Goal: Task Accomplishment & Management: Complete application form

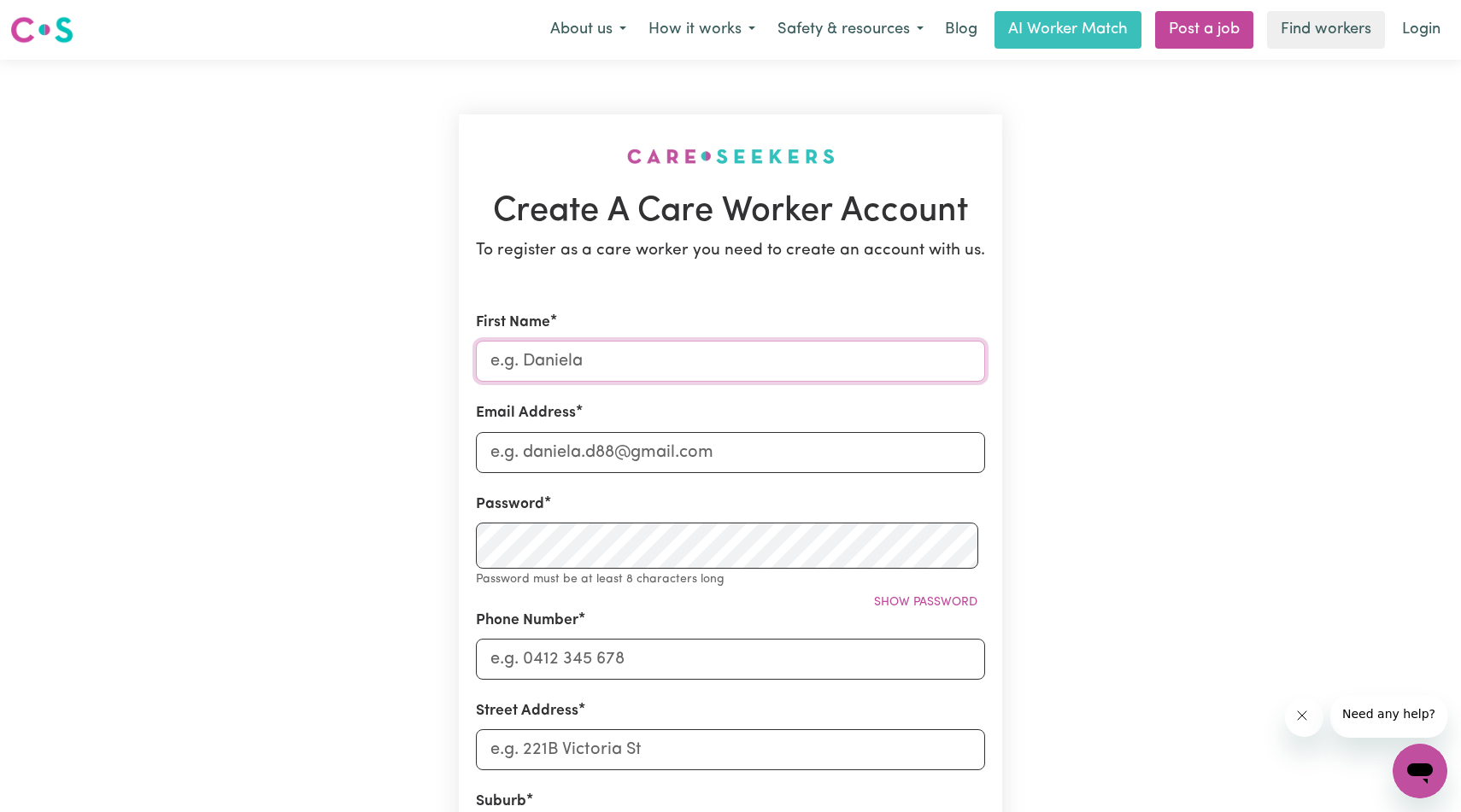
click at [724, 382] on input "First Name" at bounding box center [730, 362] width 510 height 41
click at [772, 382] on input "Sandeep" at bounding box center [730, 362] width 510 height 41
type input "Sandeep"
click at [1151, 373] on div "Create A Care Worker Account To register as a care worker you need to create an…" at bounding box center [730, 686] width 1128 height 1253
click at [836, 474] on input "Email Address" at bounding box center [730, 452] width 510 height 41
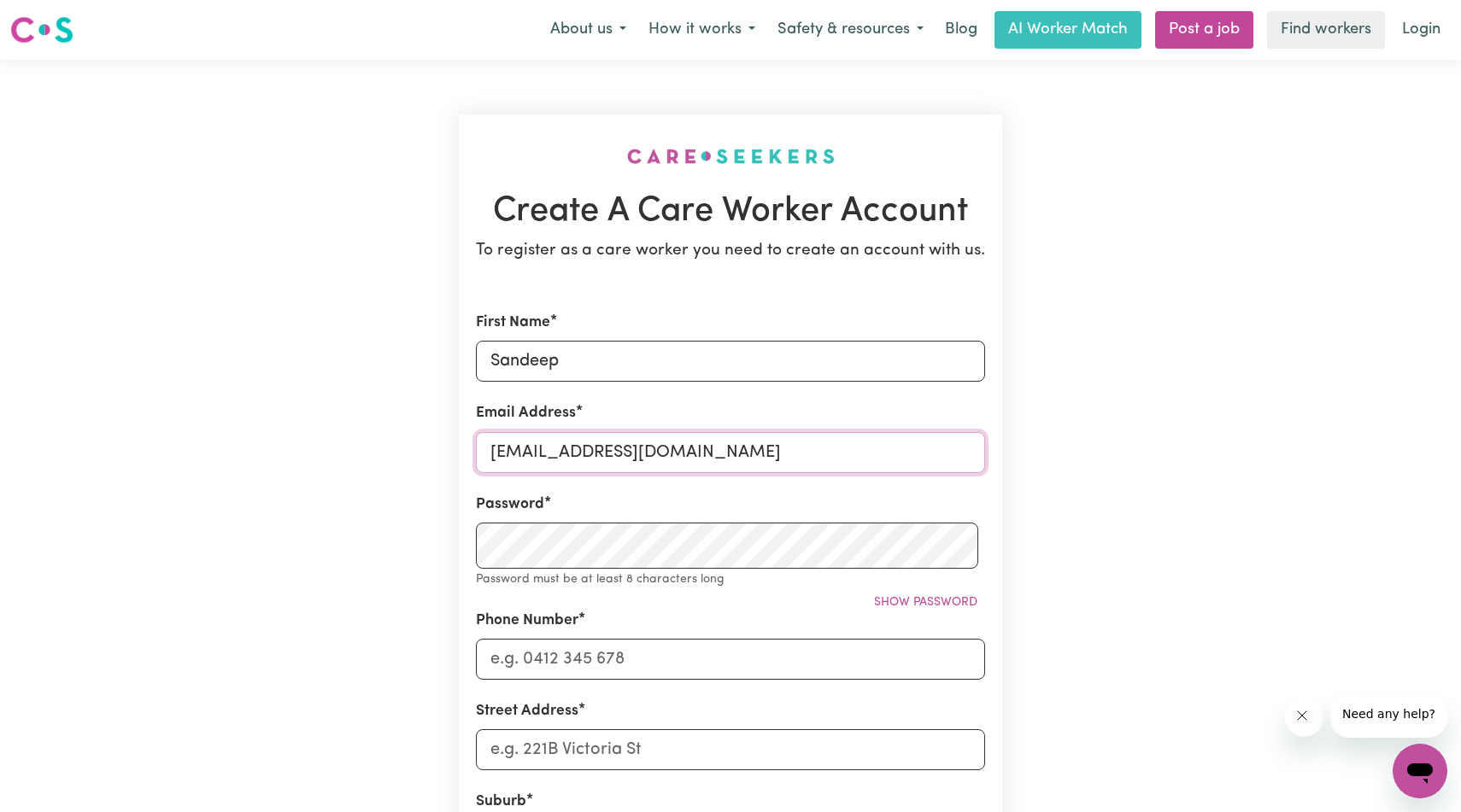
type input "[EMAIL_ADDRESS][DOMAIN_NAME]"
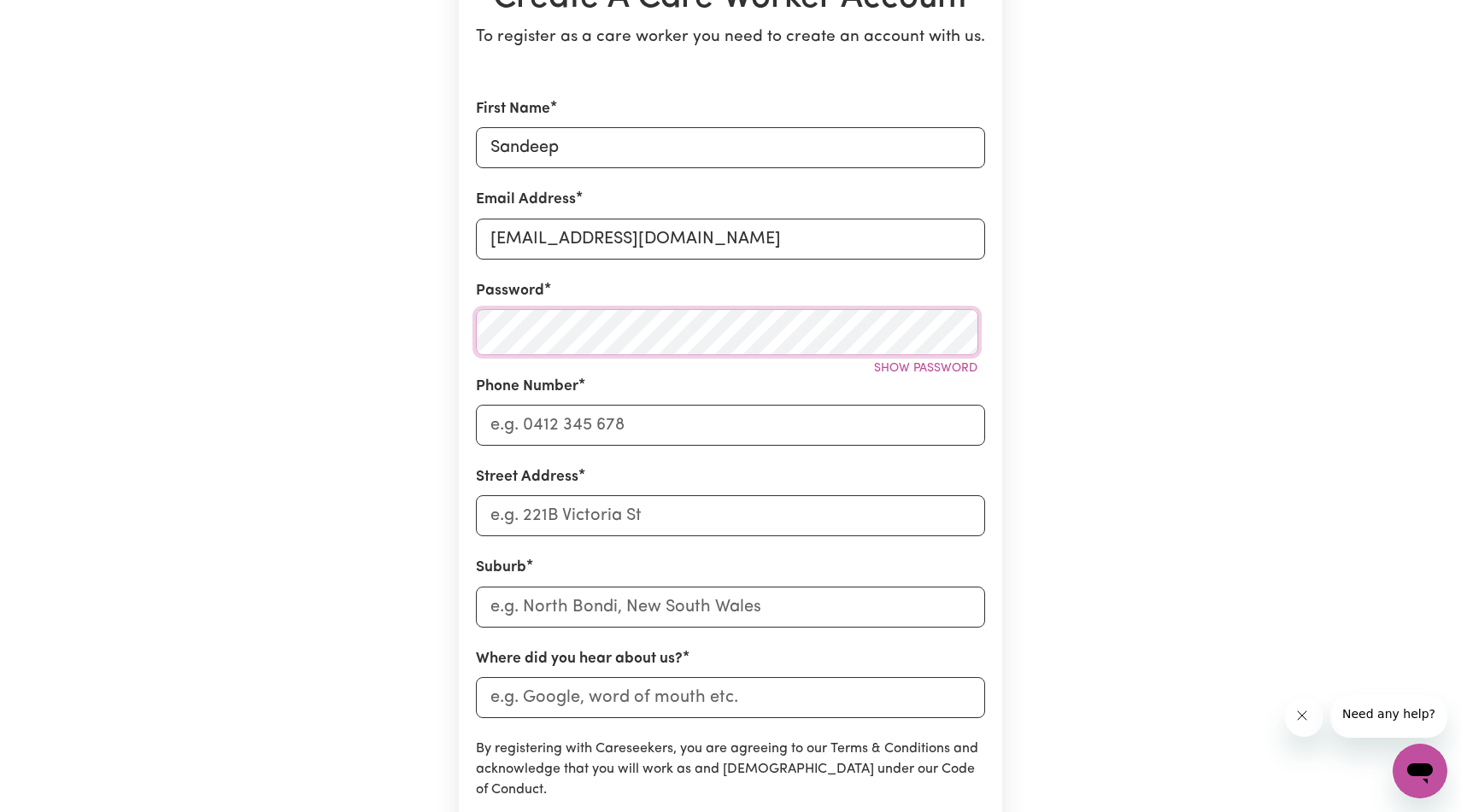
scroll to position [217, 0]
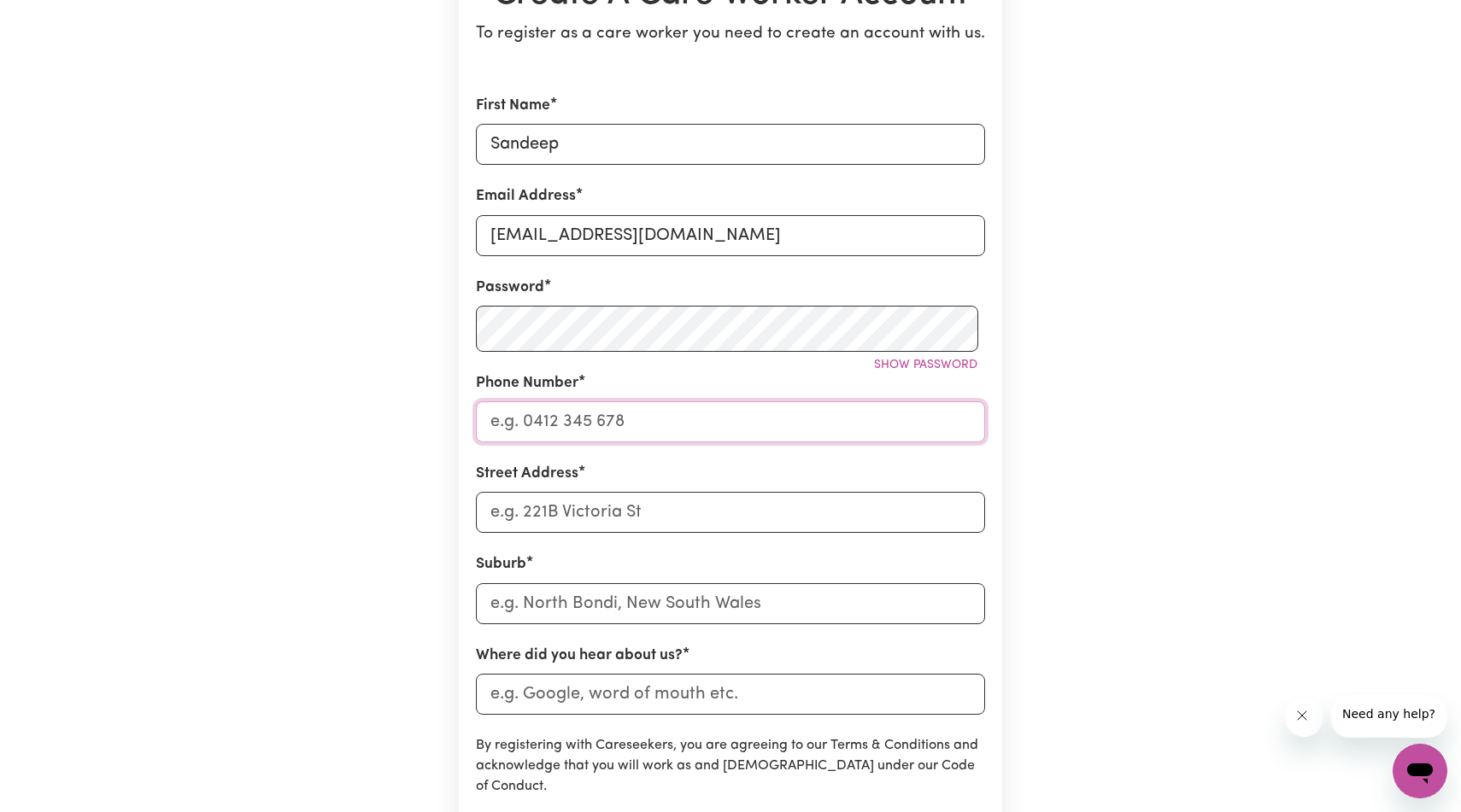
click at [674, 443] on input "Phone Number" at bounding box center [730, 421] width 510 height 41
type input "0450642266"
type input "[STREET_ADDRESS]"
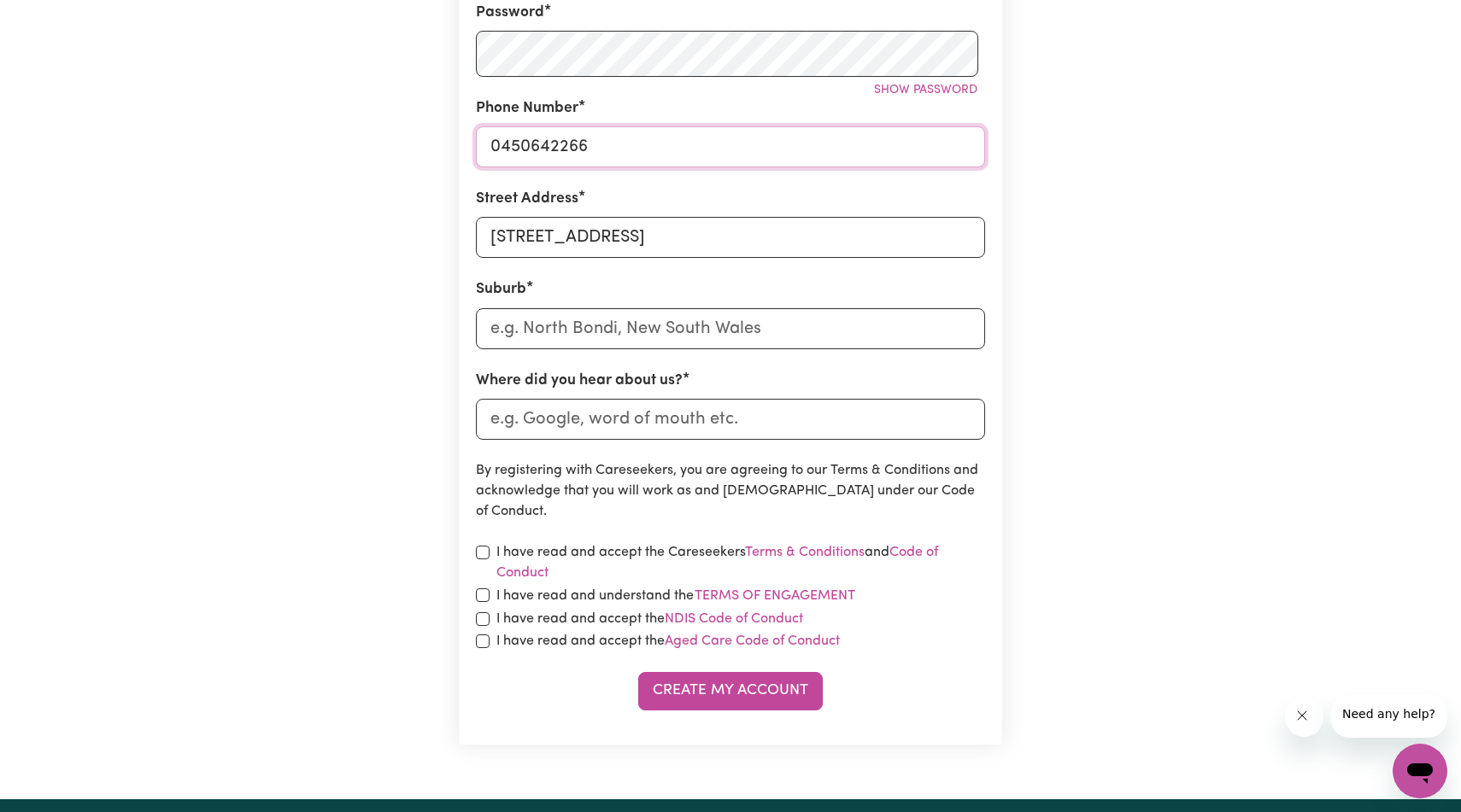
scroll to position [502, 0]
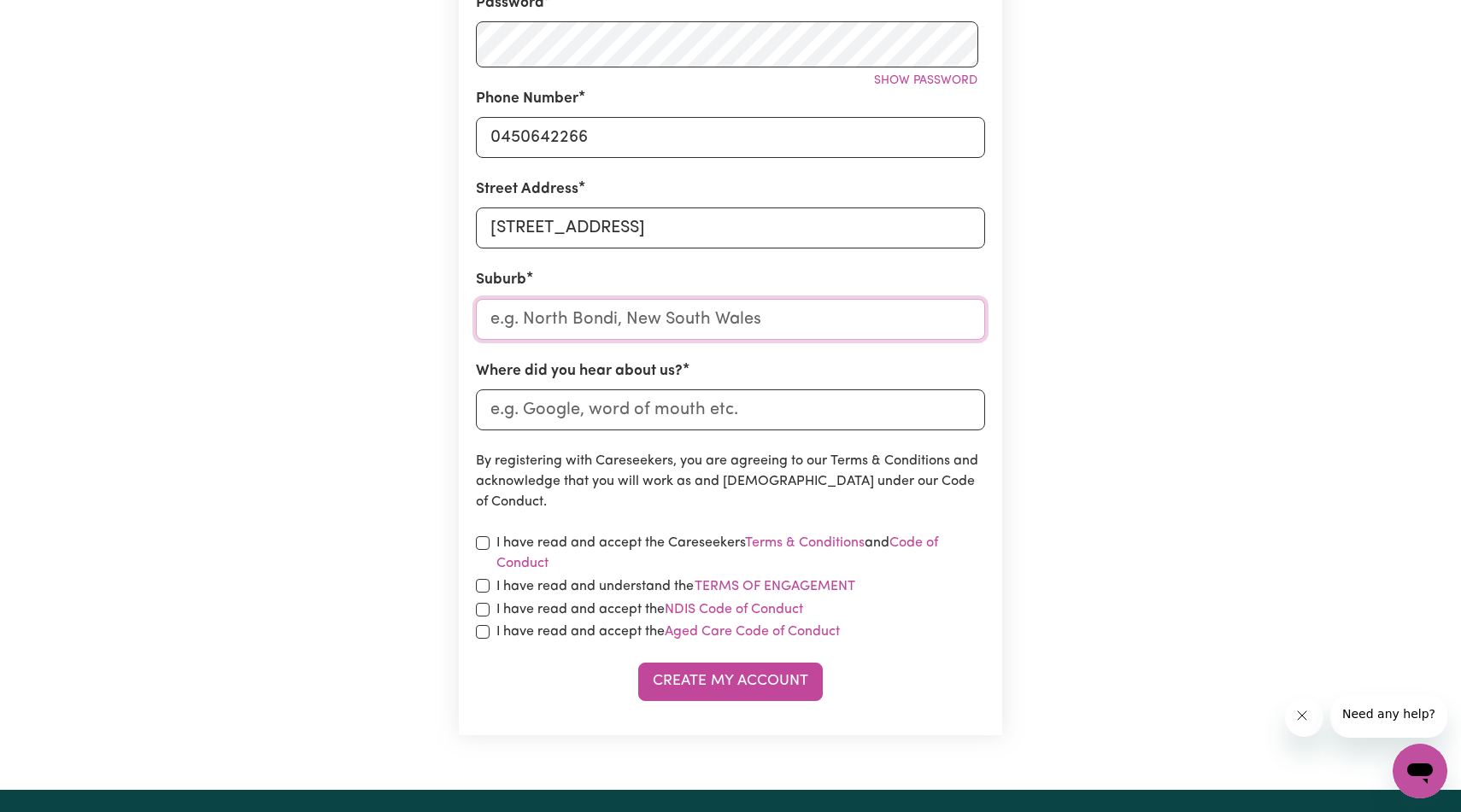
click at [830, 340] on input "text" at bounding box center [730, 319] width 510 height 41
type input "Merry"
type input "MerryBURN, Queensland, 4854"
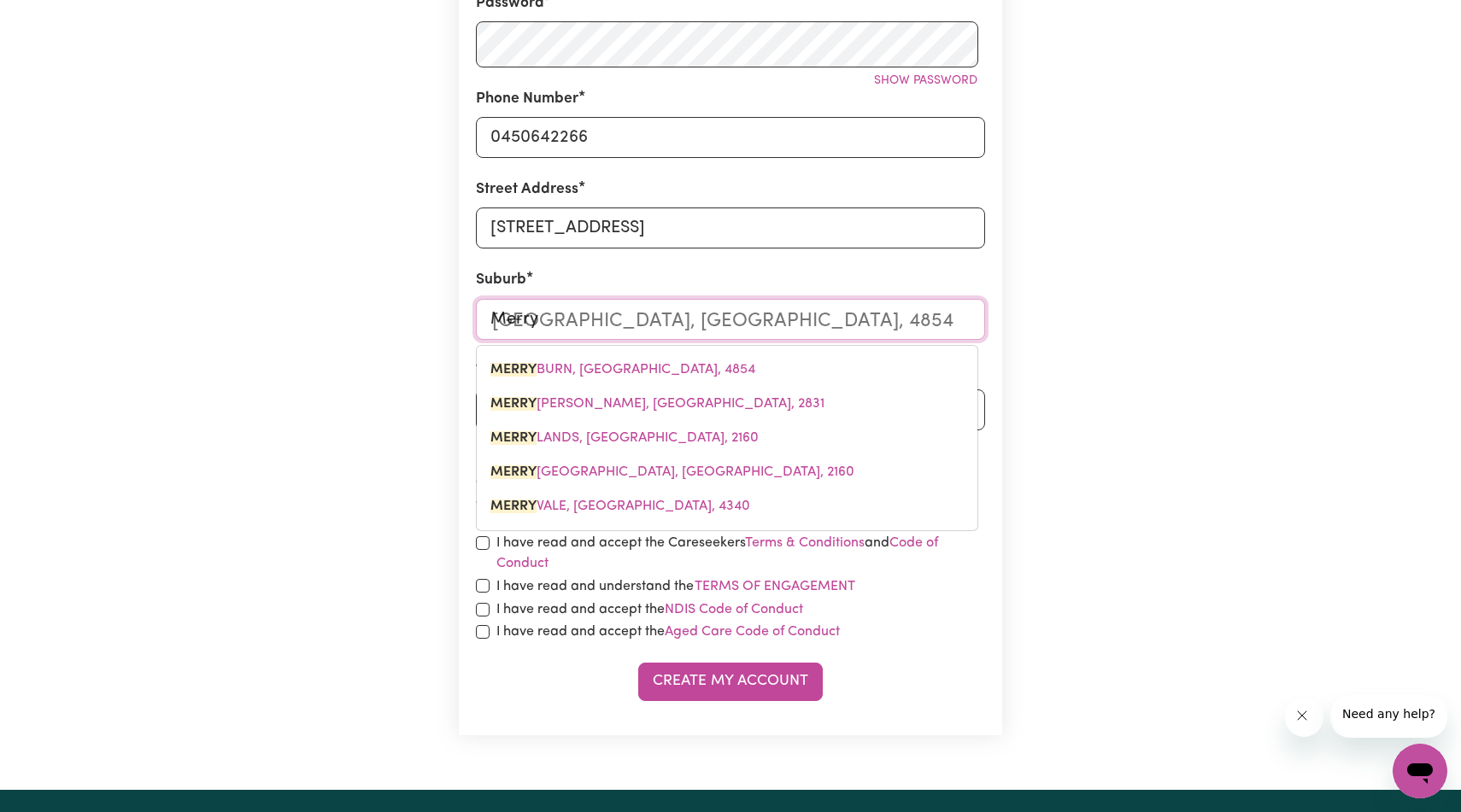
type input "Merryl"
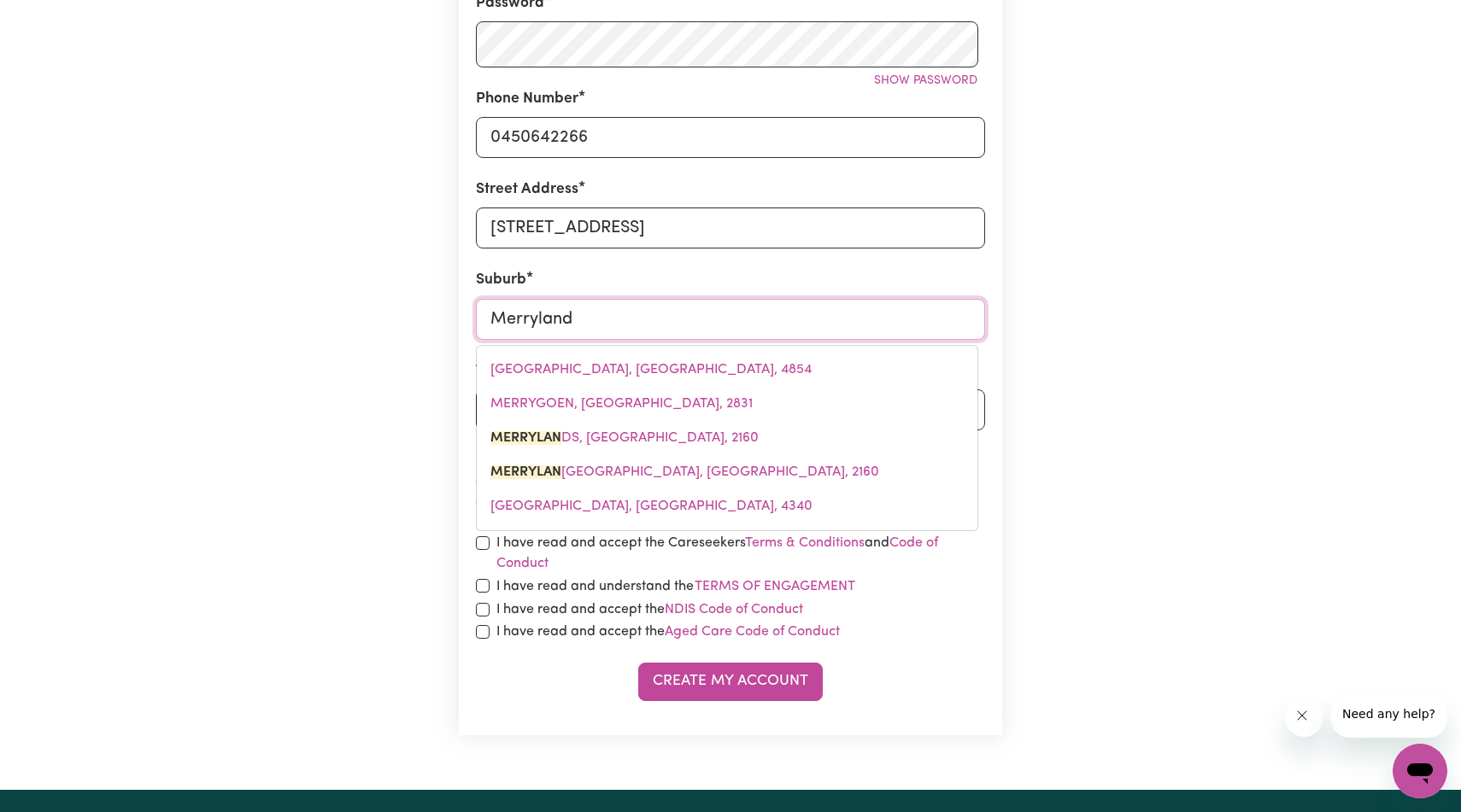
type input "Merrylands"
type input "Merrylands, New South Wales, 2160"
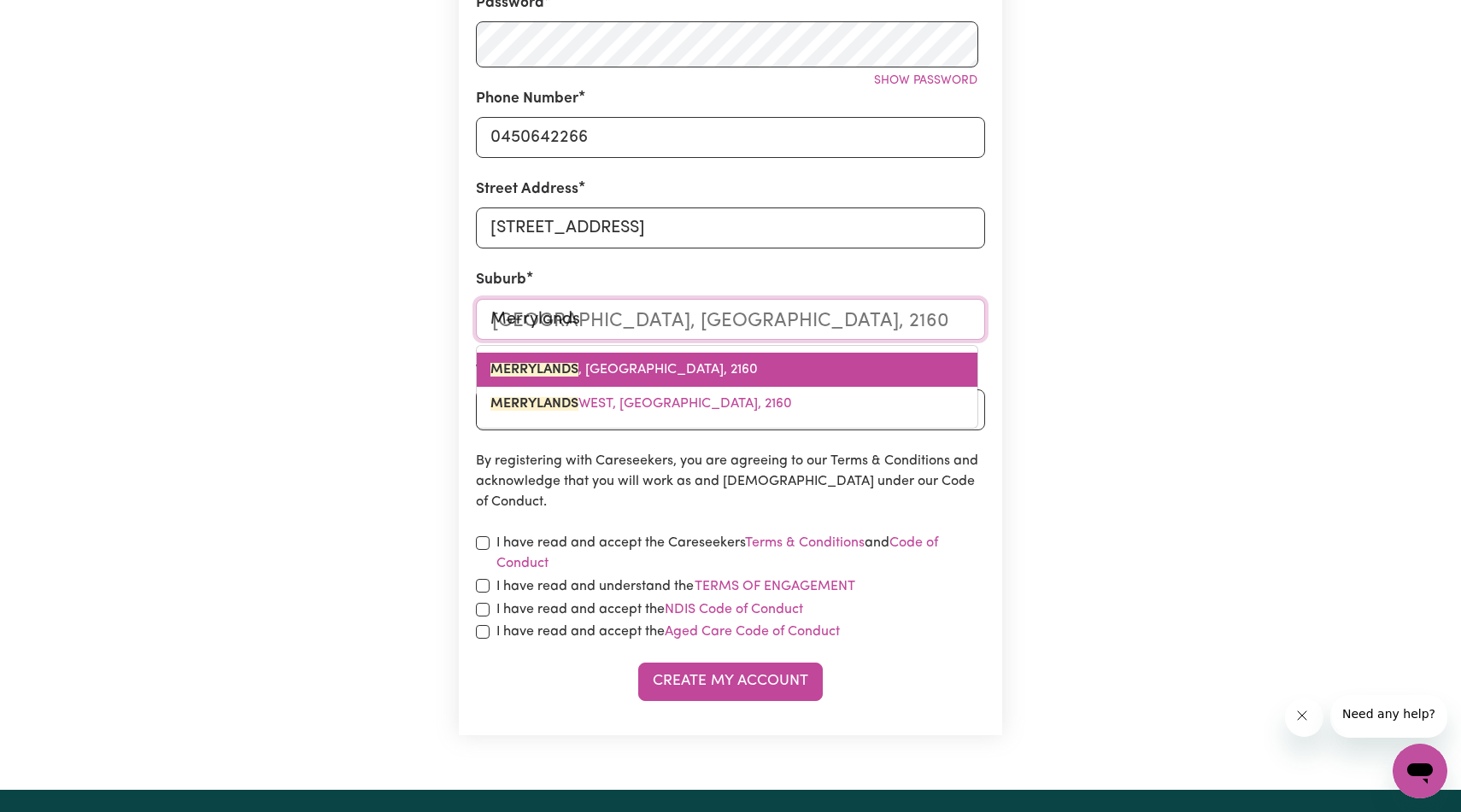
click at [774, 387] on link "[GEOGRAPHIC_DATA] , [GEOGRAPHIC_DATA], 2160" at bounding box center [727, 369] width 501 height 34
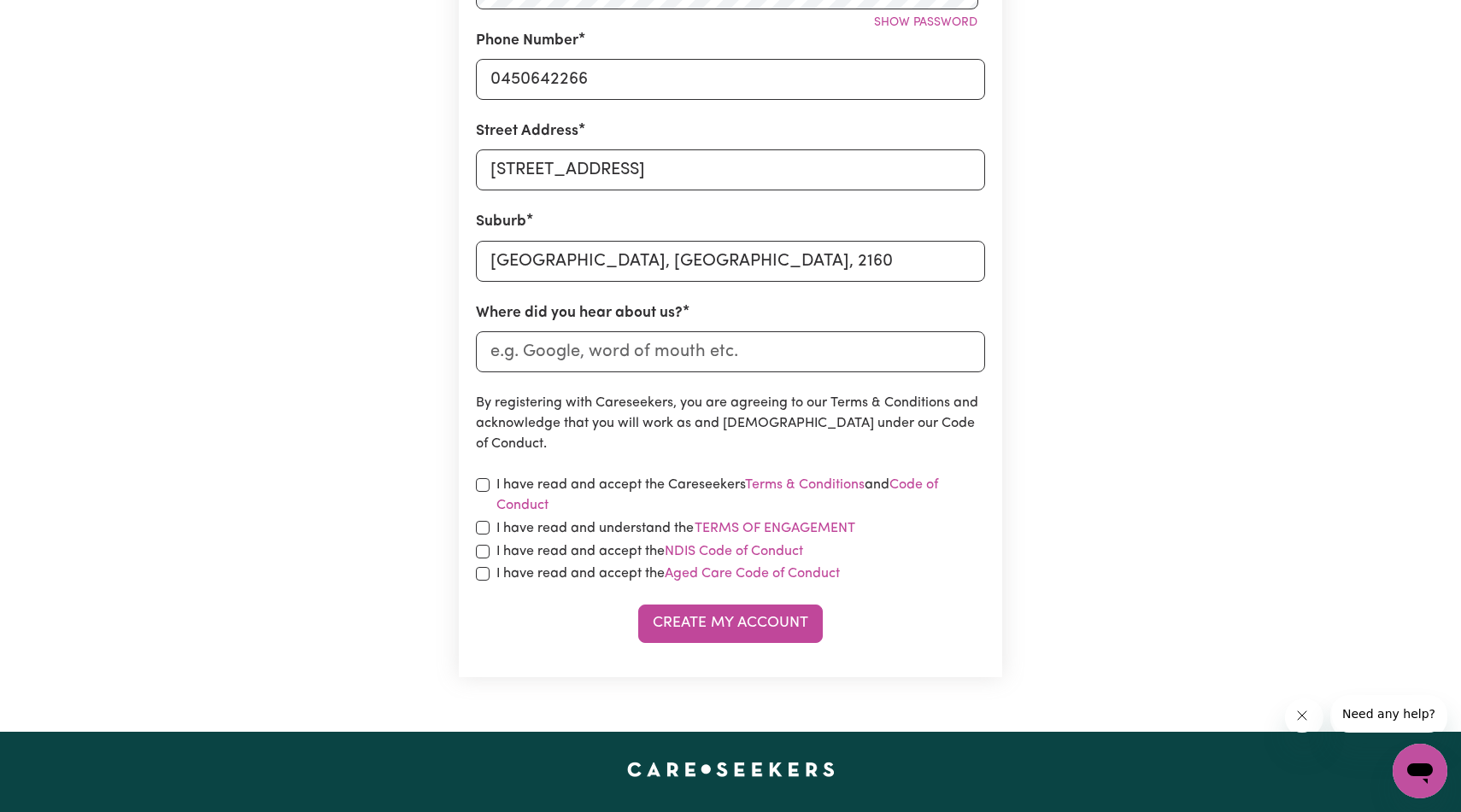
scroll to position [564, 0]
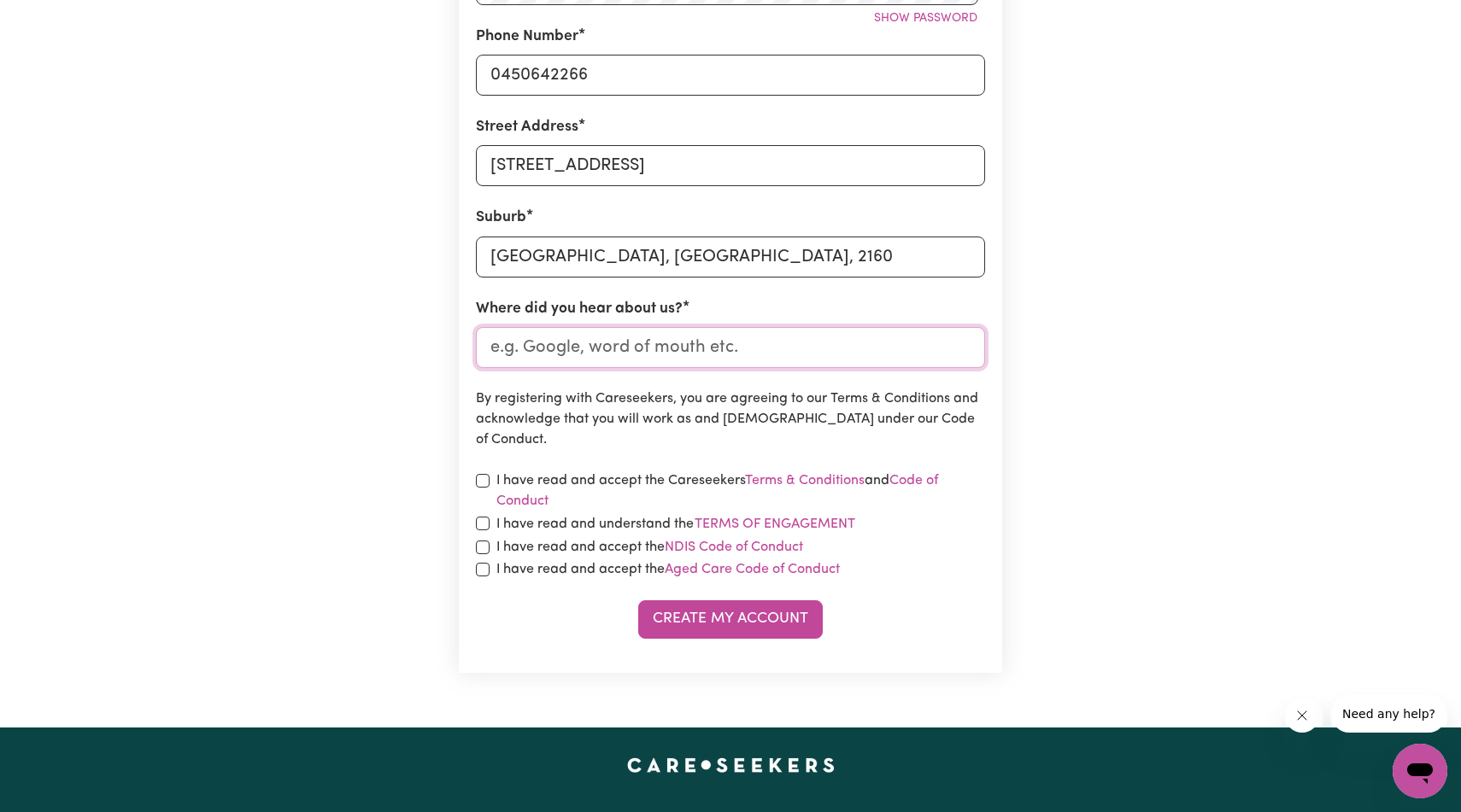
click at [774, 368] on input "Where did you hear about us?" at bounding box center [730, 347] width 510 height 41
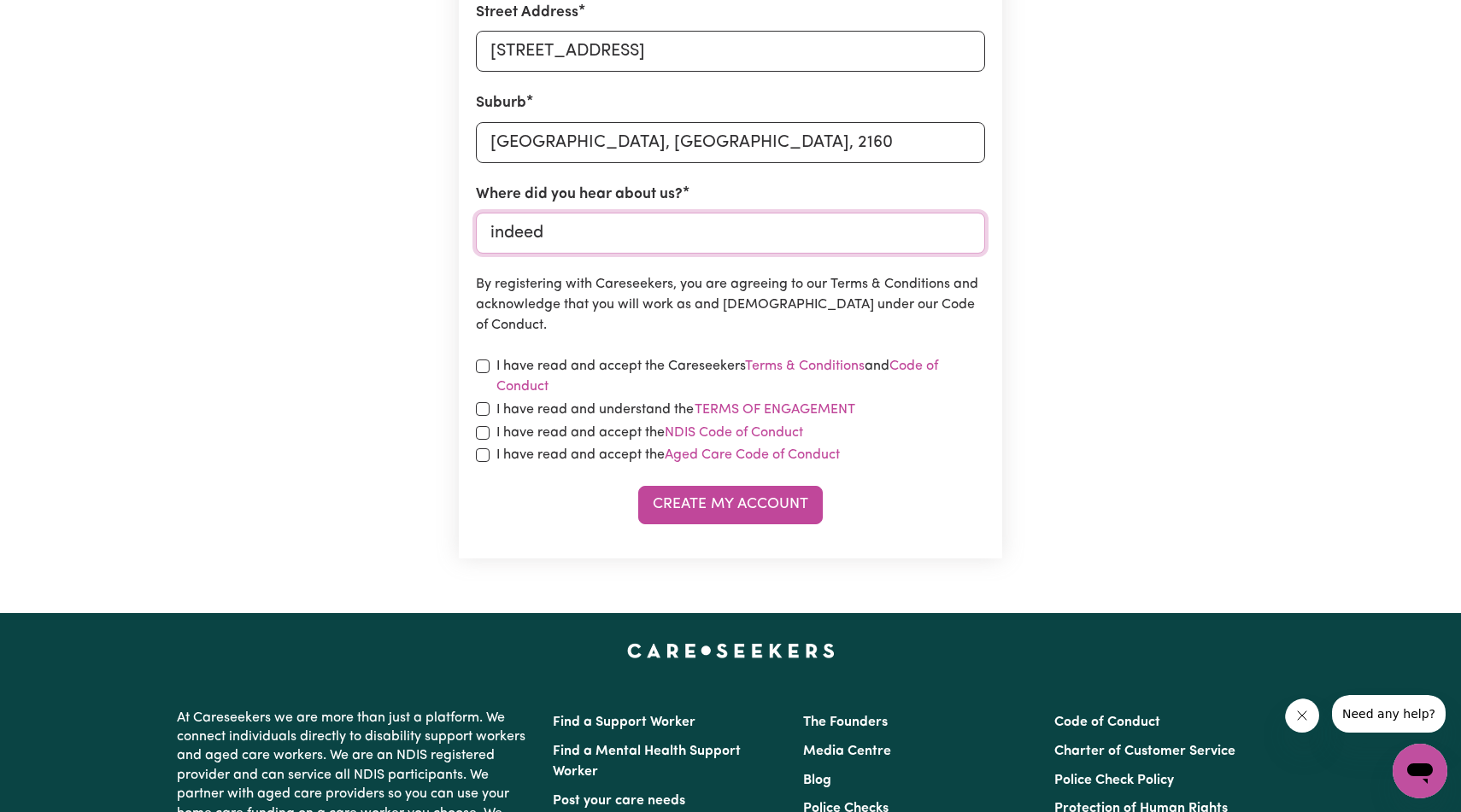
scroll to position [681, 0]
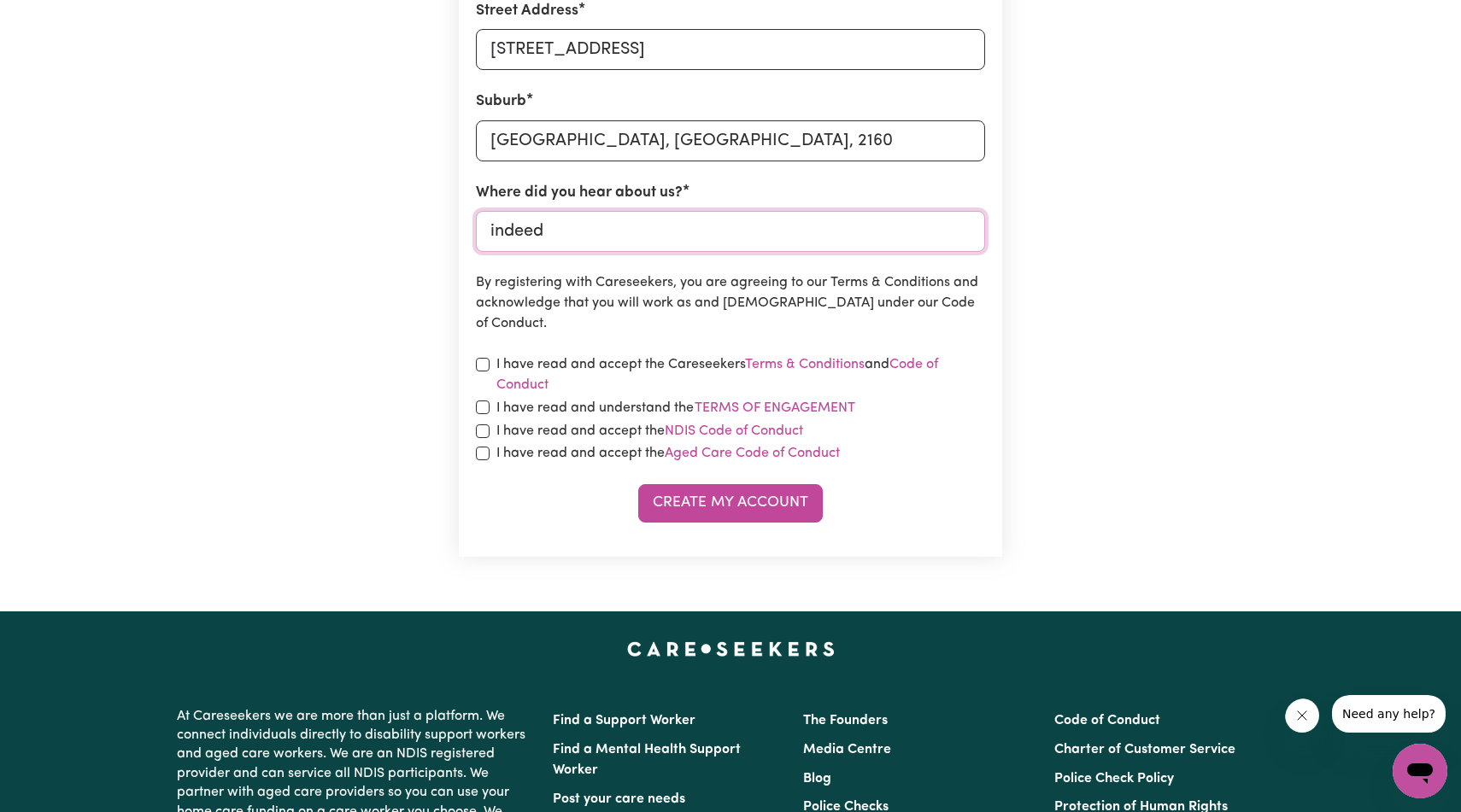
type input "indeed"
click at [481, 523] on form "First Name Sandeep Email Address sandipgiri696@gmail.com Password Show password…" at bounding box center [730, 77] width 510 height 891
click at [482, 371] on input "checkbox" at bounding box center [482, 364] width 14 height 14
checkbox input "true"
click at [489, 415] on input "checkbox" at bounding box center [482, 407] width 14 height 14
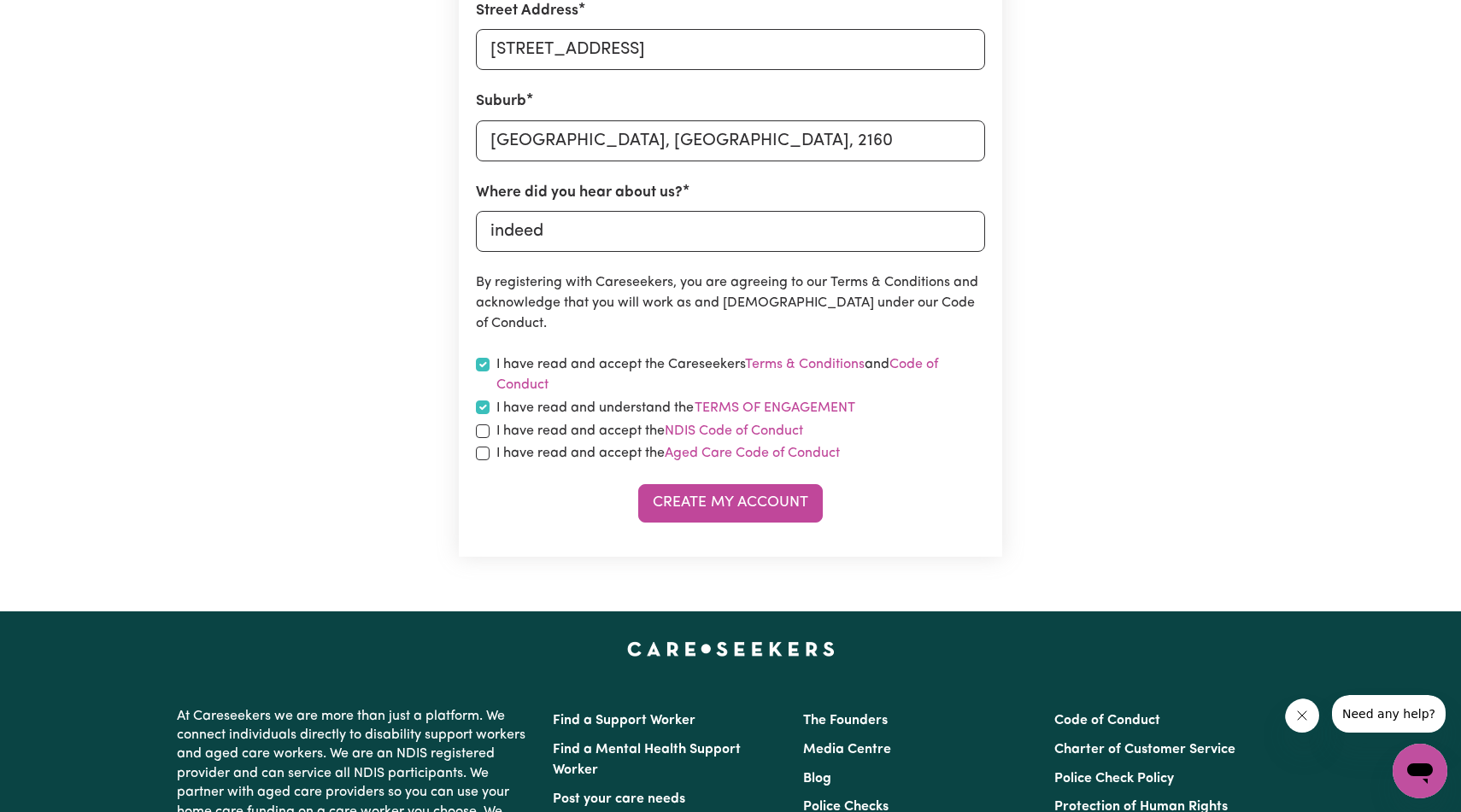
checkbox input "true"
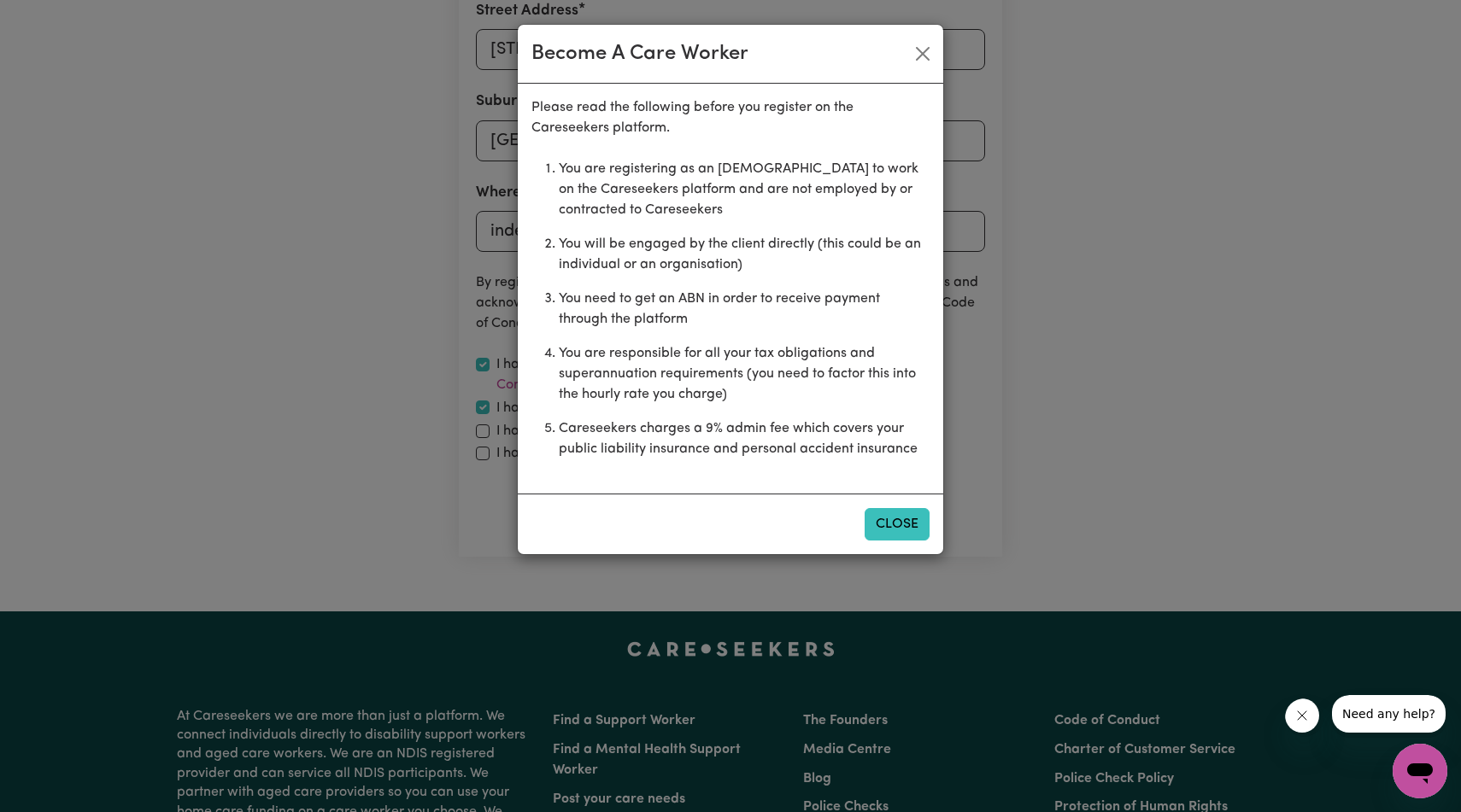
click at [880, 540] on button "Close" at bounding box center [896, 525] width 65 height 33
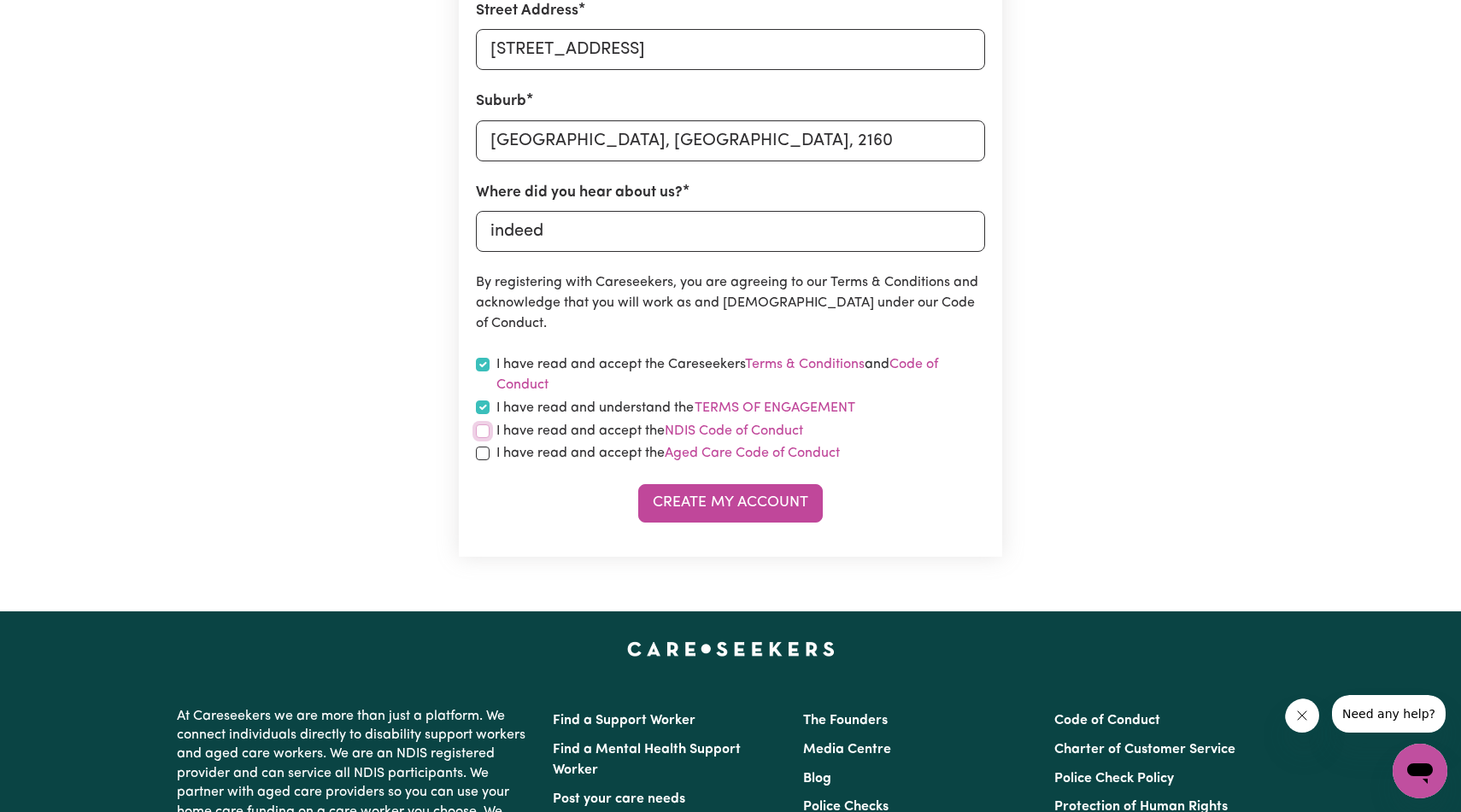
click at [483, 438] on input "checkbox" at bounding box center [482, 431] width 14 height 14
checkbox input "true"
click at [484, 460] on input "checkbox" at bounding box center [482, 453] width 14 height 14
checkbox input "true"
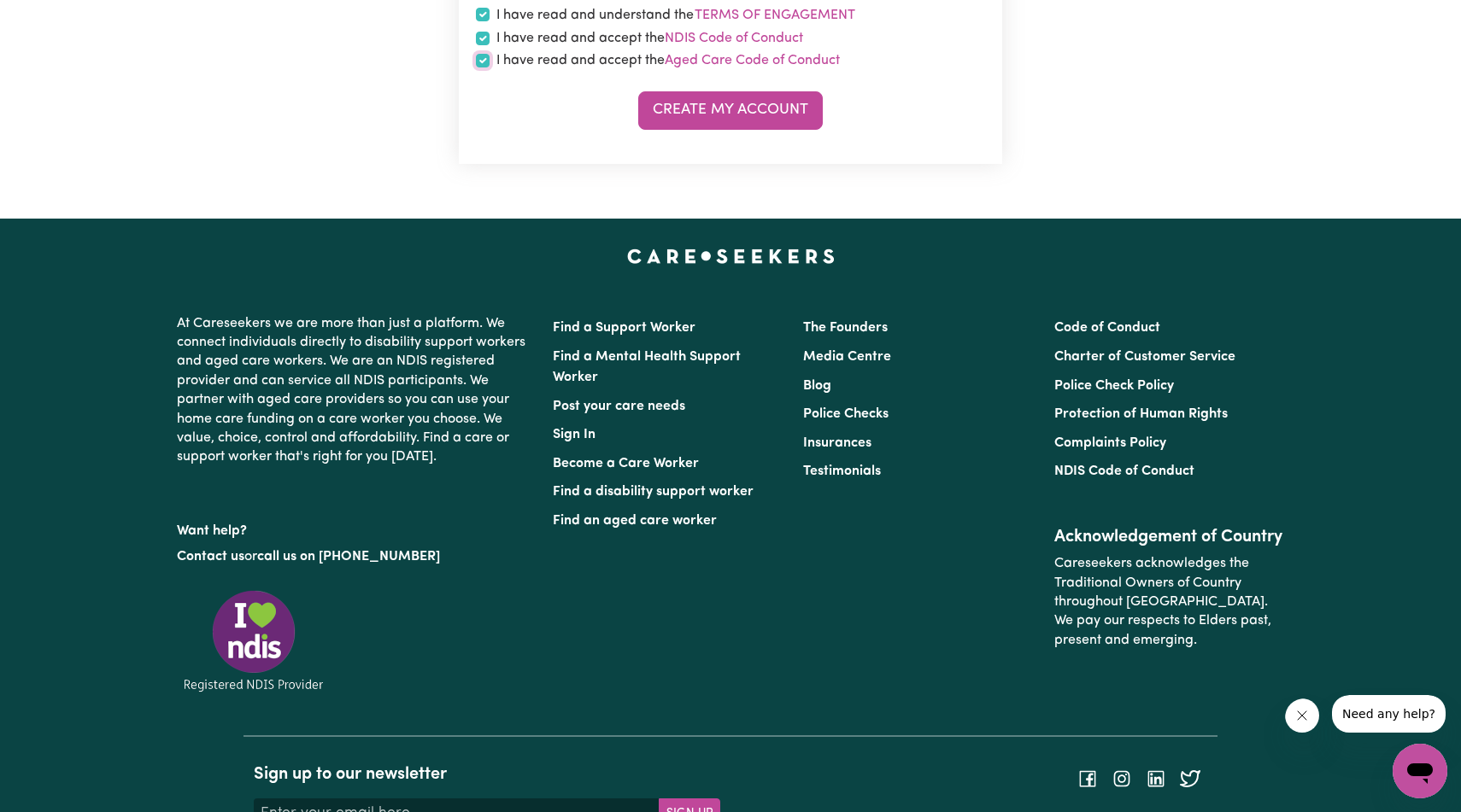
scroll to position [1222, 0]
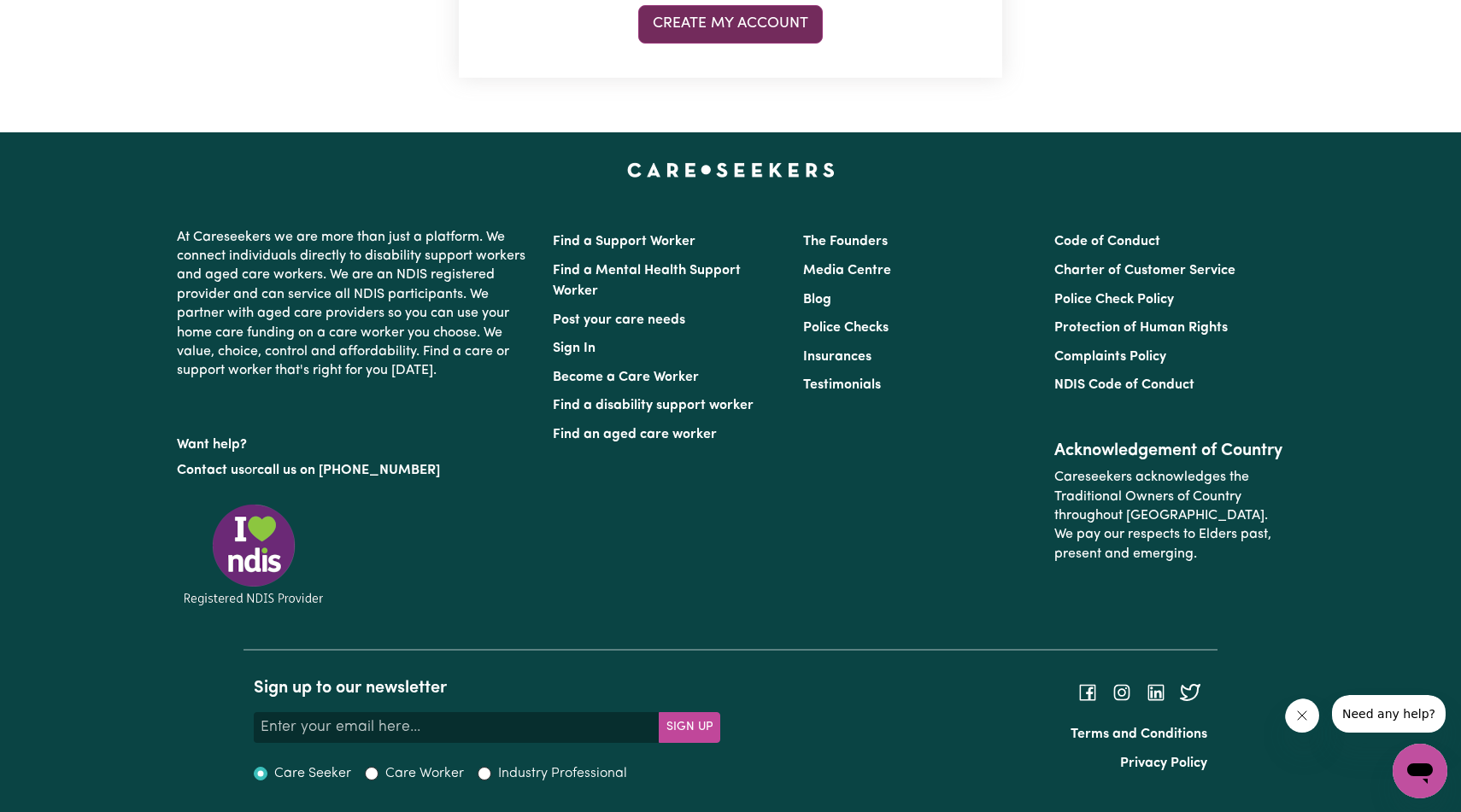
click at [753, 43] on button "Create My Account" at bounding box center [730, 23] width 185 height 38
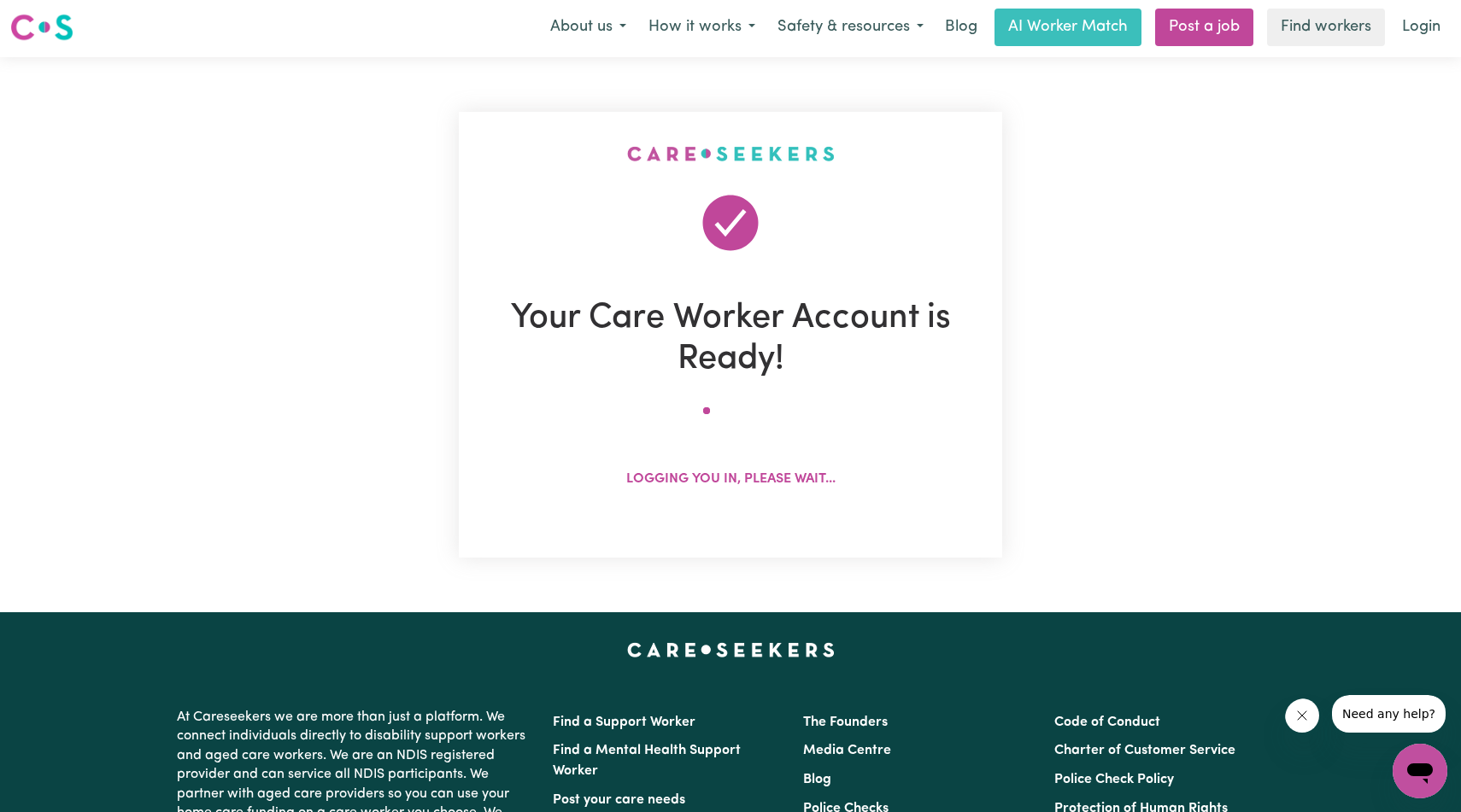
scroll to position [0, 0]
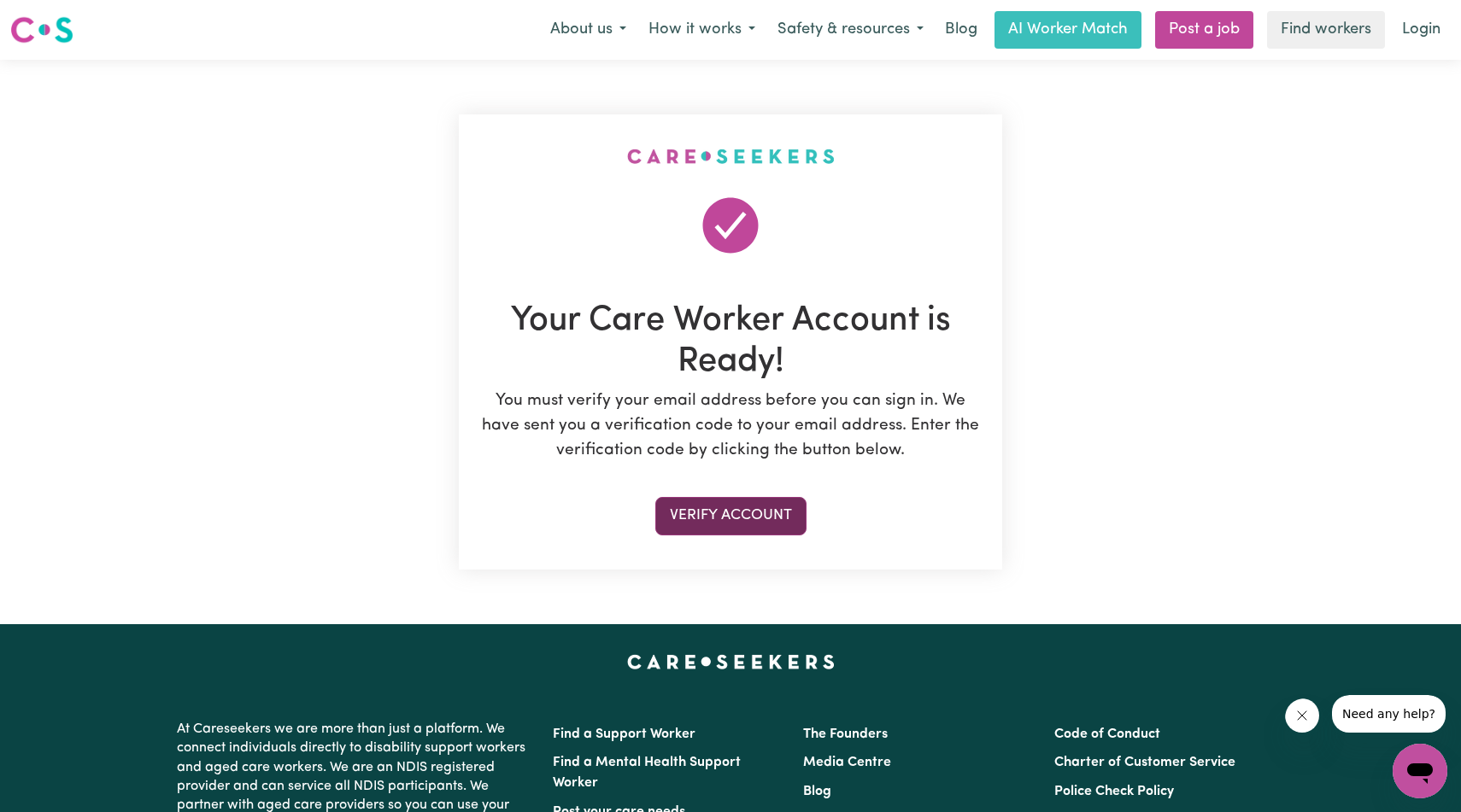
click at [763, 535] on button "Verify Account" at bounding box center [731, 515] width 151 height 38
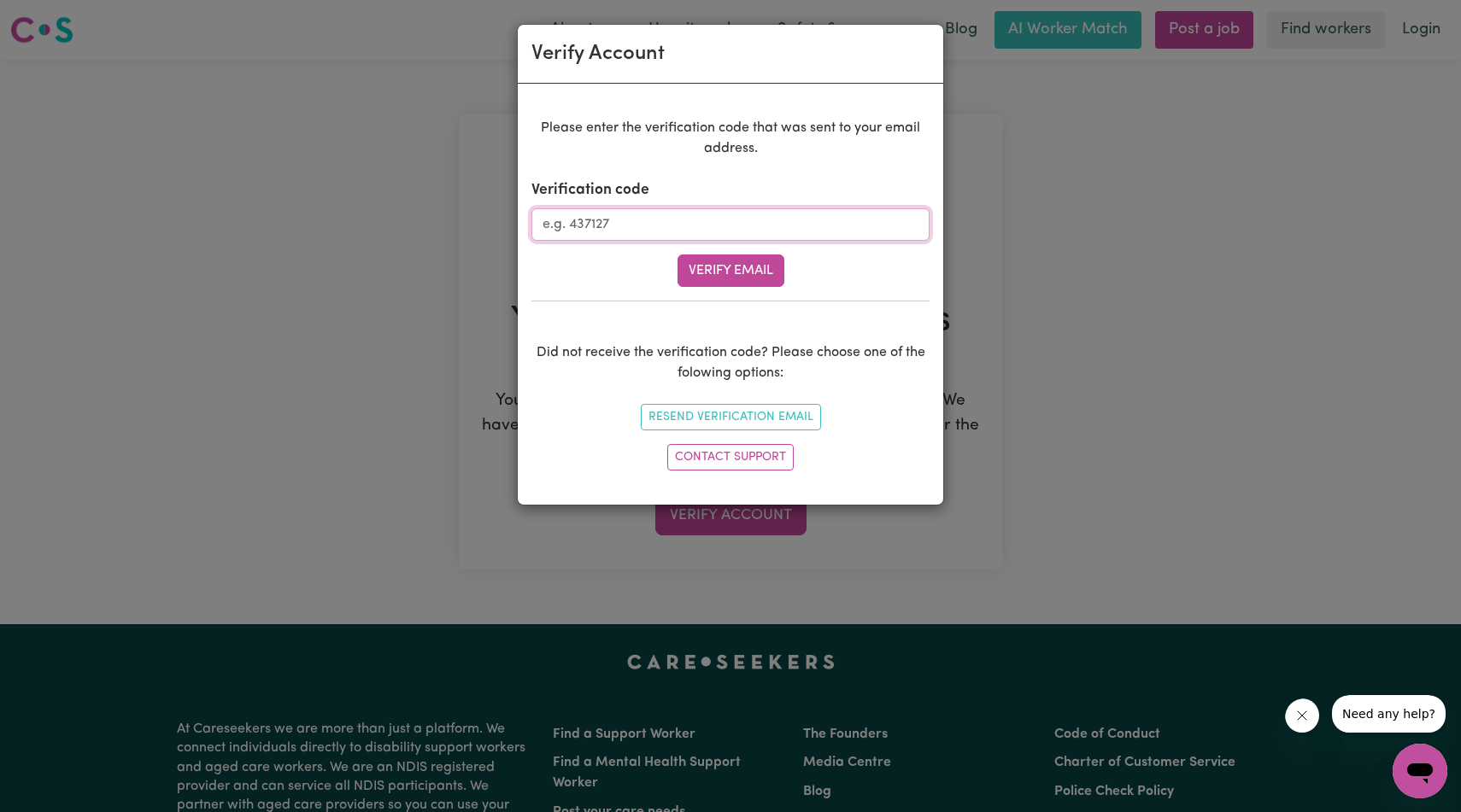
click at [707, 241] on input "Verification code" at bounding box center [731, 225] width 398 height 33
type input "512647"
click at [705, 287] on button "Verify Email" at bounding box center [731, 271] width 106 height 33
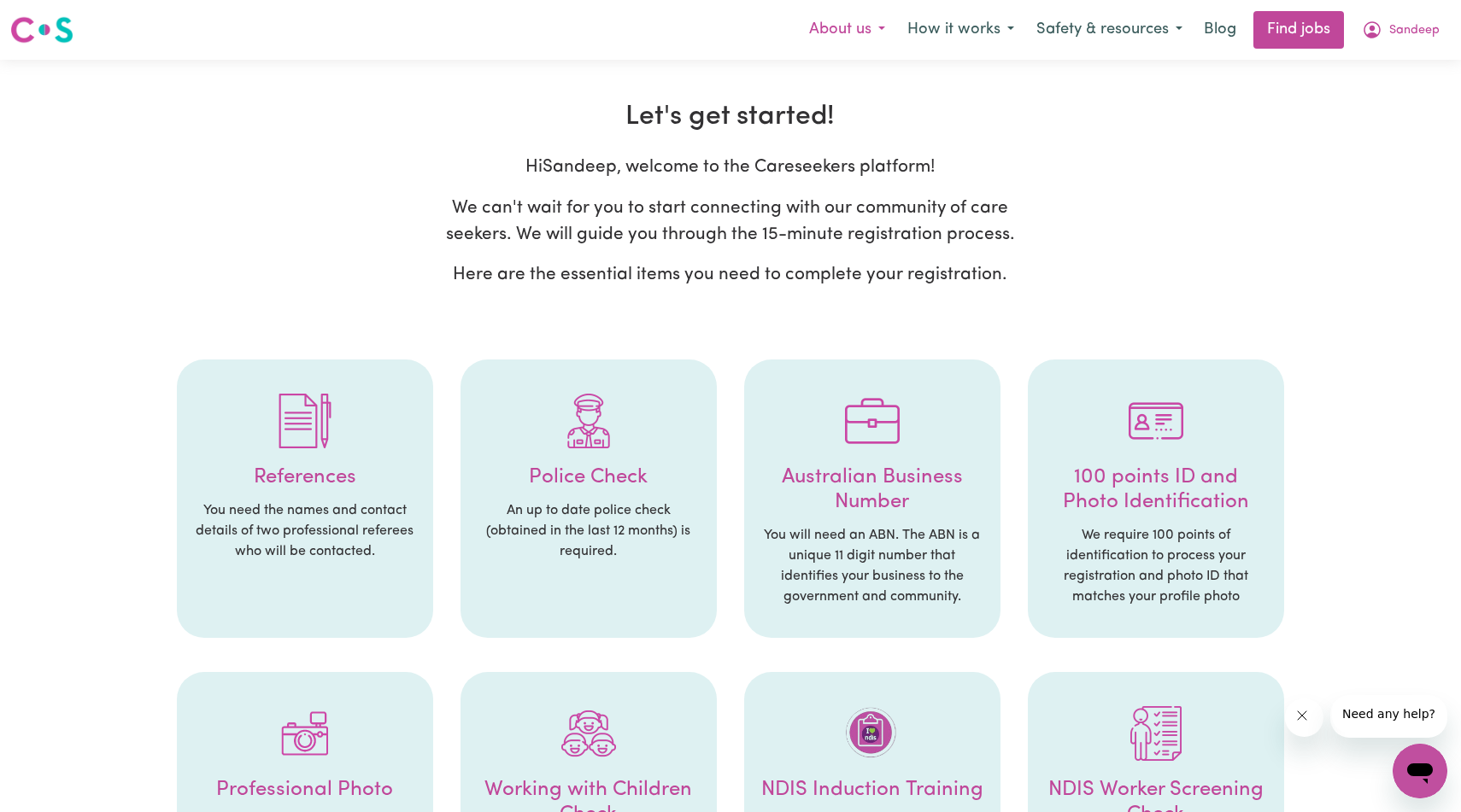
click at [798, 43] on button "About us" at bounding box center [847, 29] width 99 height 36
click at [896, 38] on button "How it works" at bounding box center [960, 29] width 129 height 36
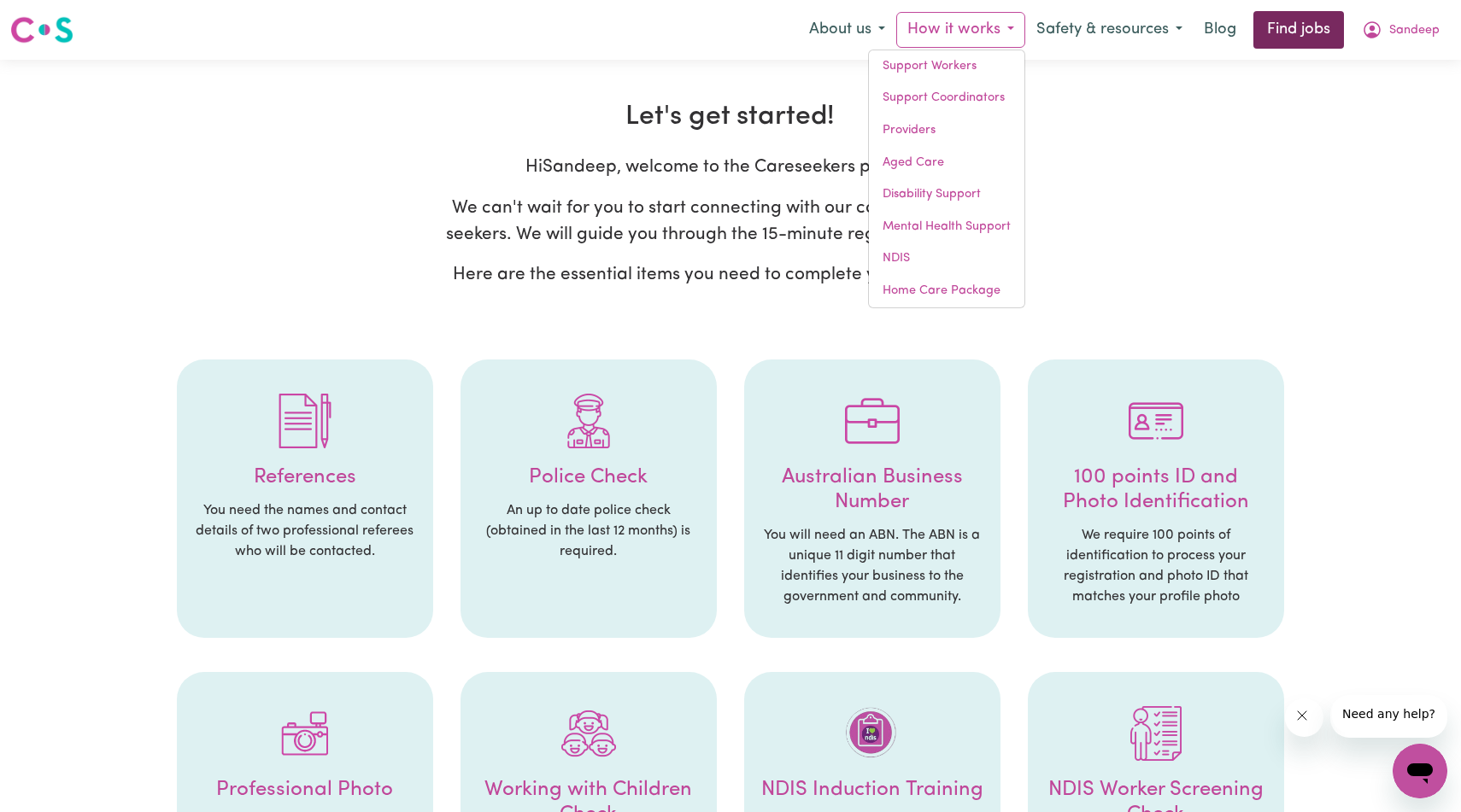
click at [1276, 47] on link "Find jobs" at bounding box center [1300, 29] width 91 height 38
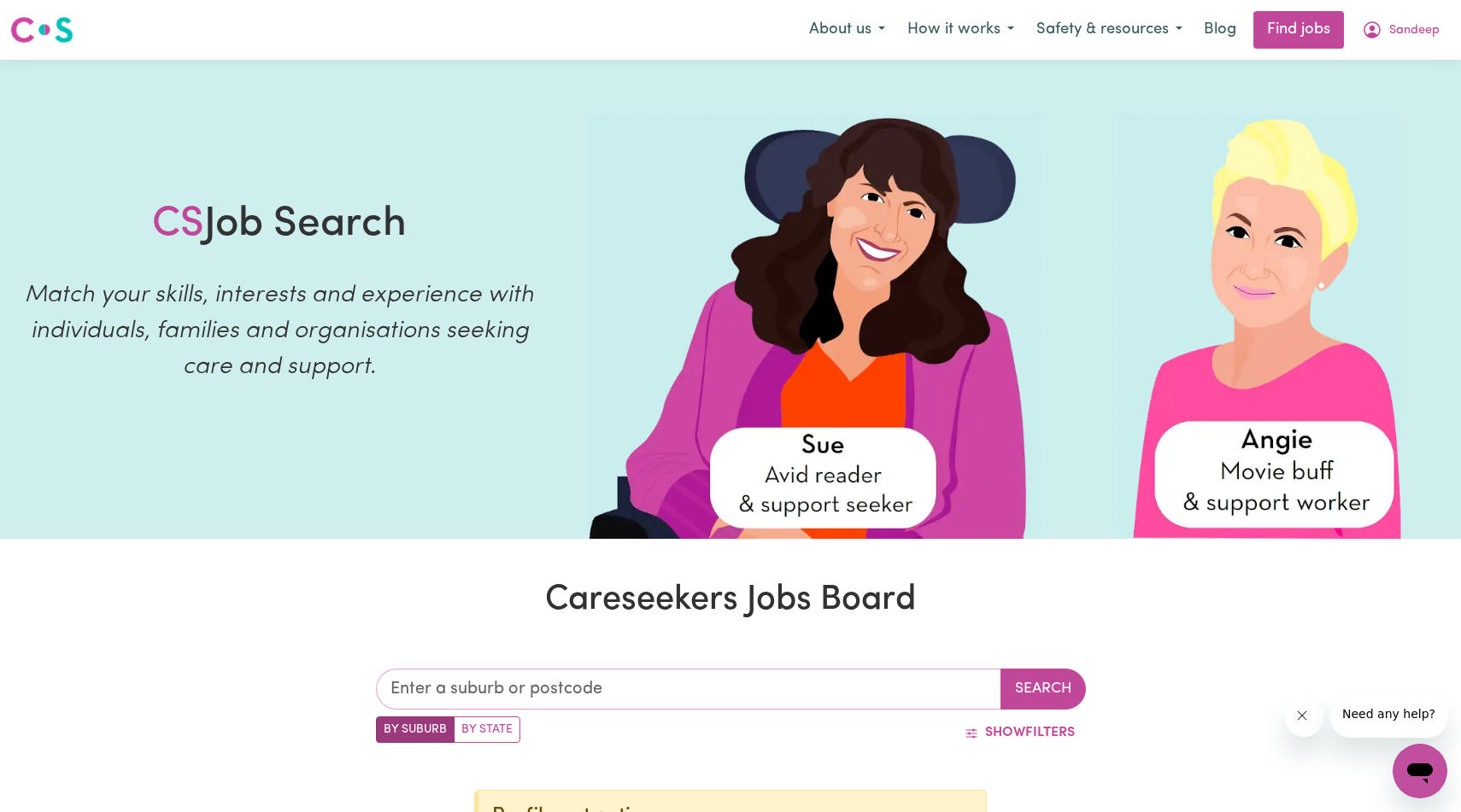
click at [746, 696] on input "text" at bounding box center [688, 689] width 626 height 41
type input "m"
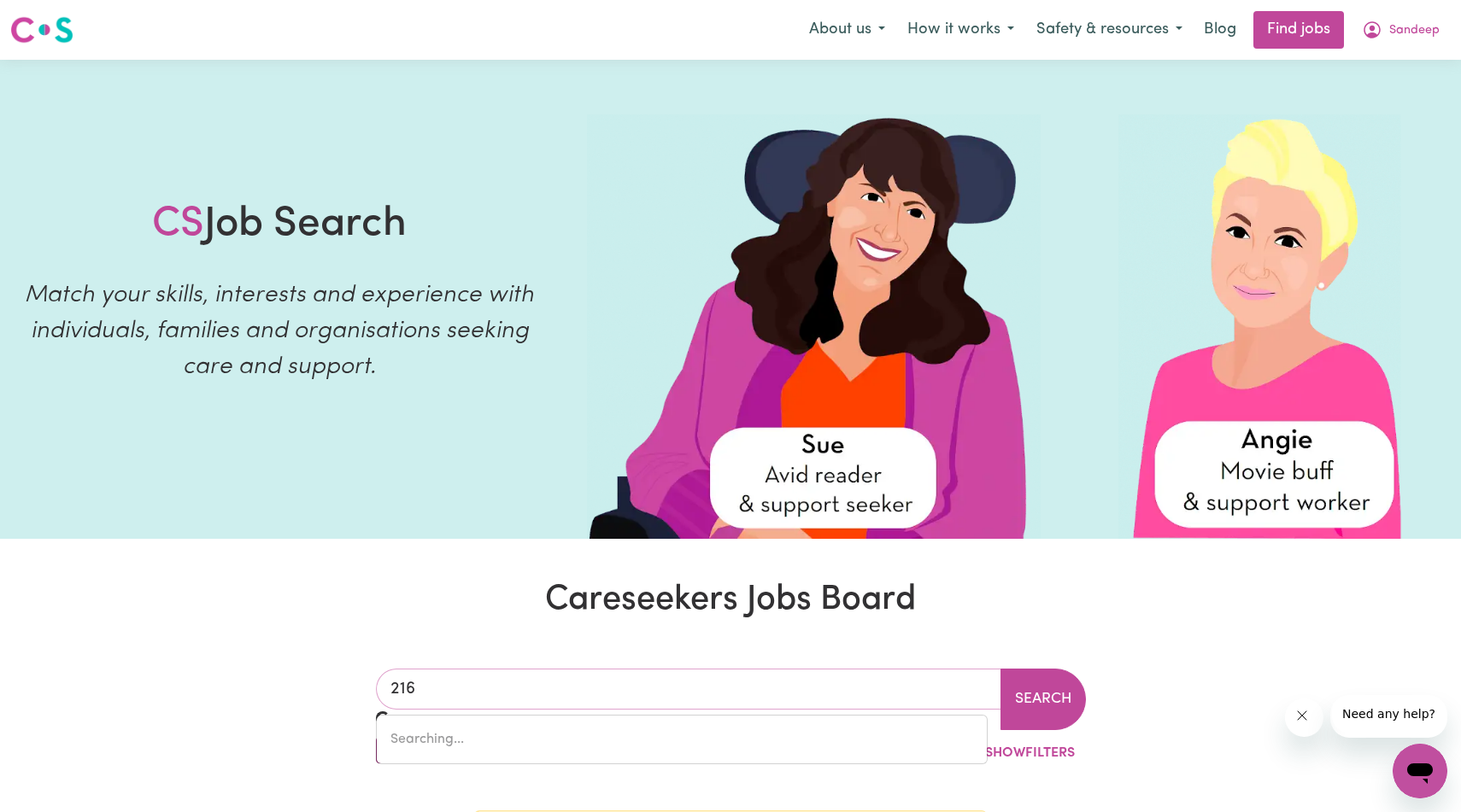
type input "2160"
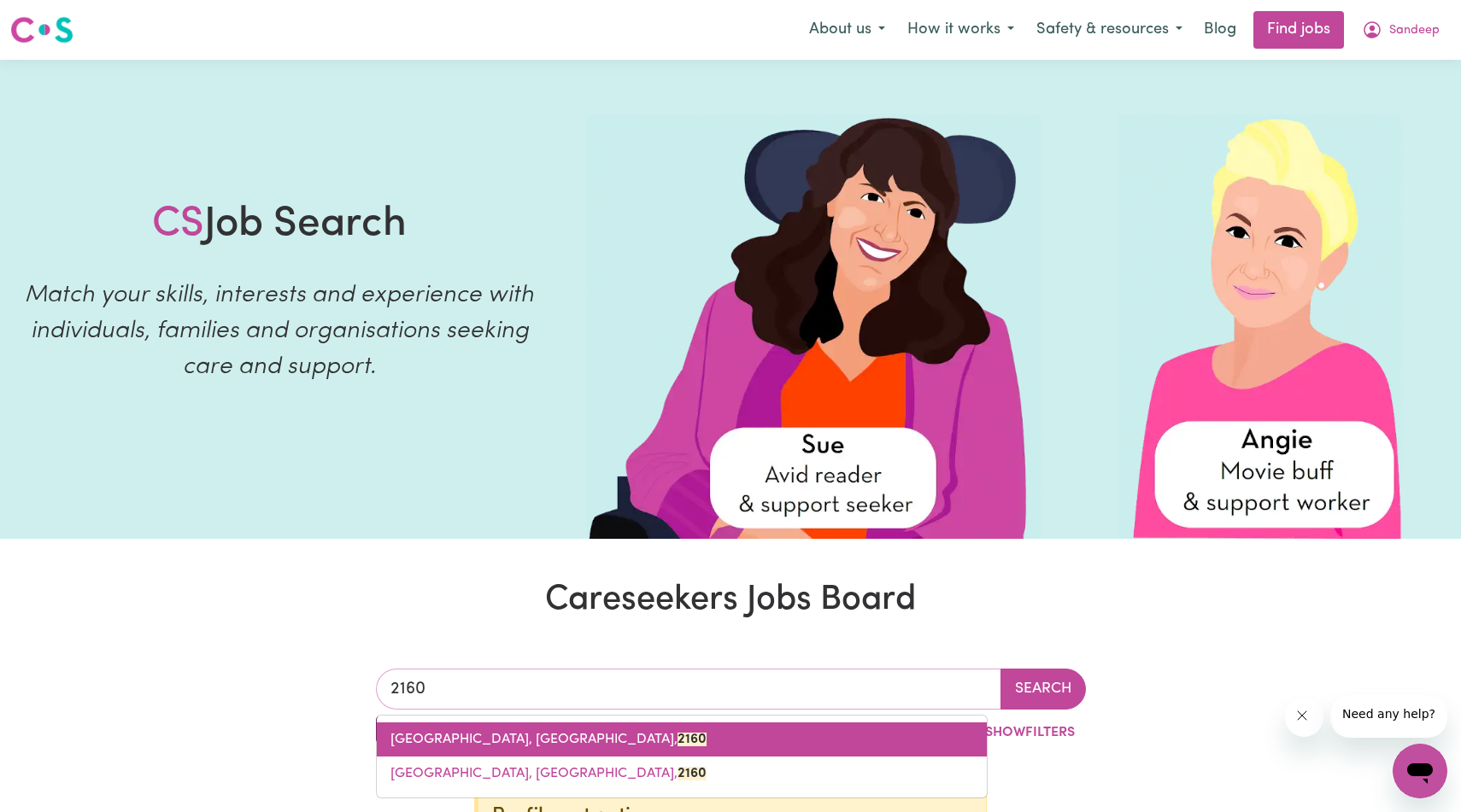
click at [615, 745] on span "MERRYLANDS, New South Wales, 2160" at bounding box center [548, 740] width 316 height 14
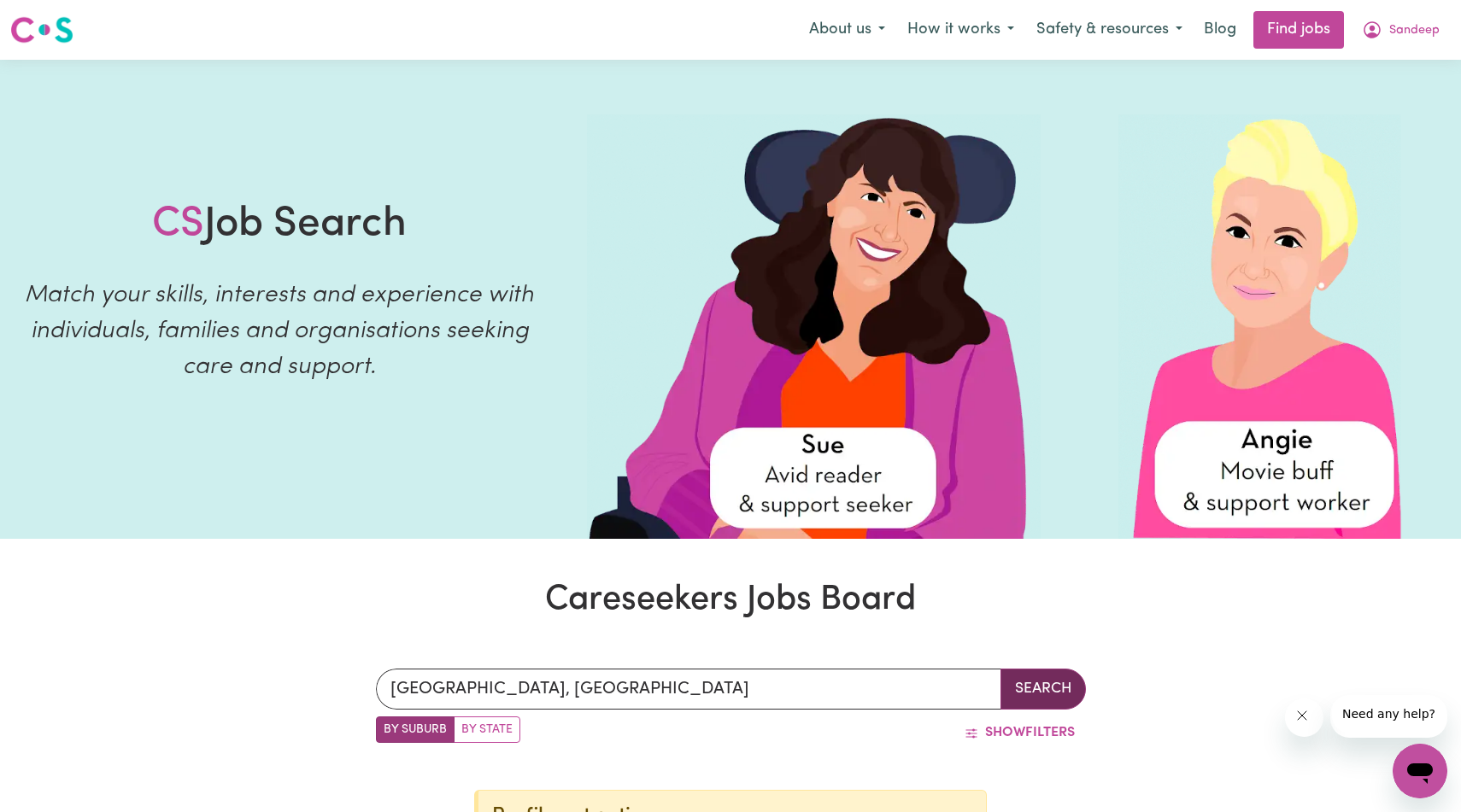
click at [1025, 703] on button "Search" at bounding box center [1043, 689] width 85 height 41
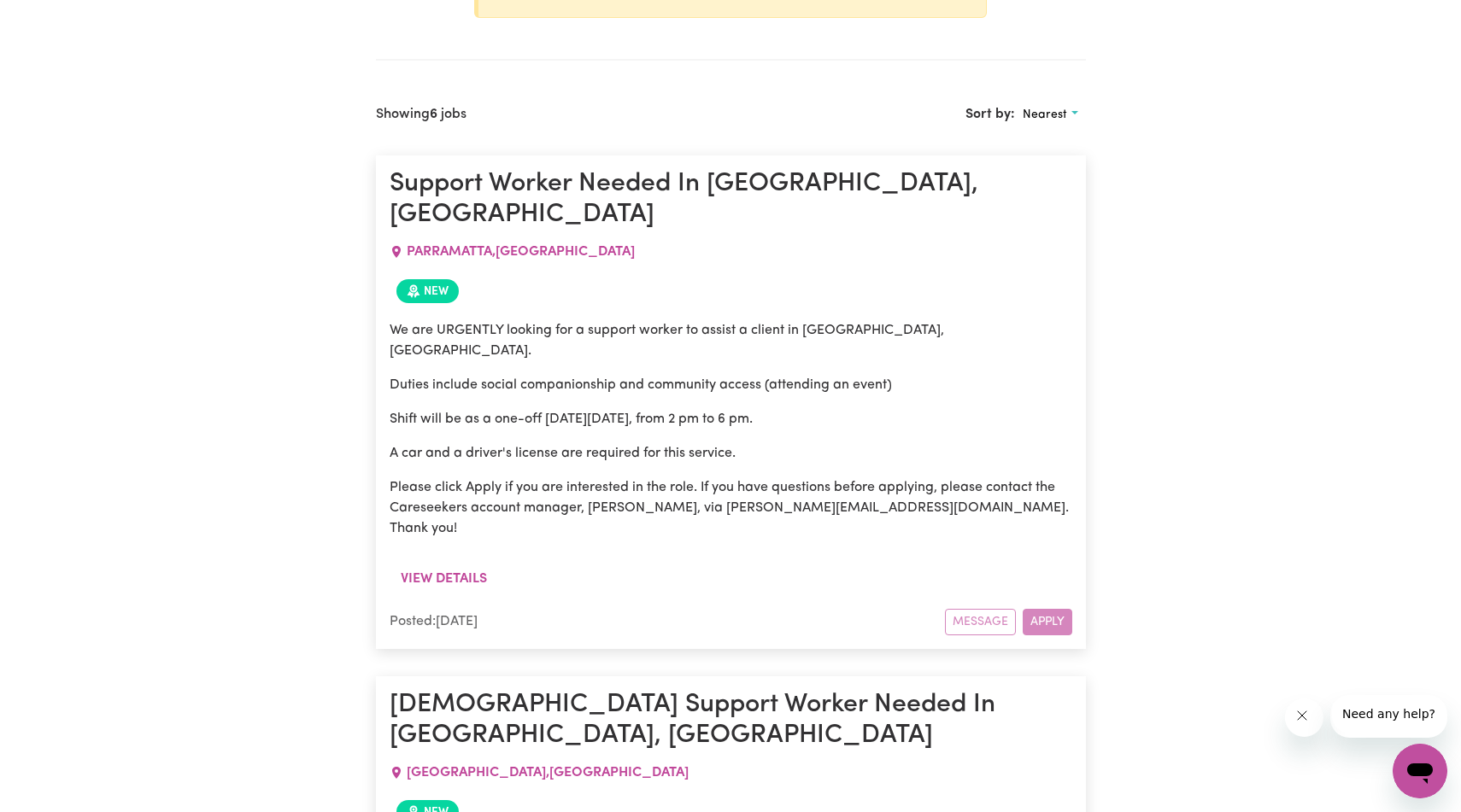
scroll to position [941, 0]
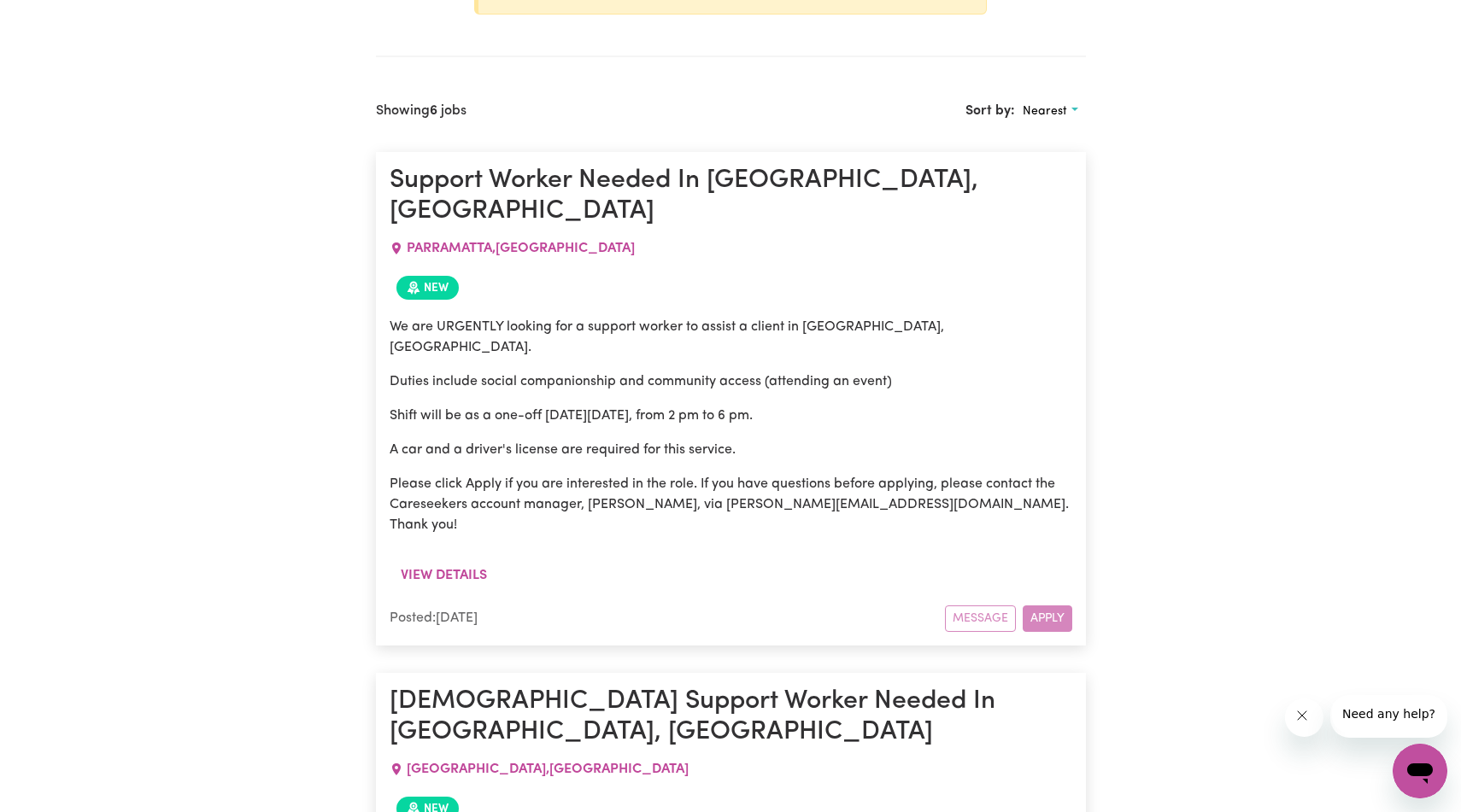
click at [1034, 632] on div "Message Apply" at bounding box center [1008, 619] width 128 height 26
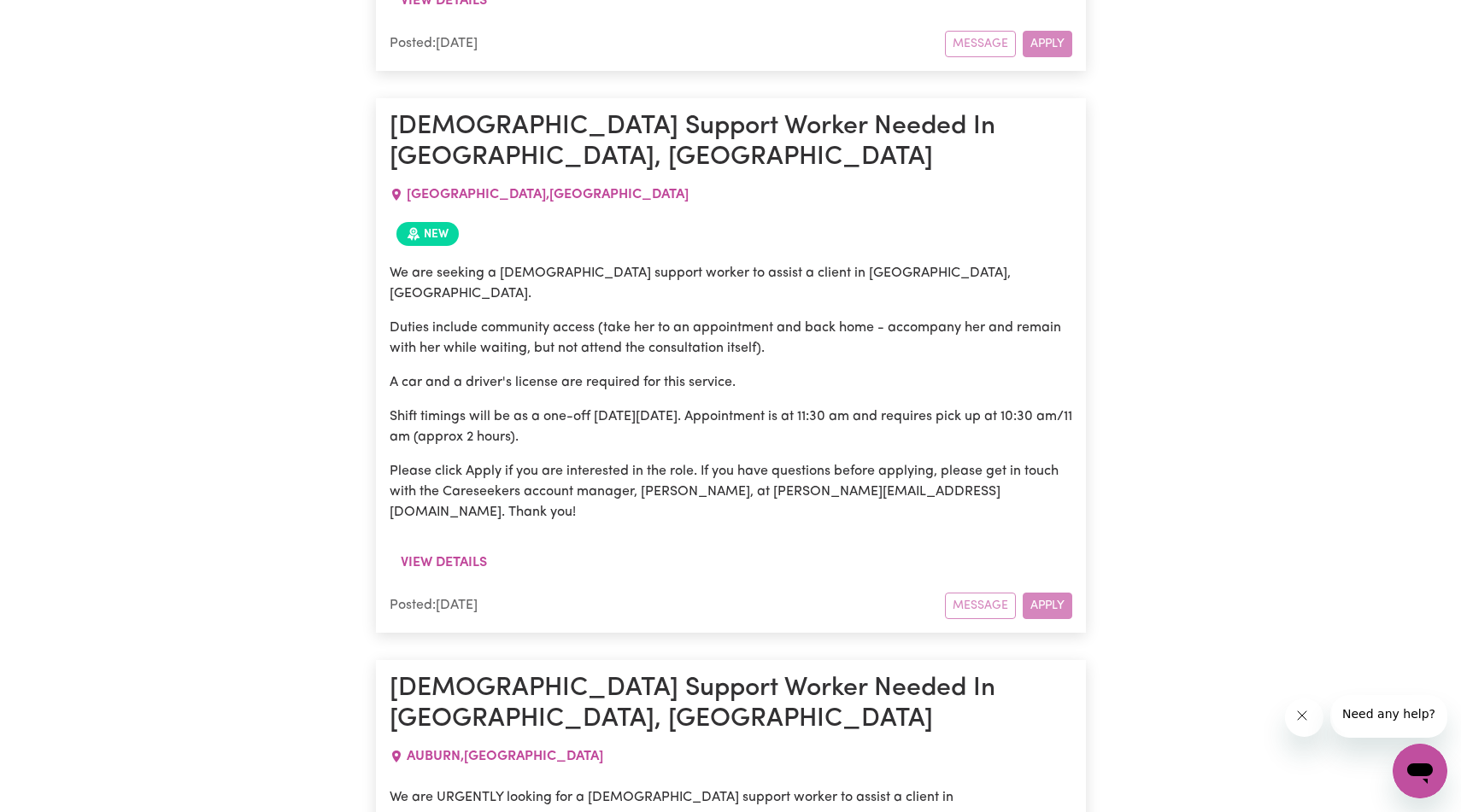
scroll to position [1515, 0]
click at [1033, 621] on div "Message Apply" at bounding box center [1008, 606] width 128 height 26
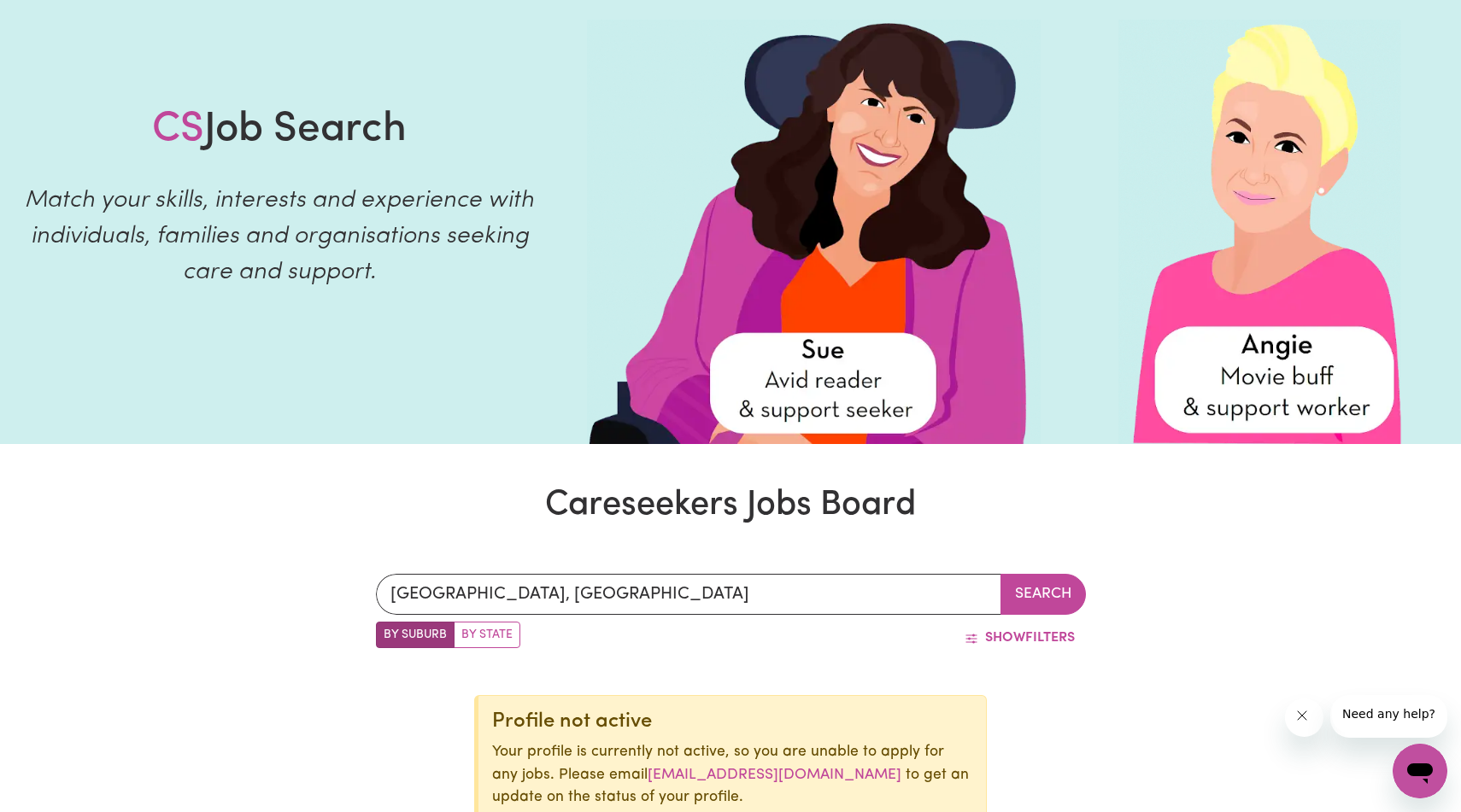
scroll to position [0, 0]
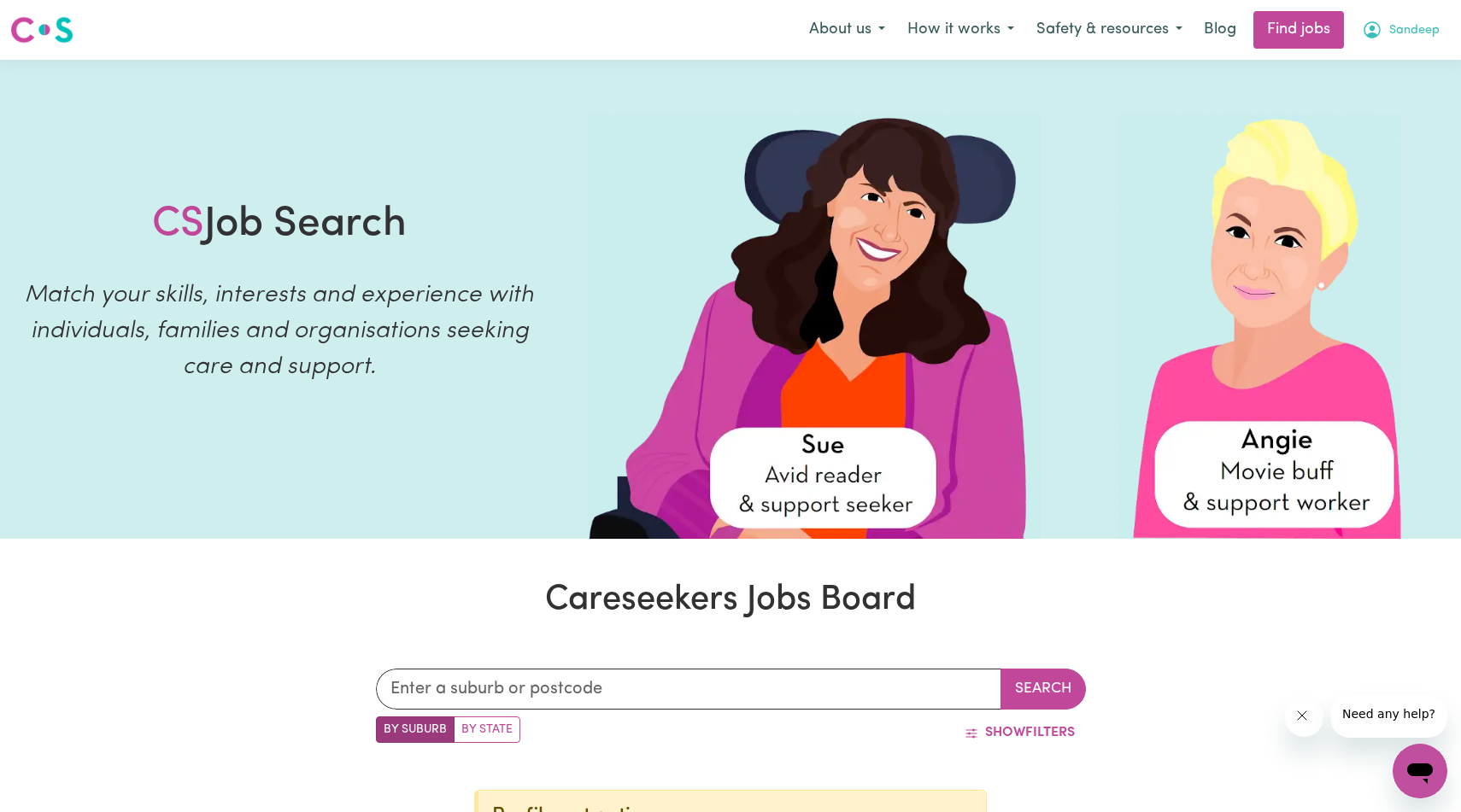
click at [1370, 23] on icon "My Account" at bounding box center [1372, 29] width 20 height 20
click at [1356, 136] on link "Logout" at bounding box center [1383, 130] width 135 height 33
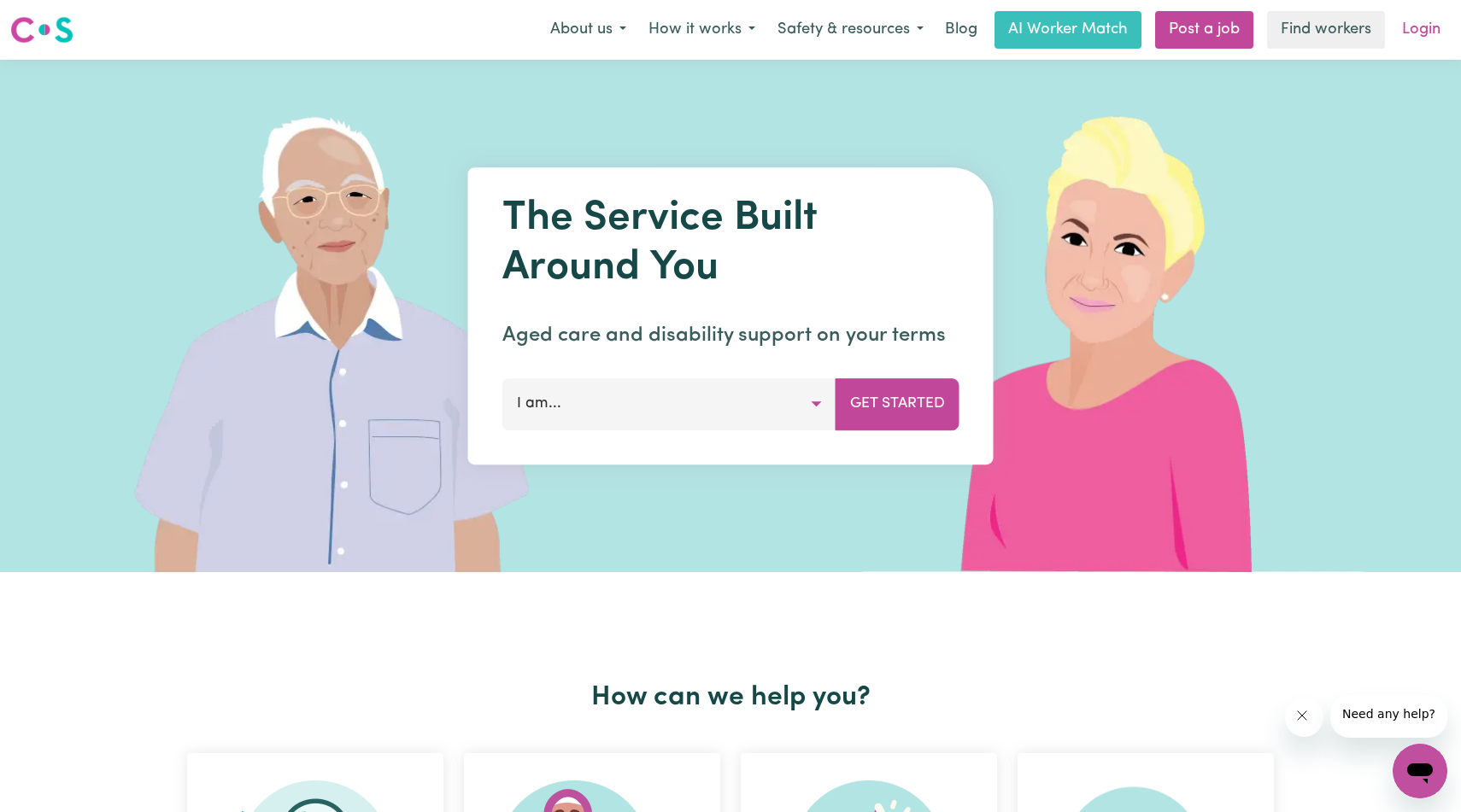
click at [1418, 26] on link "Login" at bounding box center [1421, 29] width 59 height 38
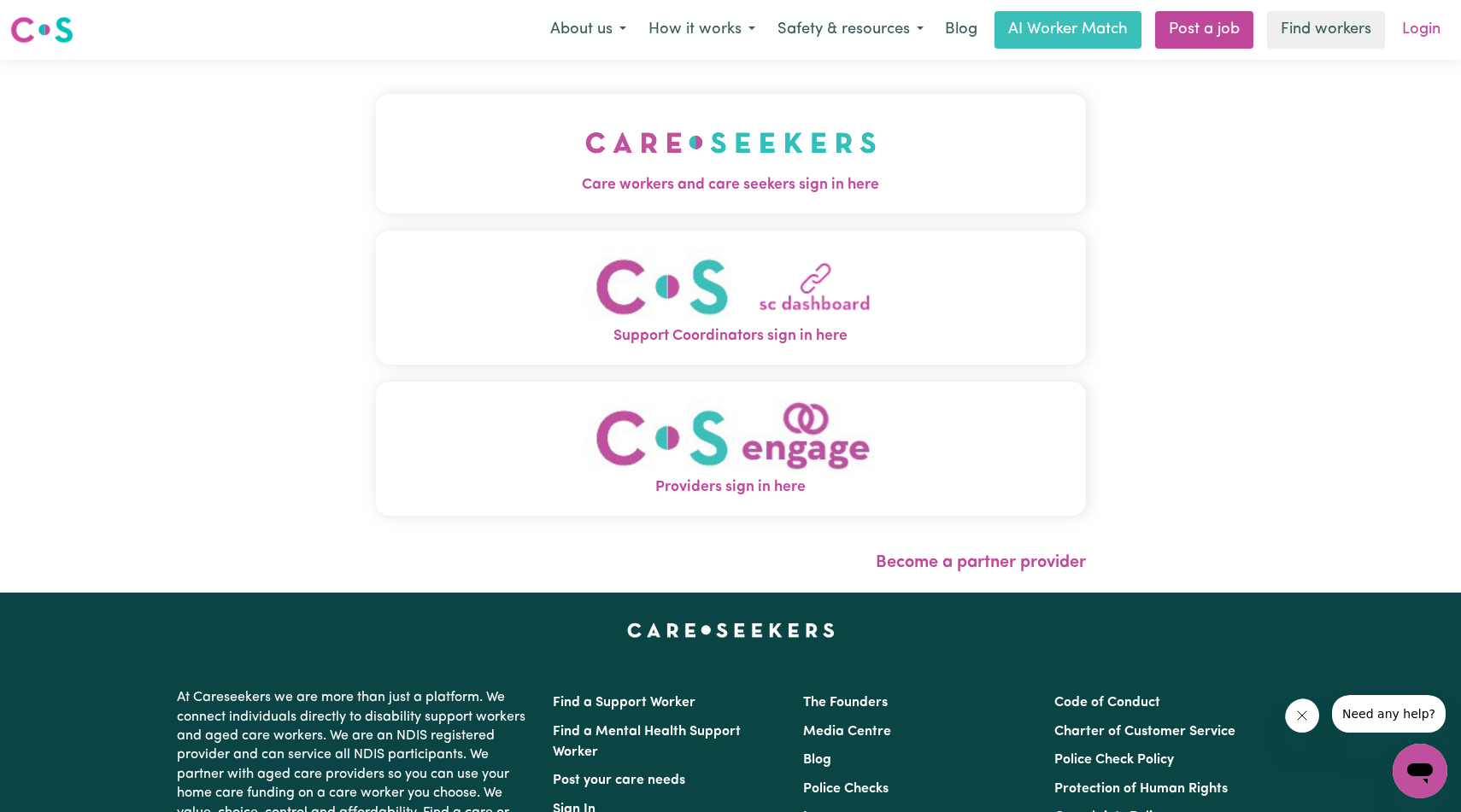
click at [1430, 34] on link "Login" at bounding box center [1421, 29] width 59 height 38
click at [769, 196] on span "Care workers and care seekers sign in here" at bounding box center [731, 185] width 710 height 22
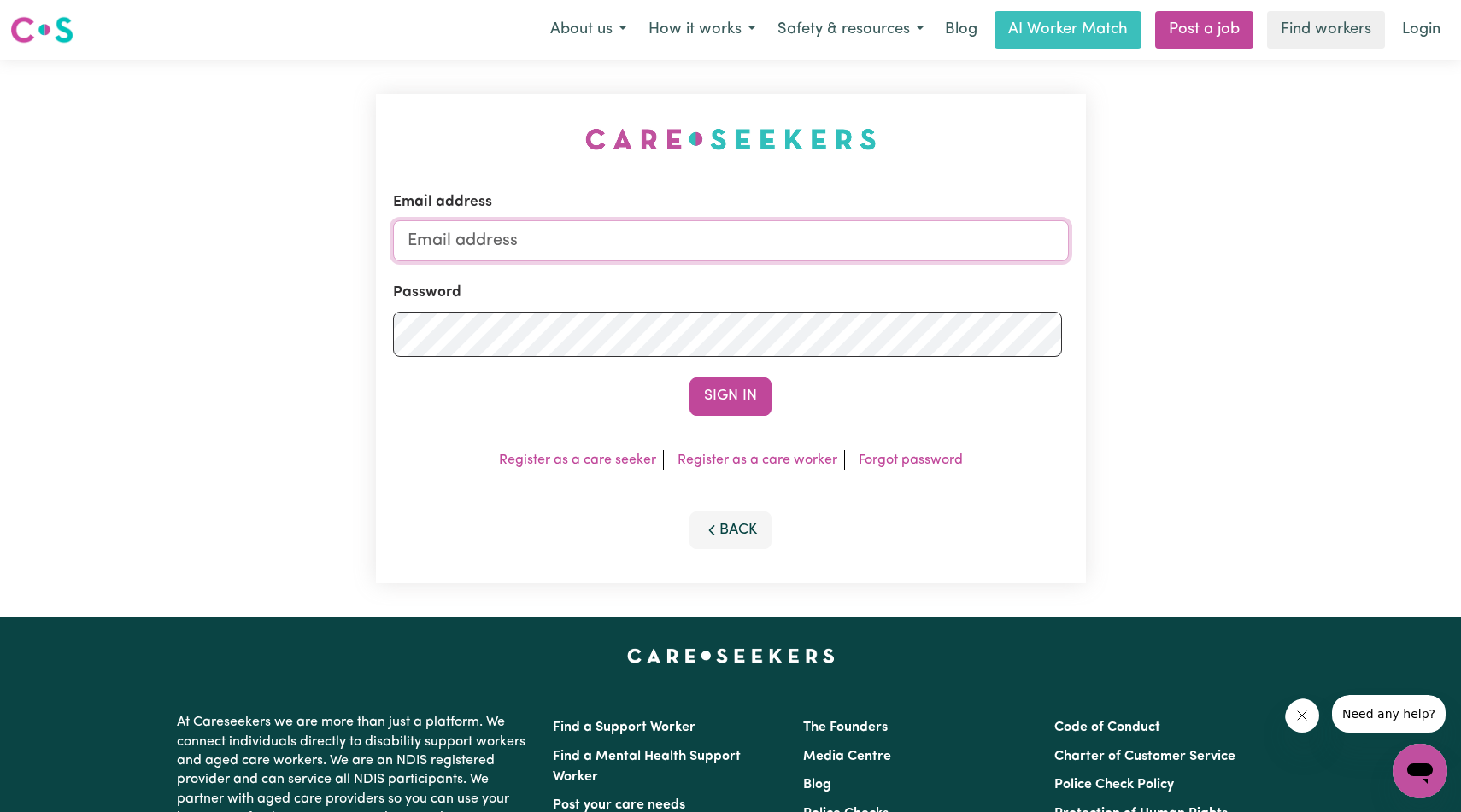
click at [770, 261] on input "Email address" at bounding box center [731, 241] width 676 height 41
type input "[EMAIL_ADDRESS][DOMAIN_NAME]"
click at [739, 416] on button "Sign In" at bounding box center [730, 396] width 82 height 38
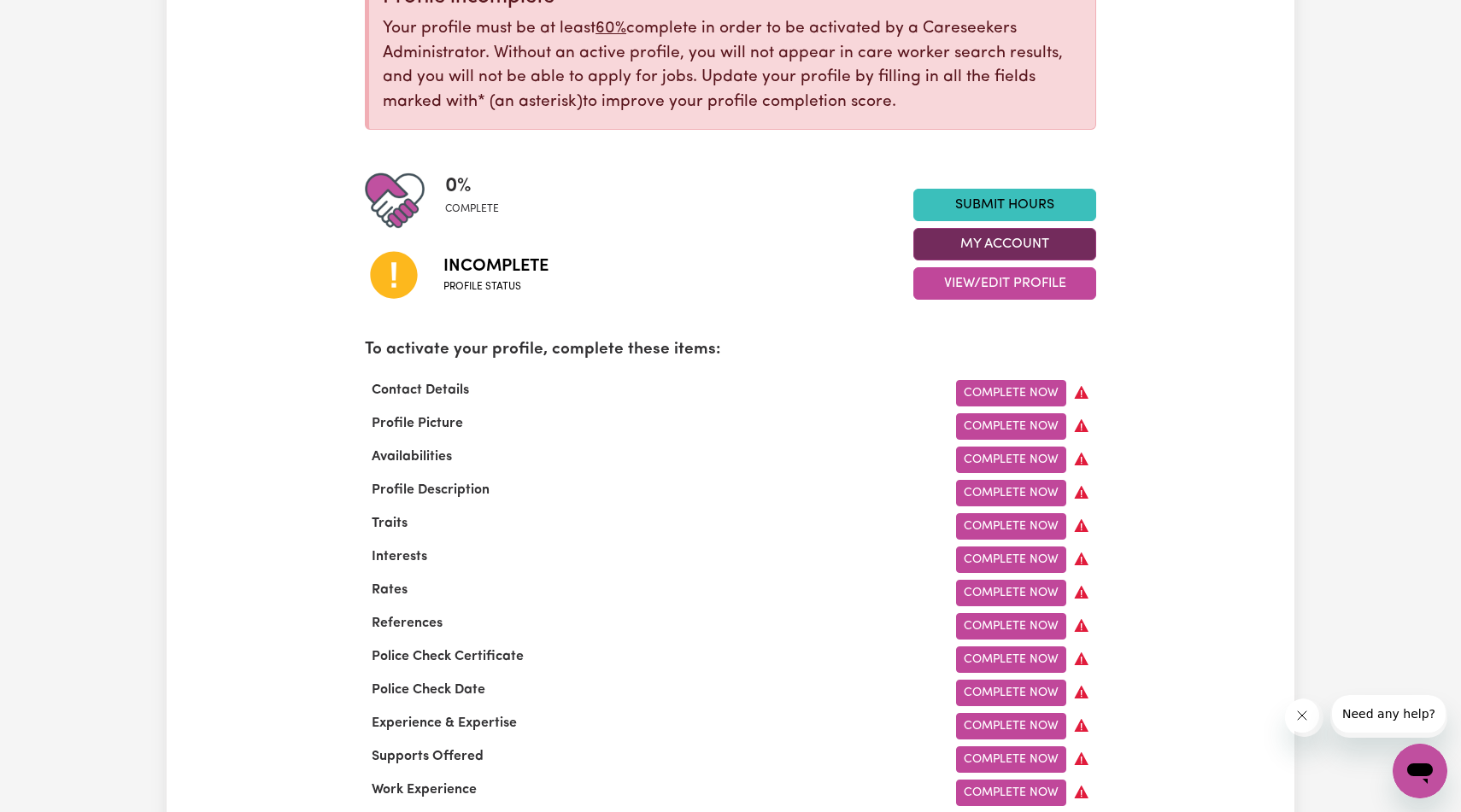
scroll to position [254, 0]
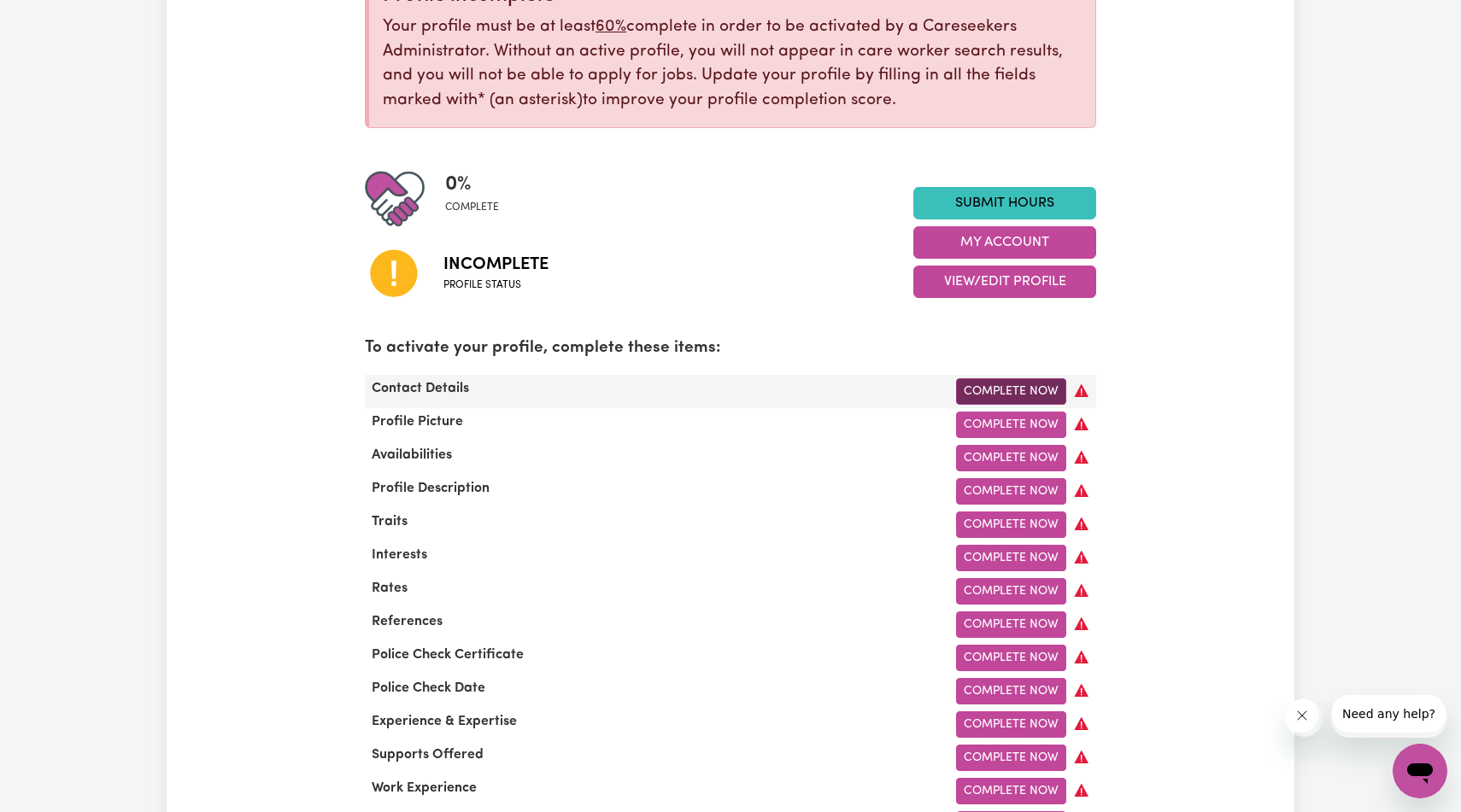
click at [997, 405] on link "Complete Now" at bounding box center [1011, 392] width 110 height 26
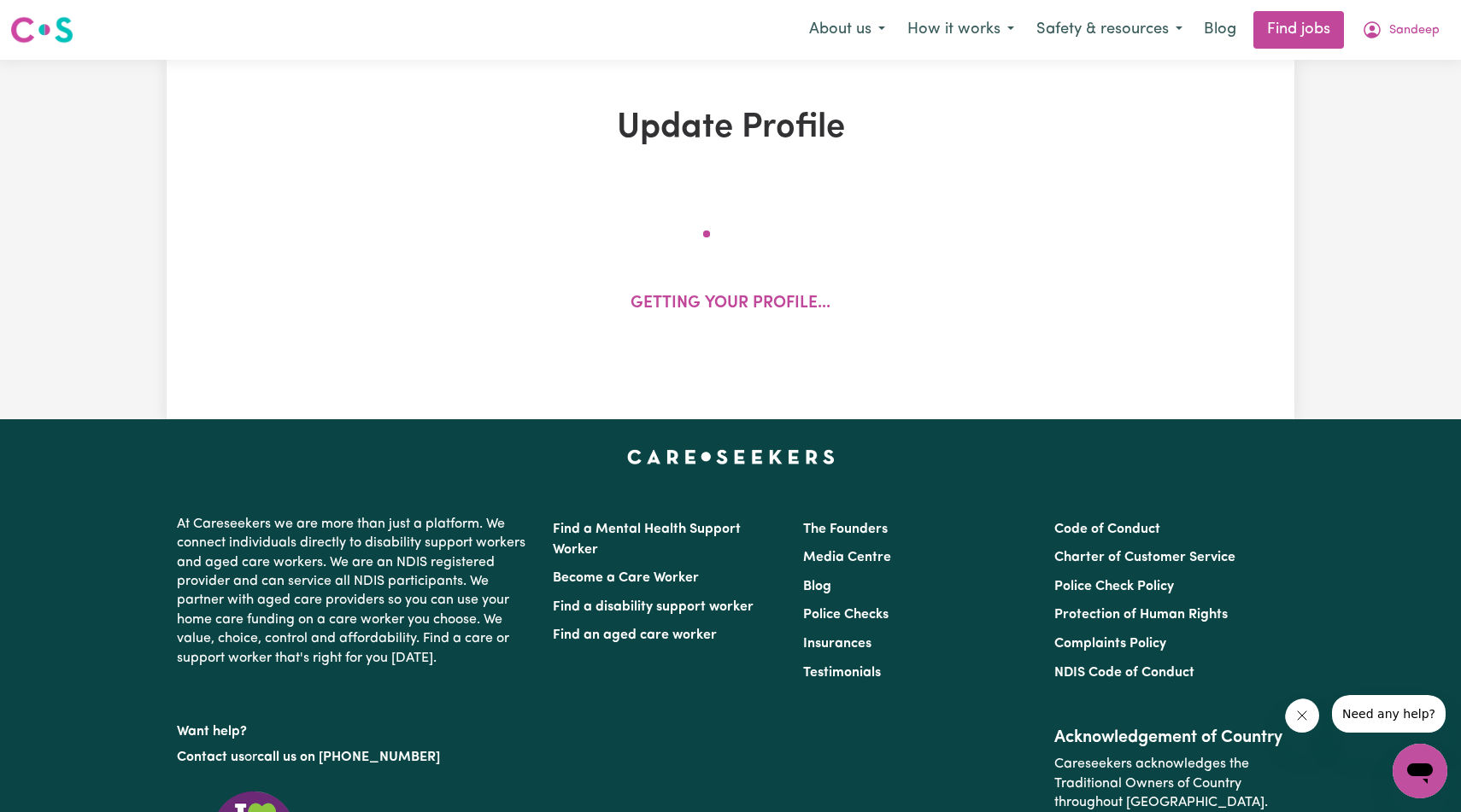
select select "Studying a healthcare related degree or qualification"
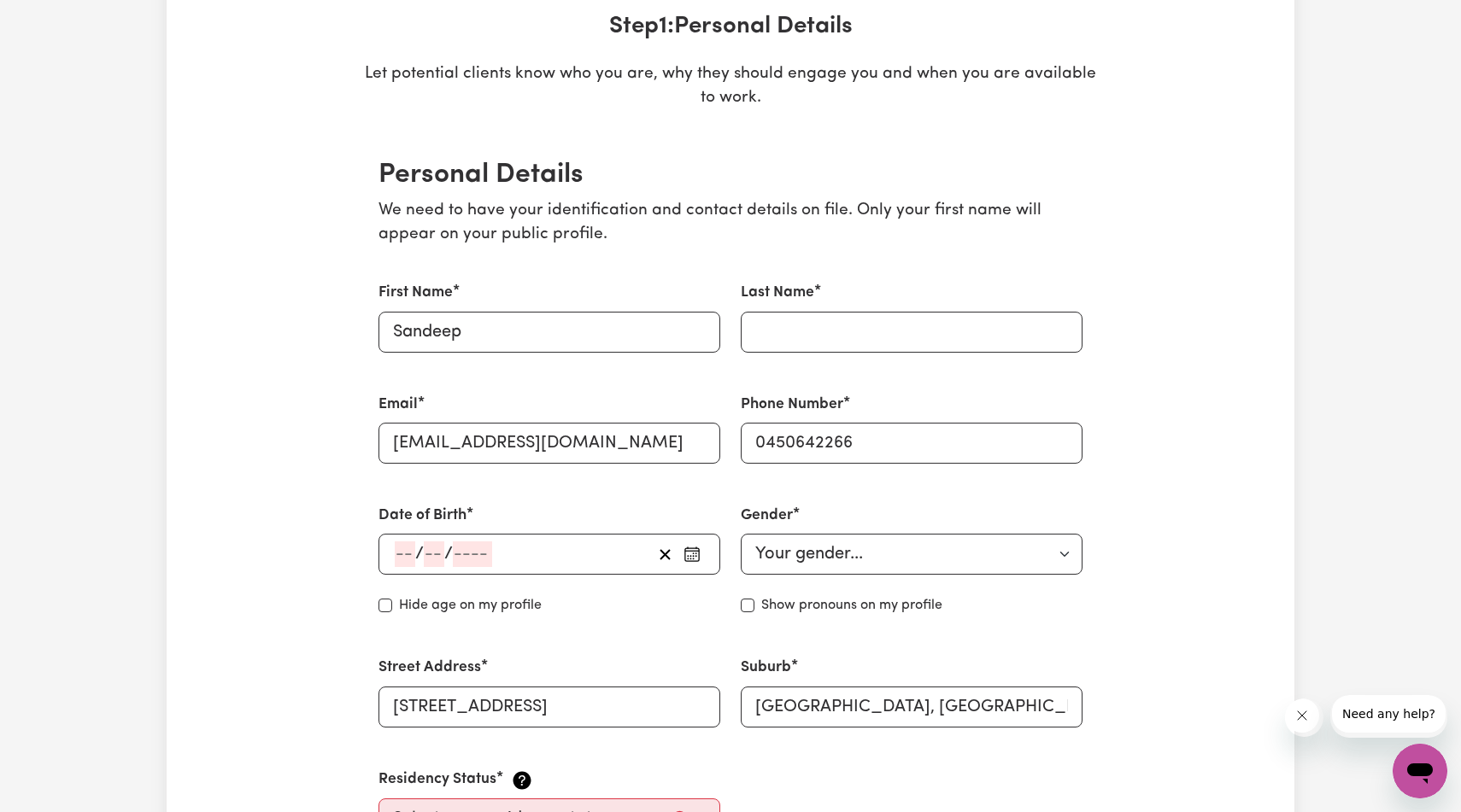
scroll to position [334, 0]
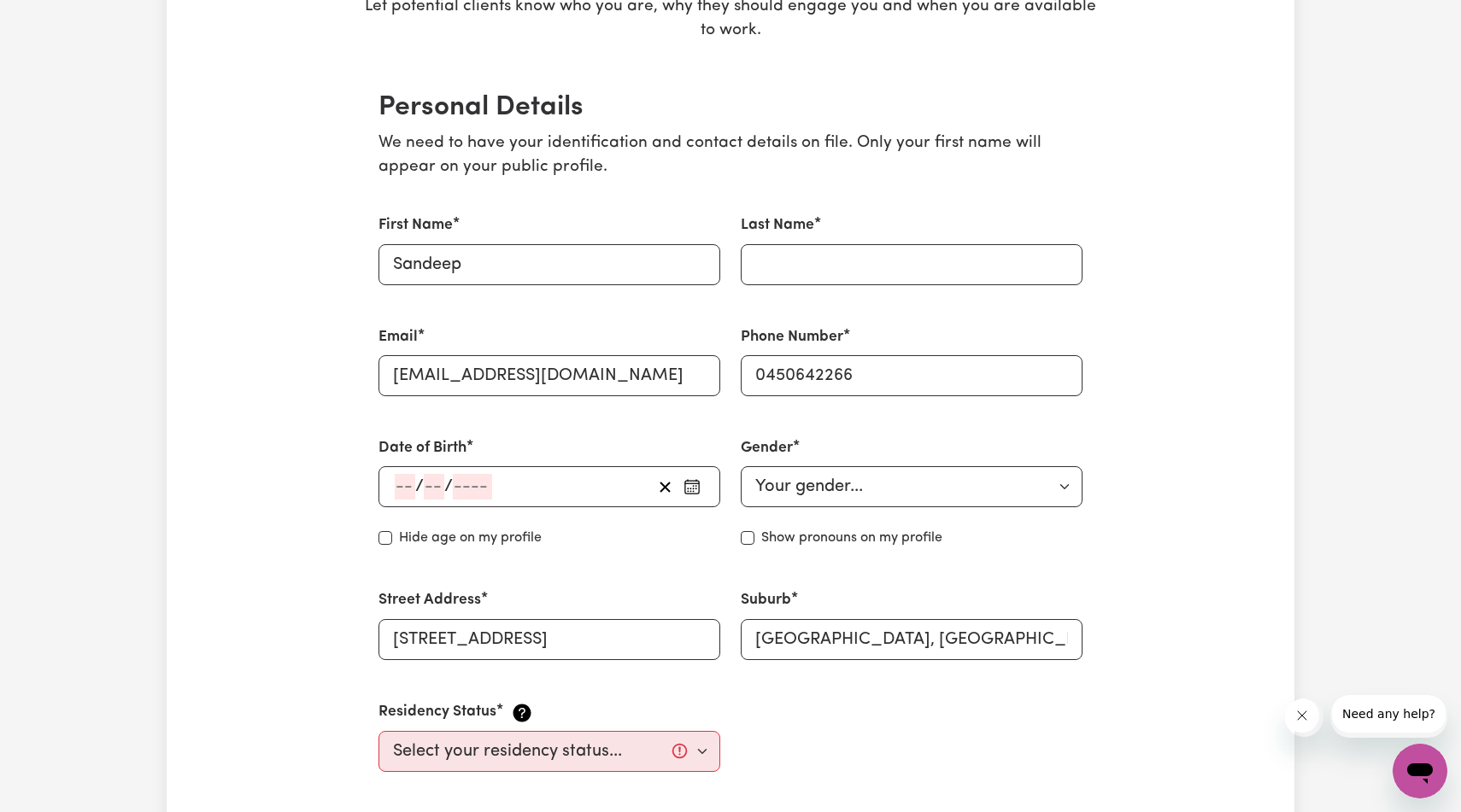
click at [416, 500] on input "number" at bounding box center [404, 487] width 20 height 26
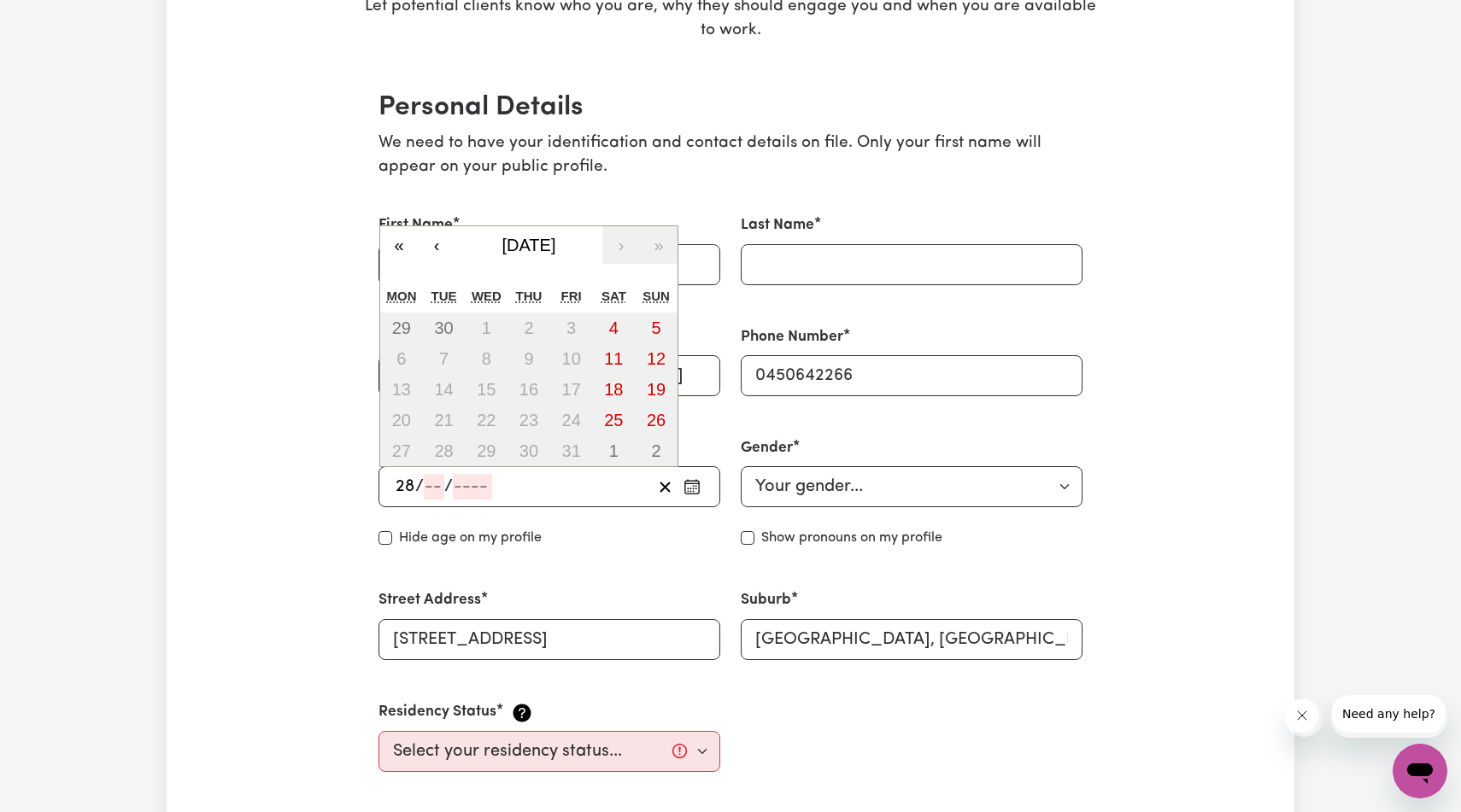
type input "28"
type input "04"
type input "200"
type input "[DATE]"
type input "4"
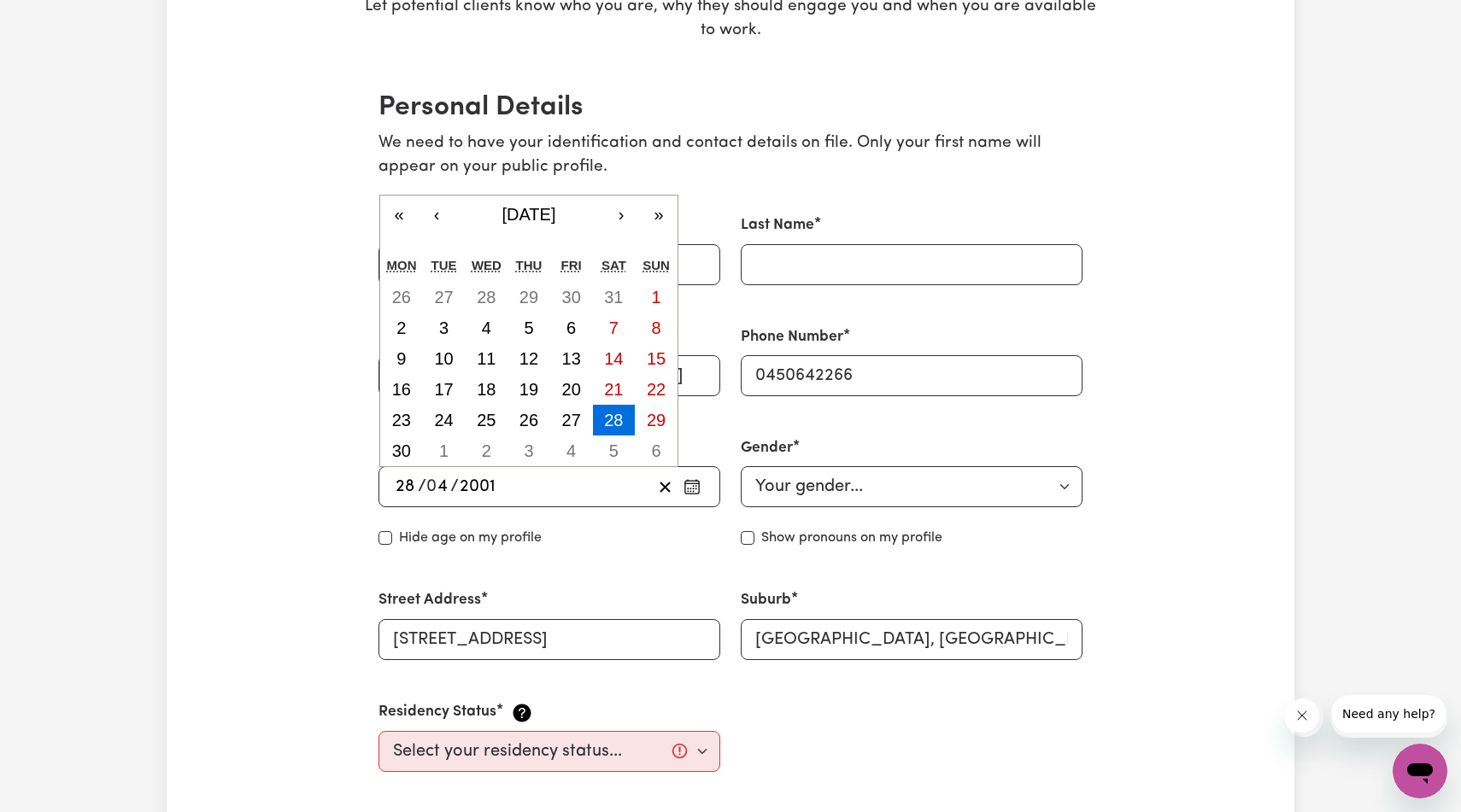
type input "2001"
click at [926, 508] on select "Your gender... [DEMOGRAPHIC_DATA] [DEMOGRAPHIC_DATA] [DEMOGRAPHIC_DATA] Other P…" at bounding box center [912, 487] width 342 height 41
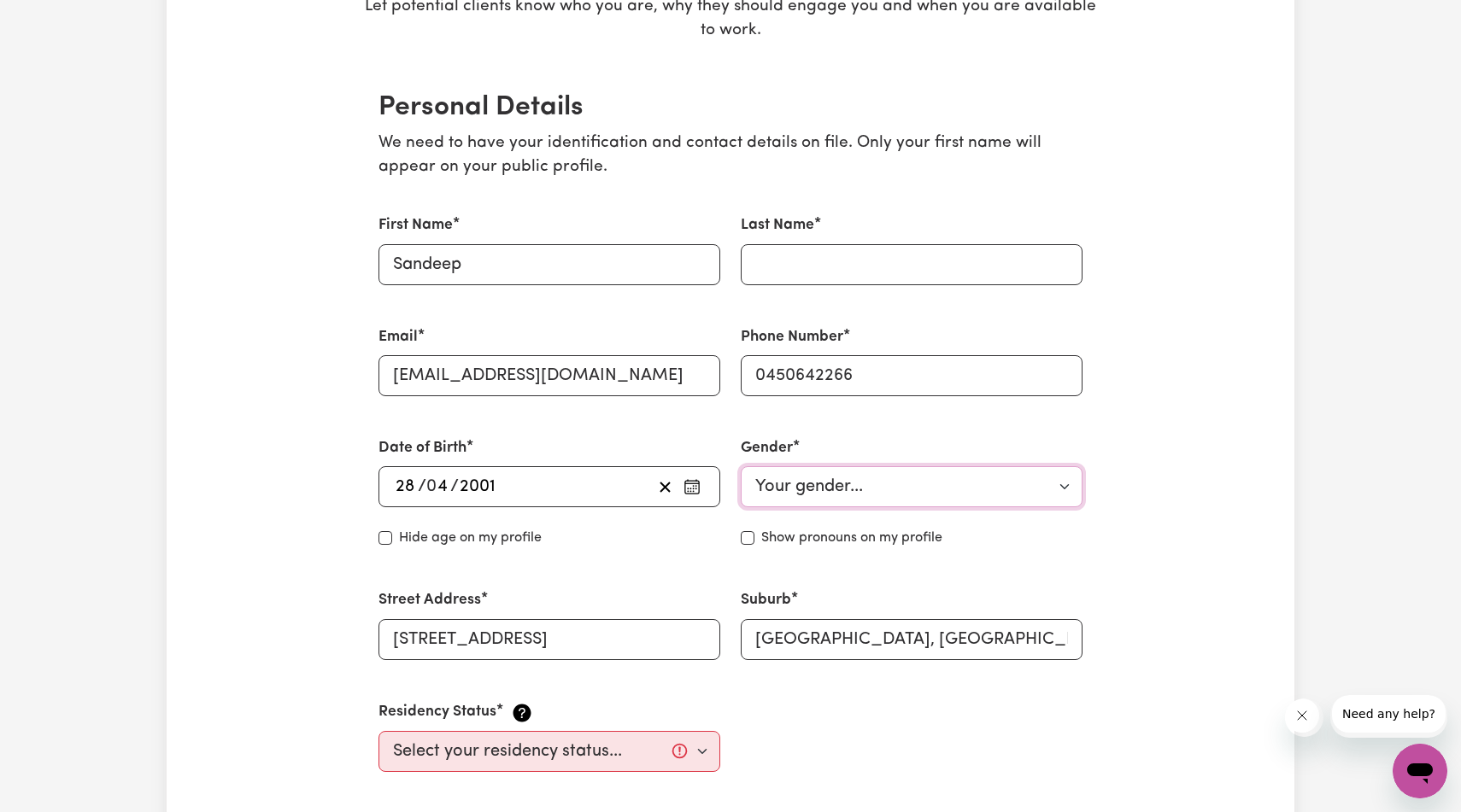
select select "[DEMOGRAPHIC_DATA]"
click at [742, 508] on select "Your gender... [DEMOGRAPHIC_DATA] [DEMOGRAPHIC_DATA] [DEMOGRAPHIC_DATA] Other P…" at bounding box center [912, 487] width 342 height 41
click at [886, 285] on input "Last Name" at bounding box center [912, 265] width 342 height 41
type input "[PERSON_NAME]"
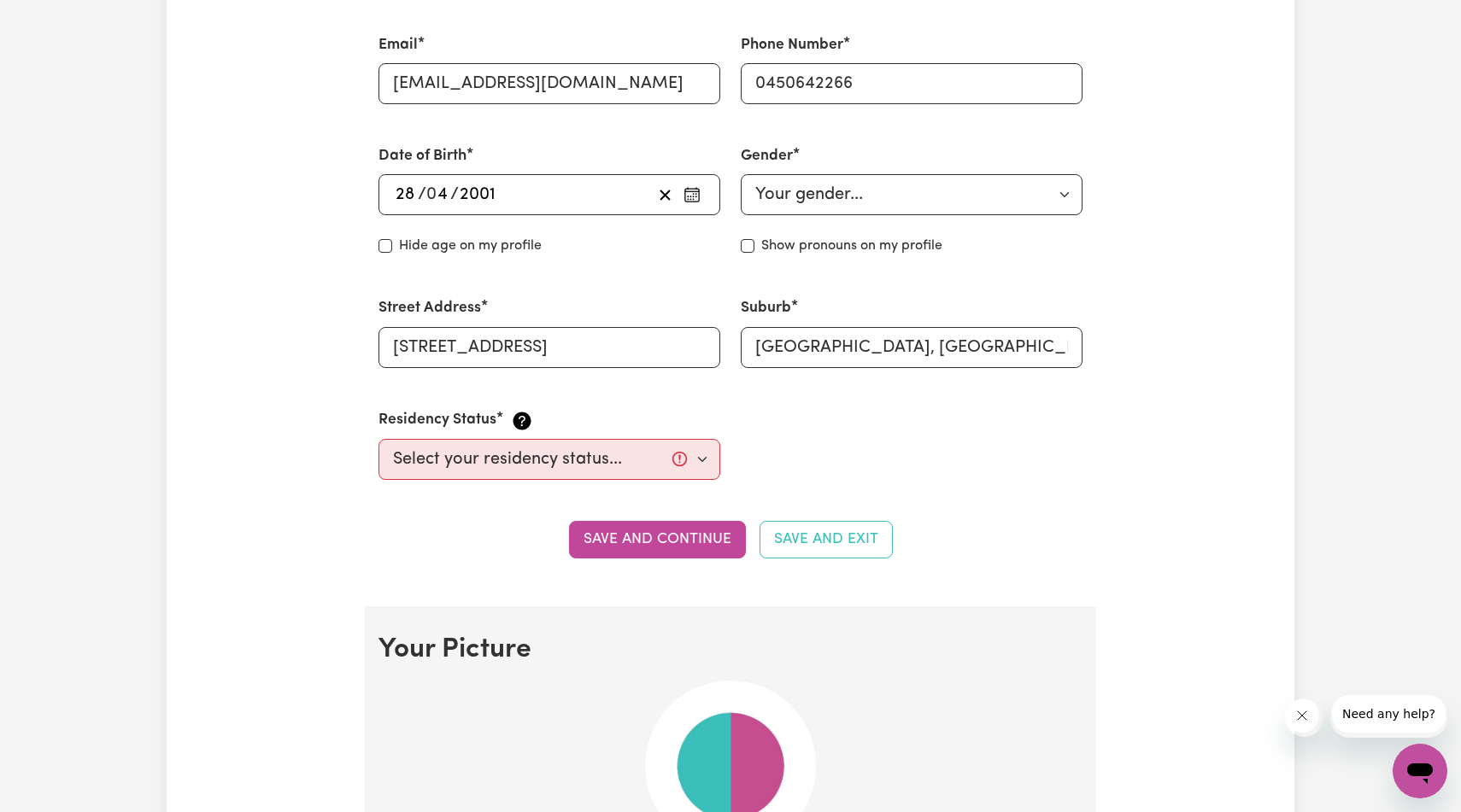
scroll to position [637, 0]
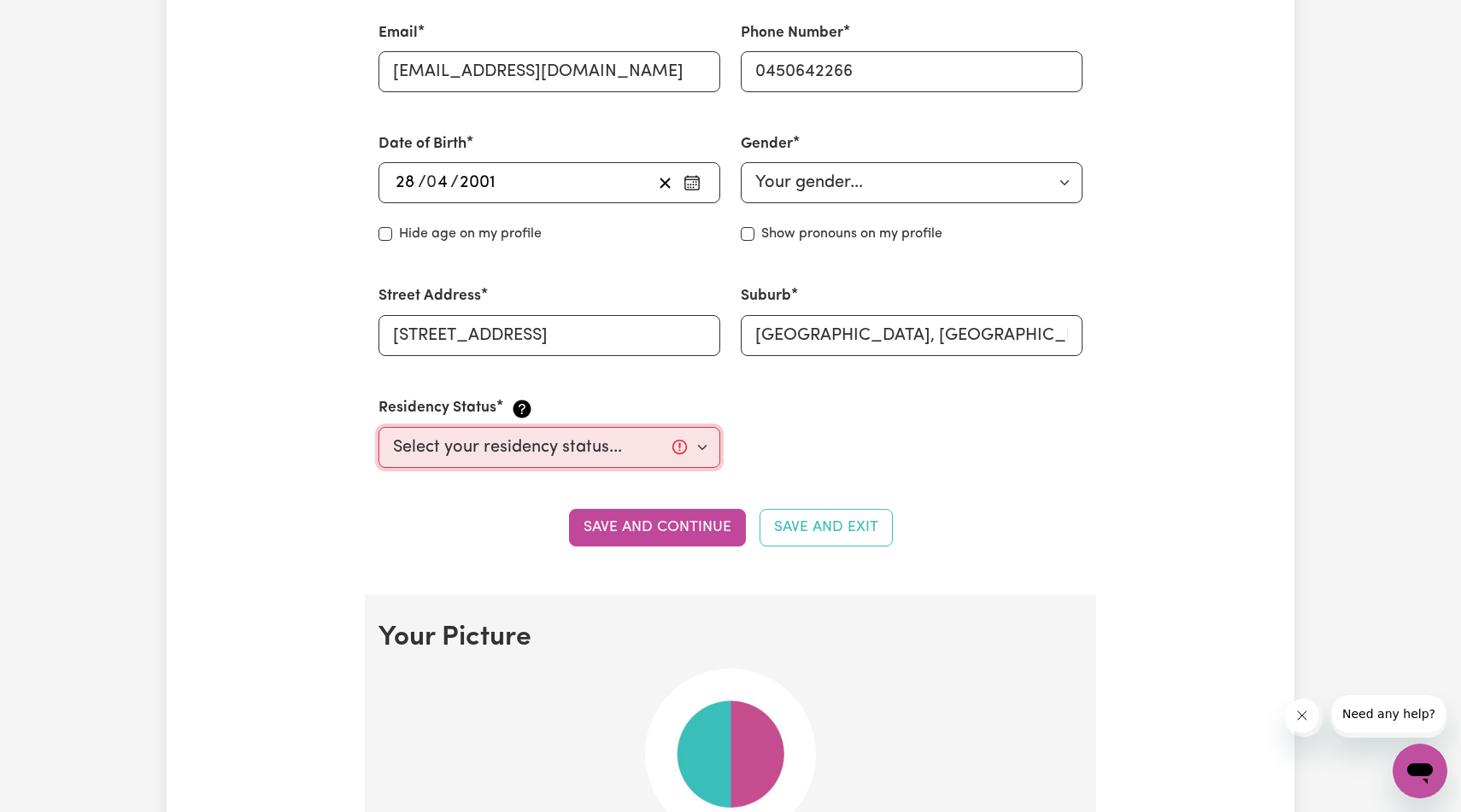
click at [643, 468] on select "Select your residency status... [DEMOGRAPHIC_DATA] citizen Australian PR [DEMOG…" at bounding box center [550, 448] width 342 height 41
select select "Student Visa"
click at [381, 468] on select "Select your residency status... [DEMOGRAPHIC_DATA] citizen Australian PR [DEMOG…" at bounding box center [550, 448] width 342 height 41
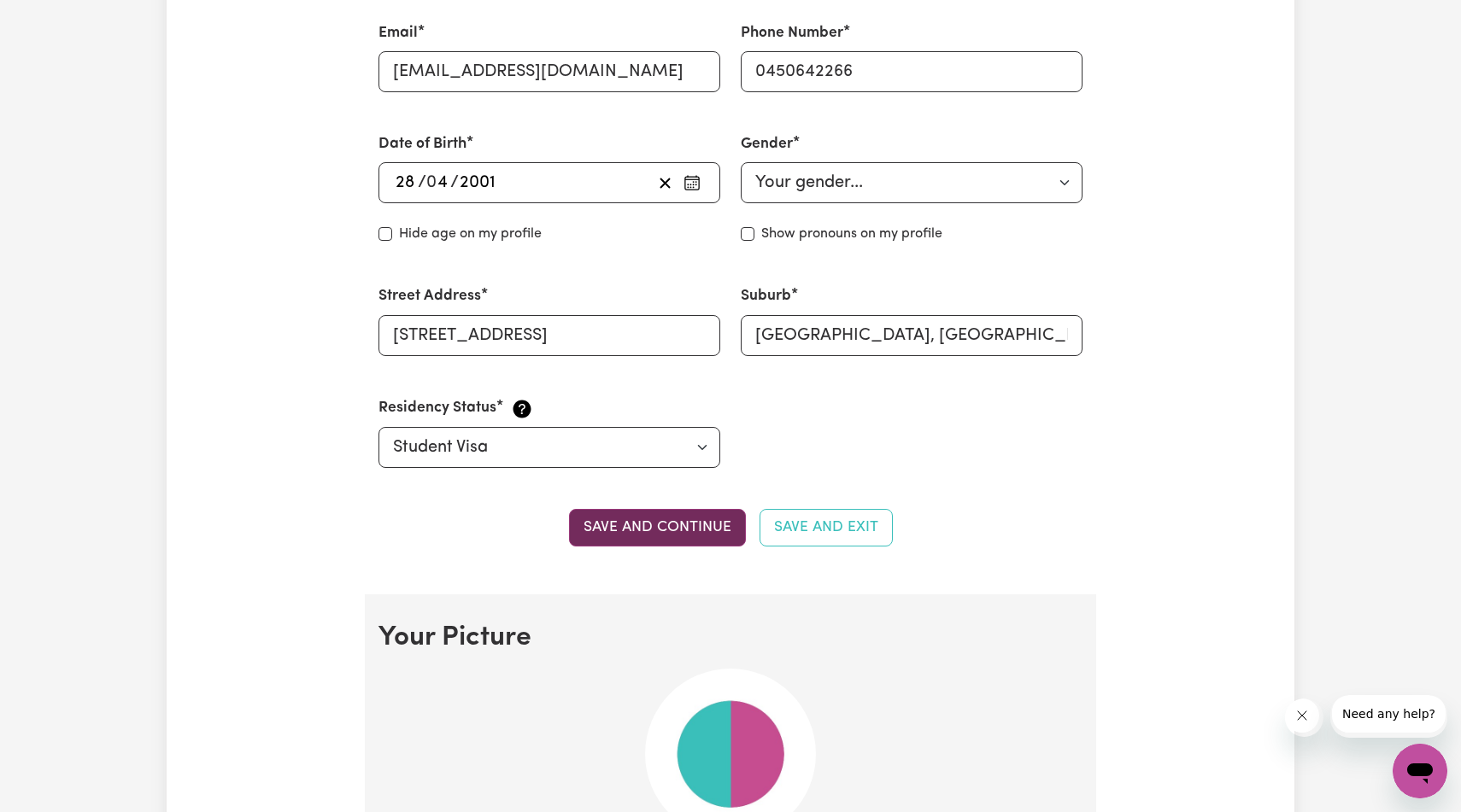
click at [703, 547] on button "Save and continue" at bounding box center [657, 528] width 177 height 38
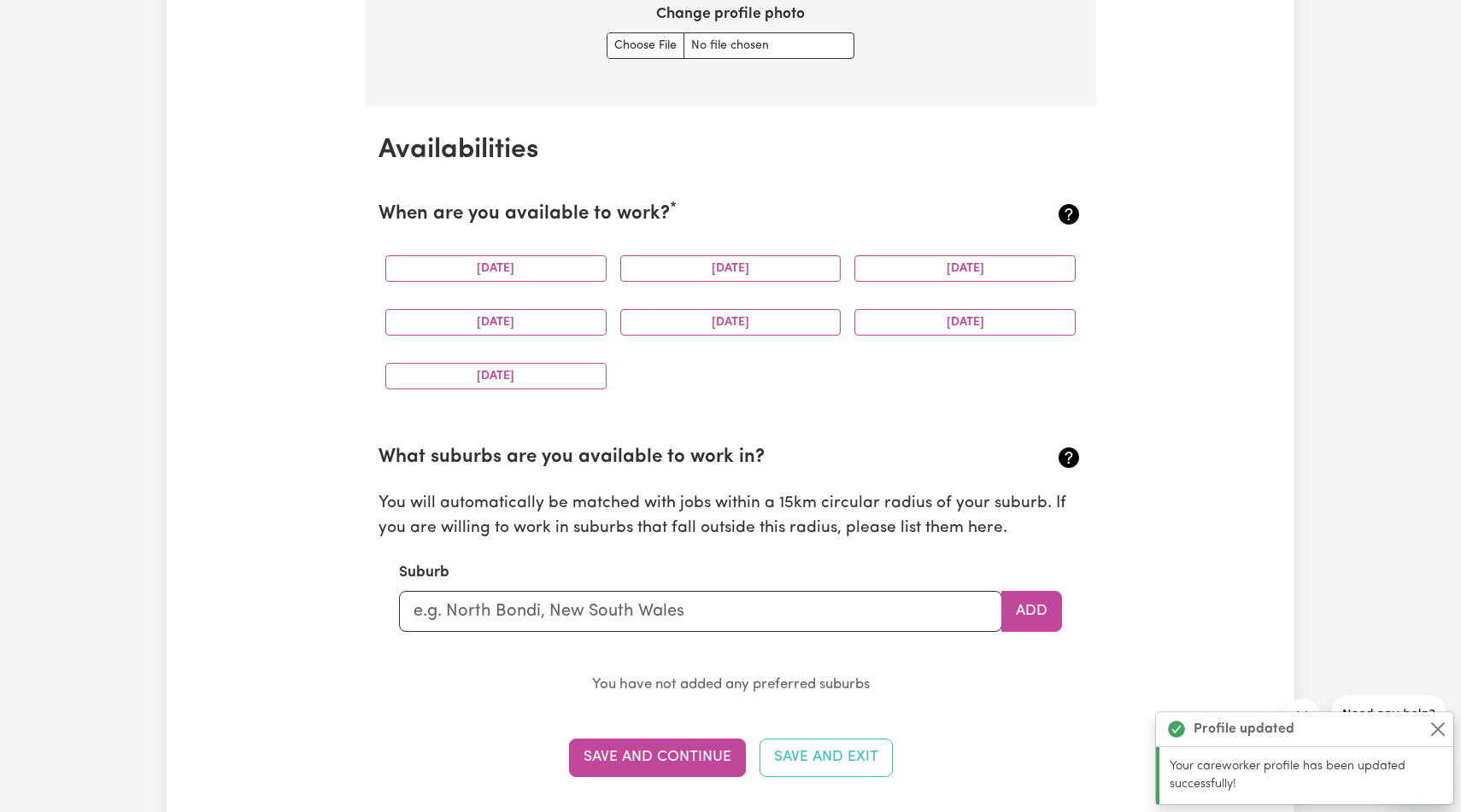
scroll to position [1506, 0]
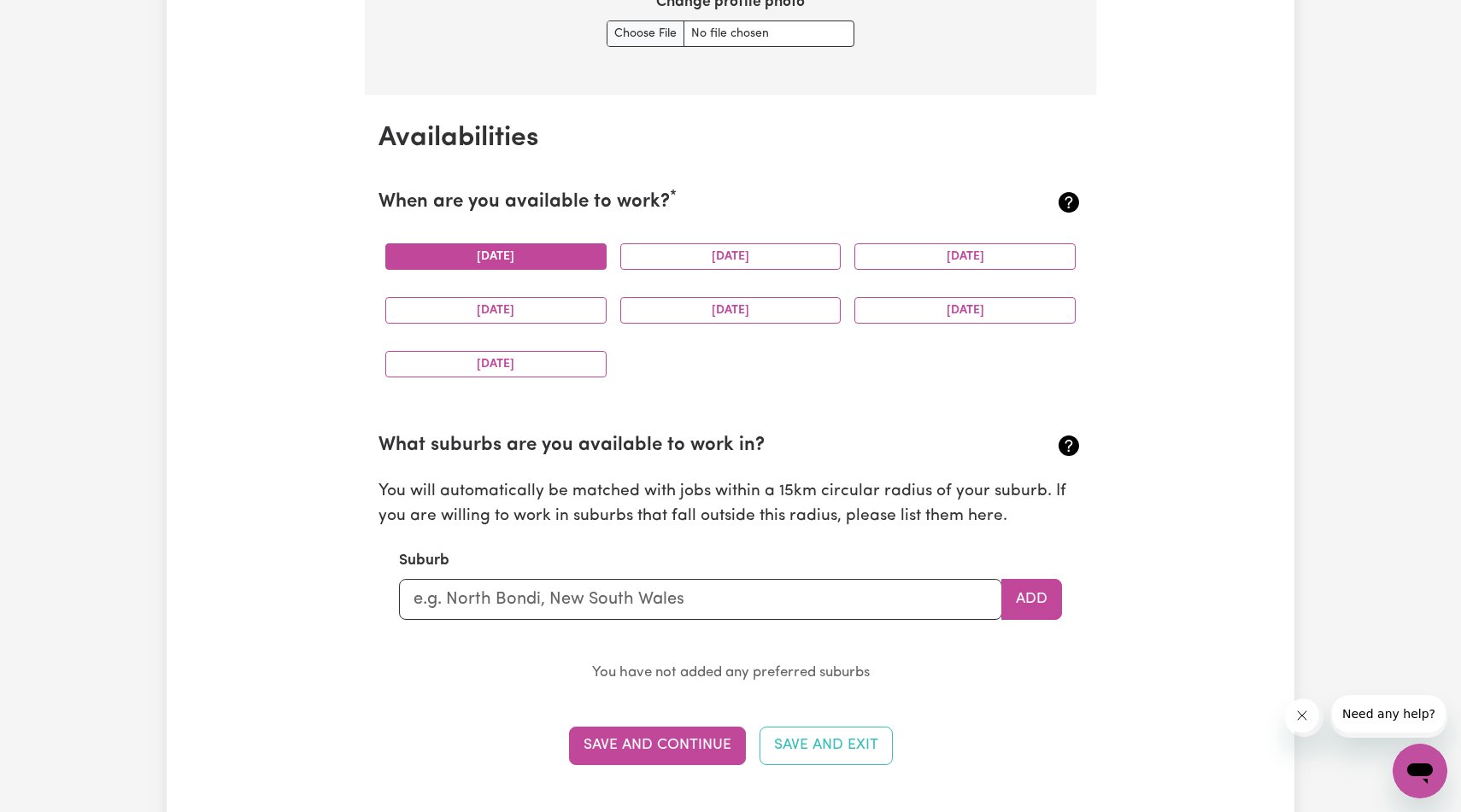
click at [557, 270] on button "[DATE]" at bounding box center [496, 256] width 221 height 26
click at [665, 270] on button "[DATE]" at bounding box center [731, 256] width 221 height 26
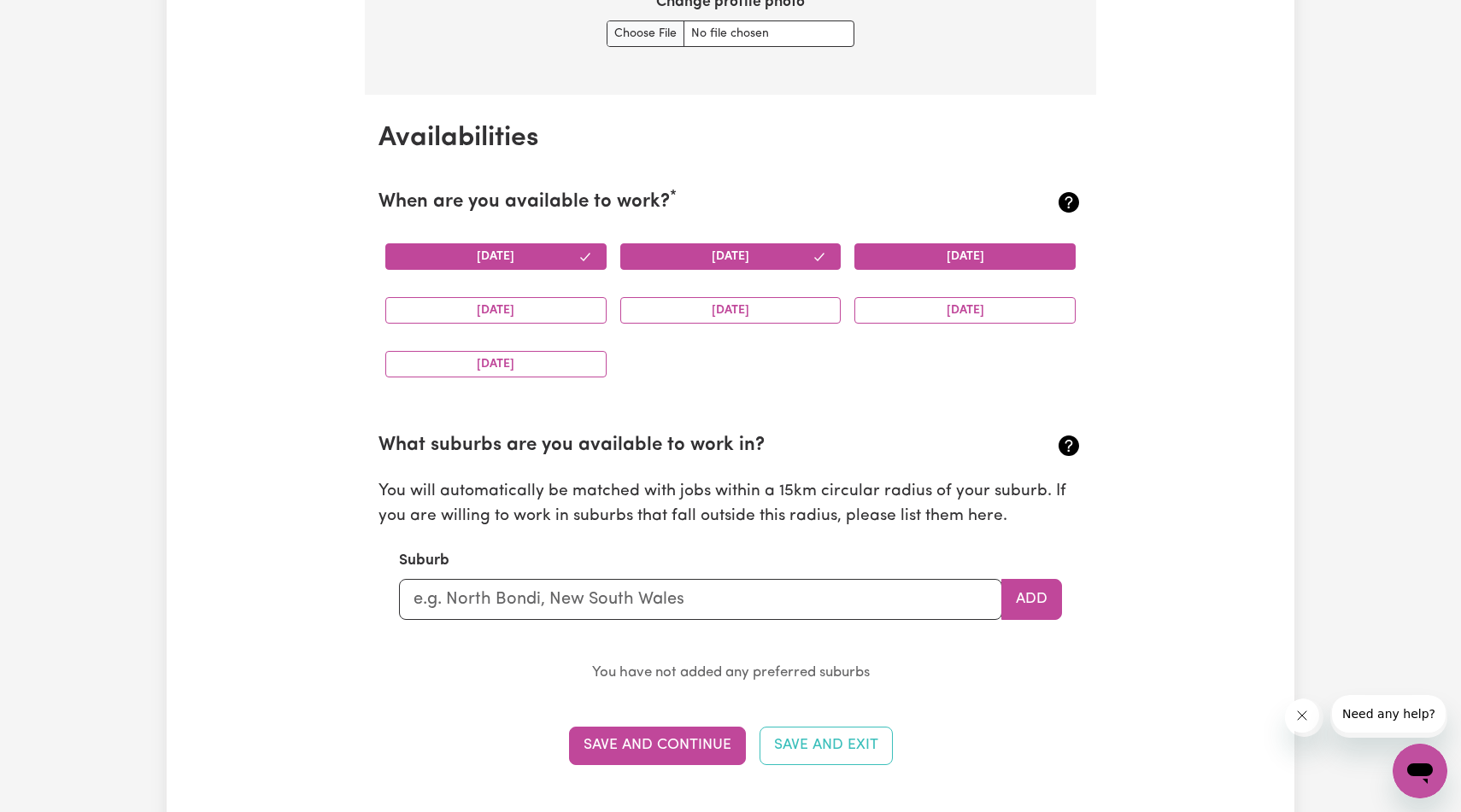
click at [912, 270] on button "[DATE]" at bounding box center [965, 256] width 221 height 26
click at [533, 324] on button "[DATE]" at bounding box center [496, 310] width 221 height 26
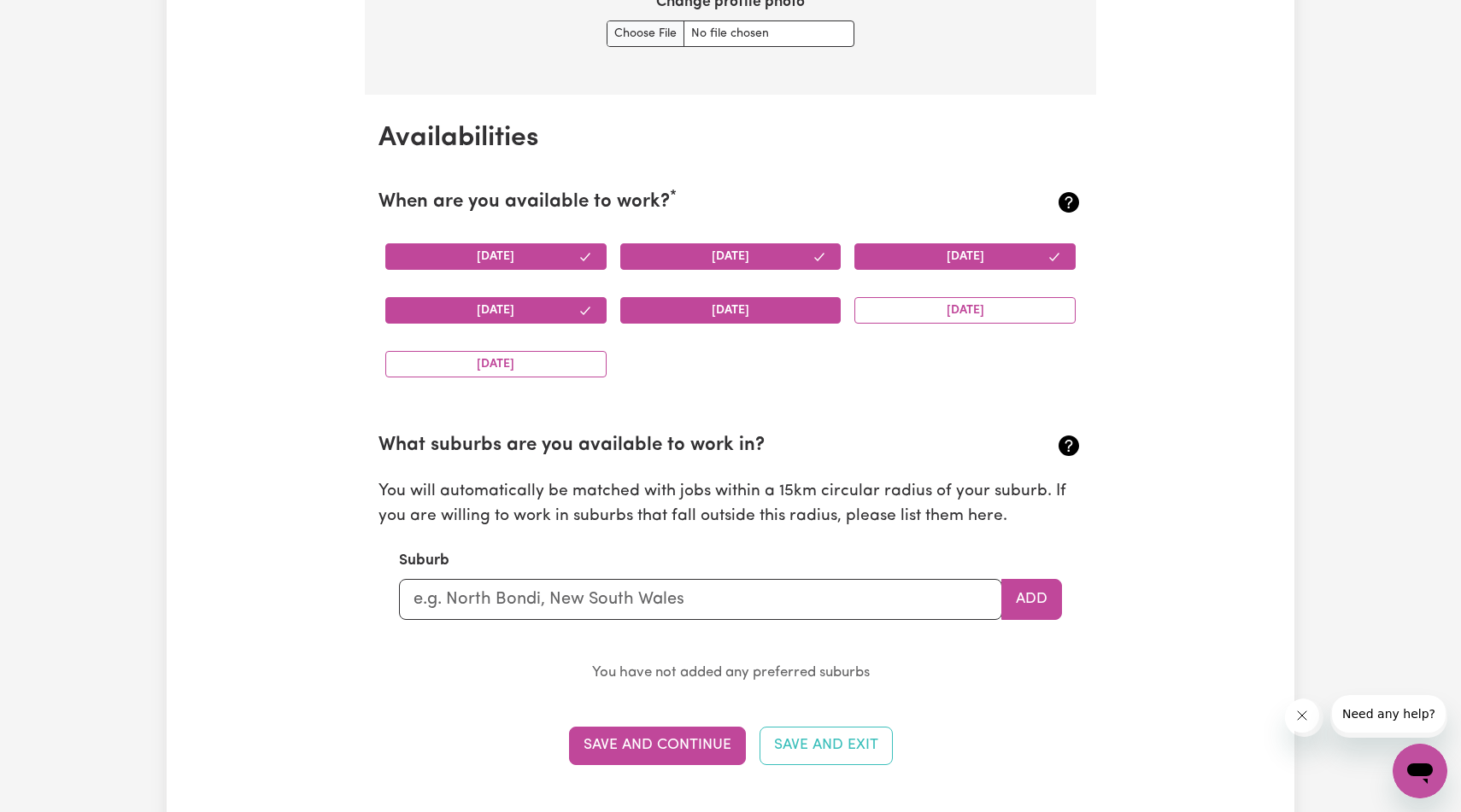
click at [734, 324] on button "[DATE]" at bounding box center [731, 310] width 221 height 26
click at [940, 324] on button "[DATE]" at bounding box center [965, 310] width 221 height 26
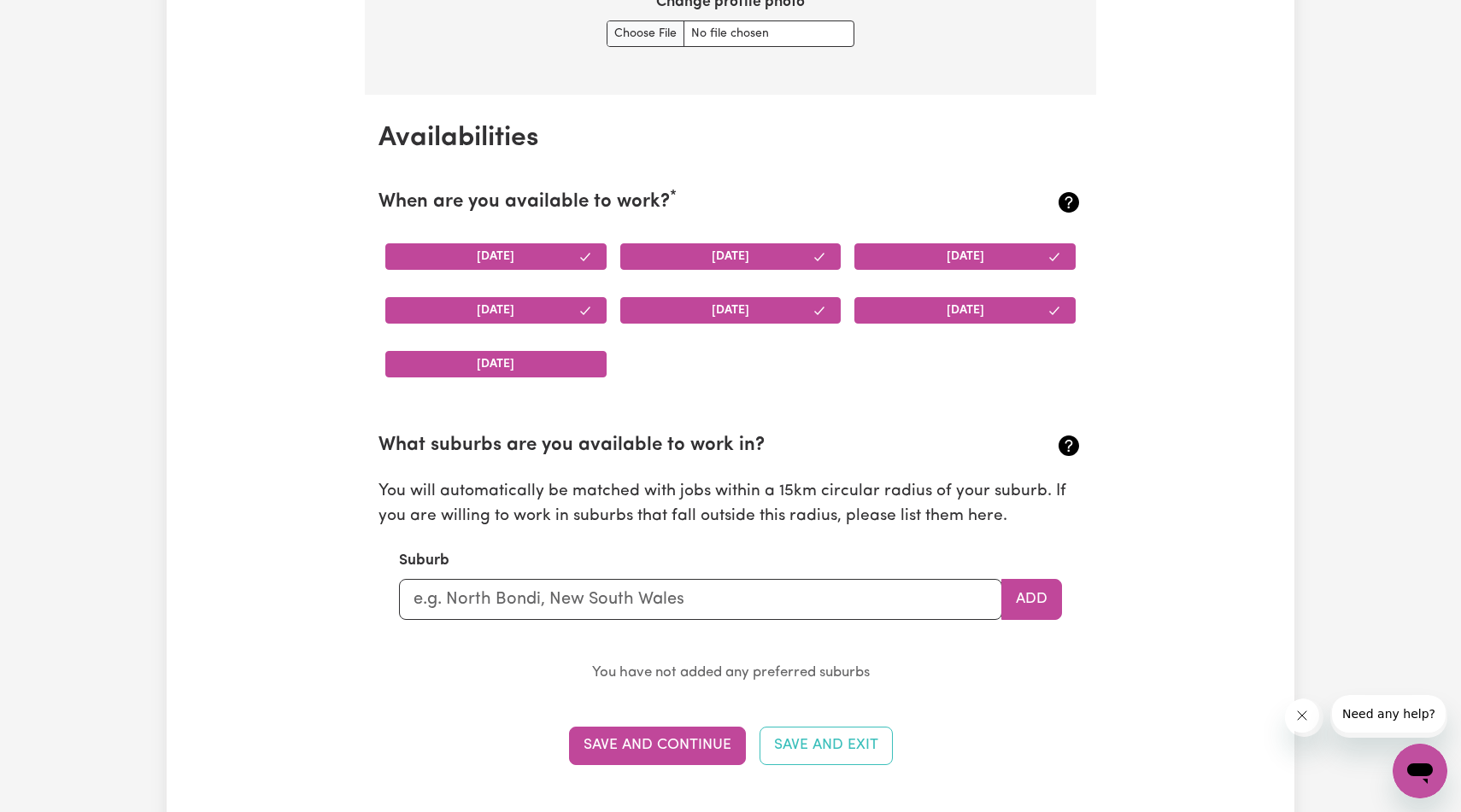
click at [548, 378] on button "[DATE]" at bounding box center [496, 363] width 221 height 26
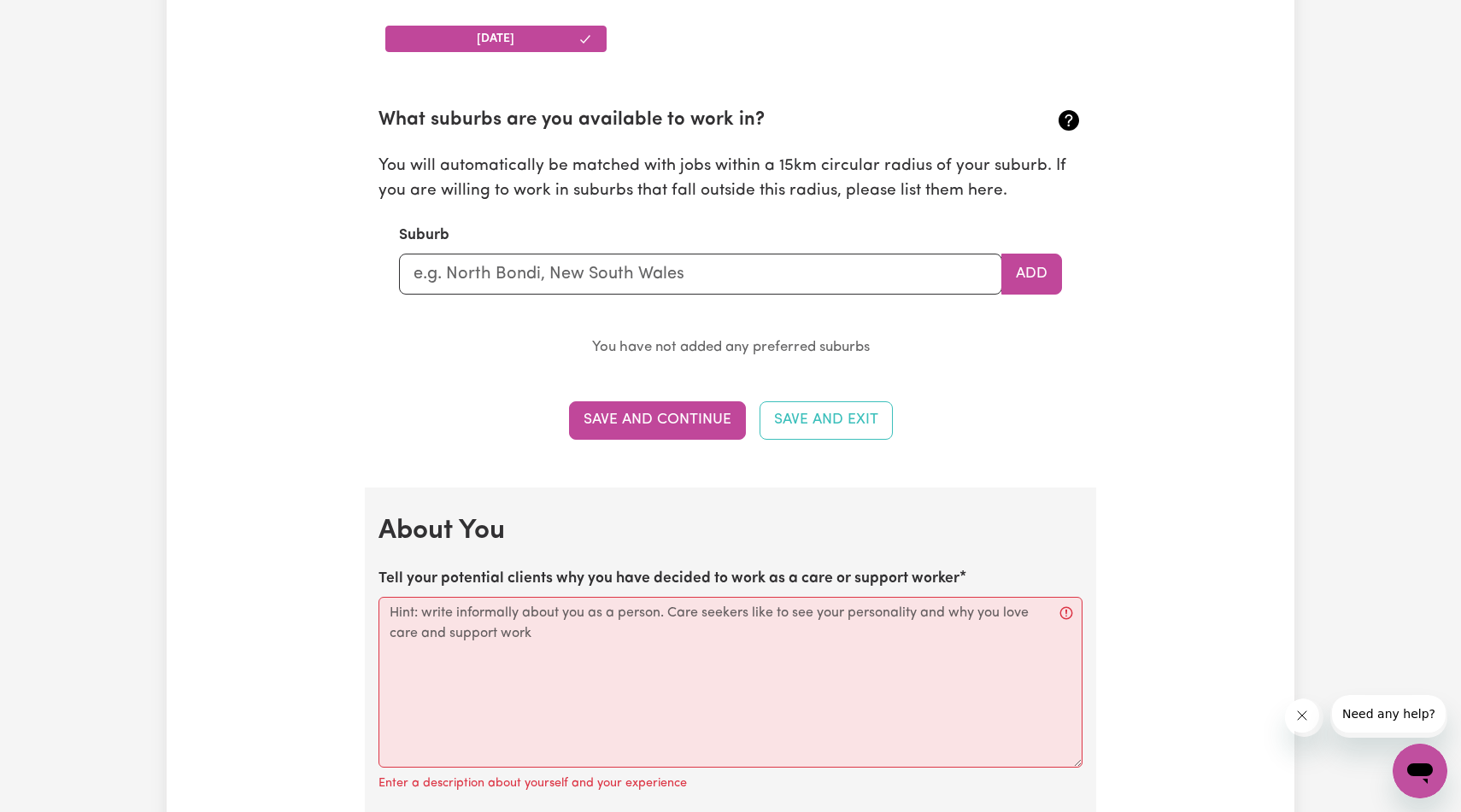
scroll to position [1835, 0]
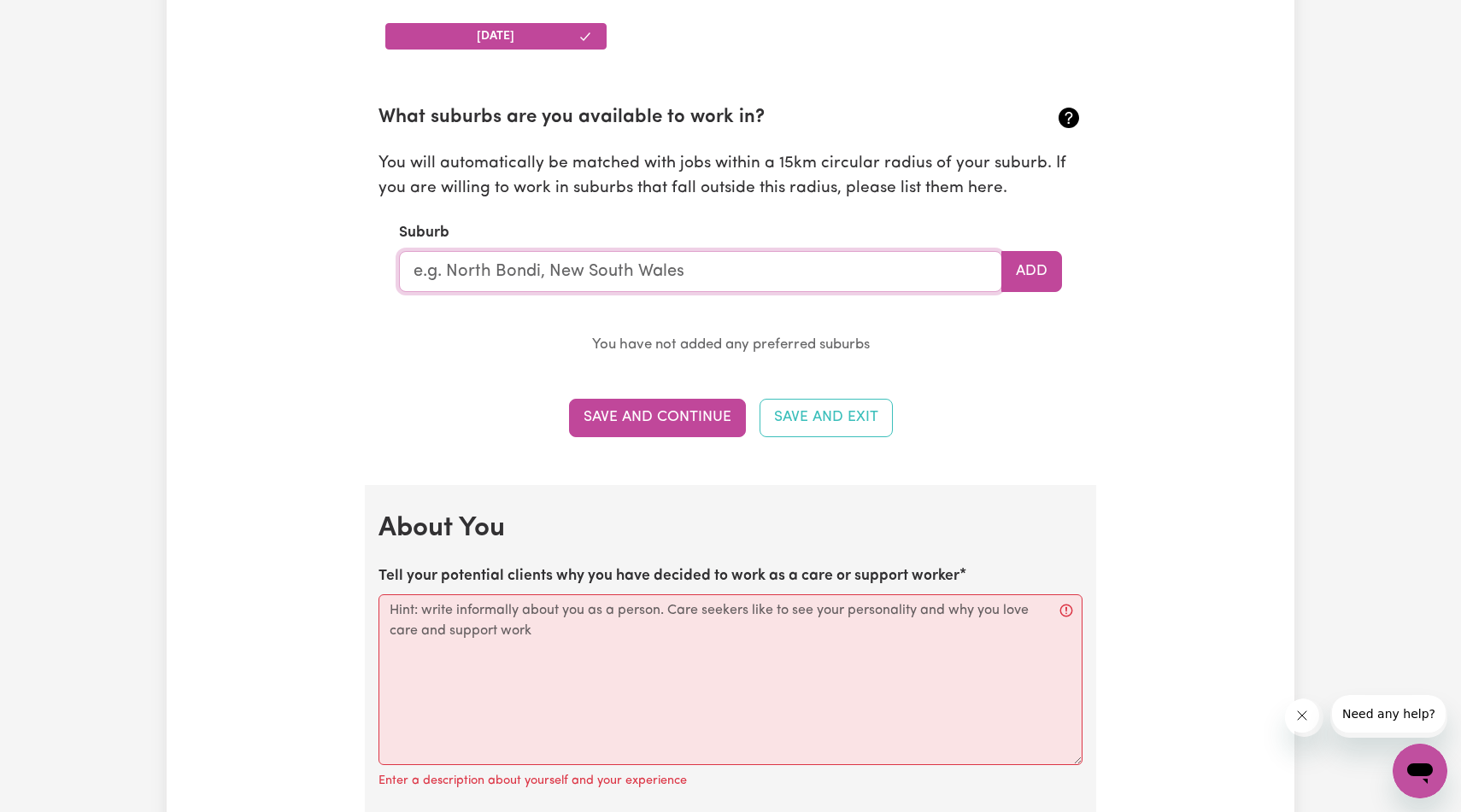
click at [790, 292] on input "text" at bounding box center [701, 272] width 603 height 41
type input "MERRYLANDS"
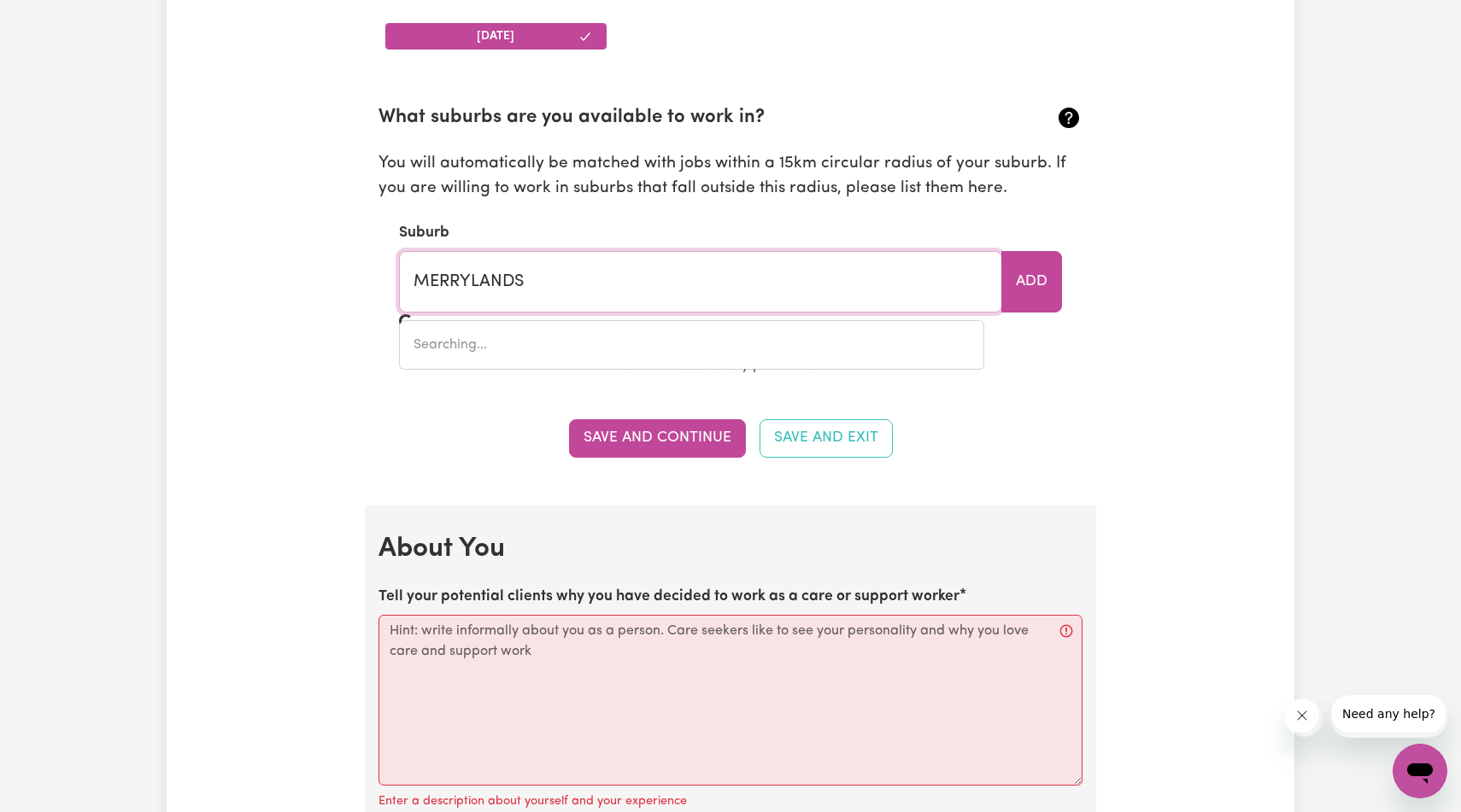
type input "[GEOGRAPHIC_DATA], [GEOGRAPHIC_DATA], 2160"
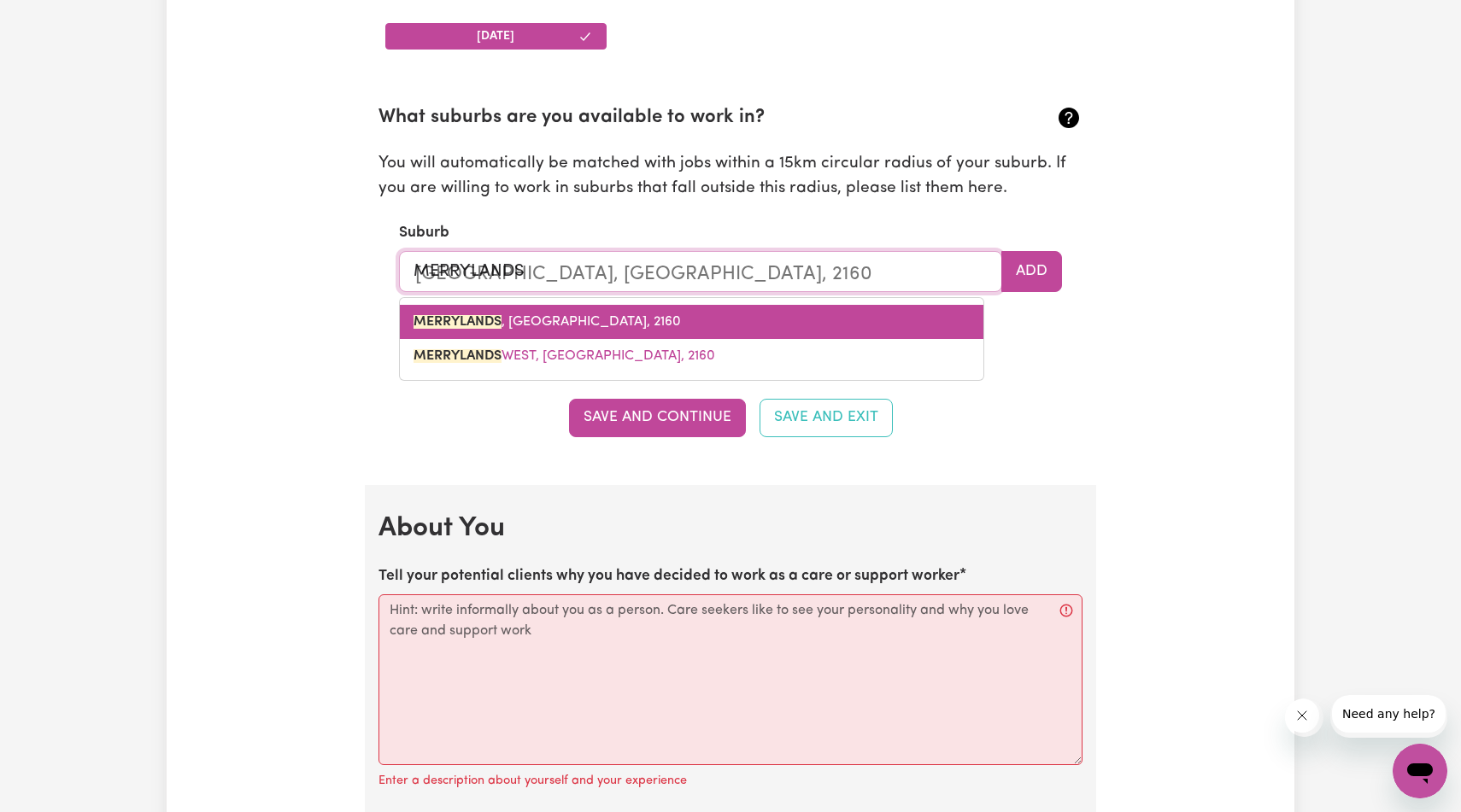
click at [691, 339] on link "[GEOGRAPHIC_DATA] , [GEOGRAPHIC_DATA], 2160" at bounding box center [692, 322] width 584 height 34
type input "[GEOGRAPHIC_DATA], [GEOGRAPHIC_DATA], 2160"
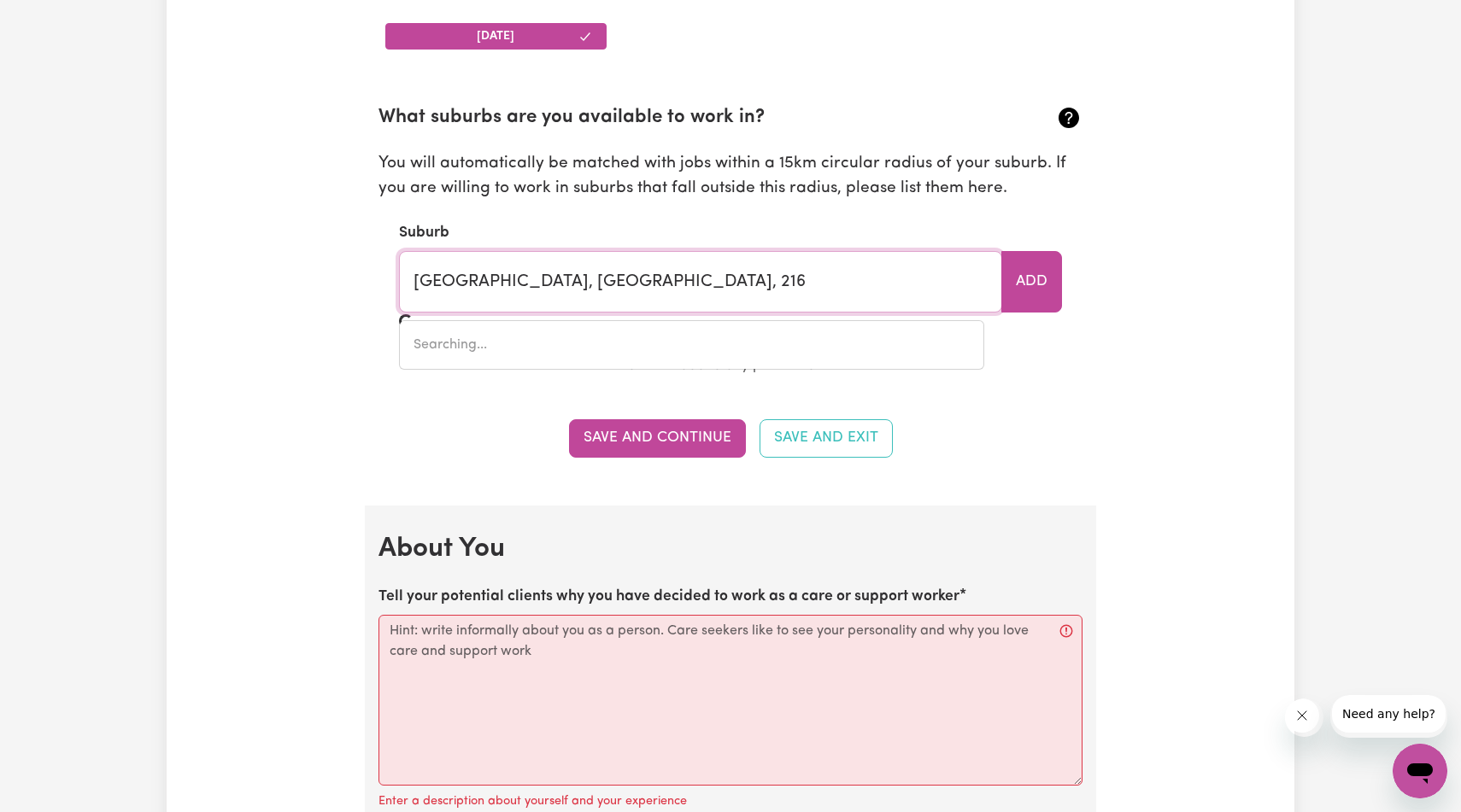
type input "[GEOGRAPHIC_DATA], [GEOGRAPHIC_DATA], 2160"
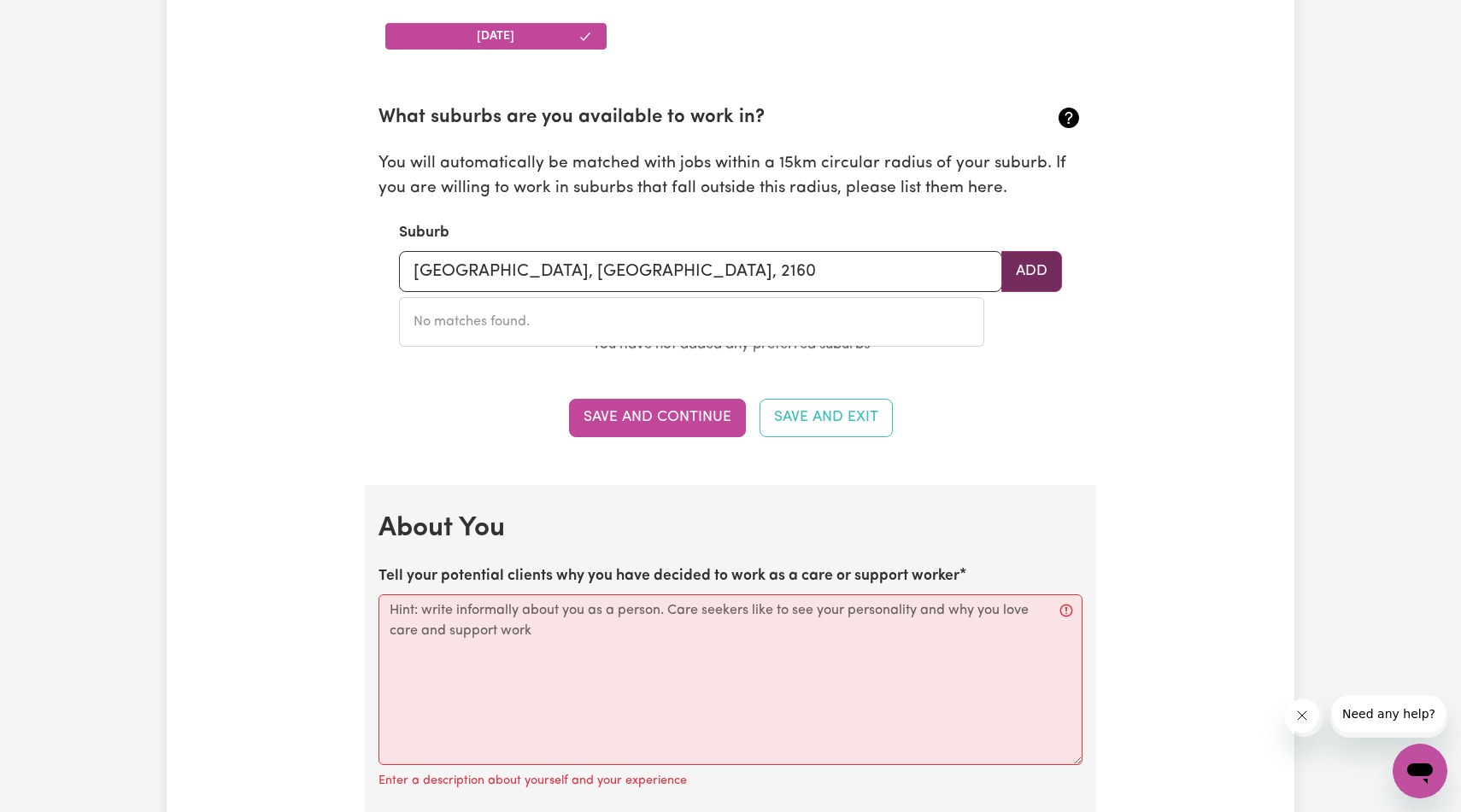
click at [1033, 292] on button "Add" at bounding box center [1032, 272] width 61 height 41
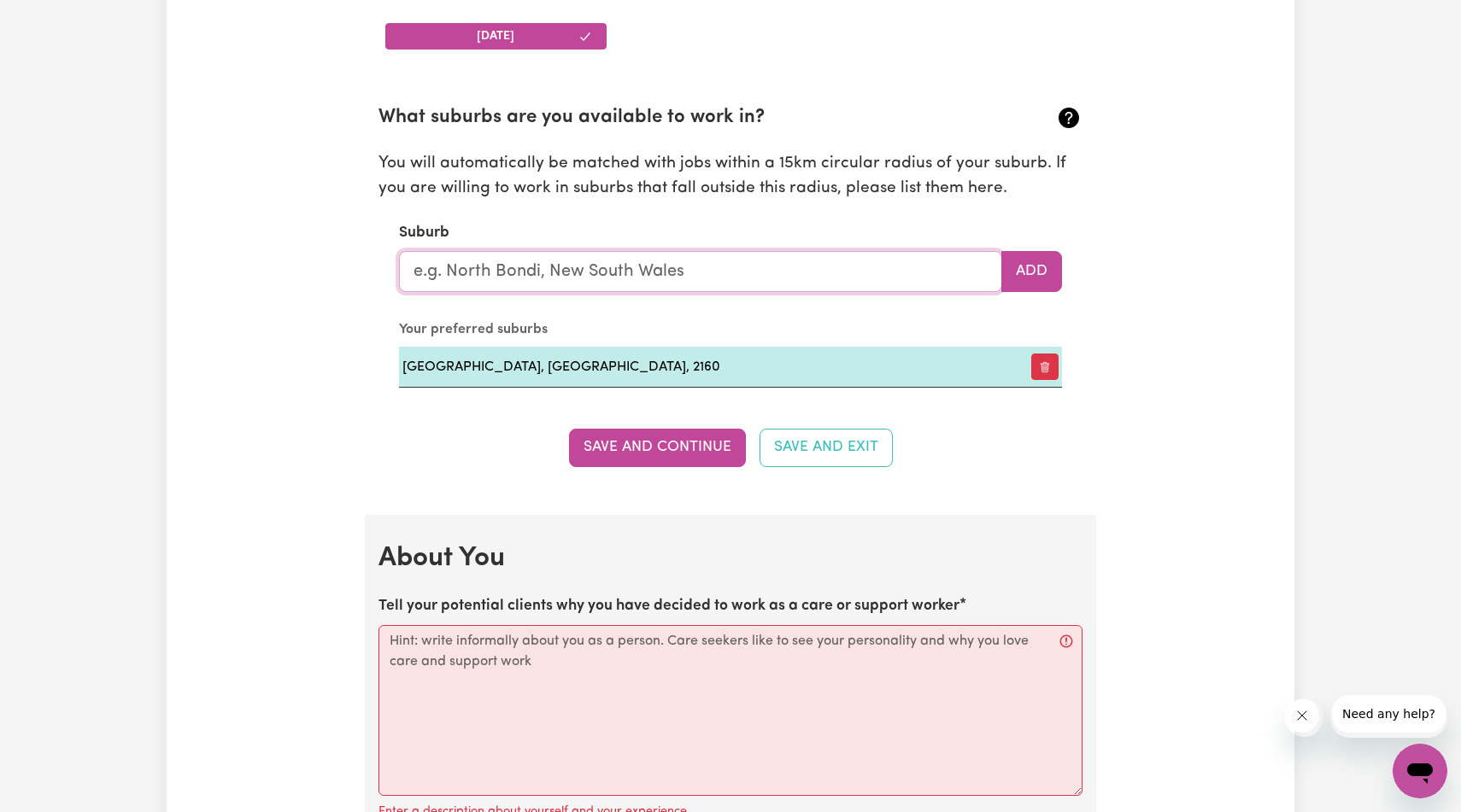
click at [795, 292] on input "text" at bounding box center [701, 272] width 603 height 41
type input "[PERSON_NAME]"
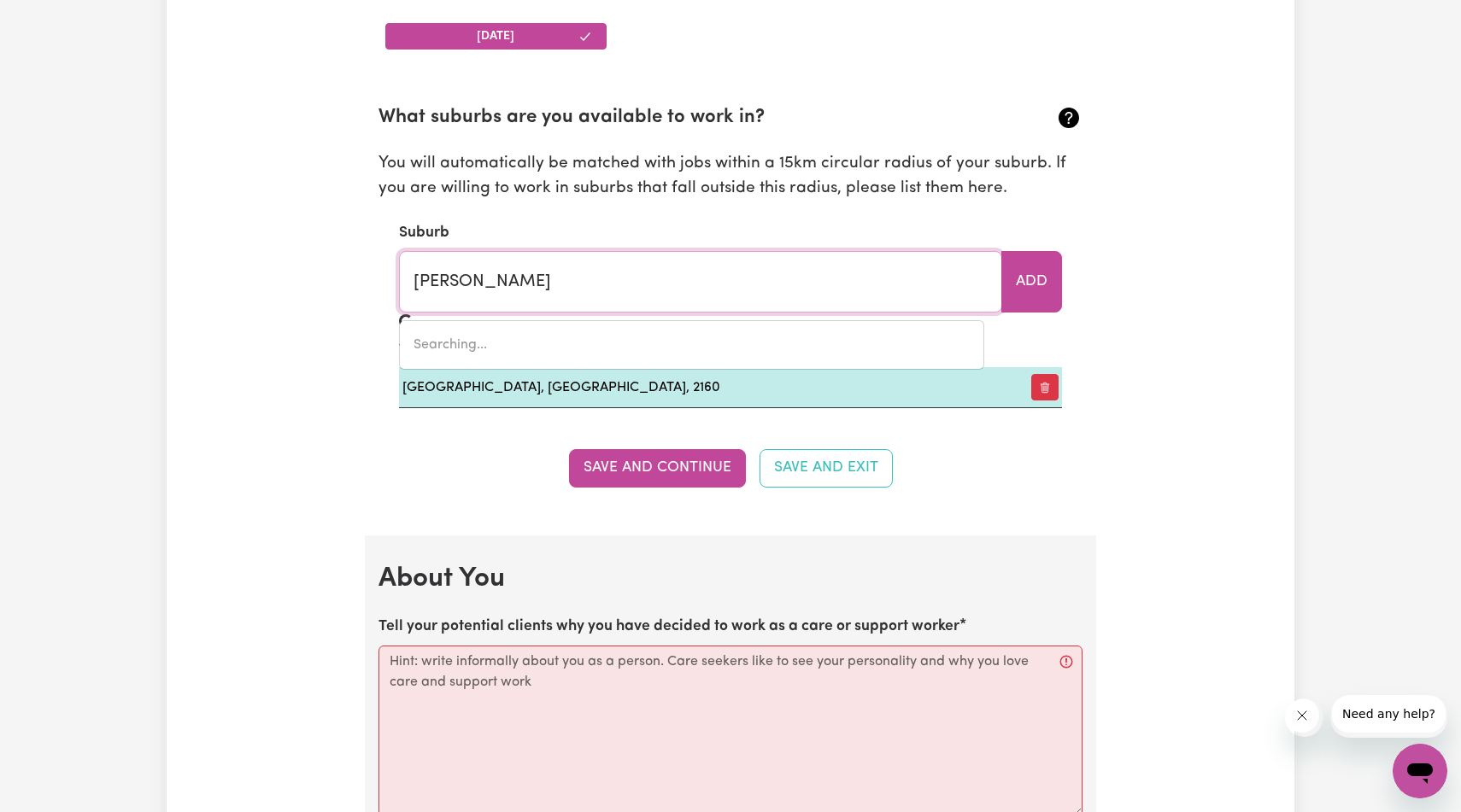
type input "ParraKIE, [GEOGRAPHIC_DATA], 5301"
type input "Parram"
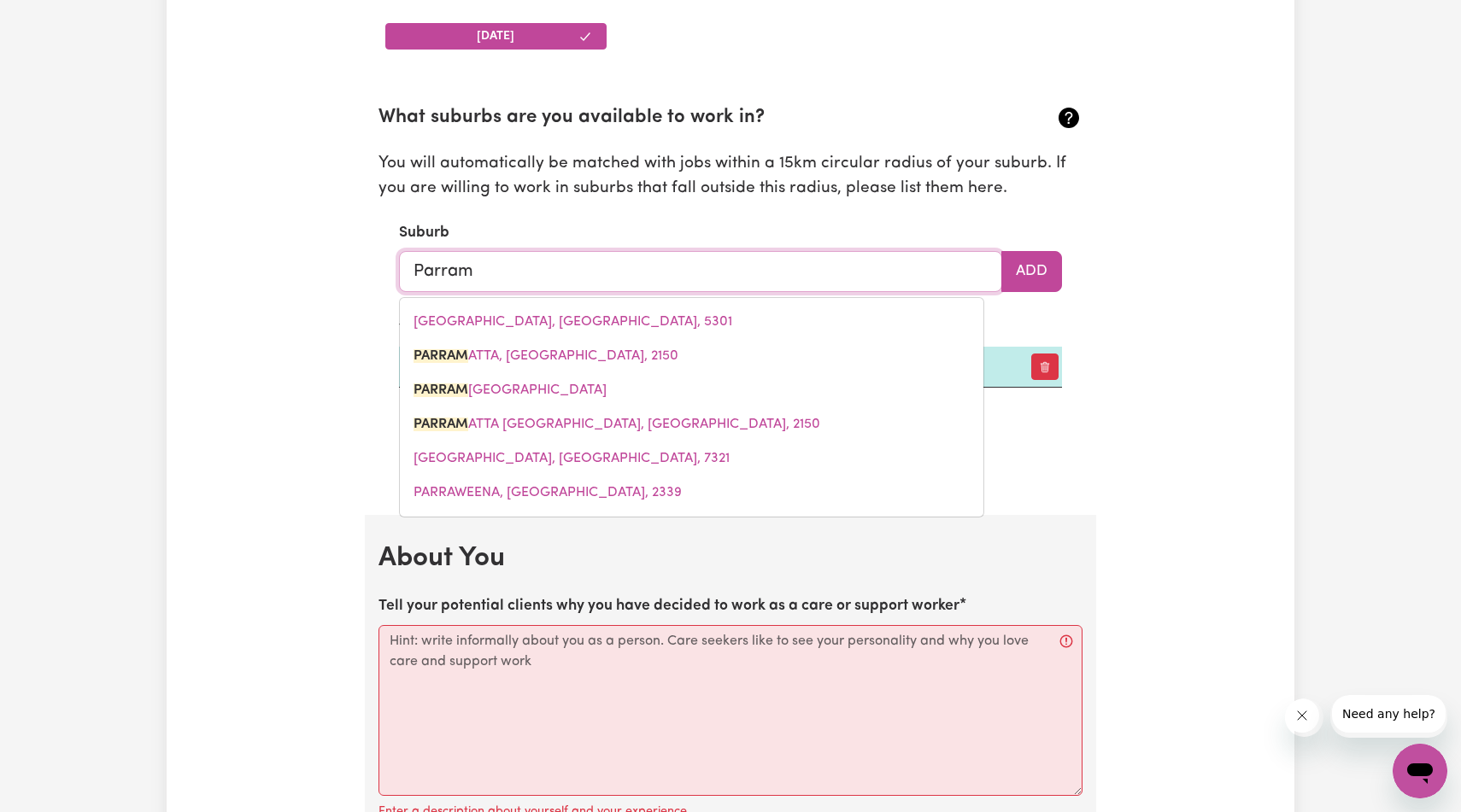
type input "ParramATTA, [GEOGRAPHIC_DATA], 2150"
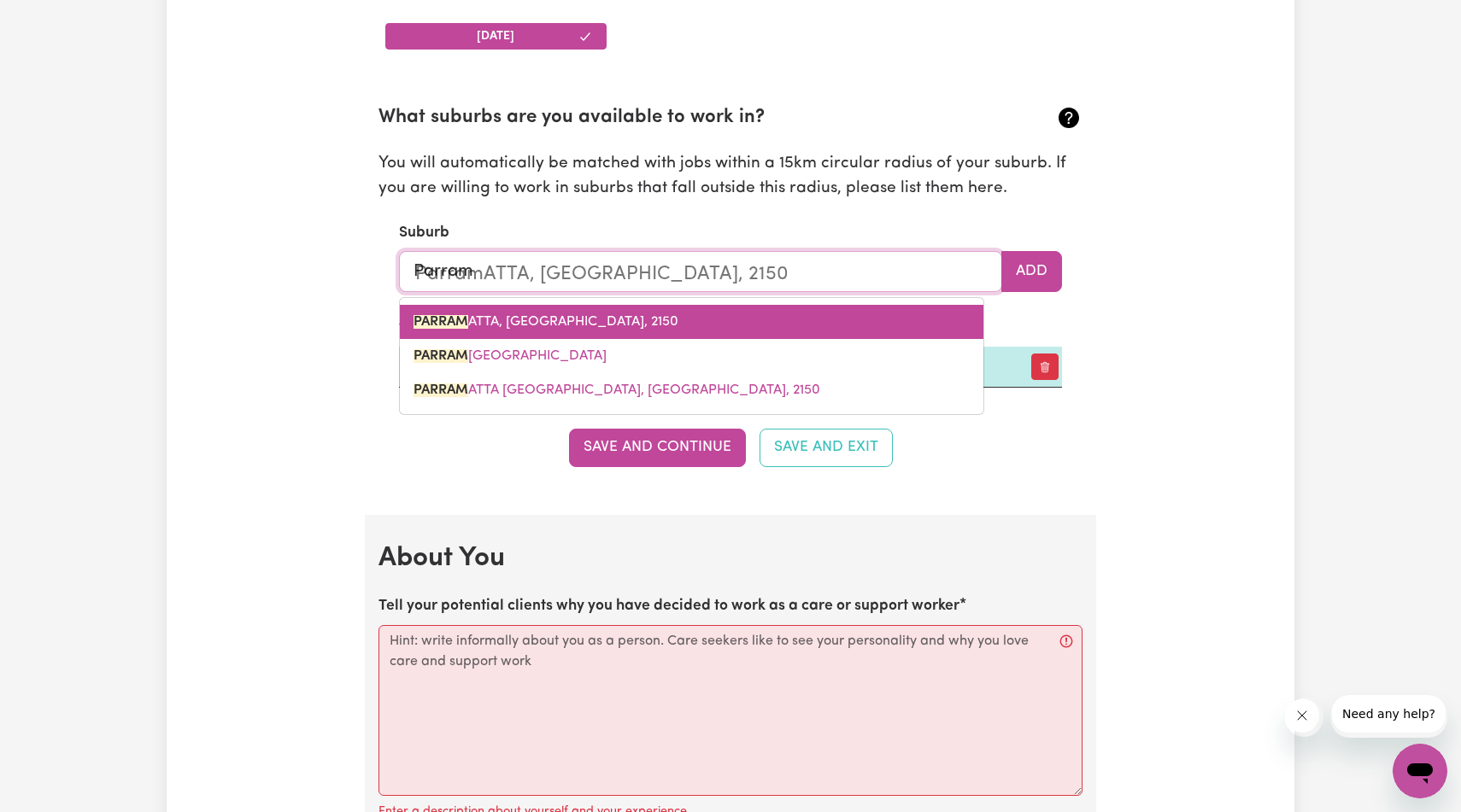
click at [741, 339] on link "[PERSON_NAME], [GEOGRAPHIC_DATA], 2150" at bounding box center [692, 322] width 584 height 34
type input "PARRAMATTA, [GEOGRAPHIC_DATA], 2150"
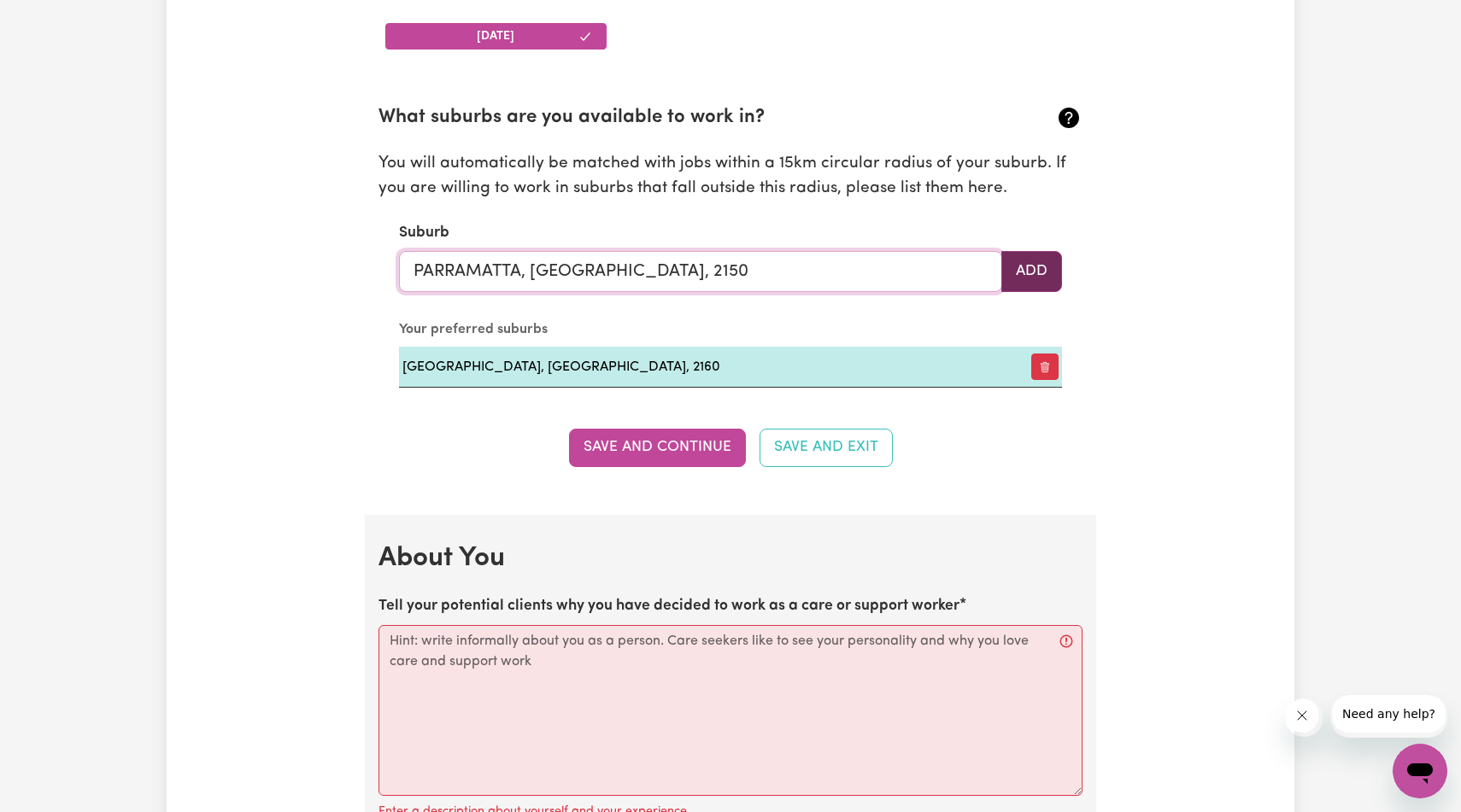
type input "PARRAMATTA, [GEOGRAPHIC_DATA], 2150"
click at [1024, 292] on button "Add" at bounding box center [1032, 272] width 61 height 41
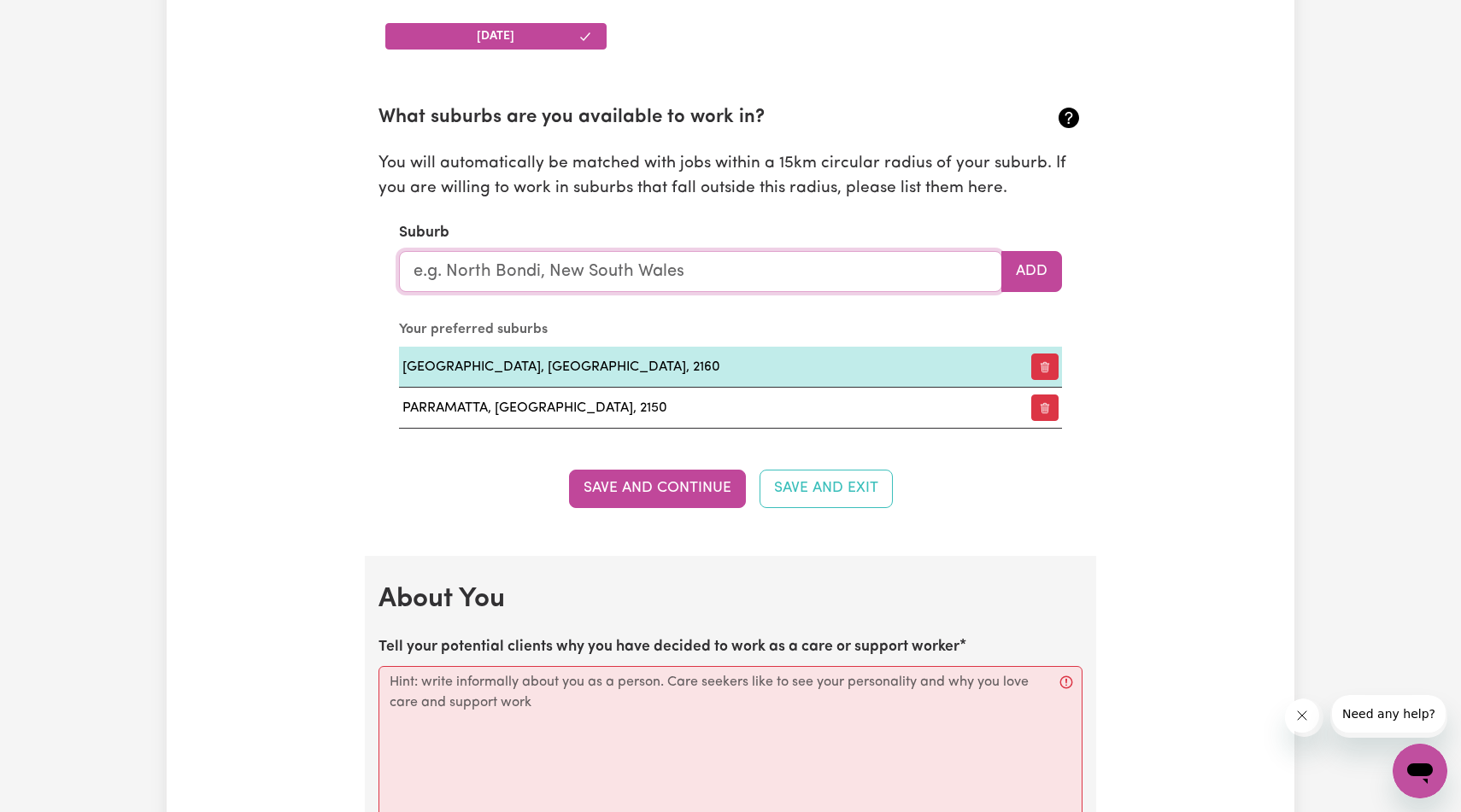
click at [813, 292] on input "text" at bounding box center [701, 272] width 603 height 41
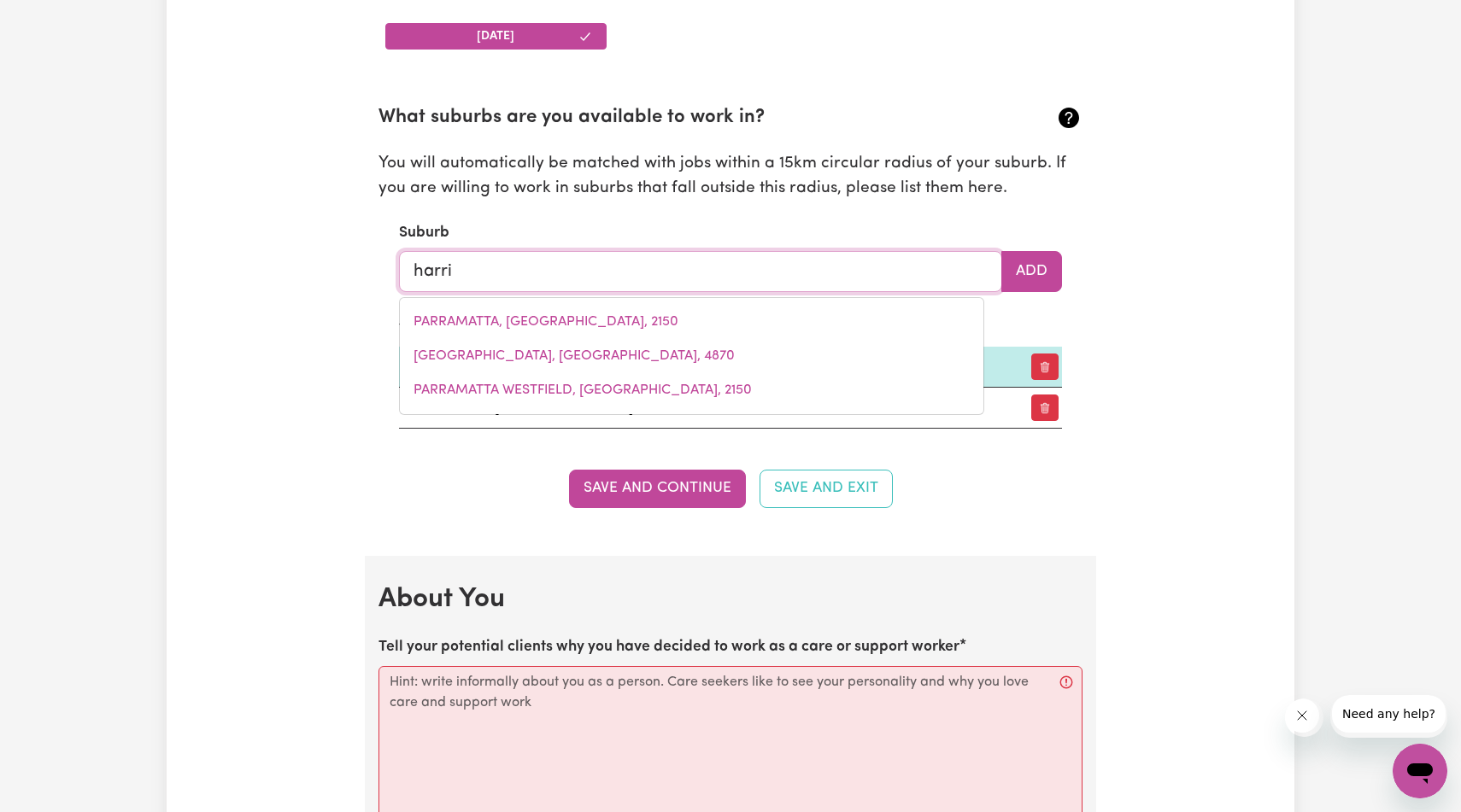
type input "[PERSON_NAME]"
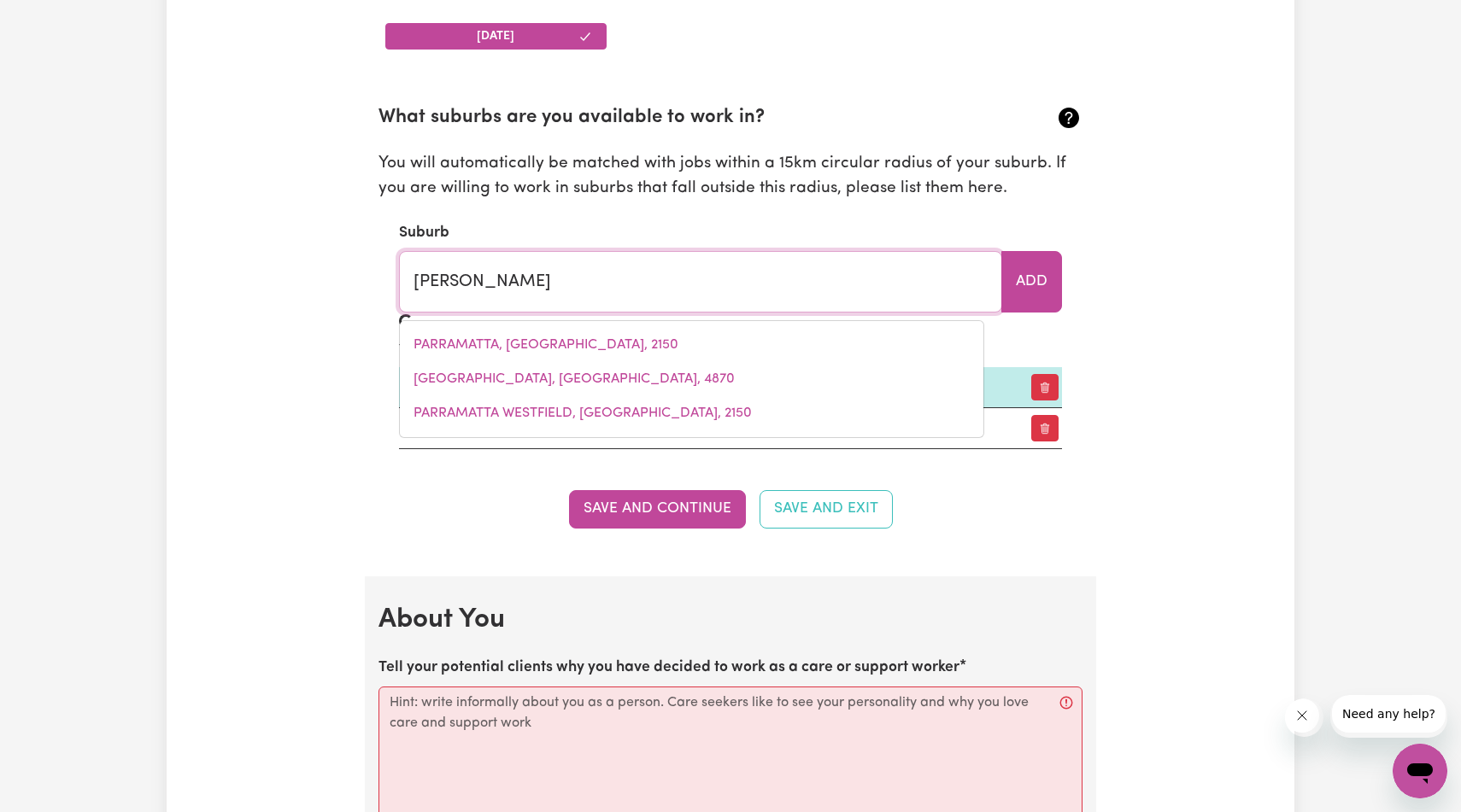
type input "[PERSON_NAME][GEOGRAPHIC_DATA], [GEOGRAPHIC_DATA], 2150"
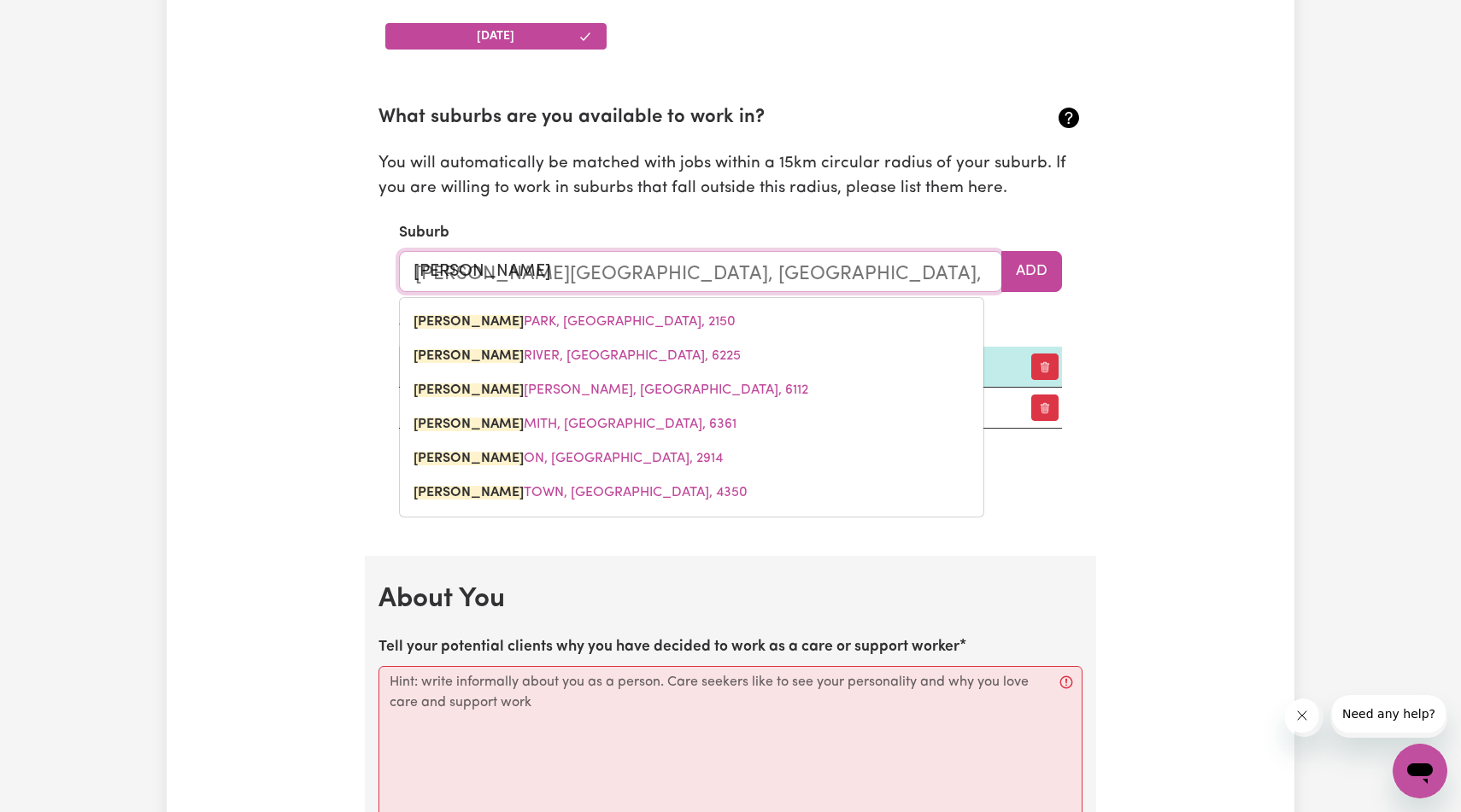
type input "harrisp"
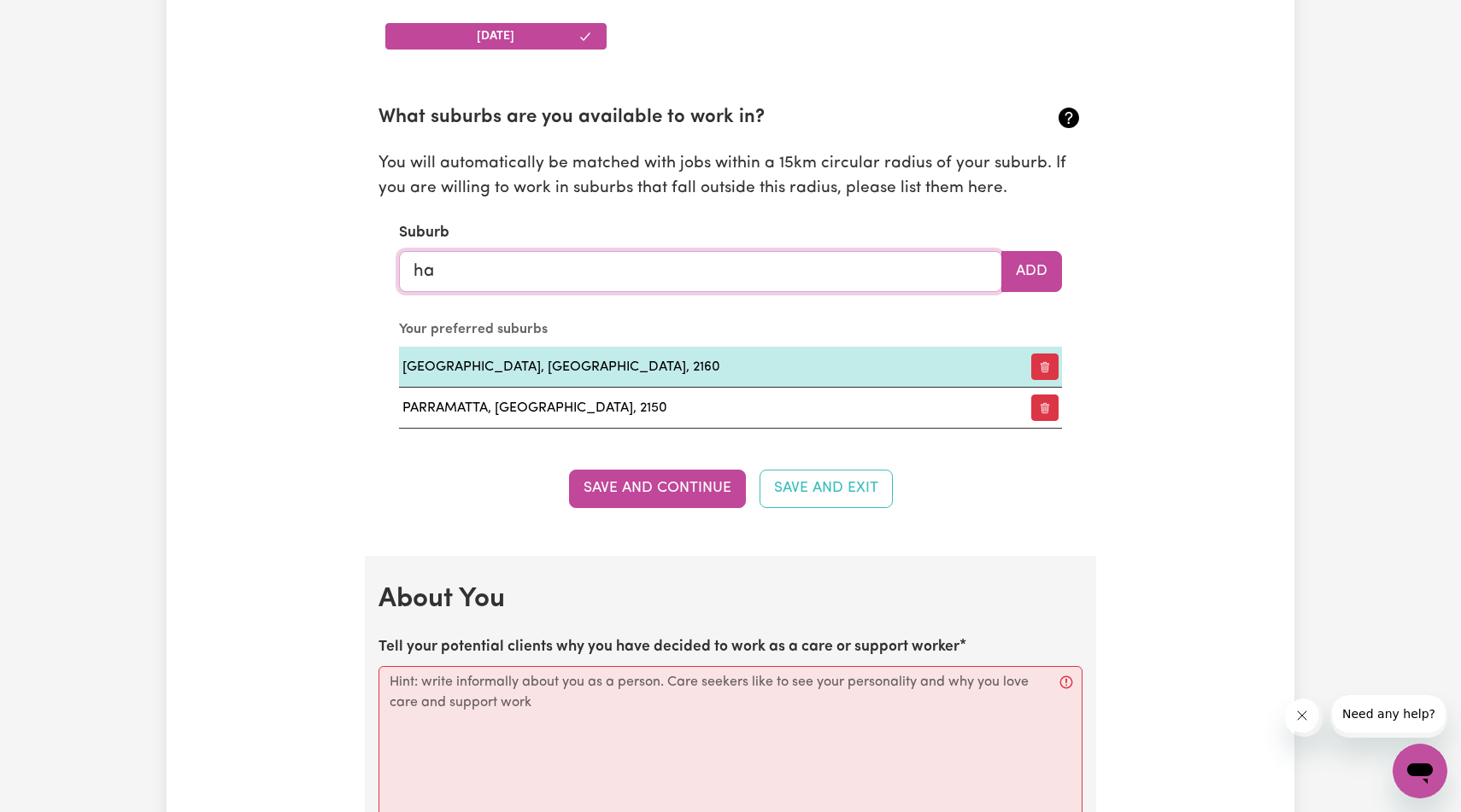
type input "h"
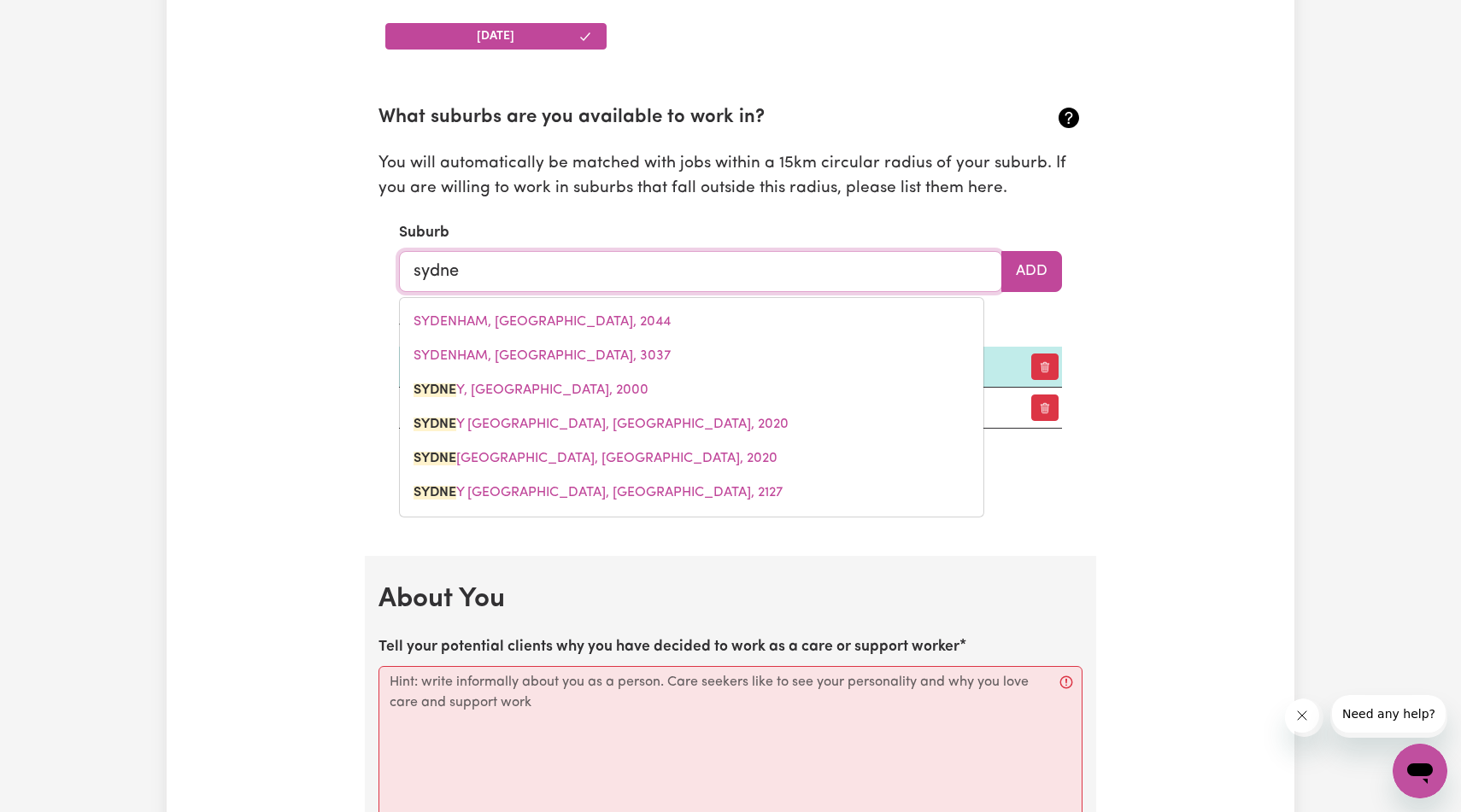
type input "[GEOGRAPHIC_DATA]"
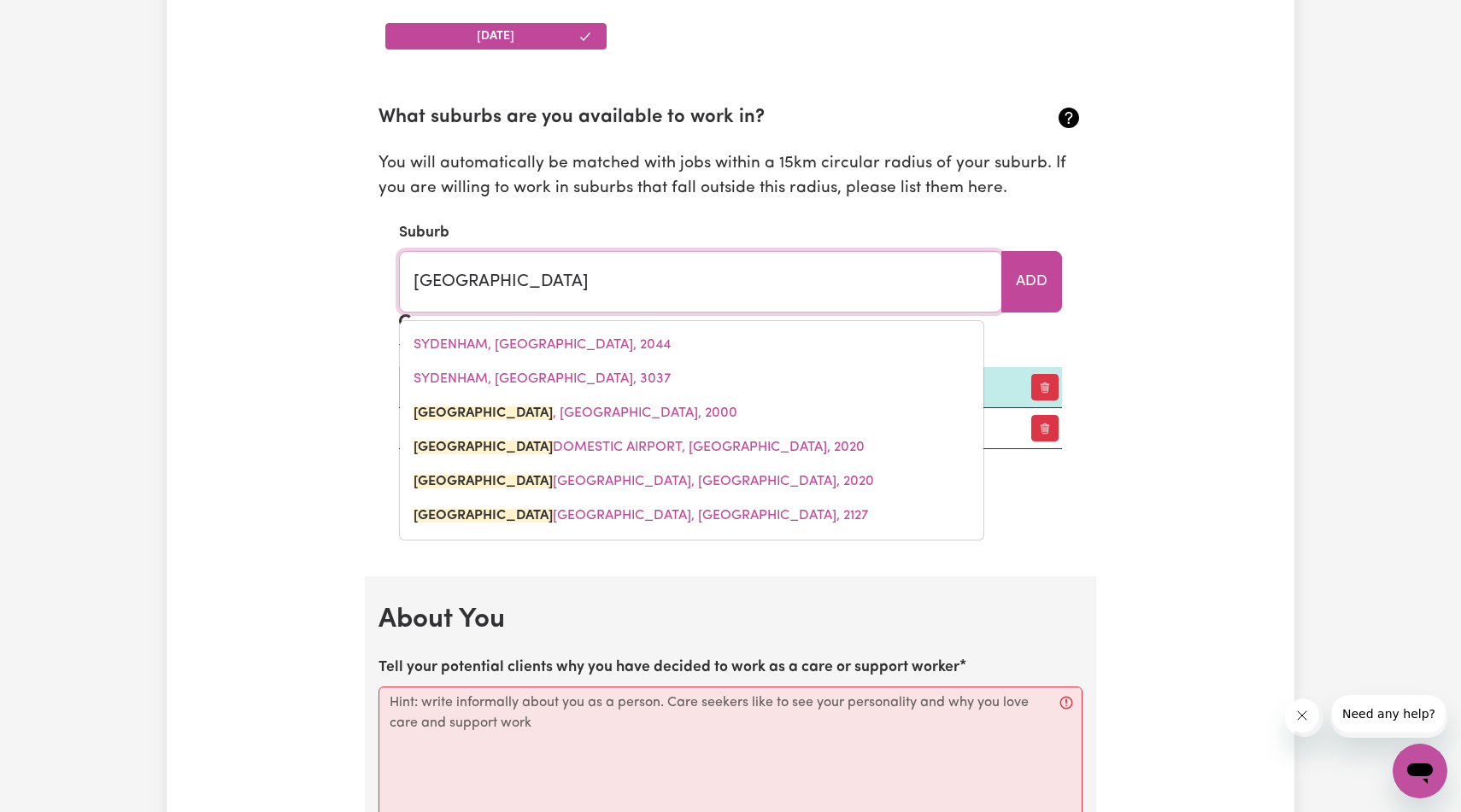
type input "[GEOGRAPHIC_DATA], [GEOGRAPHIC_DATA], 2000"
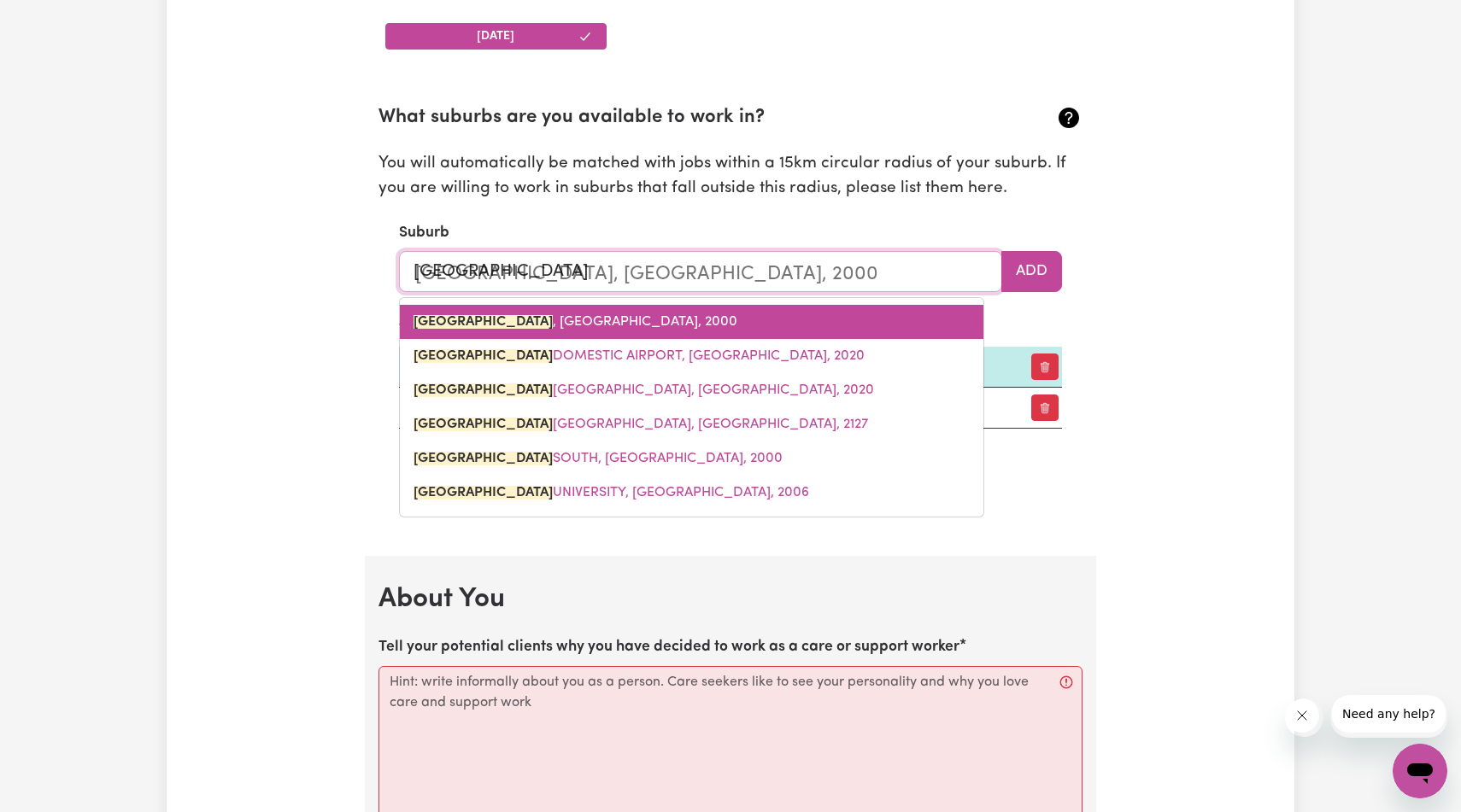
click at [754, 339] on link "[GEOGRAPHIC_DATA] , [GEOGRAPHIC_DATA], 2000" at bounding box center [692, 322] width 584 height 34
type input "[GEOGRAPHIC_DATA], [GEOGRAPHIC_DATA], 2000"
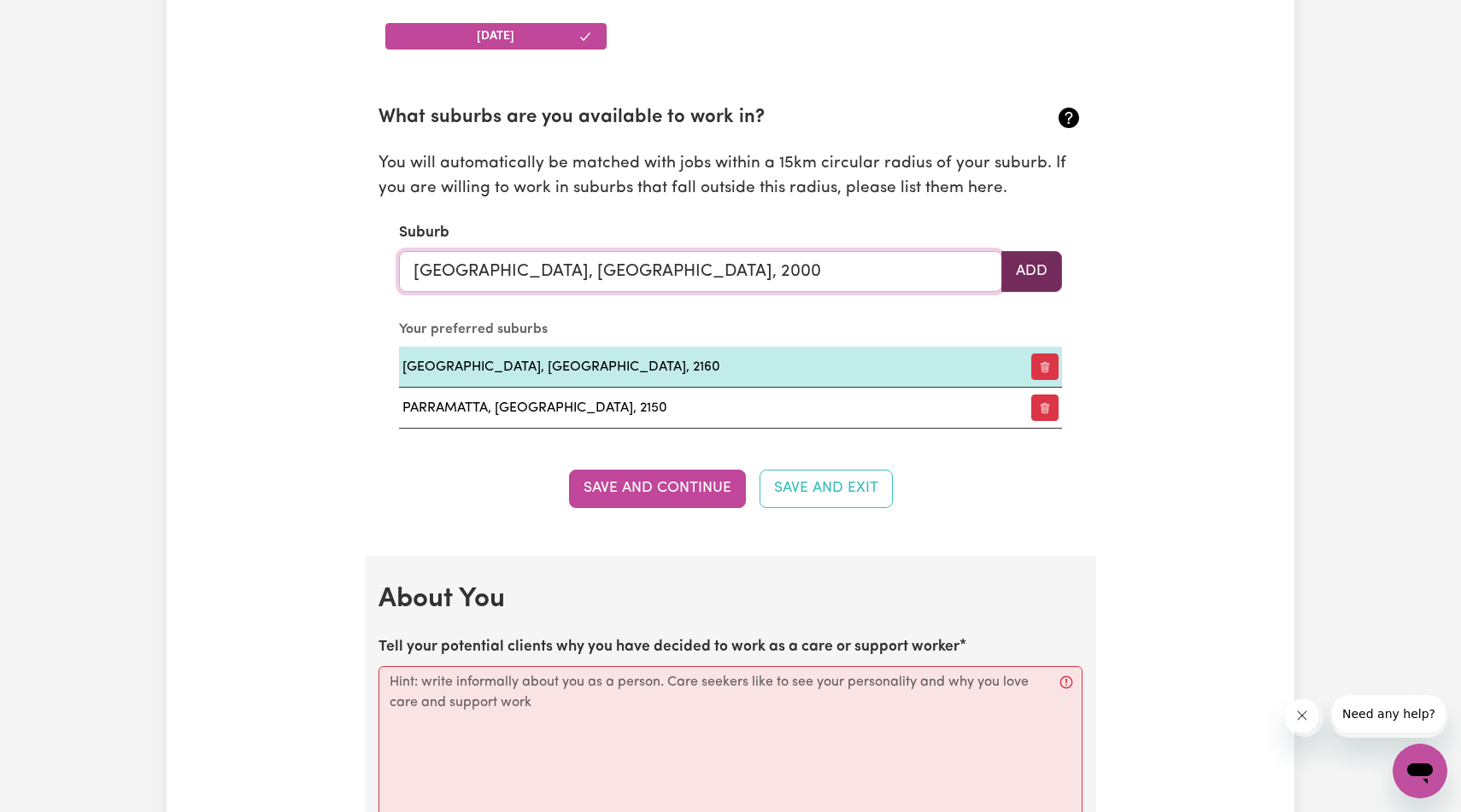
type input "[GEOGRAPHIC_DATA], [GEOGRAPHIC_DATA], 2000"
click at [1013, 292] on button "Add" at bounding box center [1032, 272] width 61 height 41
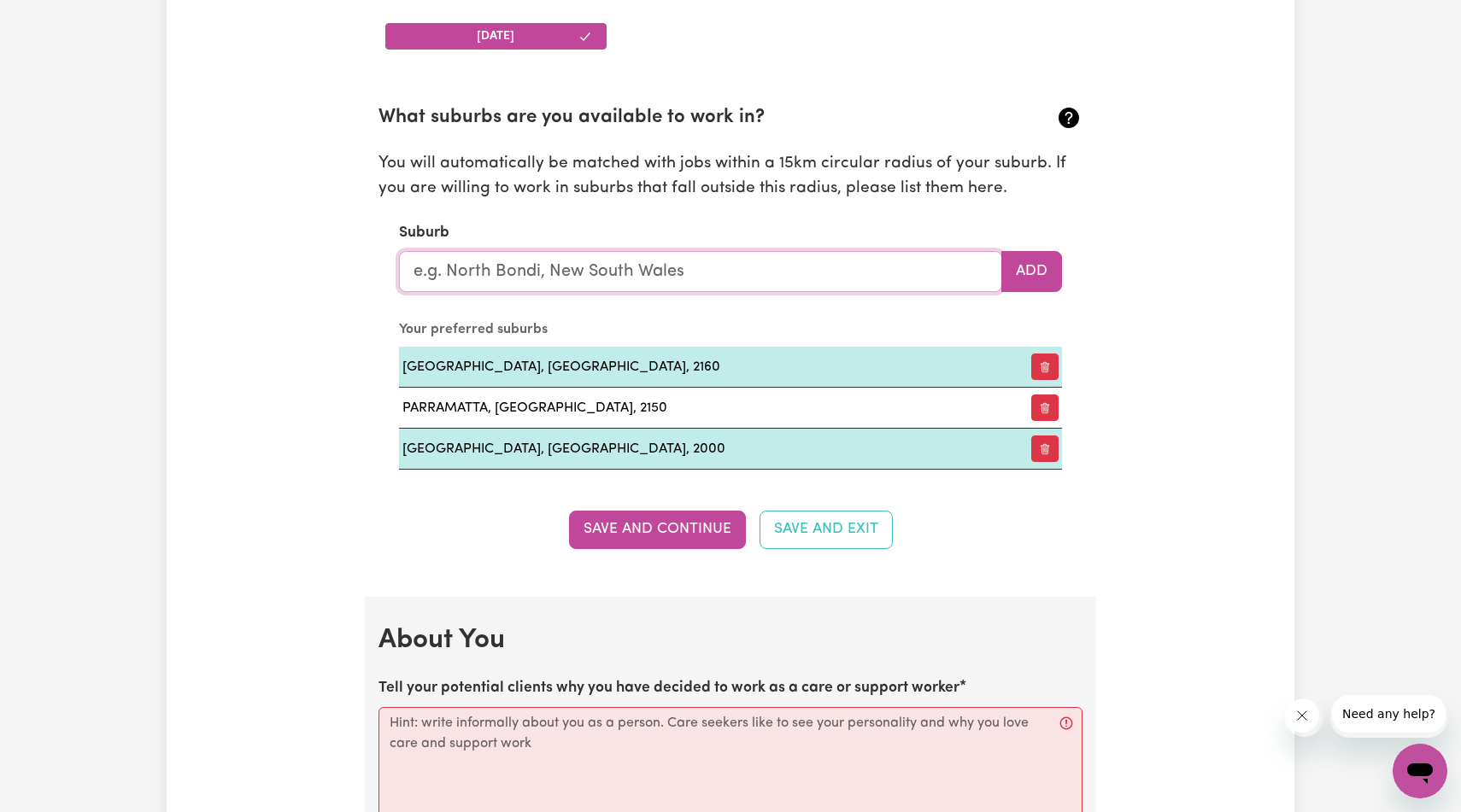
click at [818, 292] on input "text" at bounding box center [701, 272] width 603 height 41
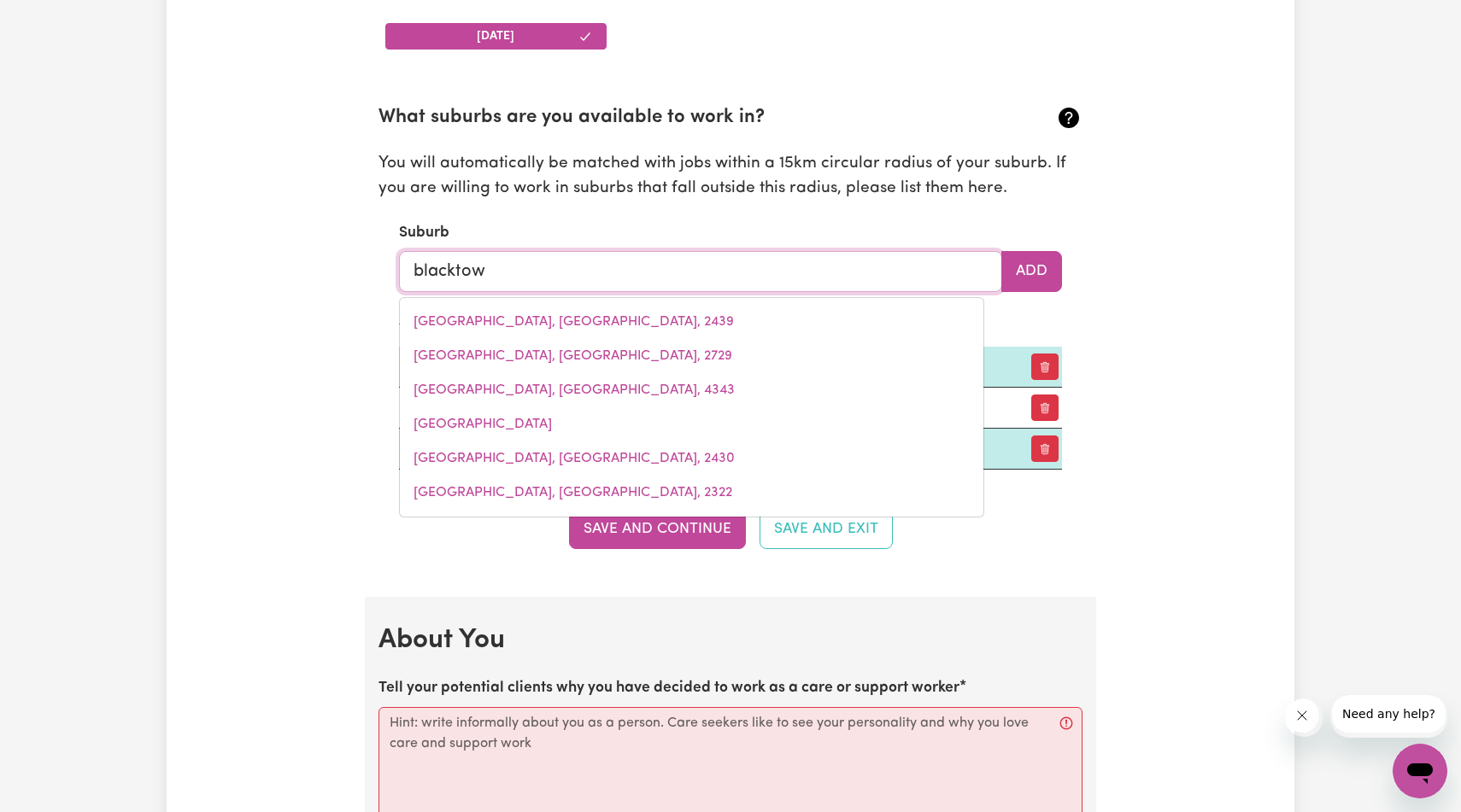
type input "[GEOGRAPHIC_DATA]"
type input "[GEOGRAPHIC_DATA], [GEOGRAPHIC_DATA], 2148"
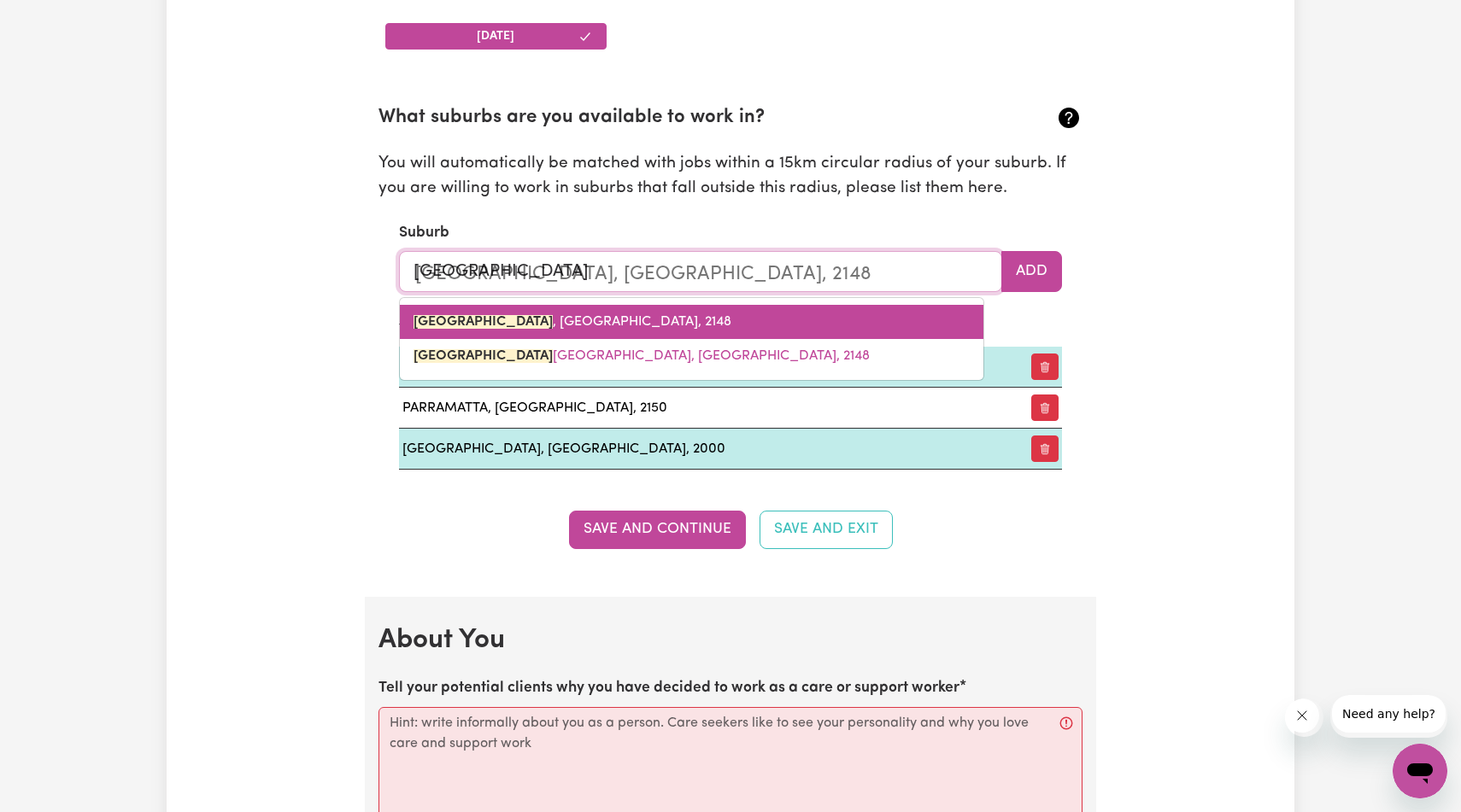
click at [813, 339] on link "[GEOGRAPHIC_DATA] , [GEOGRAPHIC_DATA], 2148" at bounding box center [692, 322] width 584 height 34
type input "[GEOGRAPHIC_DATA], [GEOGRAPHIC_DATA], 2148"
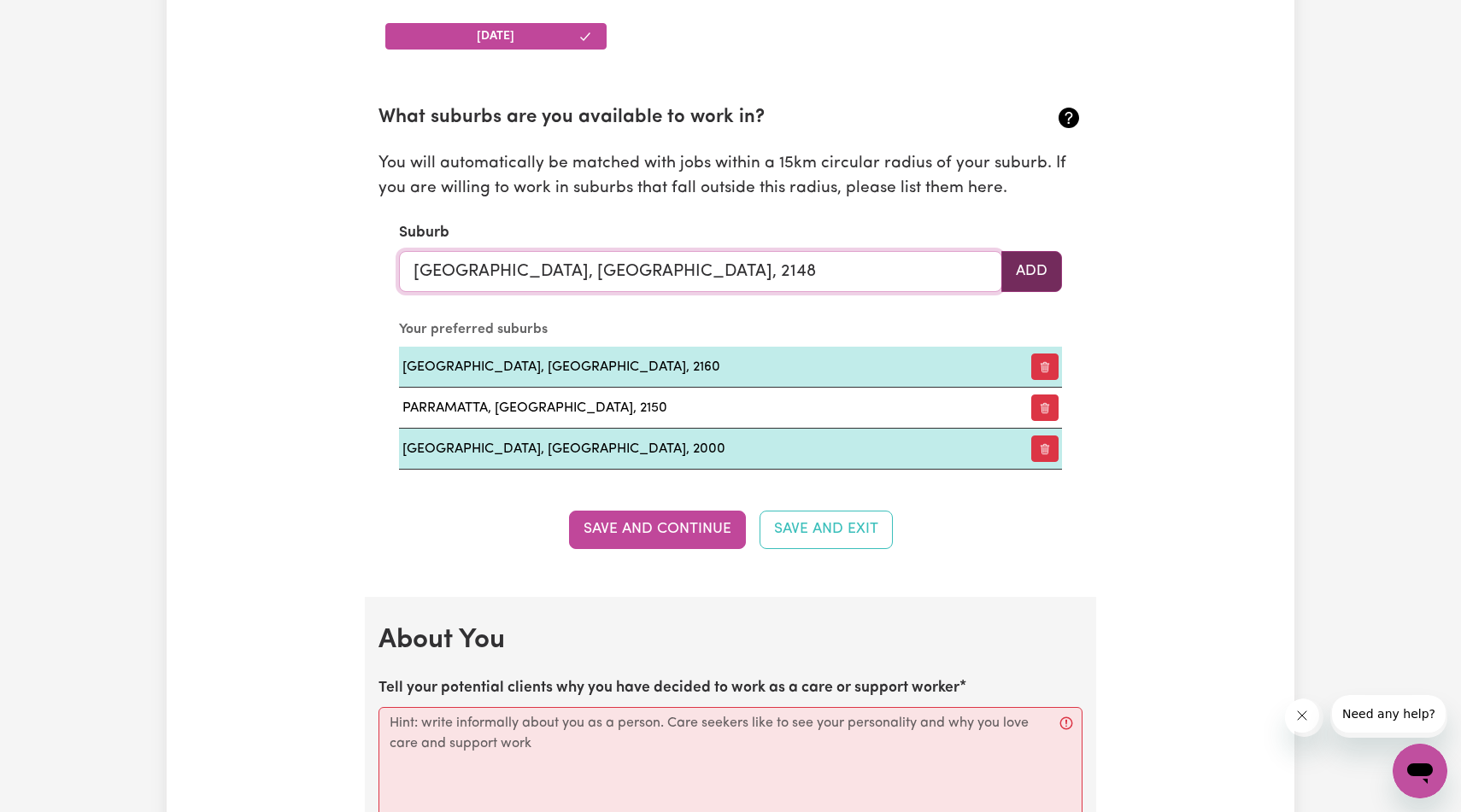
type input "[GEOGRAPHIC_DATA], [GEOGRAPHIC_DATA], 2148"
click at [1008, 292] on button "Add" at bounding box center [1032, 272] width 61 height 41
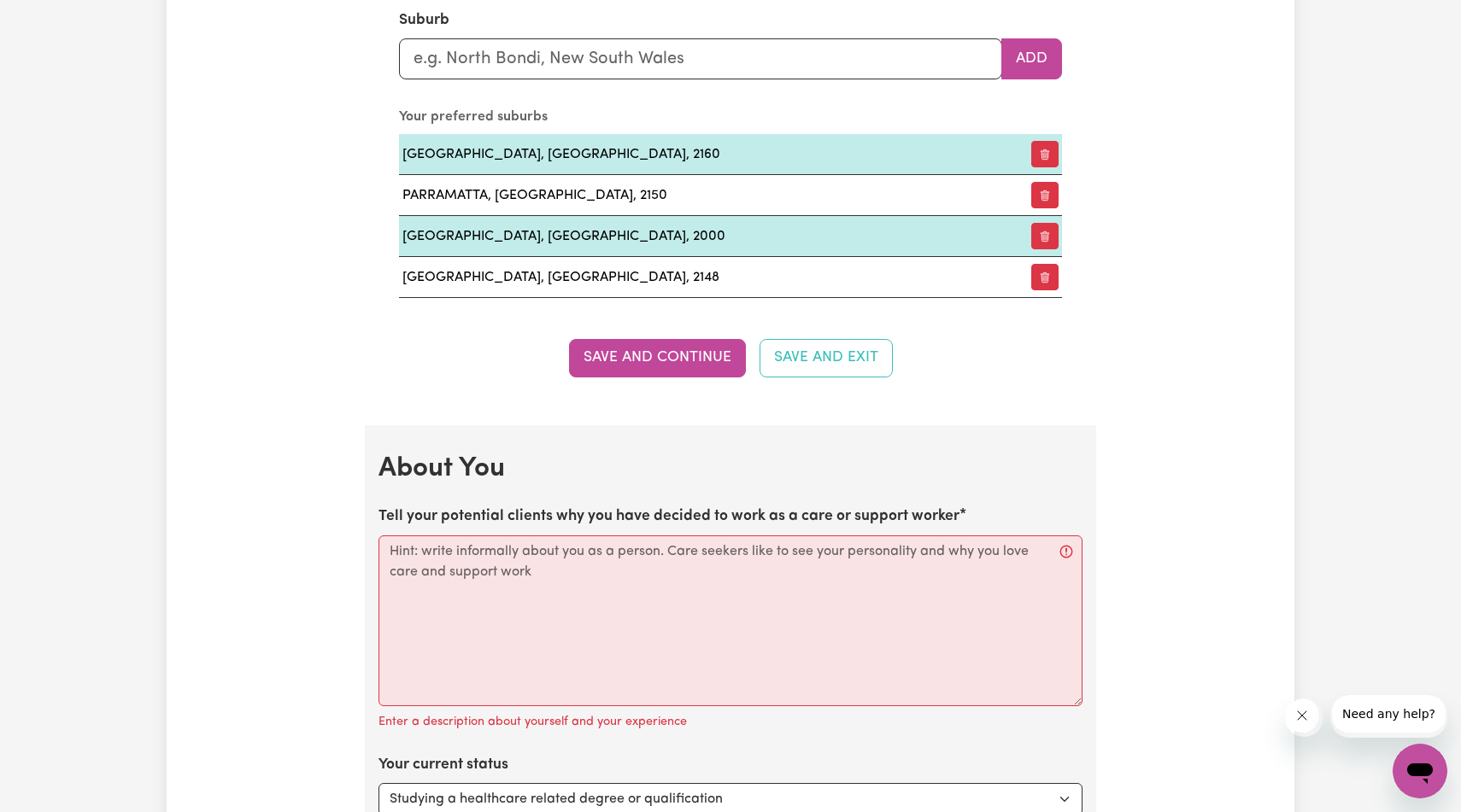
scroll to position [2050, 0]
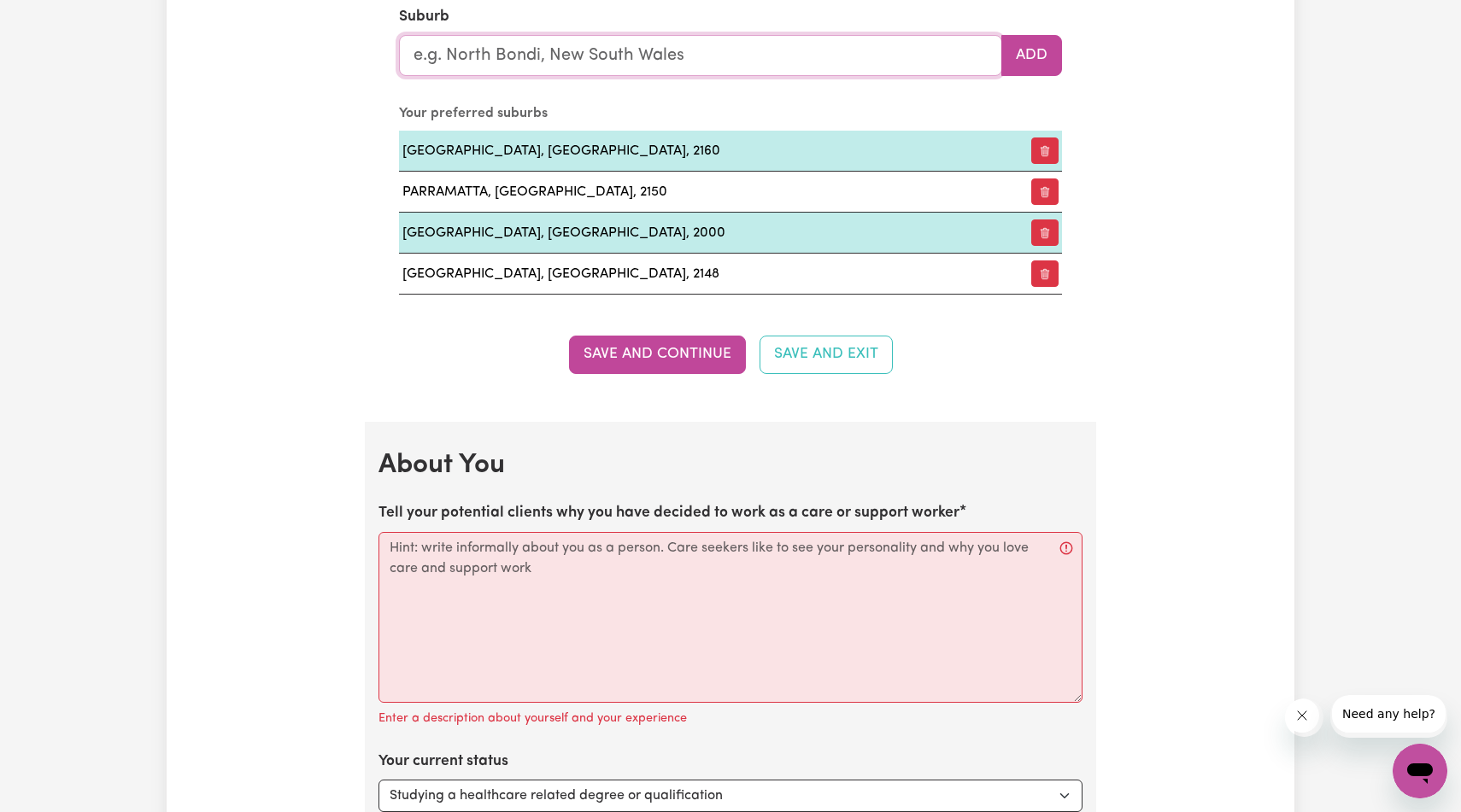
click at [844, 76] on input "text" at bounding box center [701, 55] width 603 height 41
type input "guil"
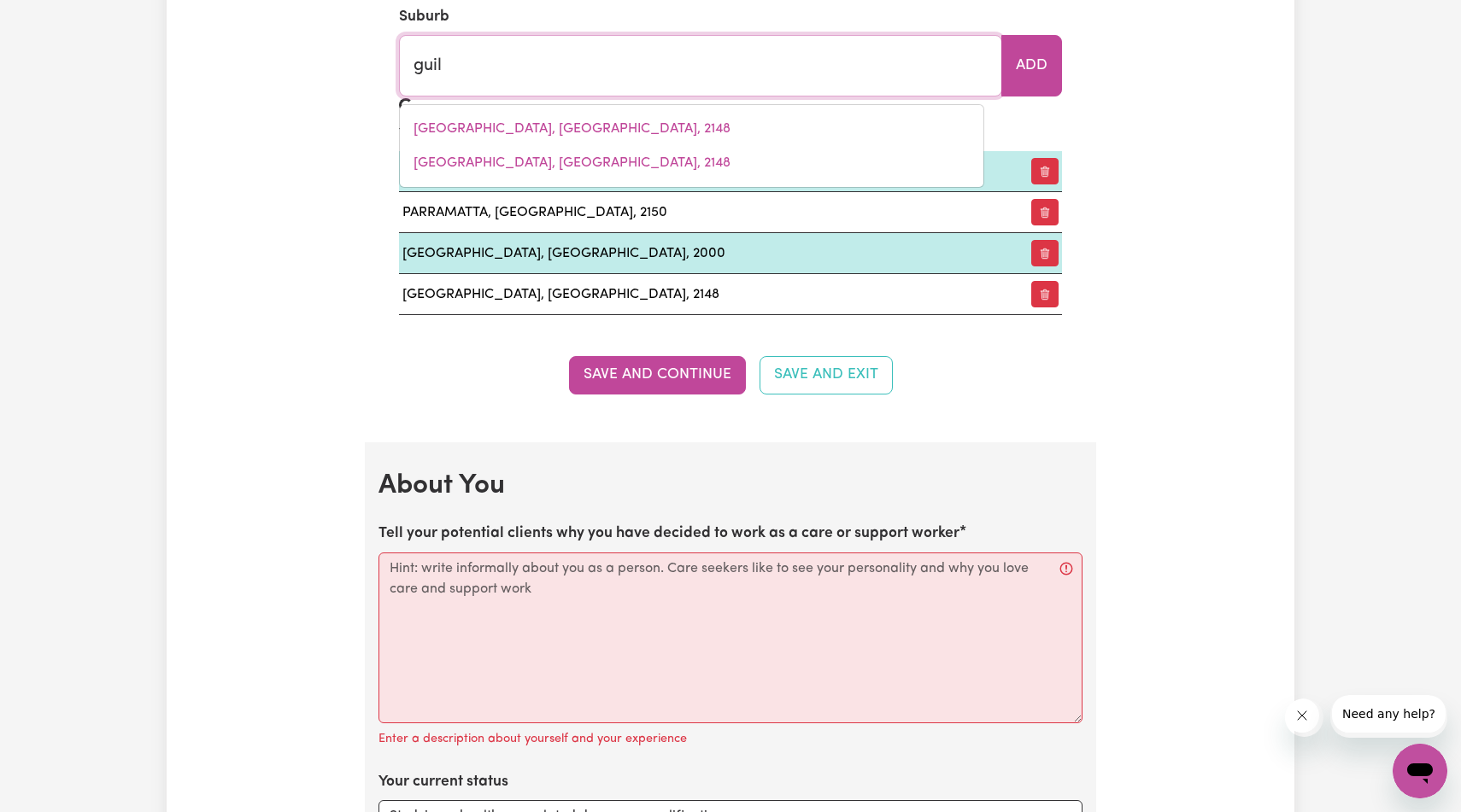
type input "guilDERTON, [GEOGRAPHIC_DATA], 6041"
type input "guild"
type input "guildERTON, [GEOGRAPHIC_DATA], 6041"
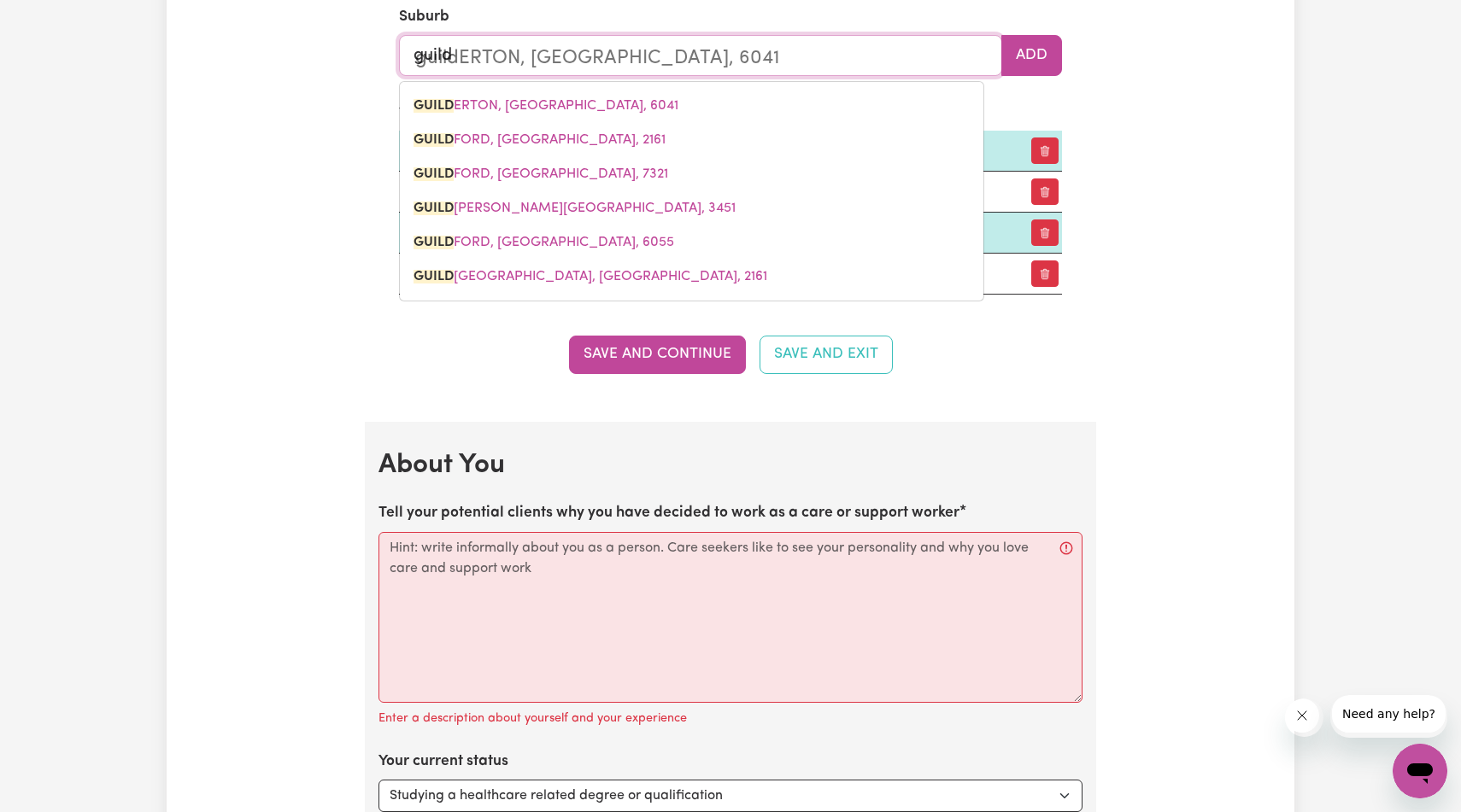
type input "guildf"
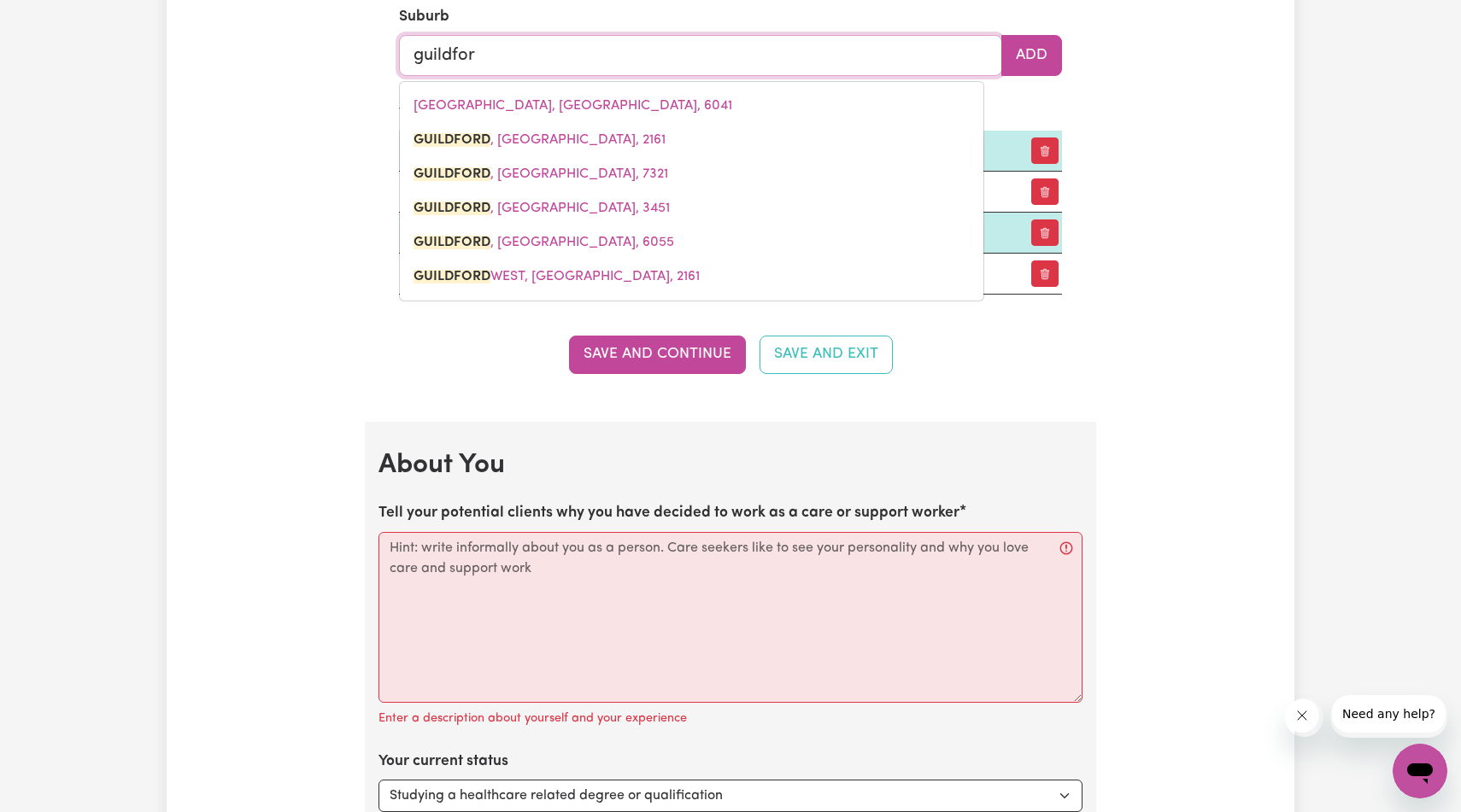
type input "guildford"
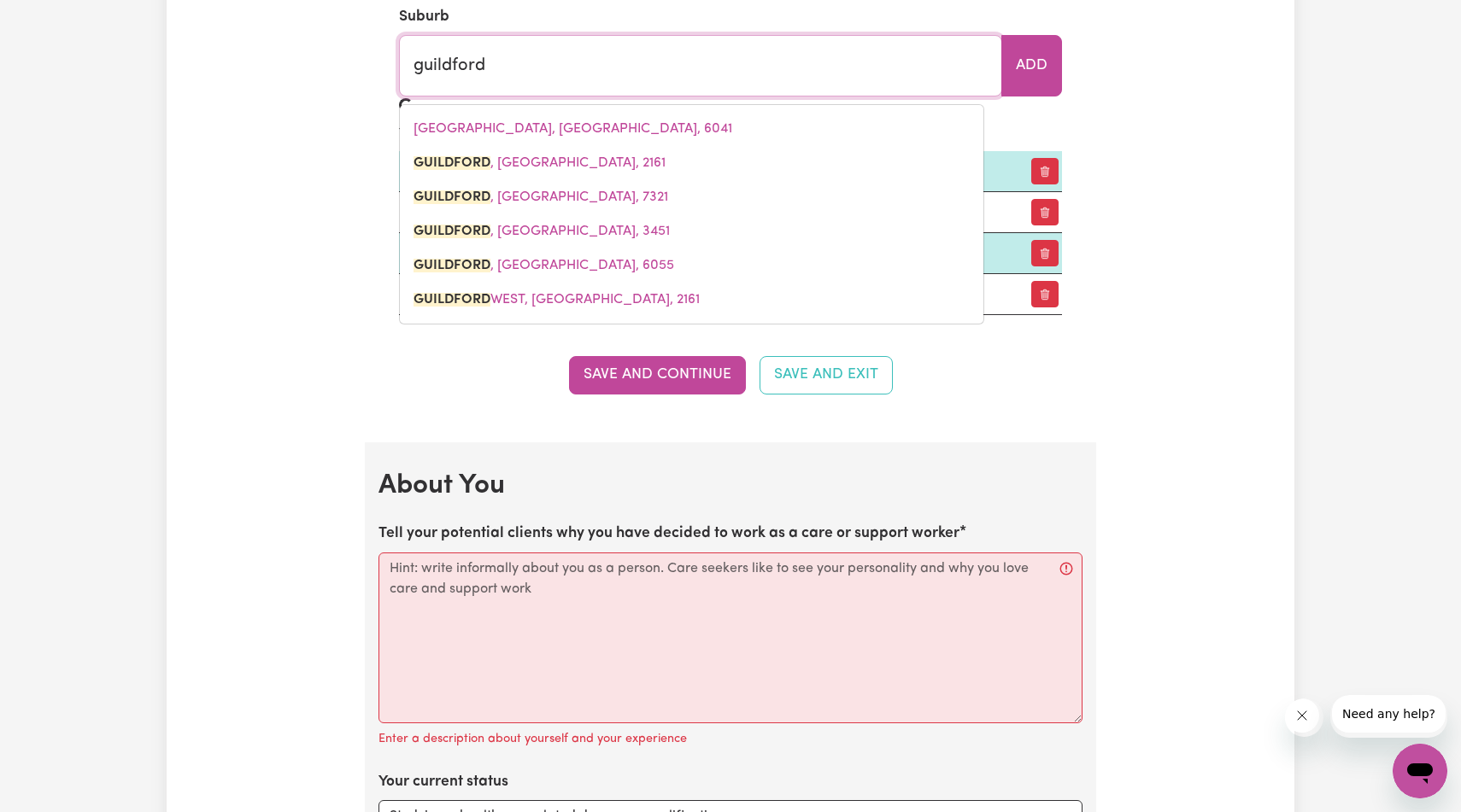
type input "[GEOGRAPHIC_DATA], [GEOGRAPHIC_DATA], 2161"
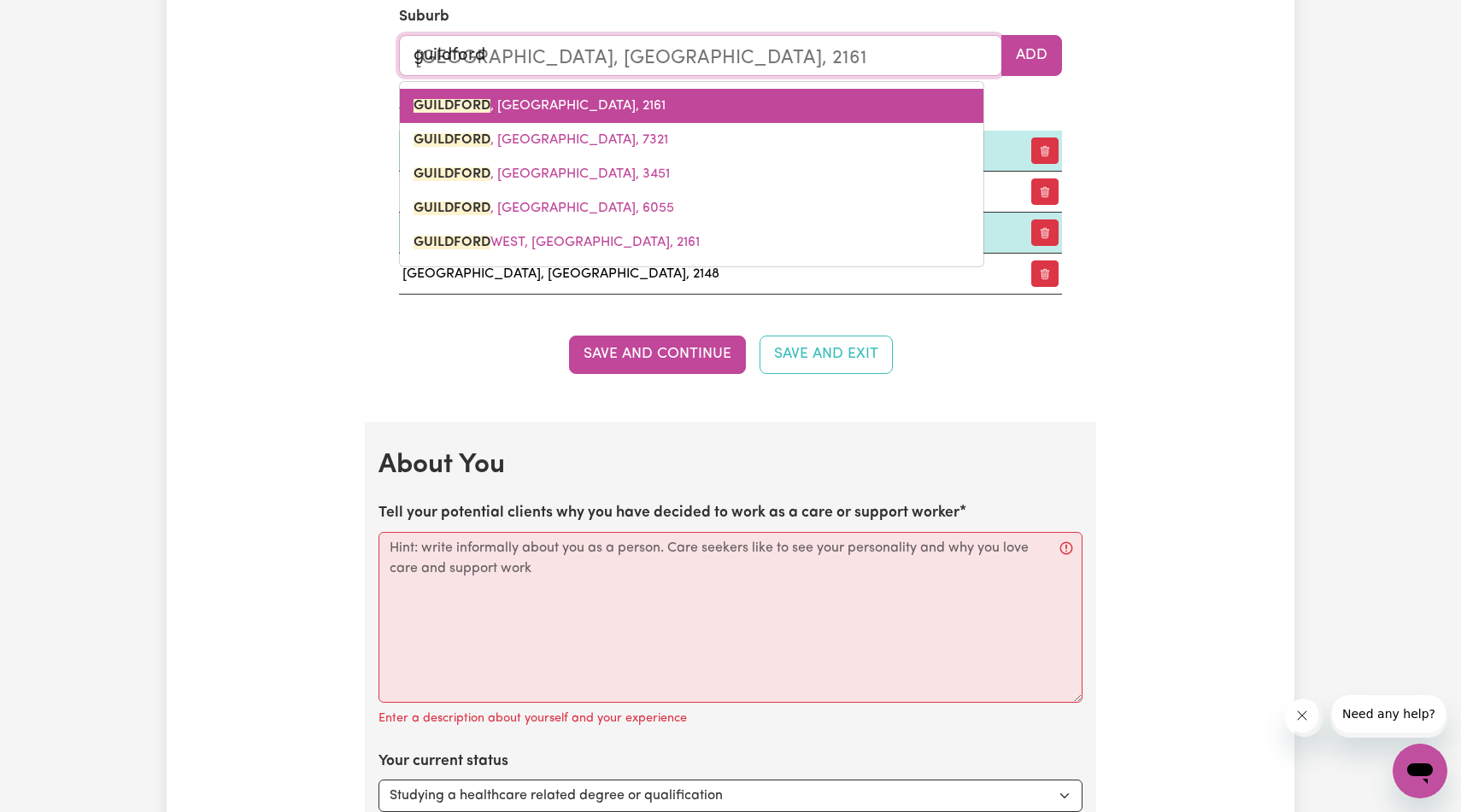
click at [746, 123] on link "[GEOGRAPHIC_DATA] , [GEOGRAPHIC_DATA], 2161" at bounding box center [692, 105] width 584 height 34
type input "[GEOGRAPHIC_DATA], [GEOGRAPHIC_DATA], 2161"
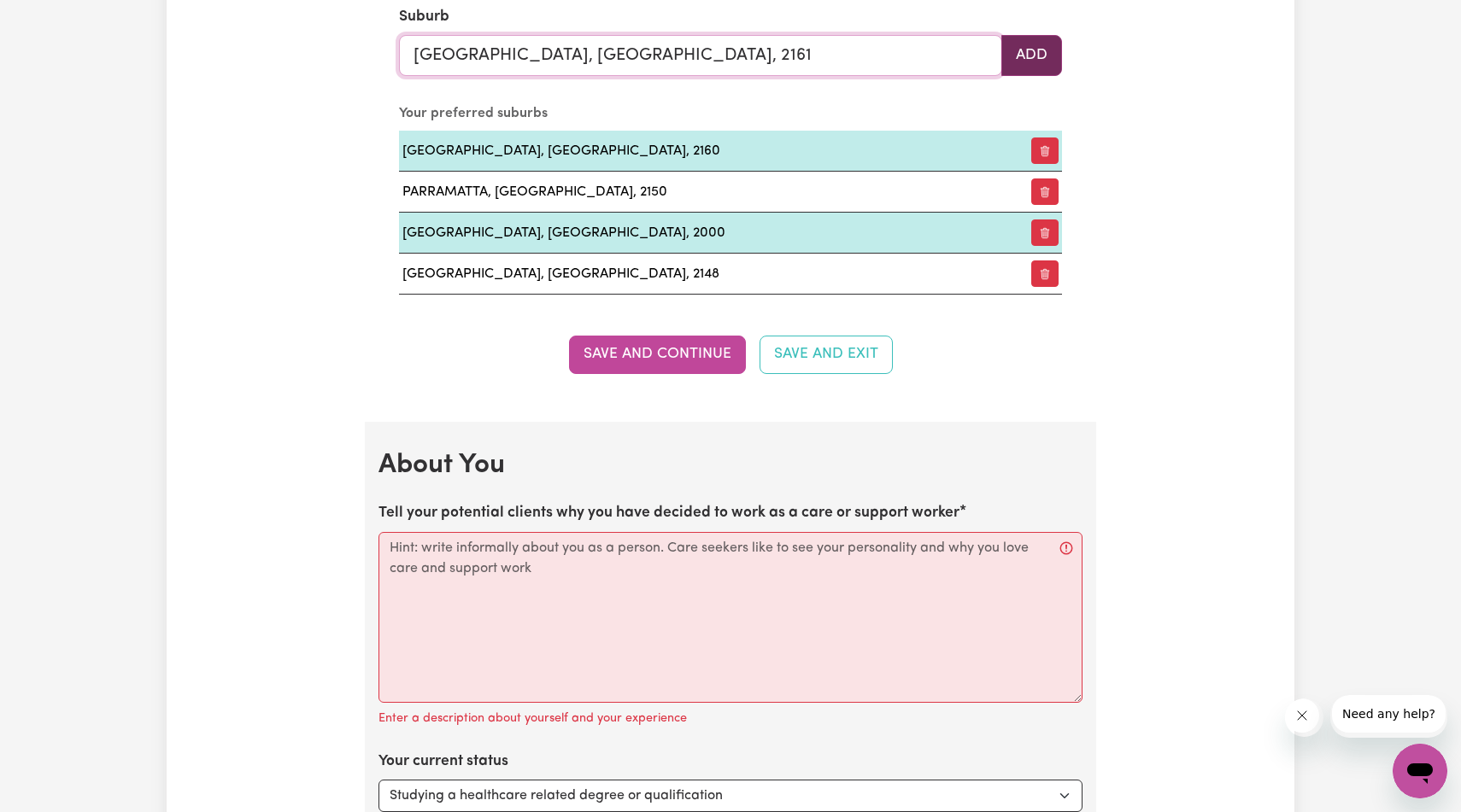
type input "[GEOGRAPHIC_DATA], [GEOGRAPHIC_DATA], 2161"
click at [1033, 76] on button "Add" at bounding box center [1032, 55] width 61 height 41
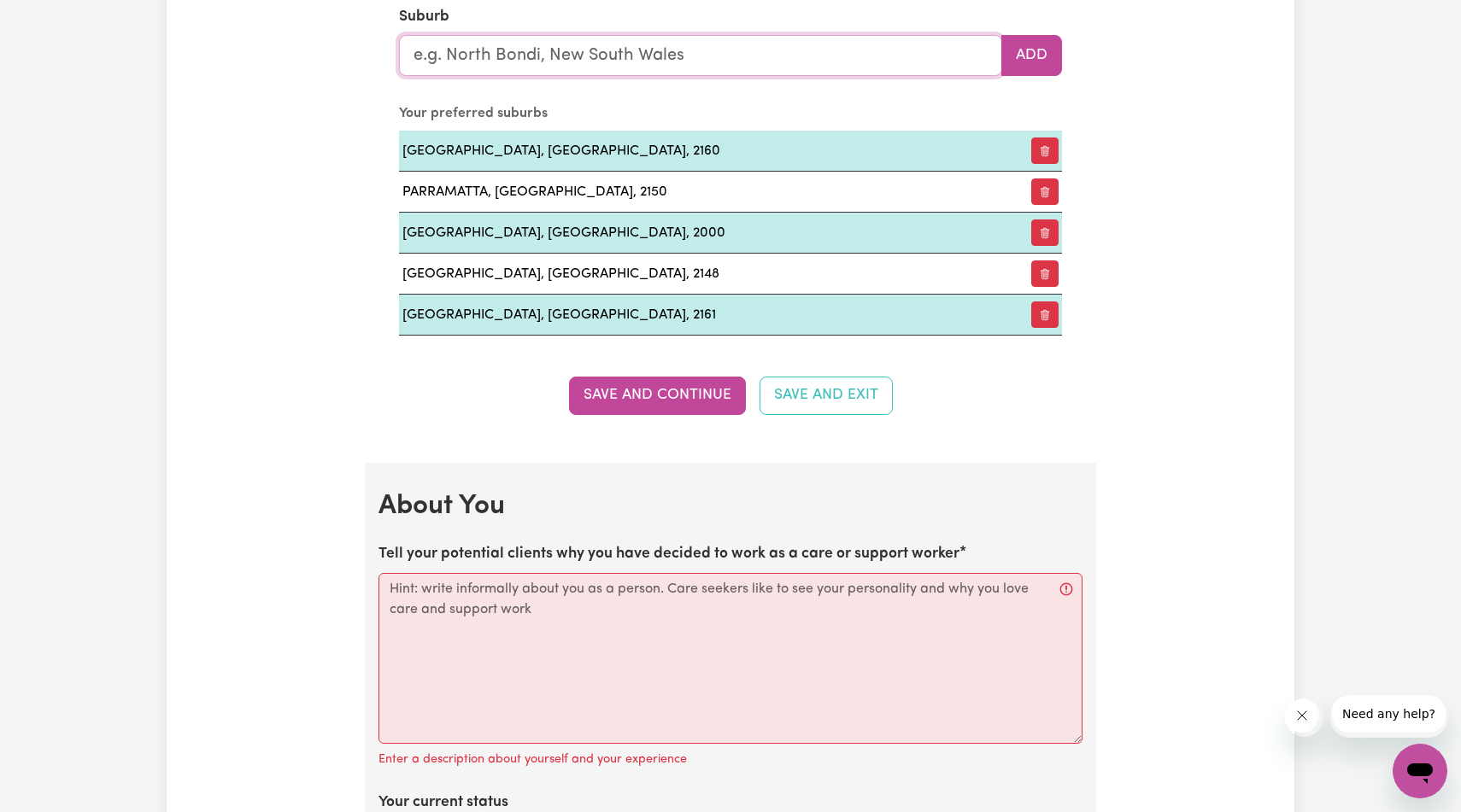
click at [820, 76] on input "text" at bounding box center [701, 55] width 603 height 41
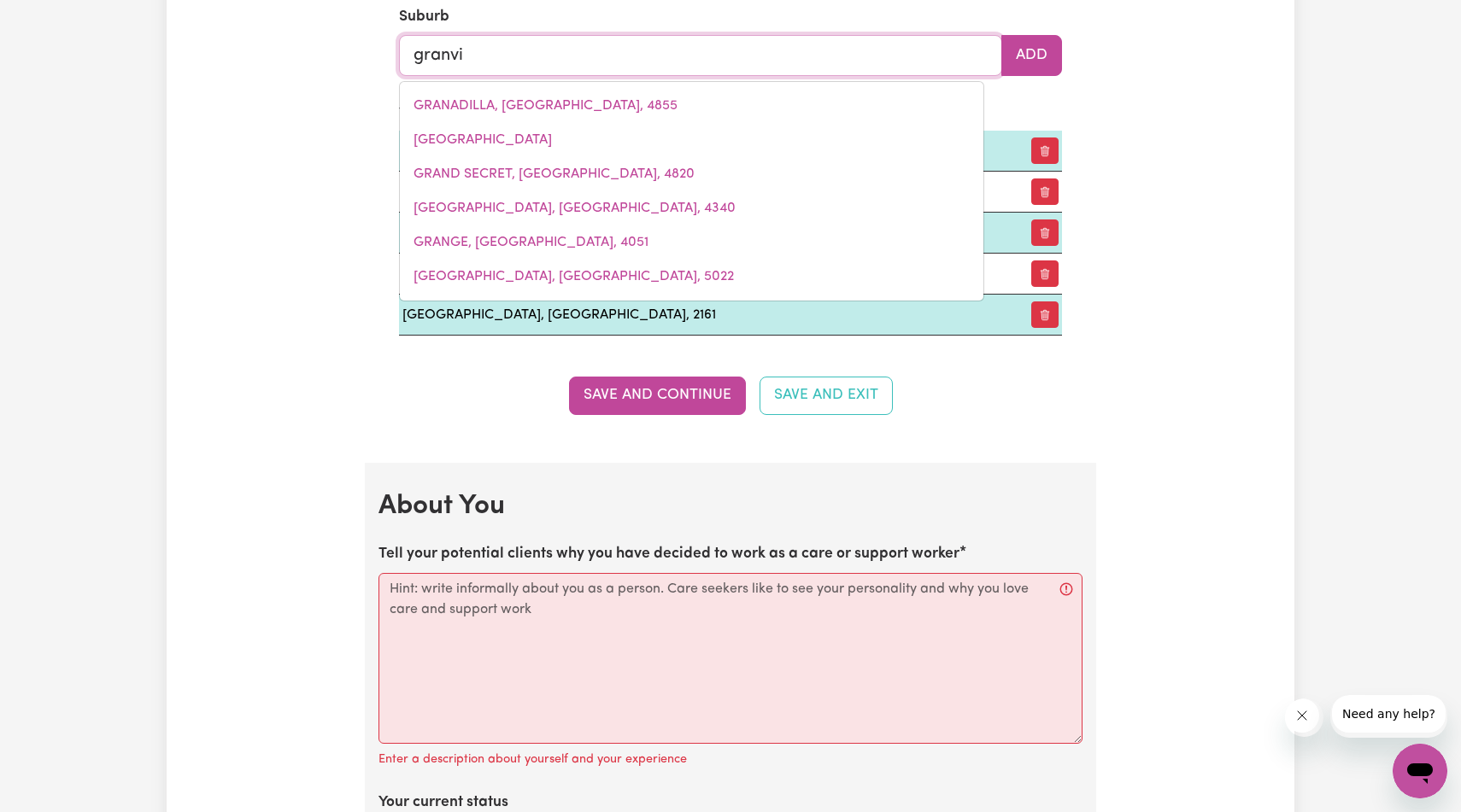
type input "[PERSON_NAME]"
type input "granvilLE, [GEOGRAPHIC_DATA], 2142"
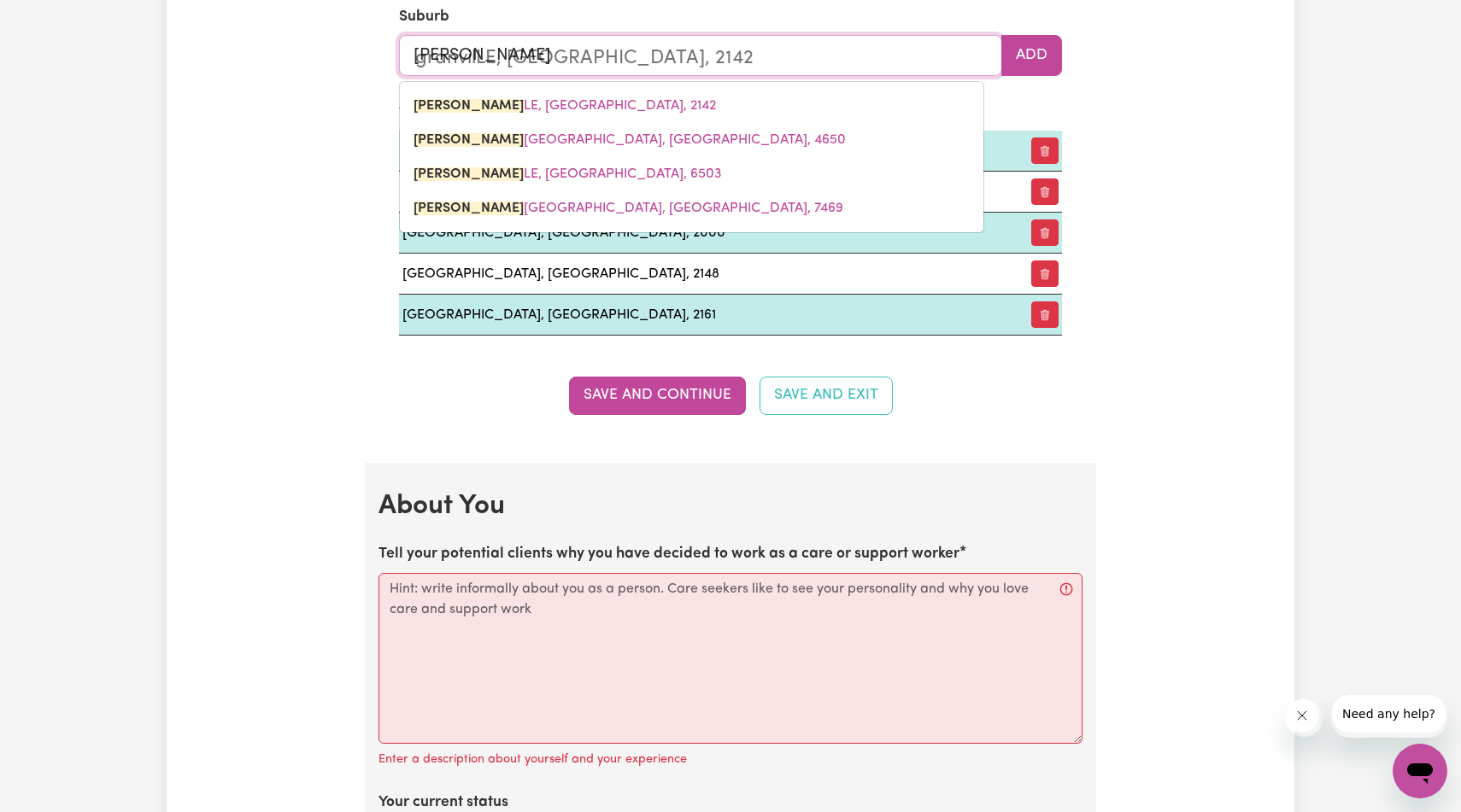
type input "[PERSON_NAME]"
type input "granvillE, [GEOGRAPHIC_DATA], 2142"
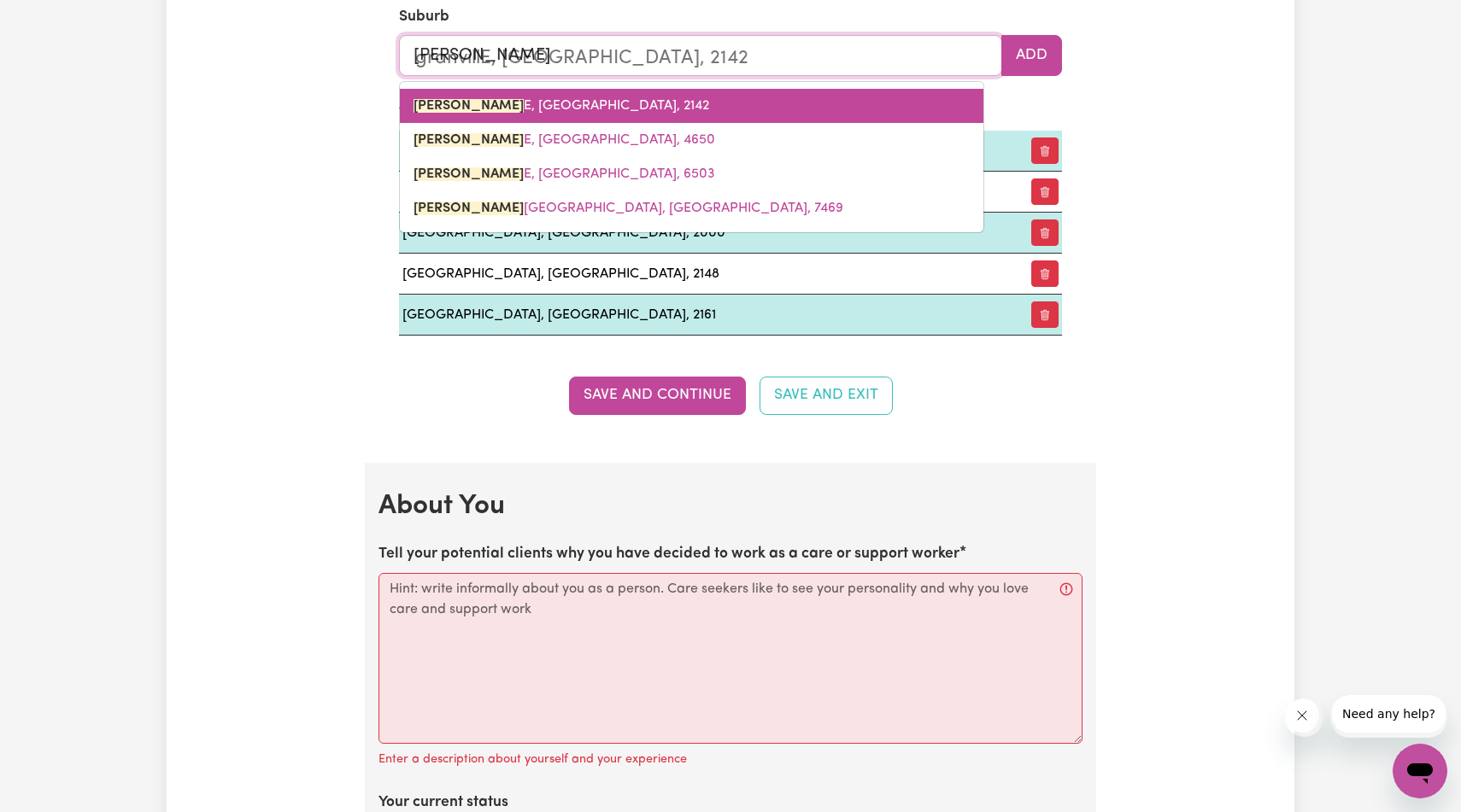
click at [714, 123] on link "[PERSON_NAME] E, [GEOGRAPHIC_DATA], 2142" at bounding box center [692, 105] width 584 height 34
type input "[GEOGRAPHIC_DATA], [GEOGRAPHIC_DATA], 2142"
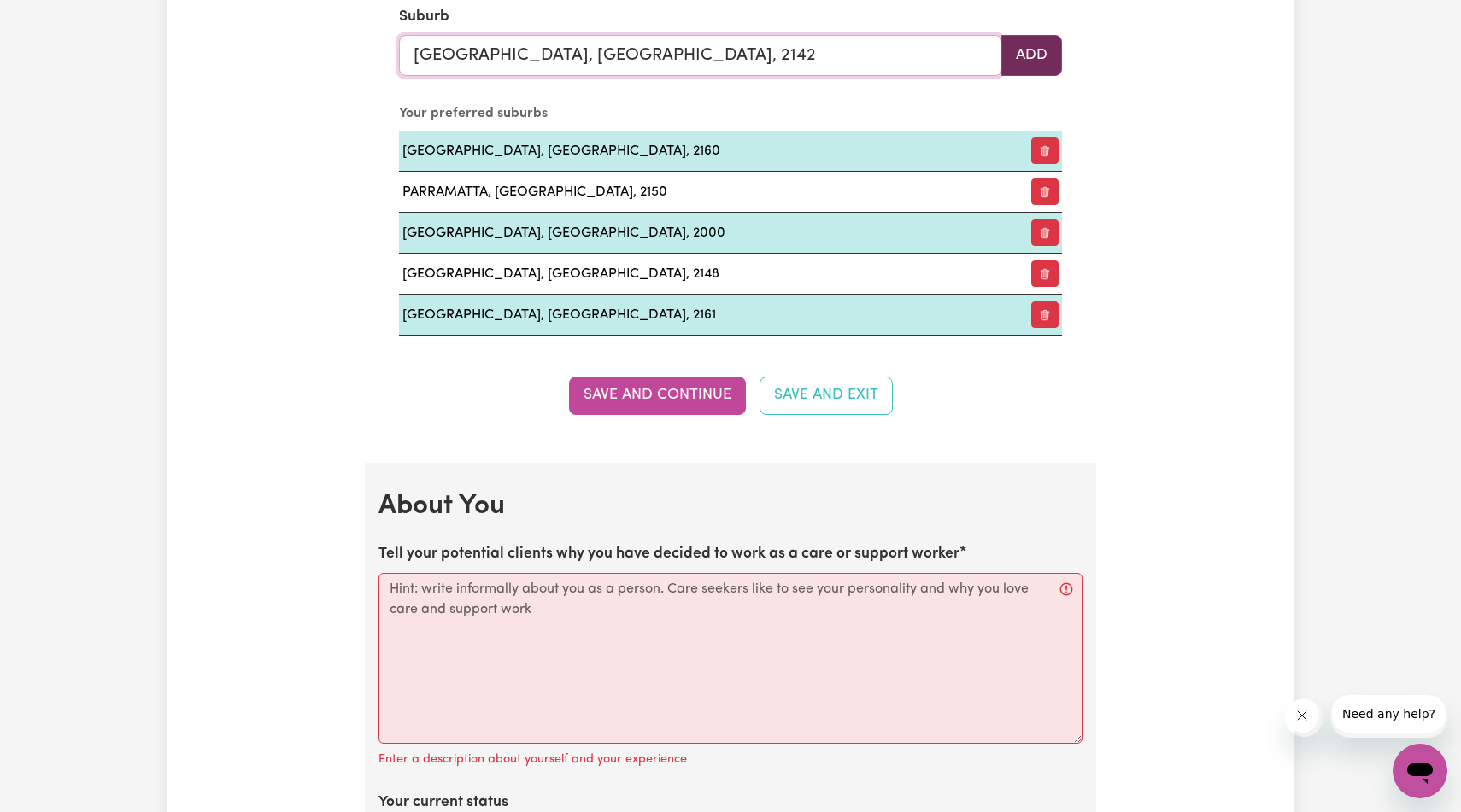
type input "[GEOGRAPHIC_DATA], [GEOGRAPHIC_DATA], 2142"
click at [1044, 76] on button "Add" at bounding box center [1032, 55] width 61 height 41
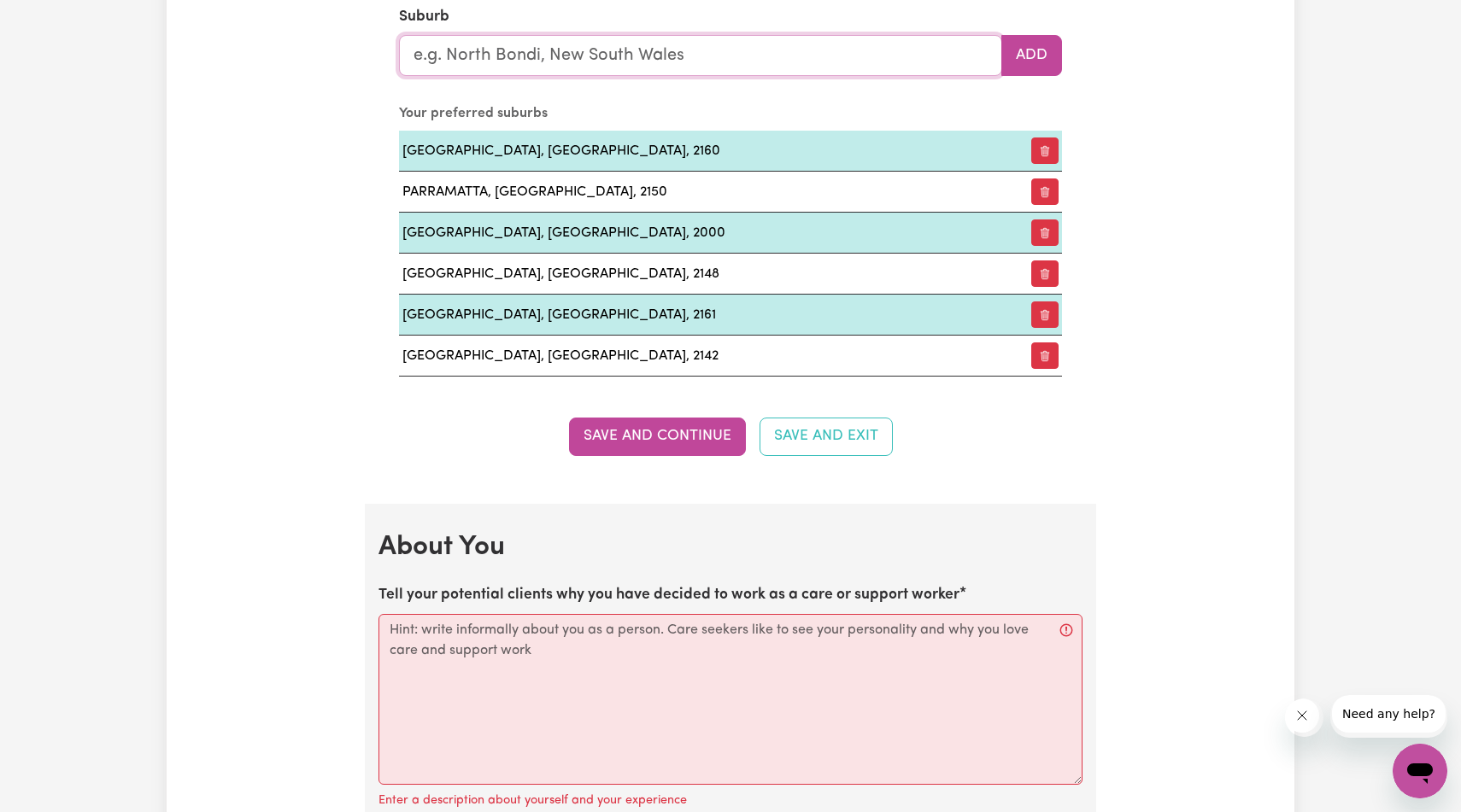
click at [836, 76] on input "text" at bounding box center [701, 55] width 603 height 41
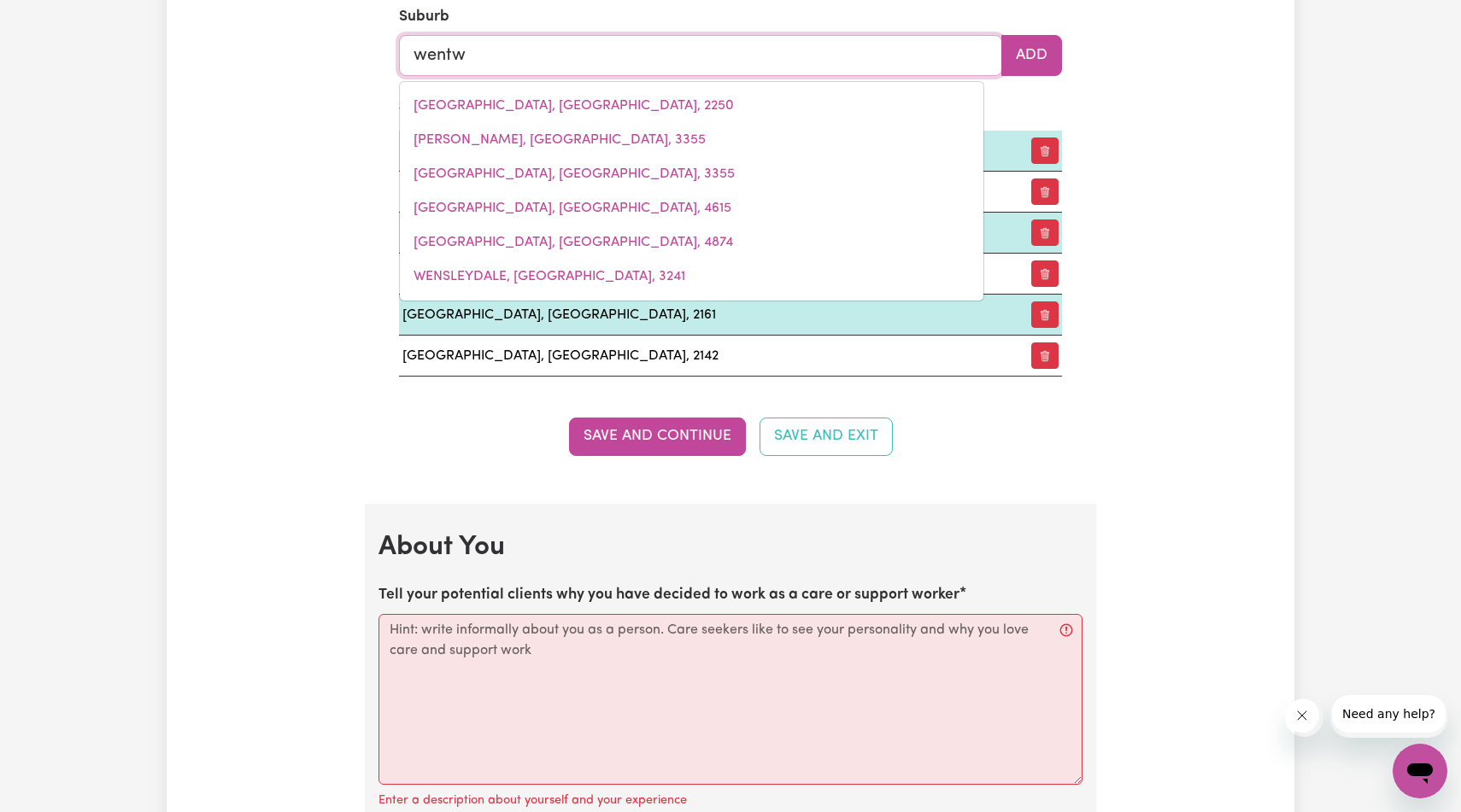
type input "wentwo"
type input "wentwoRTH, [GEOGRAPHIC_DATA], 2648"
type input "wentwor"
type input "wentworTH, [GEOGRAPHIC_DATA], 2648"
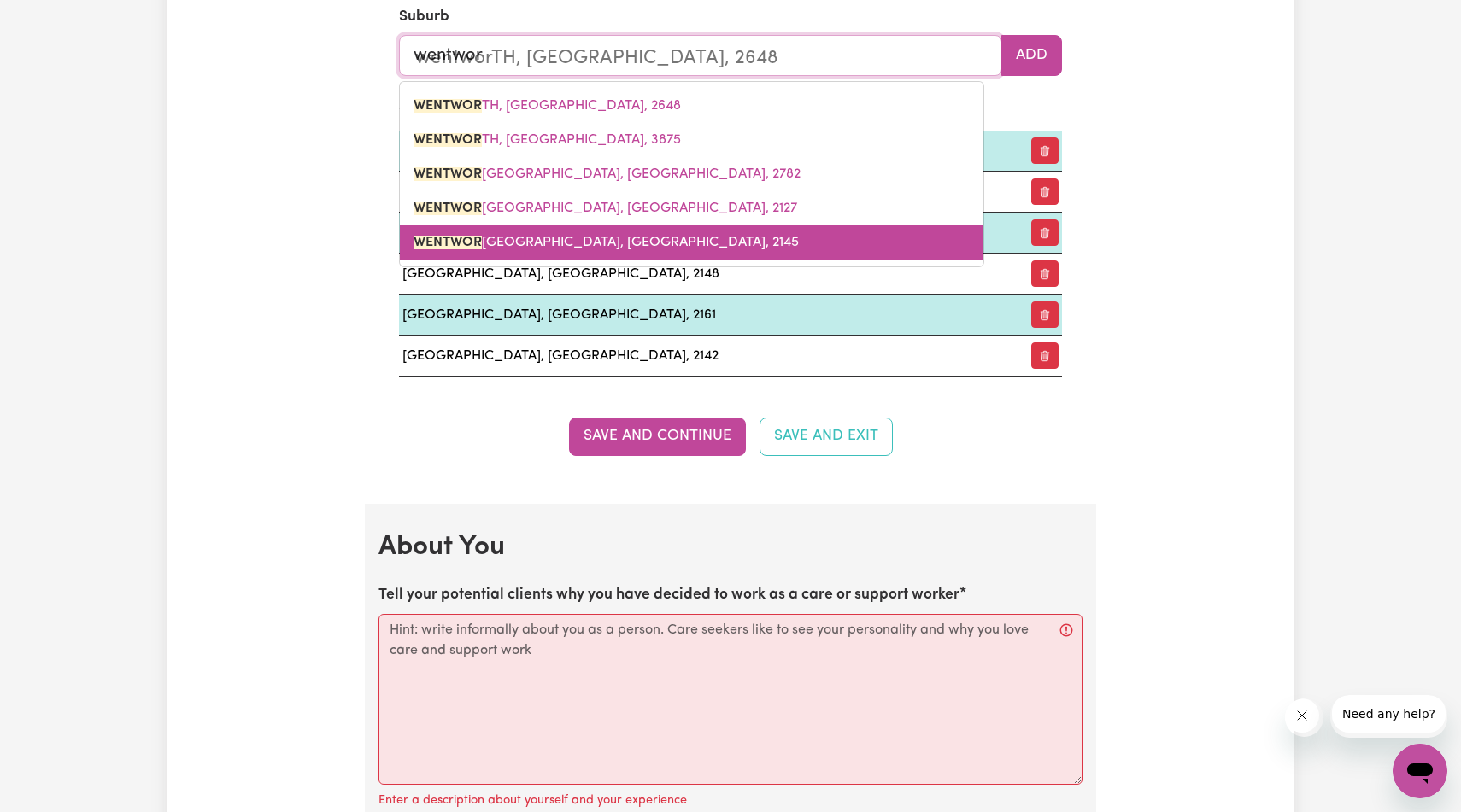
click at [691, 249] on span "WENTWOR [GEOGRAPHIC_DATA], [GEOGRAPHIC_DATA], 2145" at bounding box center [606, 243] width 386 height 14
type input "[GEOGRAPHIC_DATA], [GEOGRAPHIC_DATA], 2145"
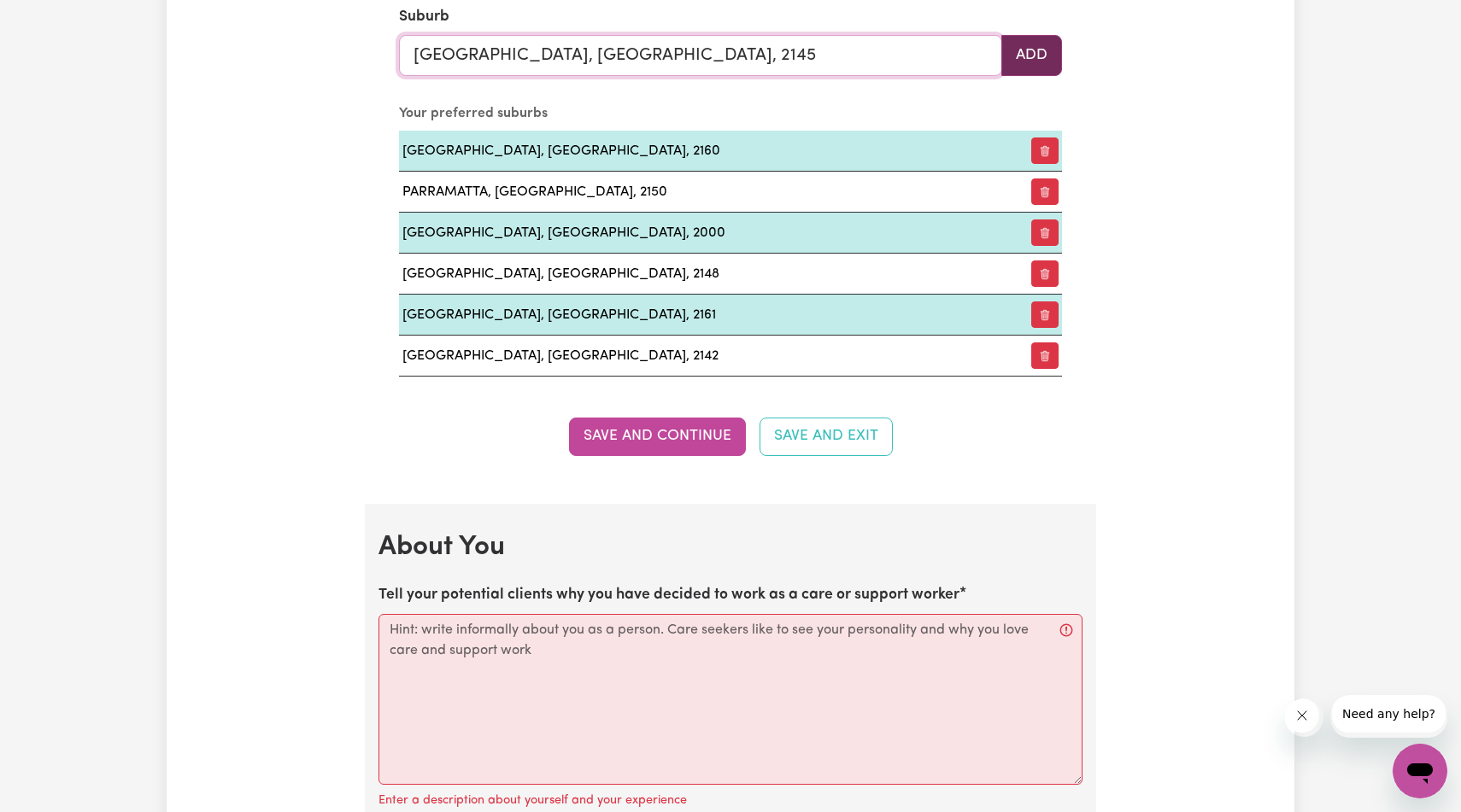
type input "[GEOGRAPHIC_DATA], [GEOGRAPHIC_DATA], 2145"
click at [1047, 76] on button "Add" at bounding box center [1032, 55] width 61 height 41
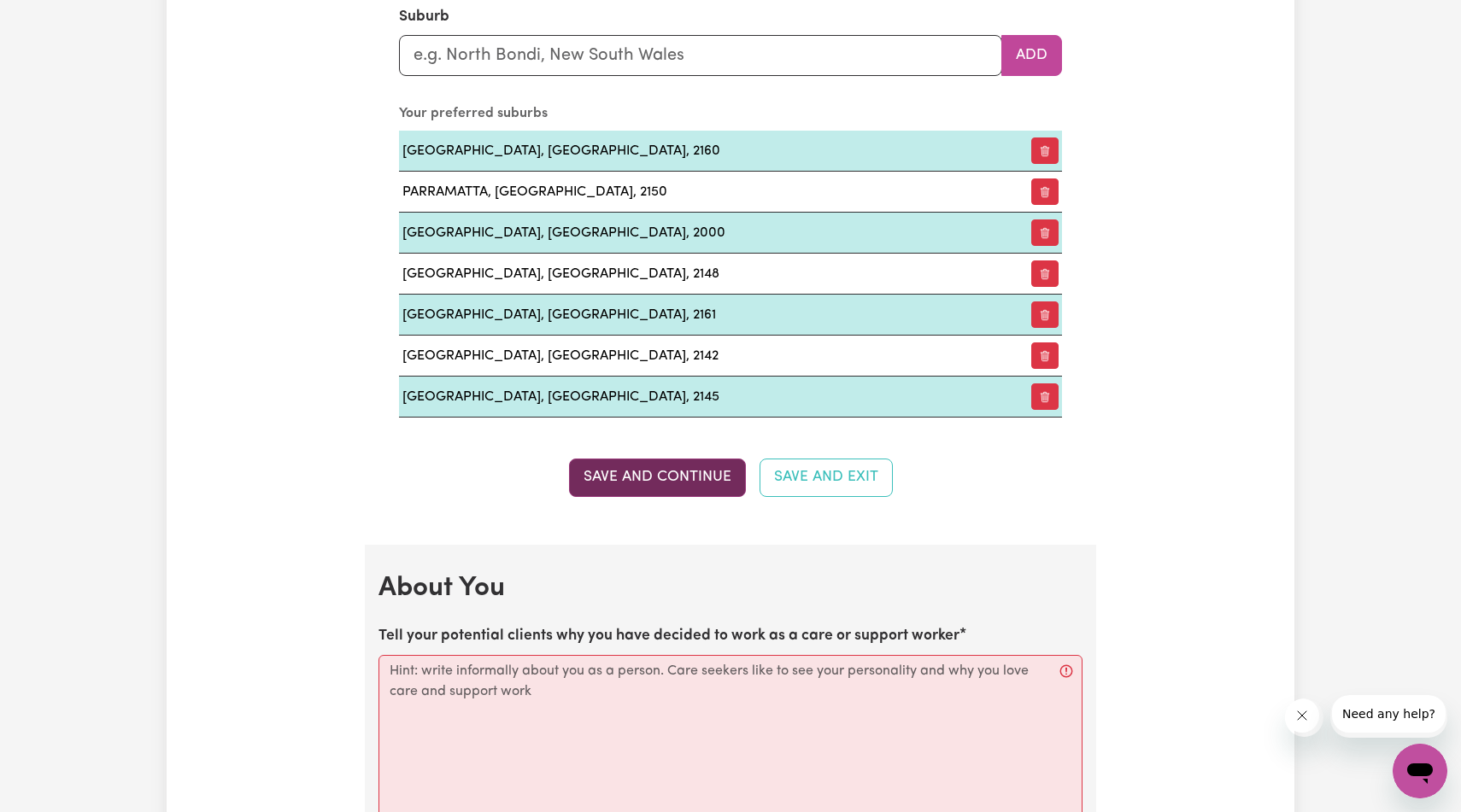
click at [618, 496] on button "Save and Continue" at bounding box center [657, 478] width 177 height 38
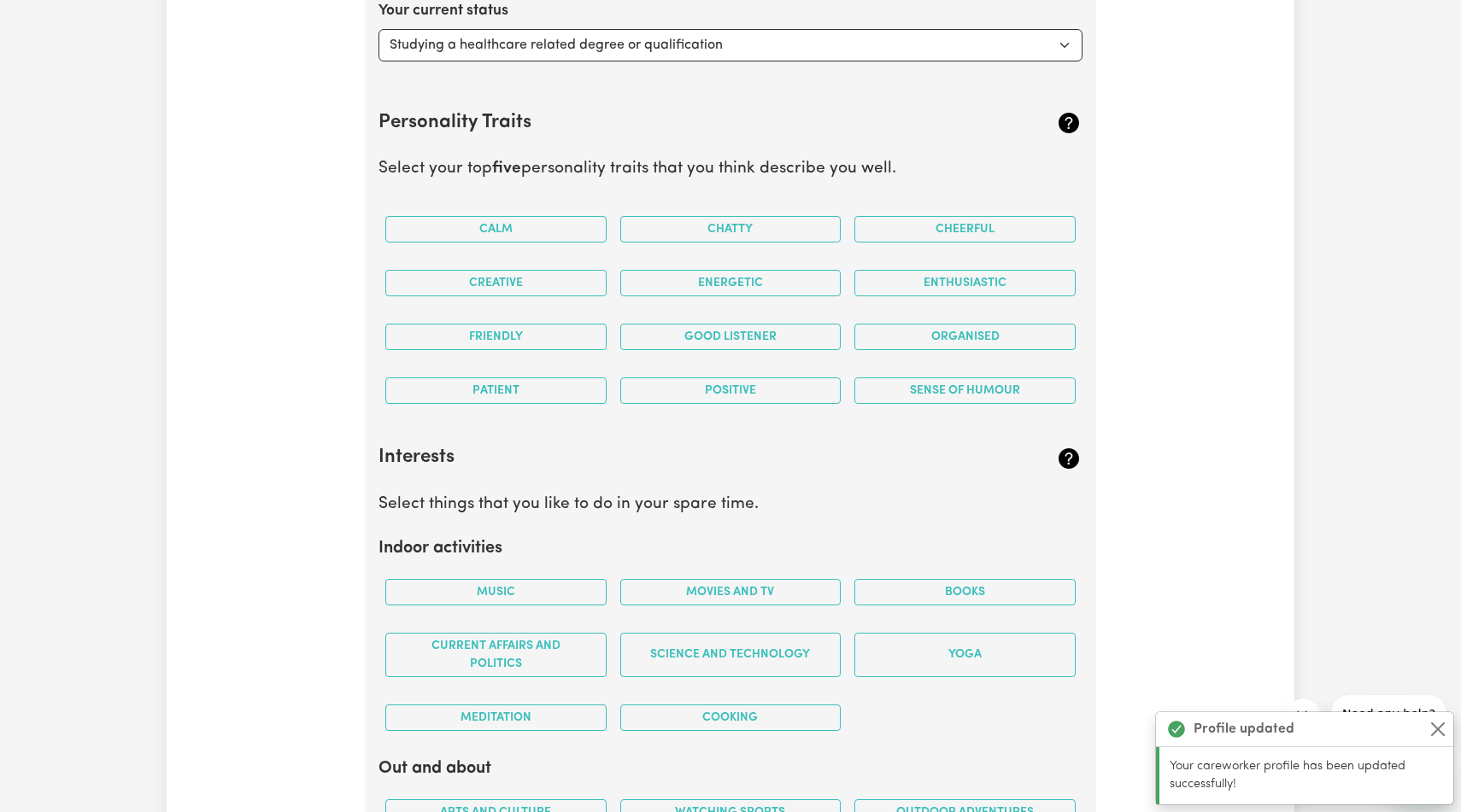
scroll to position [2913, 0]
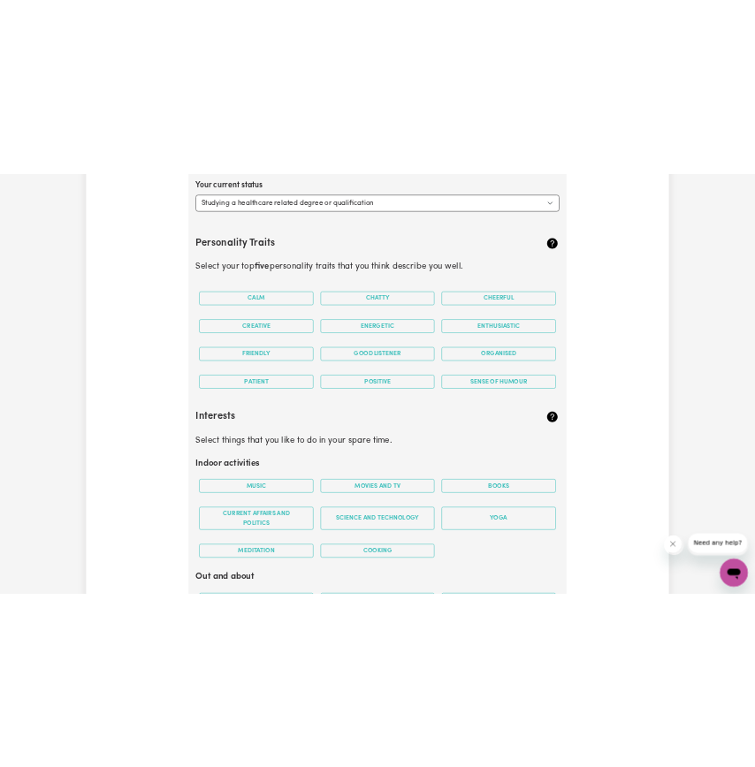
scroll to position [2984, 0]
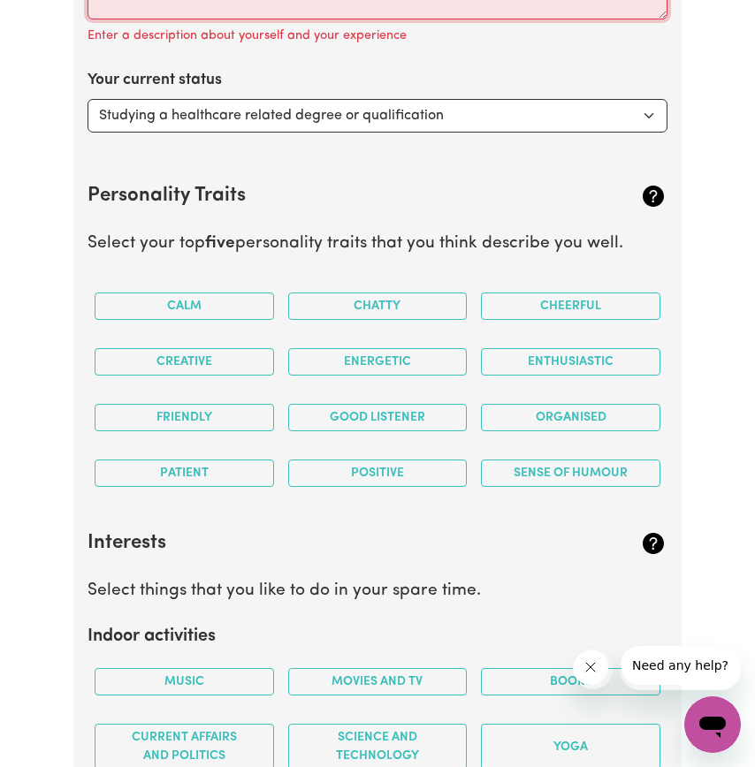
paste textarea "Dear Hiring Manager, I am writing to express my interest in the Assistant in Nu…"
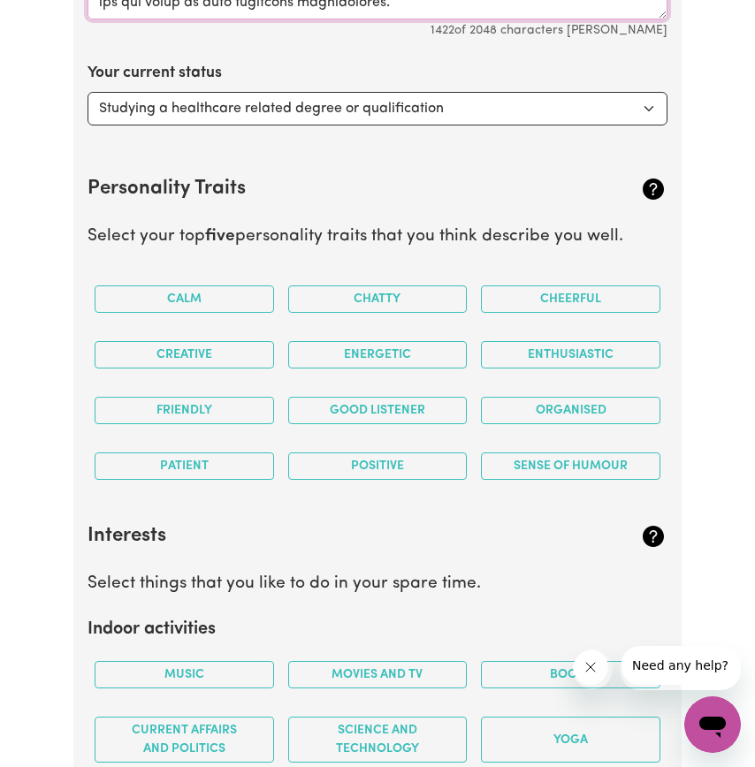
scroll to position [0, 0]
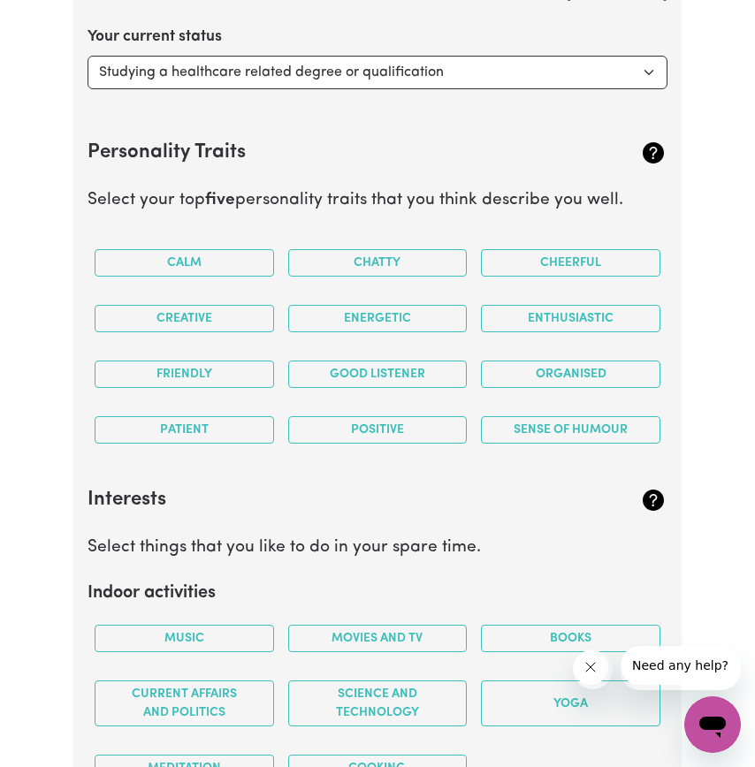
scroll to position [3019, 0]
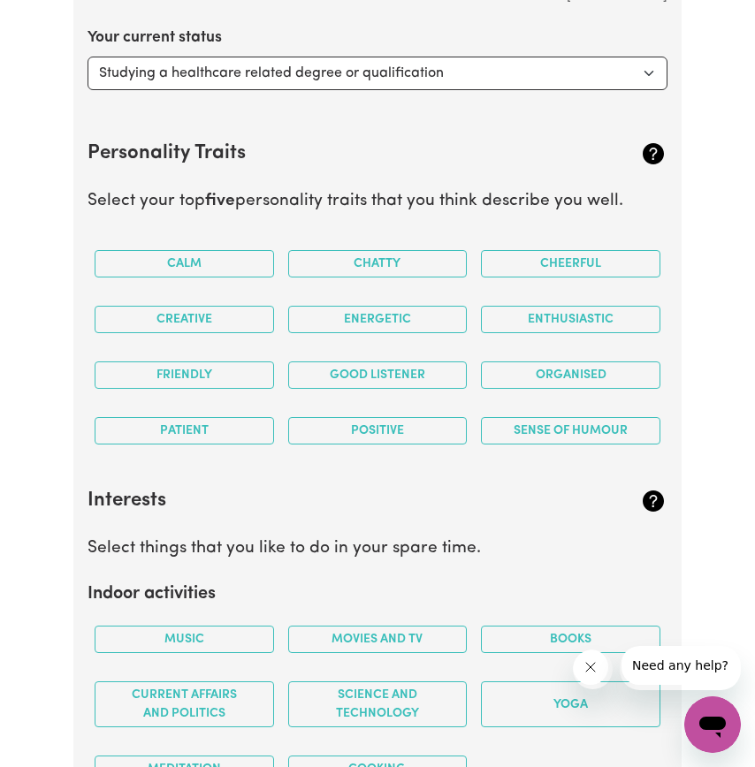
drag, startPoint x: 455, startPoint y: 224, endPoint x: 475, endPoint y: 230, distance: 21.2
drag, startPoint x: 457, startPoint y: 223, endPoint x: 533, endPoint y: 222, distance: 76.0
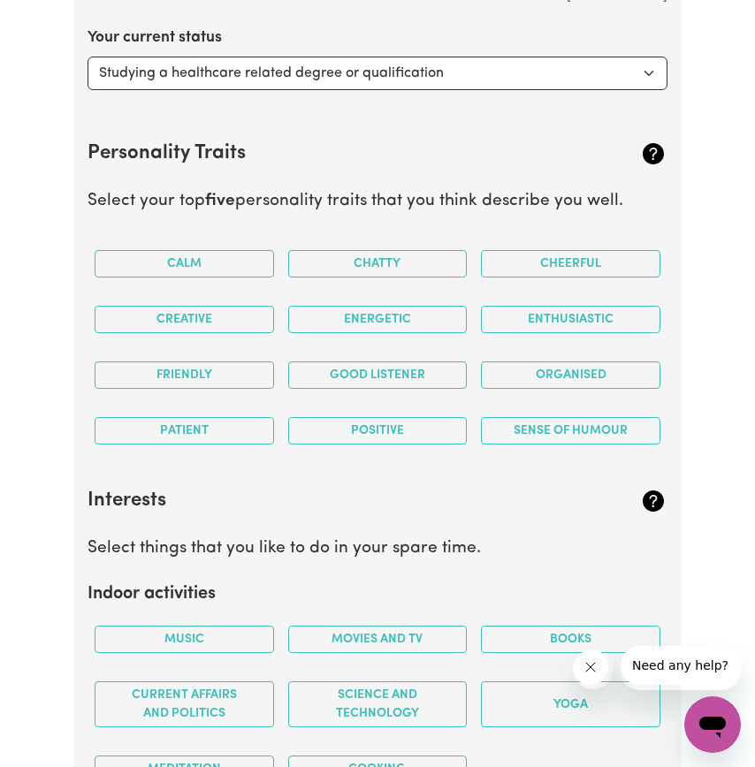
drag, startPoint x: 572, startPoint y: 224, endPoint x: 454, endPoint y: 224, distance: 117.5
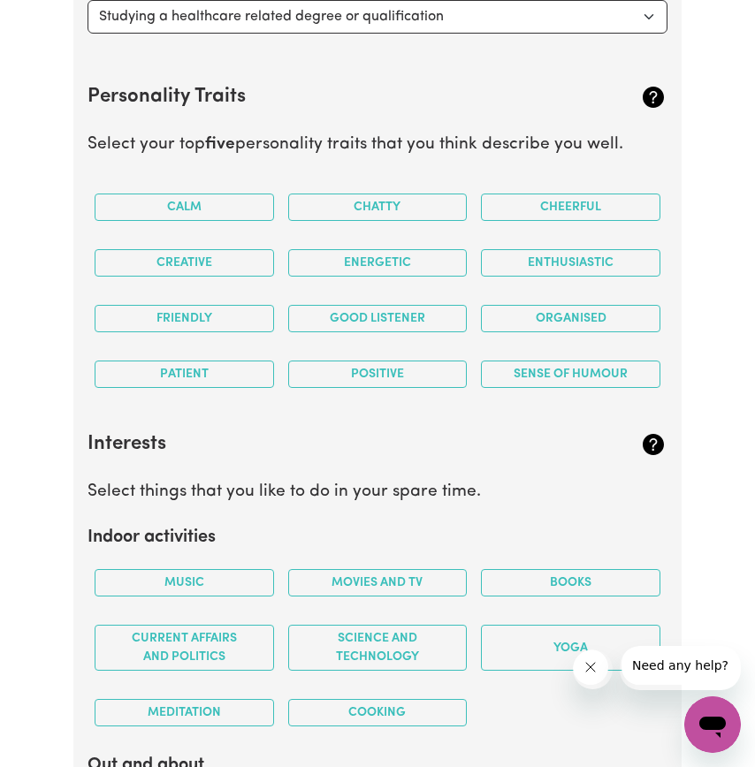
scroll to position [3084, 0]
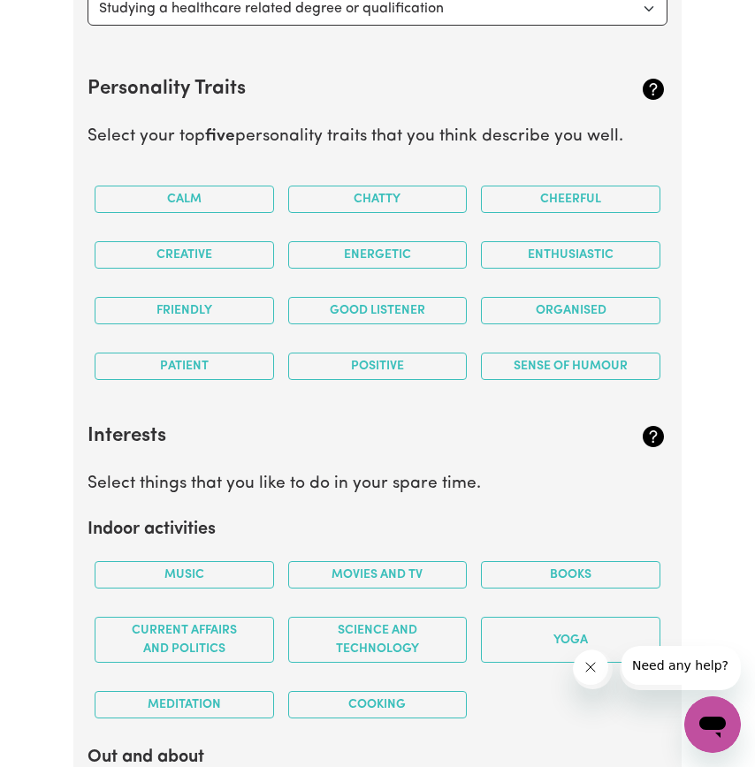
type textarea "Dear Hiring person, I am writing to express my interest in the Assistant in Nur…"
click at [490, 26] on select "Select... Studying a healthcare related degree or qualification Studying a non-…" at bounding box center [377, 9] width 580 height 34
click at [500, 26] on select "Select... Studying a healthcare related degree or qualification Studying a non-…" at bounding box center [377, 9] width 580 height 34
click at [90, 26] on select "Select... Studying a healthcare related degree or qualification Studying a non-…" at bounding box center [377, 9] width 580 height 34
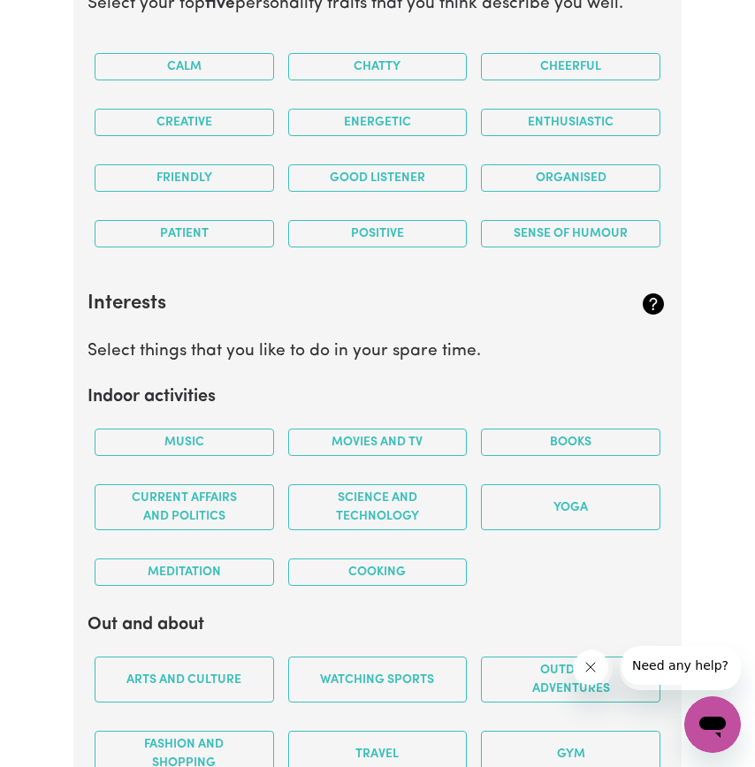
scroll to position [3217, 0]
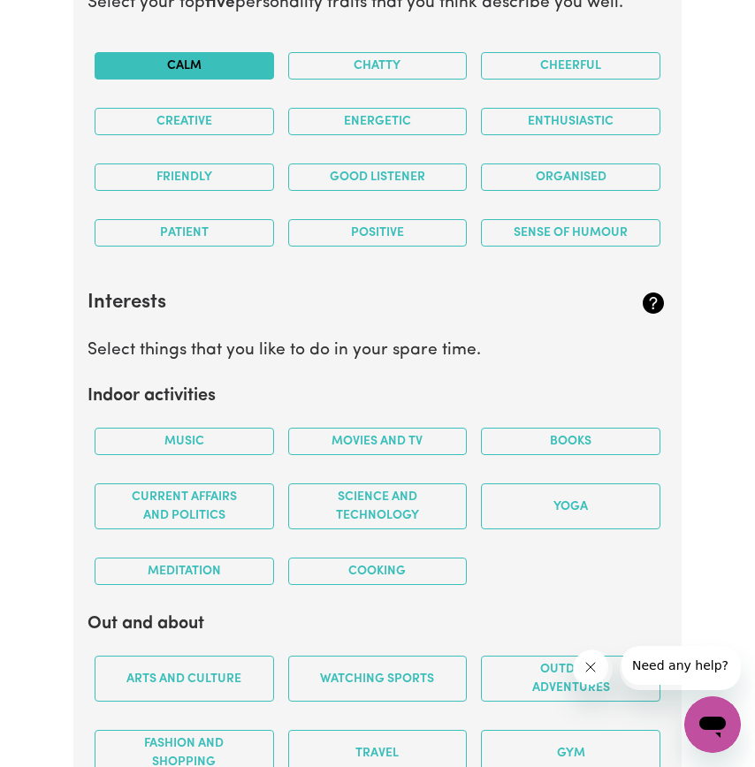
click at [228, 80] on button "Calm" at bounding box center [184, 65] width 179 height 27
click at [606, 80] on button "Cheerful" at bounding box center [570, 65] width 179 height 27
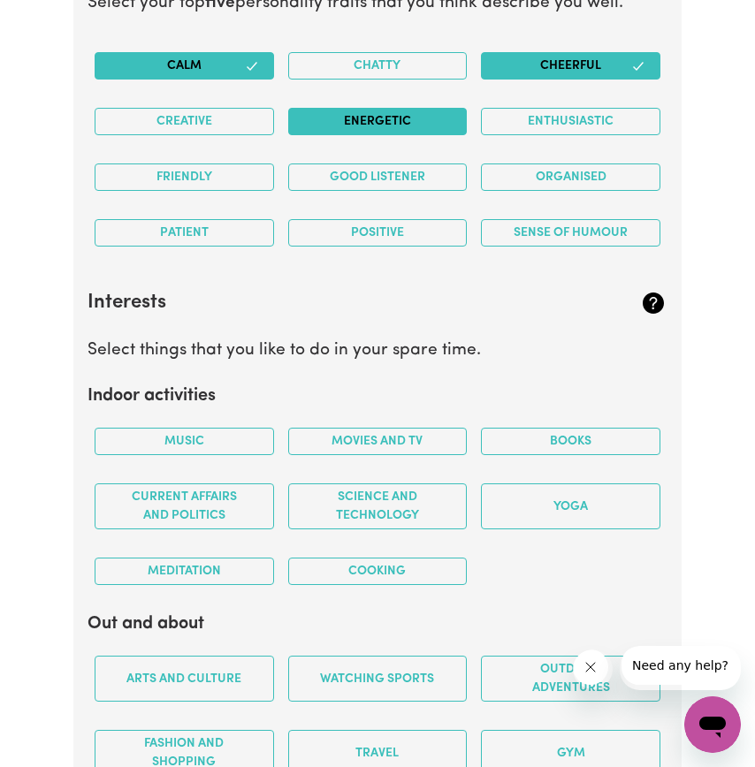
click at [409, 135] on button "Energetic" at bounding box center [377, 121] width 179 height 27
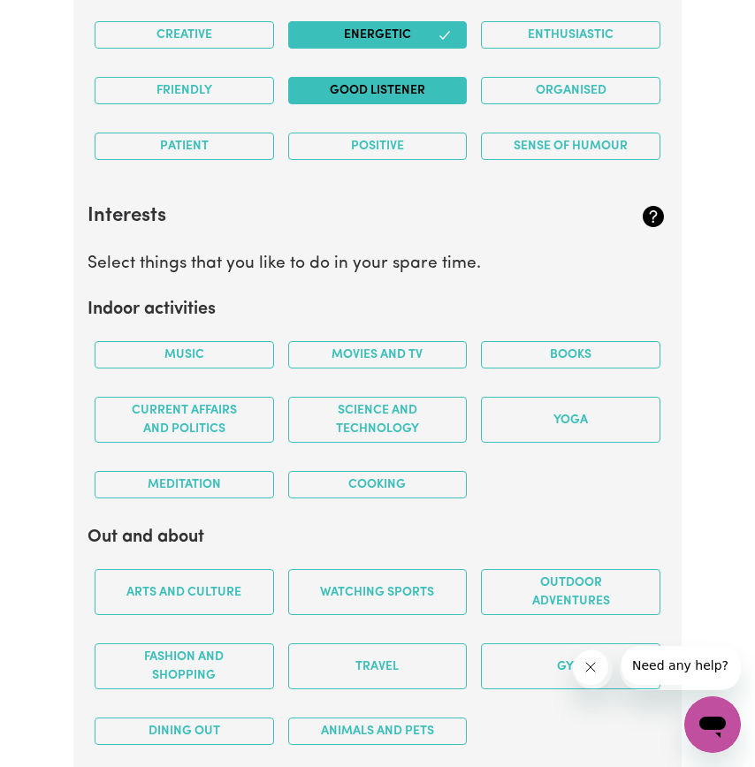
scroll to position [3305, 0]
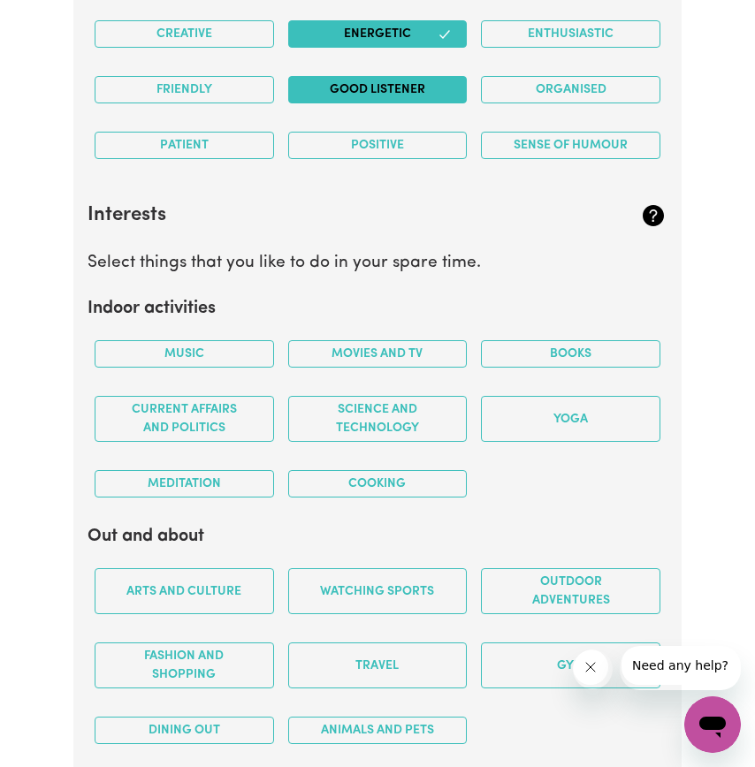
click at [429, 103] on button "Good Listener" at bounding box center [377, 89] width 179 height 27
click at [224, 159] on button "Patient" at bounding box center [184, 145] width 179 height 27
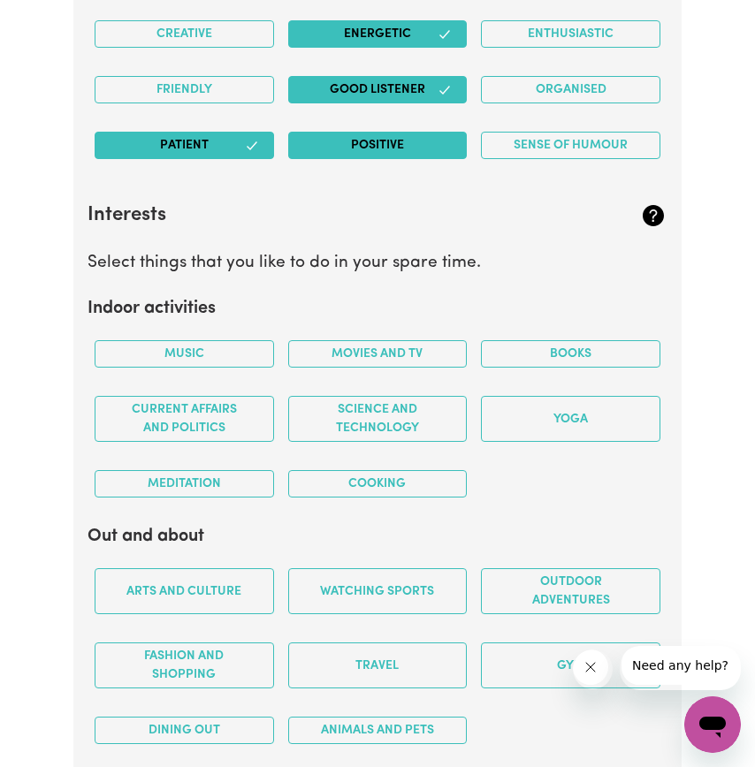
click at [407, 159] on button "Positive" at bounding box center [377, 145] width 179 height 27
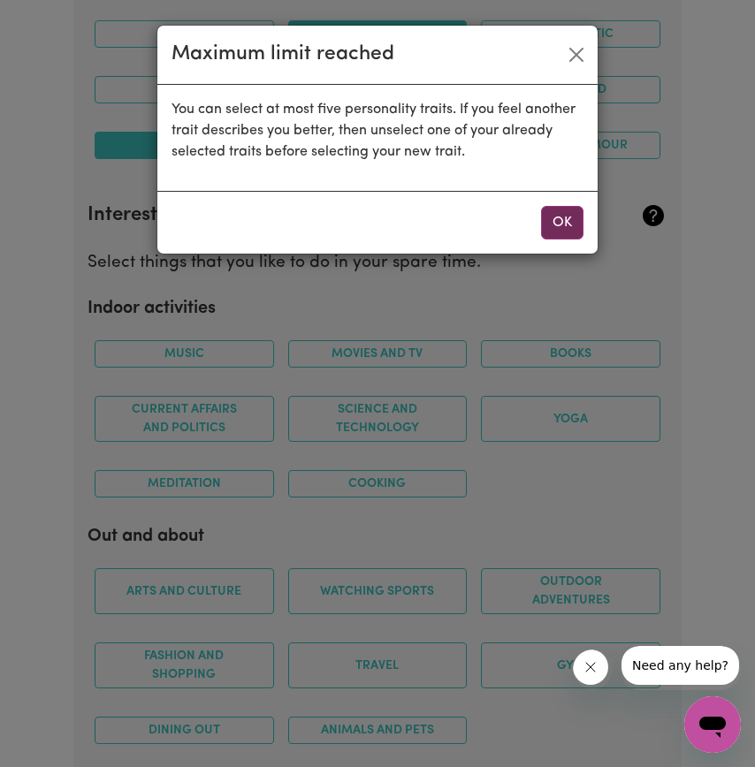
click at [560, 240] on button "OK" at bounding box center [562, 223] width 42 height 34
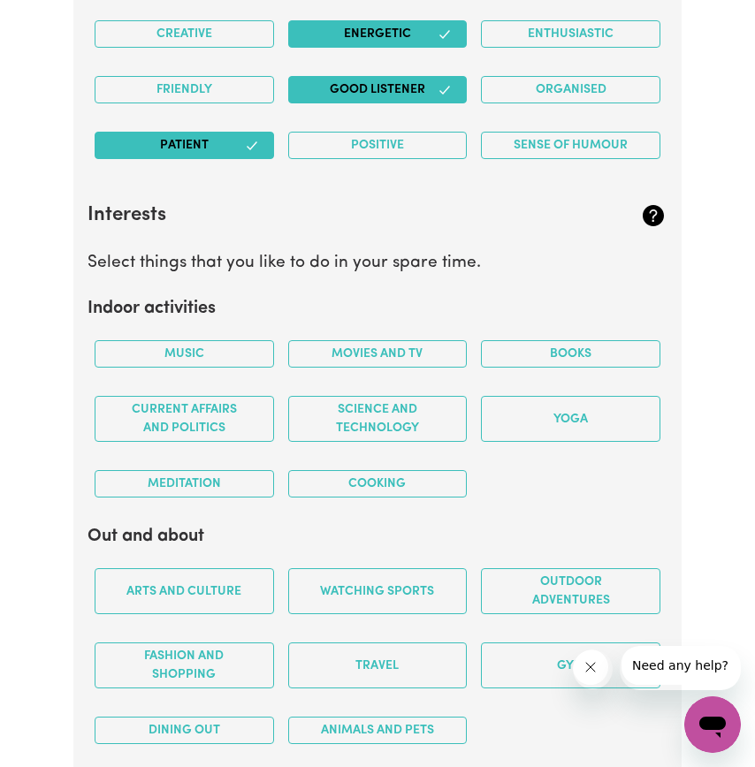
click at [232, 159] on button "Patient" at bounding box center [184, 145] width 179 height 27
click at [231, 159] on button "Patient" at bounding box center [184, 145] width 179 height 27
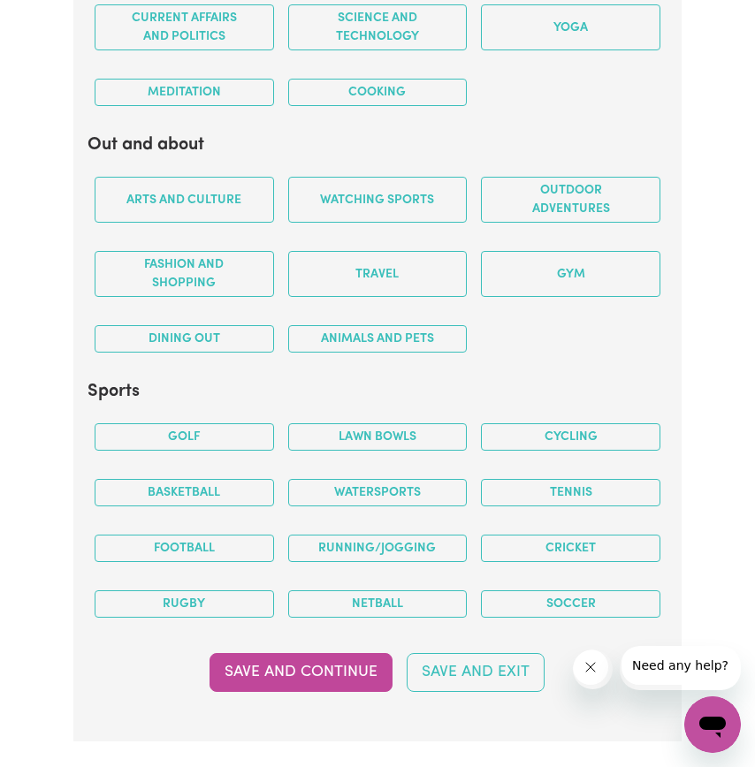
scroll to position [3749, 0]
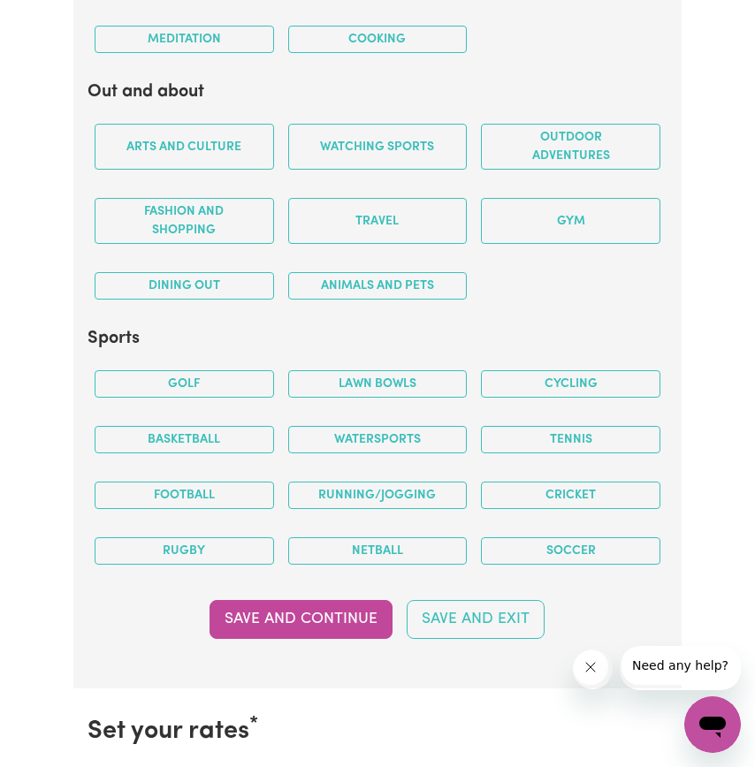
click at [207, 53] on button "Meditation" at bounding box center [184, 39] width 179 height 27
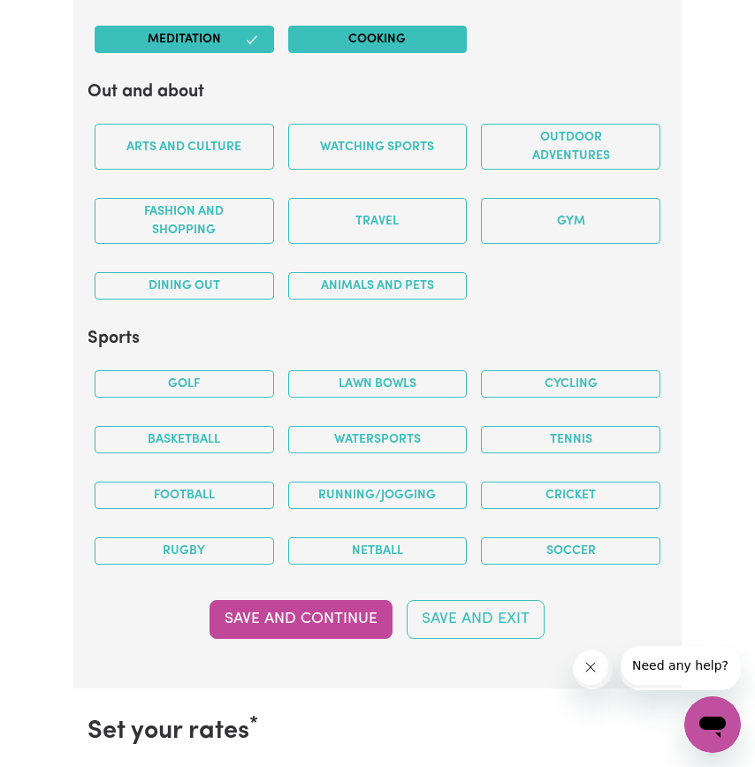
click at [412, 53] on button "Cooking" at bounding box center [377, 39] width 179 height 27
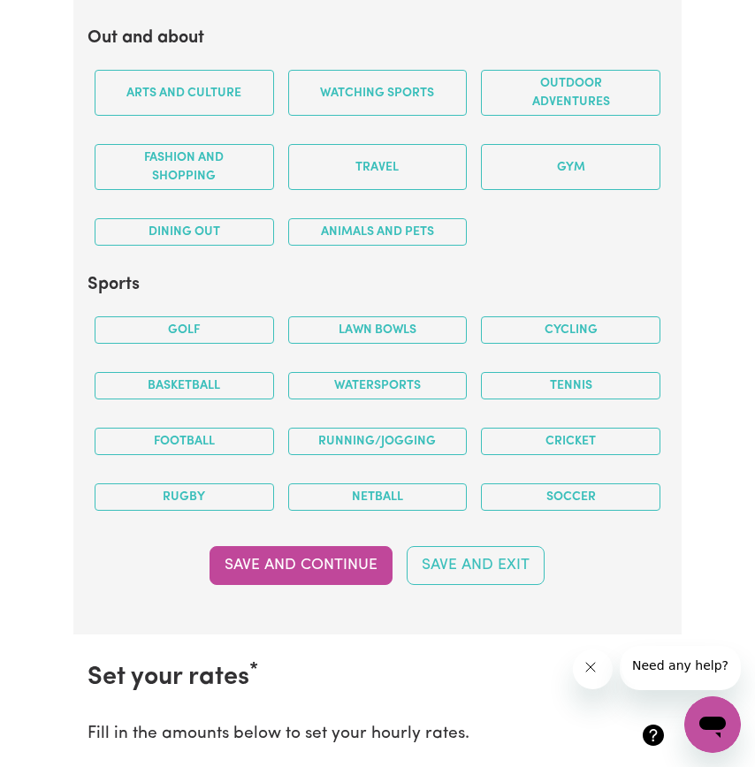
scroll to position [3805, 0]
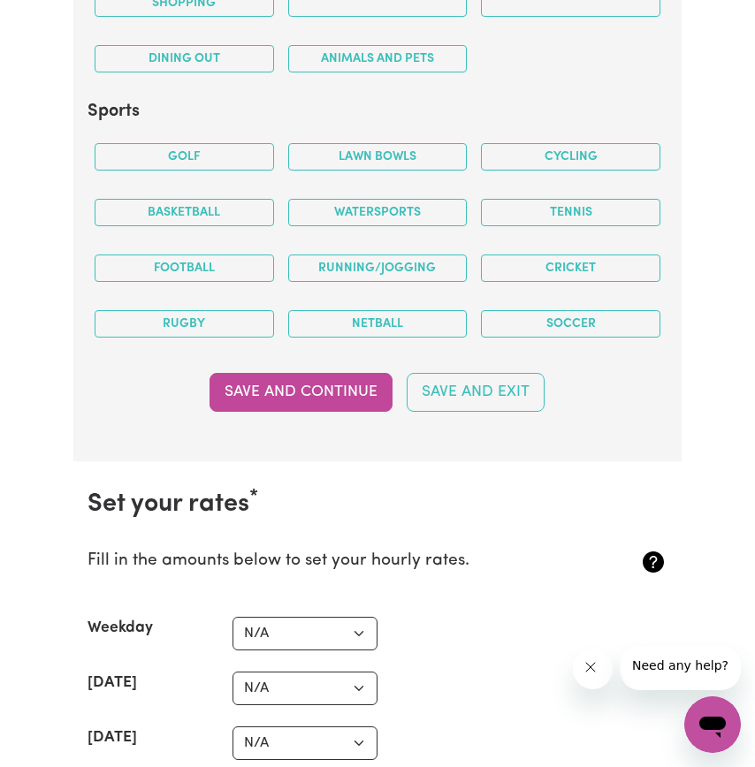
scroll to position [3979, 0]
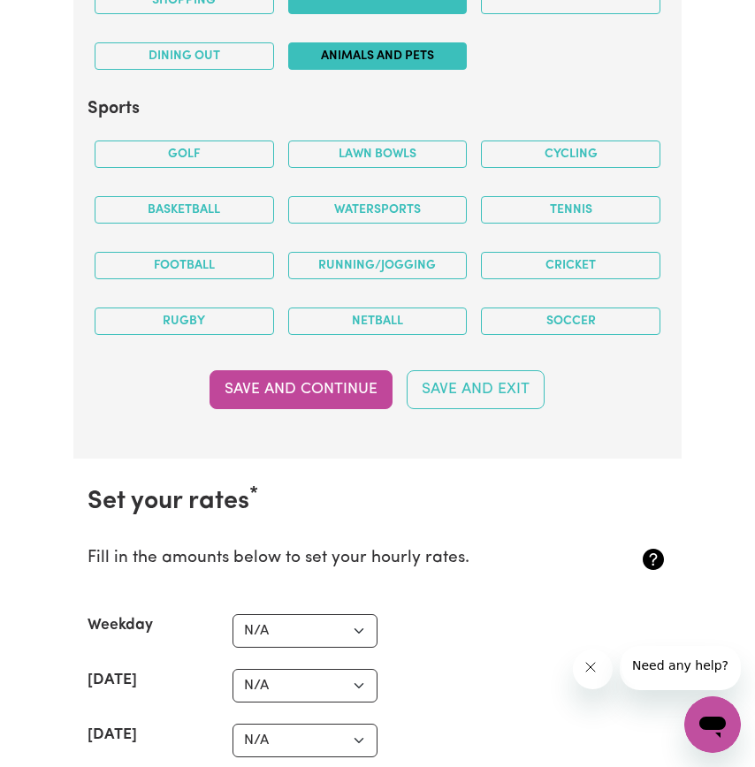
click at [383, 70] on button "Animals and pets" at bounding box center [377, 55] width 179 height 27
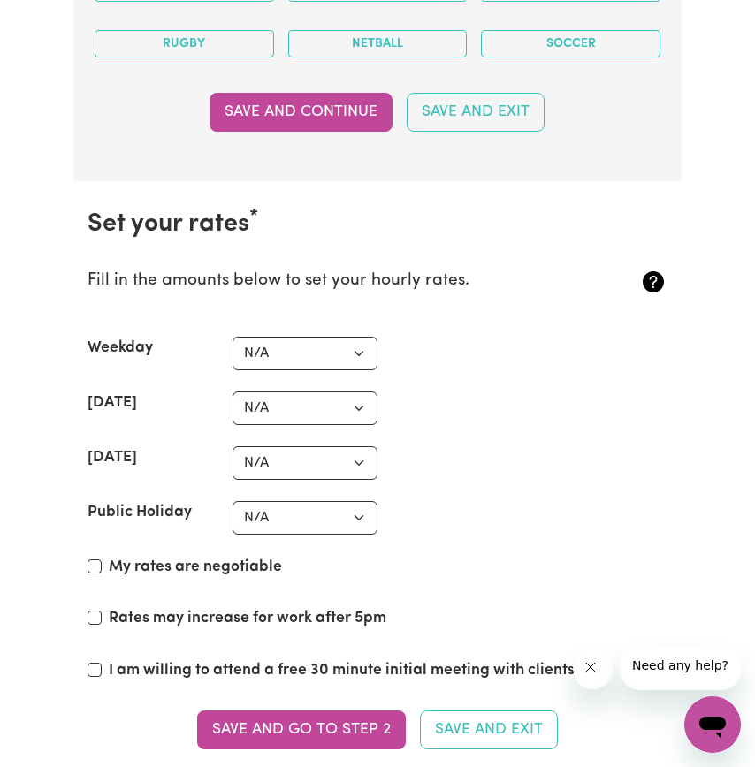
scroll to position [4261, 0]
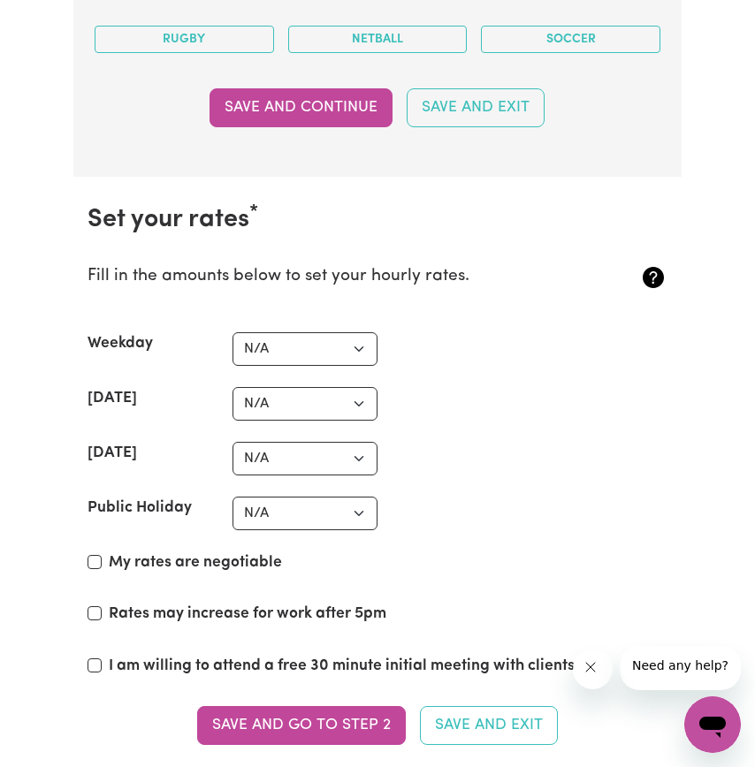
click at [581, 53] on button "Soccer" at bounding box center [570, 39] width 179 height 27
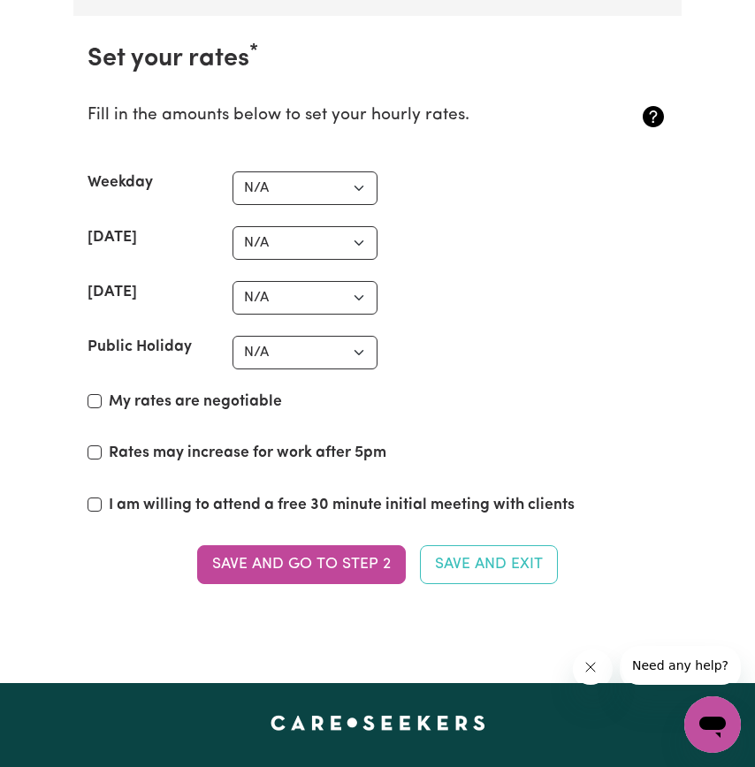
scroll to position [4438, 0]
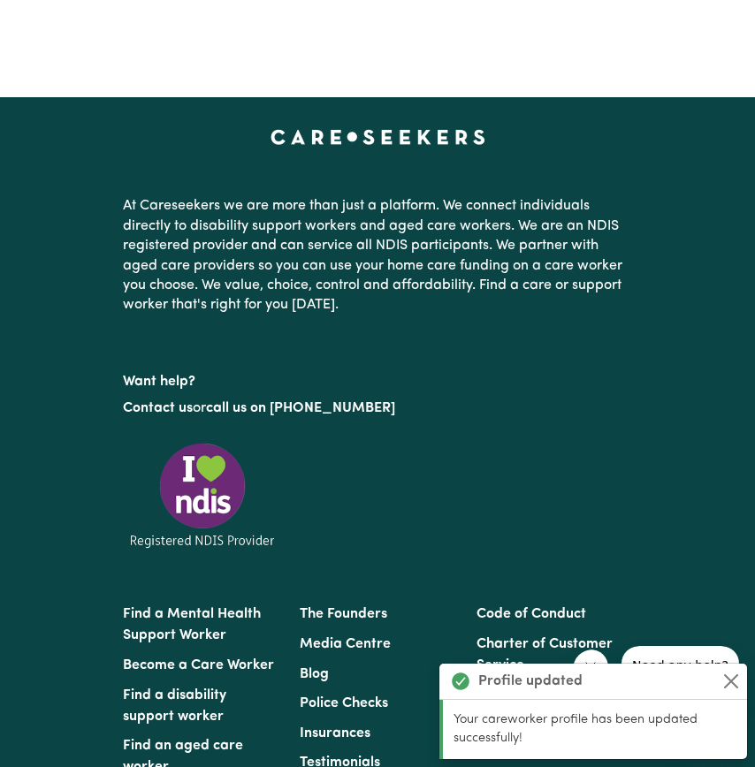
scroll to position [5006, 0]
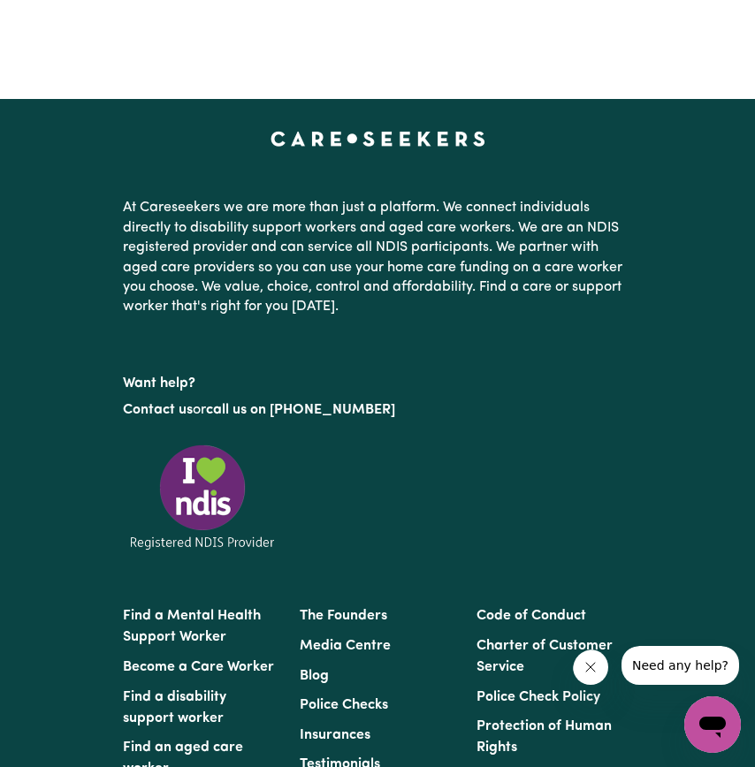
select select "37"
select select "40"
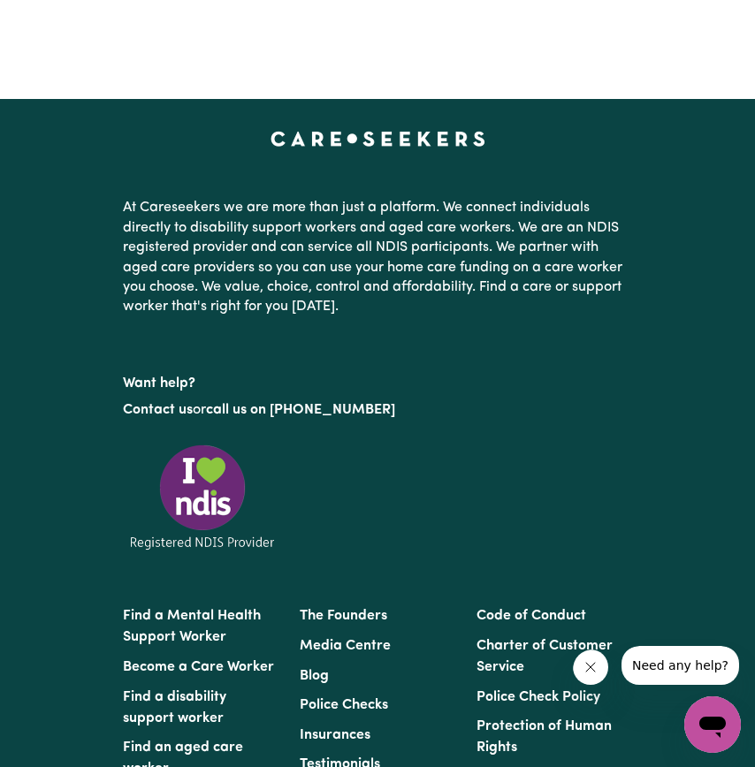
select select "45"
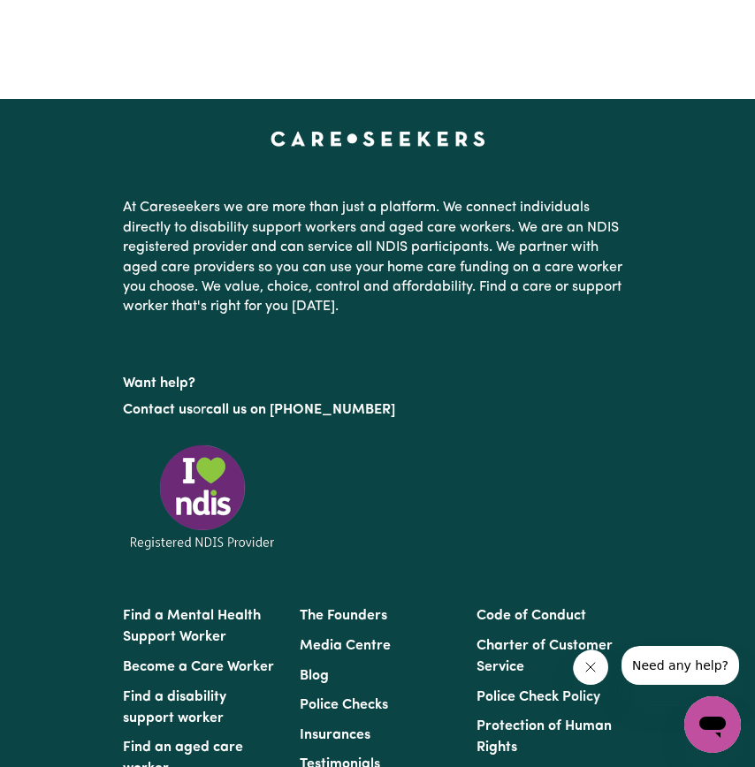
select select "50"
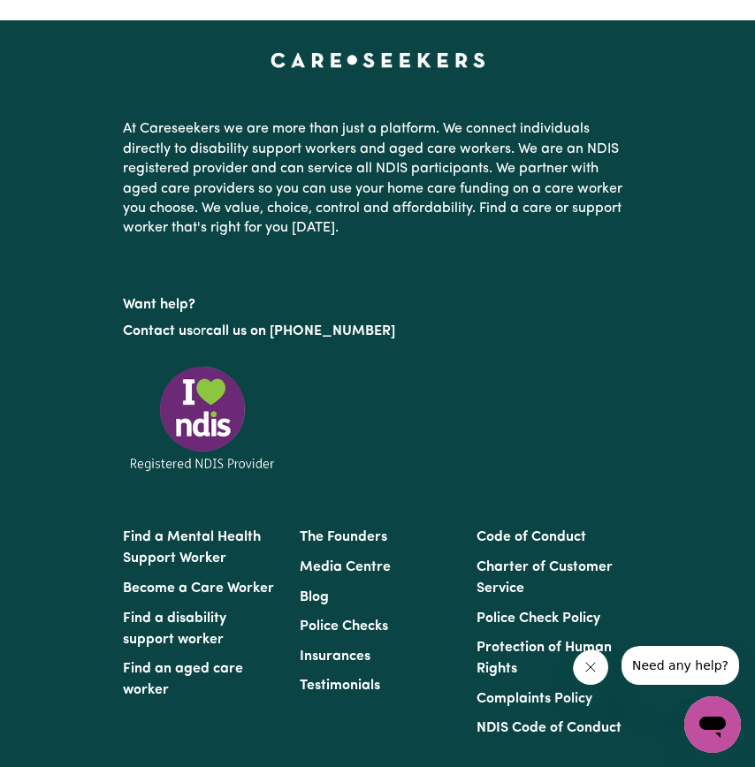
scroll to position [5094, 0]
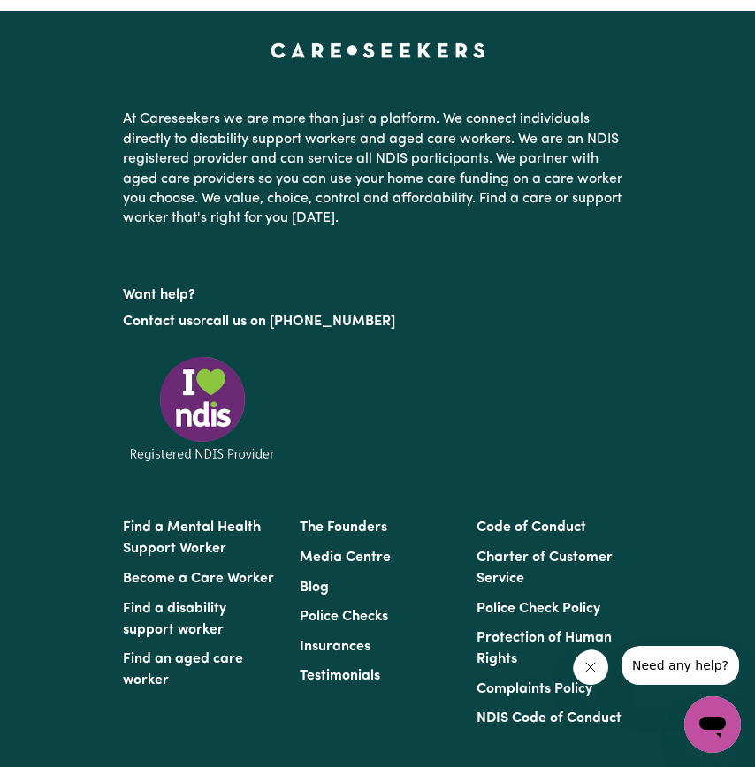
checkbox input "true"
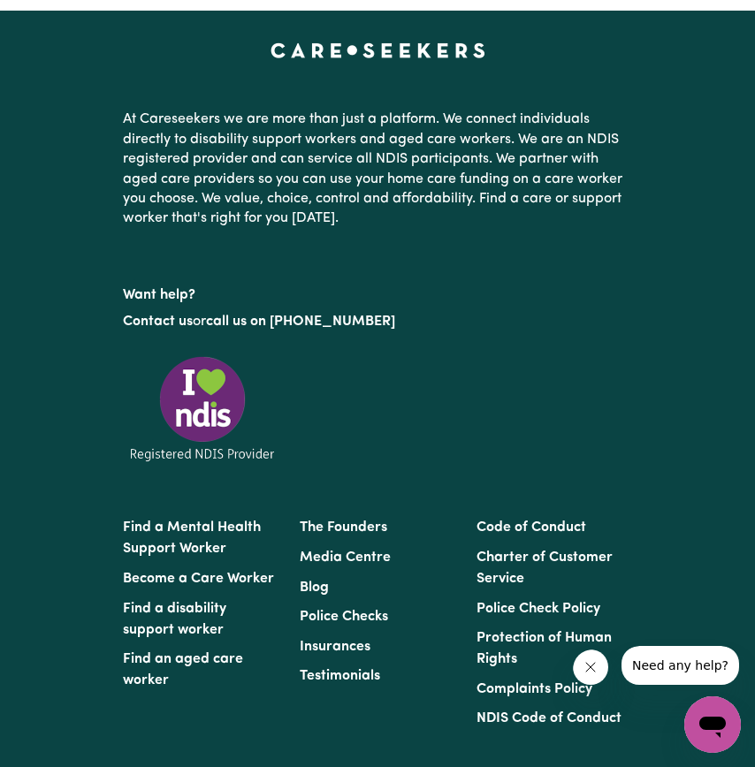
checkbox input "true"
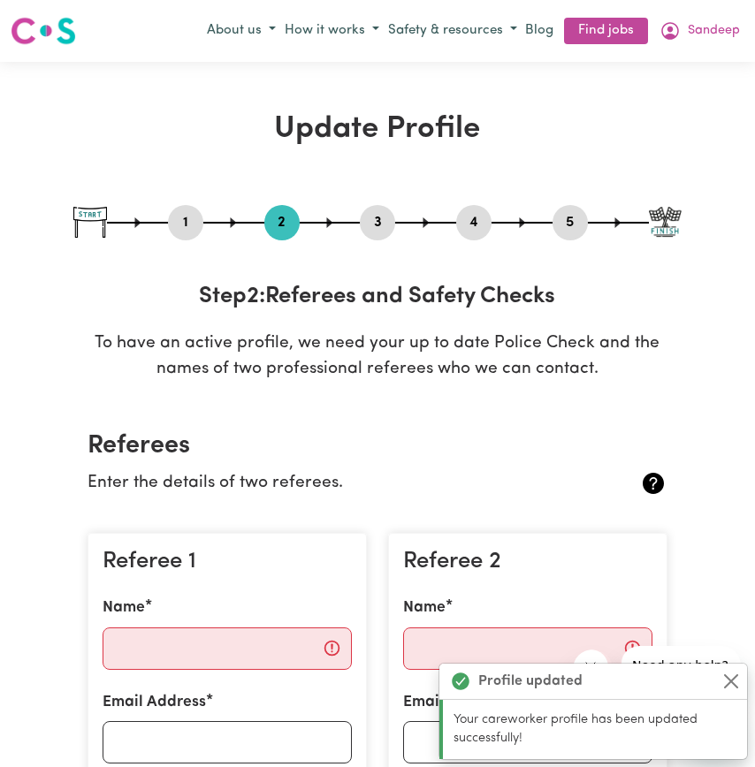
scroll to position [56, 0]
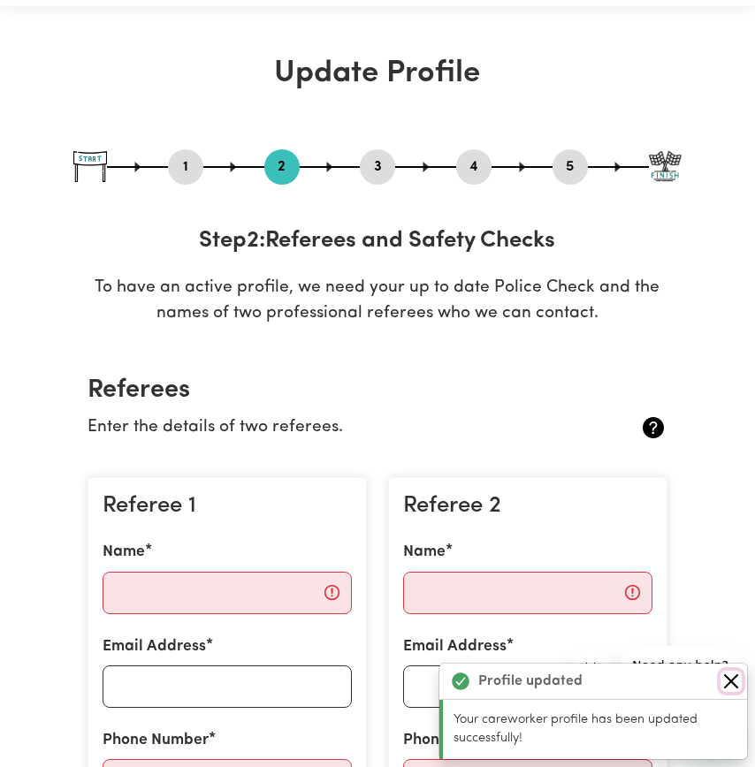
click at [734, 671] on button "Close" at bounding box center [730, 681] width 21 height 21
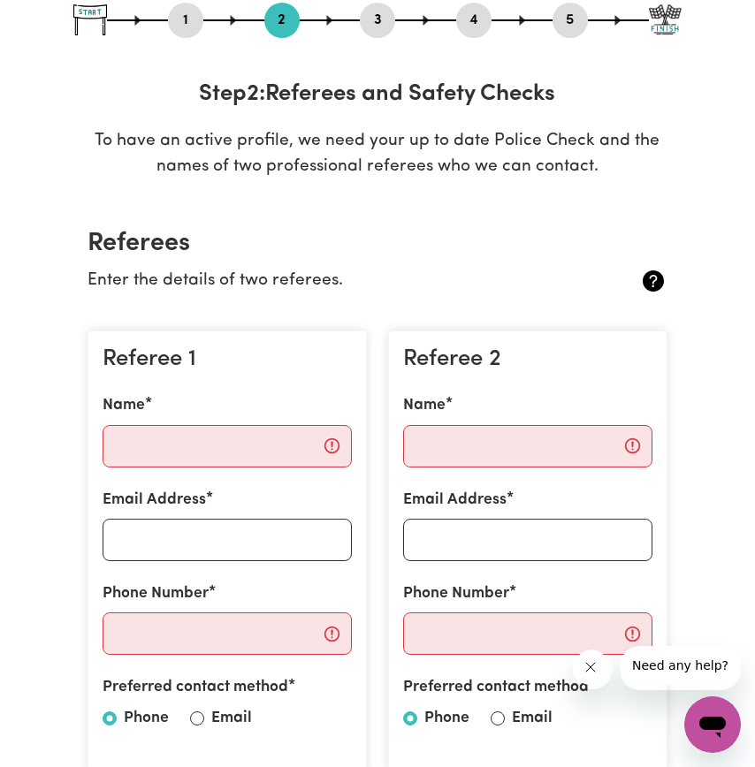
scroll to position [203, 0]
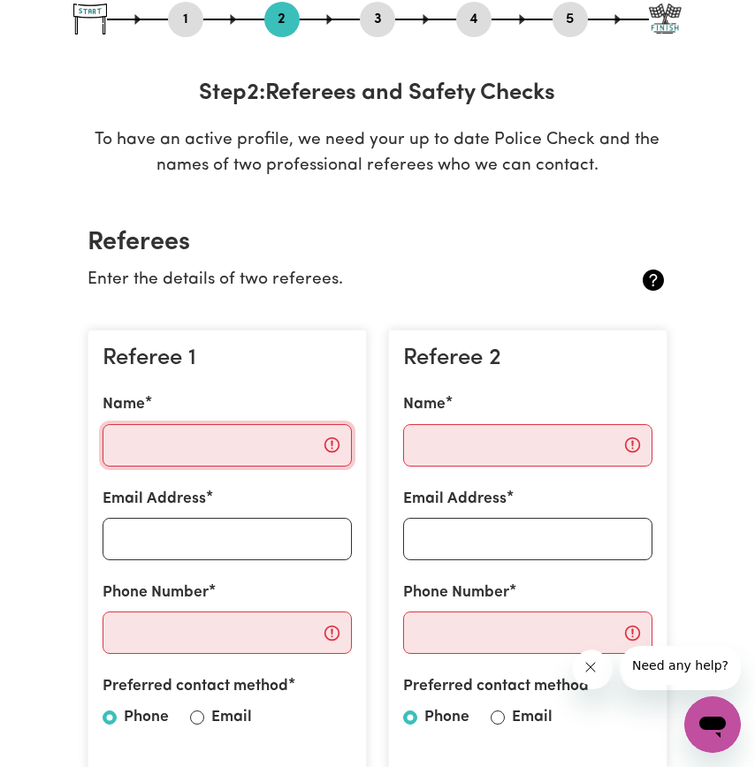
click at [267, 467] on input "Name" at bounding box center [227, 445] width 249 height 42
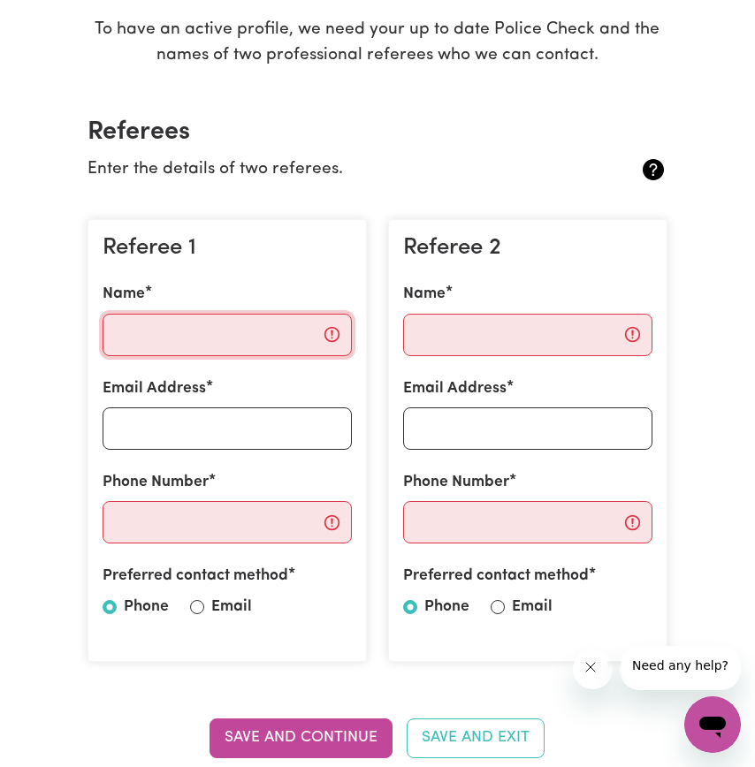
scroll to position [311, 0]
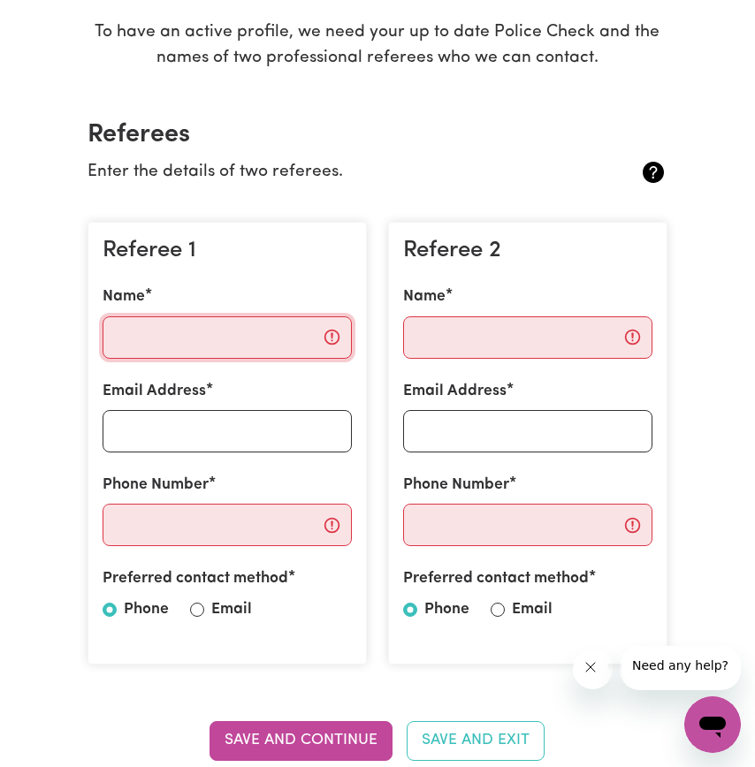
paste input "[PERSON_NAME]"
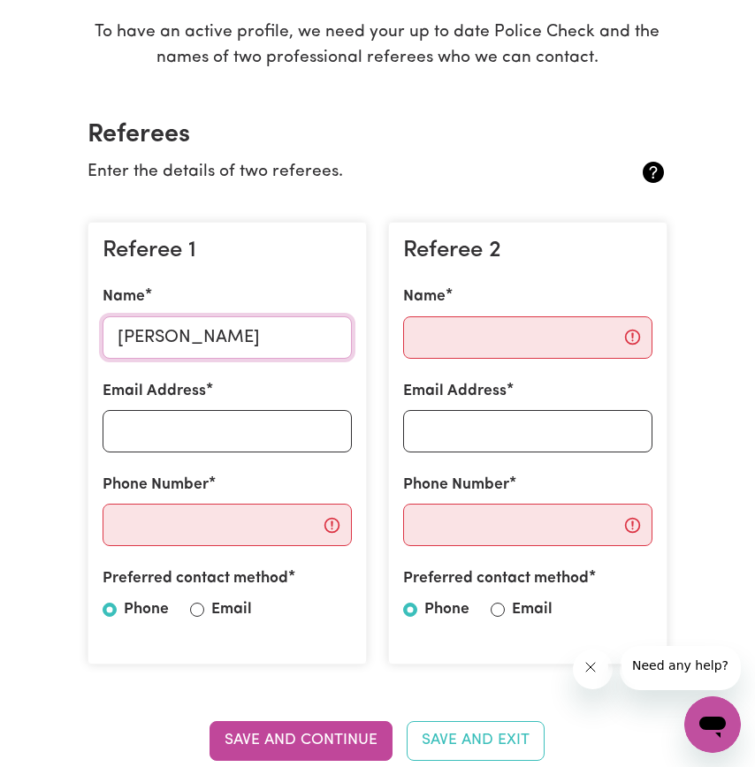
paste input "[EMAIL_ADDRESS][DOMAIN_NAME]"
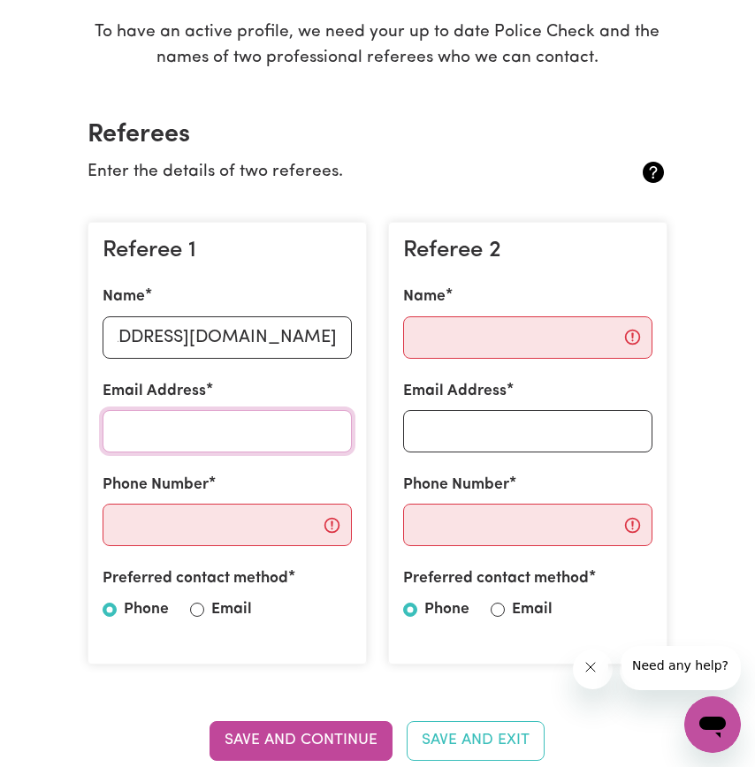
click at [176, 453] on input "Email Address" at bounding box center [227, 431] width 249 height 42
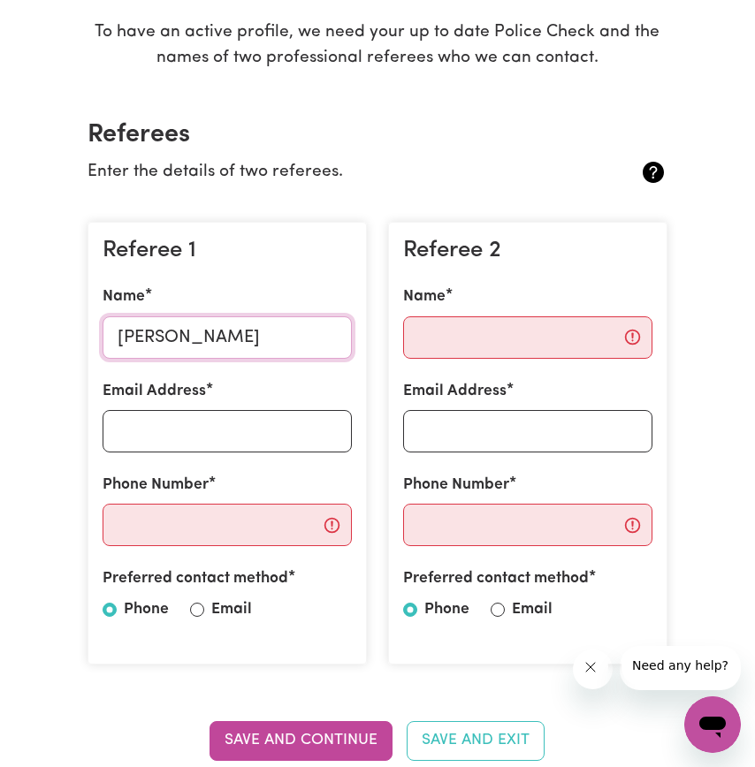
type input "[PERSON_NAME]"
click at [176, 453] on input "Email Address" at bounding box center [227, 431] width 249 height 42
paste input "[EMAIL_ADDRESS][DOMAIN_NAME]"
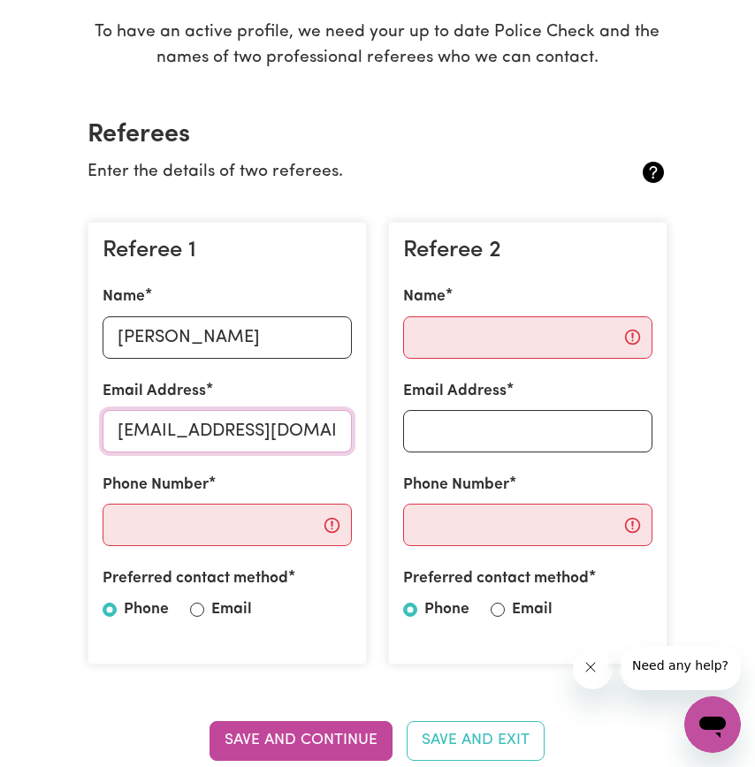
scroll to position [0, 91]
type input "[EMAIL_ADDRESS][DOMAIN_NAME]"
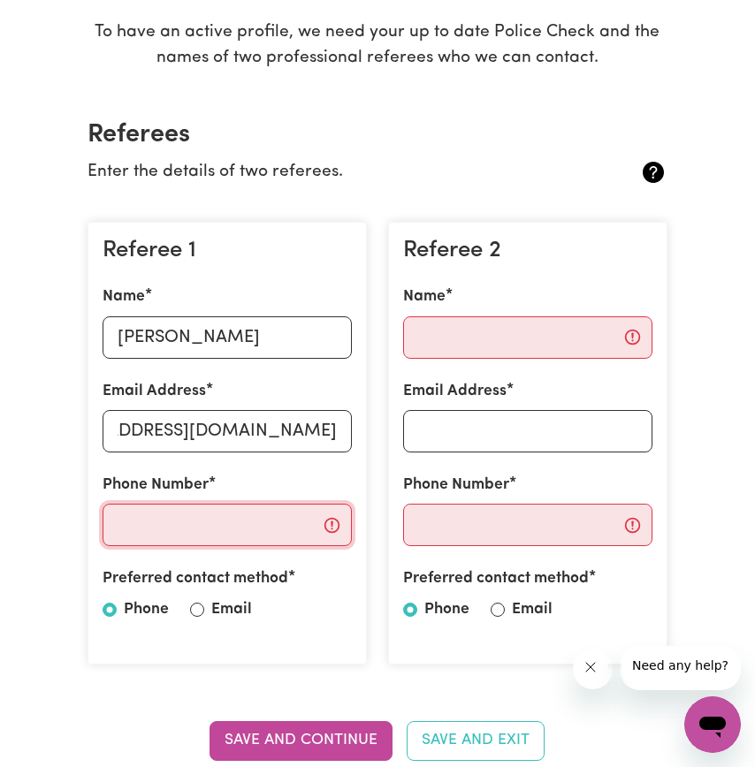
click at [178, 546] on input "Phone Number" at bounding box center [227, 525] width 249 height 42
paste input "0451995201"
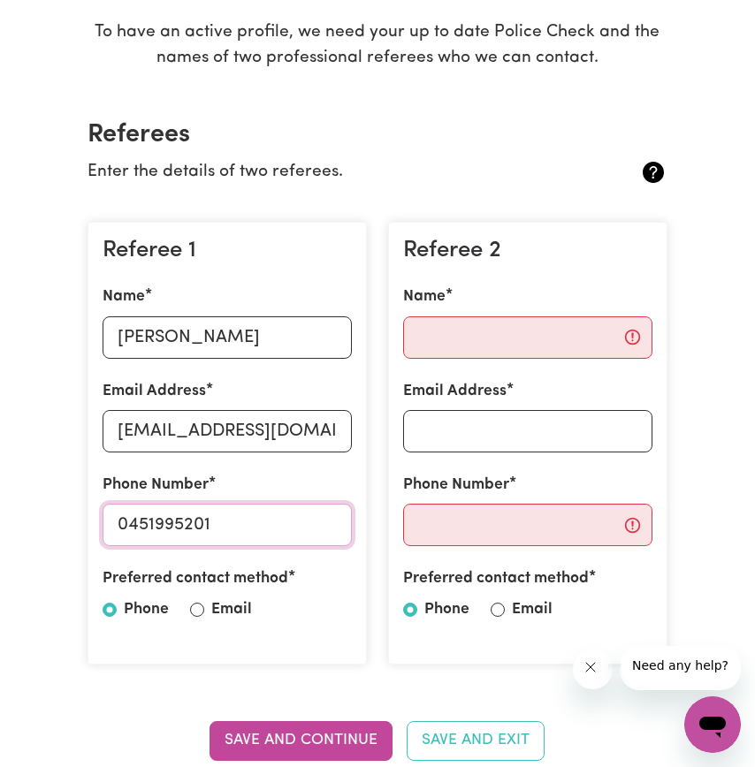
scroll to position [434, 0]
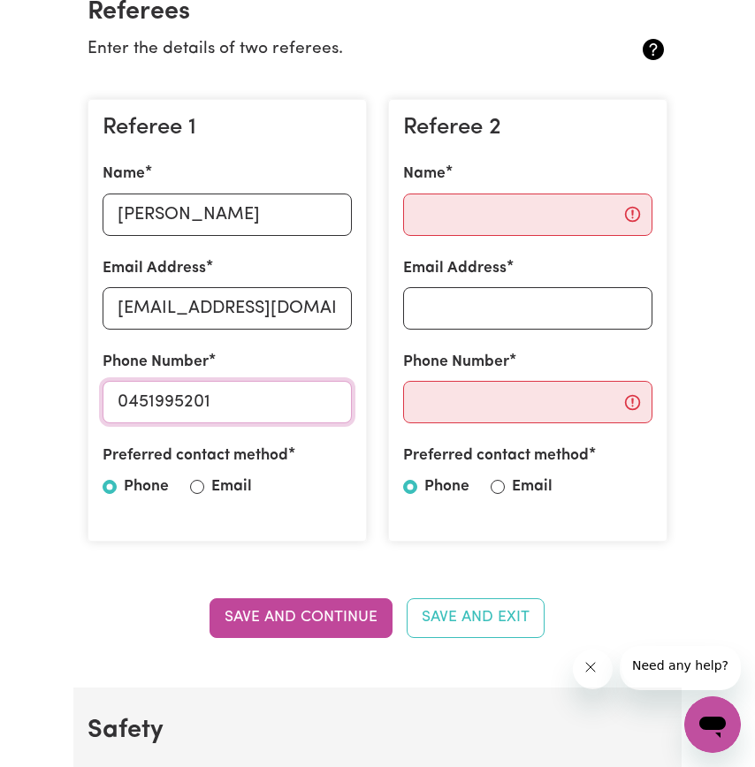
type input "0451995201"
click at [204, 494] on input "Email" at bounding box center [197, 487] width 14 height 14
radio input "true"
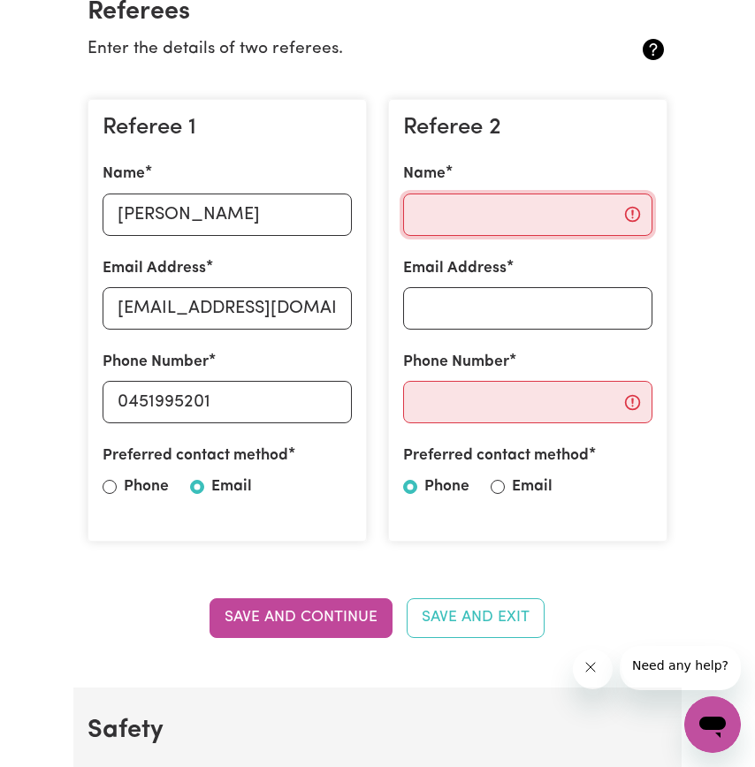
click at [554, 236] on input "Name" at bounding box center [527, 215] width 249 height 42
paste input "[PERSON_NAME]"
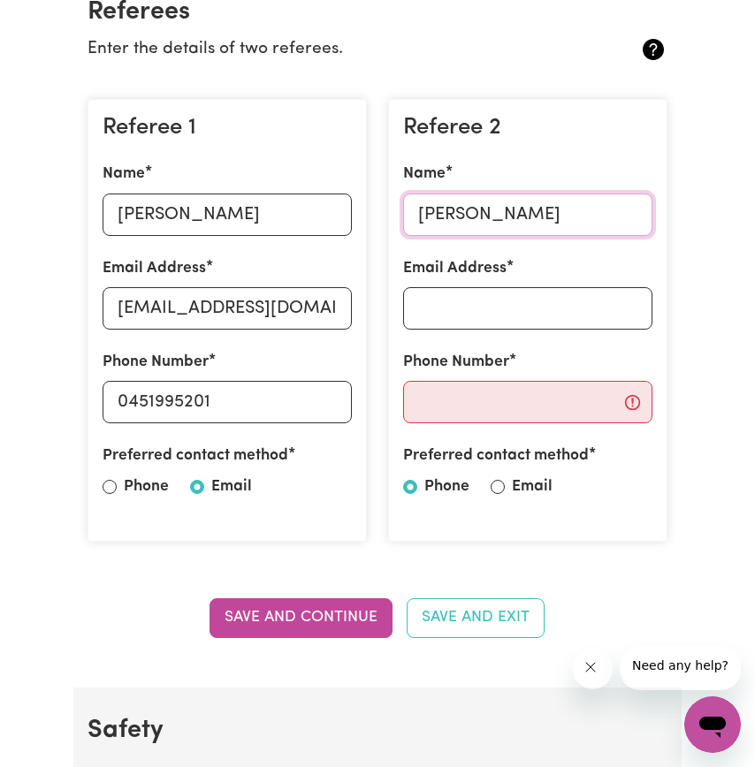
type input "[PERSON_NAME]"
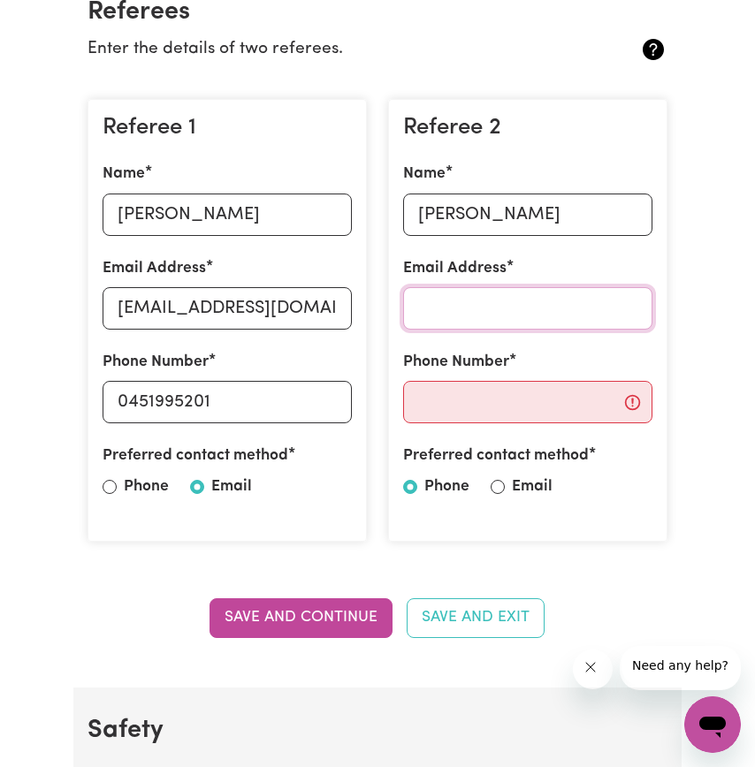
click at [483, 330] on input "Email Address" at bounding box center [527, 308] width 249 height 42
type input "[EMAIL_ADDRESS][DOMAIN_NAME]"
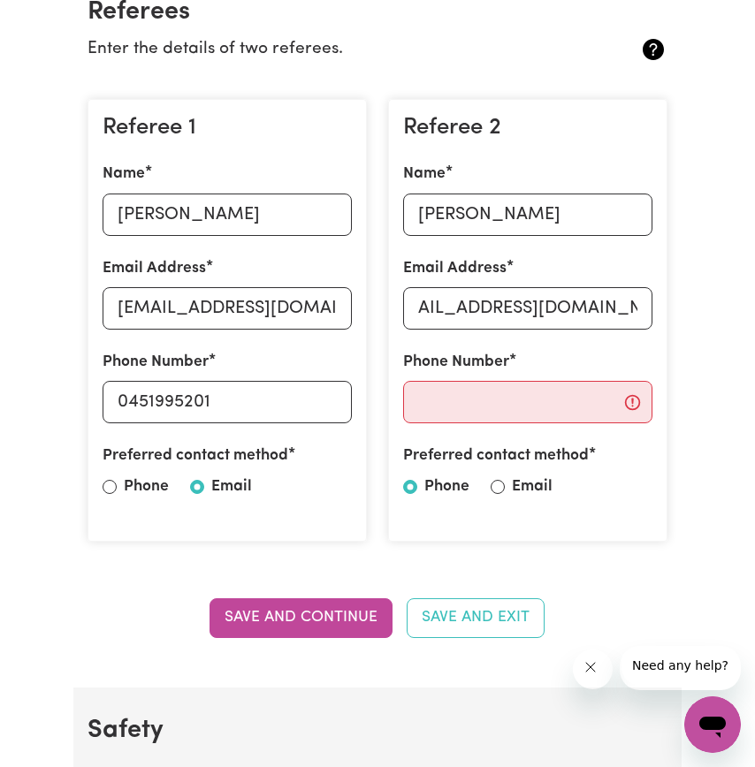
scroll to position [0, 0]
click at [567, 423] on input "Phone Number" at bounding box center [527, 402] width 249 height 42
paste input "0450199071"
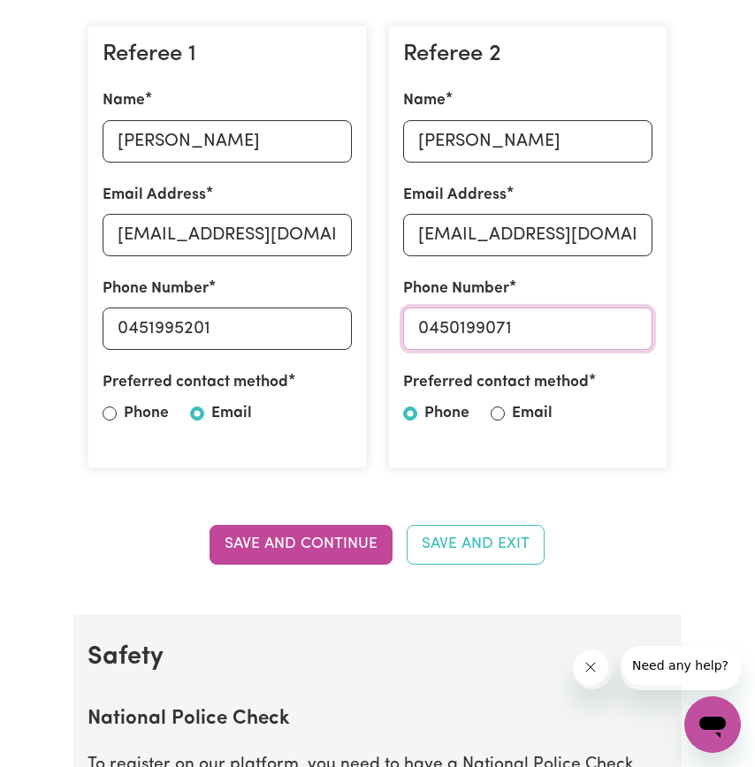
scroll to position [531, 0]
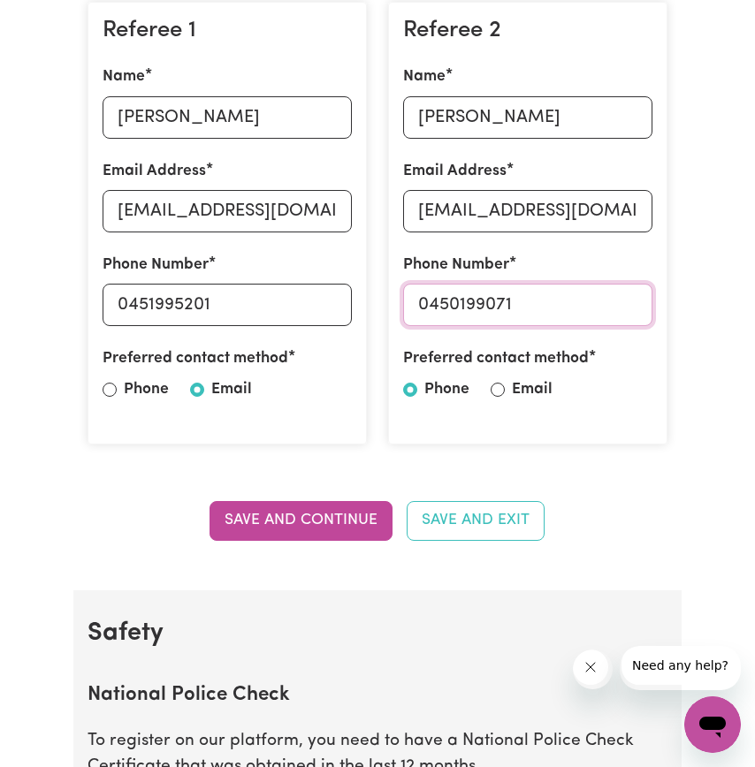
type input "0450199071"
click at [521, 408] on div "Preferred contact method Phone Email" at bounding box center [527, 377] width 249 height 61
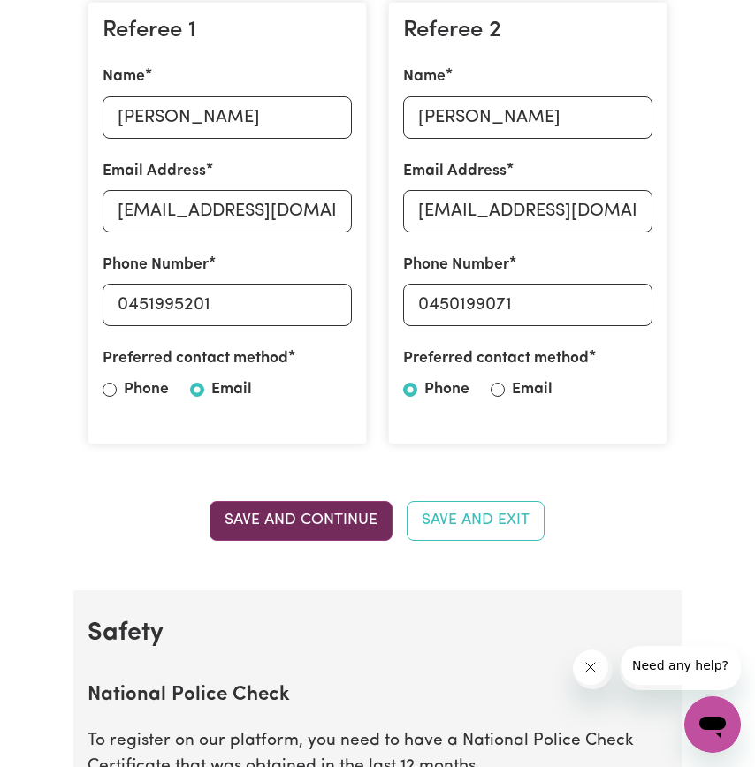
click at [280, 540] on button "Save and Continue" at bounding box center [300, 520] width 183 height 39
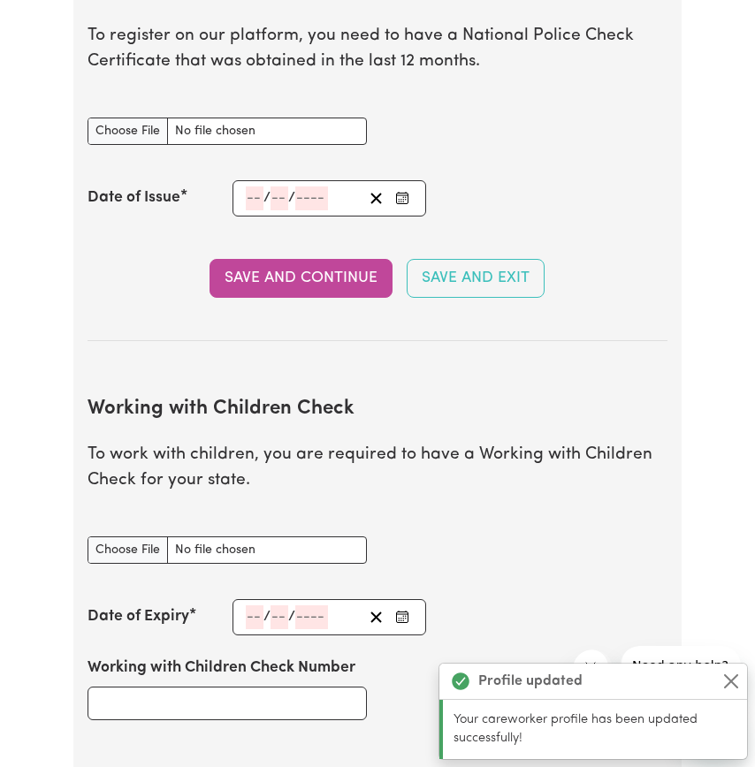
scroll to position [1249, 0]
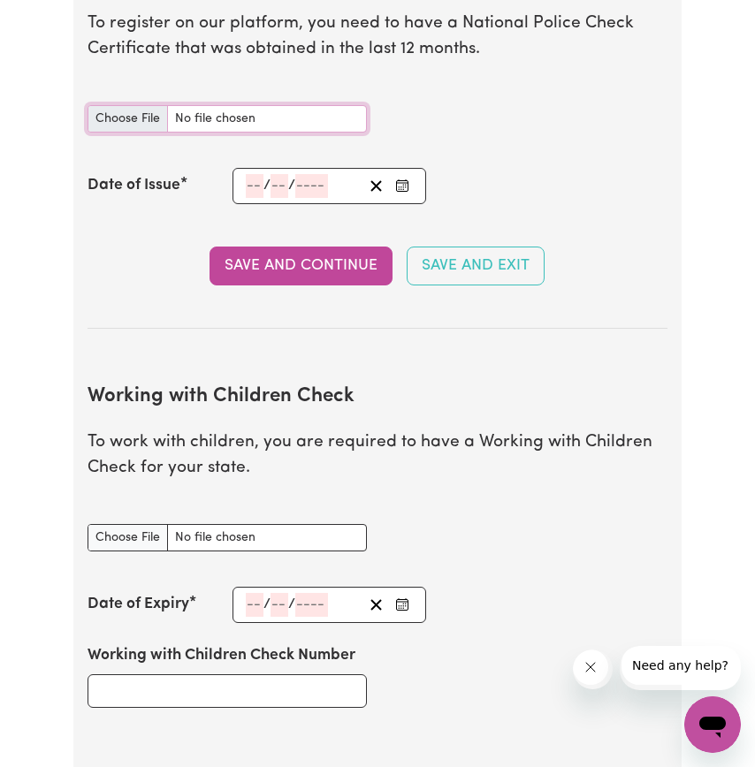
click at [155, 133] on input "National Police Check document" at bounding box center [226, 118] width 279 height 27
type input "C:\fakepath\15033627PC_GIRI.pdf"
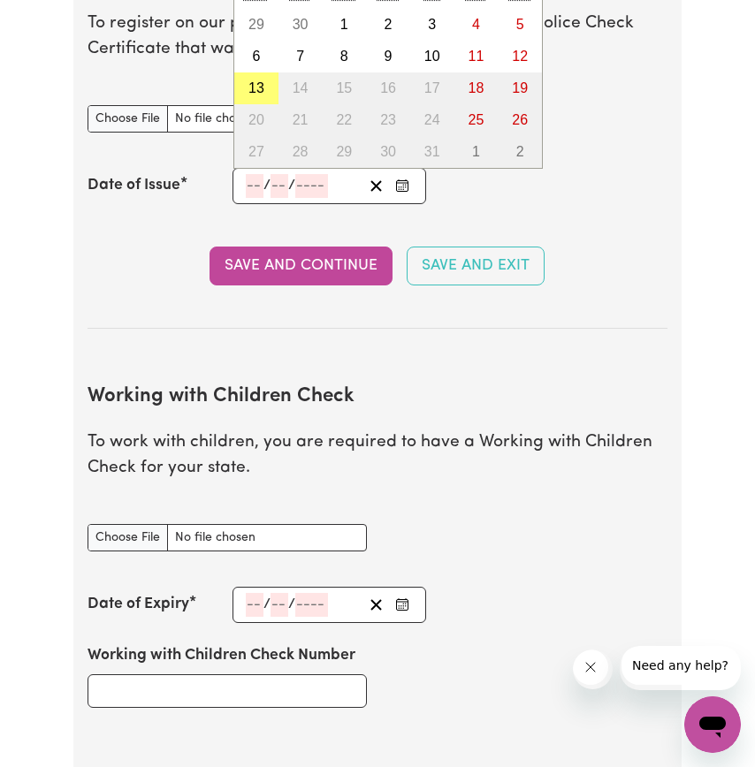
click at [254, 198] on input "number" at bounding box center [255, 186] width 18 height 24
type input "25"
type input "08"
type input "0002-08-25"
type input "8"
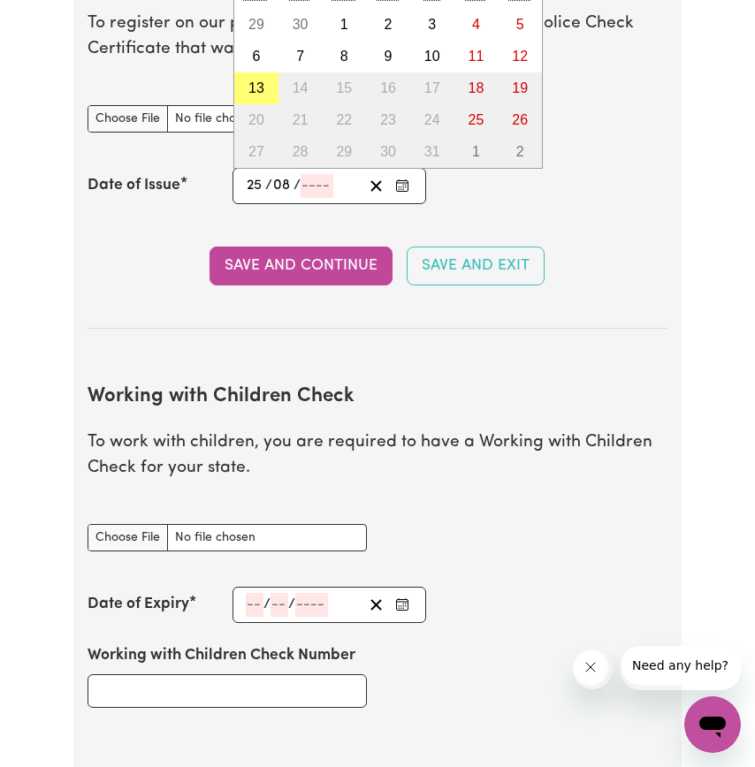
type input "2"
type input "0020-08-25"
type input "20"
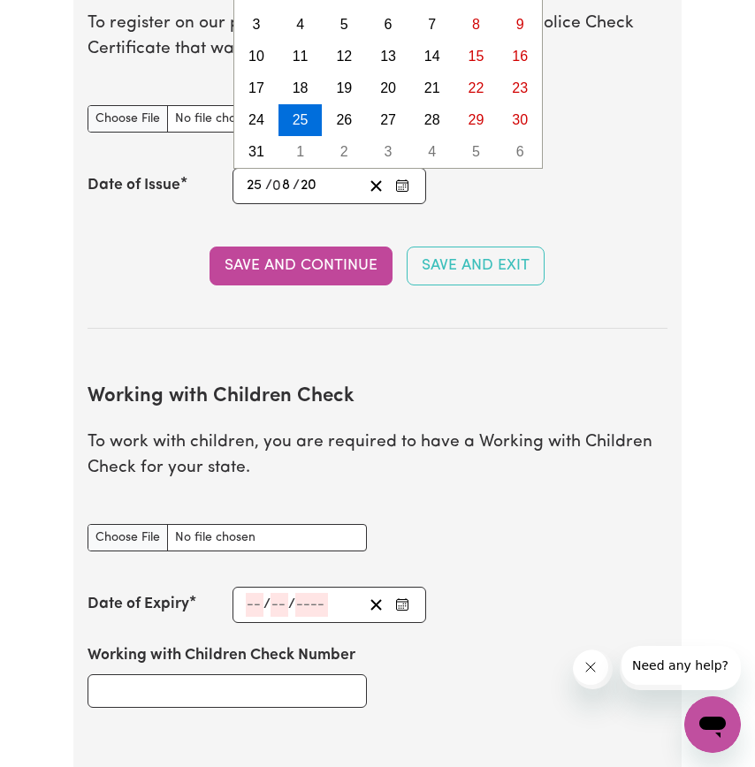
type input "0202-08-25"
type input "202"
type input "[DATE]"
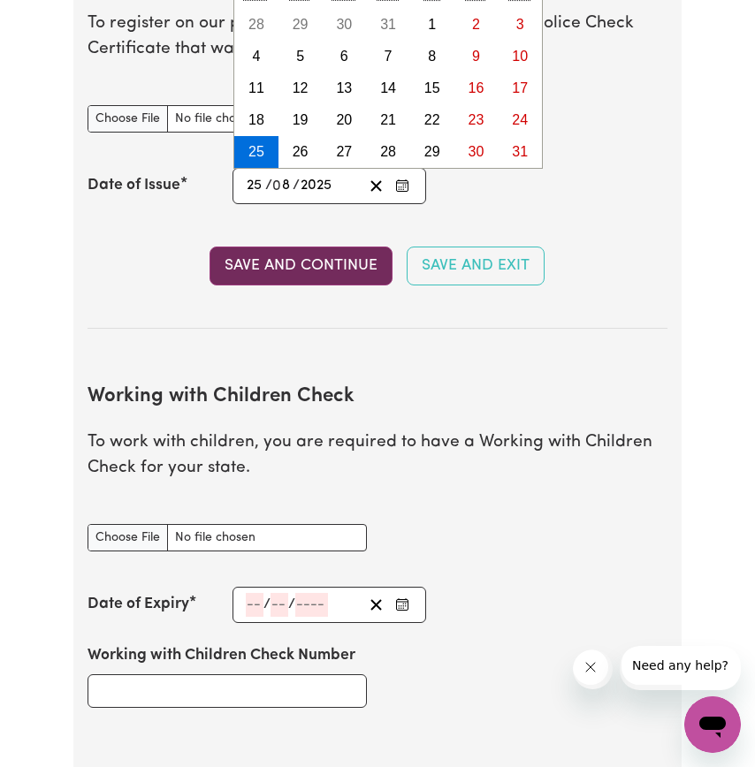
type input "2025"
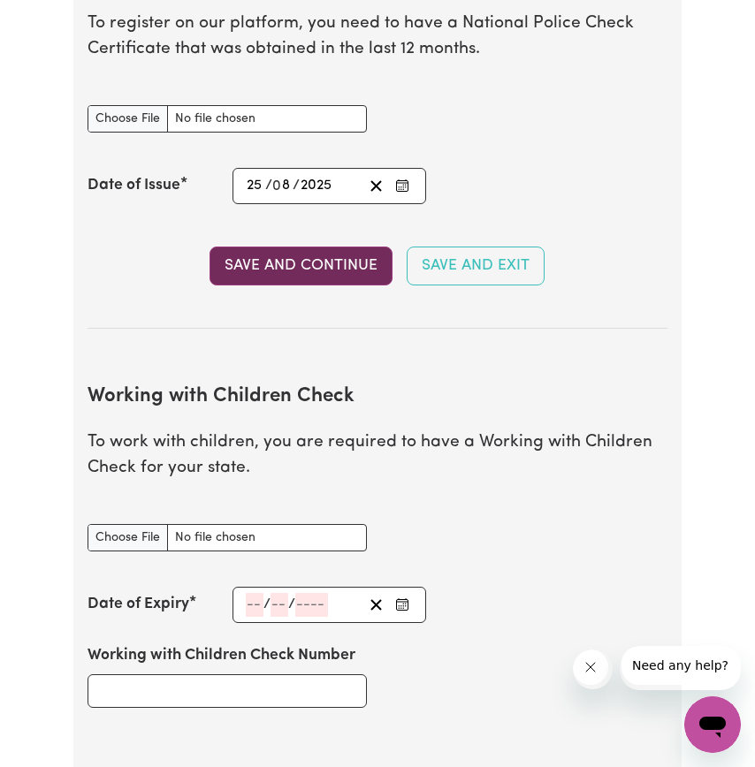
click at [221, 285] on button "Save and Continue" at bounding box center [300, 266] width 183 height 39
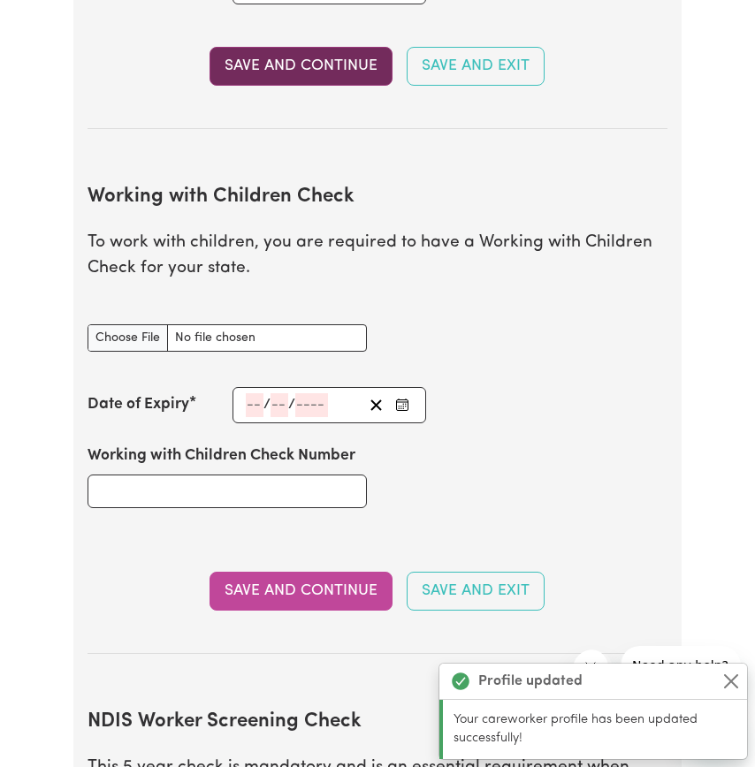
scroll to position [1553, 0]
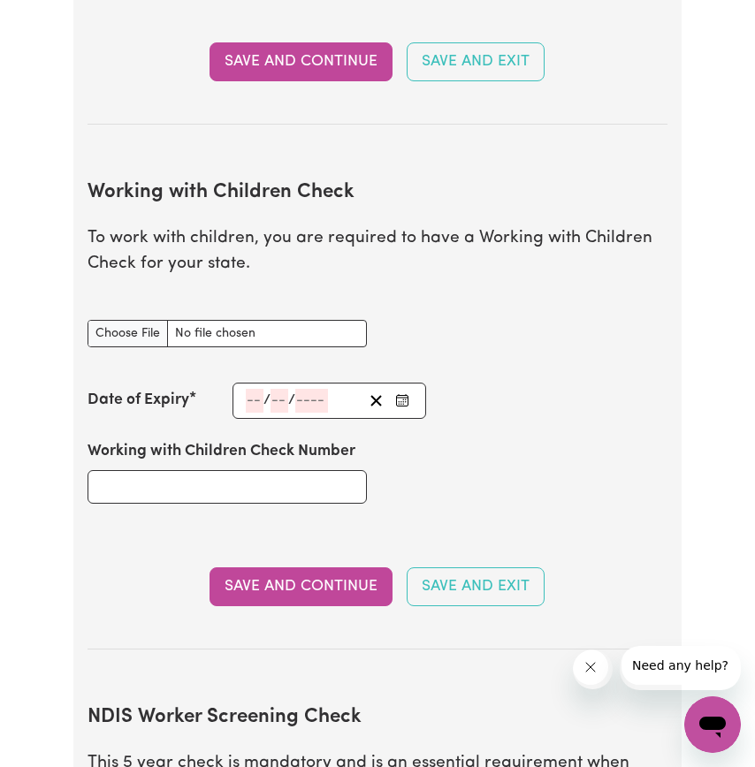
click at [732, 671] on button "Need any help?" at bounding box center [679, 664] width 118 height 39
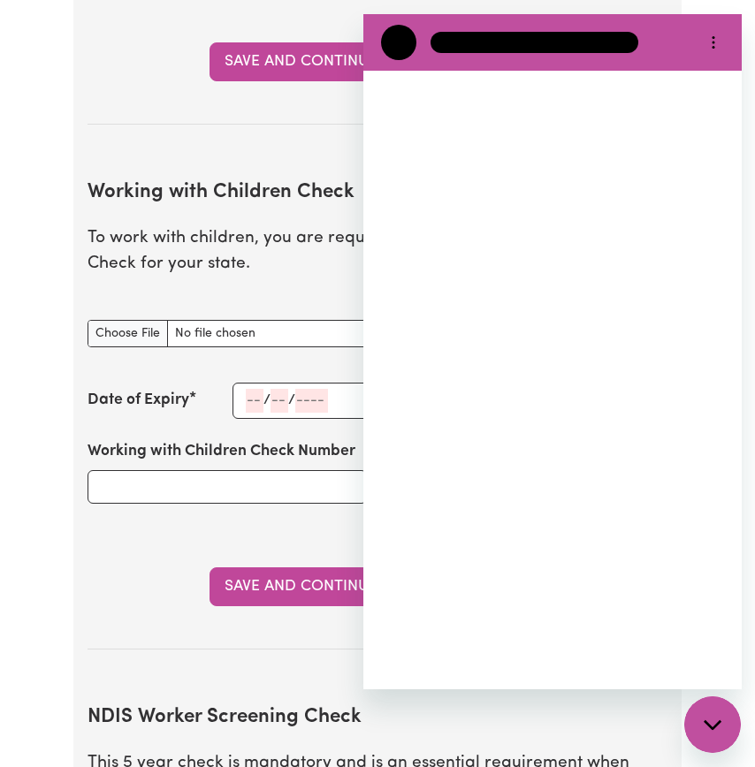
scroll to position [0, 0]
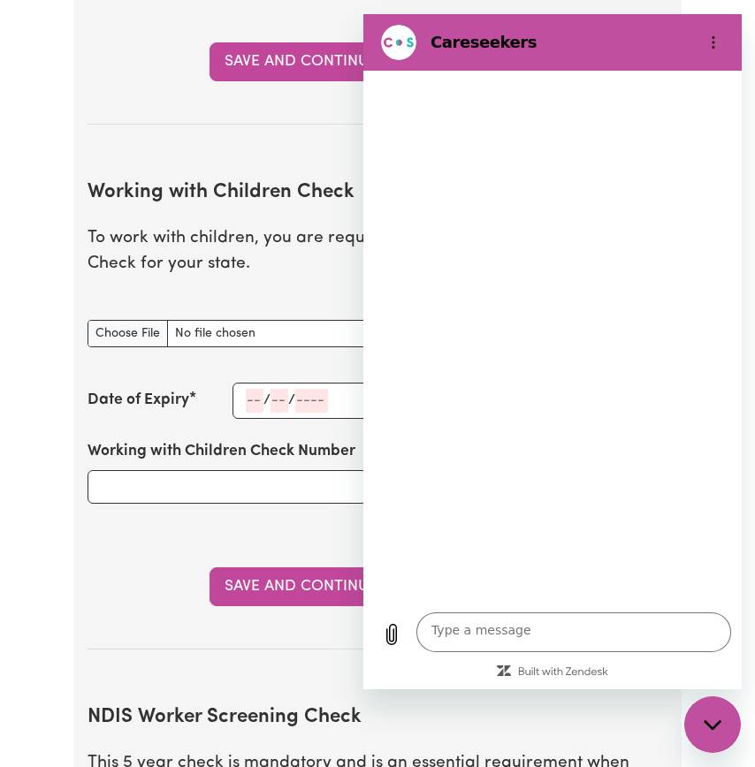
click at [65, 234] on div "Update Profile 1 2 3 4 5 Step 2 : Referees and Safety Checks To have an active …" at bounding box center [377, 302] width 629 height 3486
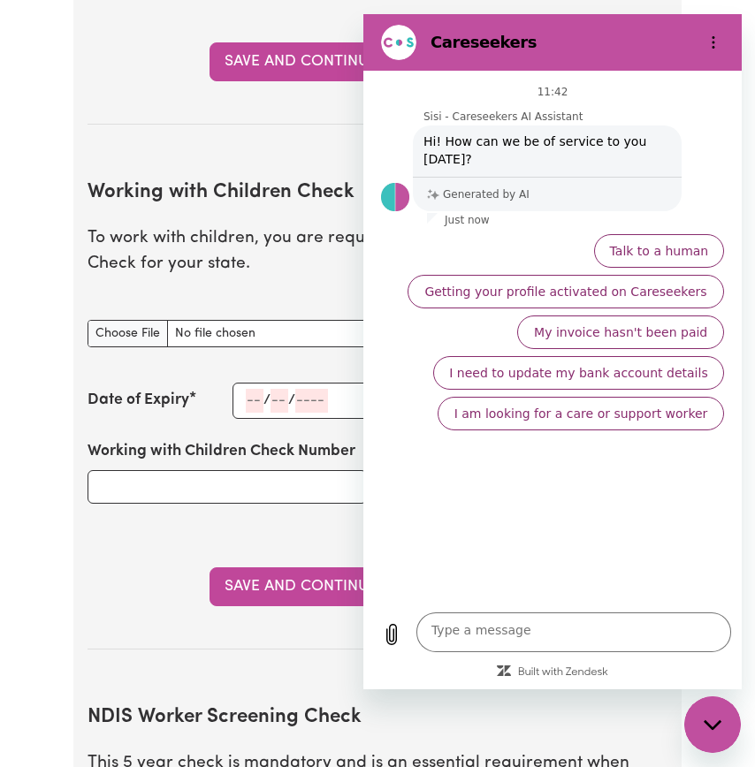
click at [721, 727] on icon "Close messaging window" at bounding box center [713, 724] width 19 height 11
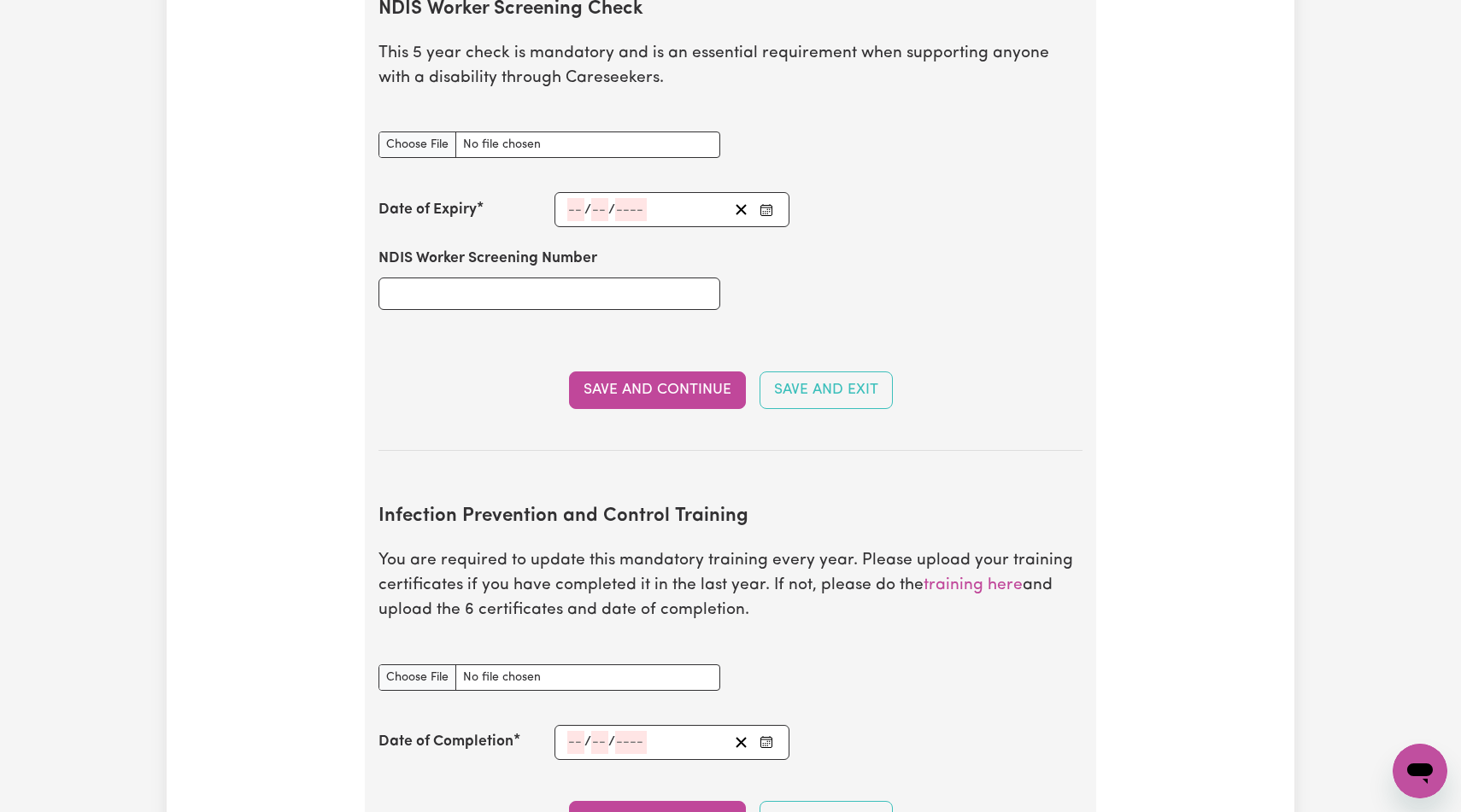
scroll to position [2203, 0]
click at [442, 157] on input "NDIS Worker Screening Check document" at bounding box center [550, 142] width 342 height 26
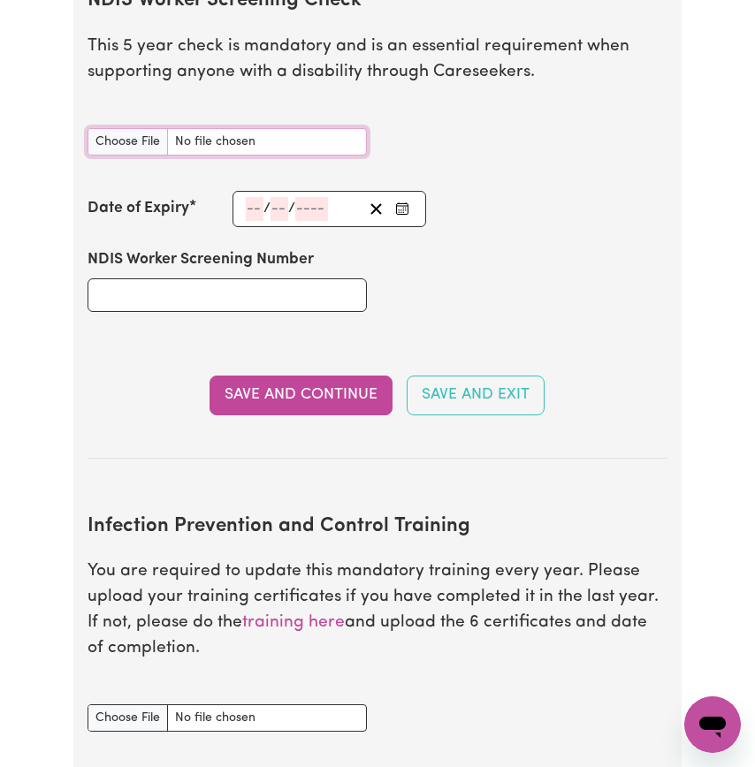
scroll to position [2250, 0]
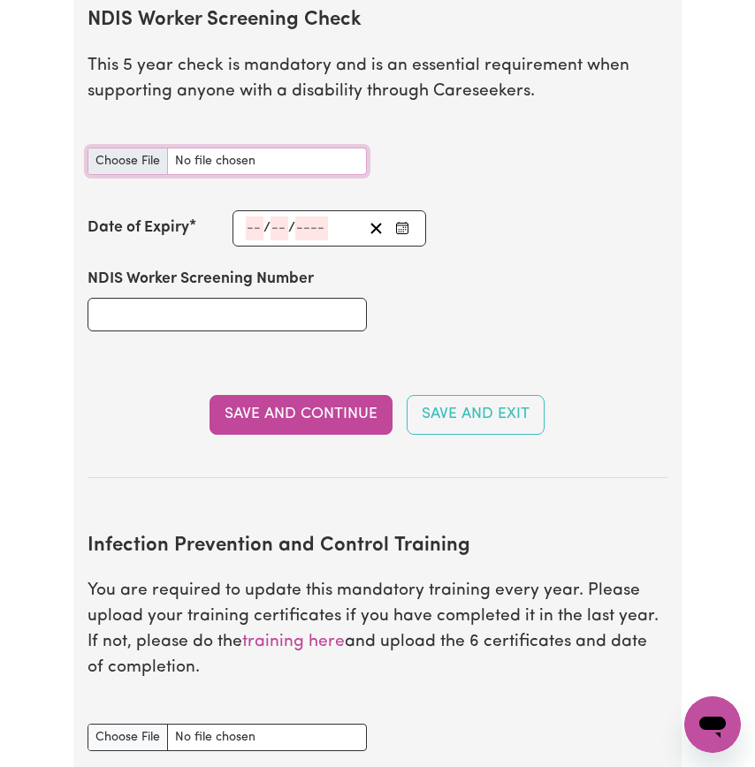
click at [181, 175] on input "NDIS Worker Screening Check document" at bounding box center [226, 161] width 279 height 27
type textarea "x"
click at [103, 175] on input "NDIS Worker Screening Check document" at bounding box center [226, 161] width 279 height 27
type input "C:\fakepath\NDIS CLERANCE.jpg"
click at [257, 240] on input "number" at bounding box center [255, 229] width 18 height 24
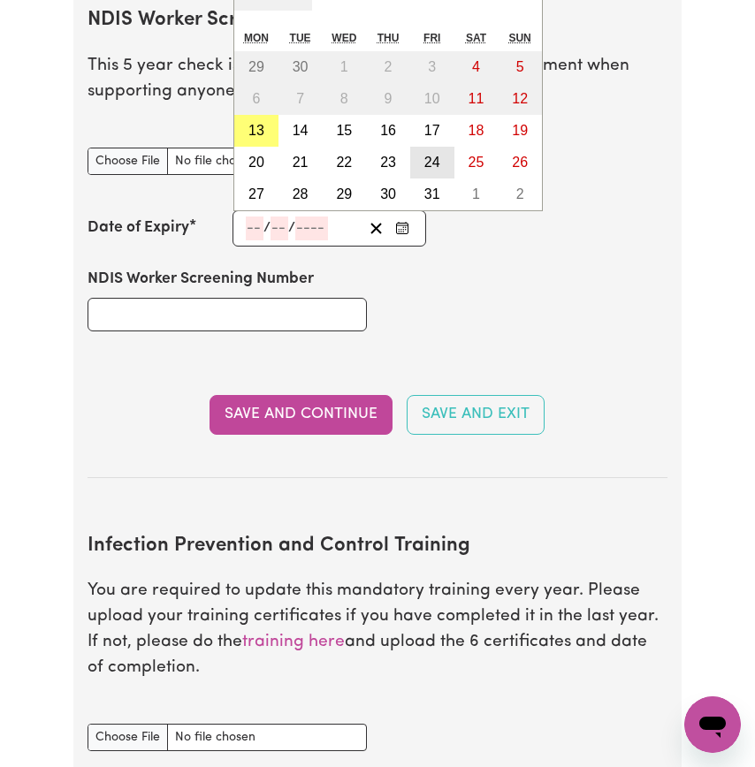
click at [425, 170] on abbr "24" at bounding box center [432, 162] width 16 height 15
type input "[DATE]"
type input "24"
type input "10"
click at [288, 240] on input "10" at bounding box center [281, 229] width 17 height 24
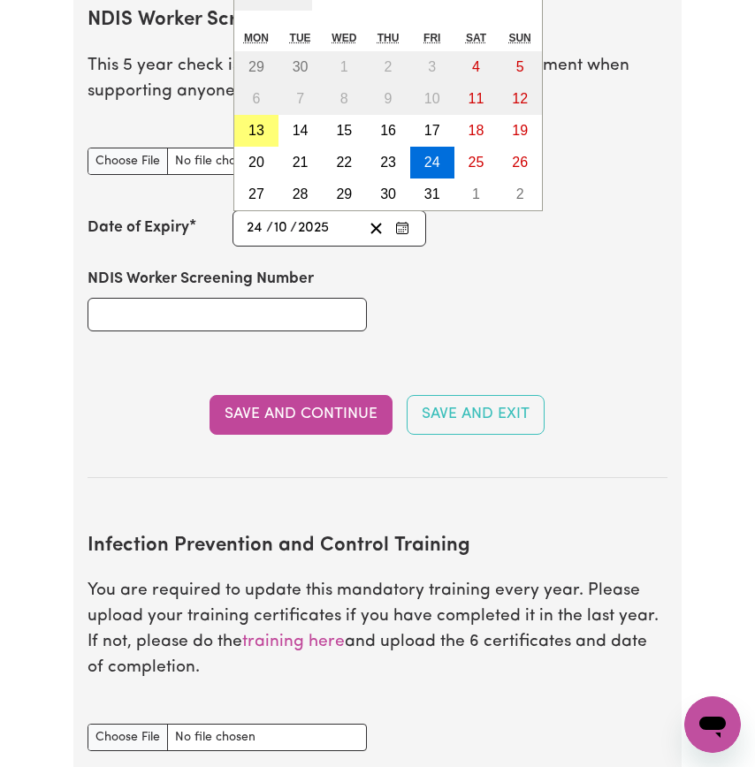
click at [332, 240] on input "2025" at bounding box center [316, 229] width 38 height 24
type input "203"
type input "[DATE]"
type input "2030"
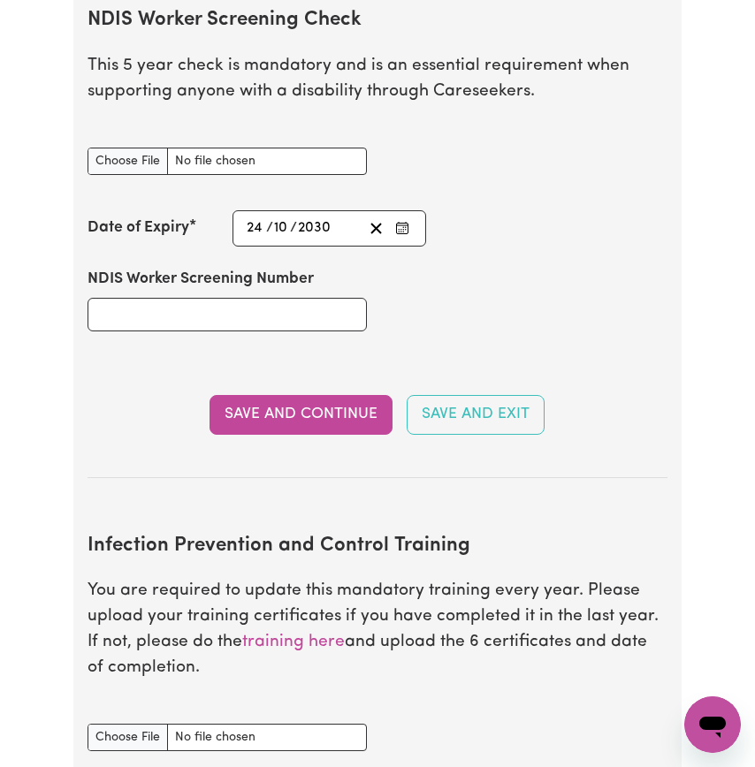
click at [468, 353] on div "NDIS Worker Screening Number" at bounding box center [377, 300] width 601 height 106
click at [340, 331] on input "NDIS Worker Screening Number" at bounding box center [226, 315] width 279 height 34
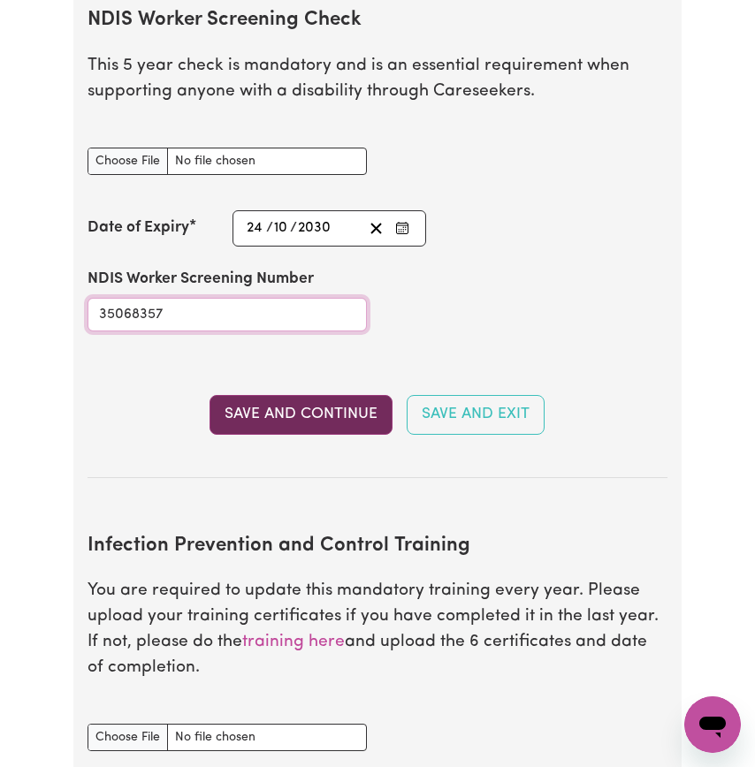
type input "35068357"
click at [298, 434] on button "Save and Continue" at bounding box center [300, 414] width 183 height 39
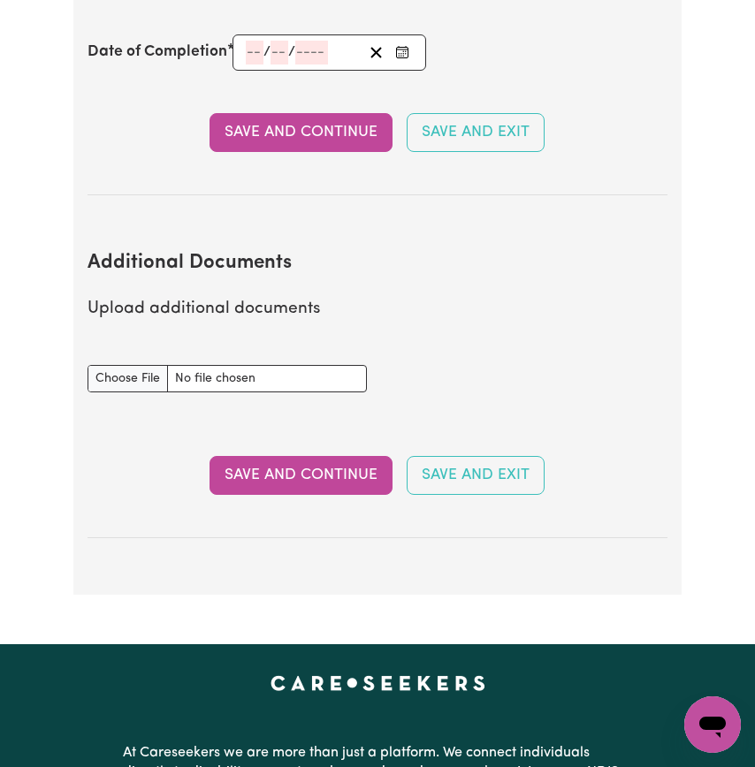
scroll to position [3114, 0]
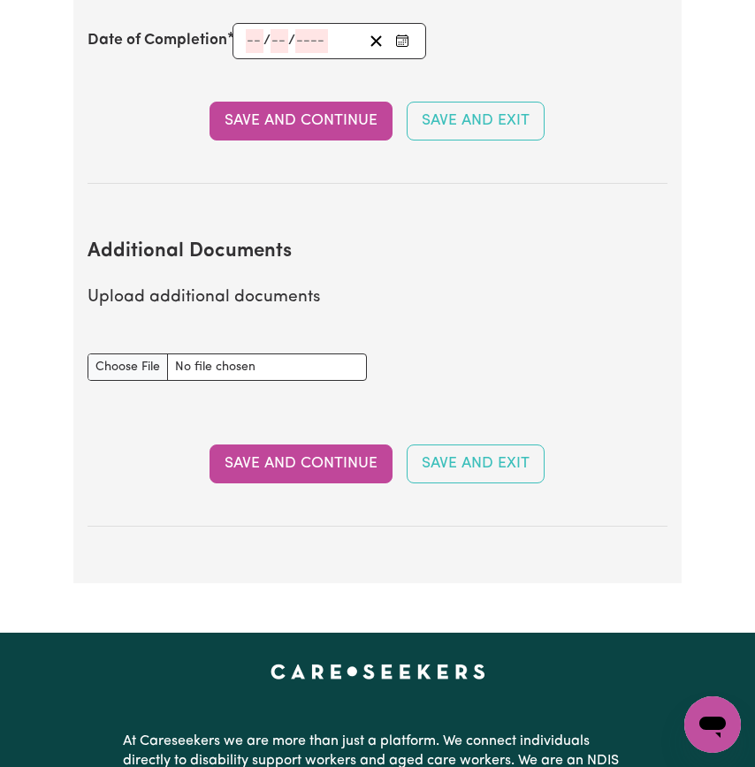
type input "C:\fakepath\IPCIAG.pdf"
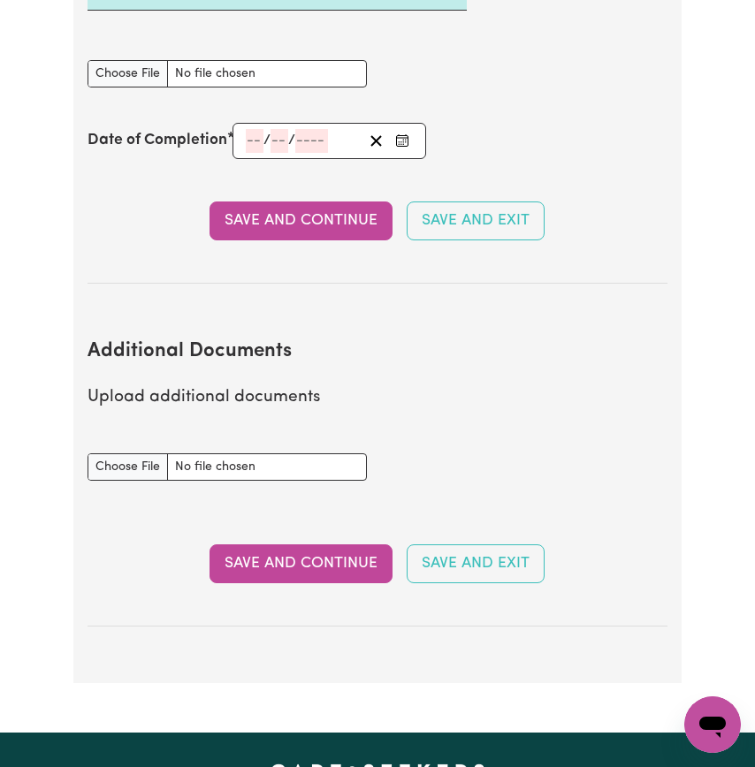
click at [260, 153] on input "number" at bounding box center [255, 141] width 18 height 24
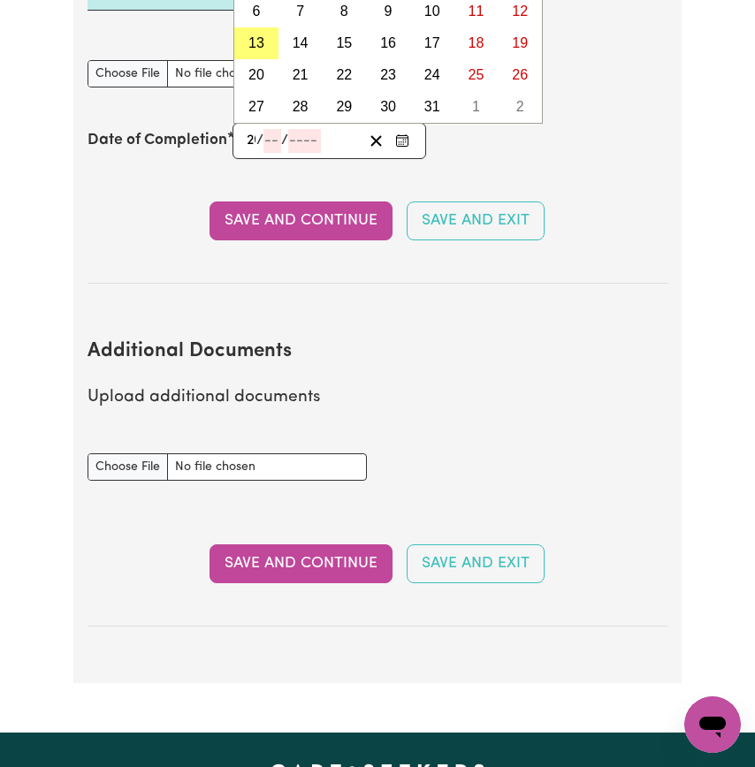
type input "20"
type input "08"
type input "0002-08-20"
type input "8"
type input "2"
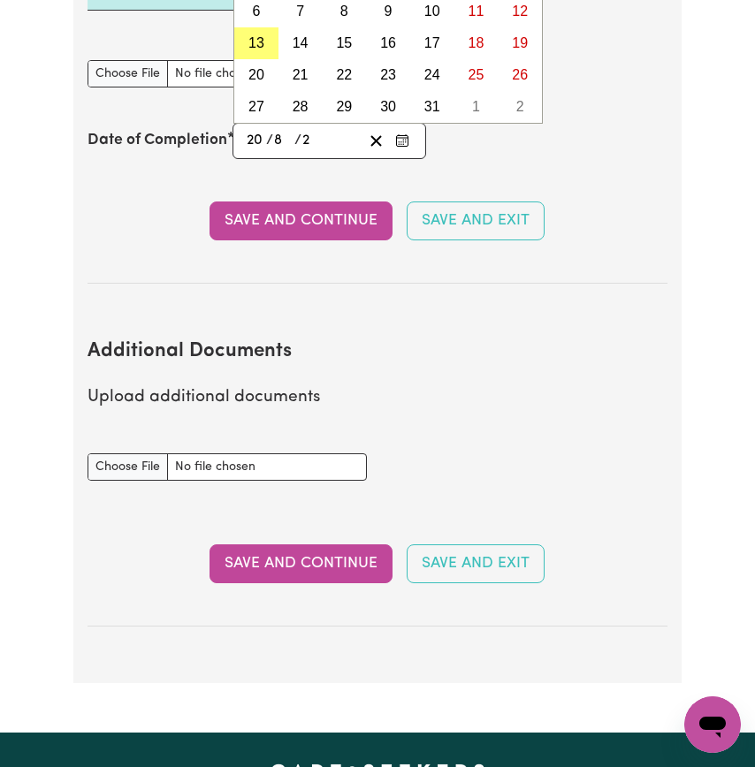
type input "0020-08-20"
type input "20"
type input "0202-08-20"
type input "202"
type input "[DATE]"
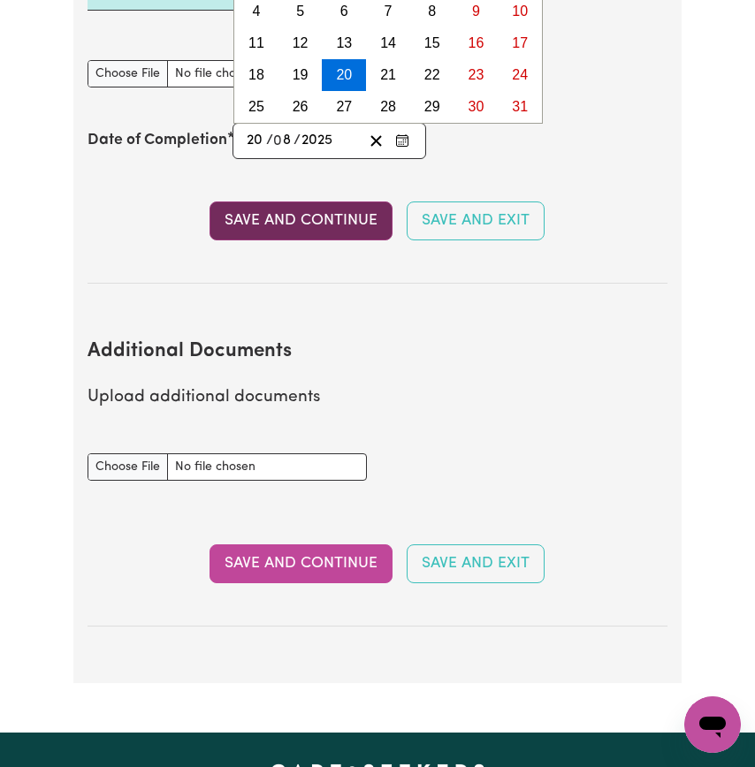
type input "2025"
click at [293, 240] on button "Save and Continue" at bounding box center [300, 221] width 183 height 39
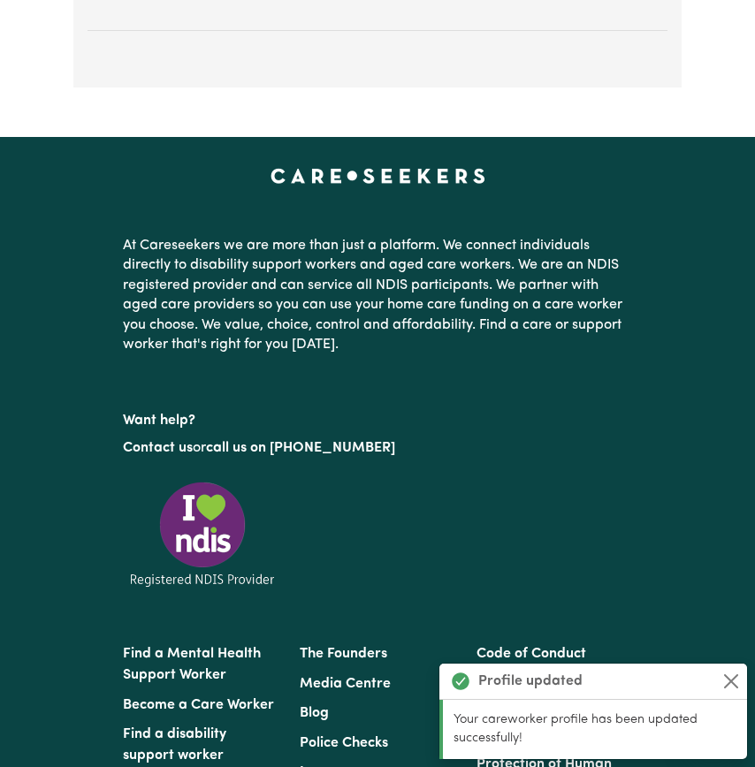
scroll to position [3724, 0]
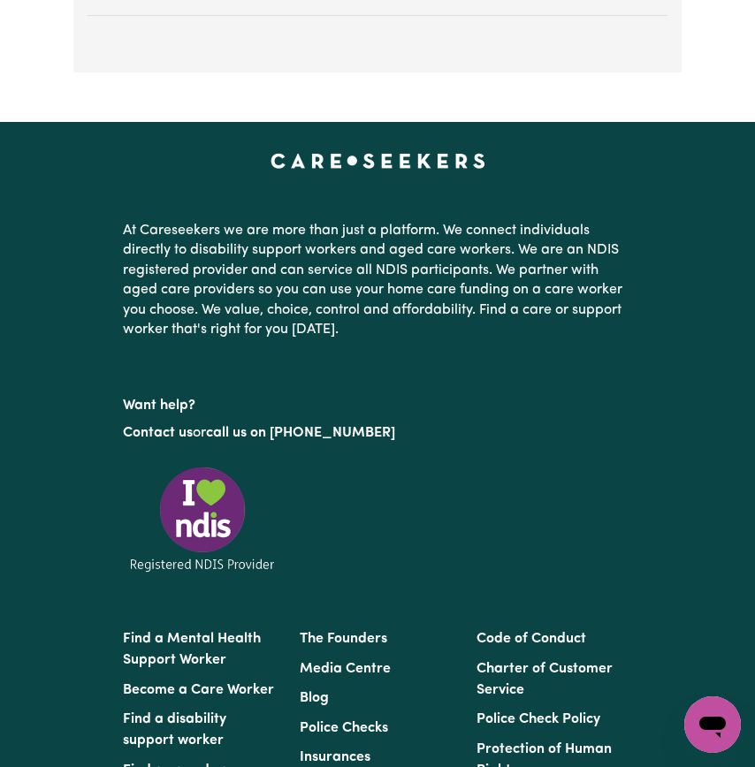
type input "C:\fakepath\First Aid certificate-[PERSON_NAME].pdf"
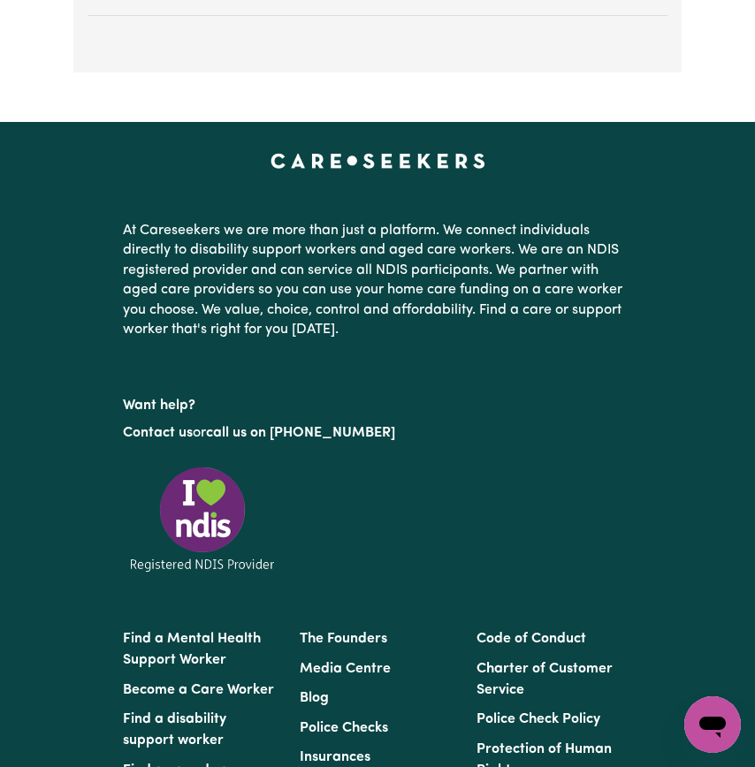
select select "Certificate III (Individual Support)"
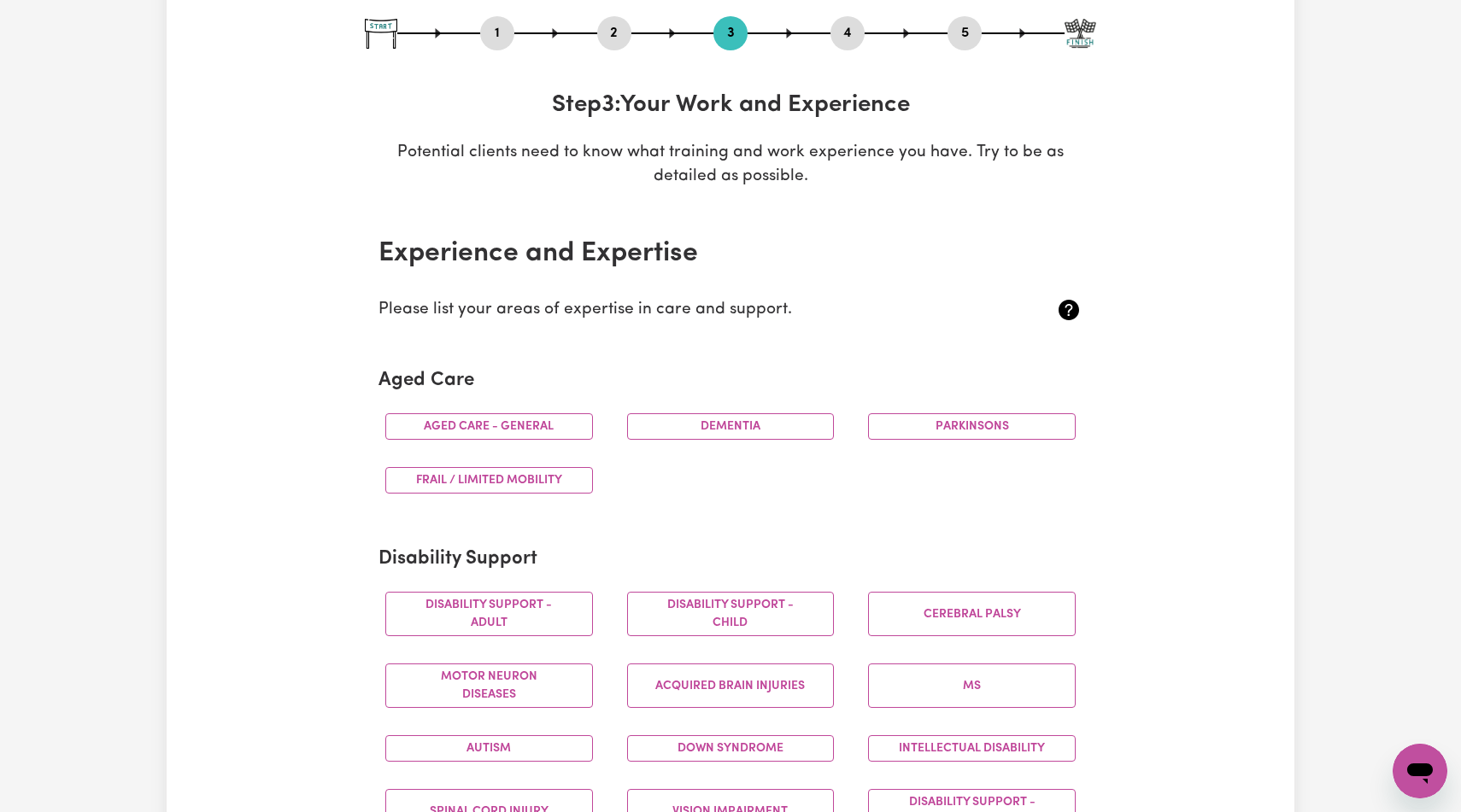
scroll to position [188, 0]
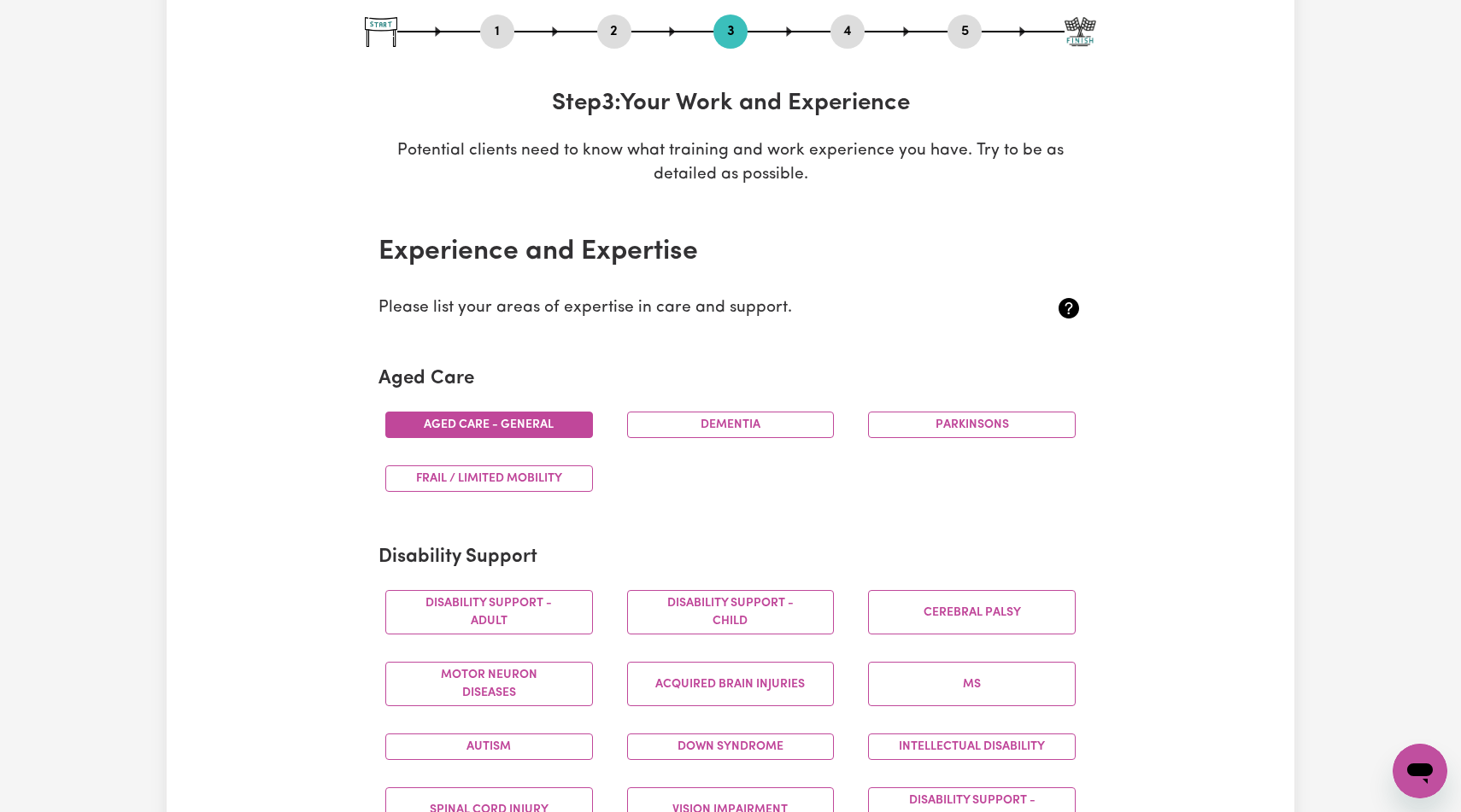
click at [449, 438] on button "Aged care - General" at bounding box center [489, 424] width 208 height 26
click at [649, 438] on button "Dementia" at bounding box center [731, 424] width 208 height 26
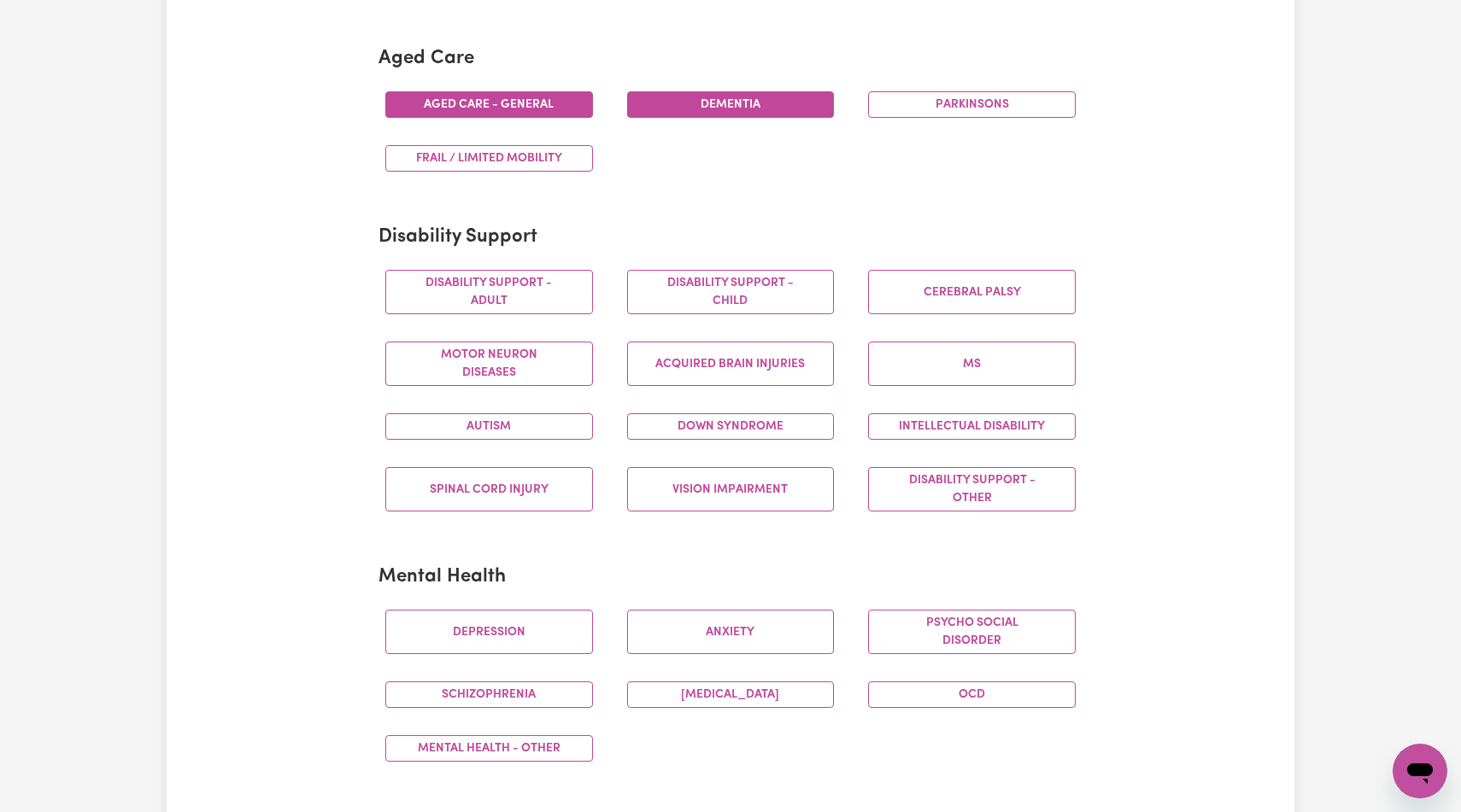
scroll to position [511, 0]
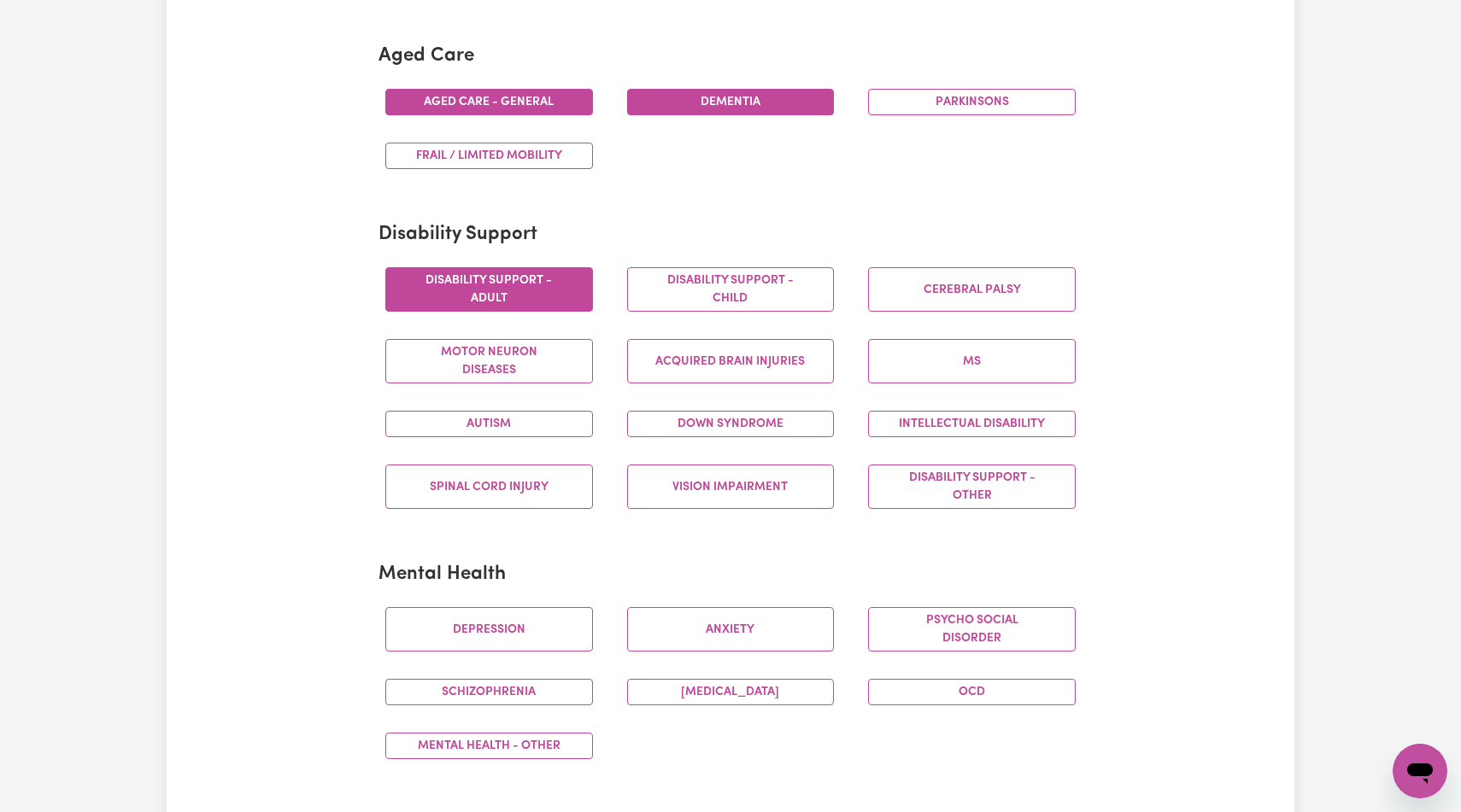
click at [524, 312] on button "Disability support - Adult" at bounding box center [489, 290] width 208 height 44
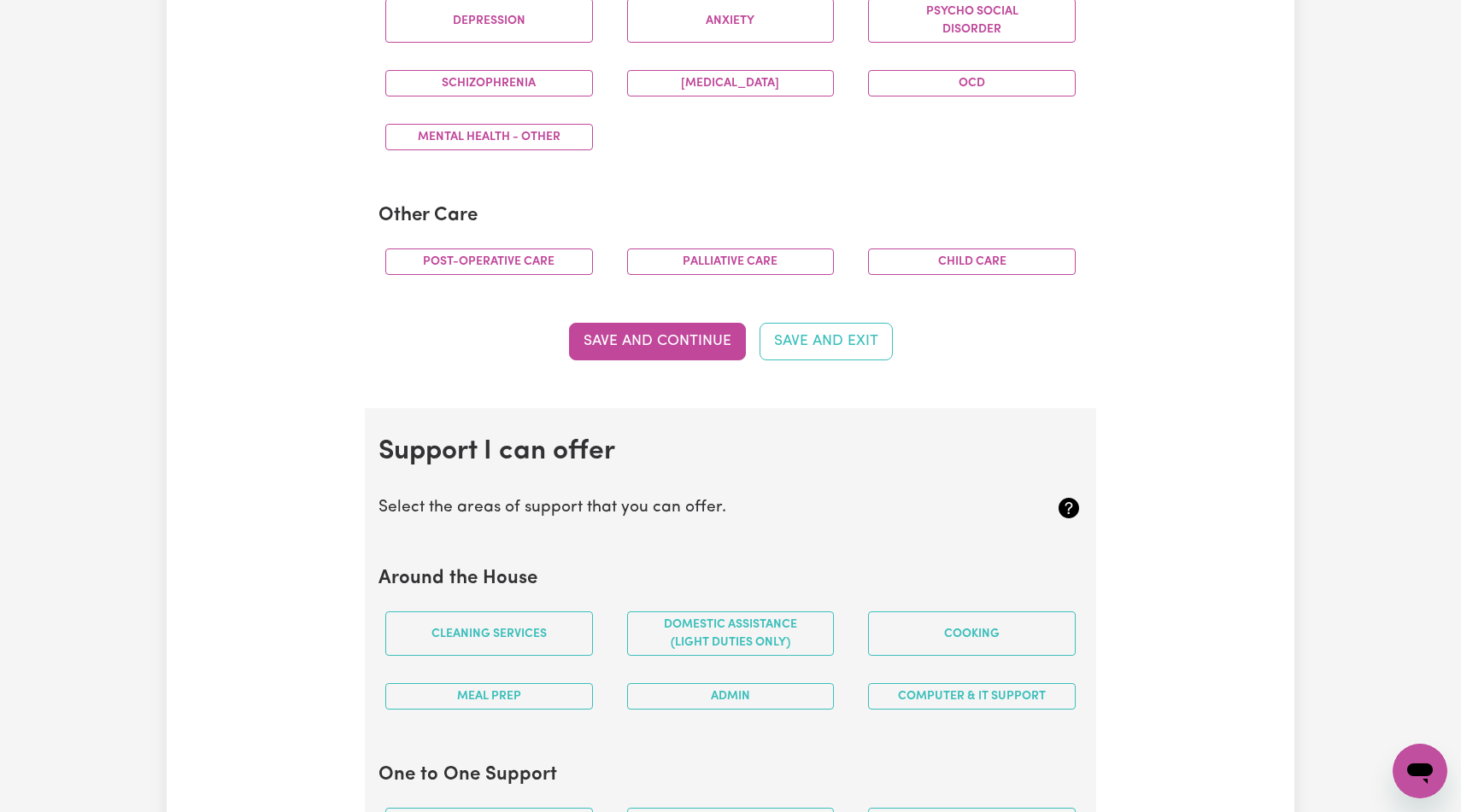
scroll to position [1123, 0]
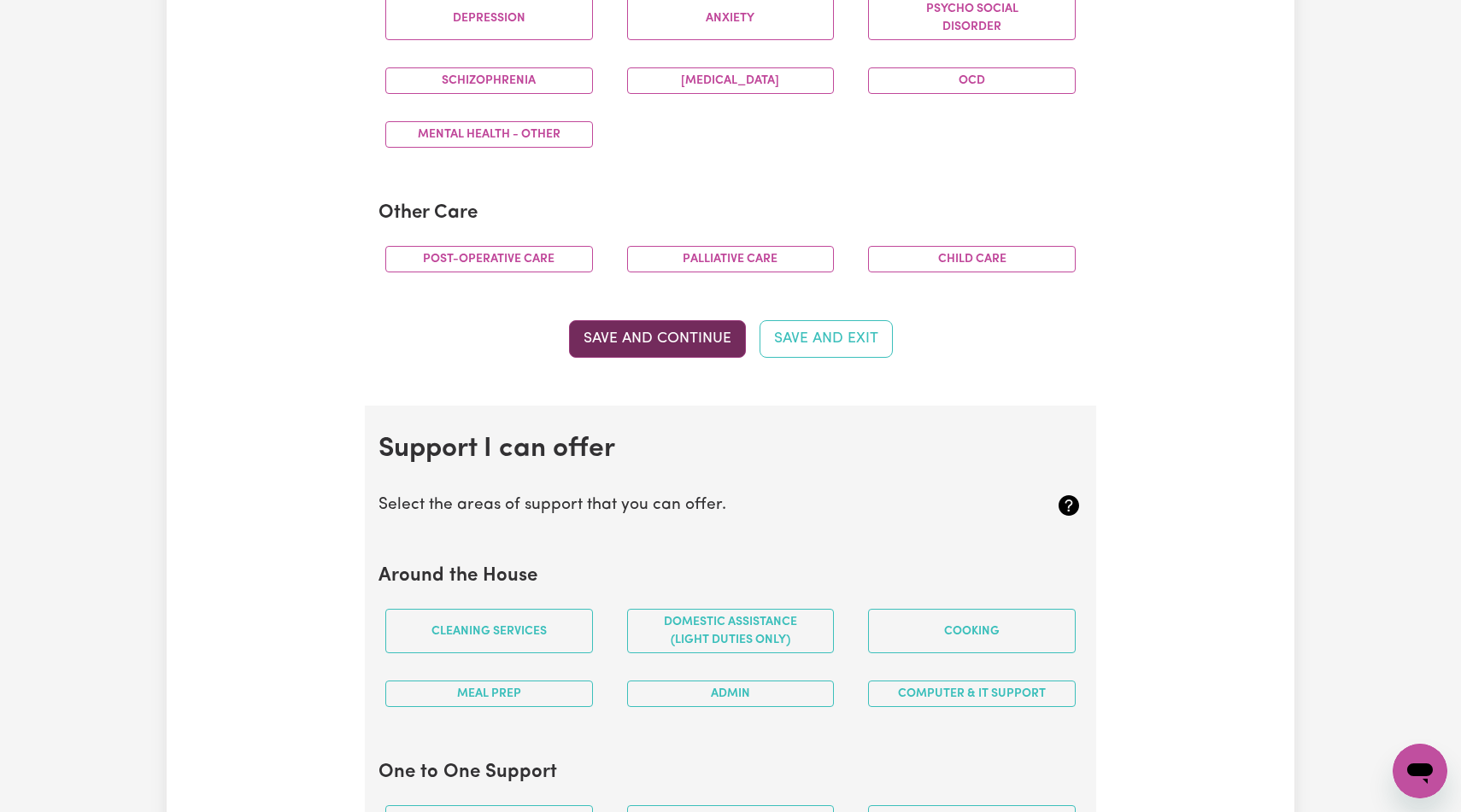
click at [673, 358] on button "Save and Continue" at bounding box center [657, 338] width 177 height 38
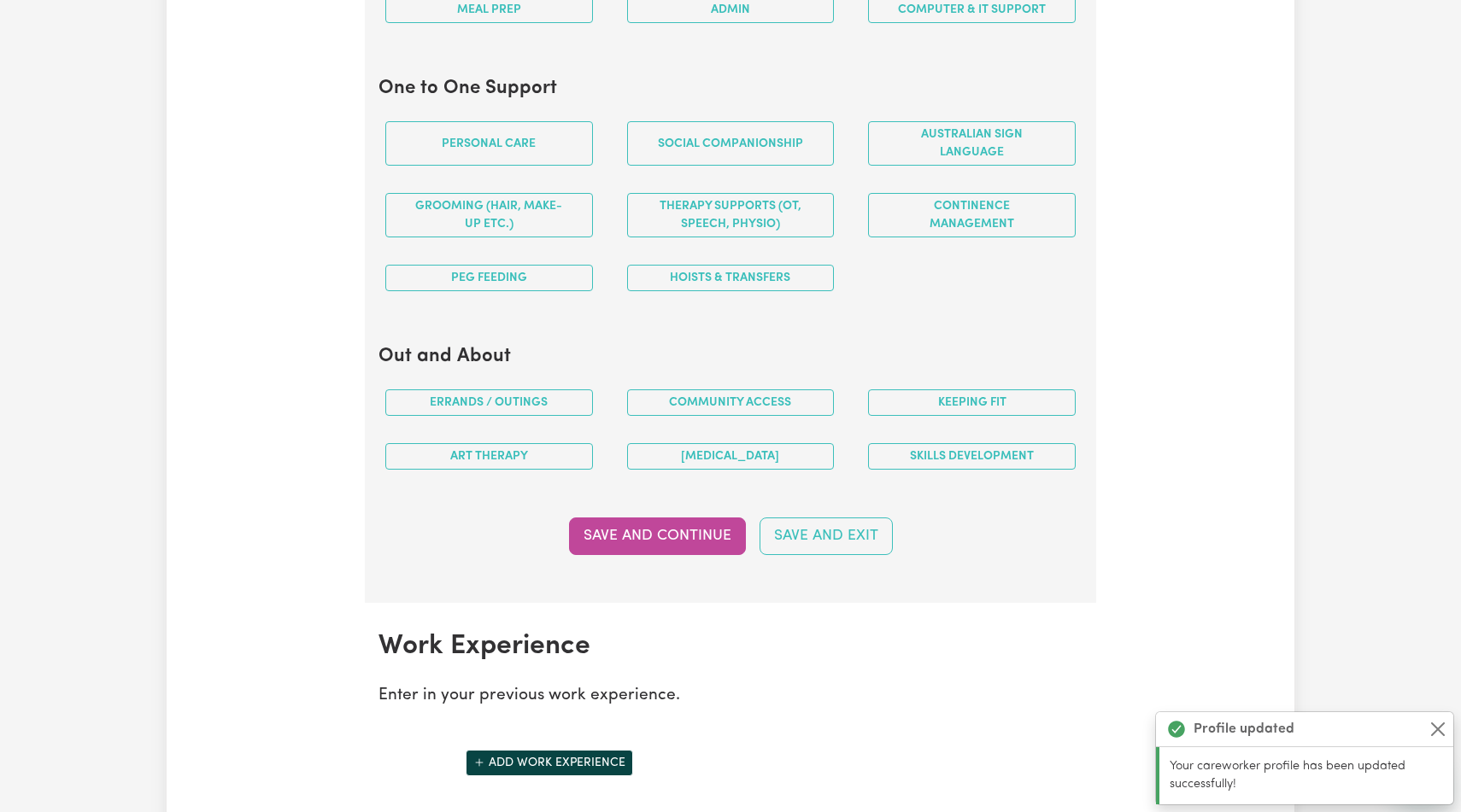
scroll to position [1817, 0]
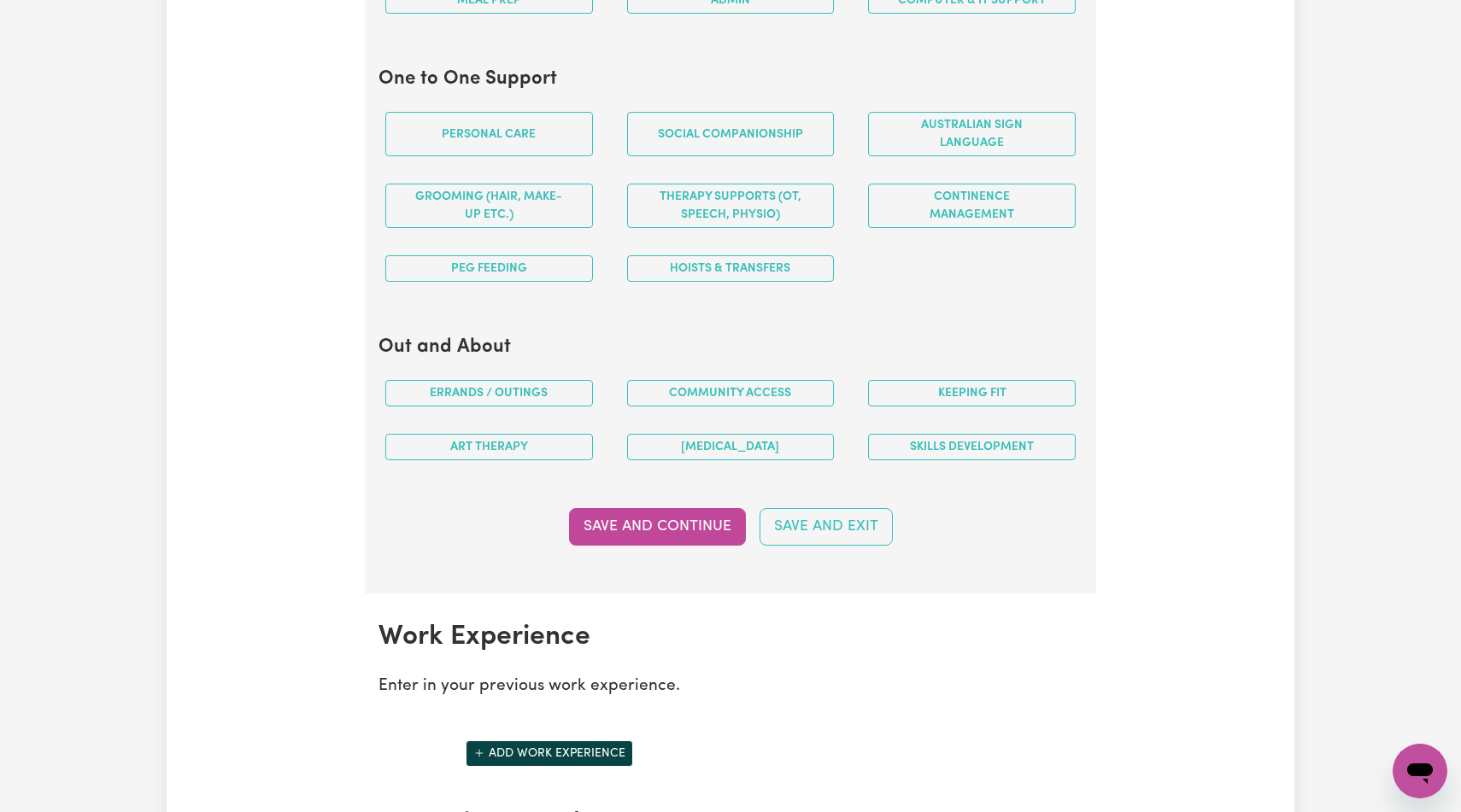
click at [746, 14] on button "Admin" at bounding box center [731, 0] width 208 height 26
click at [988, 14] on button "Computer & IT Support" at bounding box center [972, 0] width 208 height 26
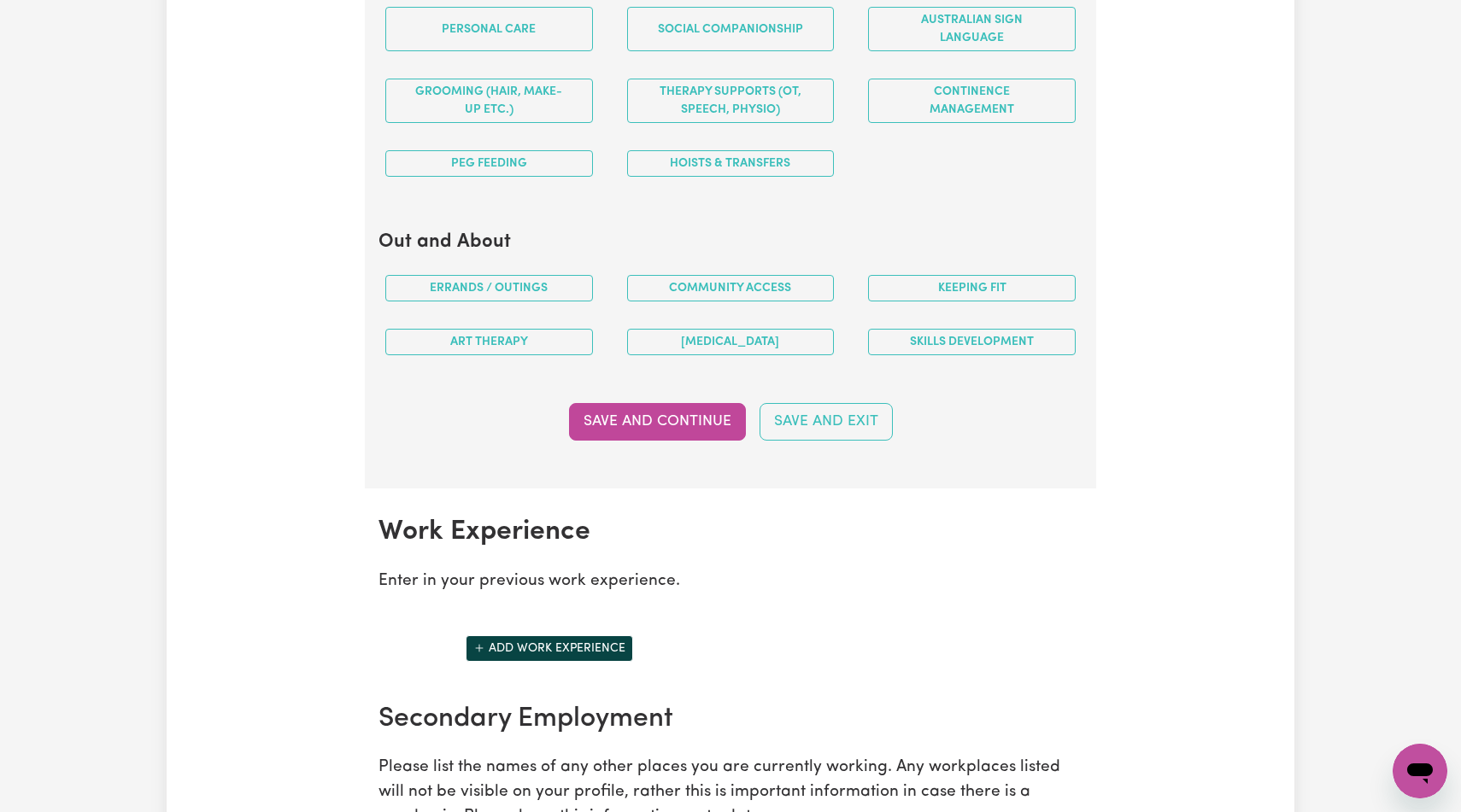
scroll to position [1926, 0]
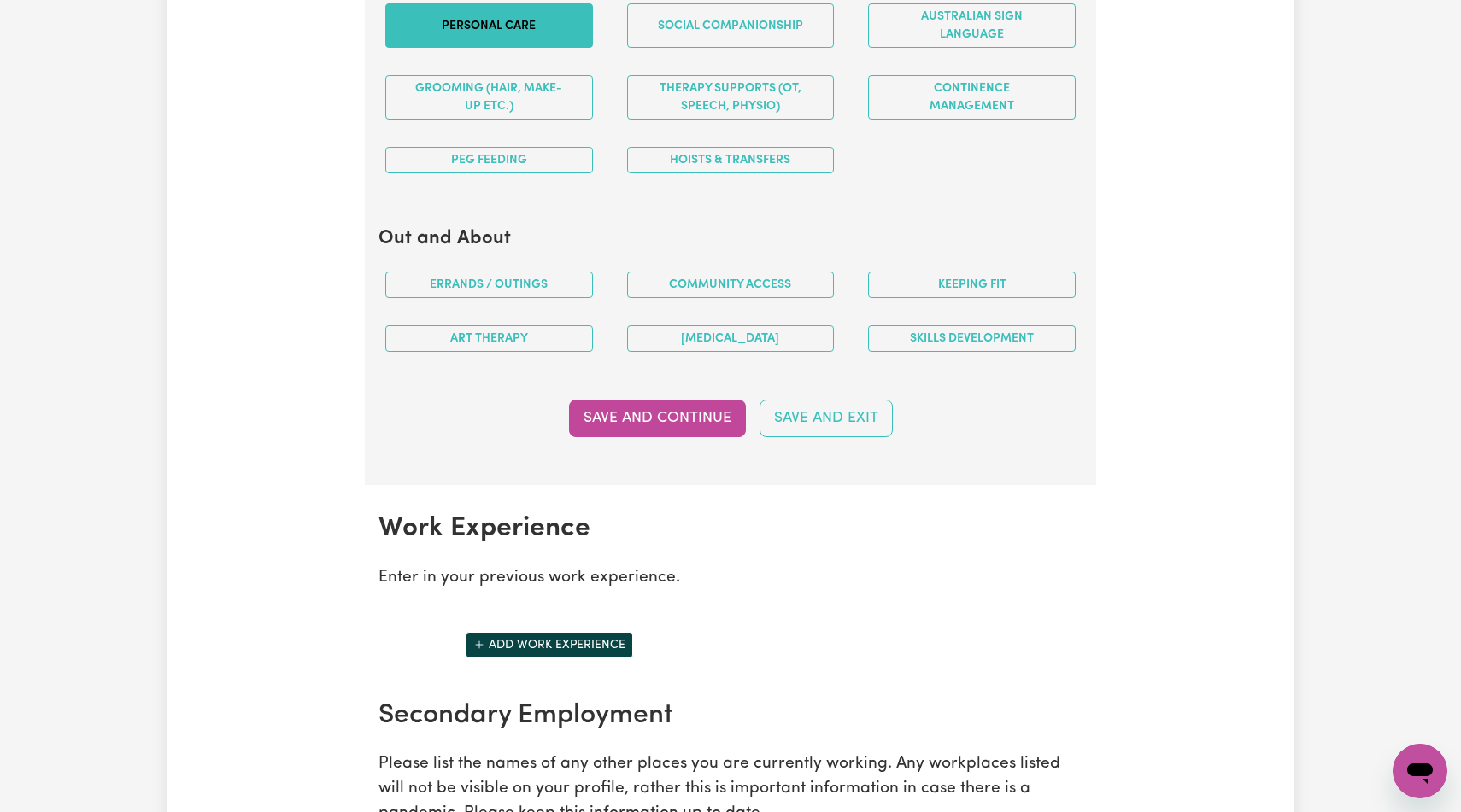
click at [465, 47] on button "Personal care" at bounding box center [489, 26] width 208 height 44
click at [729, 47] on button "Social companionship" at bounding box center [731, 26] width 208 height 44
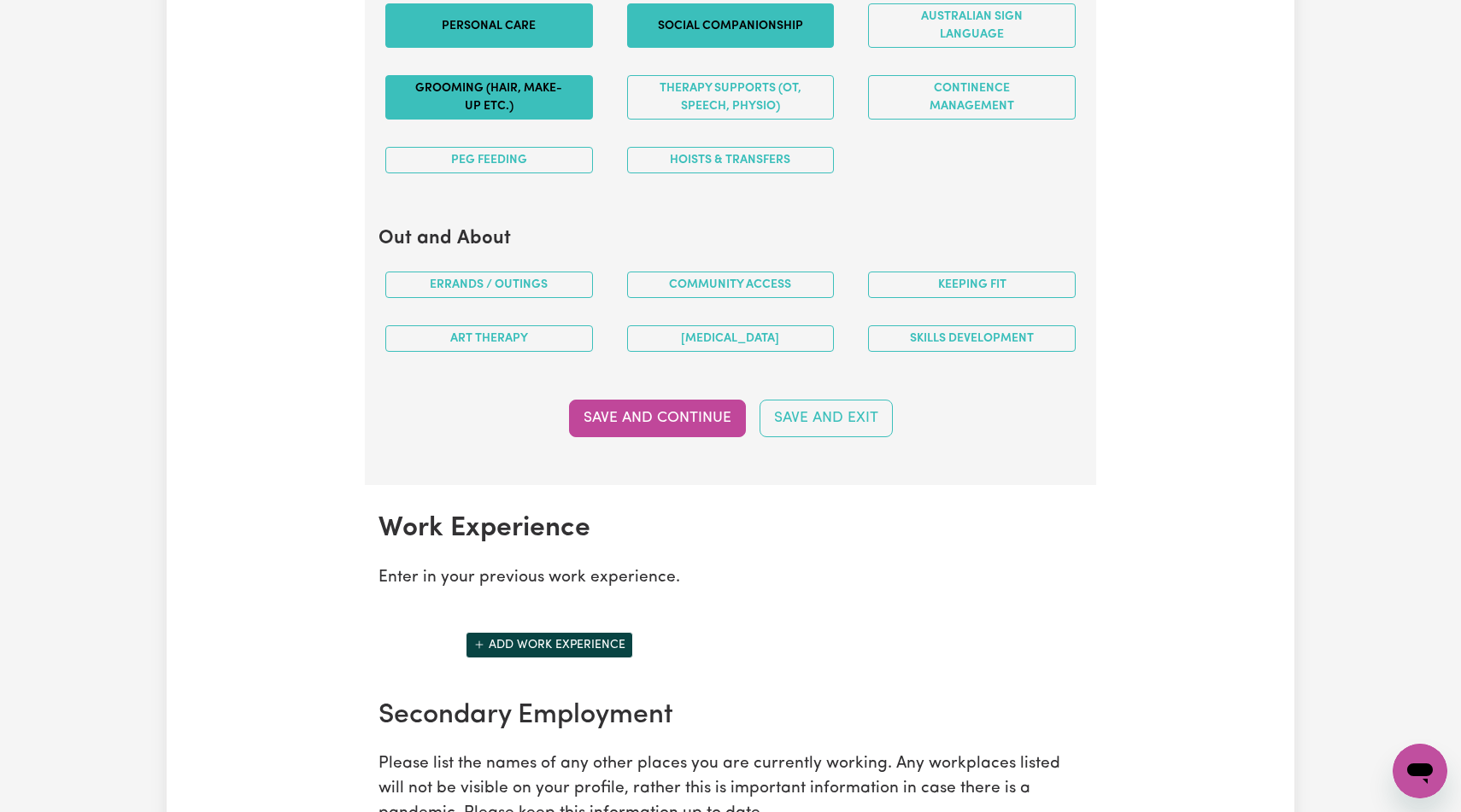
click at [482, 120] on button "Grooming (hair, make-up etc.)" at bounding box center [489, 98] width 208 height 44
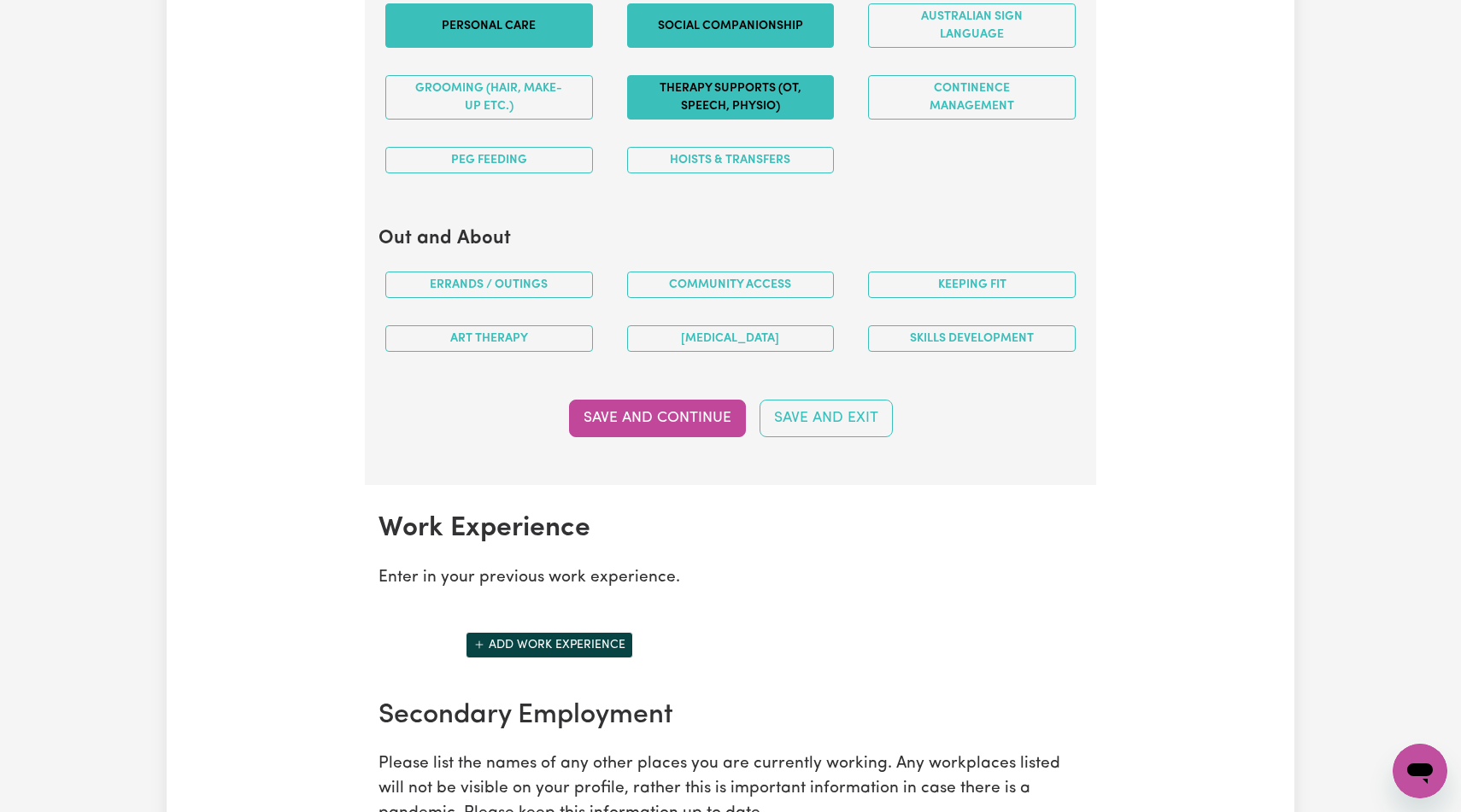
click at [780, 120] on button "Therapy Supports (OT, speech, physio)" at bounding box center [731, 98] width 208 height 44
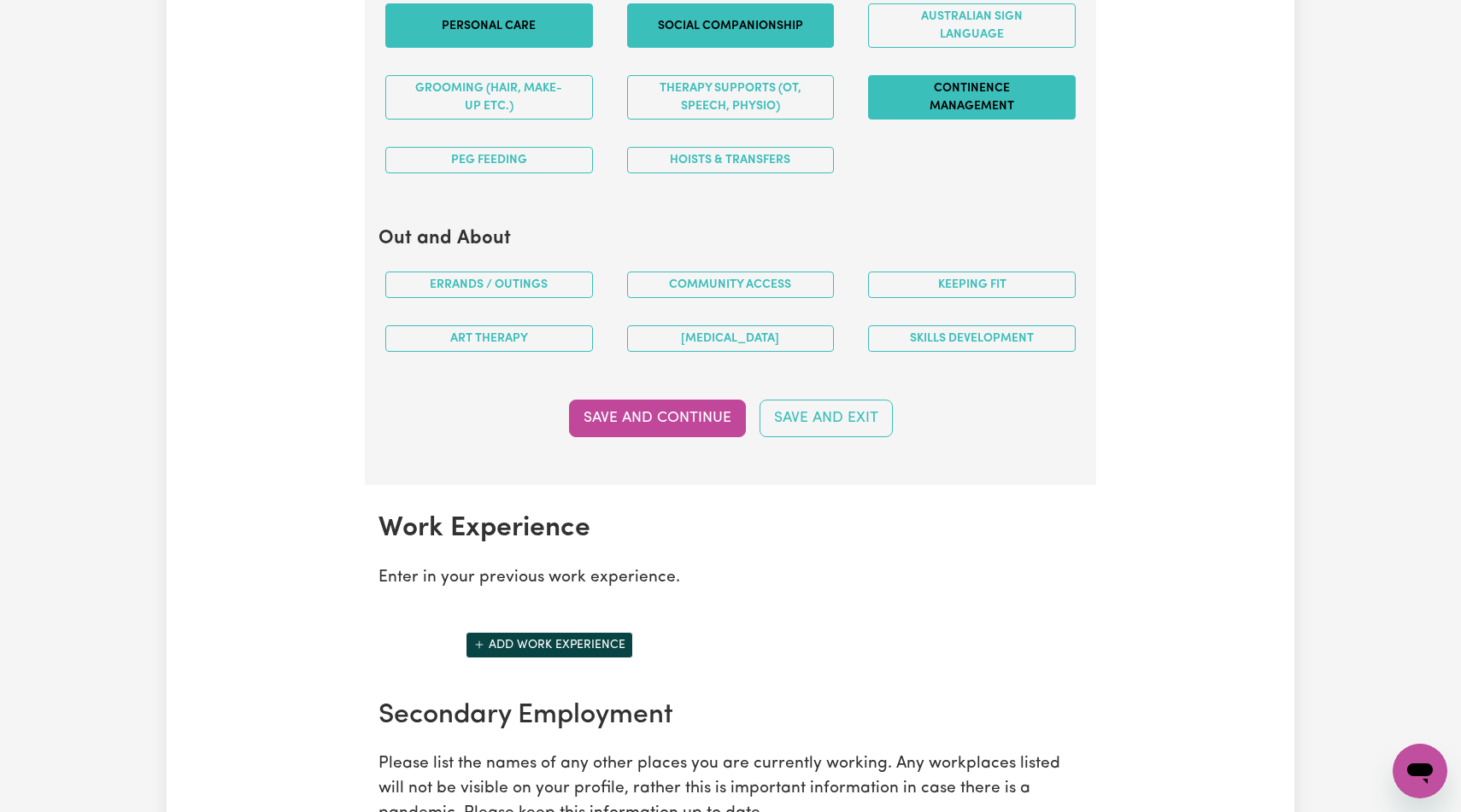
click at [1043, 120] on button "Continence management" at bounding box center [972, 98] width 208 height 44
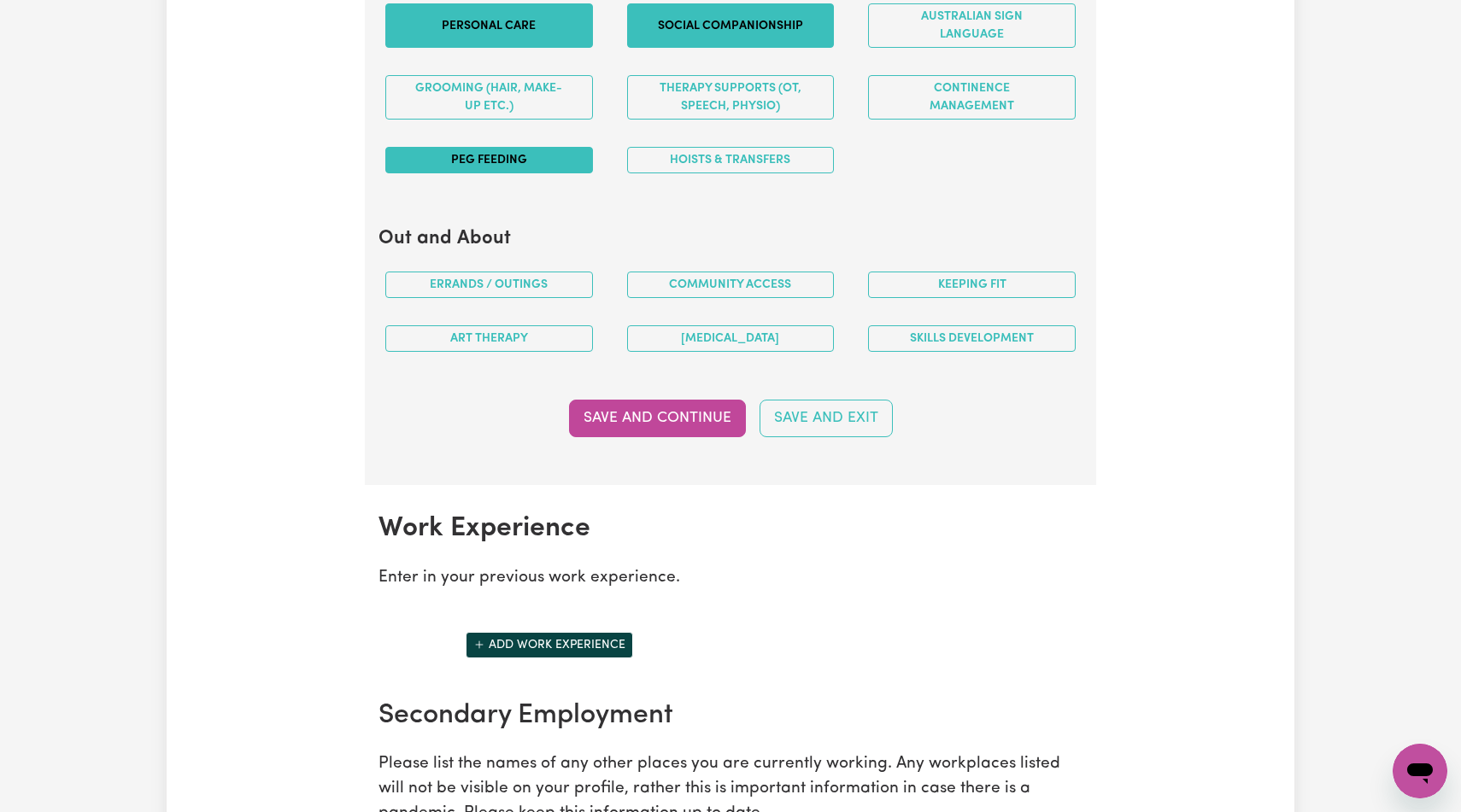
click at [526, 173] on button "PEG feeding" at bounding box center [489, 160] width 208 height 26
click at [800, 173] on button "Hoists & transfers" at bounding box center [731, 160] width 208 height 26
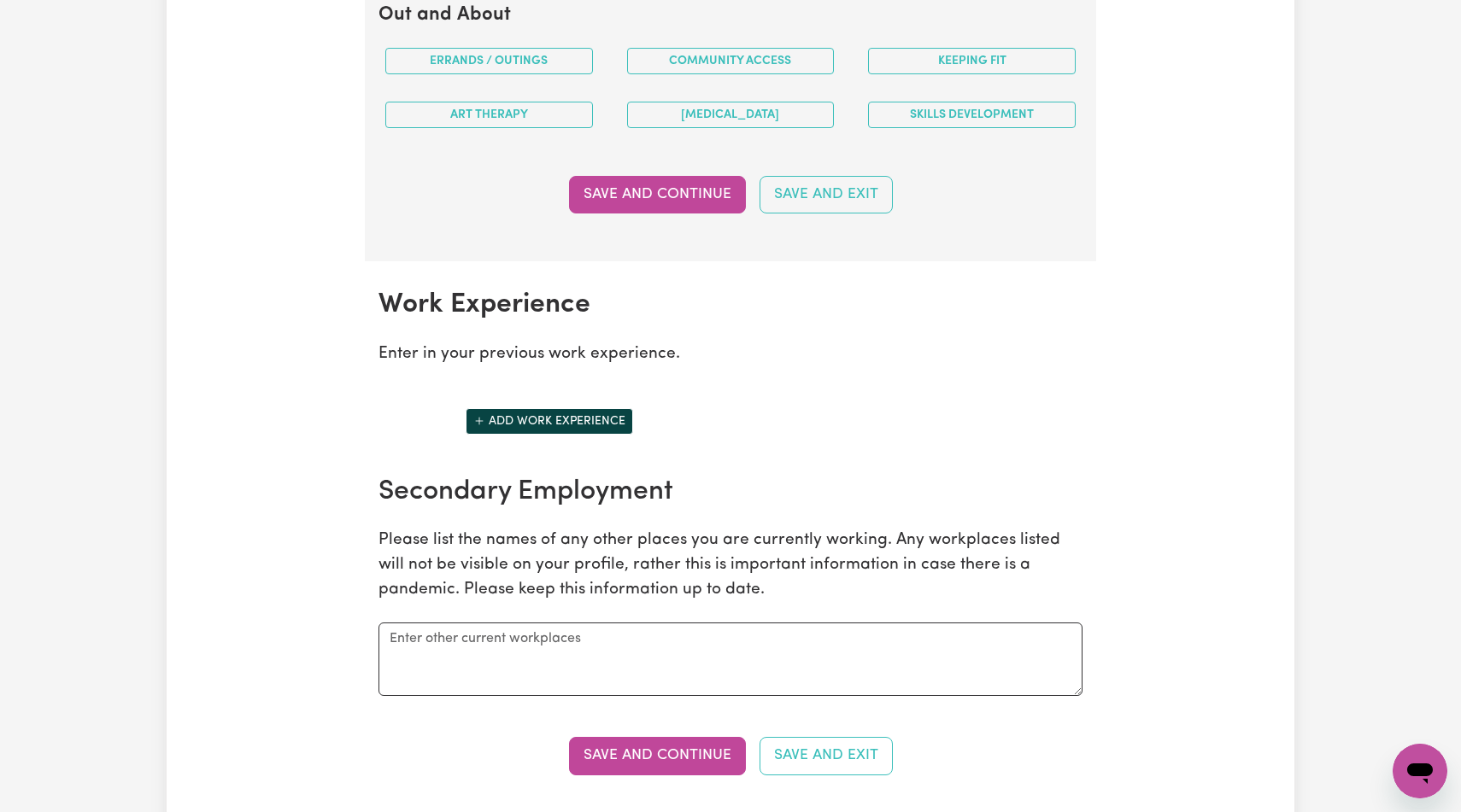
scroll to position [2172, 0]
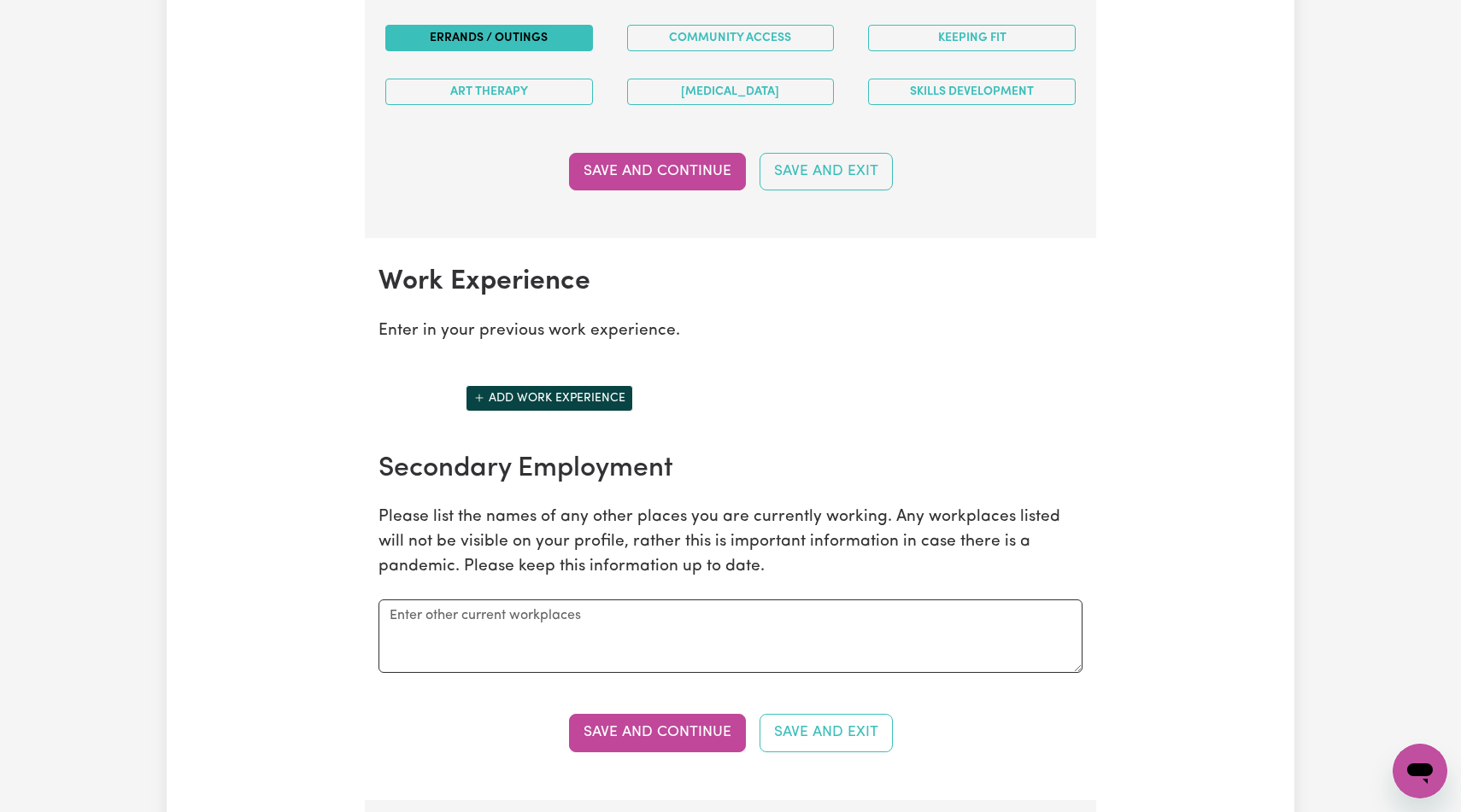
click at [546, 51] on button "Errands / Outings" at bounding box center [489, 38] width 208 height 26
click at [743, 105] on button "[MEDICAL_DATA]" at bounding box center [731, 91] width 208 height 26
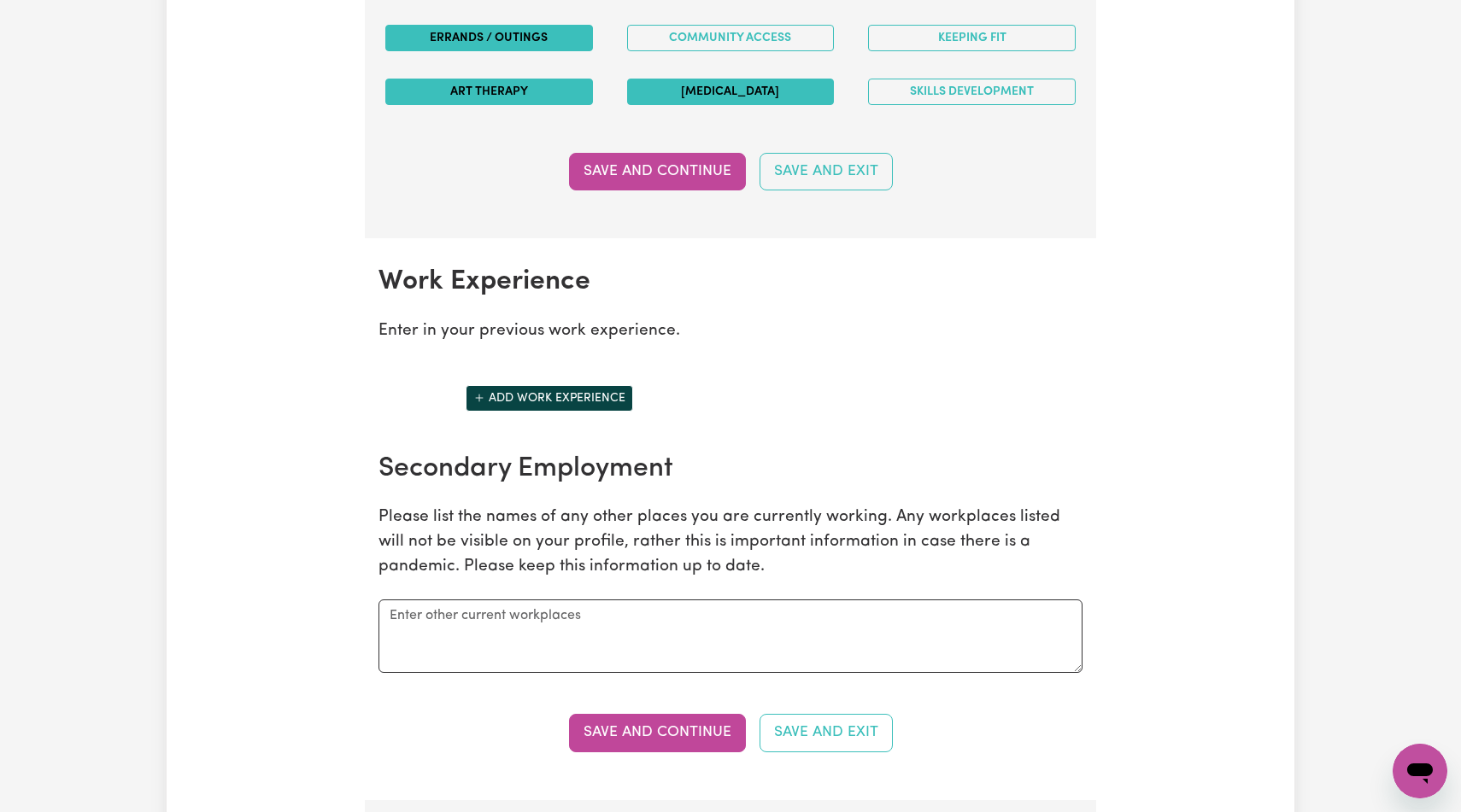
click at [531, 105] on button "Art therapy" at bounding box center [489, 91] width 208 height 26
click at [804, 51] on button "Community access" at bounding box center [731, 38] width 208 height 26
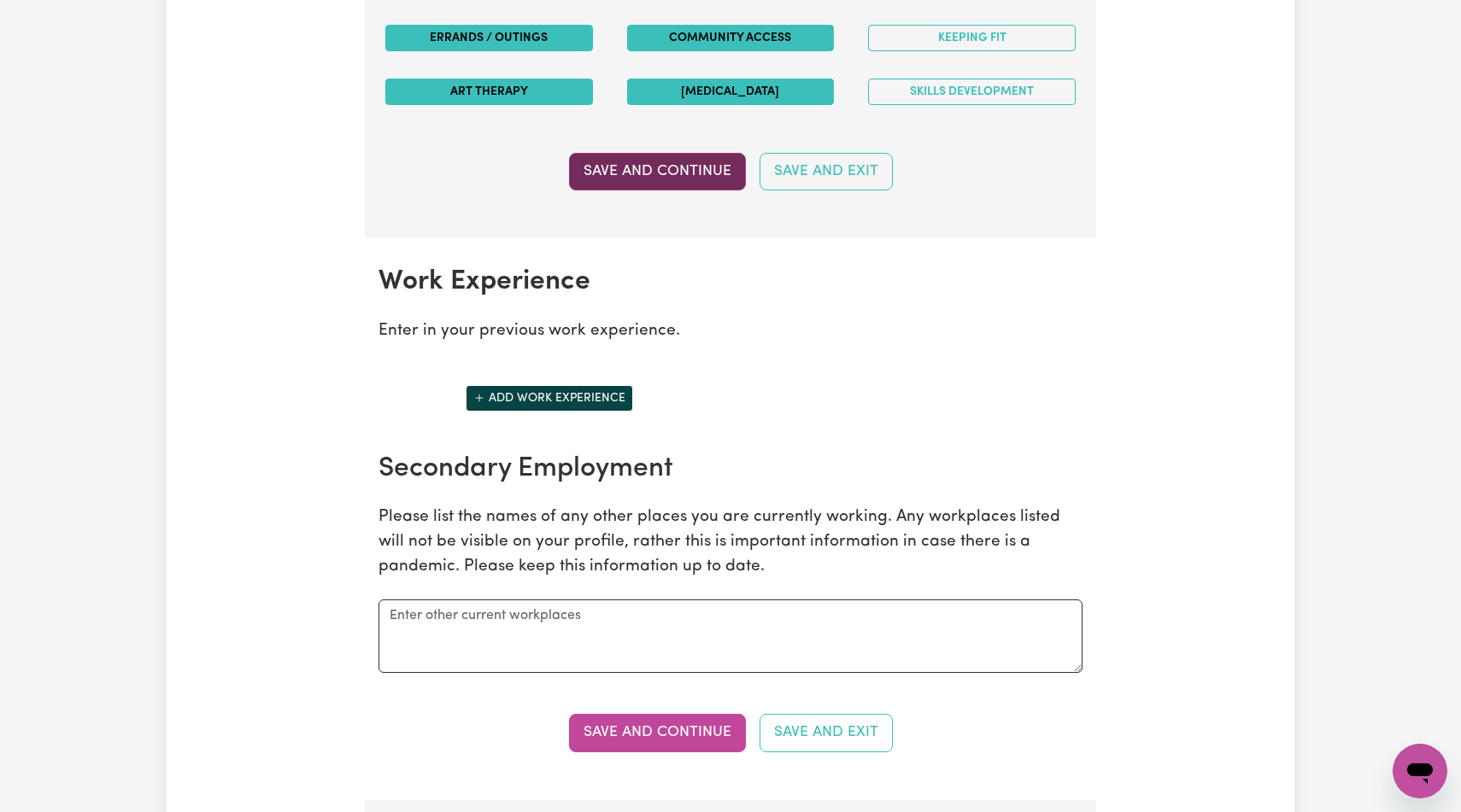
click at [707, 190] on button "Save and Continue" at bounding box center [657, 171] width 177 height 38
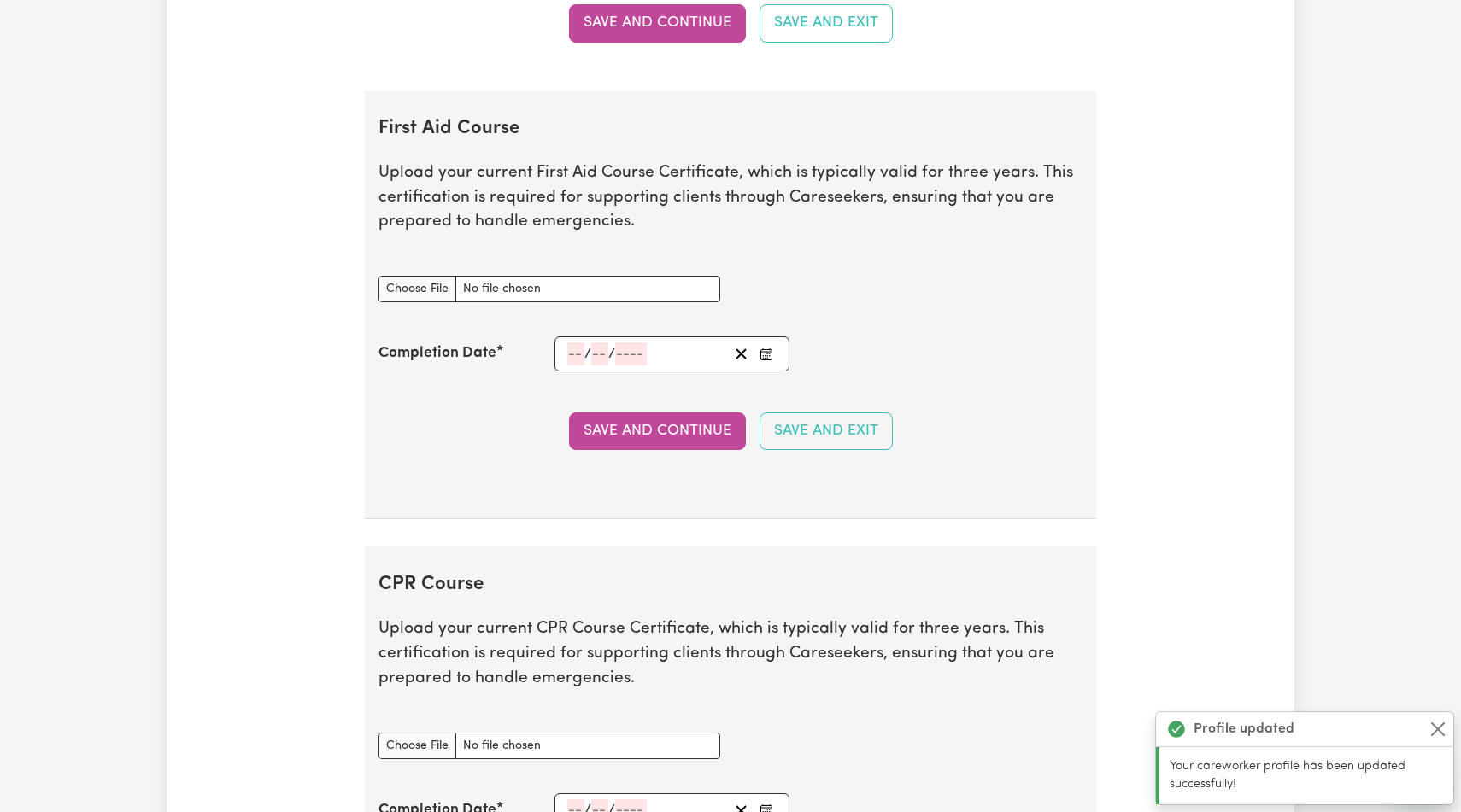
scroll to position [2888, 0]
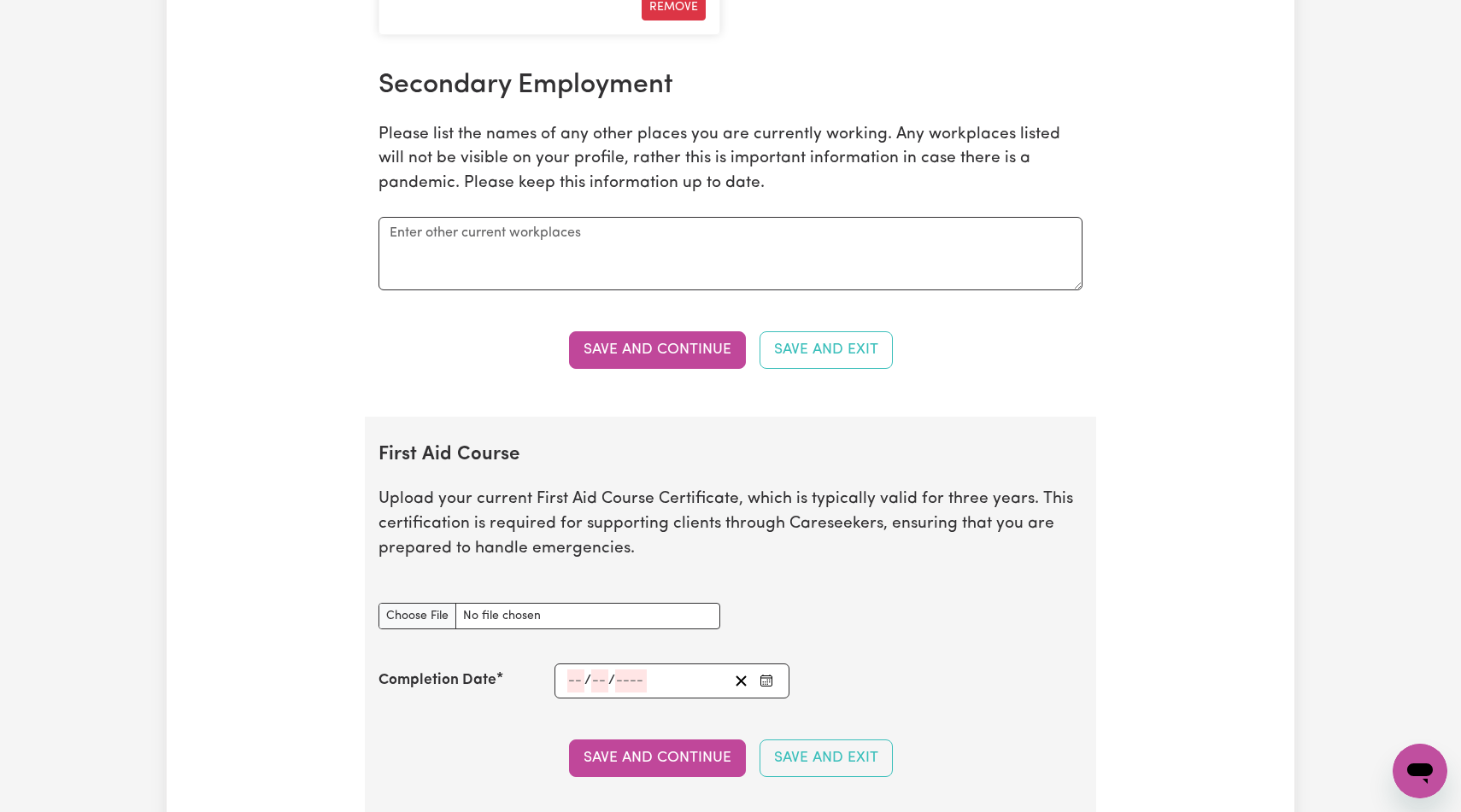
type input "AIN"
type input "To"
type textarea "x"
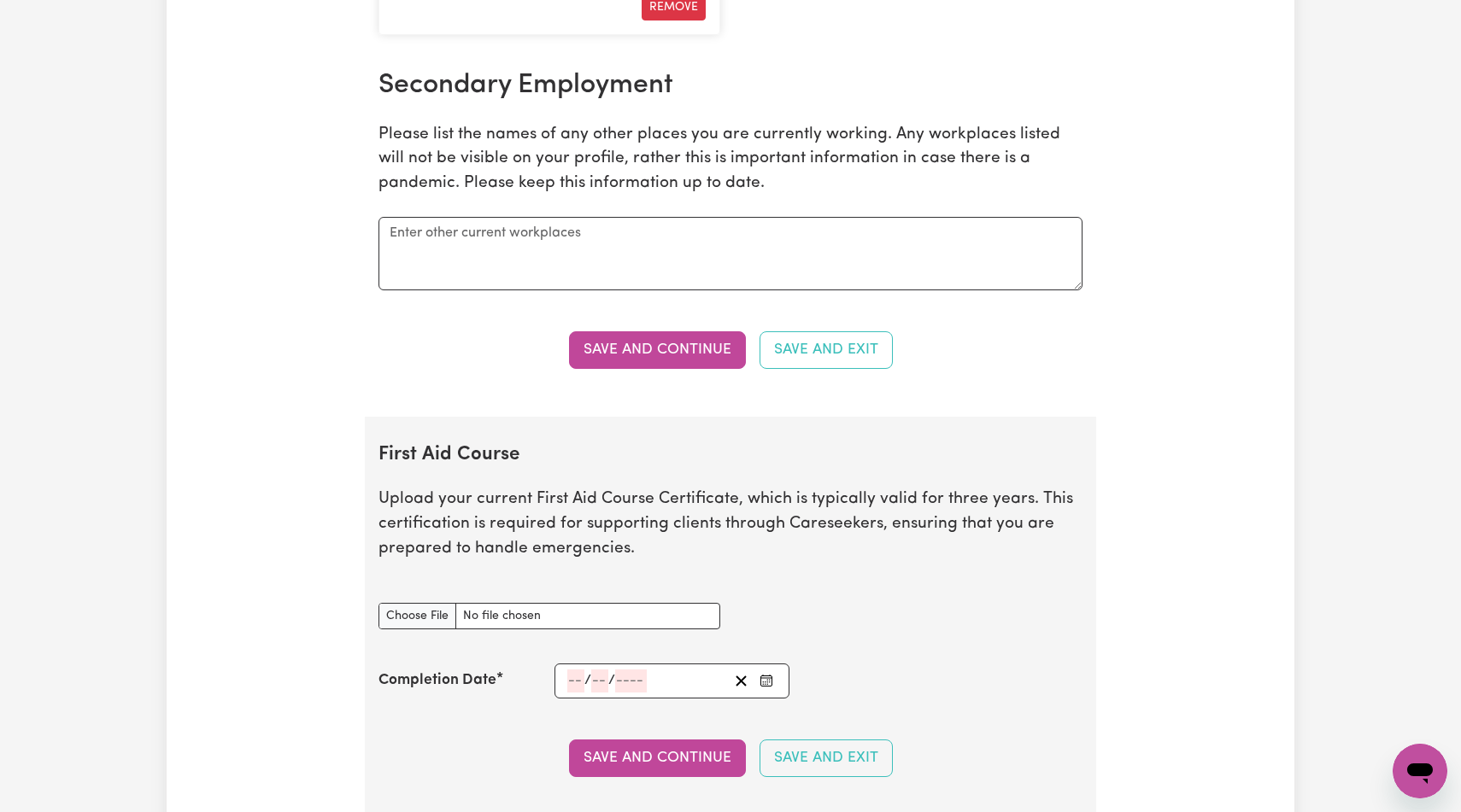
type input "Toongabbie"
type textarea "x"
paste input "toongabbie Terrace Care Community"
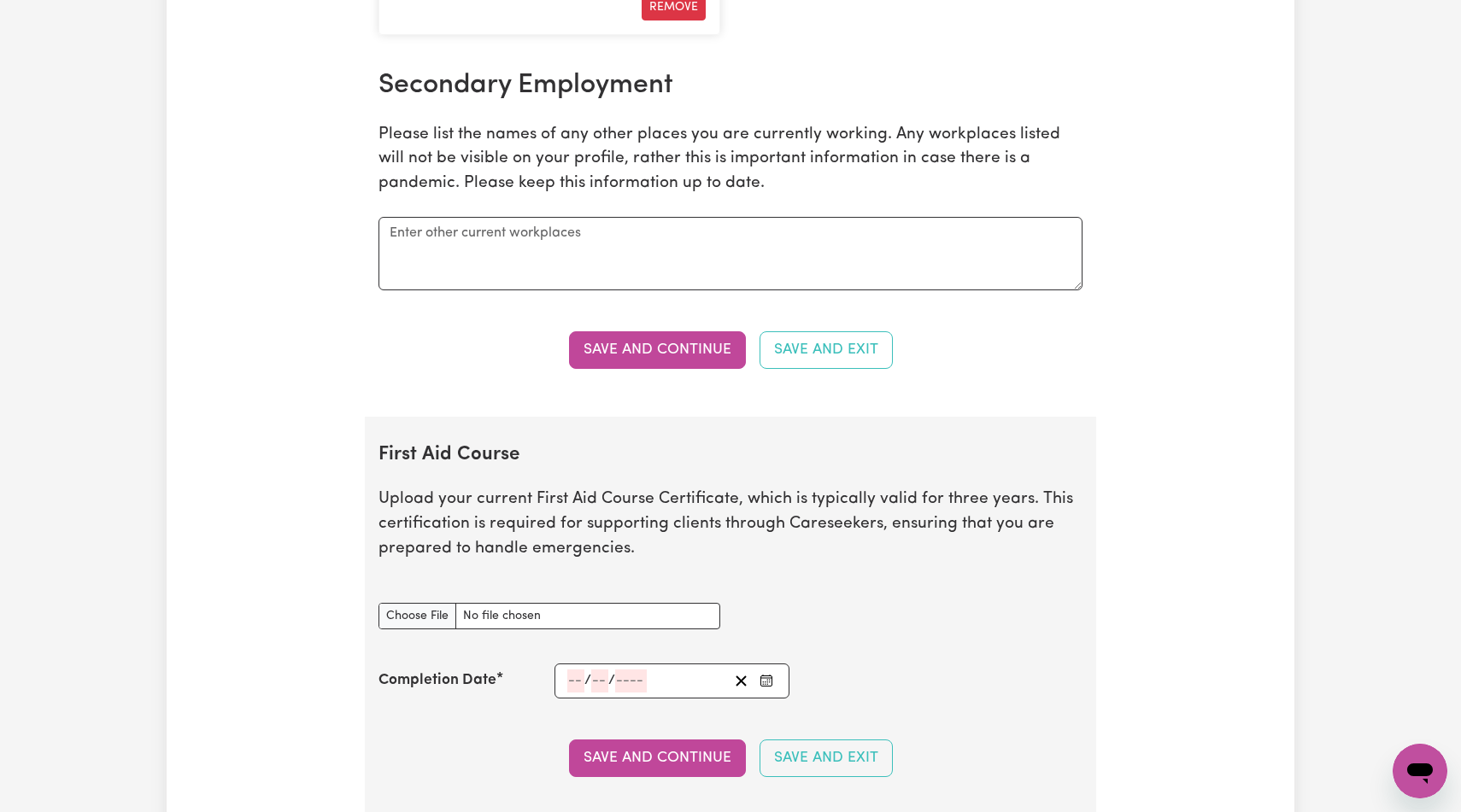
type input "Toongabbie Terrace Care Community"
select select "2025"
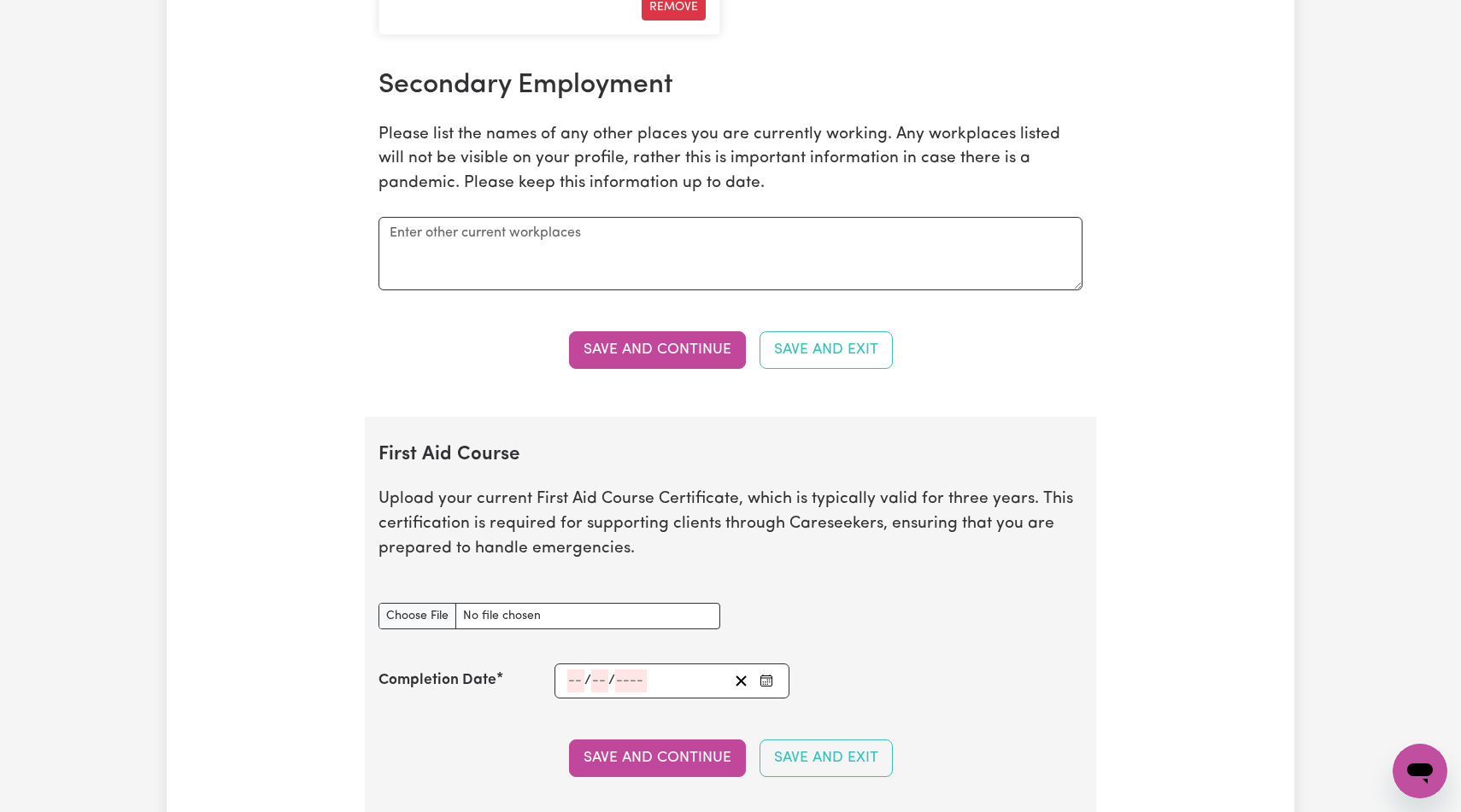
select select "2025"
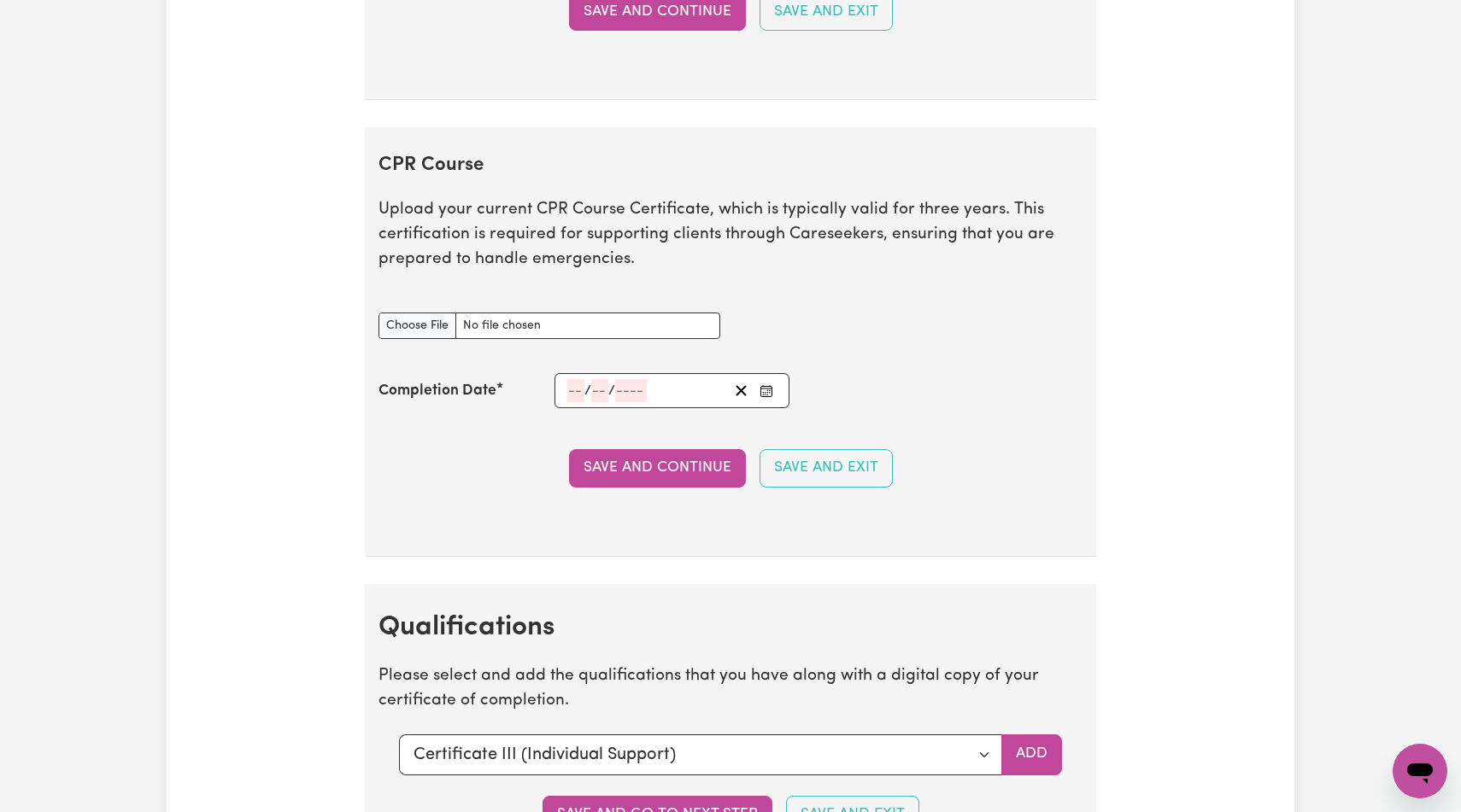
scroll to position [3772, 0]
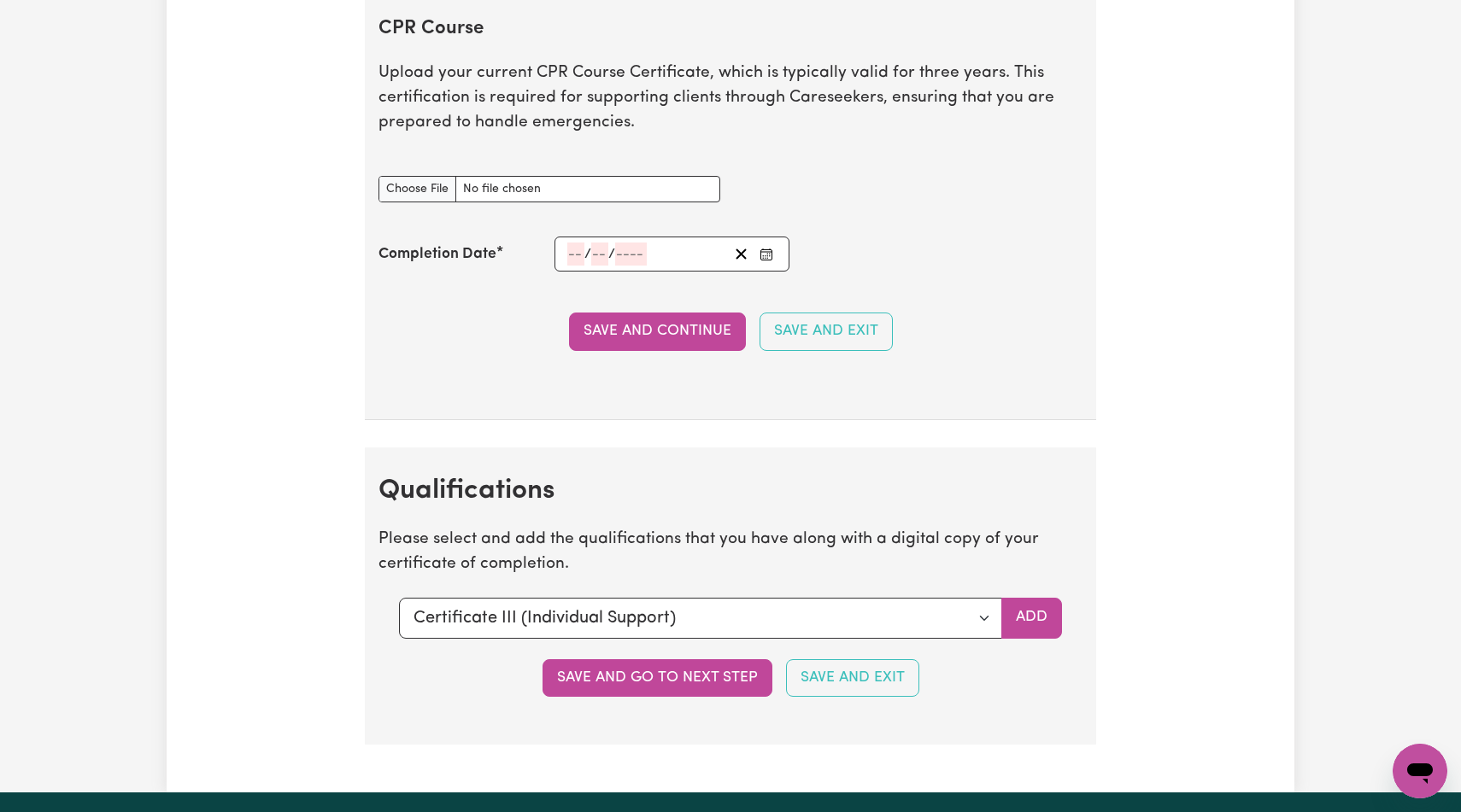
type input "C:\fakepath\First Aid certificate-[PERSON_NAME].pdf"
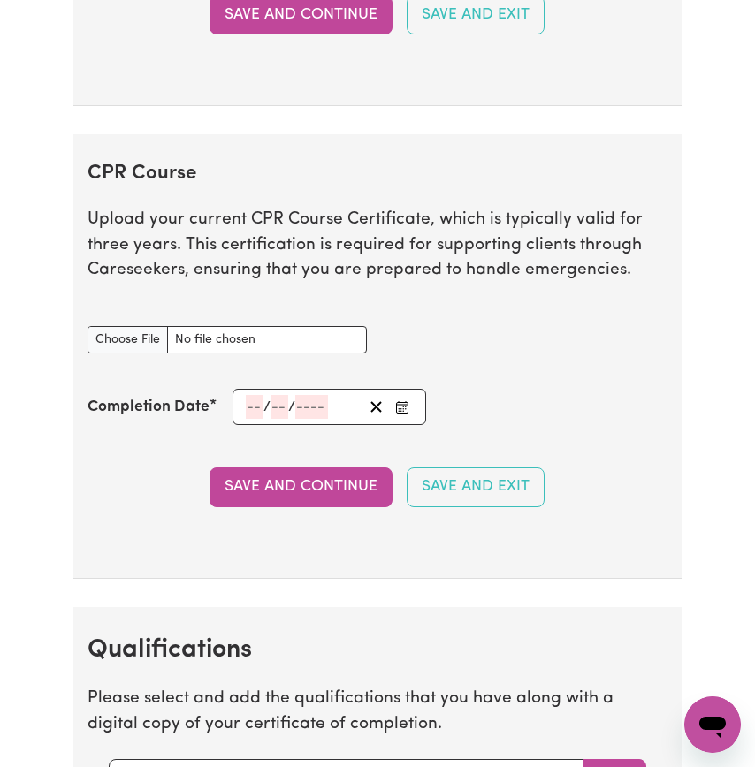
scroll to position [4030, 0]
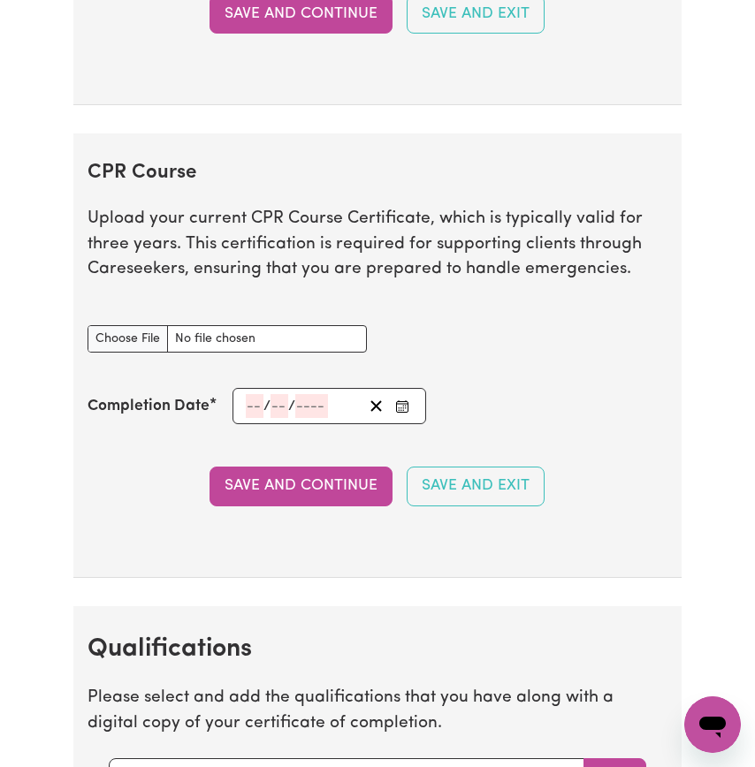
type input "19"
type input "08"
type input "202"
type input "[DATE]"
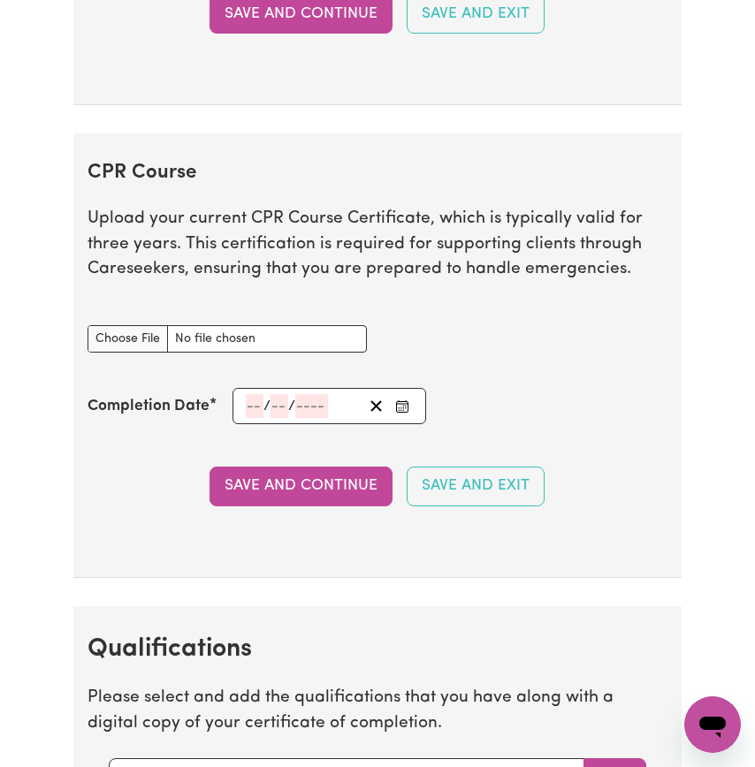
type input "8"
type input "2025"
click at [250, 34] on button "Save and Continue" at bounding box center [300, 14] width 183 height 39
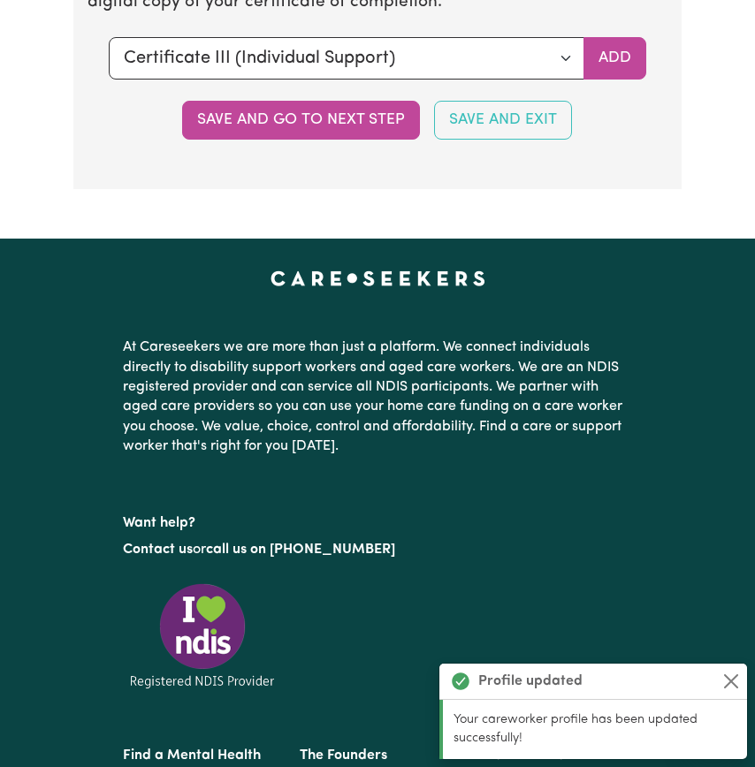
scroll to position [4852, 0]
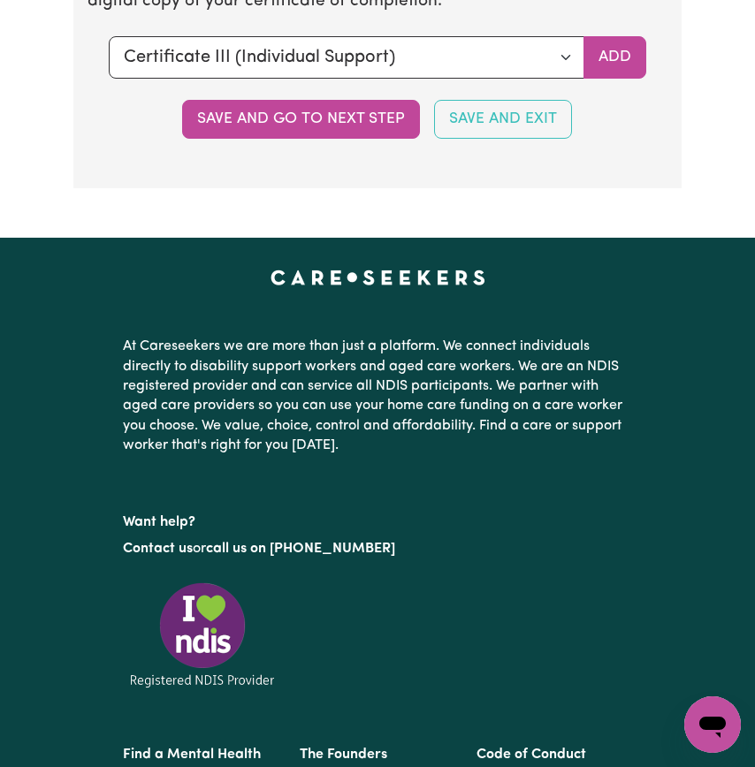
type input "C:\fakepath\First Aid certificate-[PERSON_NAME].pdf"
type input "19"
type input "08"
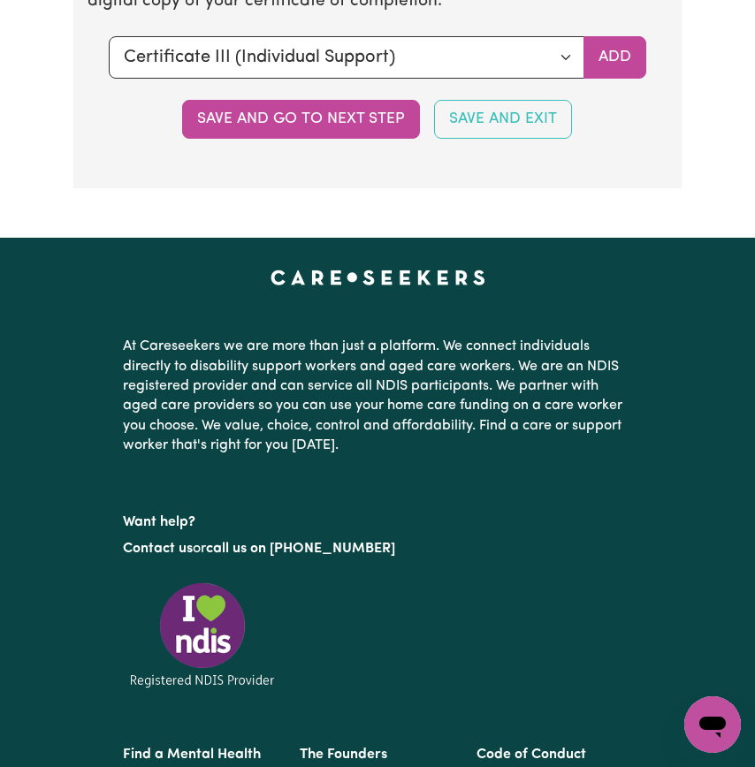
type input "202"
type input "[DATE]"
type input "8"
type input "2025"
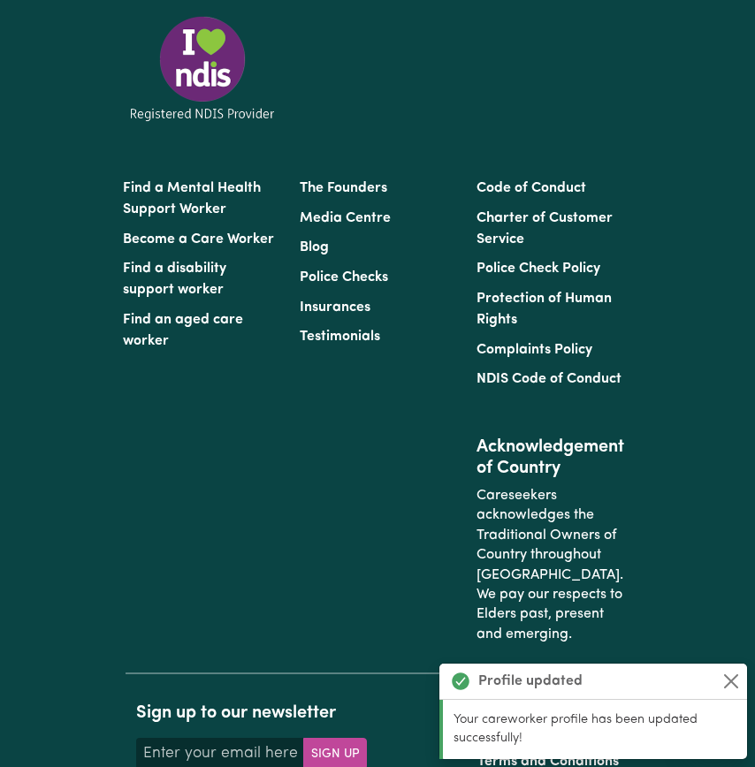
scroll to position [5520, 0]
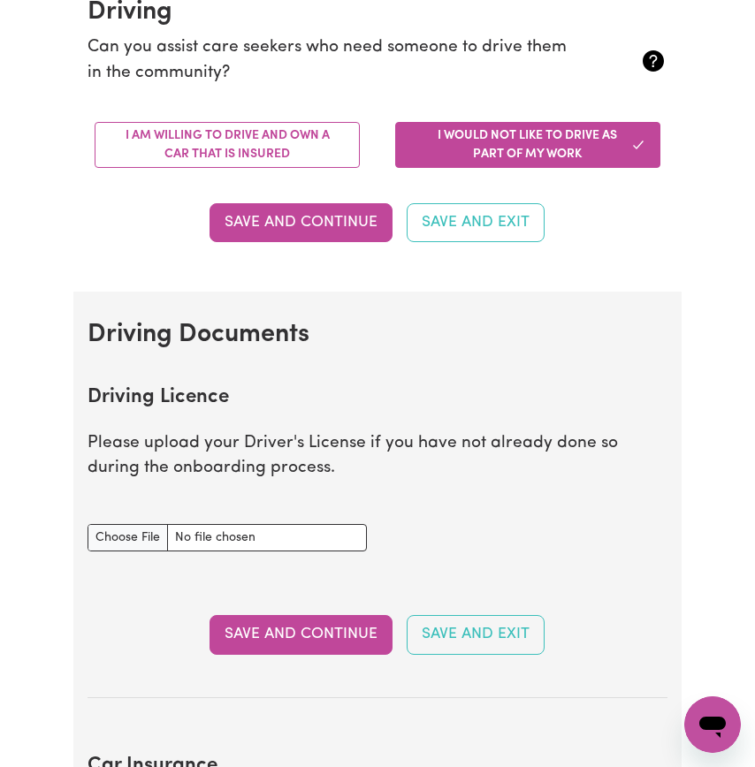
scroll to position [439, 0]
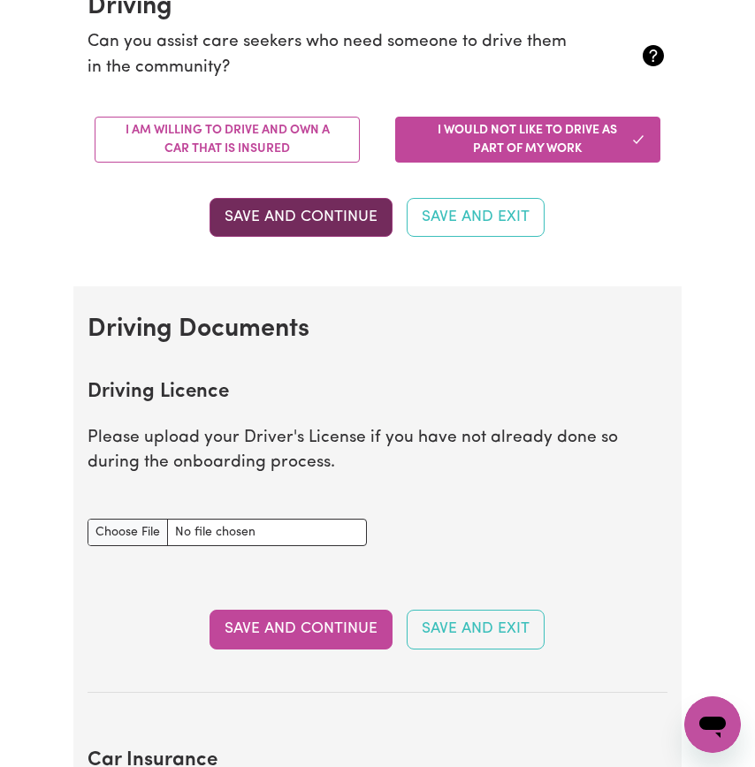
click at [315, 237] on button "Save and Continue" at bounding box center [300, 217] width 183 height 39
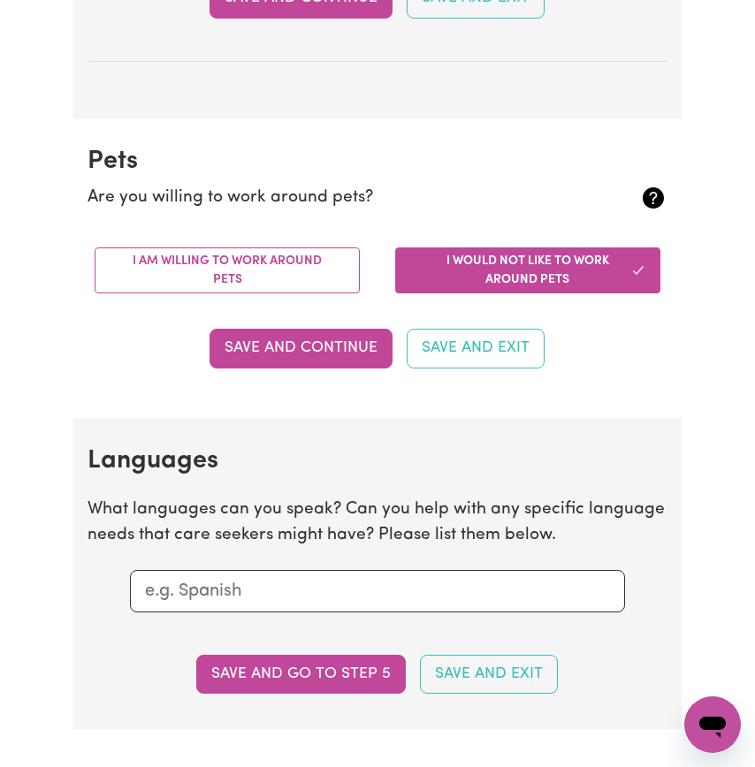
scroll to position [1417, 0]
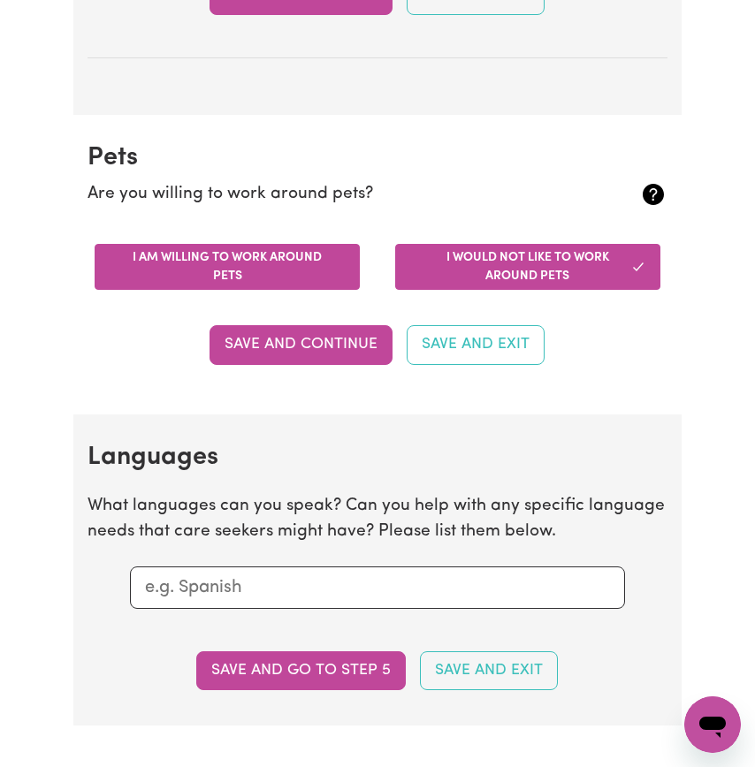
click at [278, 290] on button "I am willing to work around pets" at bounding box center [227, 267] width 265 height 46
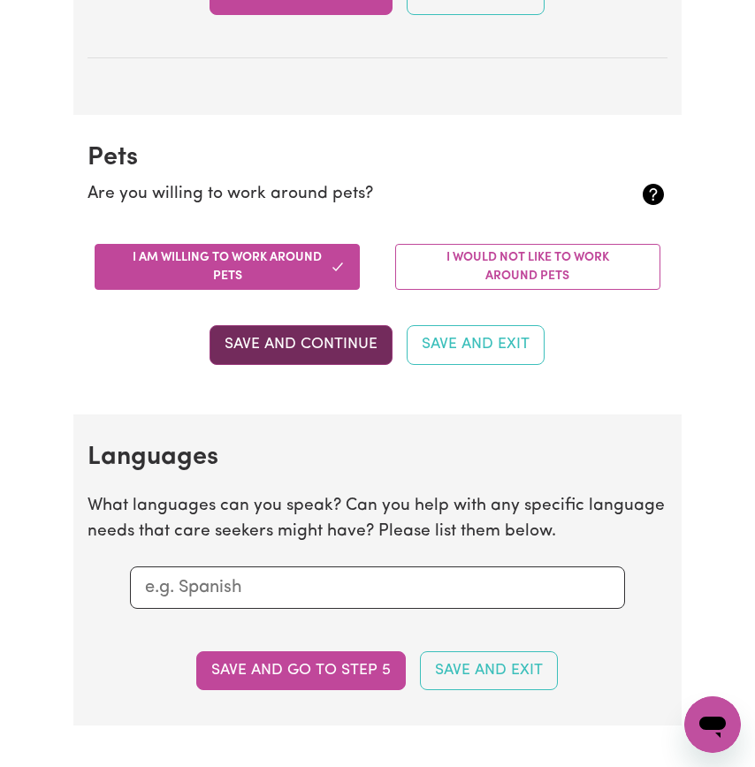
click at [306, 364] on button "Save and Continue" at bounding box center [300, 344] width 183 height 39
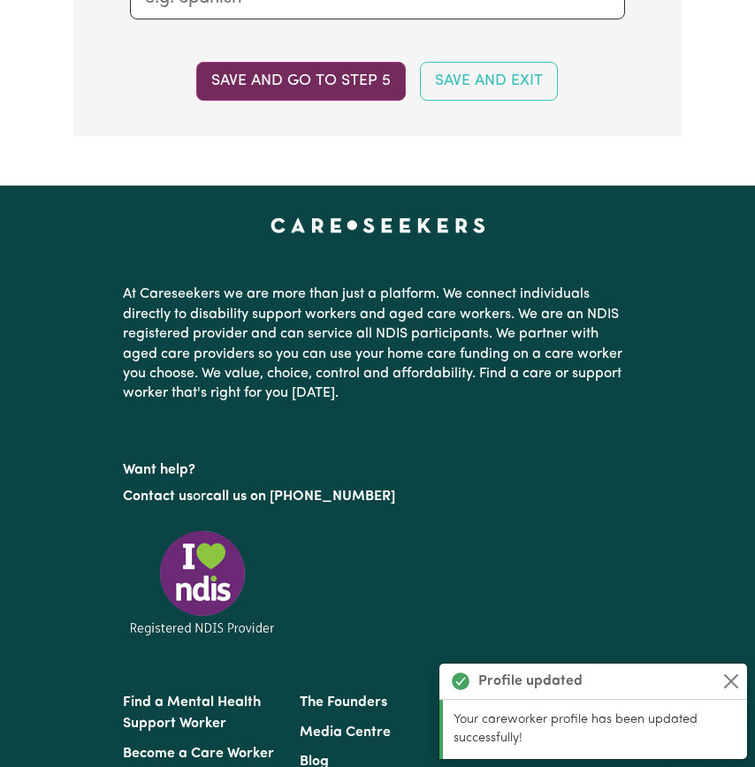
scroll to position [2000, 0]
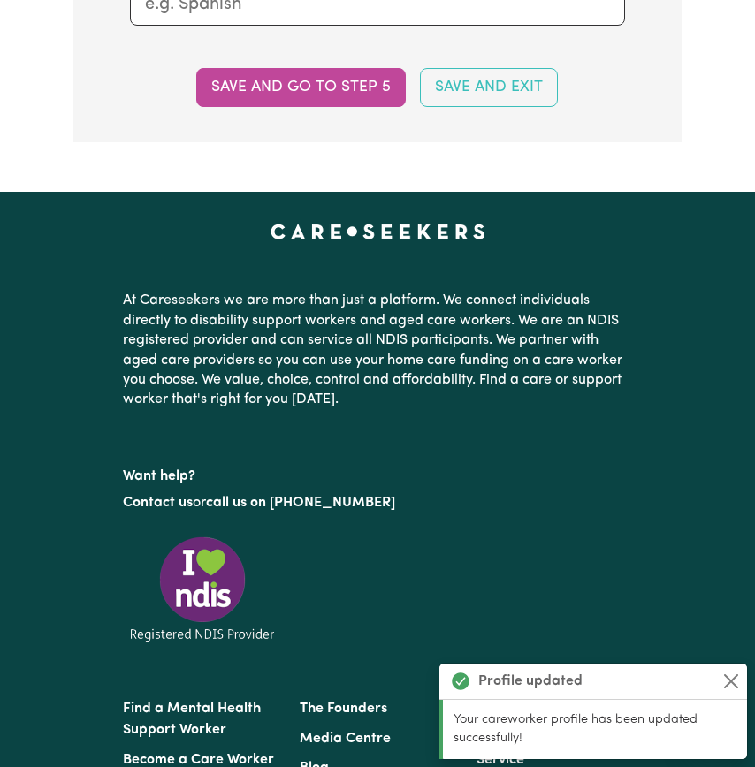
click at [316, 18] on input "text" at bounding box center [377, 4] width 465 height 27
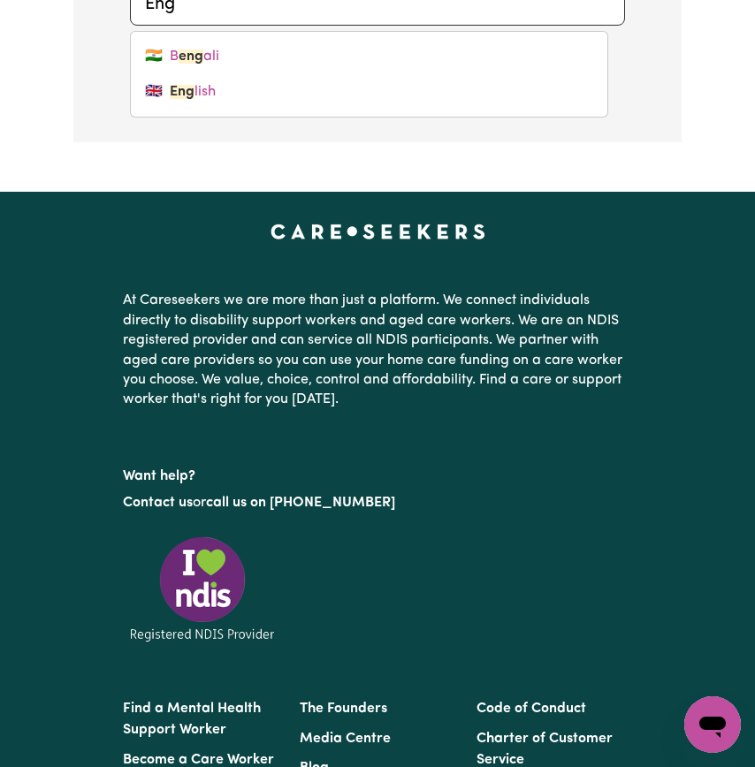
type input "Engl"
type input "English"
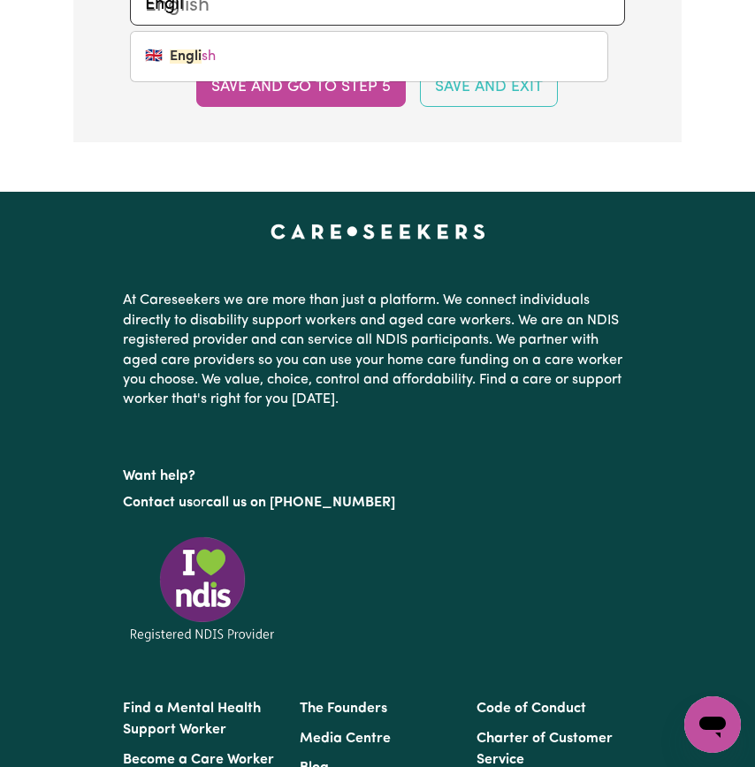
type input "Englis"
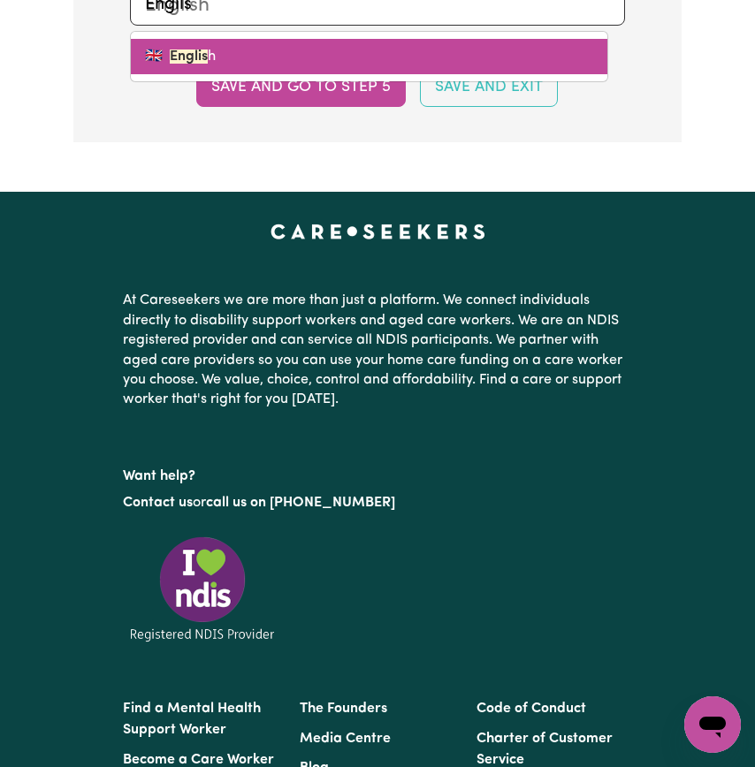
click at [328, 74] on link "🇬🇧 Englis h" at bounding box center [369, 56] width 476 height 35
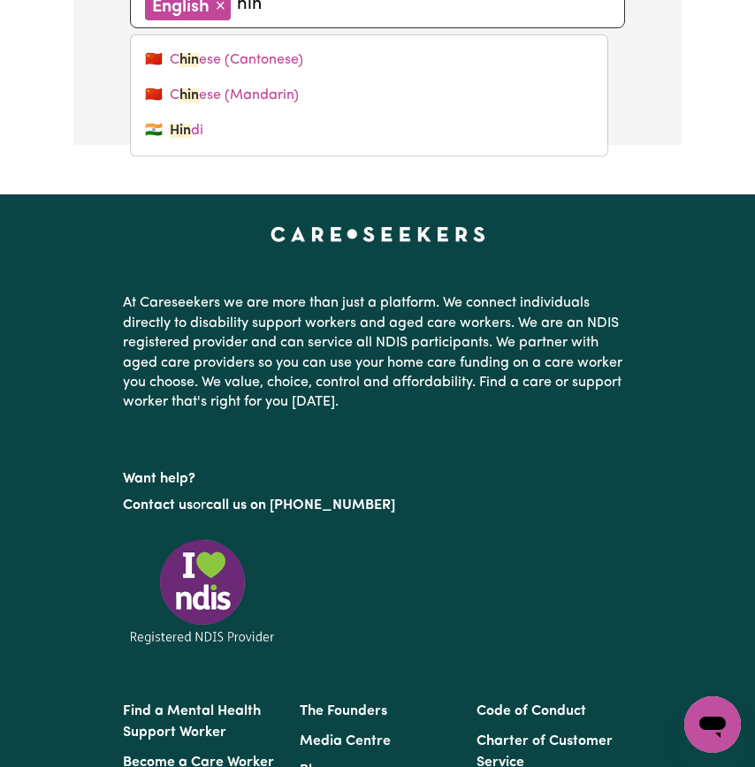
type input "hind"
type input "hindi"
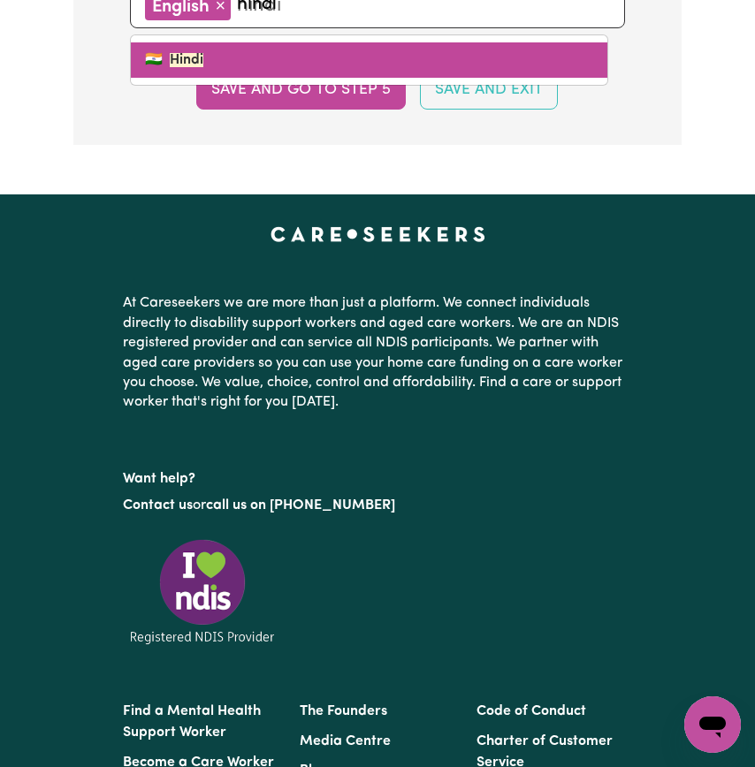
click at [292, 78] on link "🇮🇳 Hindi" at bounding box center [369, 59] width 476 height 35
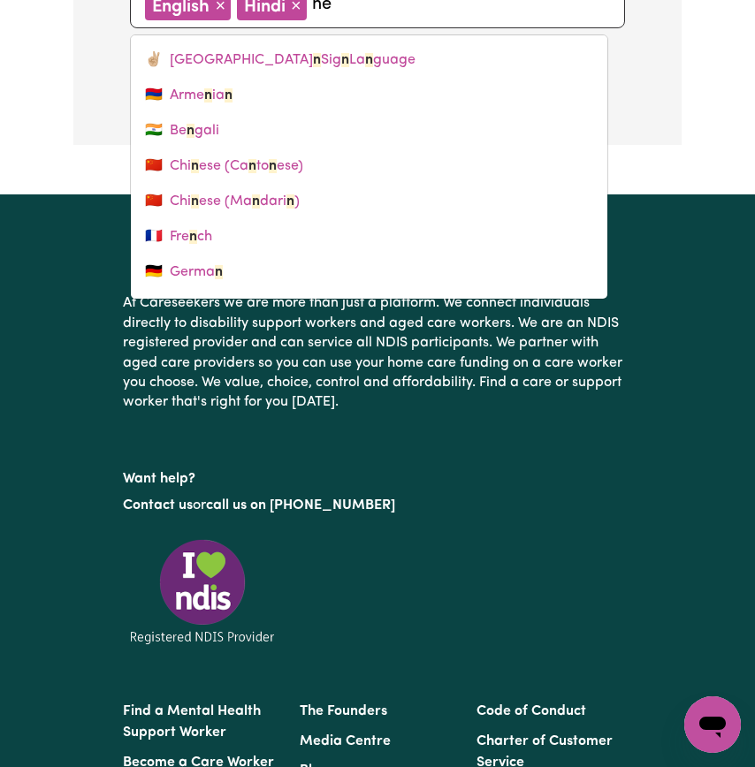
type input "nep"
type input "nepali"
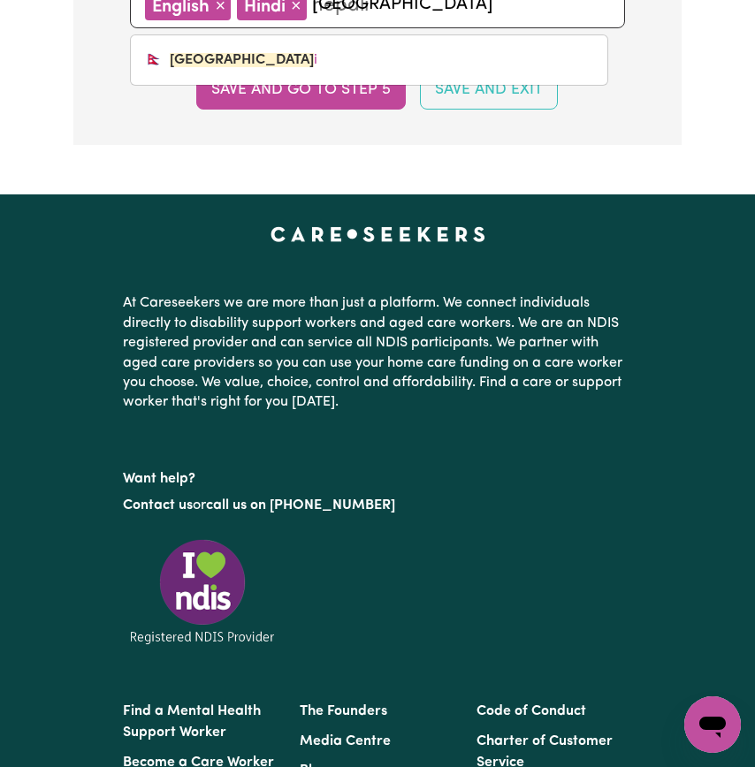
type input "nepali"
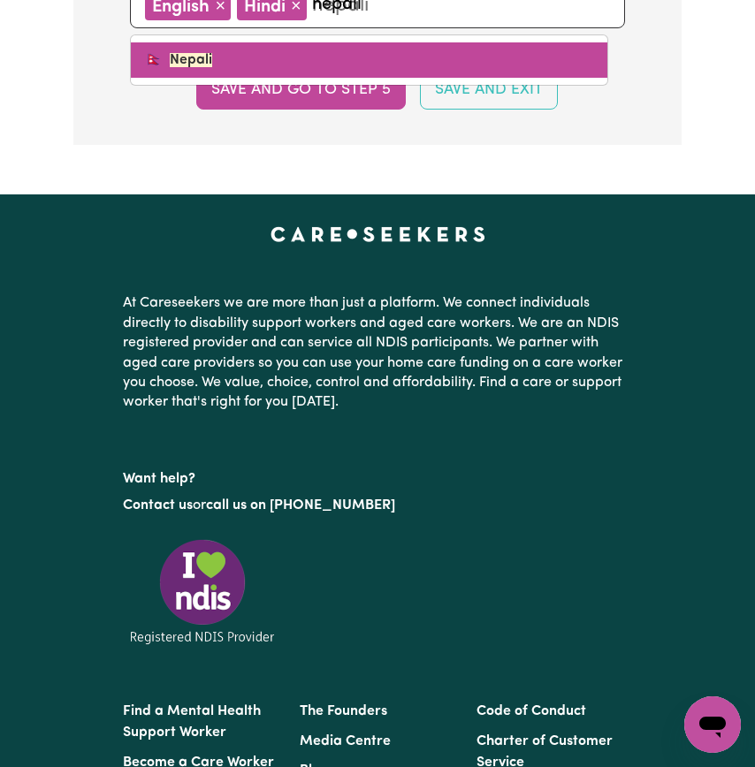
click at [298, 78] on link "🇳🇵 Nepali" at bounding box center [369, 59] width 476 height 35
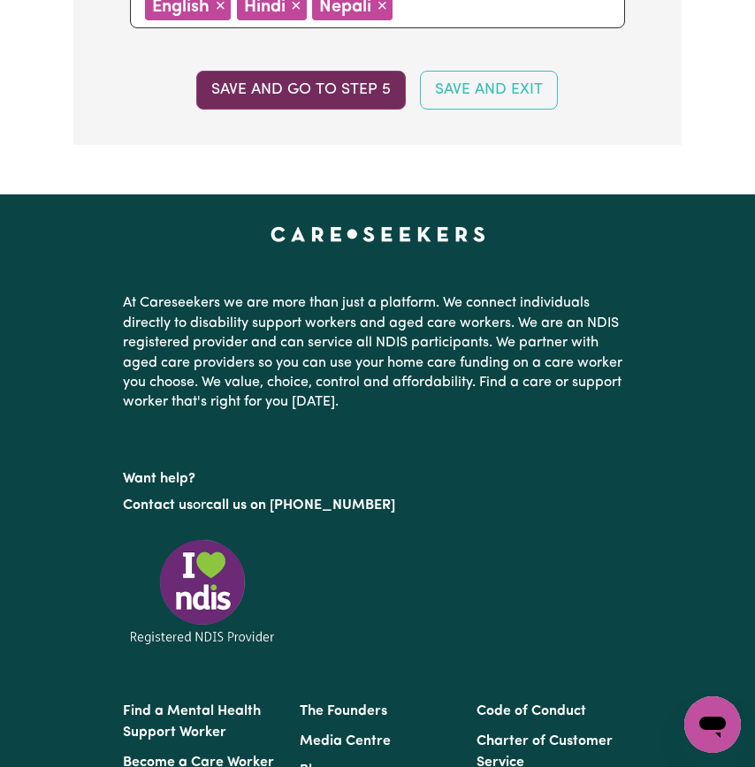
click at [351, 110] on button "Save and go to step 5" at bounding box center [300, 90] width 209 height 39
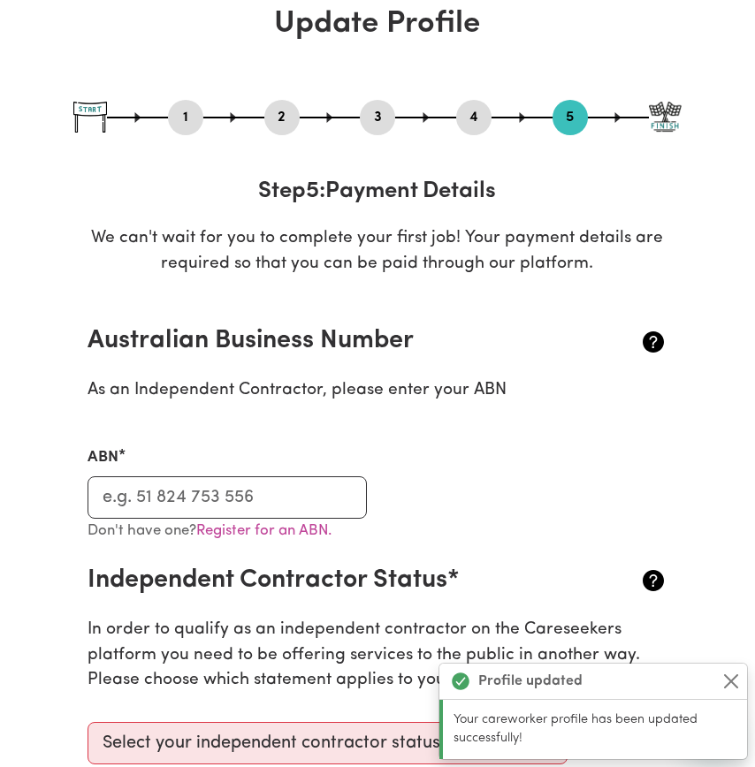
scroll to position [109, 0]
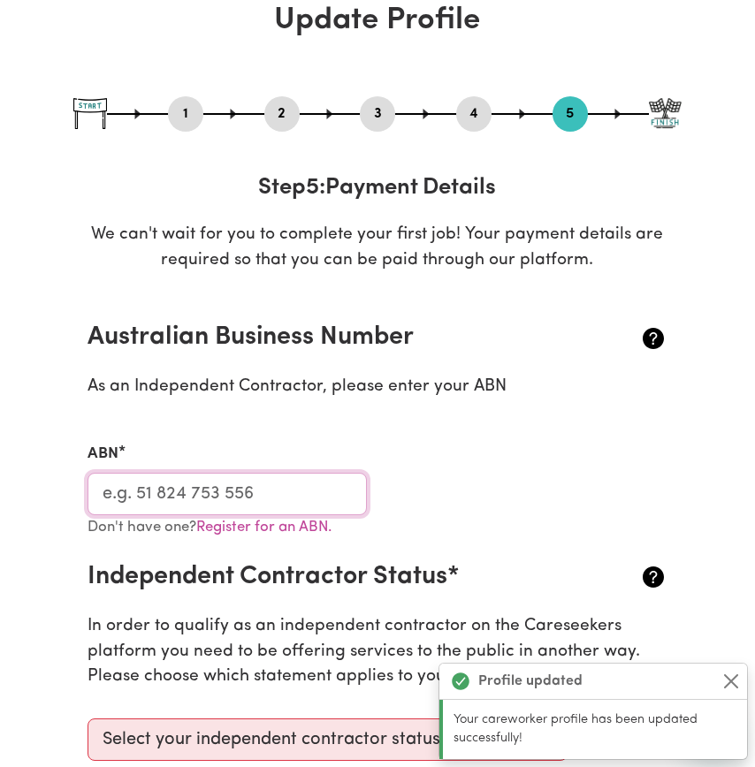
click at [295, 515] on input "ABN" at bounding box center [226, 494] width 279 height 42
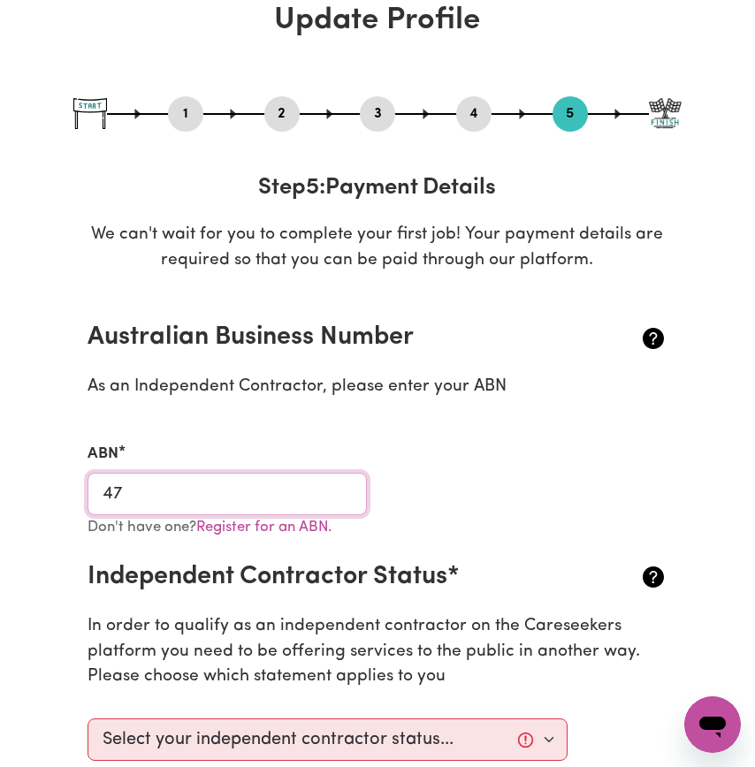
type input "4"
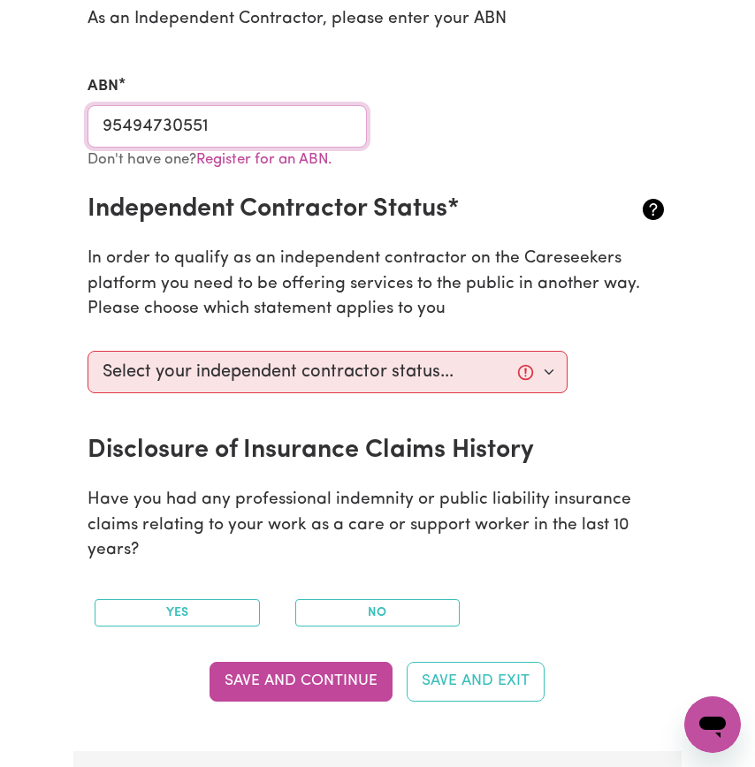
scroll to position [475, 0]
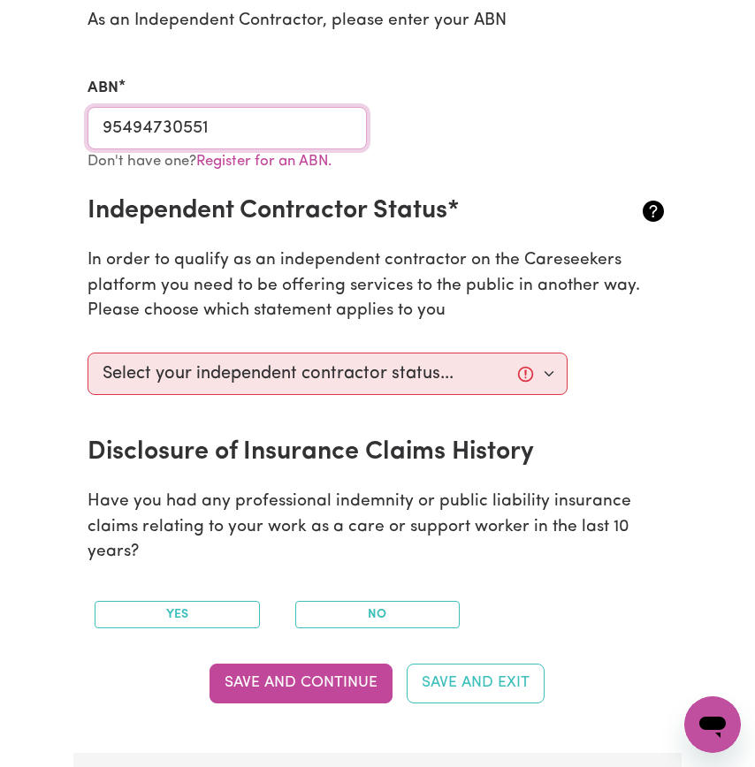
type input "95494730551"
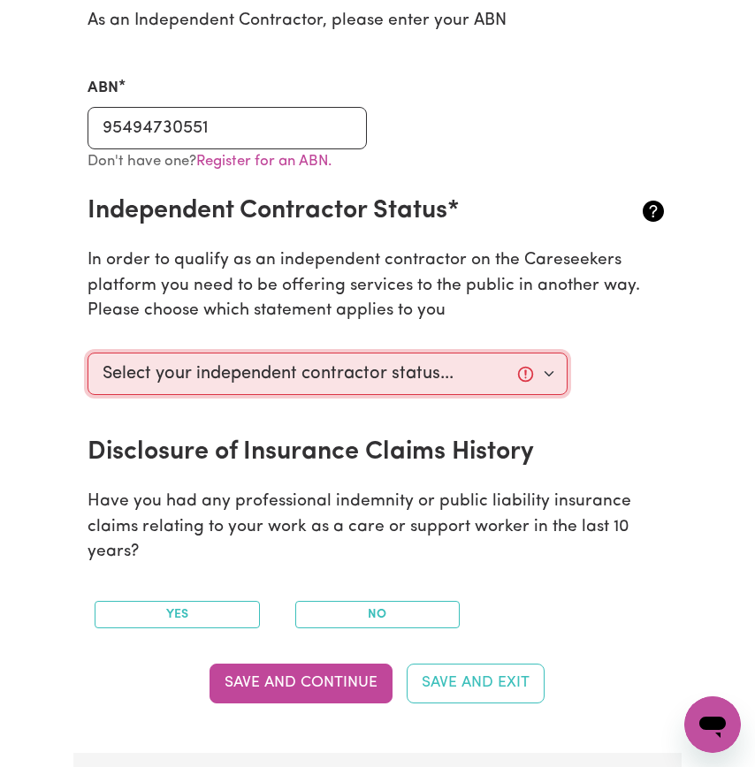
click at [457, 395] on select "Select your independent contractor status... I am providing services through an…" at bounding box center [326, 374] width 479 height 42
select select "I am providing services by being employed by an organisation"
click at [90, 395] on select "Select your independent contractor status... I am providing services through an…" at bounding box center [326, 374] width 479 height 42
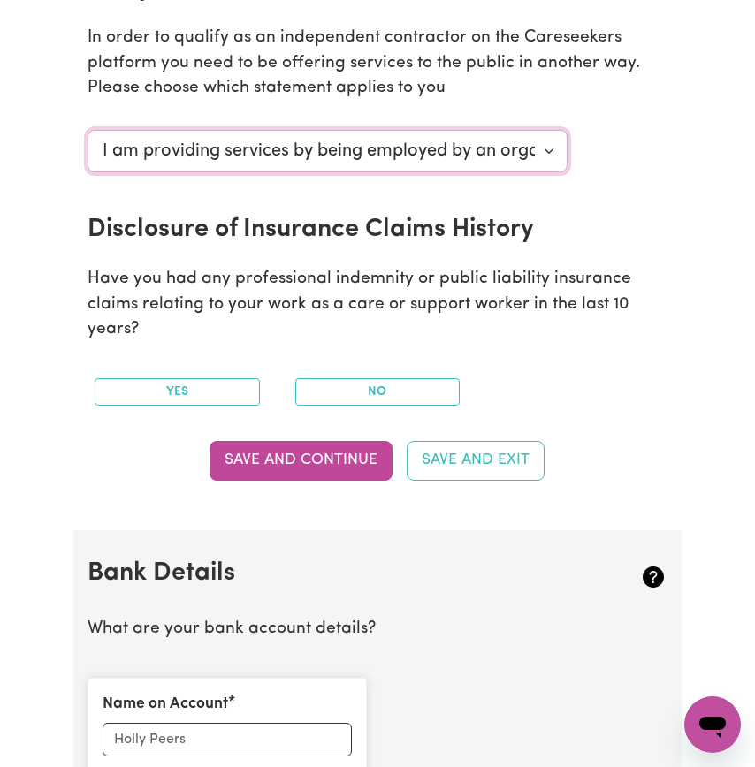
scroll to position [718, 0]
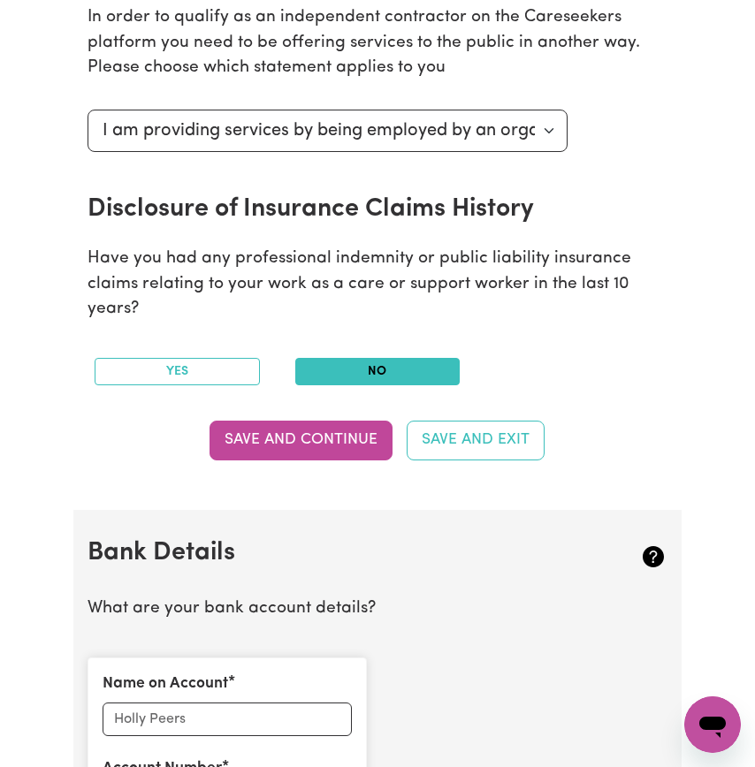
click at [335, 385] on button "No" at bounding box center [377, 371] width 165 height 27
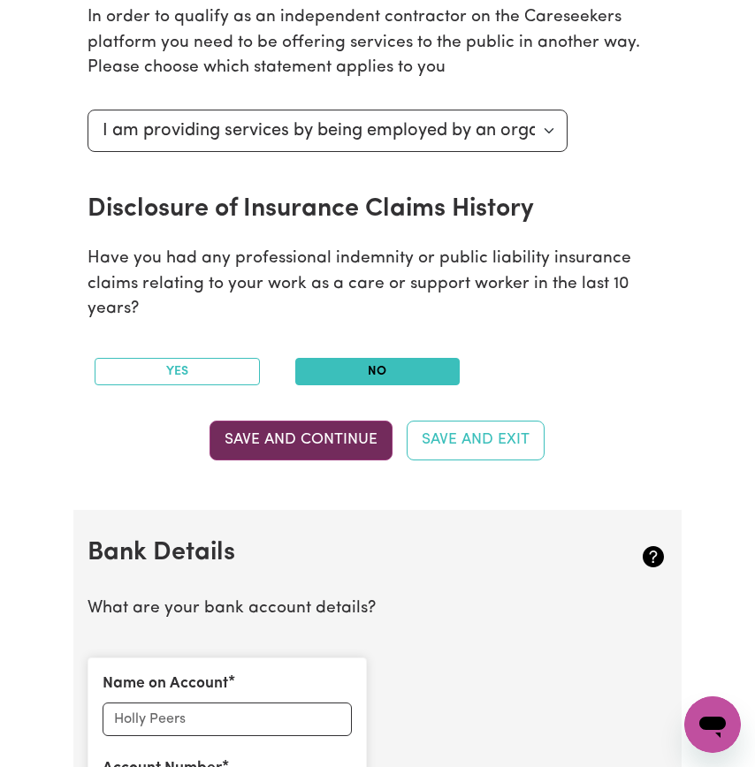
click at [308, 460] on button "Save and Continue" at bounding box center [300, 440] width 183 height 39
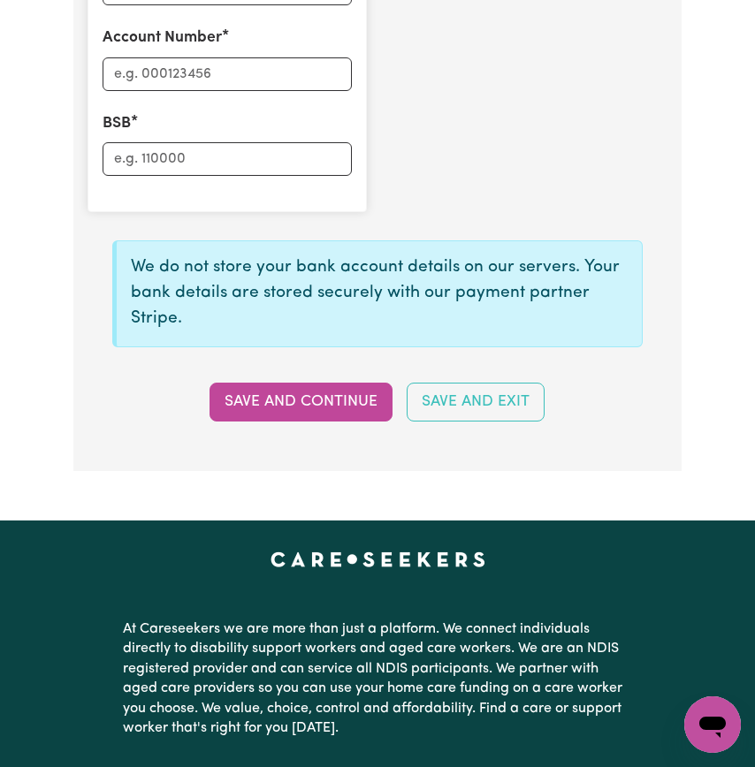
scroll to position [1448, 0]
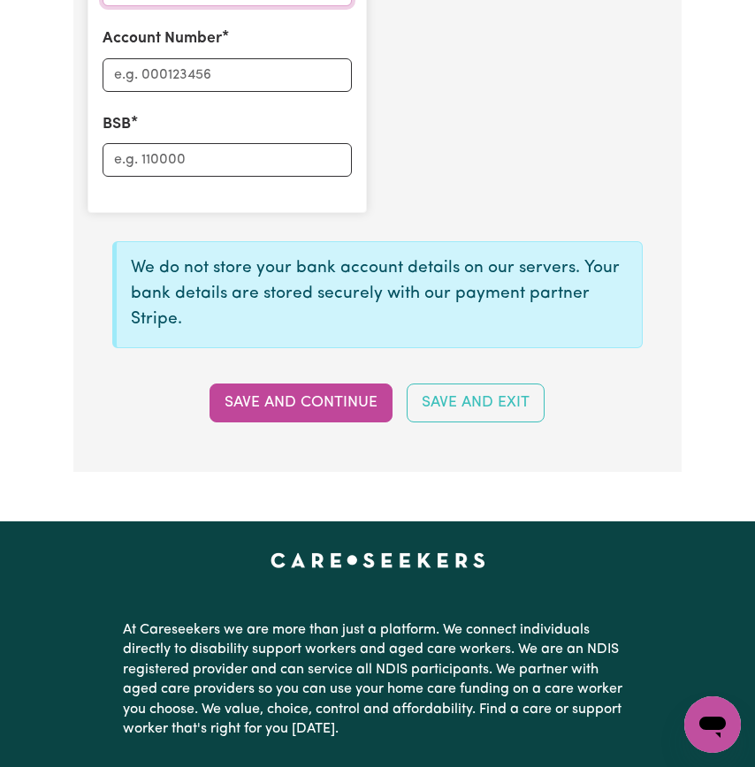
type input "up bank"
click at [304, 92] on input "Account Number" at bounding box center [227, 75] width 249 height 34
type input "227824265"
click at [315, 177] on input "BSB" at bounding box center [227, 160] width 249 height 34
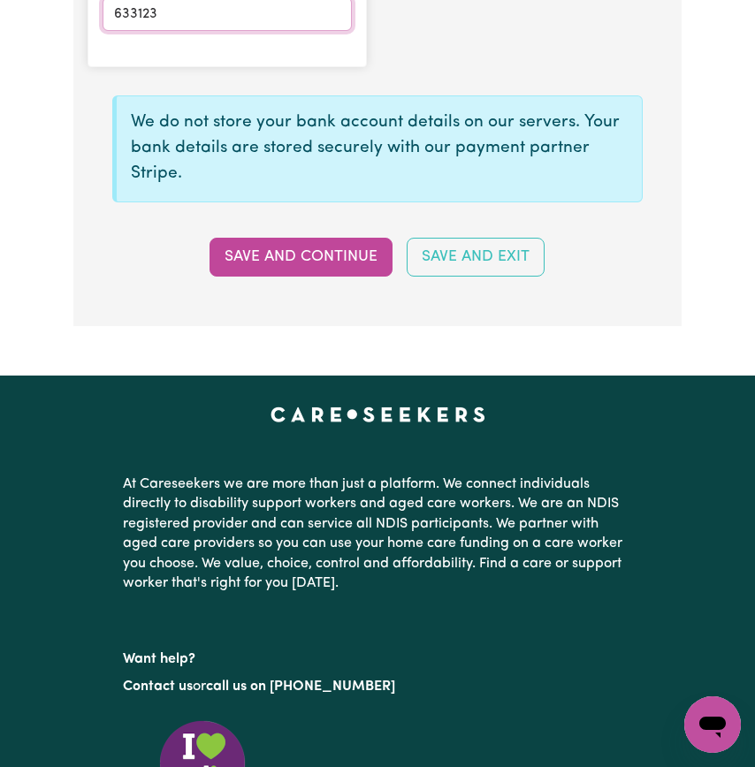
scroll to position [1594, 0]
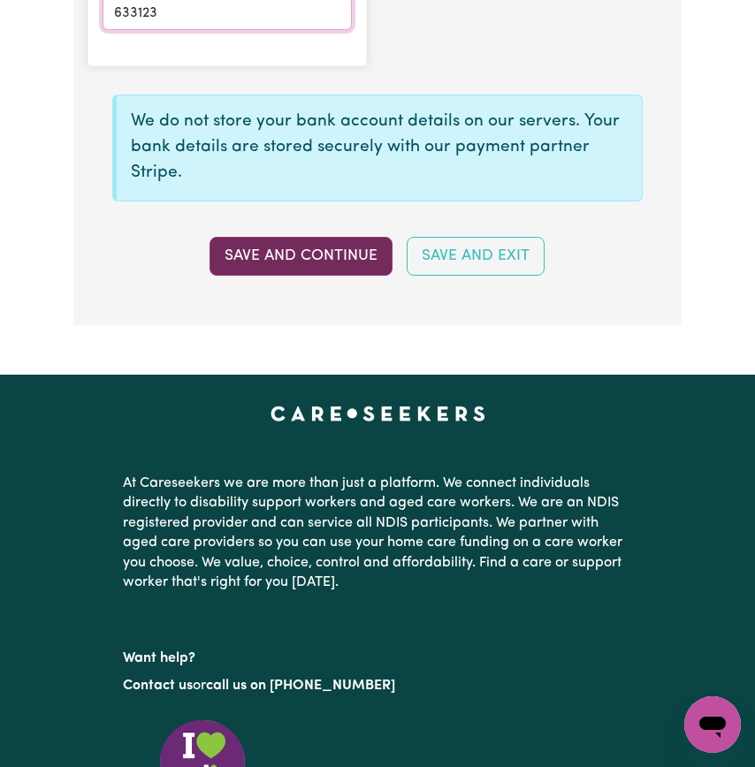
type input "633123"
click at [273, 276] on button "Save and Continue" at bounding box center [300, 256] width 183 height 39
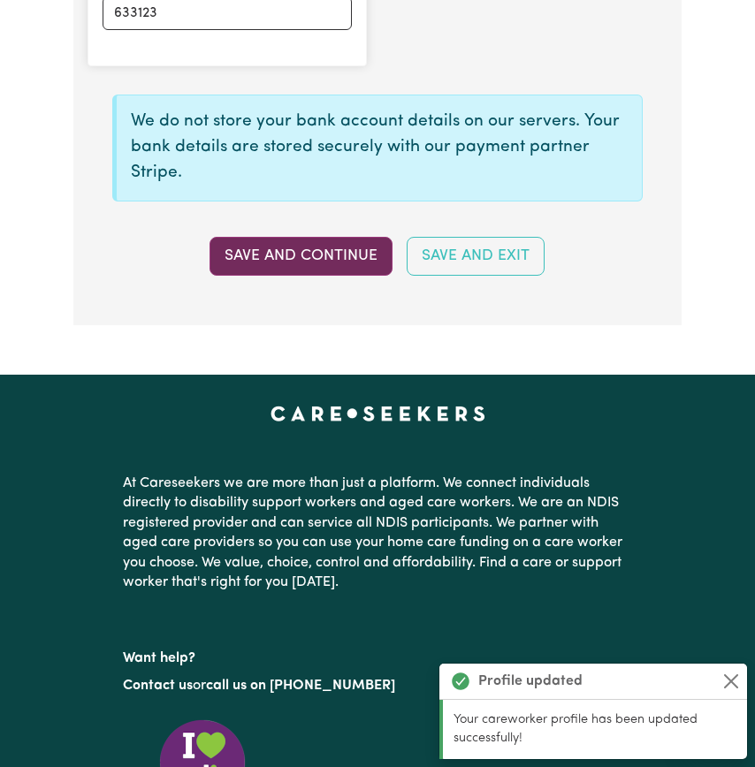
type input "****4265"
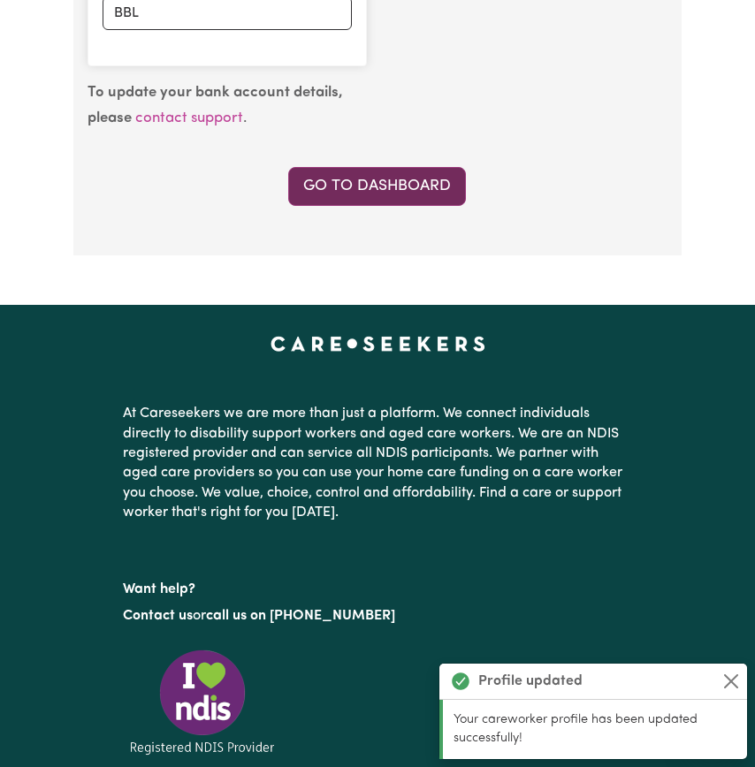
click at [338, 206] on link "Go to Dashboard" at bounding box center [377, 186] width 178 height 39
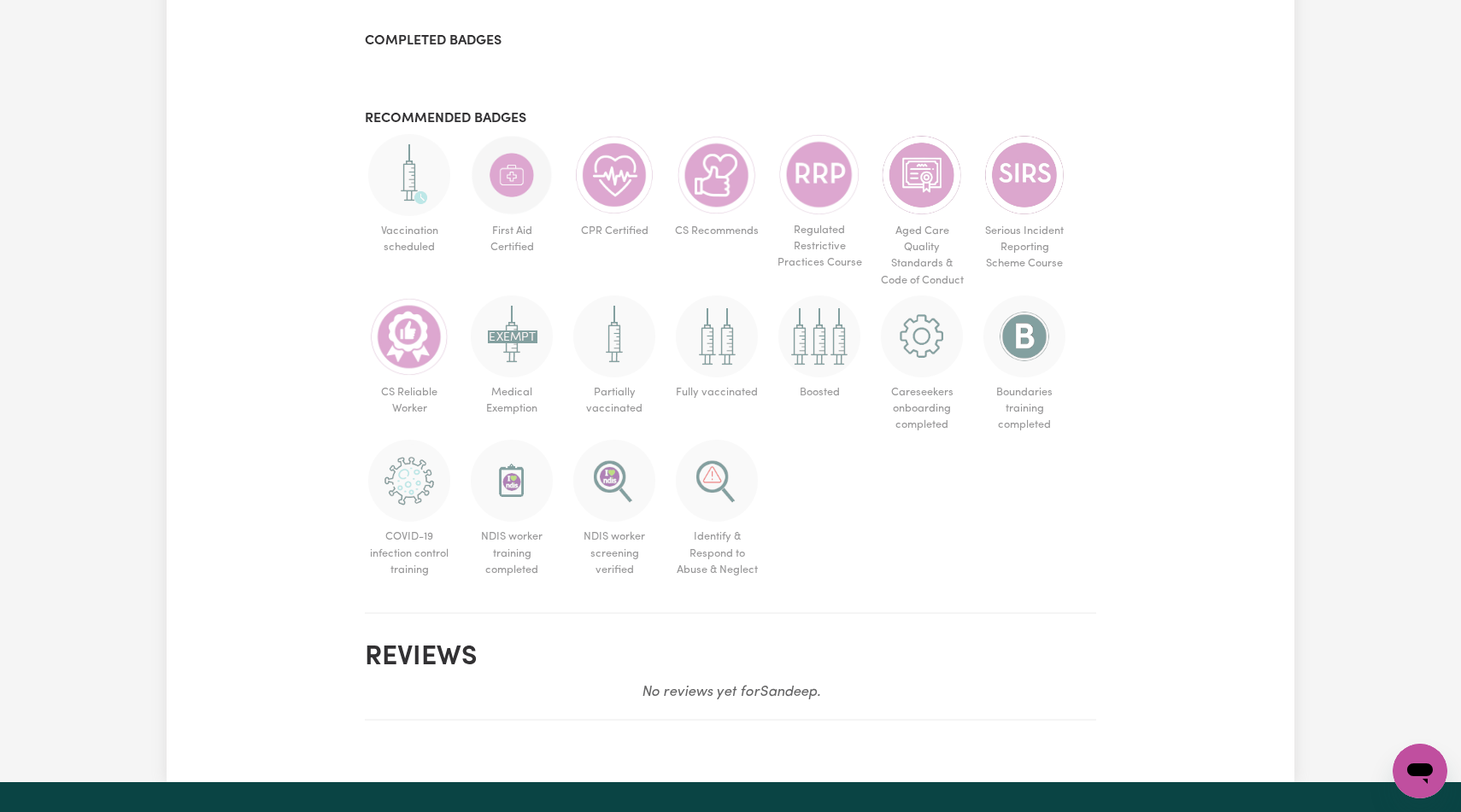
scroll to position [1025, 0]
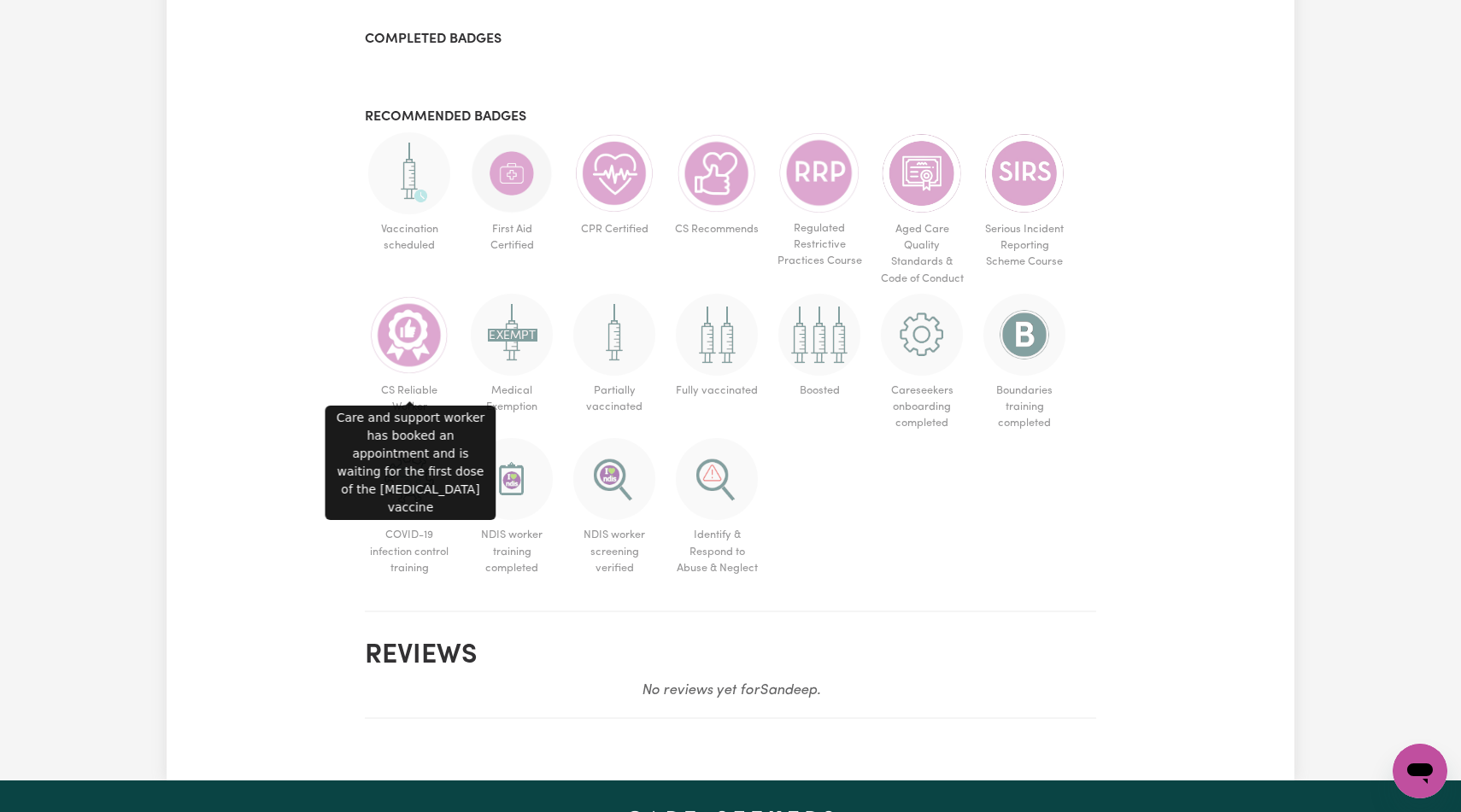
click at [408, 215] on img at bounding box center [409, 173] width 82 height 82
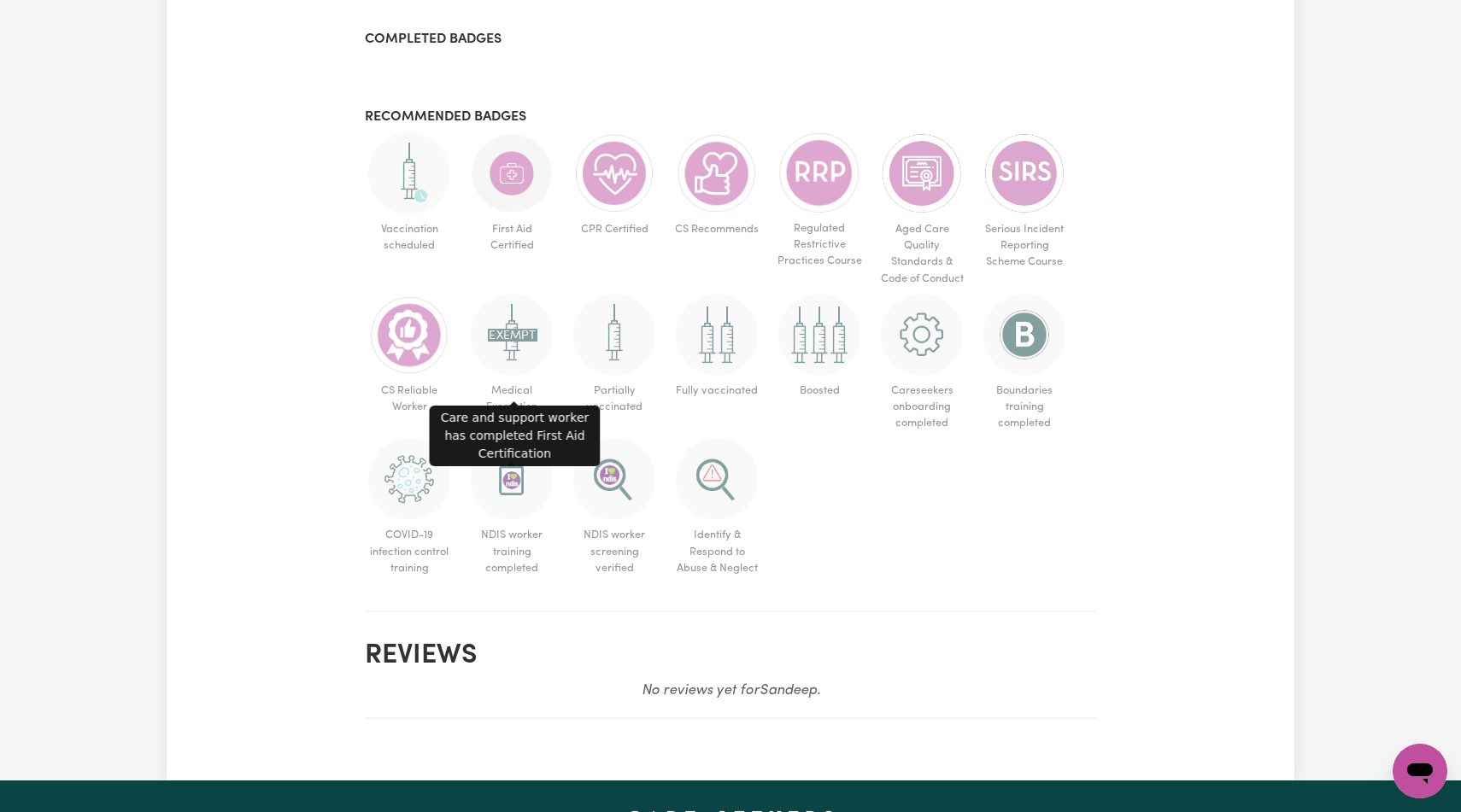
click at [529, 215] on img at bounding box center [511, 173] width 82 height 82
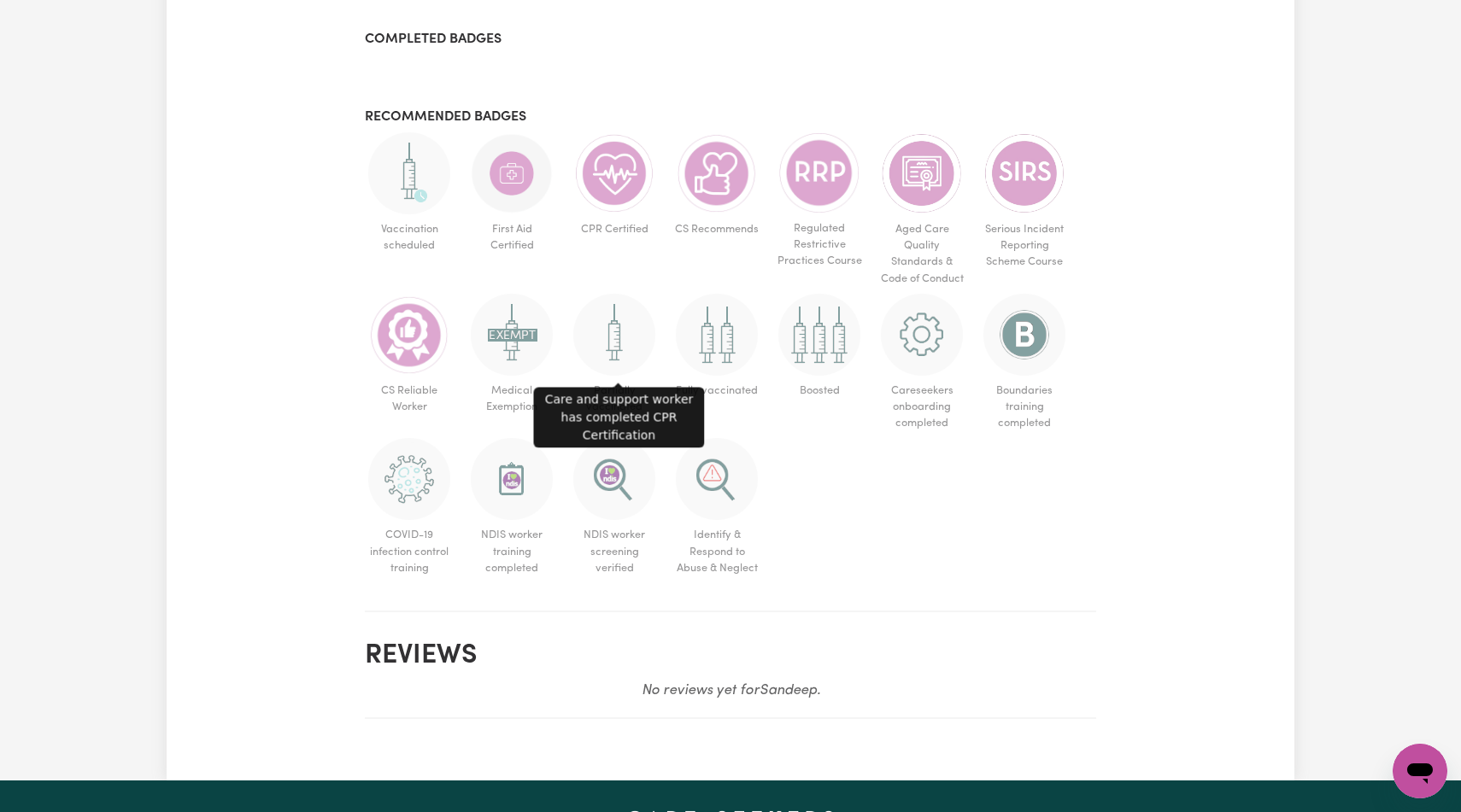
click at [613, 215] on img at bounding box center [614, 173] width 82 height 82
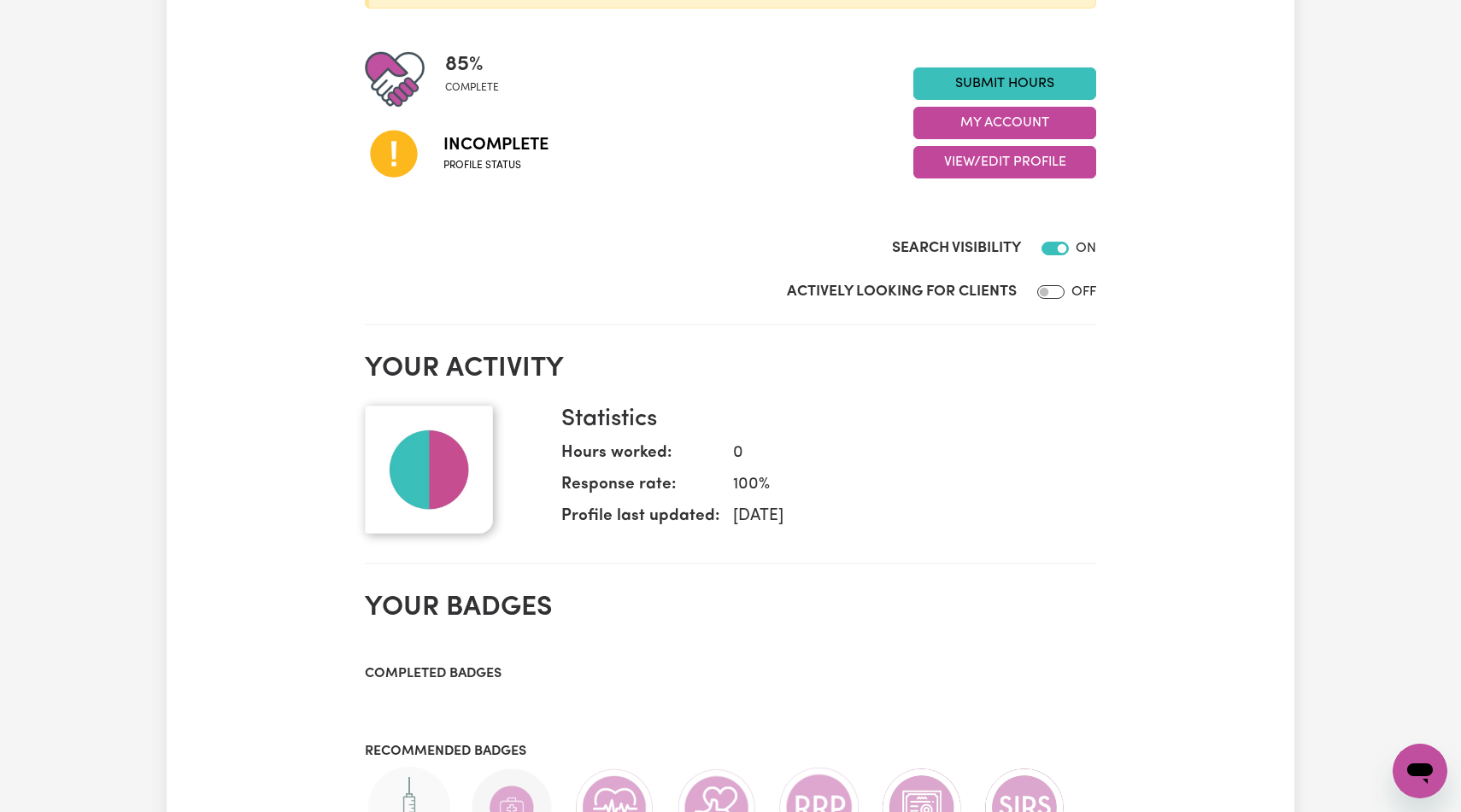
scroll to position [0, 0]
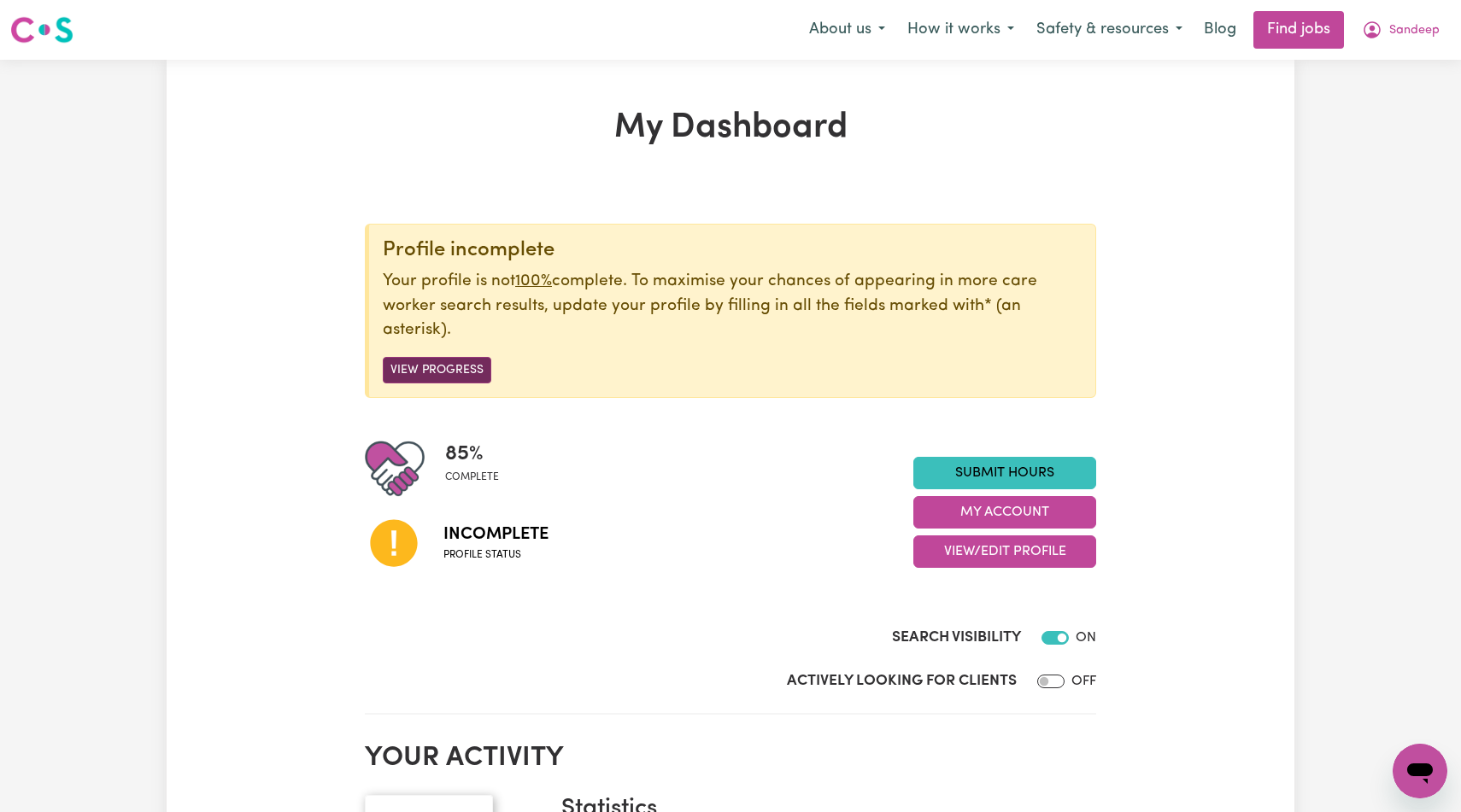
click at [463, 384] on button "View Progress" at bounding box center [437, 369] width 108 height 26
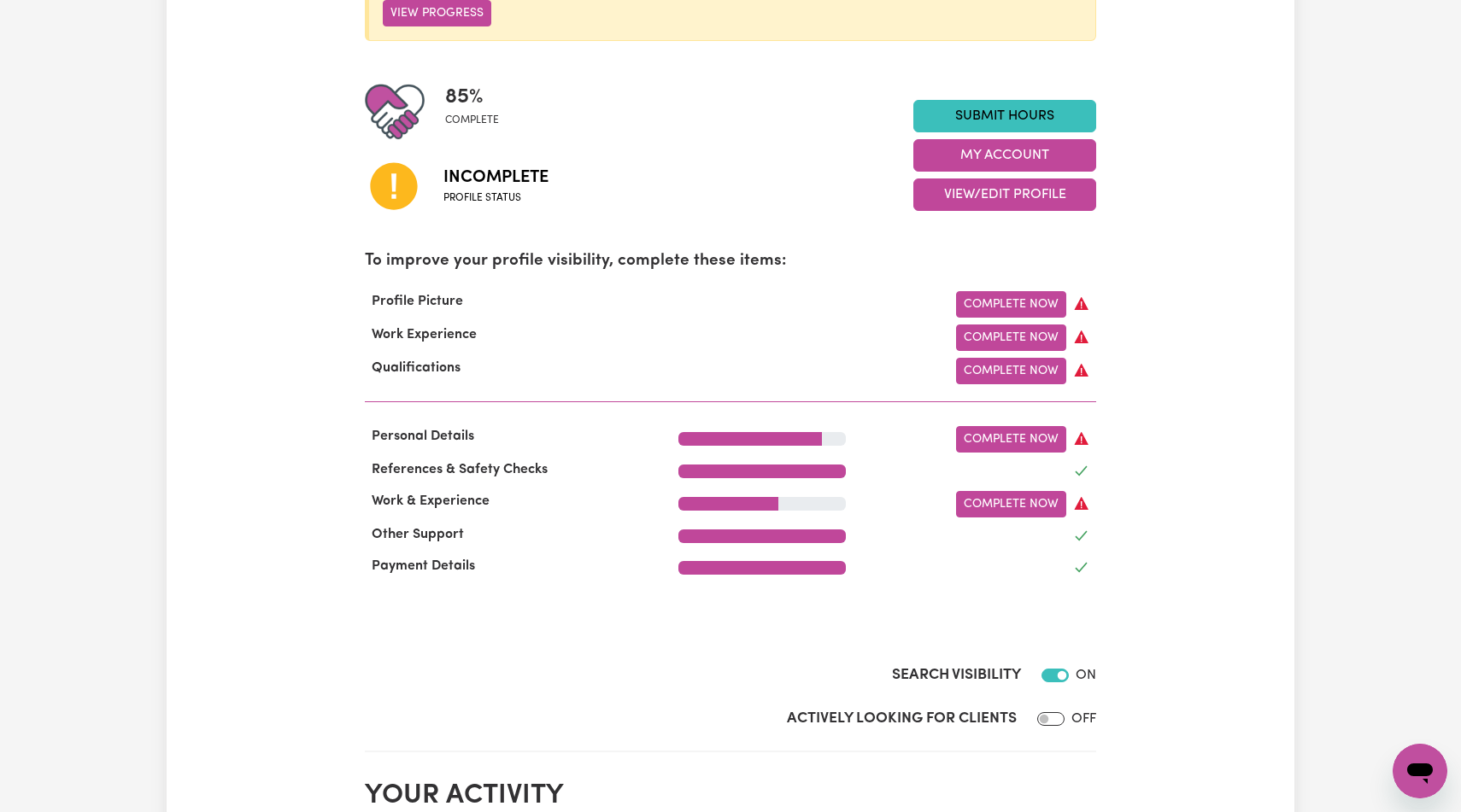
scroll to position [438, 0]
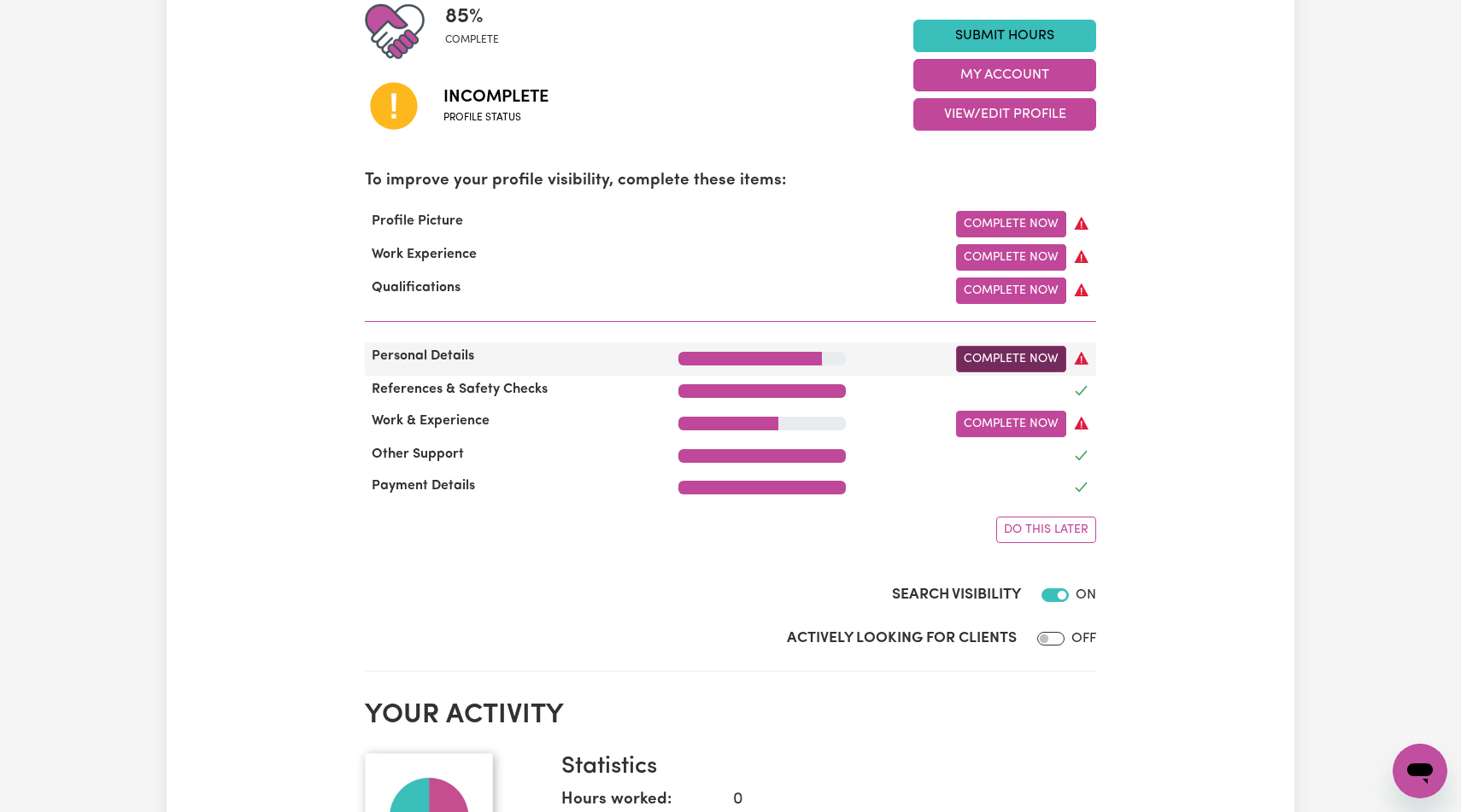
click at [1021, 372] on link "Complete Now" at bounding box center [1011, 359] width 110 height 26
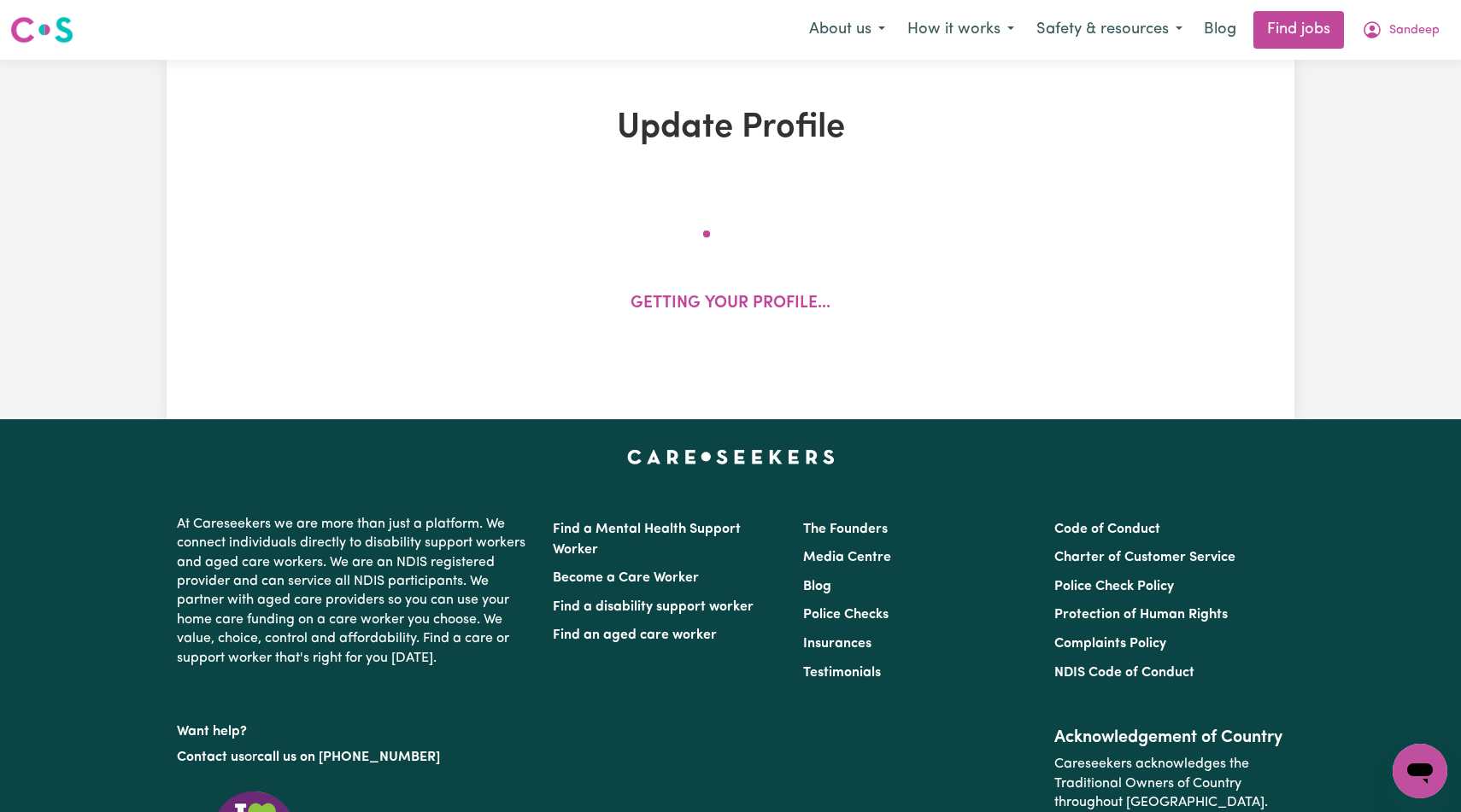
select select "[DEMOGRAPHIC_DATA]"
select select "Student Visa"
select select "Studying a healthcare related degree or qualification"
select select "37"
select select "40"
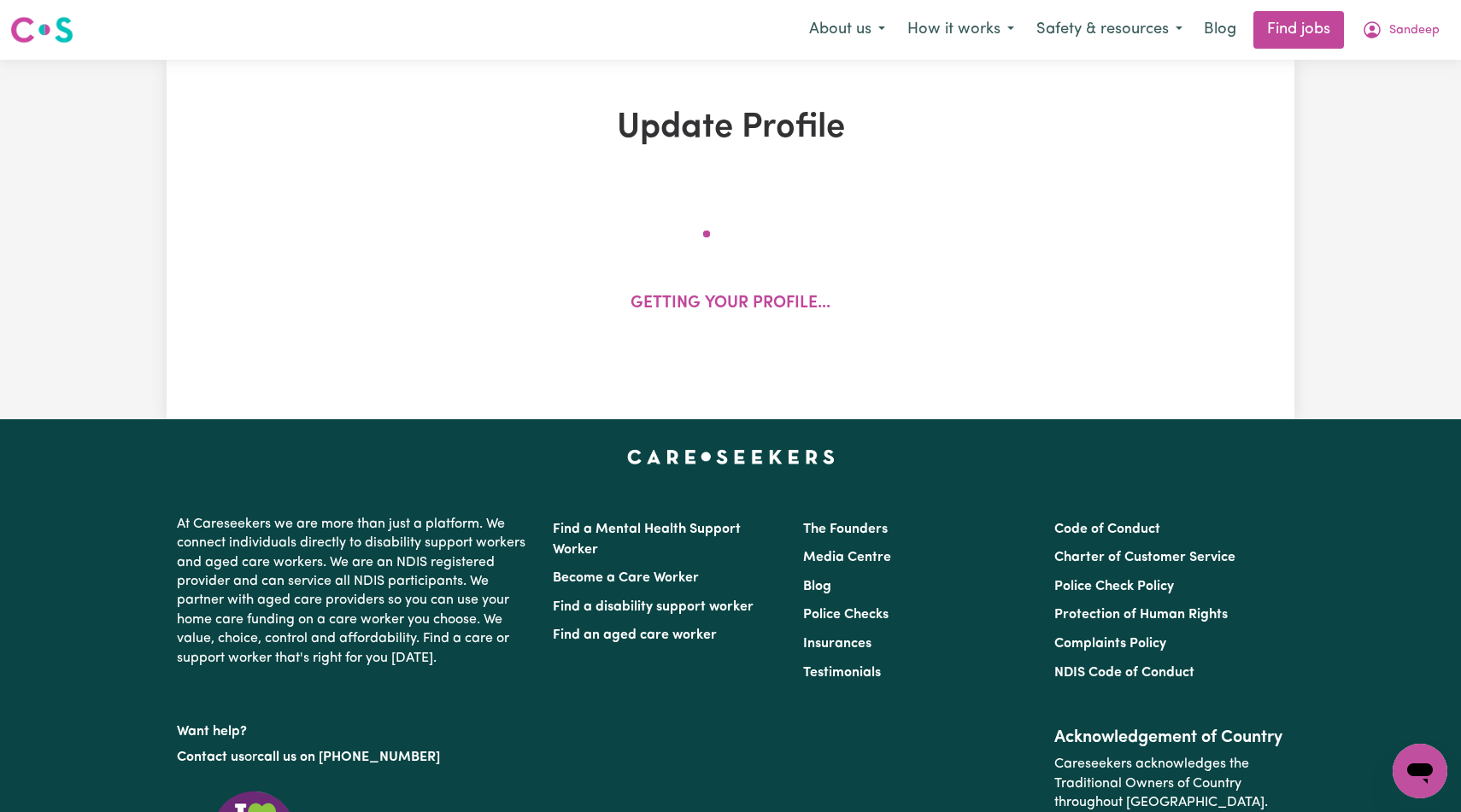
select select "45"
select select "50"
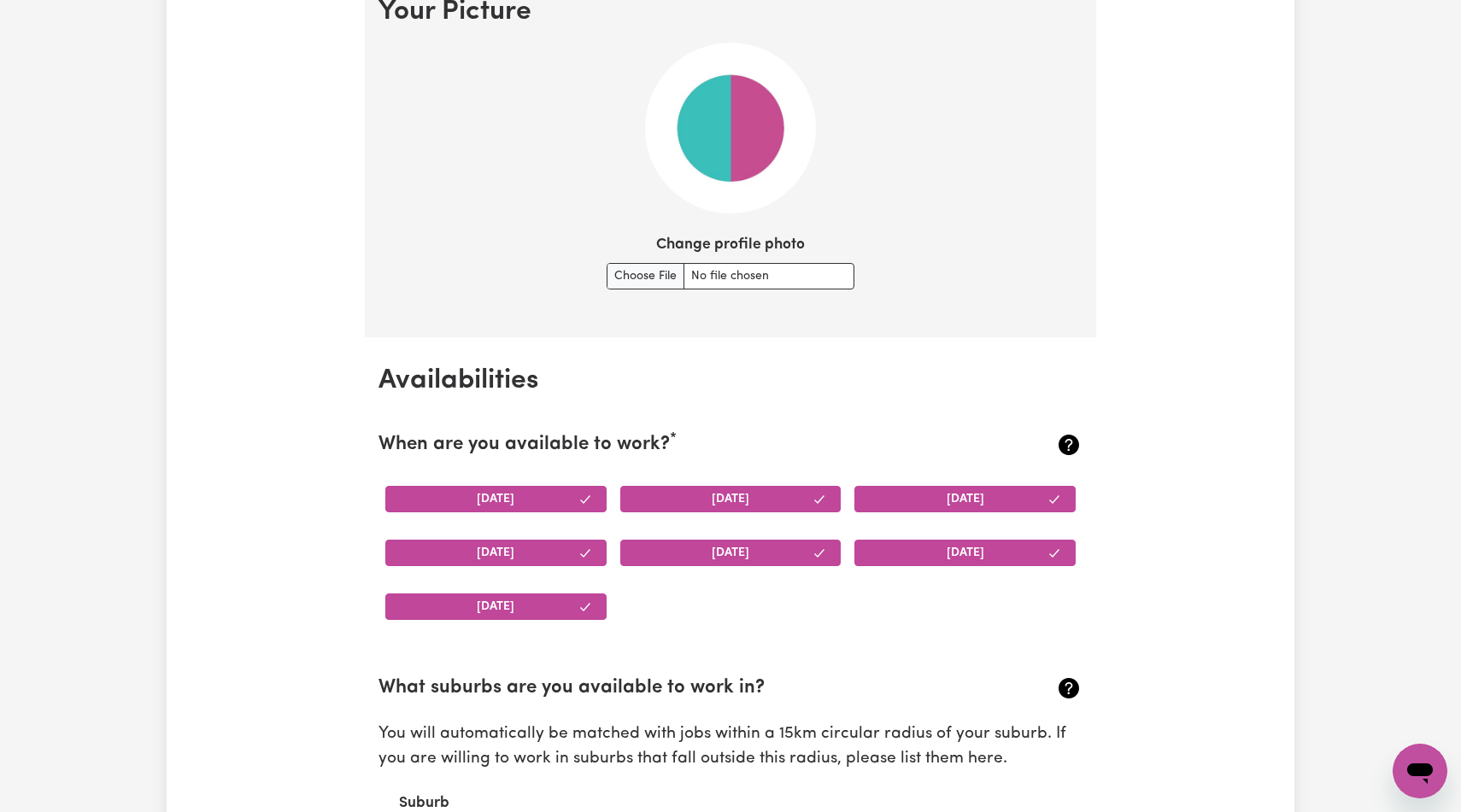
scroll to position [1264, 0]
click at [641, 289] on input "Change profile photo" at bounding box center [730, 275] width 248 height 26
type input "C:\fakepath\P40449.jpg"
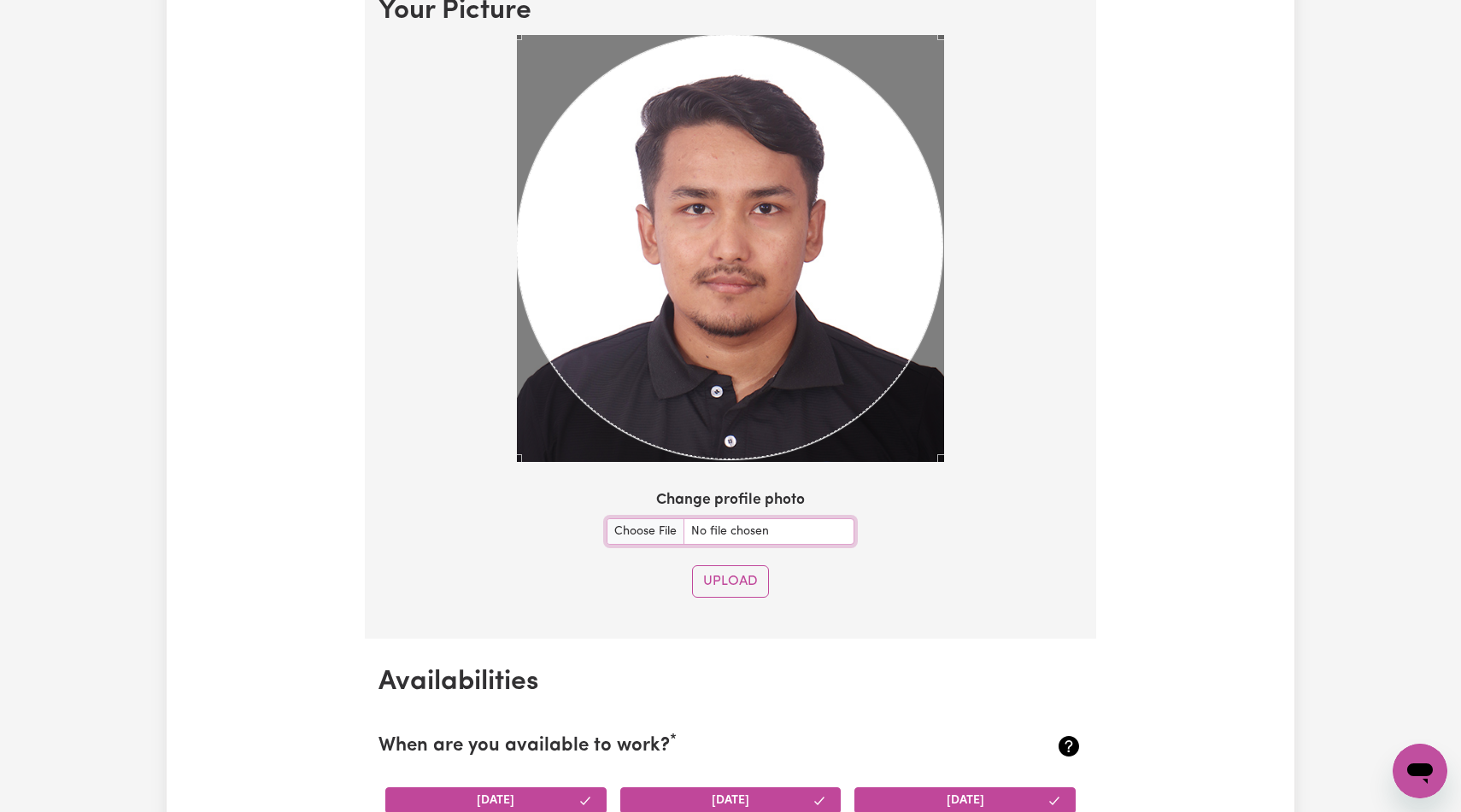
click at [940, 462] on div at bounding box center [731, 248] width 427 height 427
click at [742, 598] on button "Upload" at bounding box center [731, 582] width 77 height 33
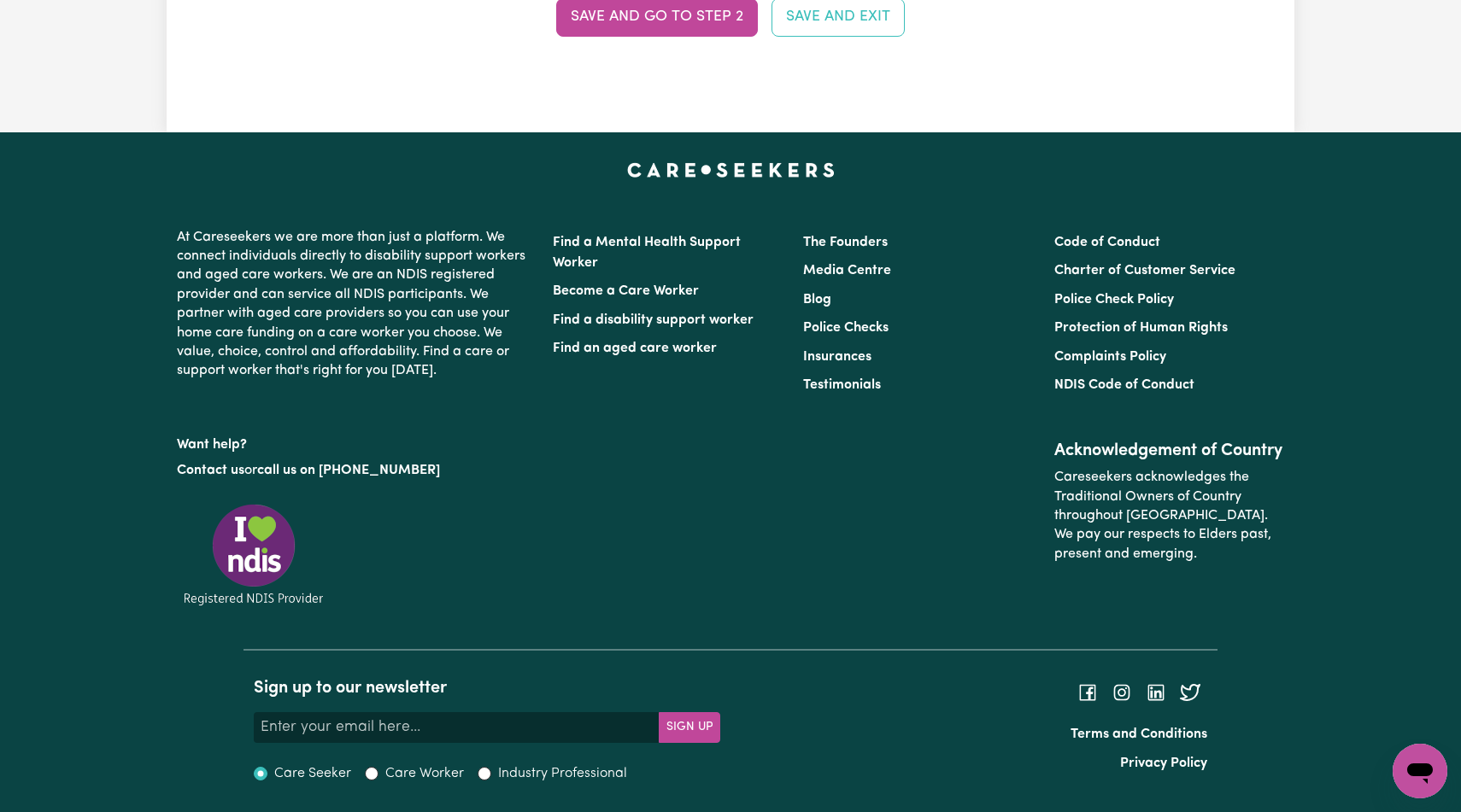
scroll to position [4920, 0]
click at [614, 36] on button "Save and go to Step 2" at bounding box center [657, 16] width 202 height 38
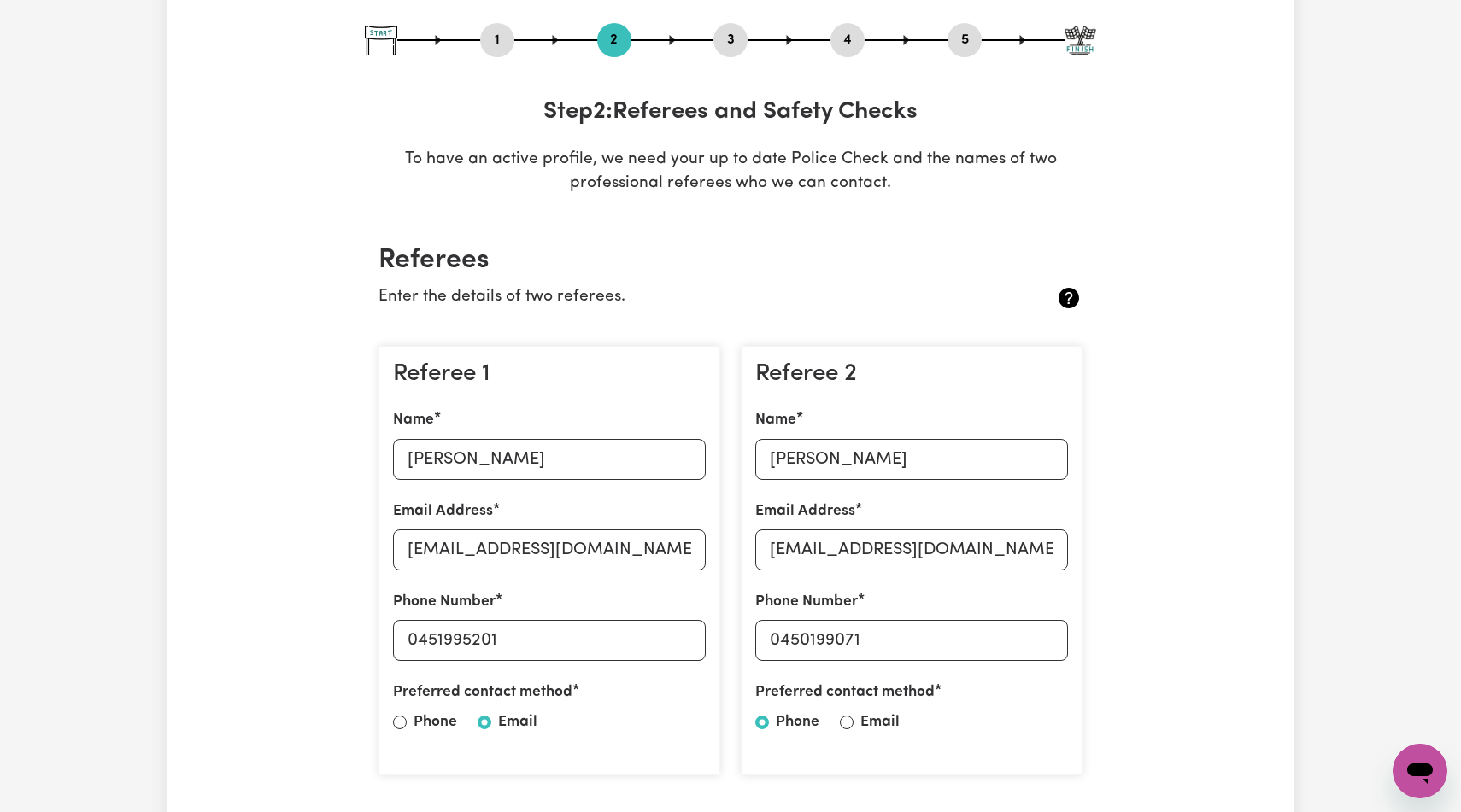
scroll to position [0, 0]
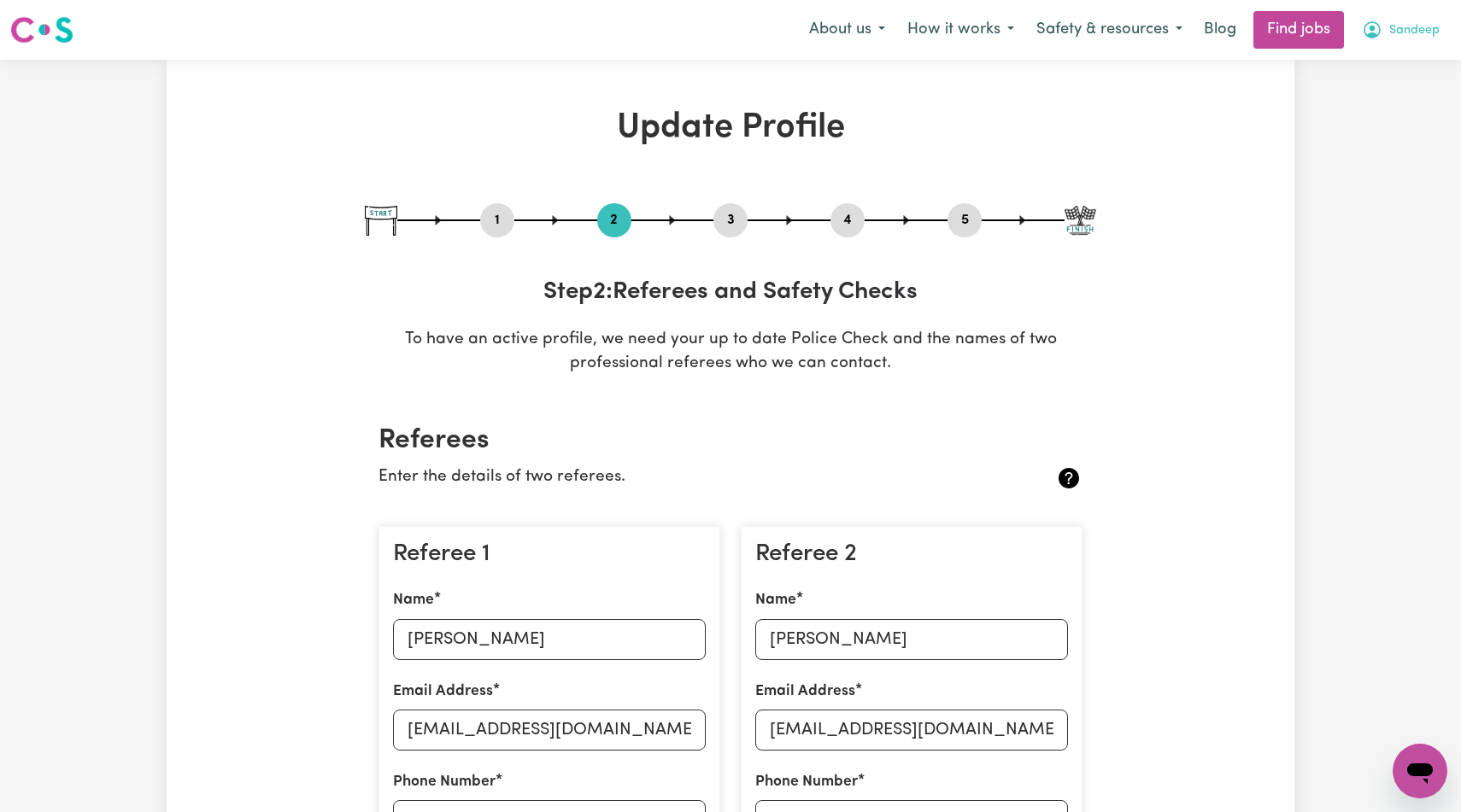
click at [1391, 29] on span "Sandeep" at bounding box center [1415, 30] width 50 height 18
click at [1379, 79] on link "My Account" at bounding box center [1383, 67] width 135 height 33
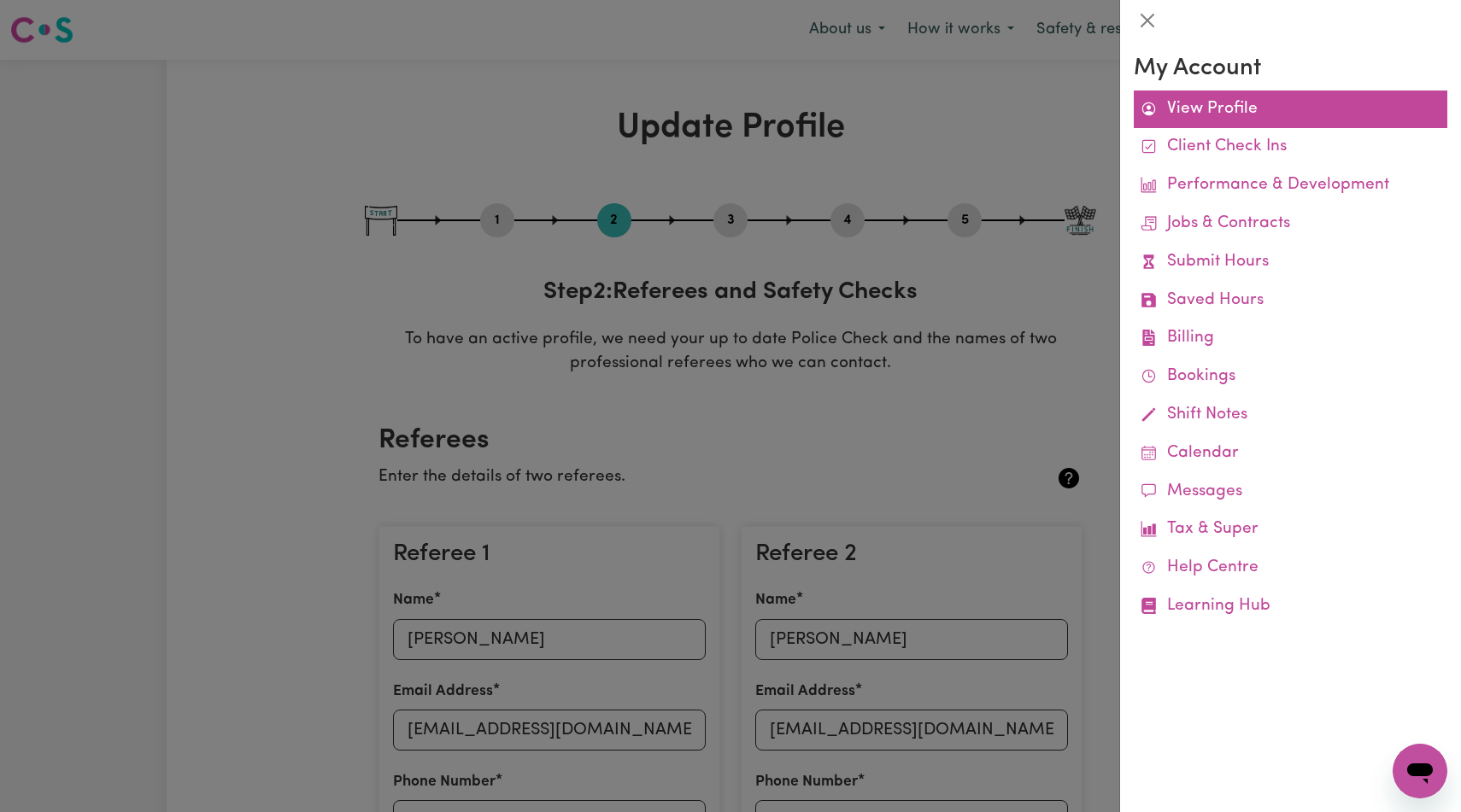
click at [1202, 117] on link "View Profile" at bounding box center [1291, 110] width 313 height 39
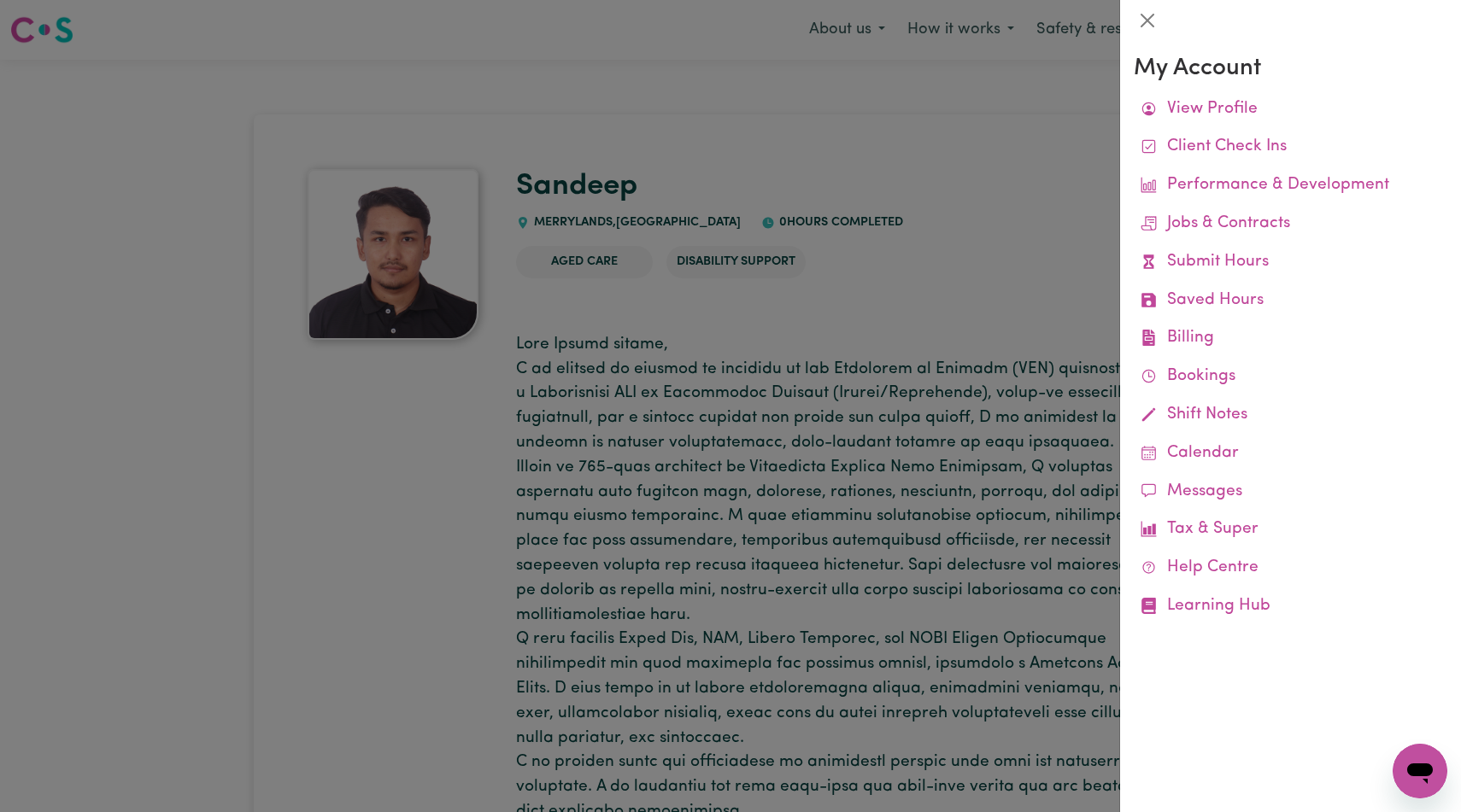
click at [1031, 324] on div at bounding box center [730, 406] width 1461 height 812
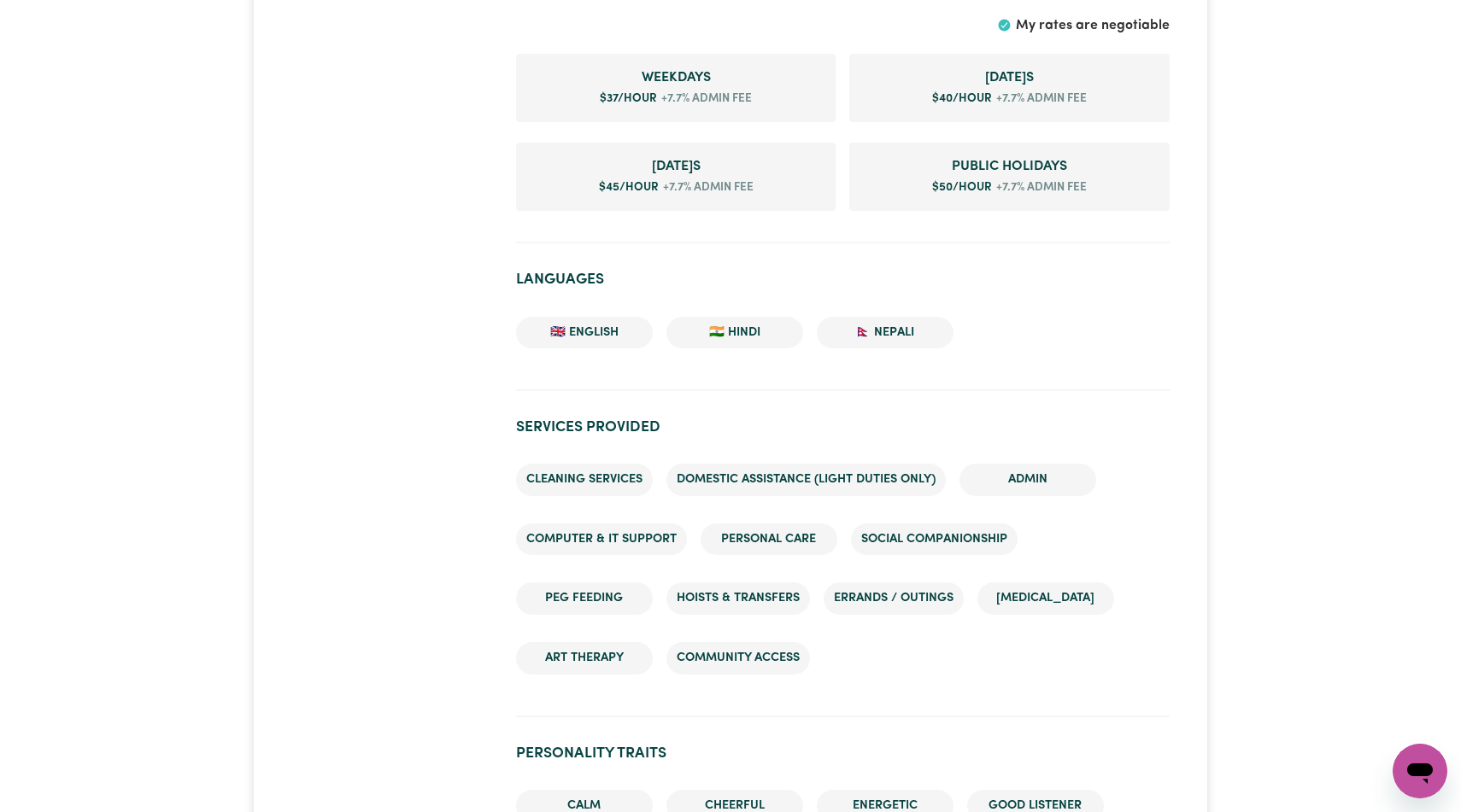
scroll to position [1336, 0]
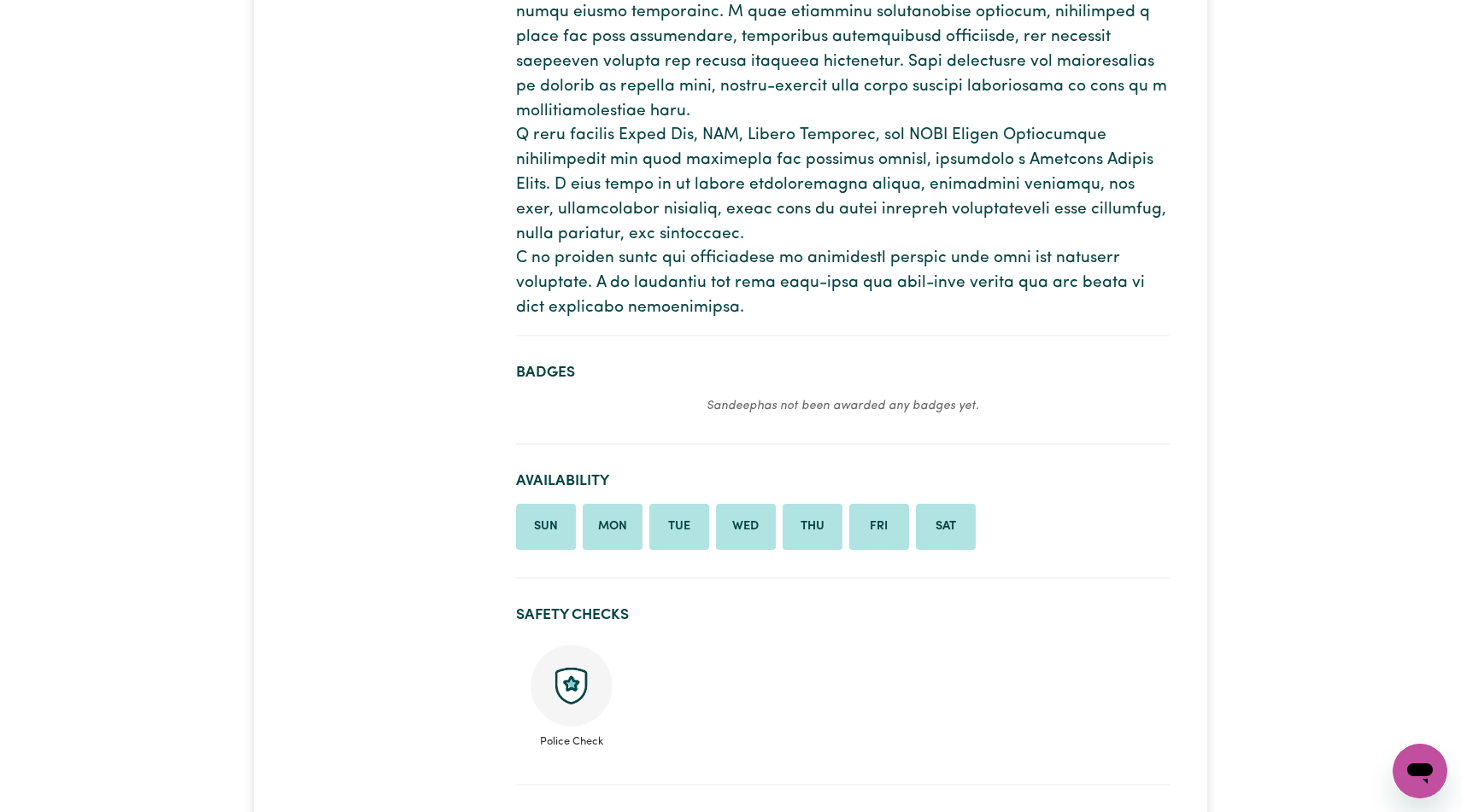
scroll to position [0, 0]
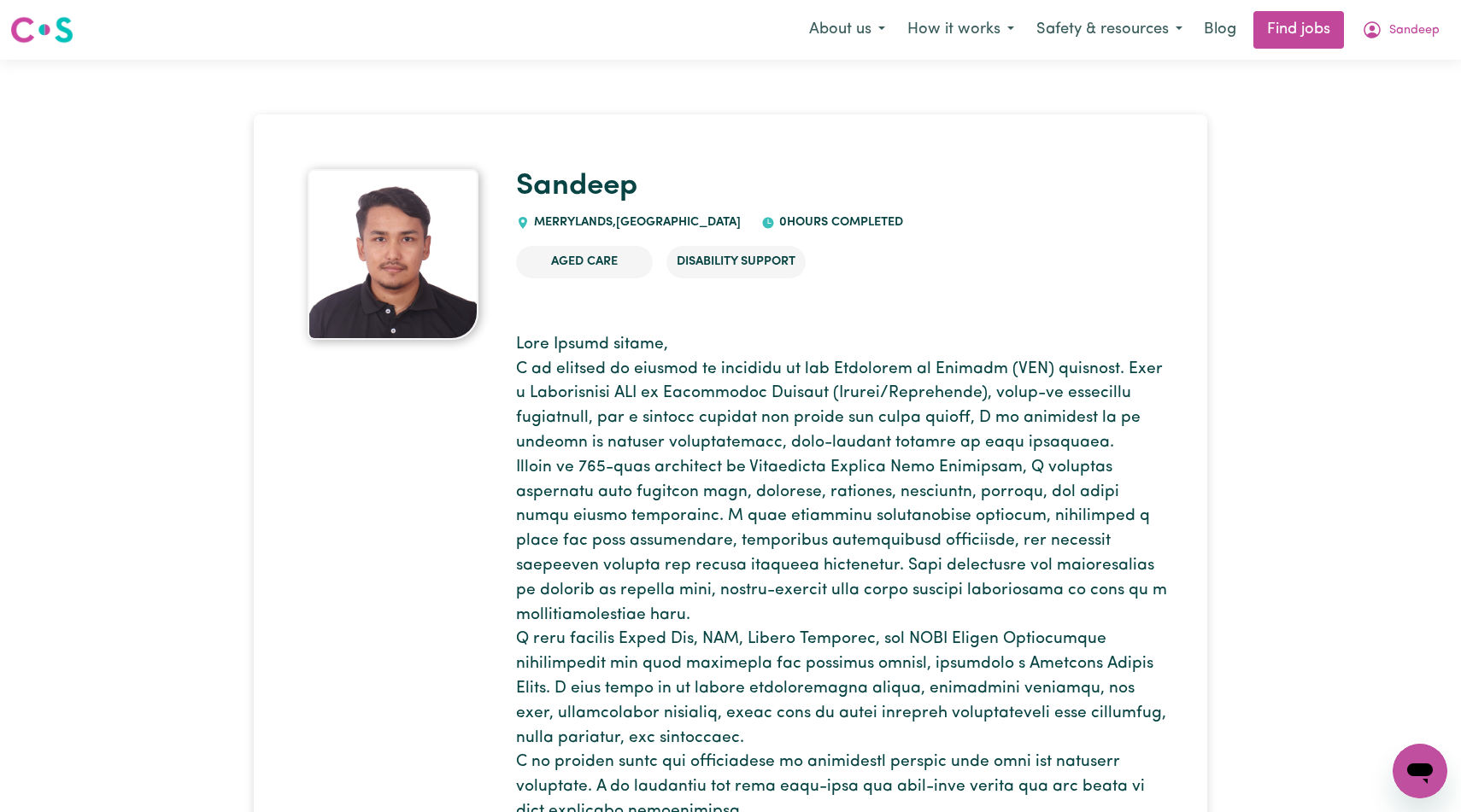
click at [51, 36] on img at bounding box center [42, 30] width 63 height 31
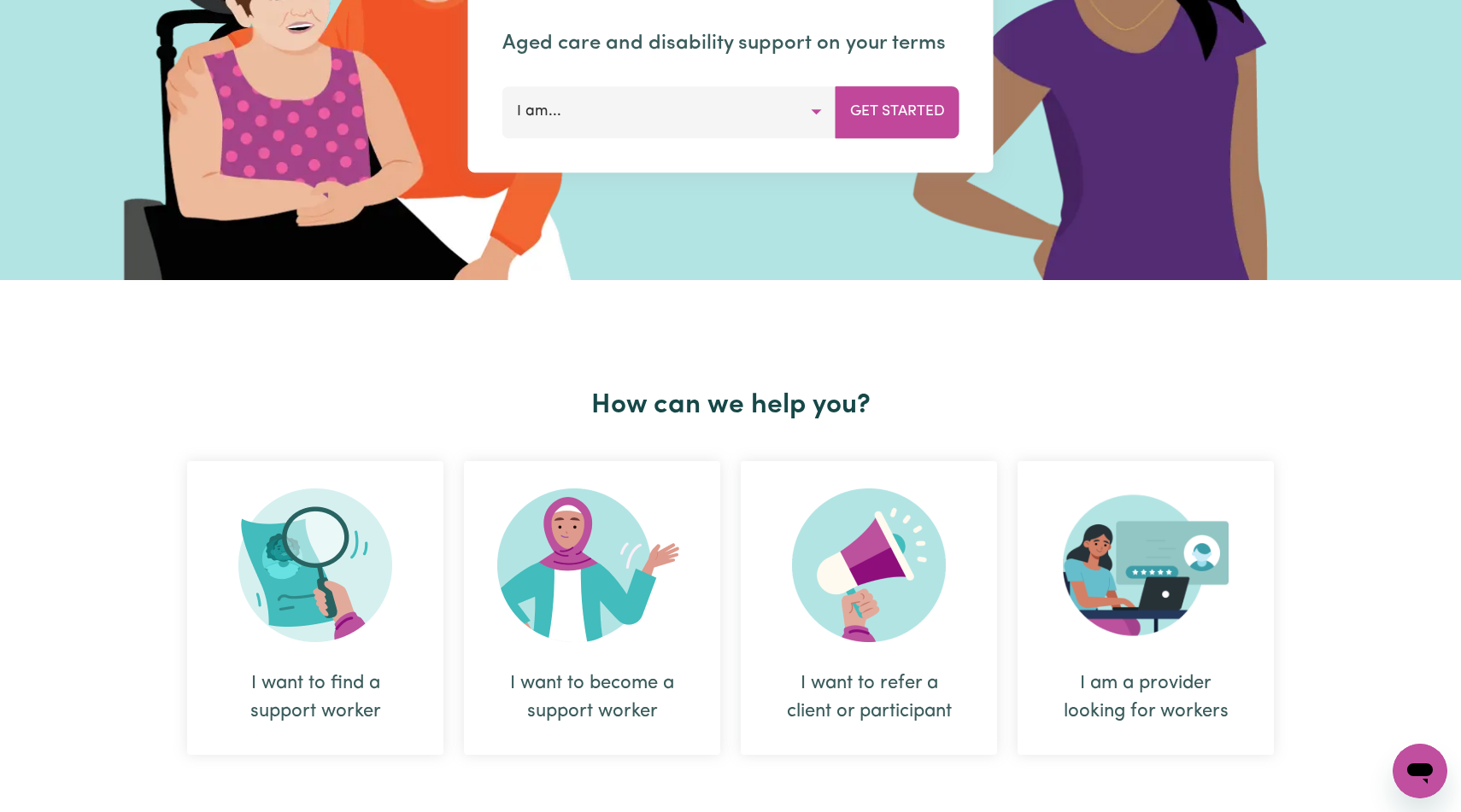
scroll to position [199, 0]
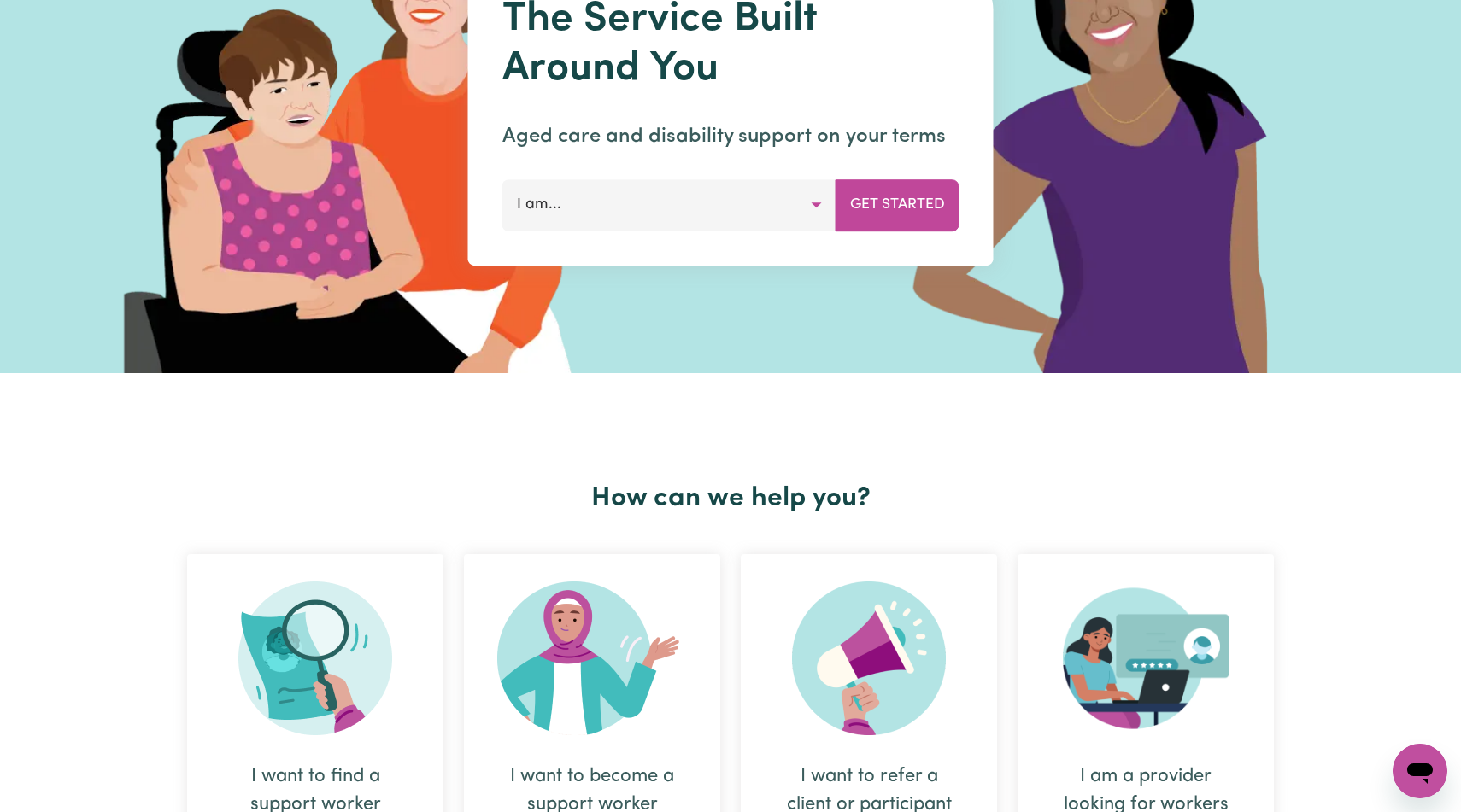
click at [600, 687] on img at bounding box center [592, 658] width 190 height 154
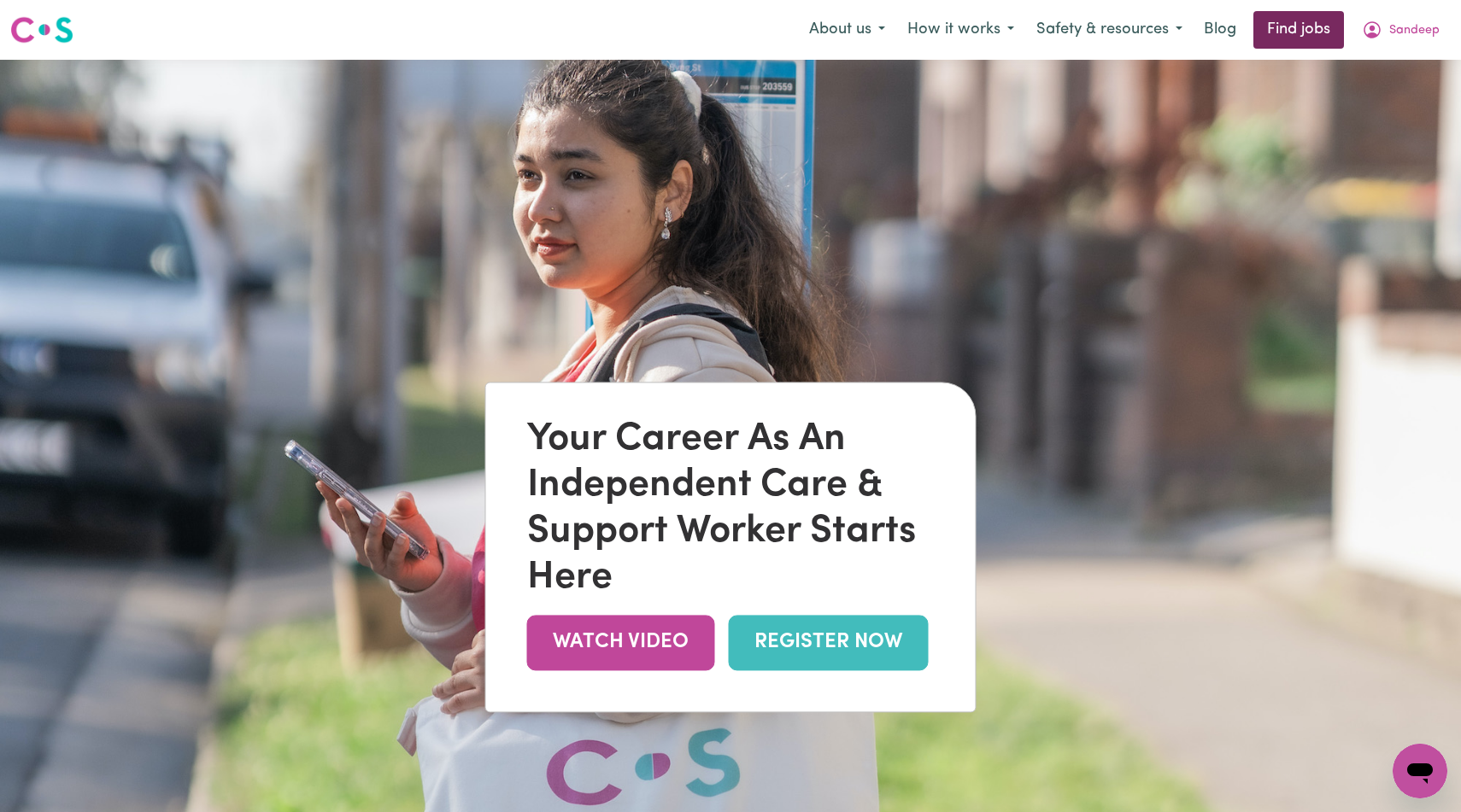
click at [1285, 26] on link "Find jobs" at bounding box center [1300, 29] width 91 height 38
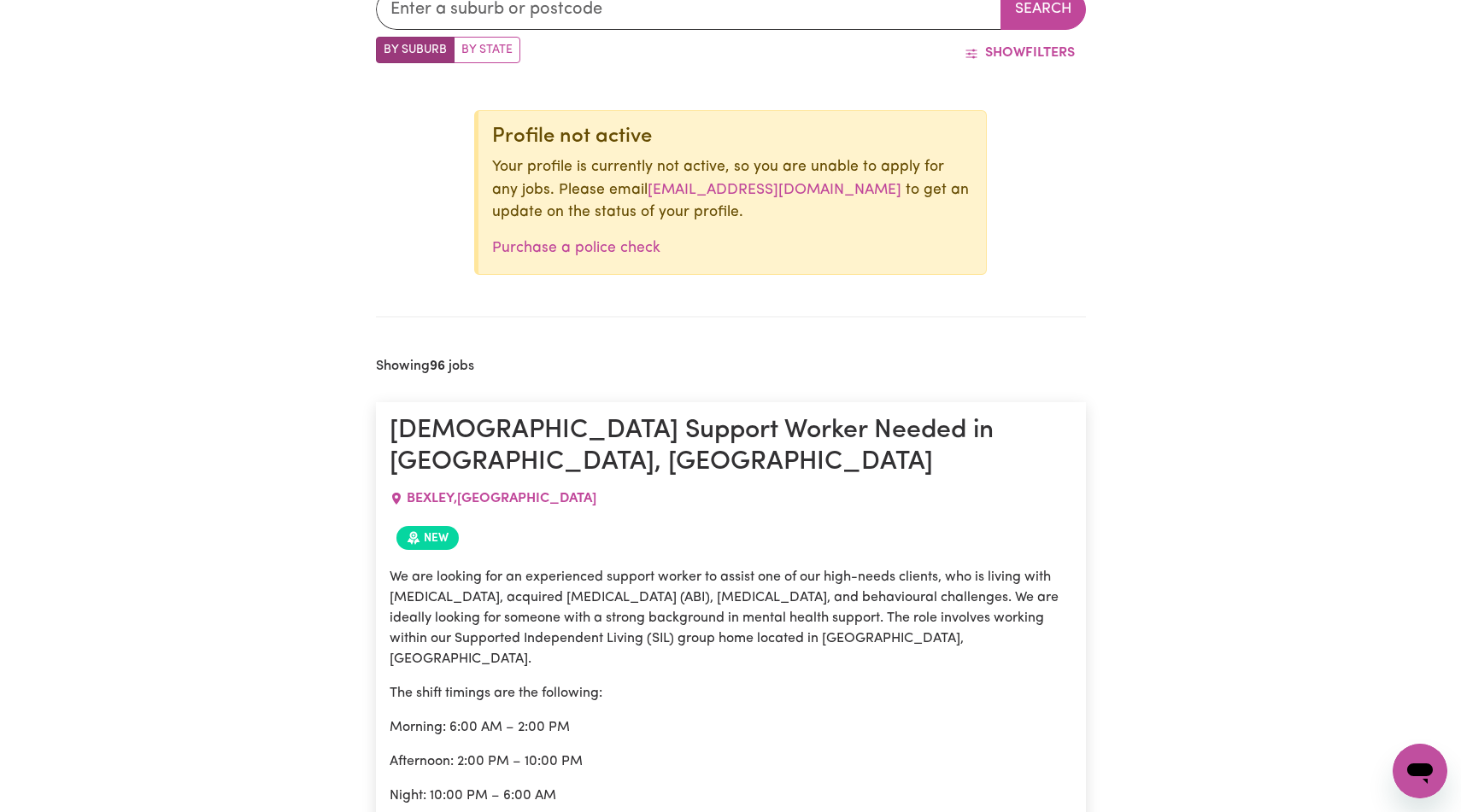
scroll to position [577, 0]
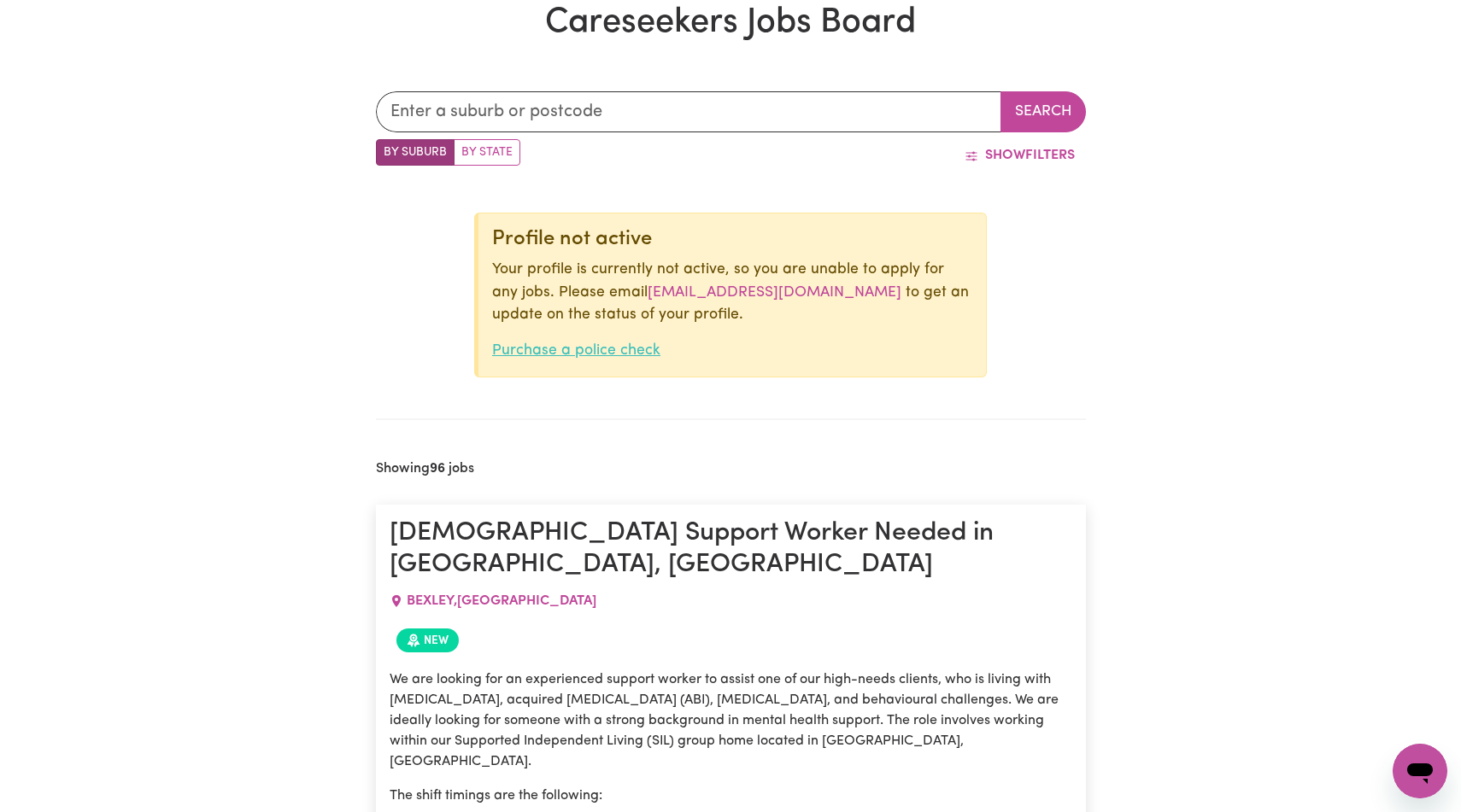
click at [660, 358] on link "Purchase a police check" at bounding box center [576, 350] width 168 height 14
type textarea "x"
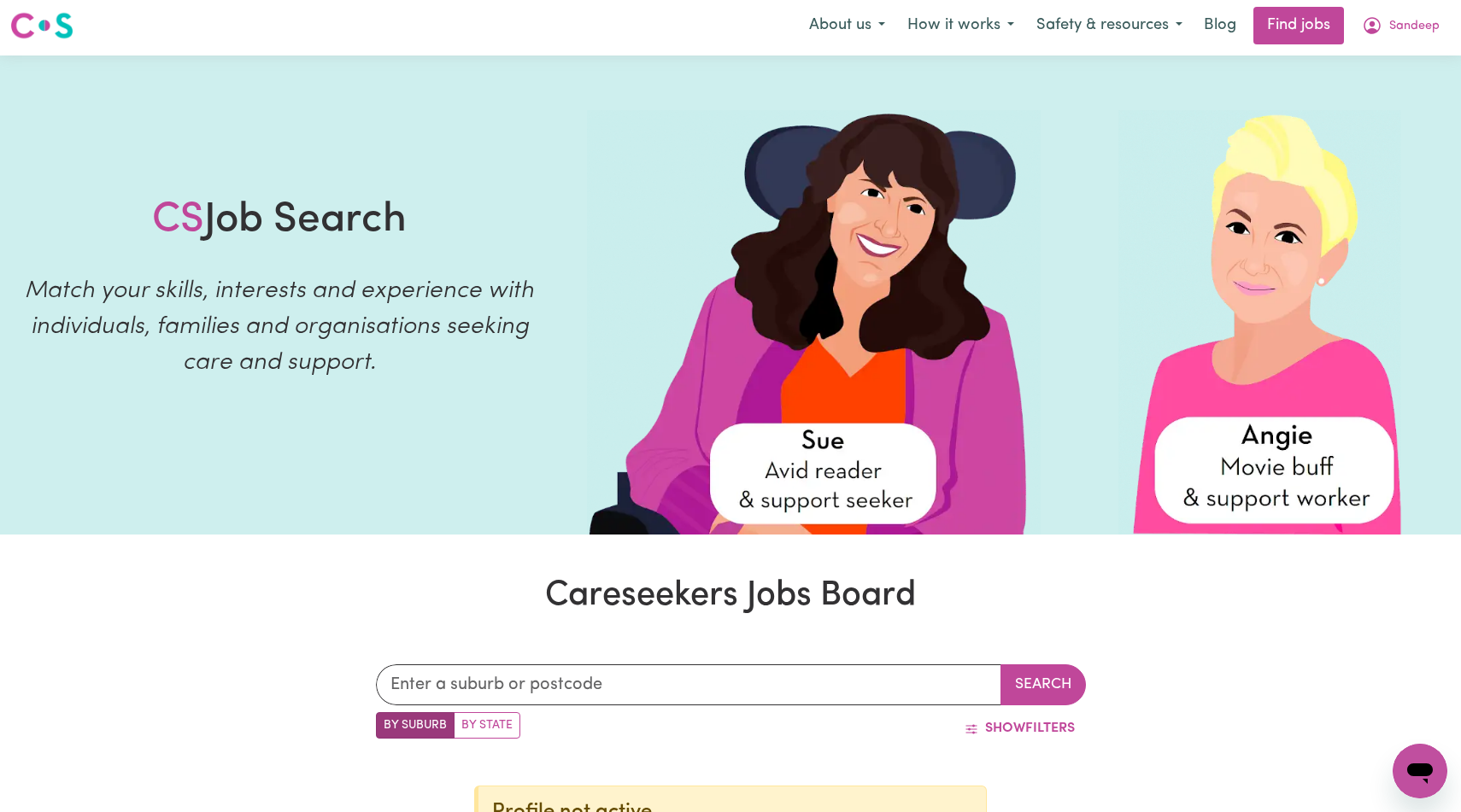
scroll to position [0, 0]
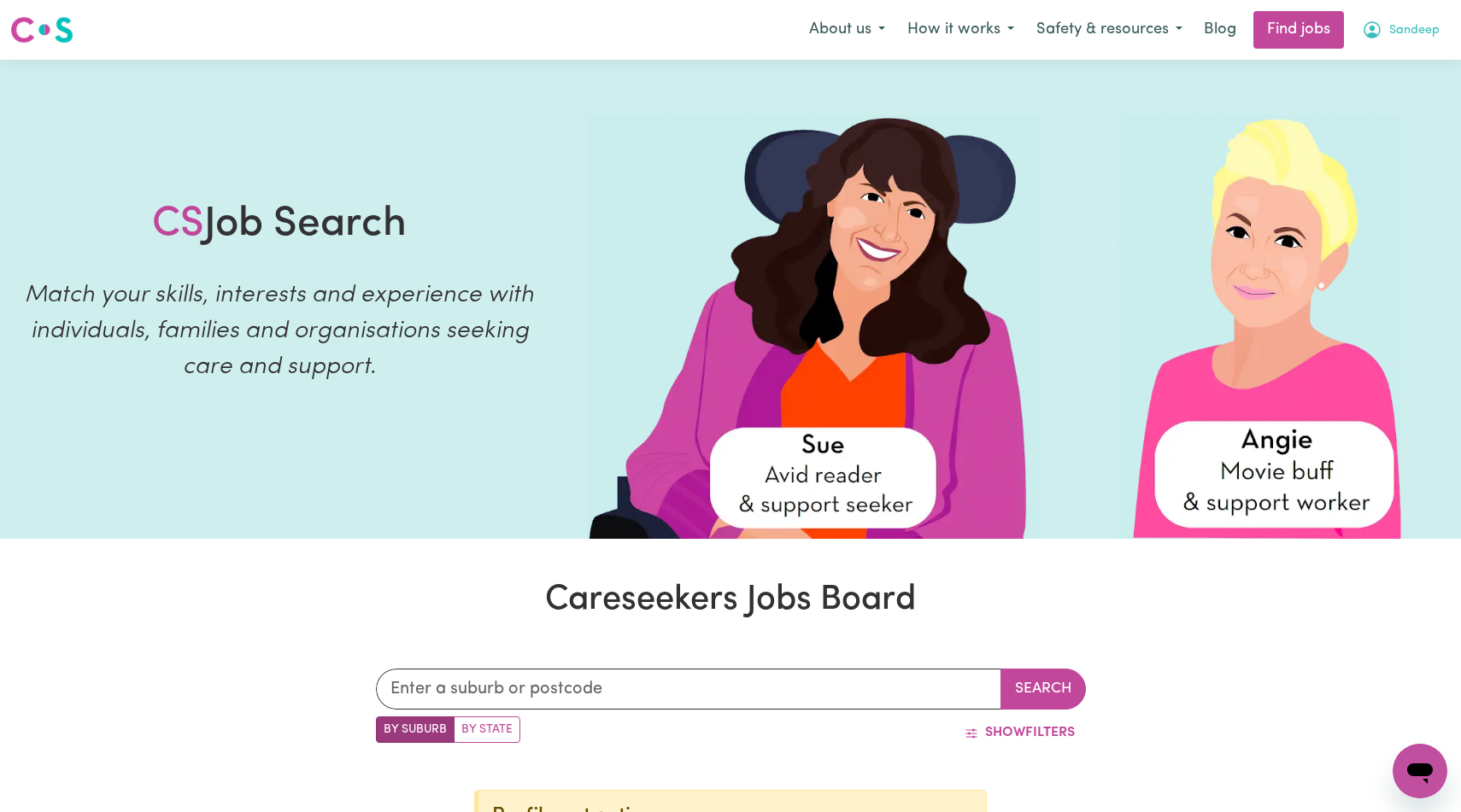
click at [1389, 39] on span "Sandeep" at bounding box center [1415, 30] width 50 height 18
click at [1357, 106] on link "My Dashboard" at bounding box center [1383, 99] width 135 height 33
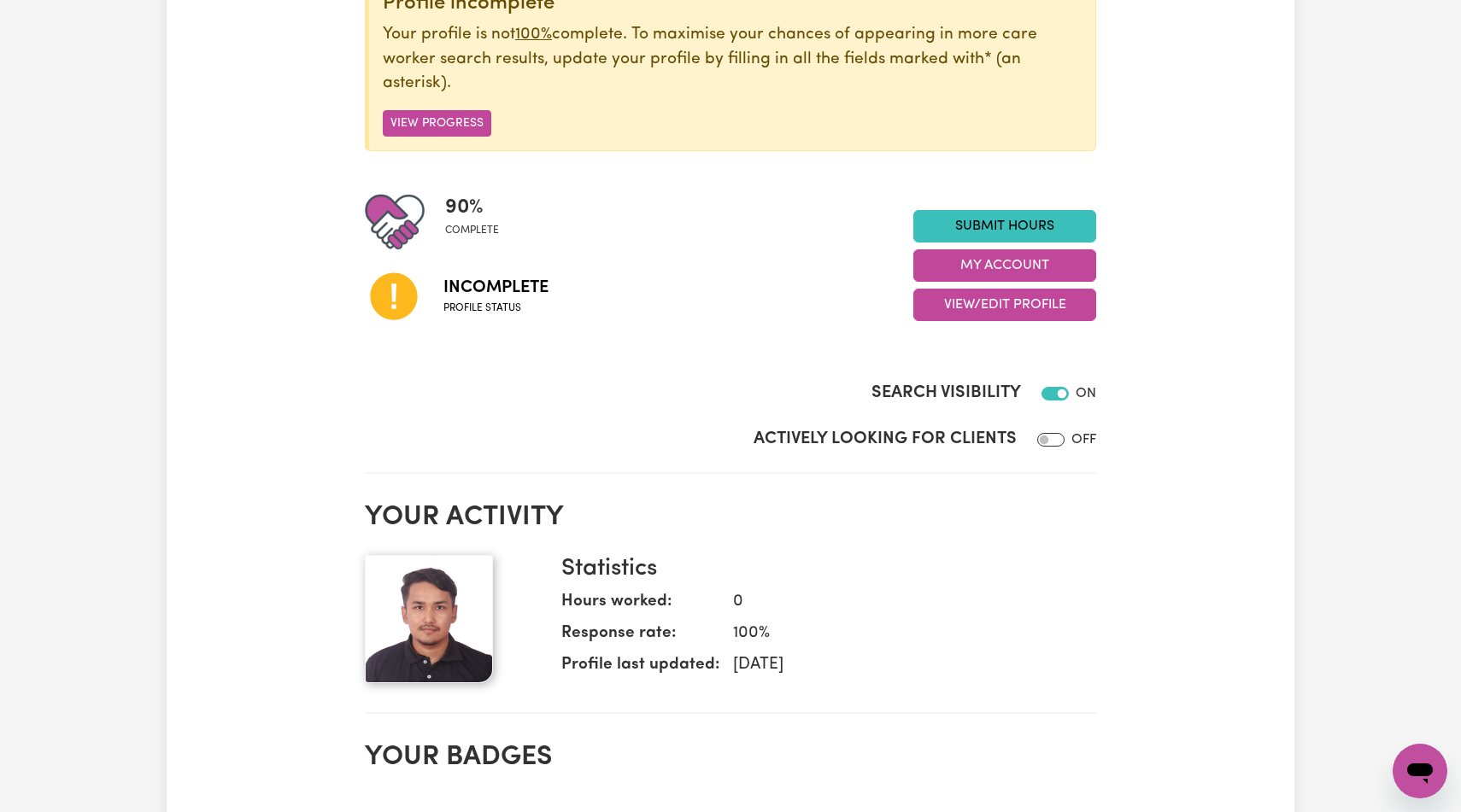
scroll to position [279, 0]
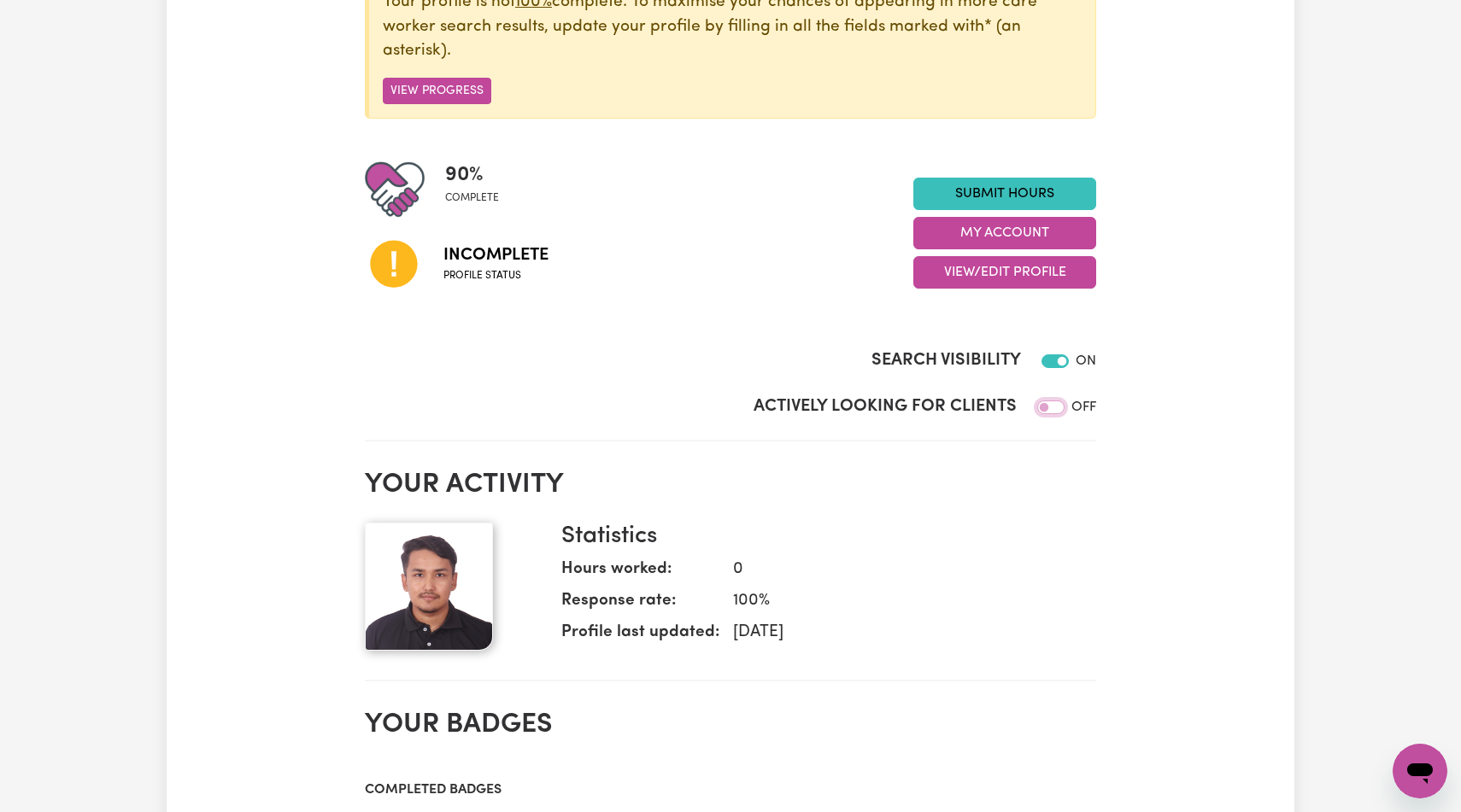
click at [1041, 415] on input "Actively Looking for Clients" at bounding box center [1051, 407] width 27 height 14
checkbox input "true"
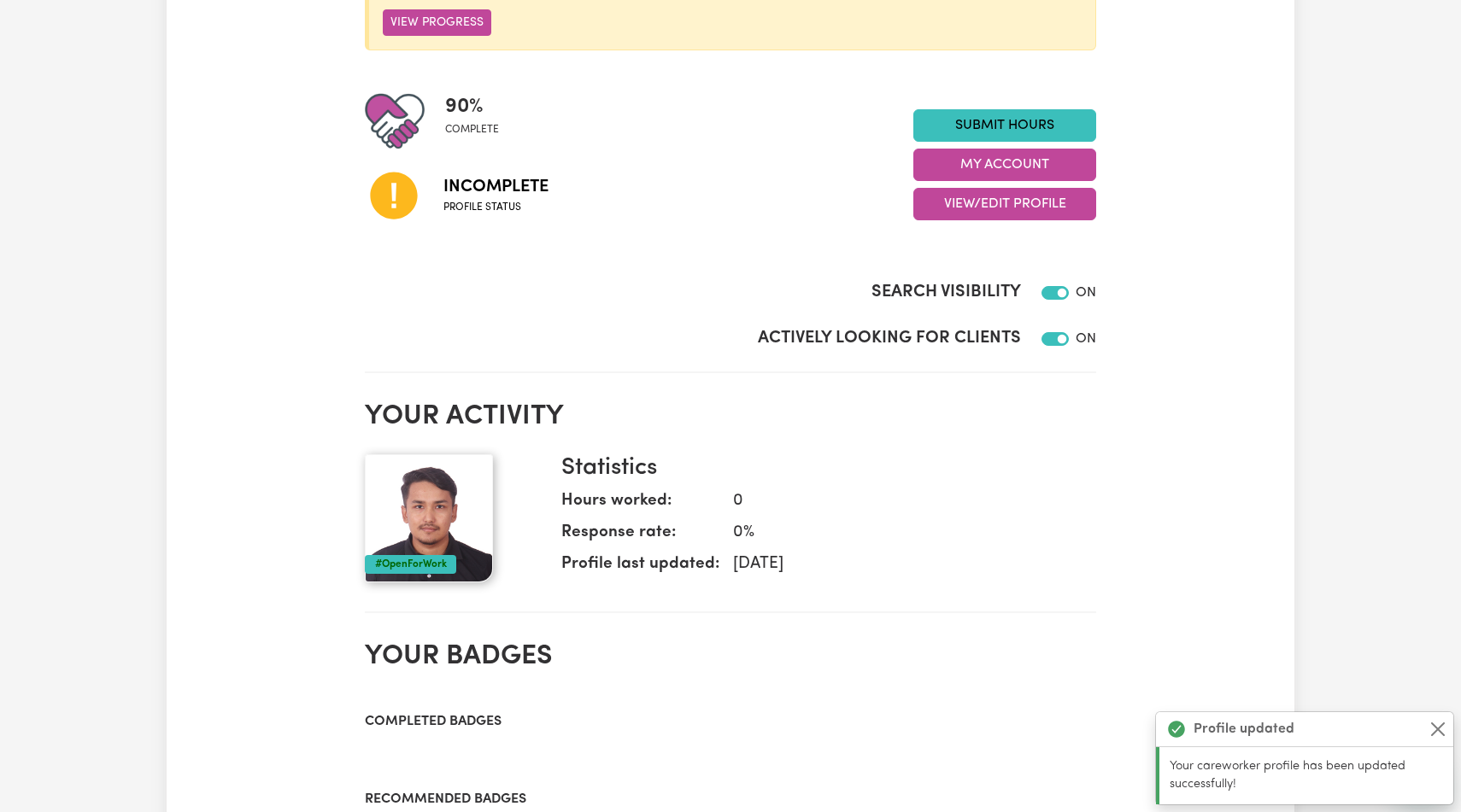
scroll to position [352, 0]
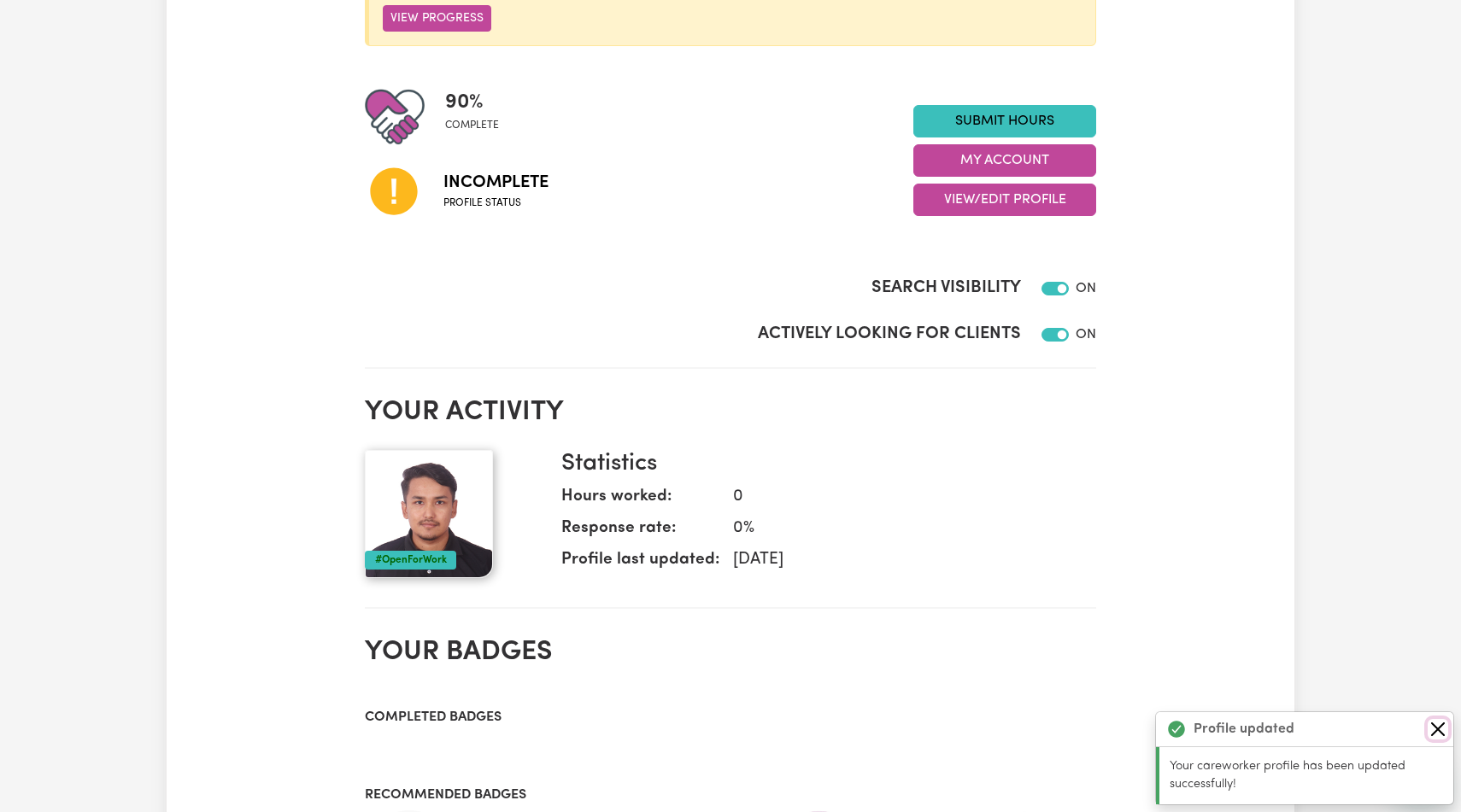
click at [1443, 719] on button "Close" at bounding box center [1438, 729] width 20 height 20
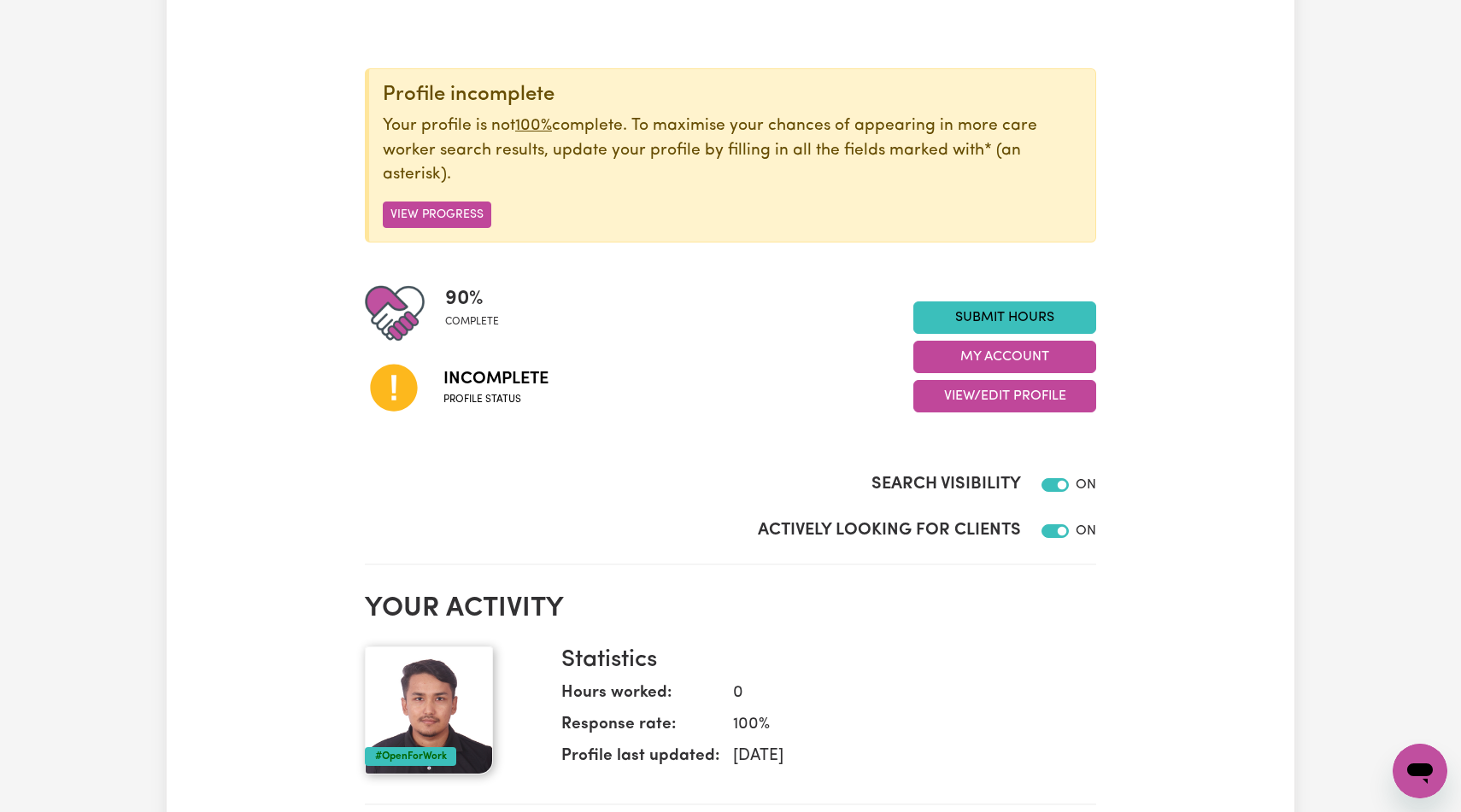
scroll to position [155, 0]
click at [484, 229] on button "View Progress" at bounding box center [437, 215] width 108 height 26
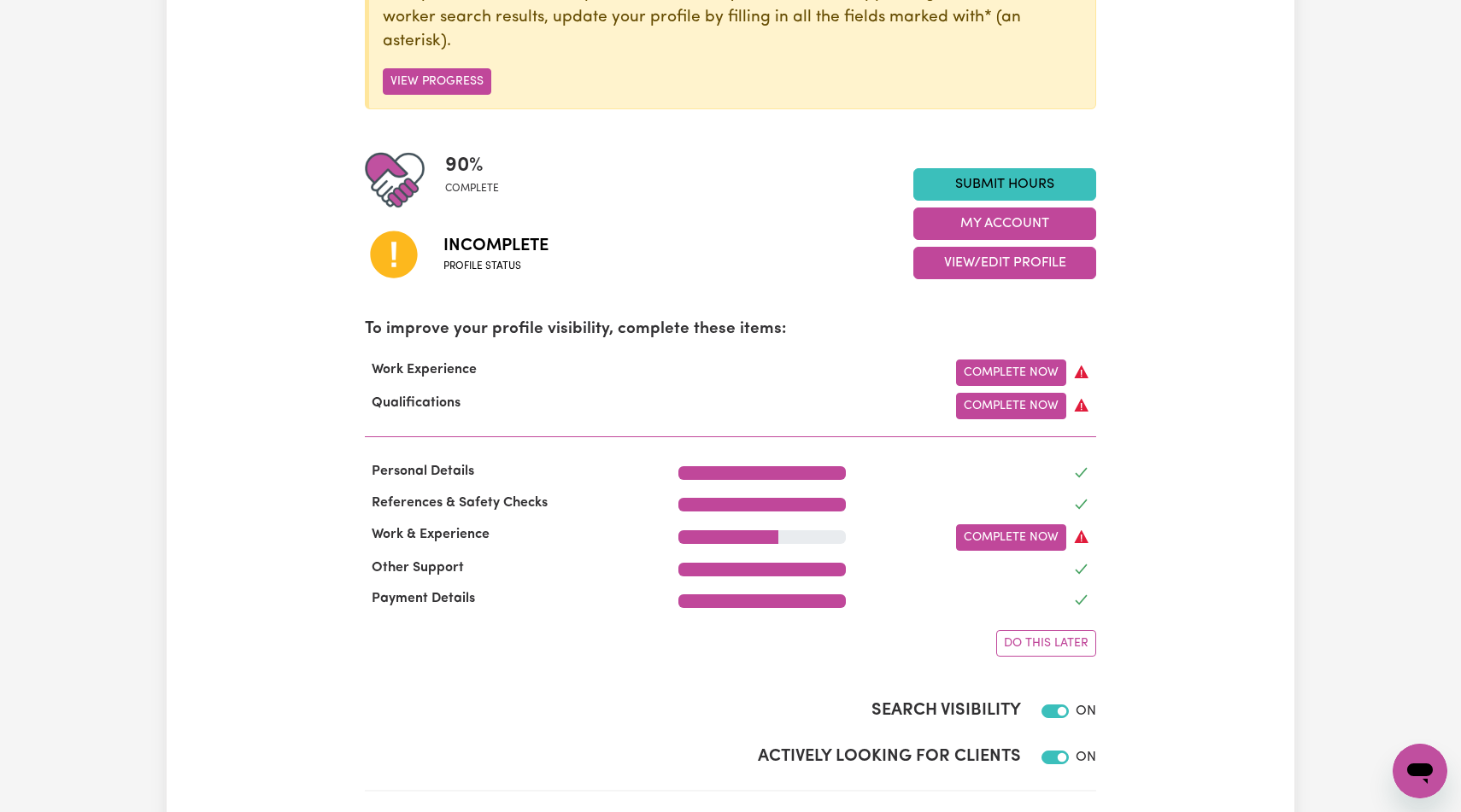
scroll to position [290, 0]
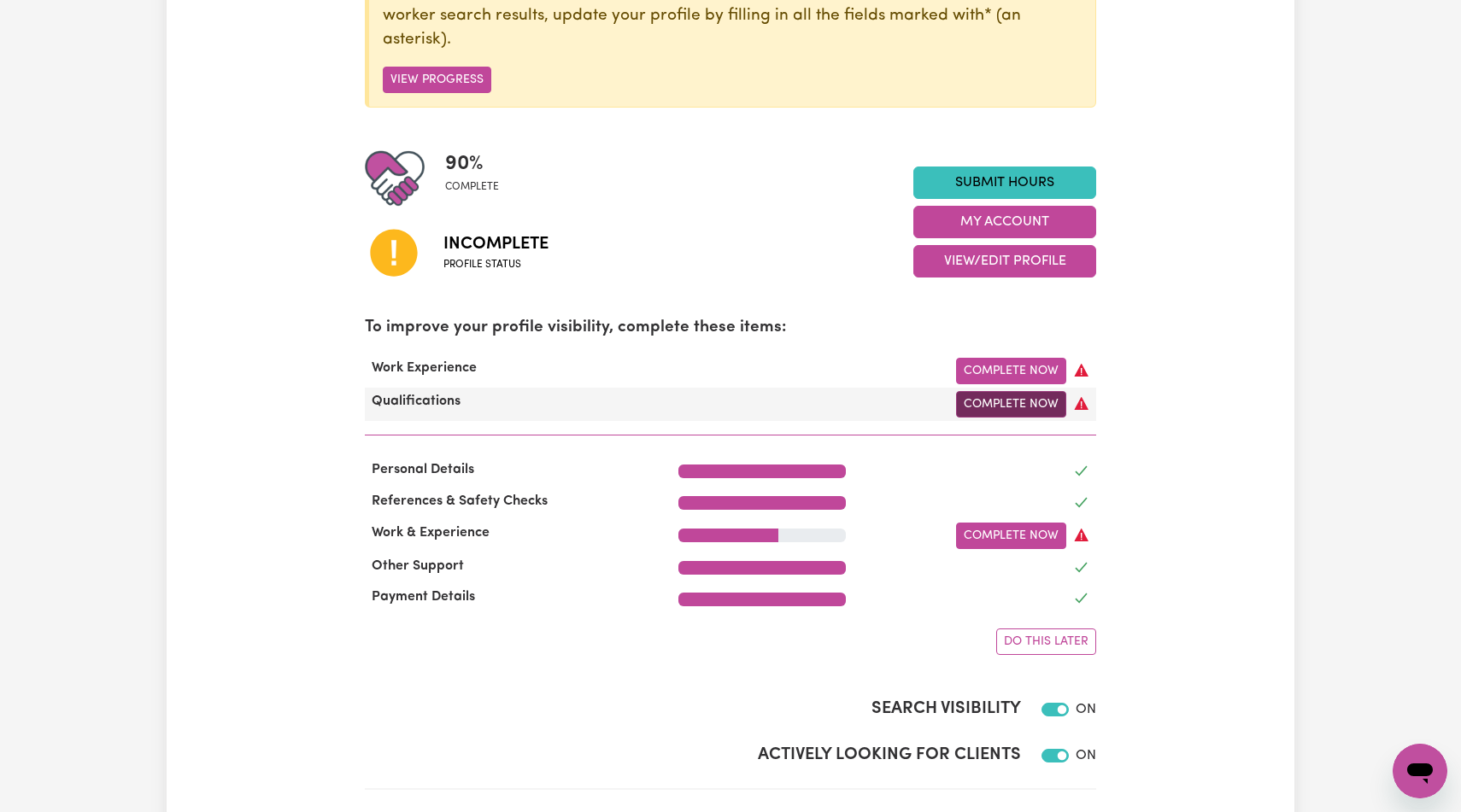
click at [1031, 418] on link "Complete Now" at bounding box center [1011, 404] width 110 height 26
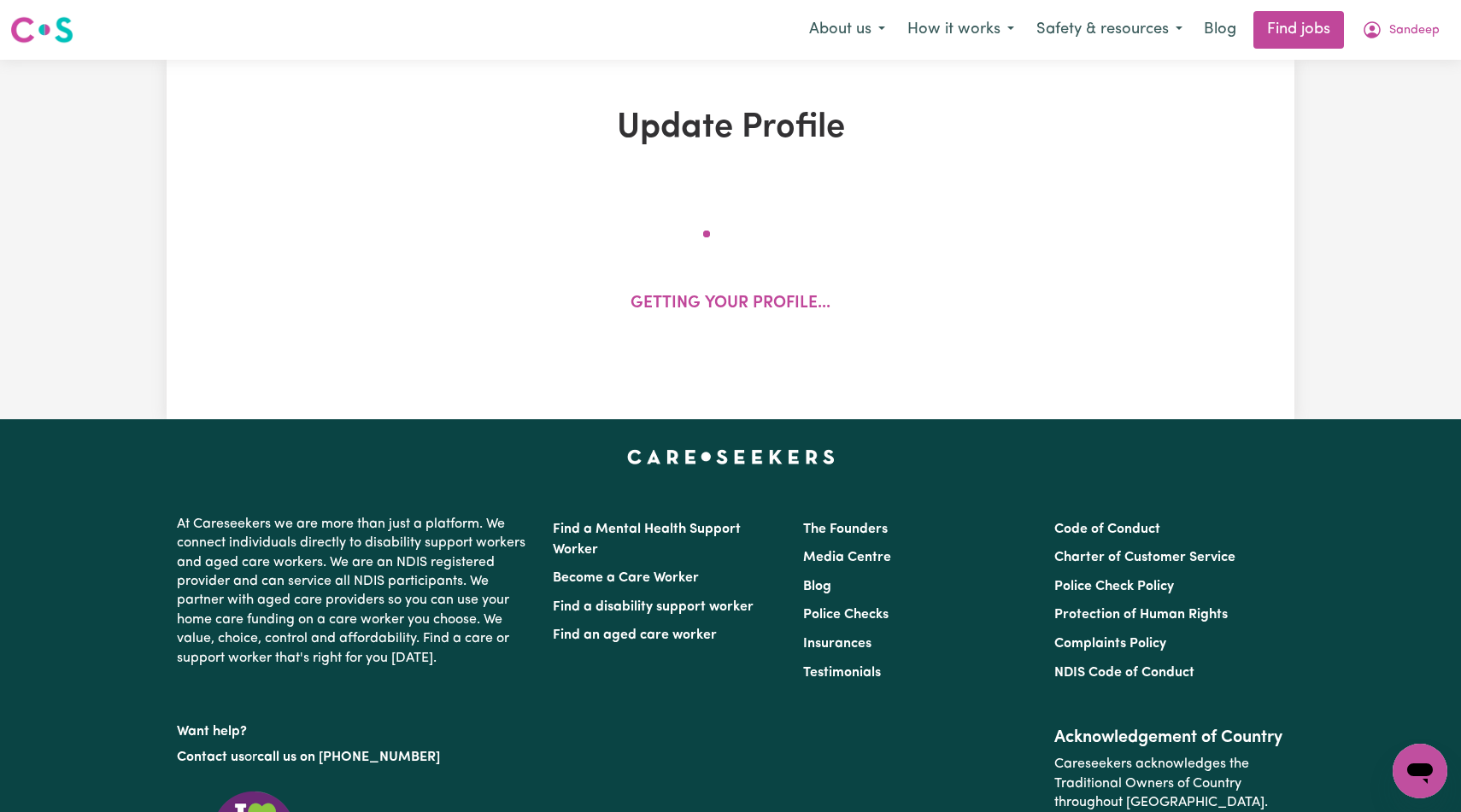
select select "Certificate III (Individual Support)"
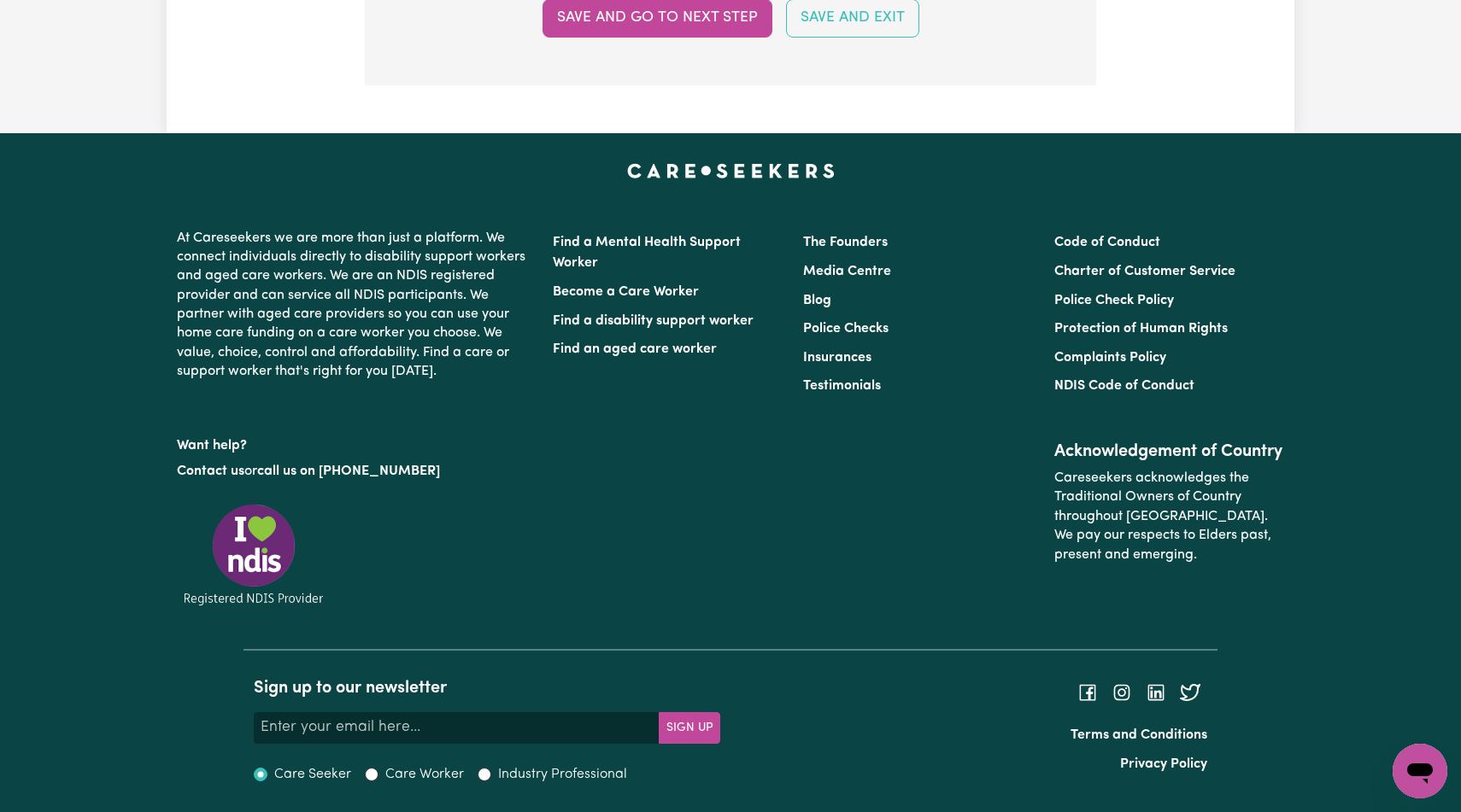
scroll to position [4533, 0]
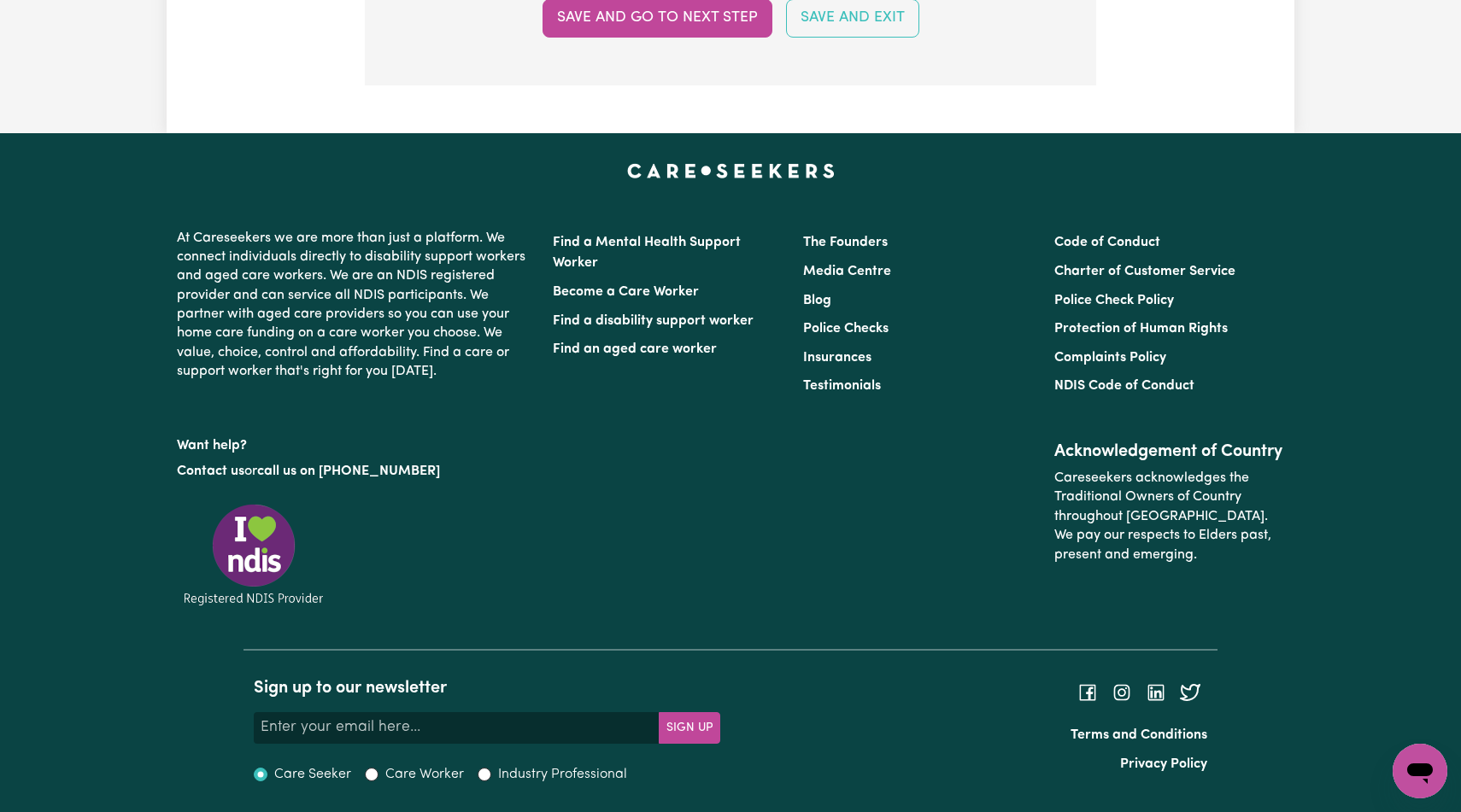
type input "C:\fakepath\placement logbook.pdf"
click at [713, 37] on button "Save and go to next step" at bounding box center [657, 17] width 230 height 38
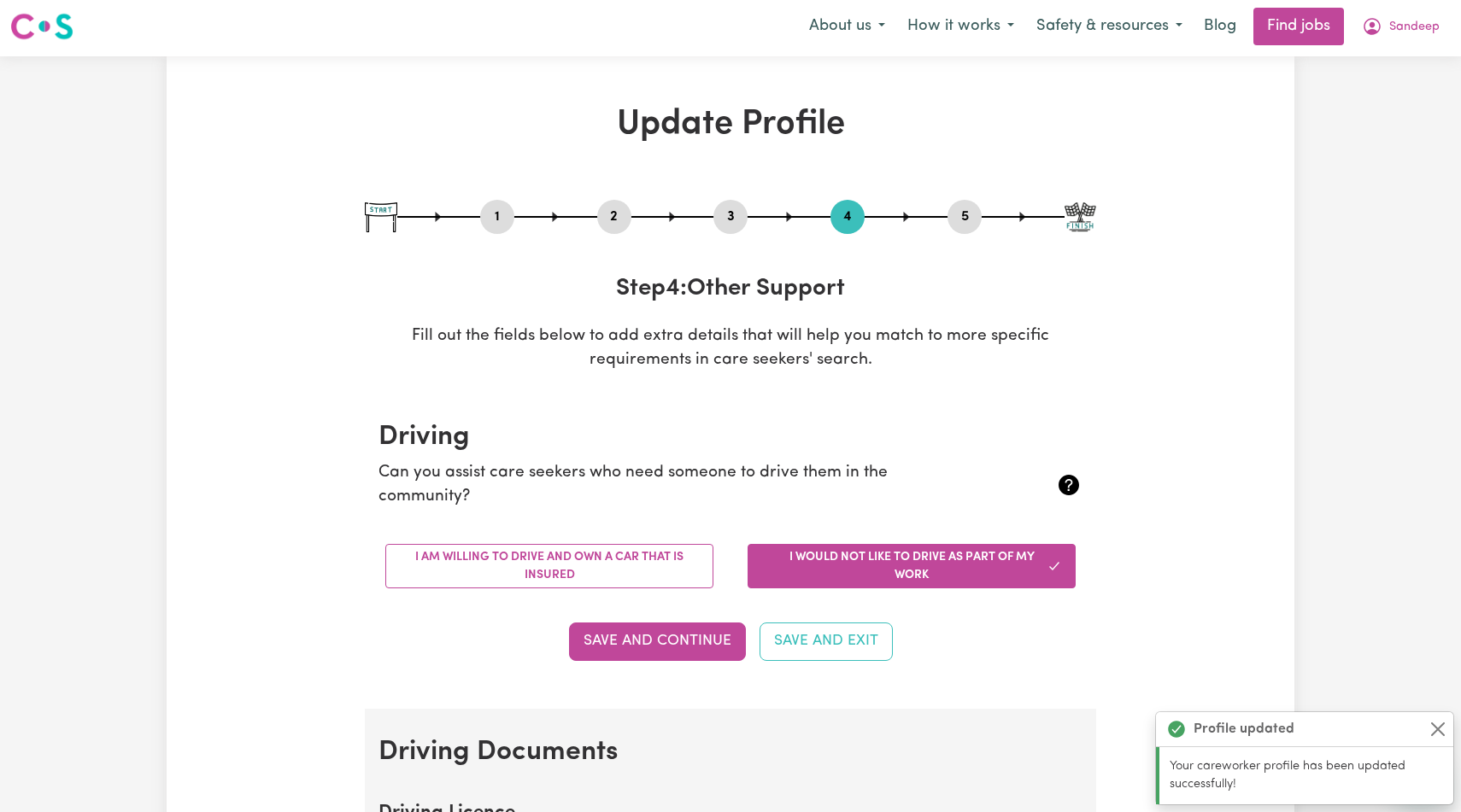
scroll to position [0, 0]
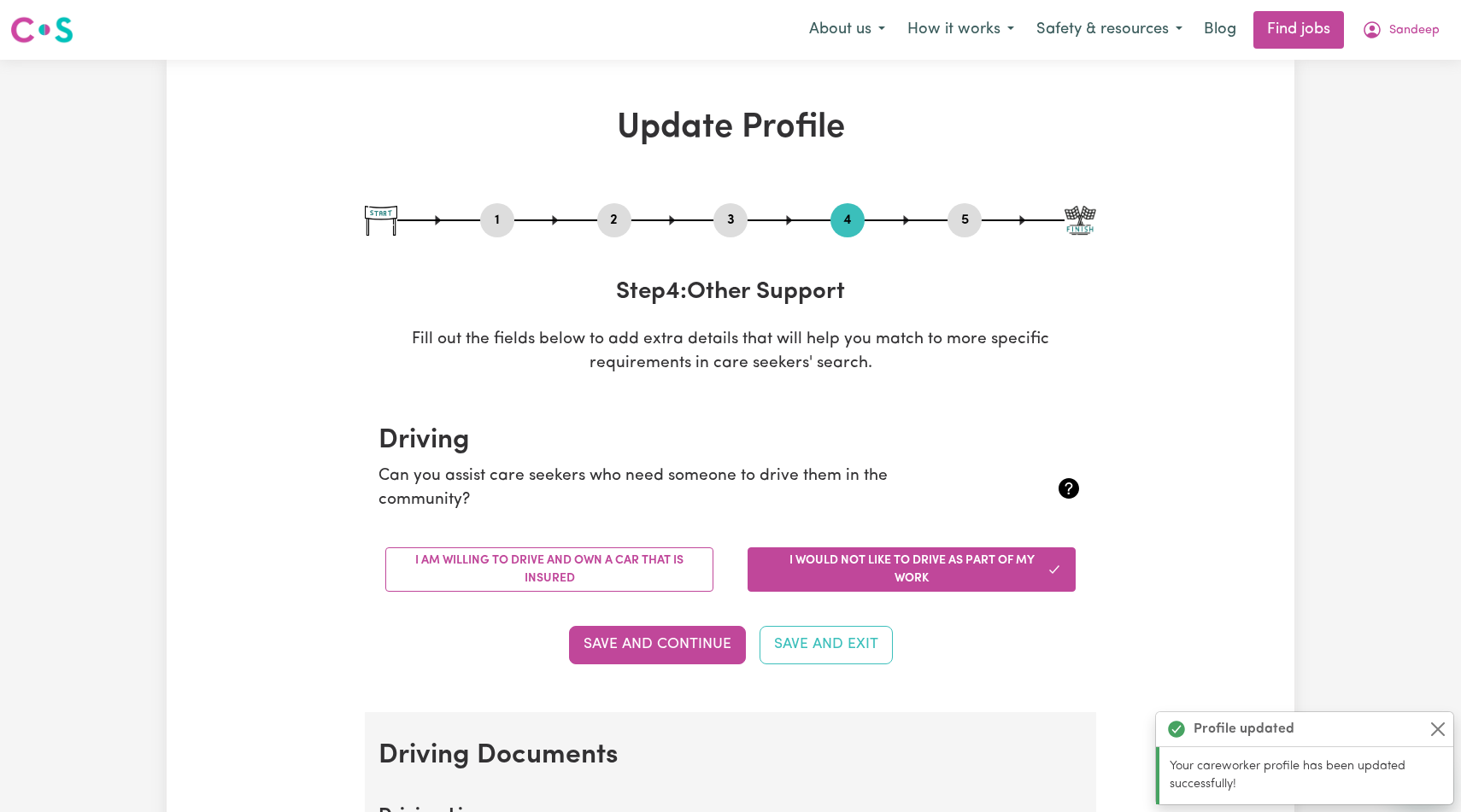
click at [965, 232] on button "5" at bounding box center [964, 220] width 34 height 22
select select "I am providing services by being employed by an organisation"
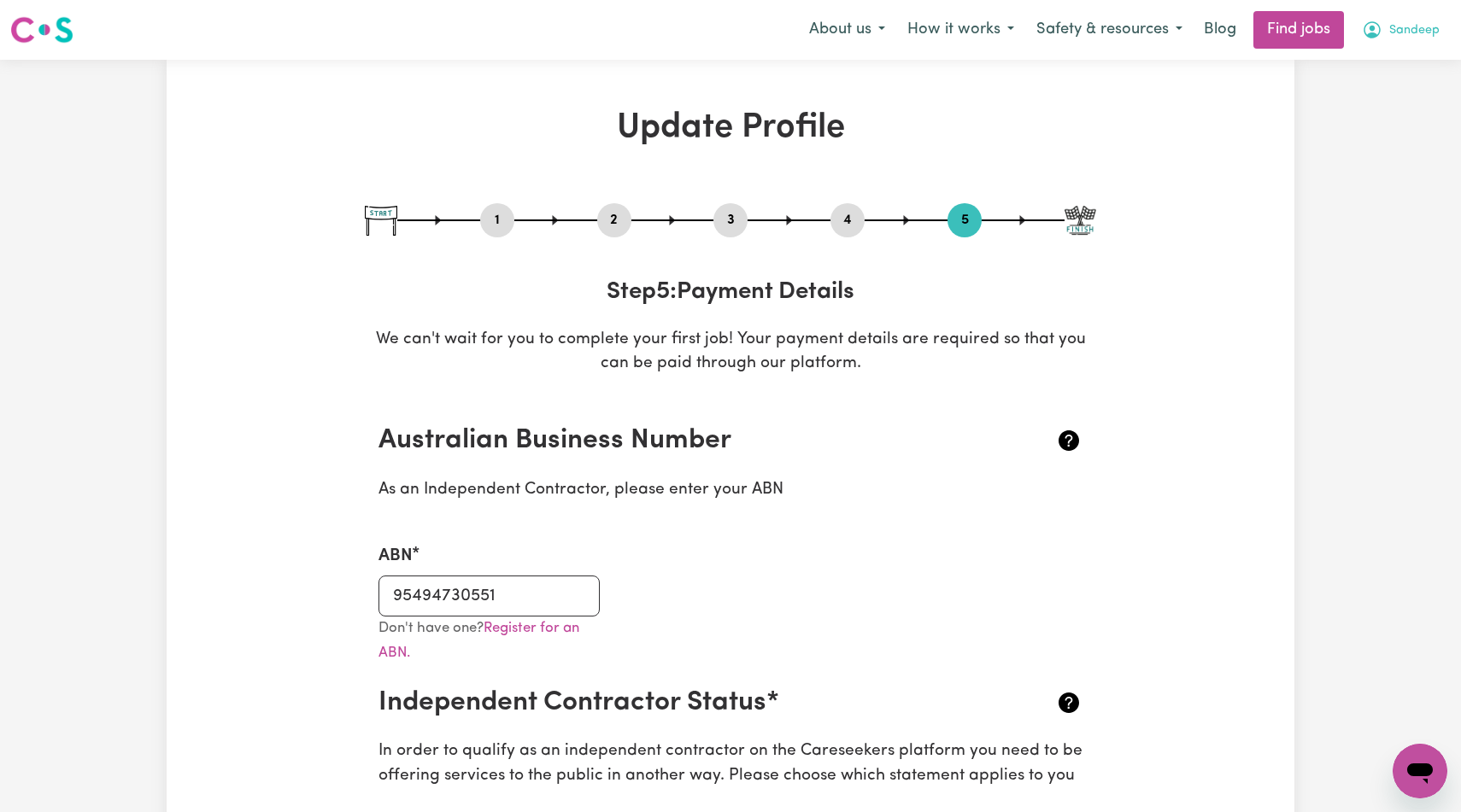
click at [1396, 22] on span "Sandeep" at bounding box center [1415, 30] width 50 height 18
click at [1364, 111] on link "My Dashboard" at bounding box center [1383, 99] width 135 height 33
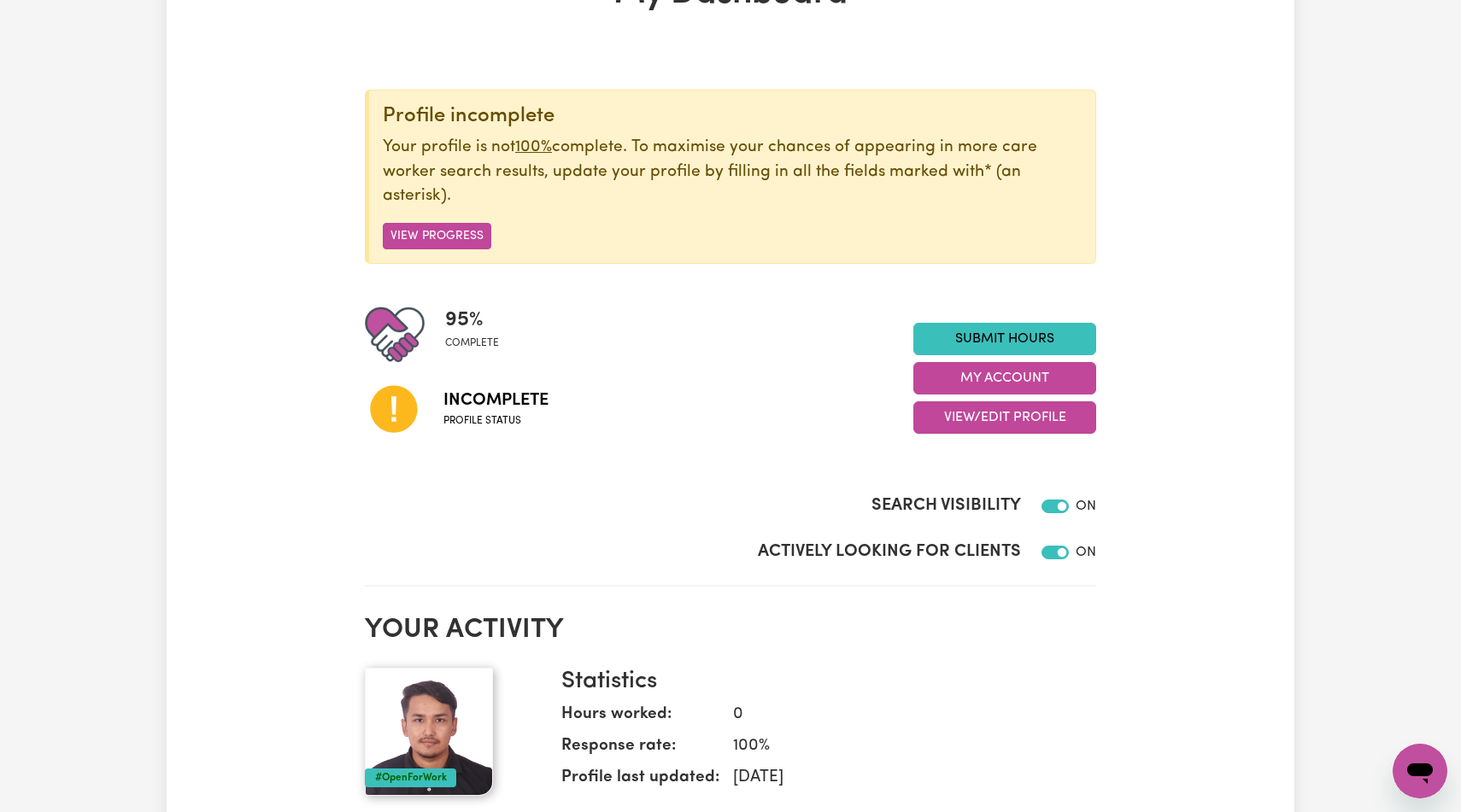
scroll to position [135, 0]
click at [462, 248] on button "View Progress" at bounding box center [437, 235] width 108 height 26
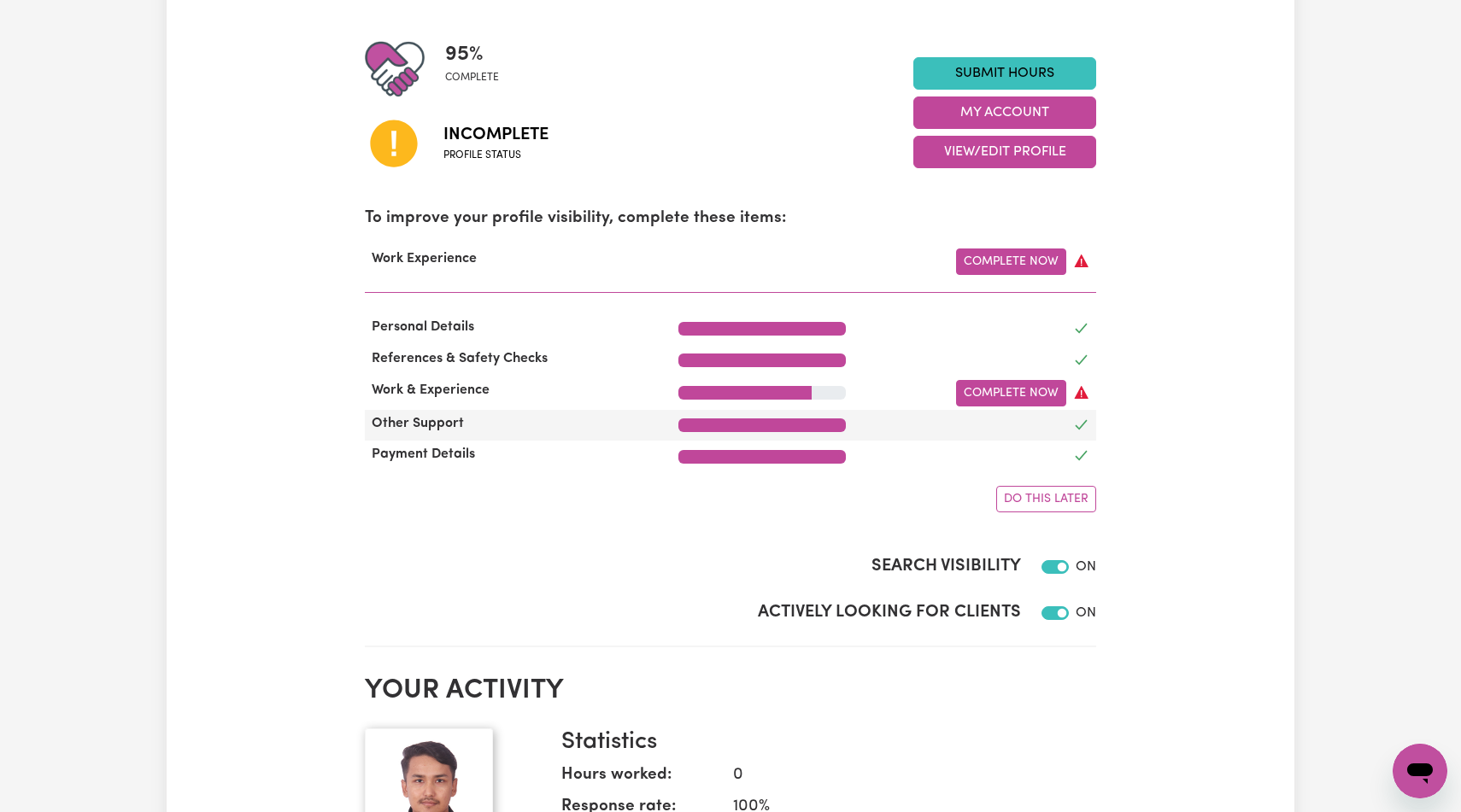
scroll to position [403, 0]
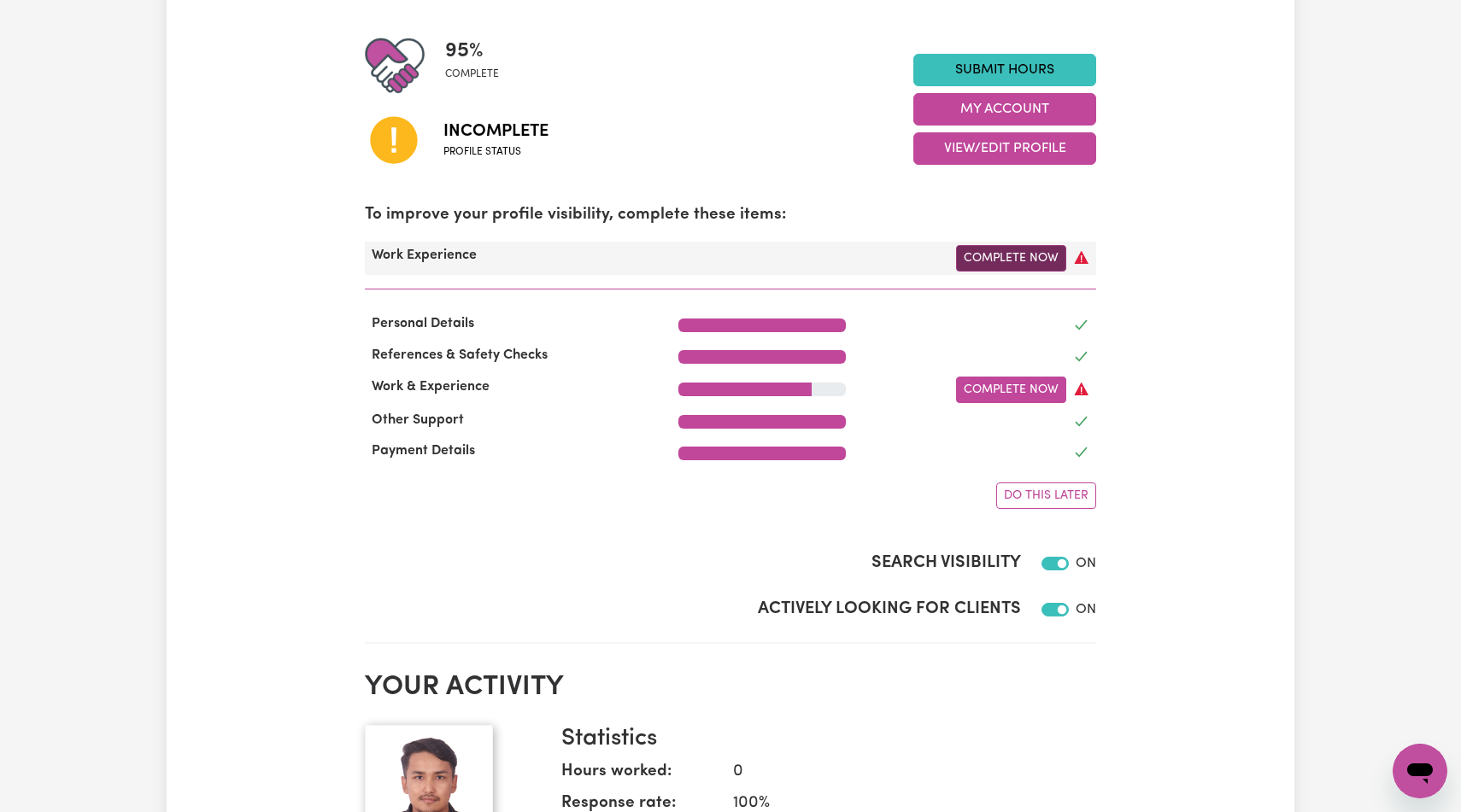
click at [1001, 272] on link "Complete Now" at bounding box center [1011, 258] width 110 height 26
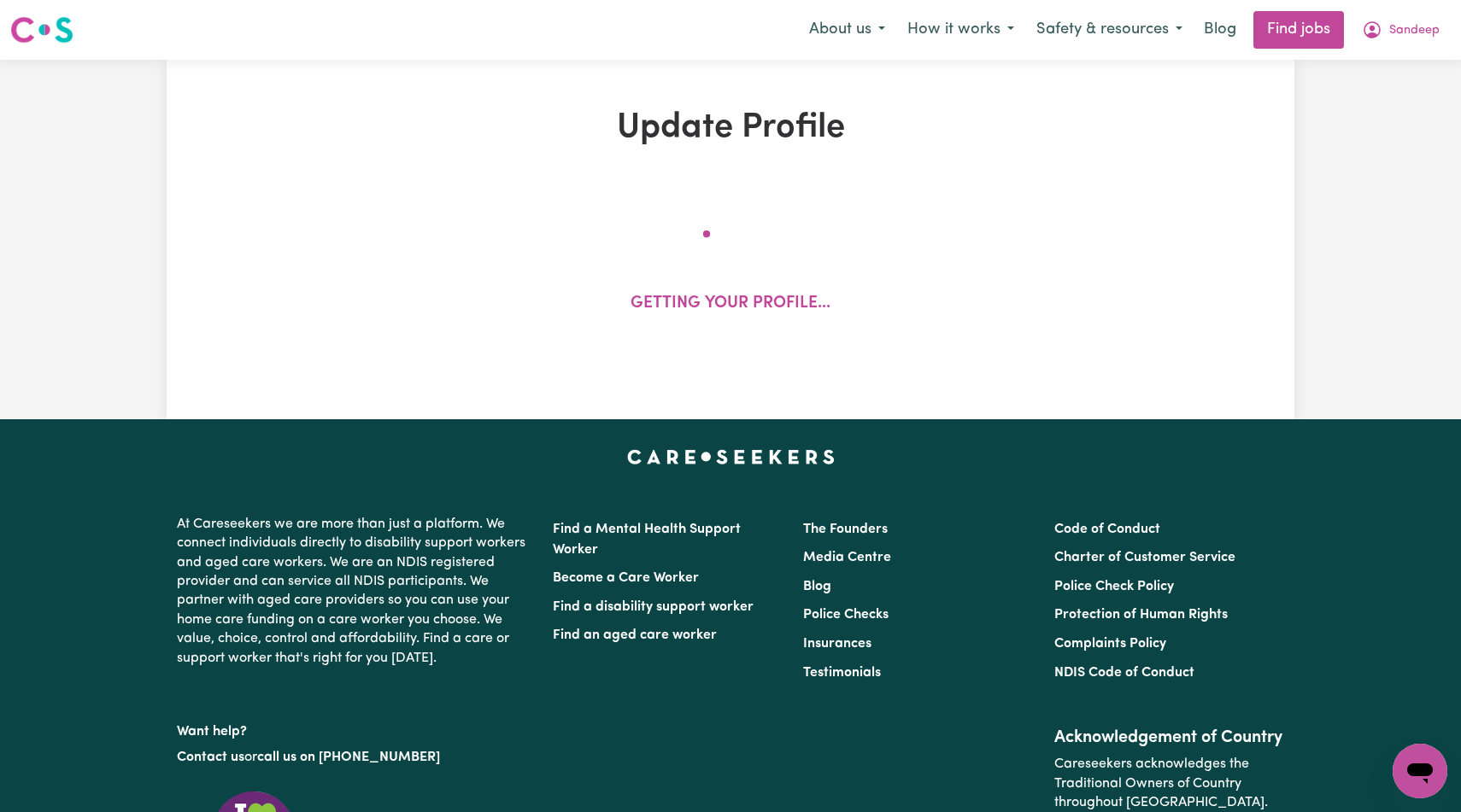
select select "Certificate III (Individual Support)"
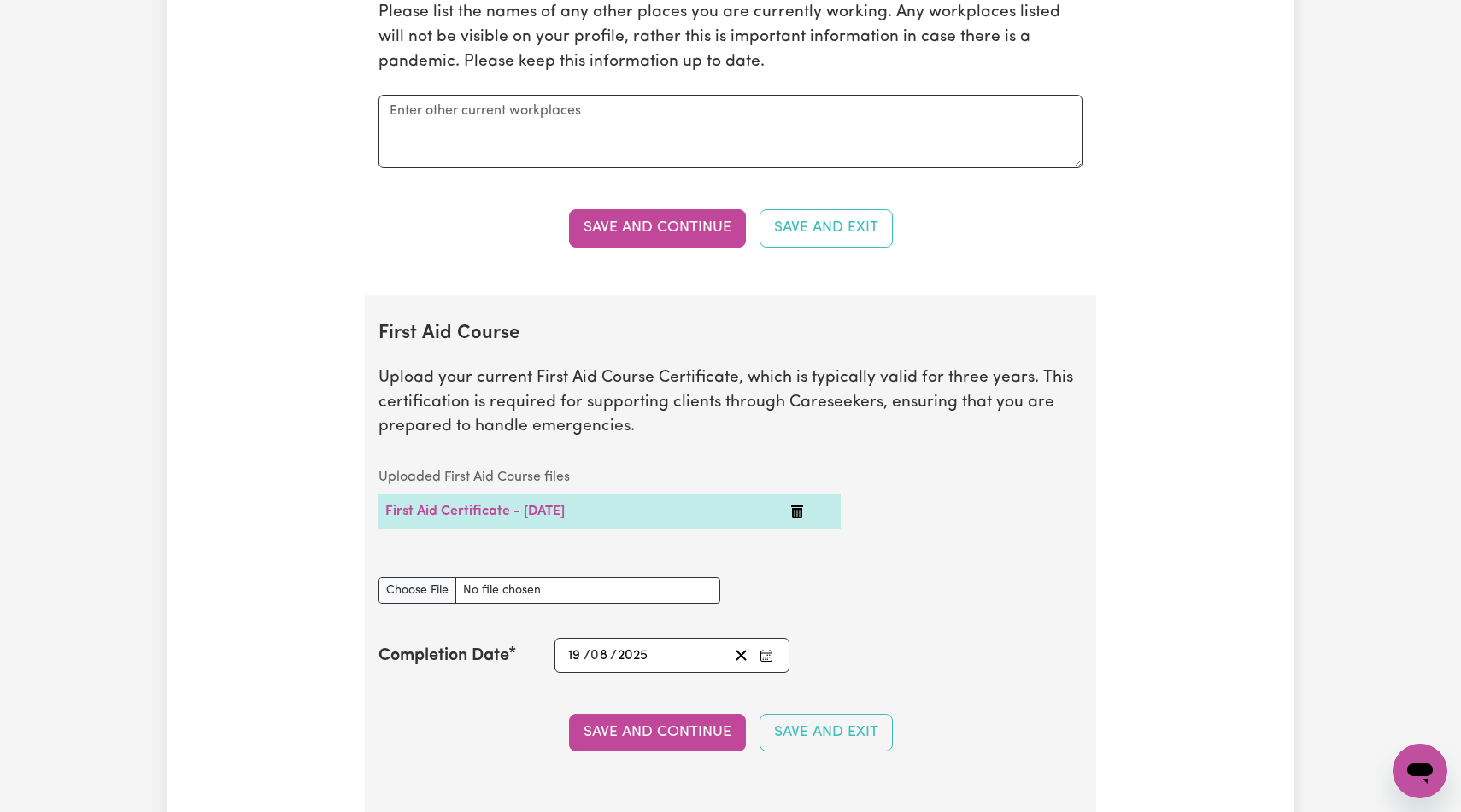
scroll to position [2892, 0]
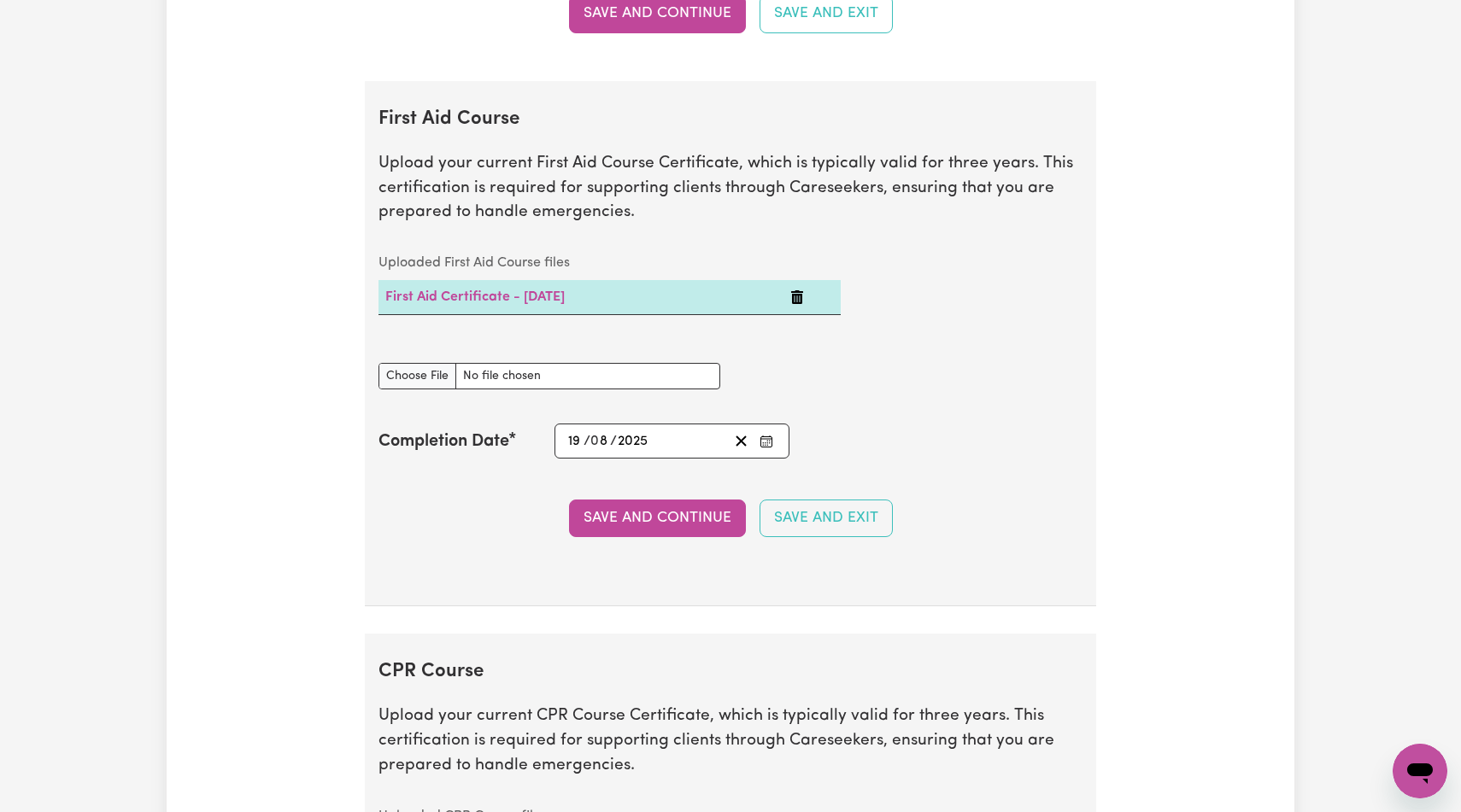
type textarea "Professional Car Detailer at Auto Auction- [GEOGRAPHIC_DATA]."
click at [684, 33] on button "Save and Continue" at bounding box center [657, 14] width 177 height 38
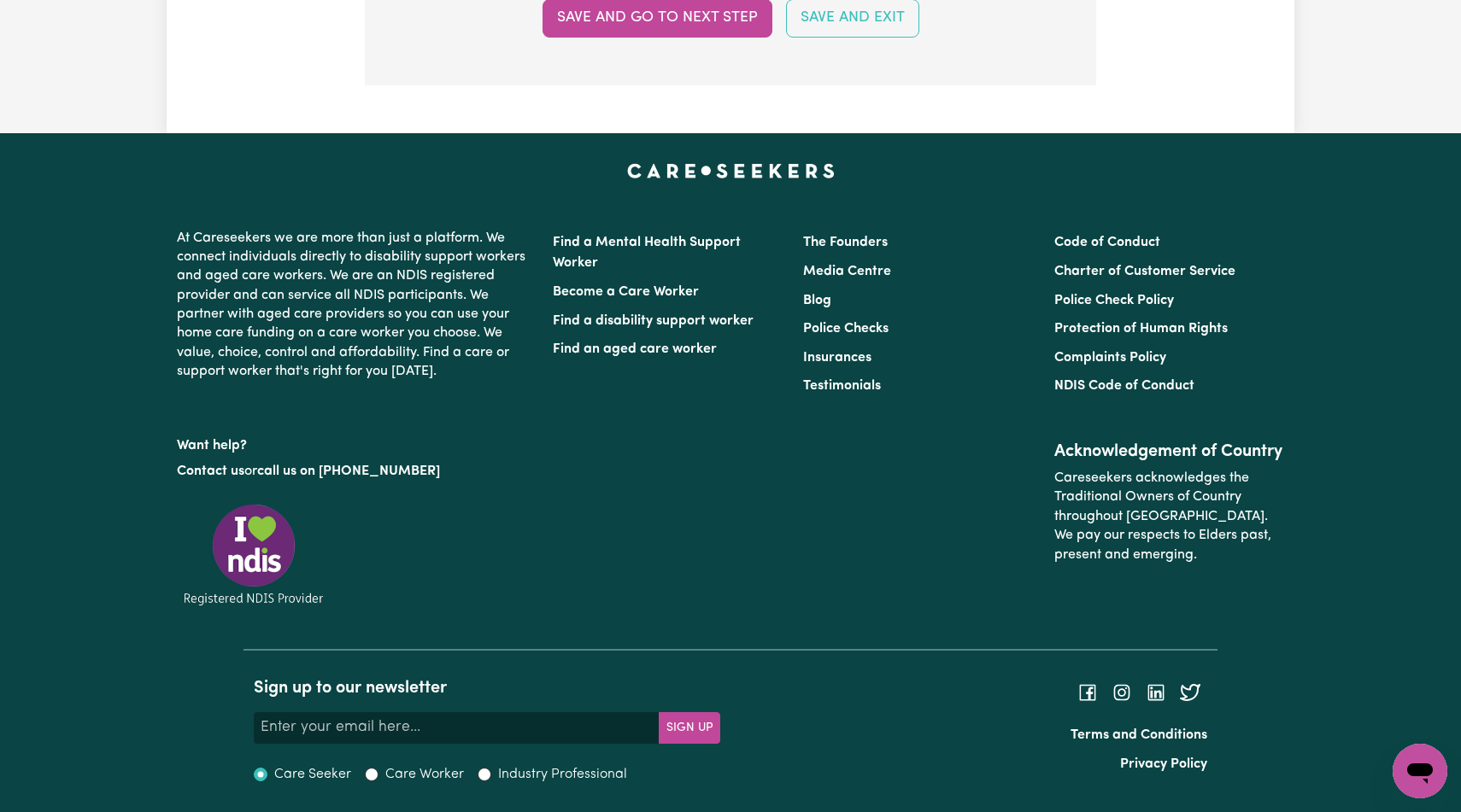
scroll to position [4866, 0]
click at [711, 37] on button "Save and go to next step" at bounding box center [657, 17] width 230 height 38
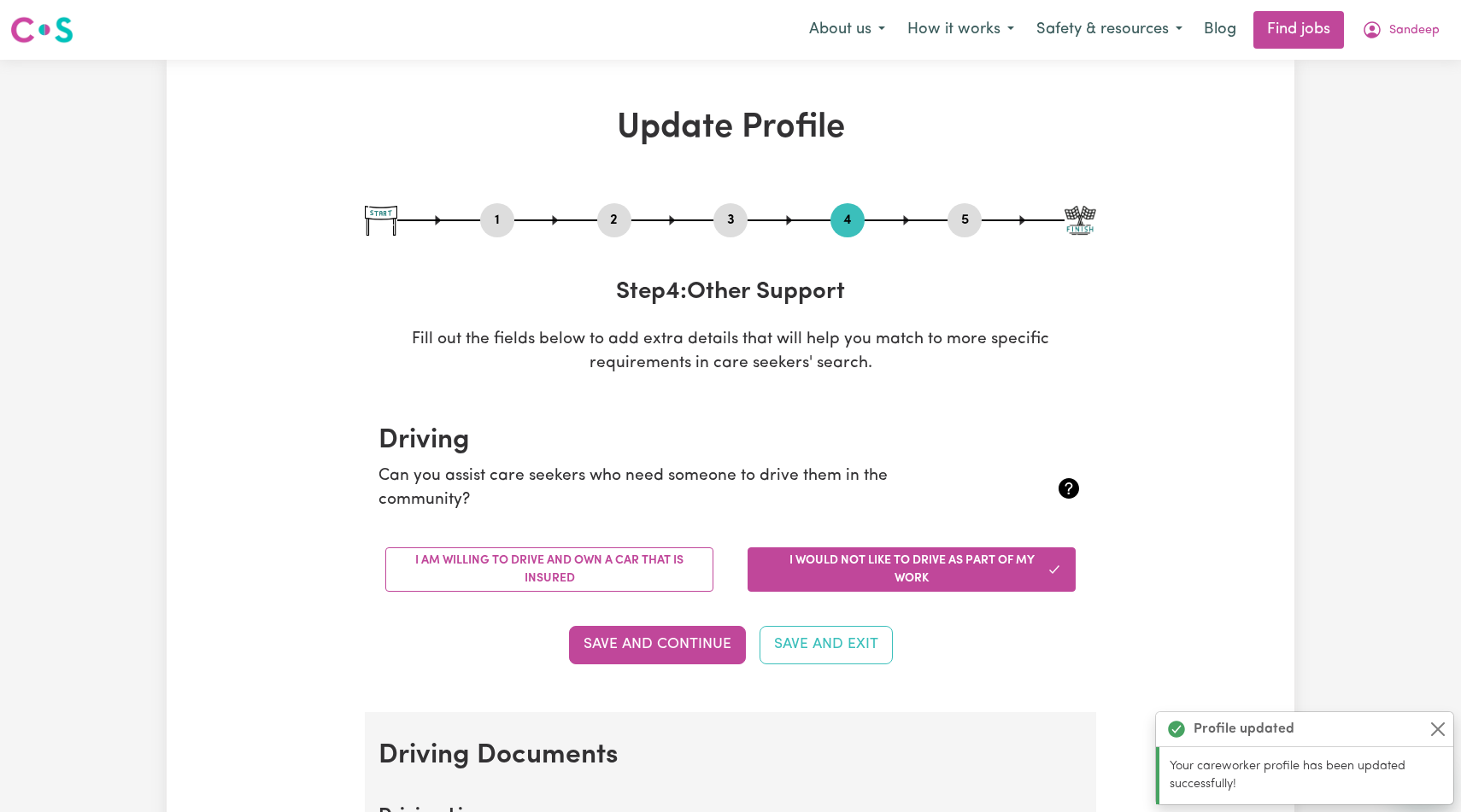
scroll to position [0, 0]
click at [1362, 41] on icon "My Account" at bounding box center [1372, 29] width 20 height 20
click at [1363, 105] on link "My Dashboard" at bounding box center [1383, 99] width 135 height 33
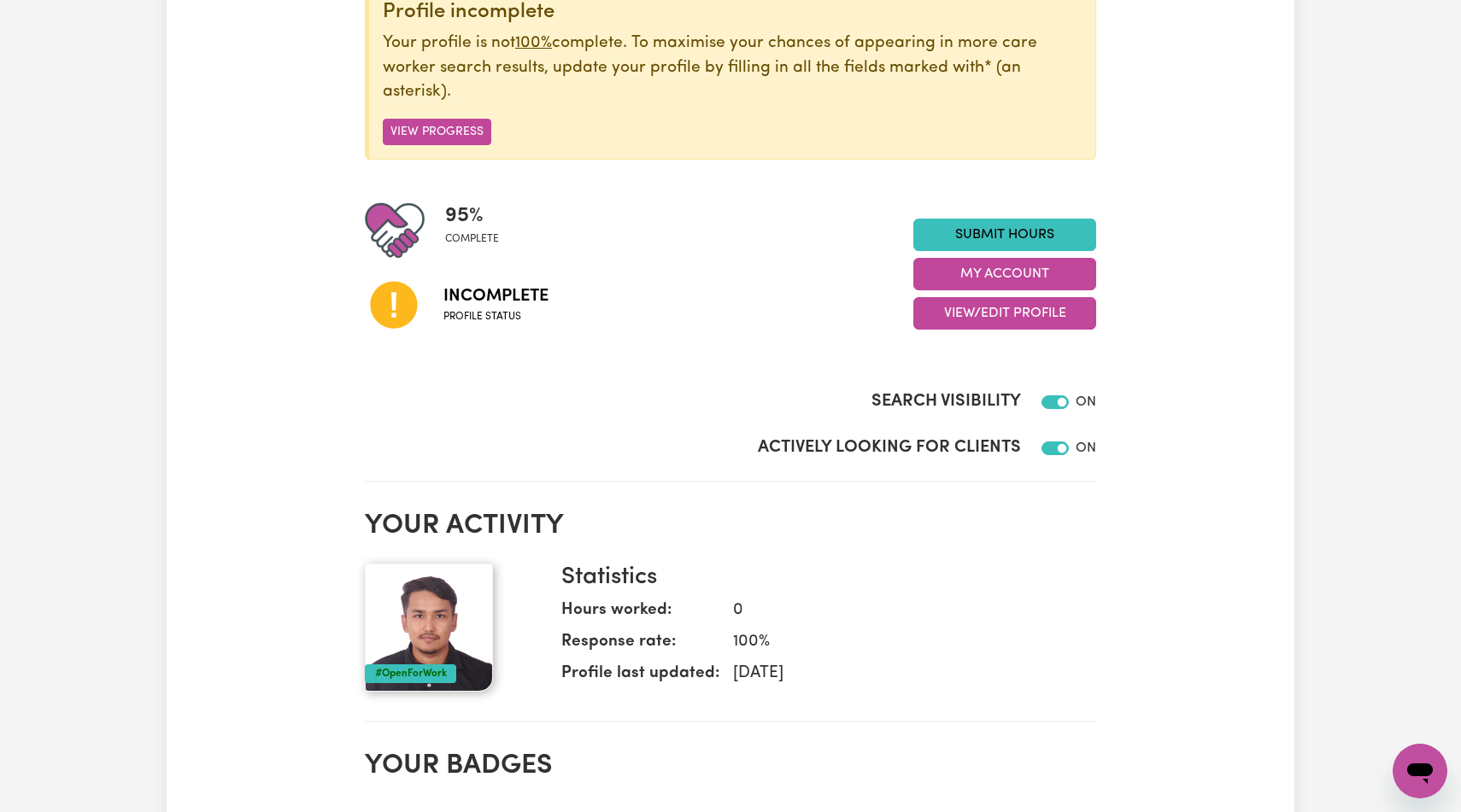
scroll to position [217, 0]
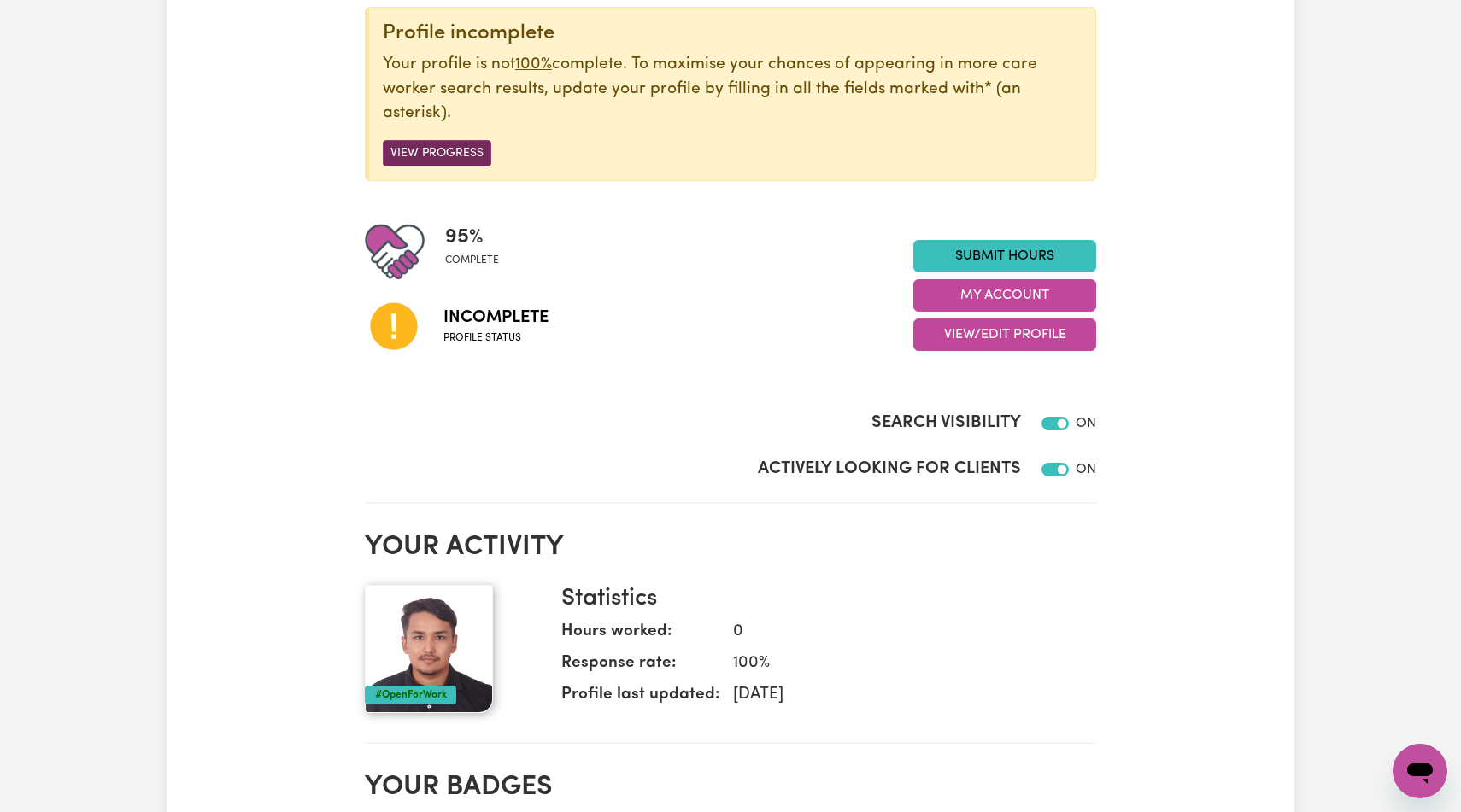
click at [423, 166] on button "View Progress" at bounding box center [437, 153] width 108 height 26
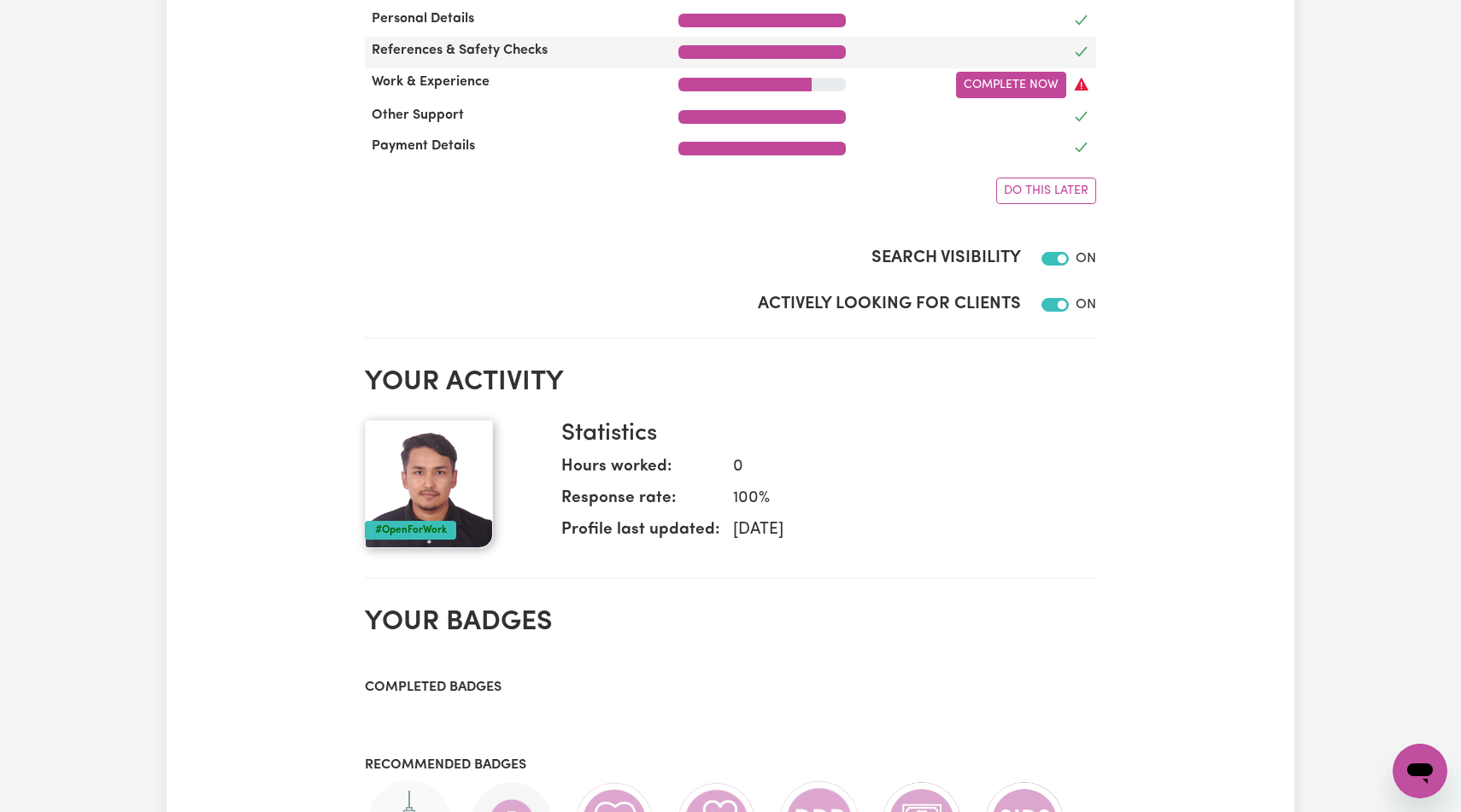
scroll to position [706, 0]
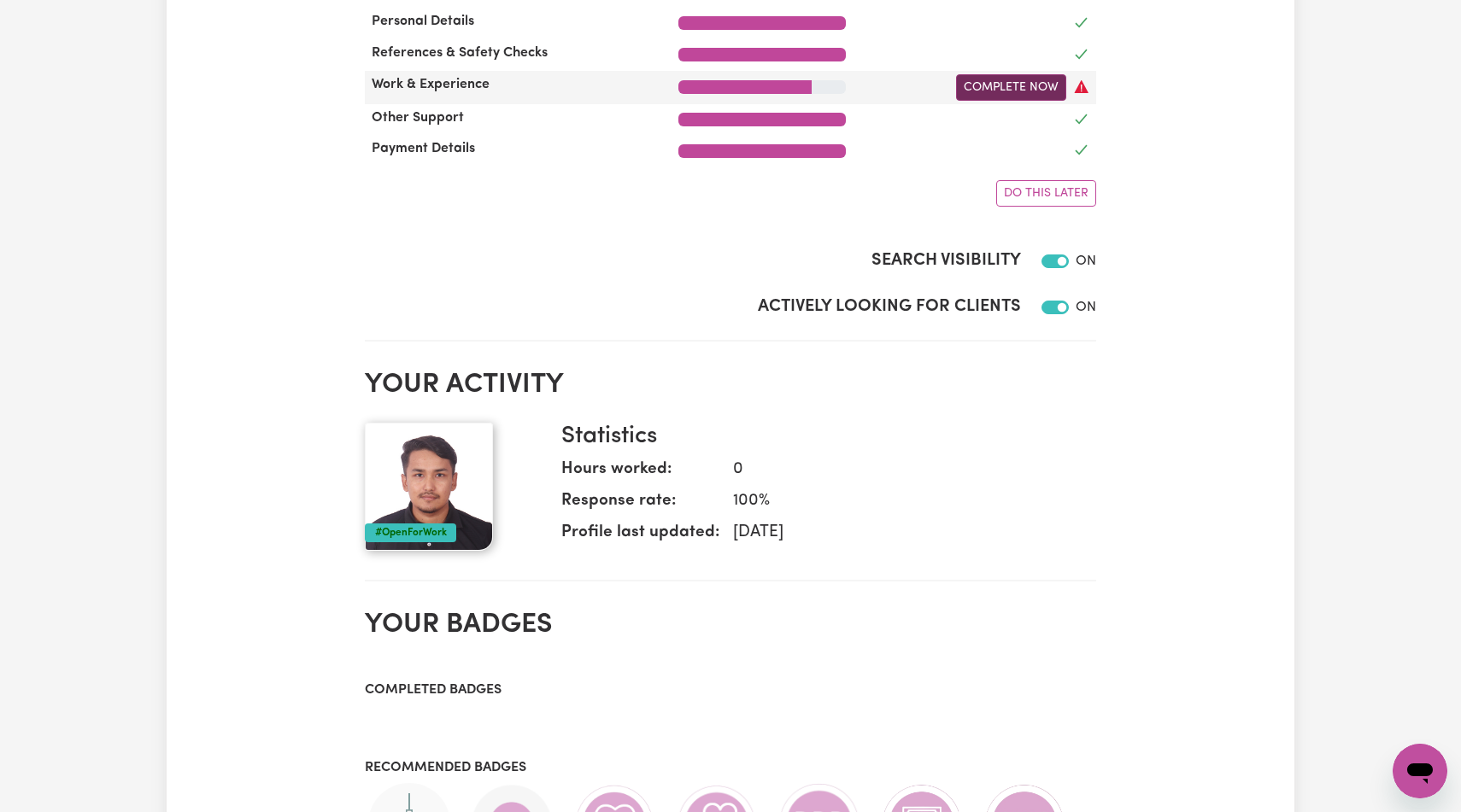
click at [1011, 101] on link "Complete Now" at bounding box center [1011, 87] width 110 height 26
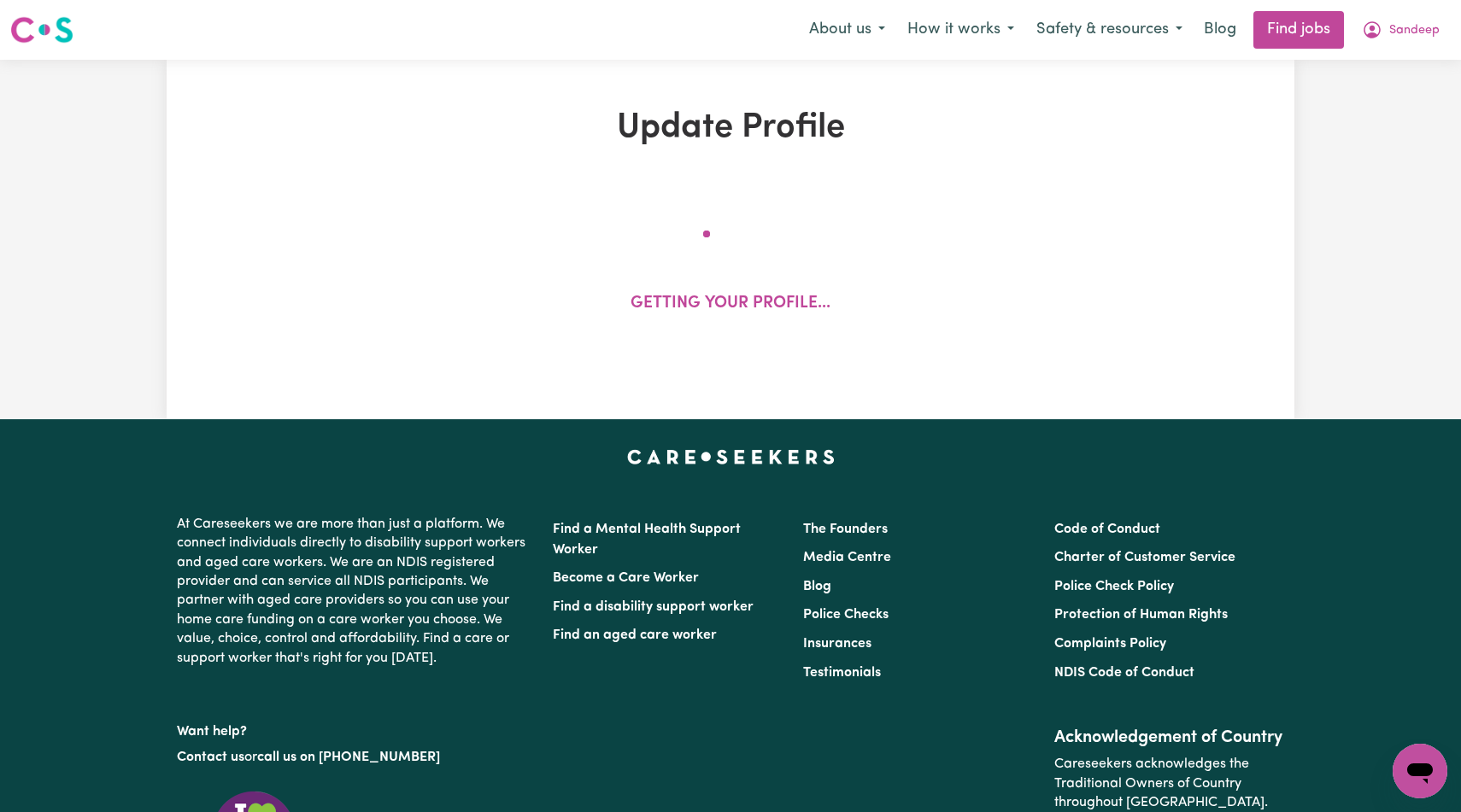
select select "Certificate III (Individual Support)"
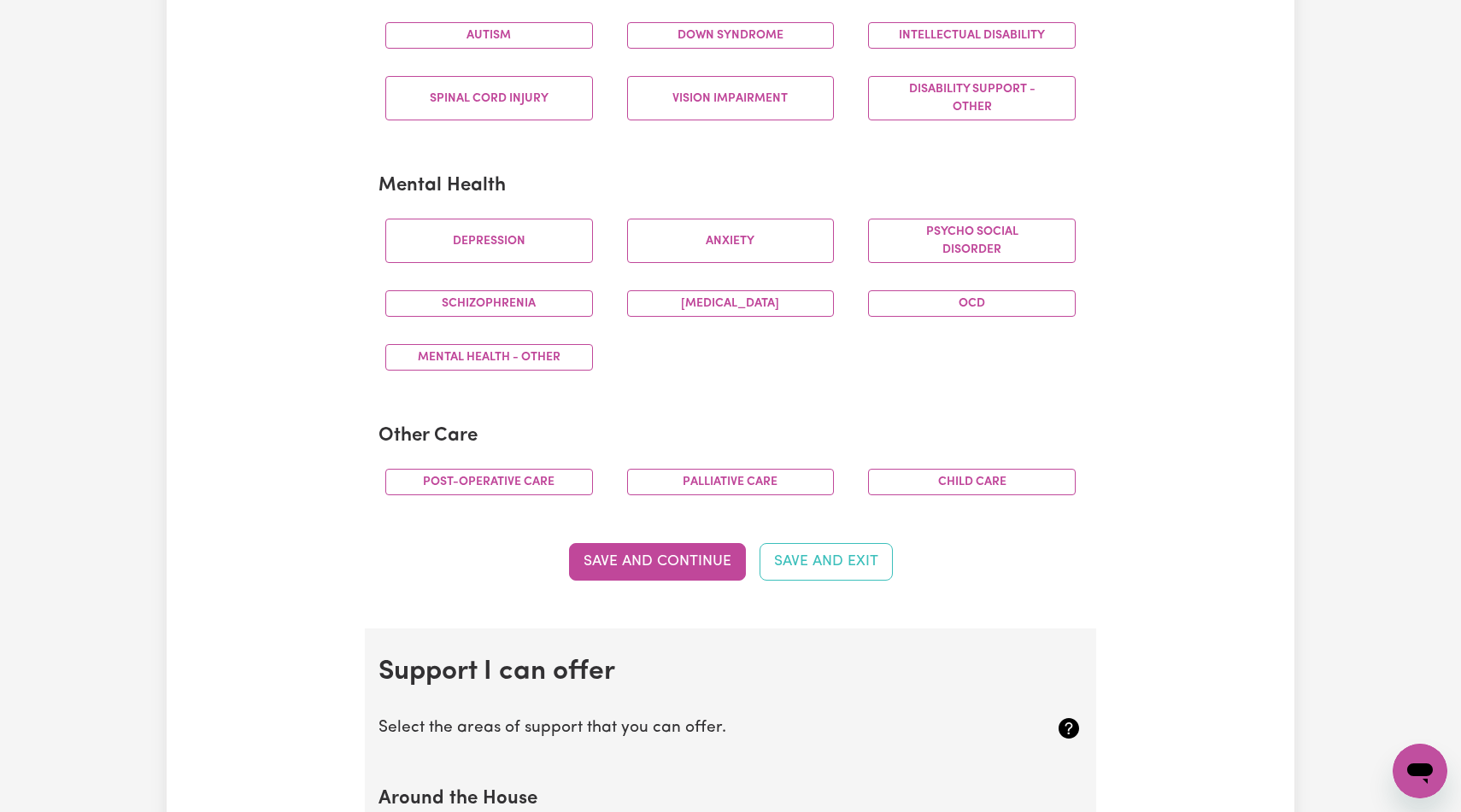
scroll to position [921, 0]
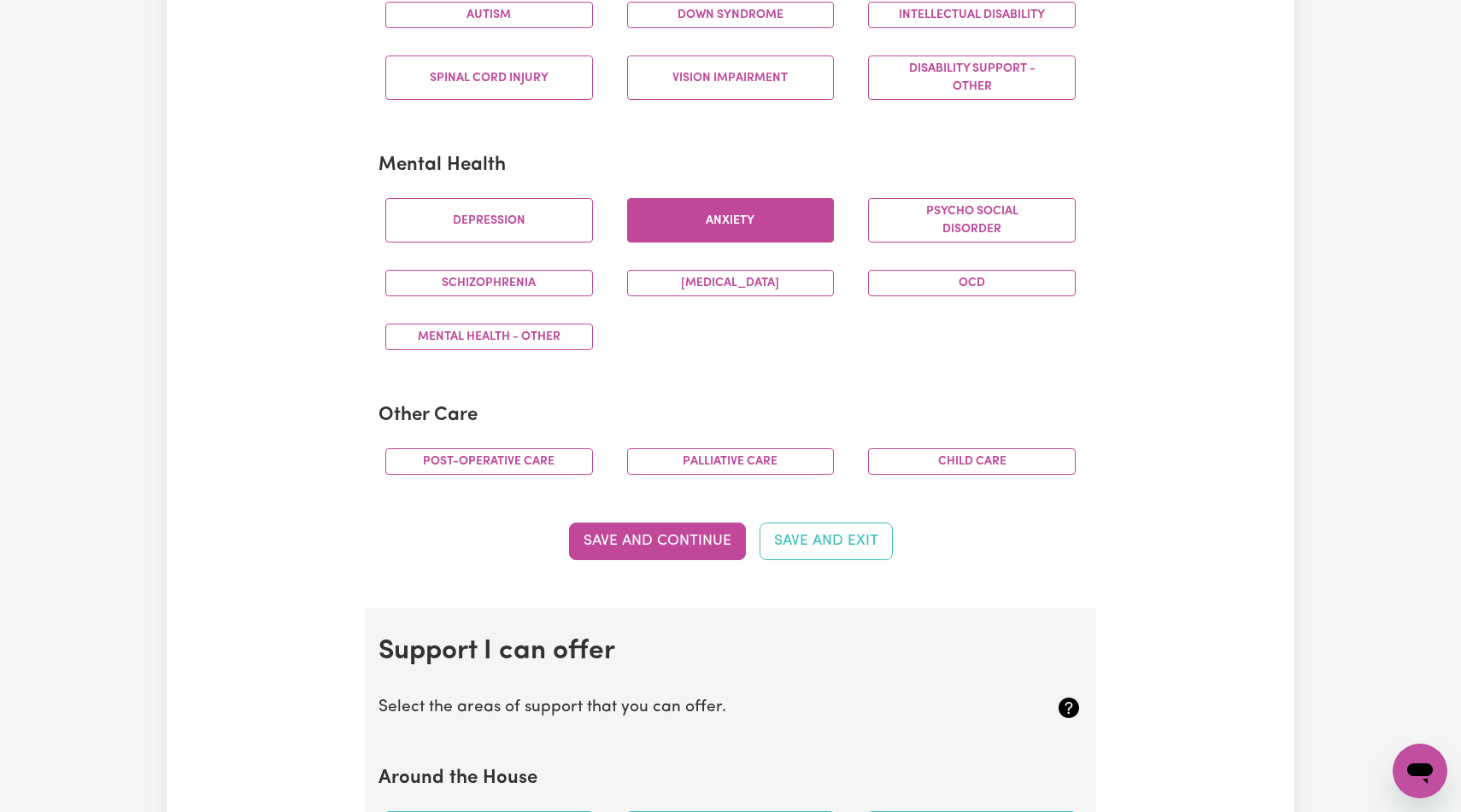
click at [756, 243] on button "Anxiety" at bounding box center [731, 220] width 208 height 44
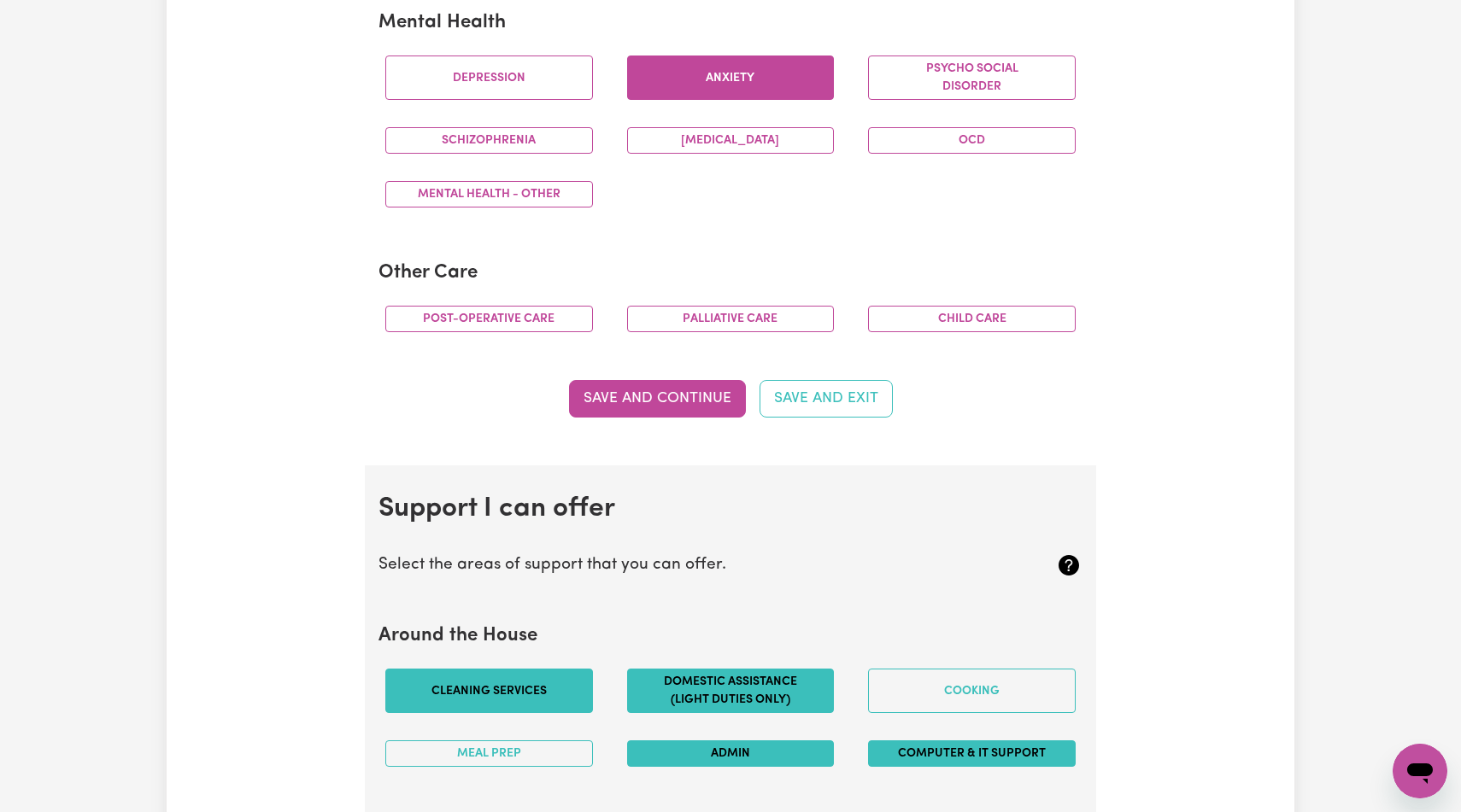
scroll to position [1064, 0]
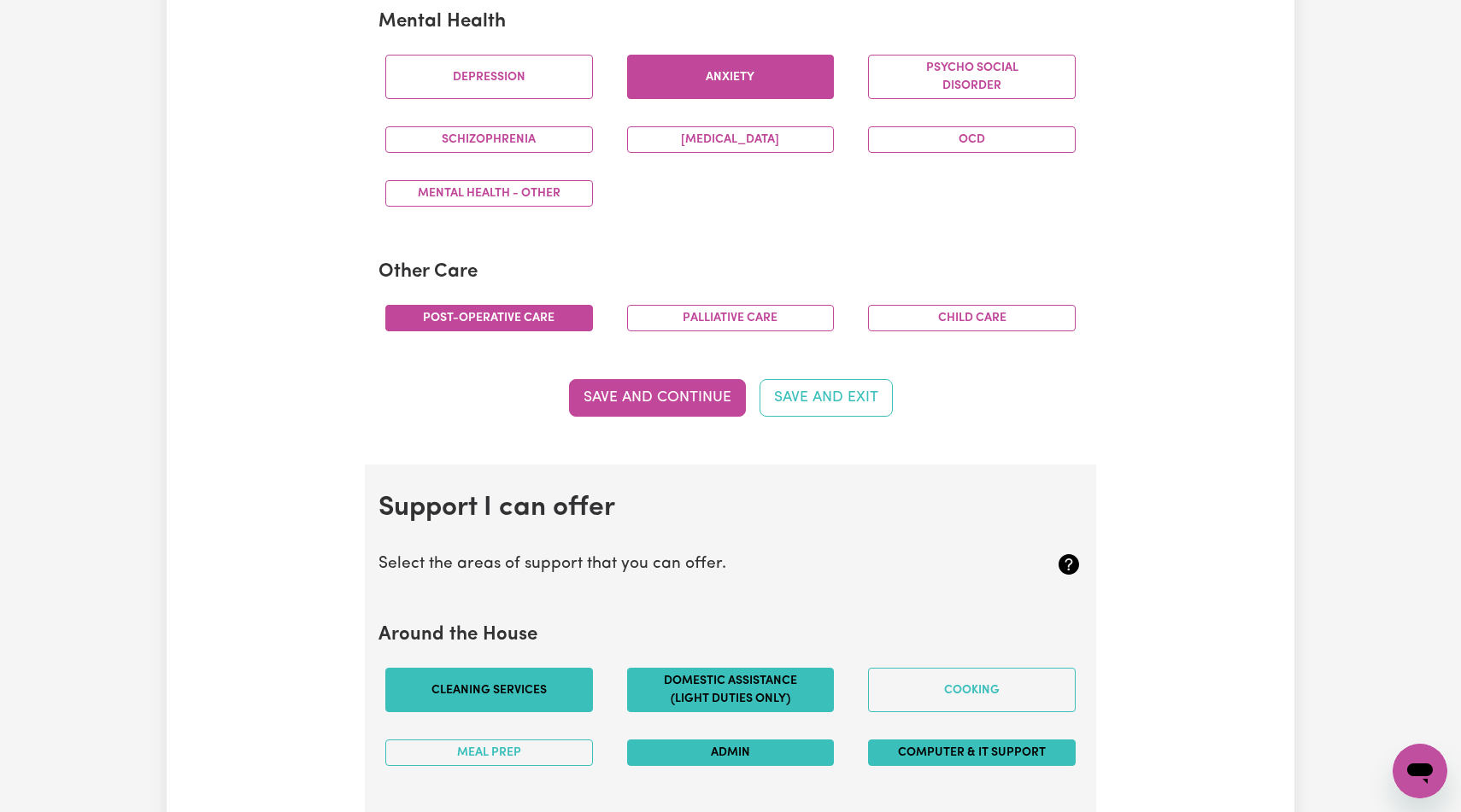
click at [559, 332] on button "Post-operative care" at bounding box center [489, 318] width 208 height 26
click at [685, 417] on button "Save and Continue" at bounding box center [657, 397] width 177 height 38
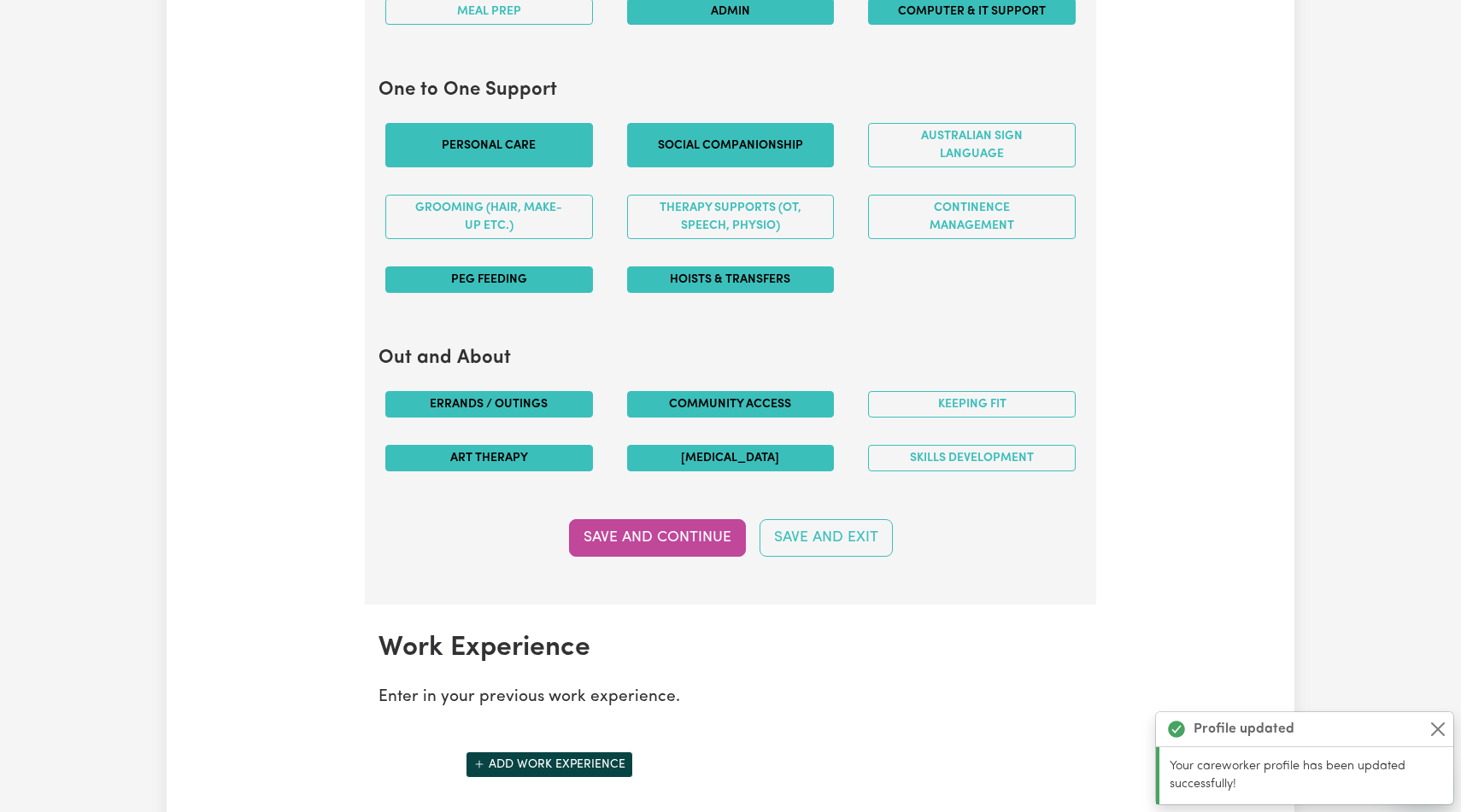
scroll to position [1817, 0]
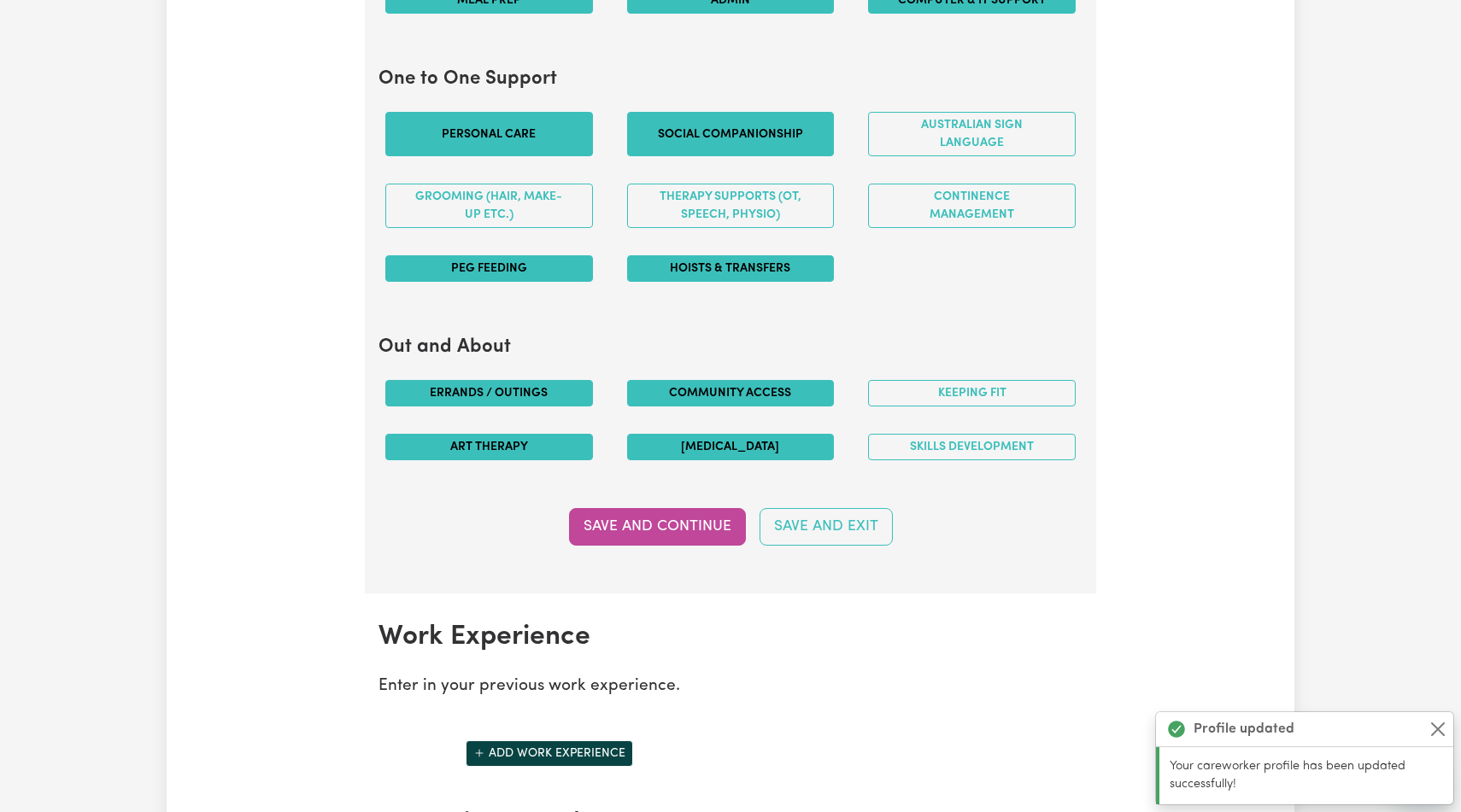
click at [499, 14] on button "Meal prep" at bounding box center [489, 0] width 208 height 26
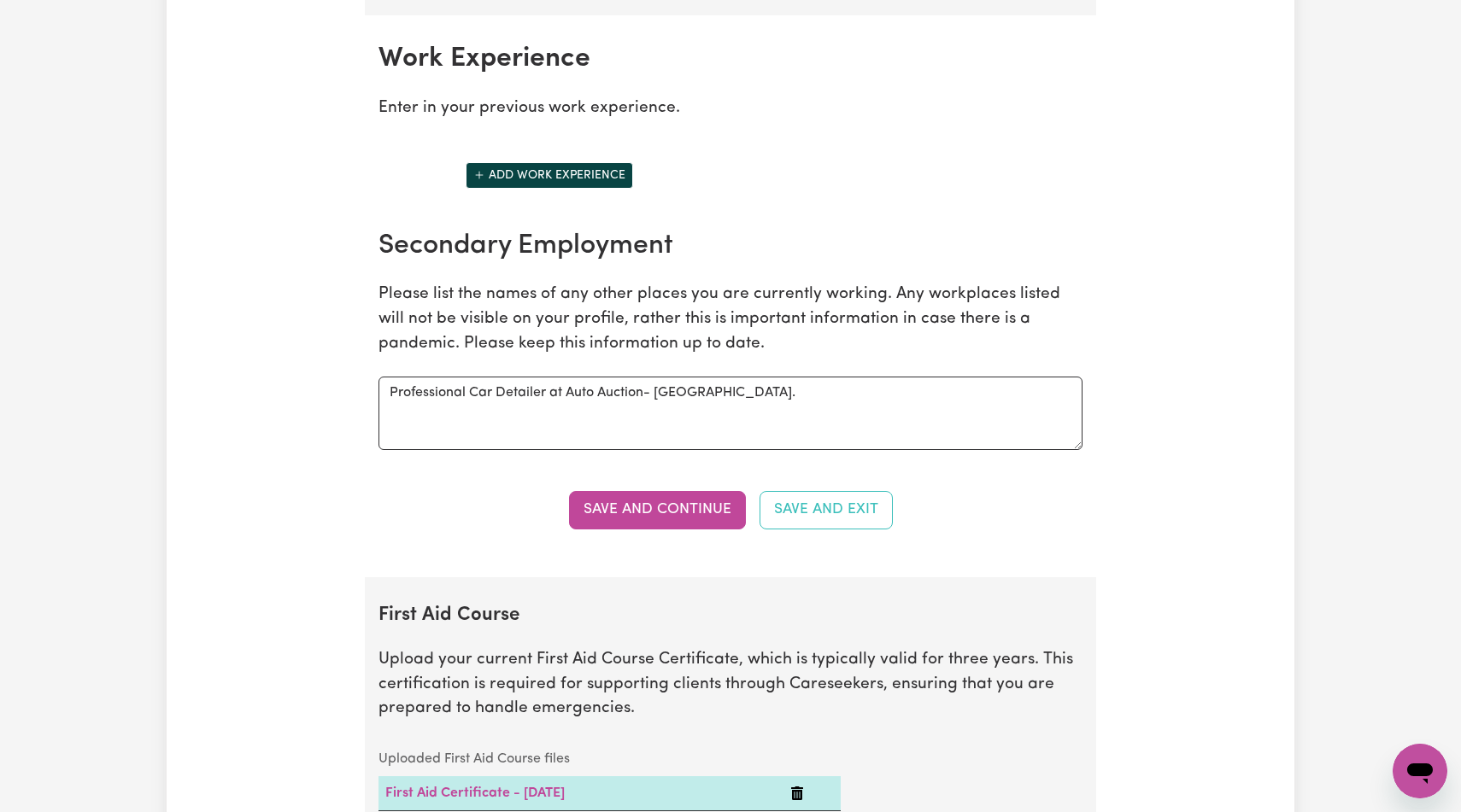
scroll to position [2398, 0]
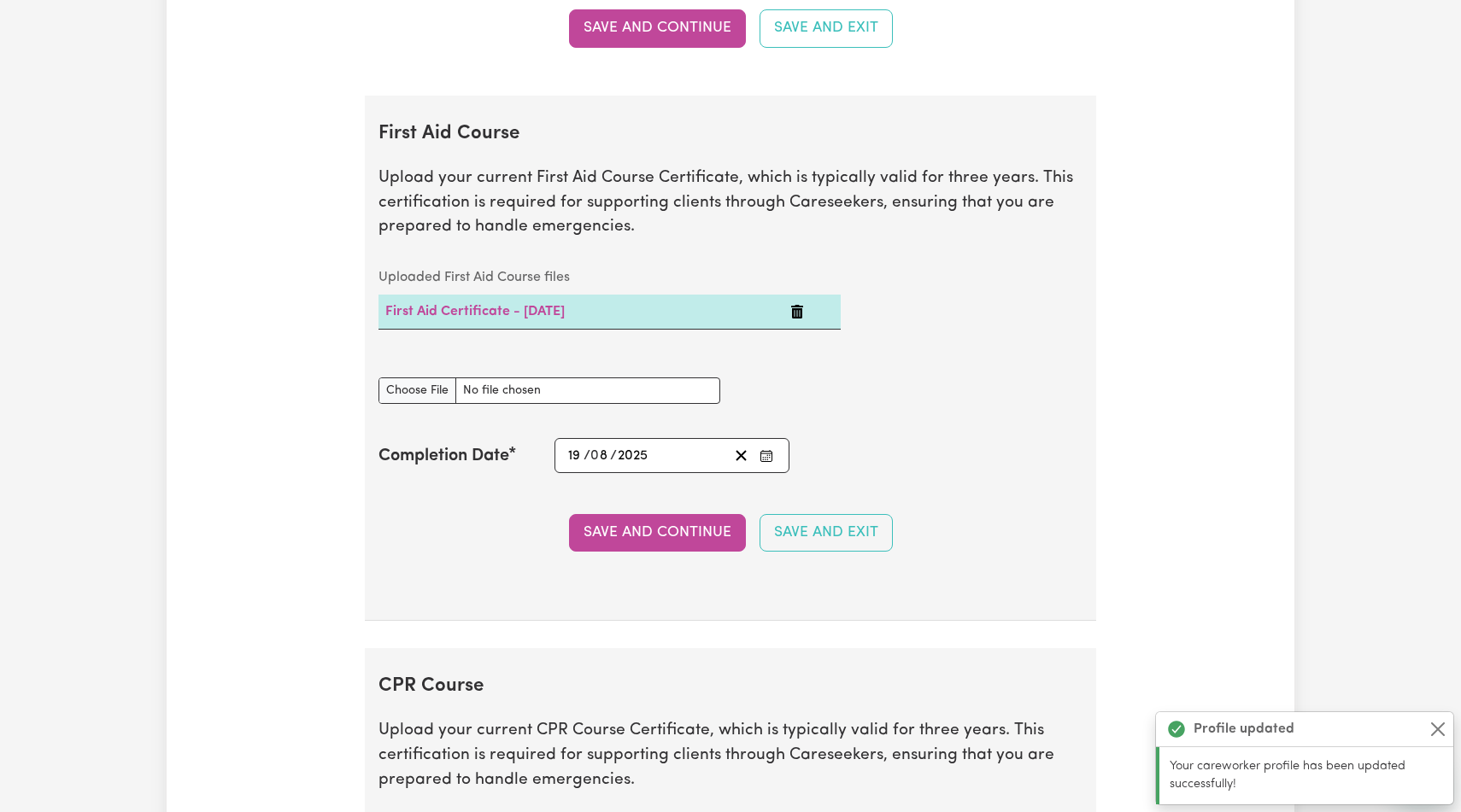
scroll to position [2888, 0]
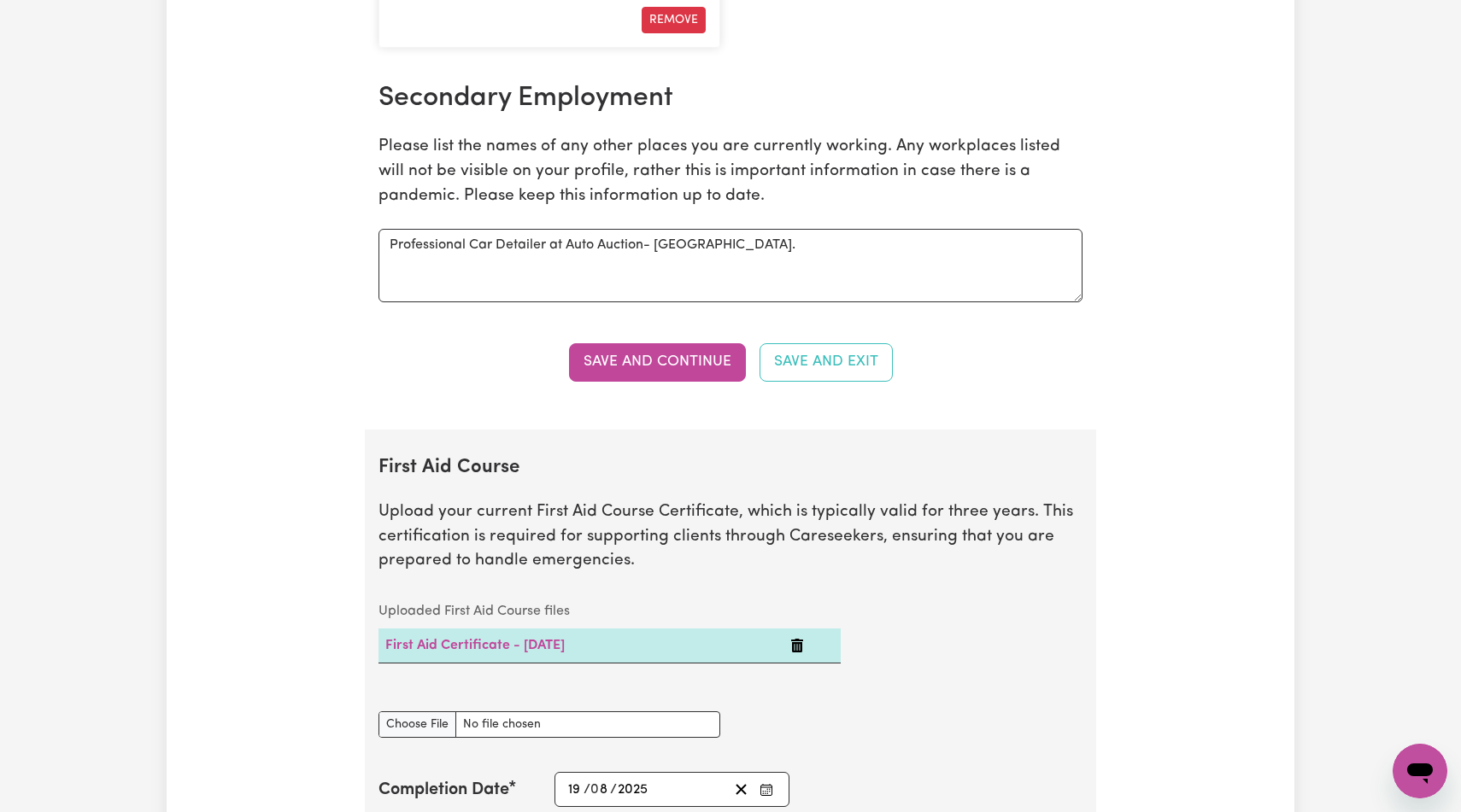
type input "s"
type input "Student AIN"
type input "Toongabbie Terrace Care Community"
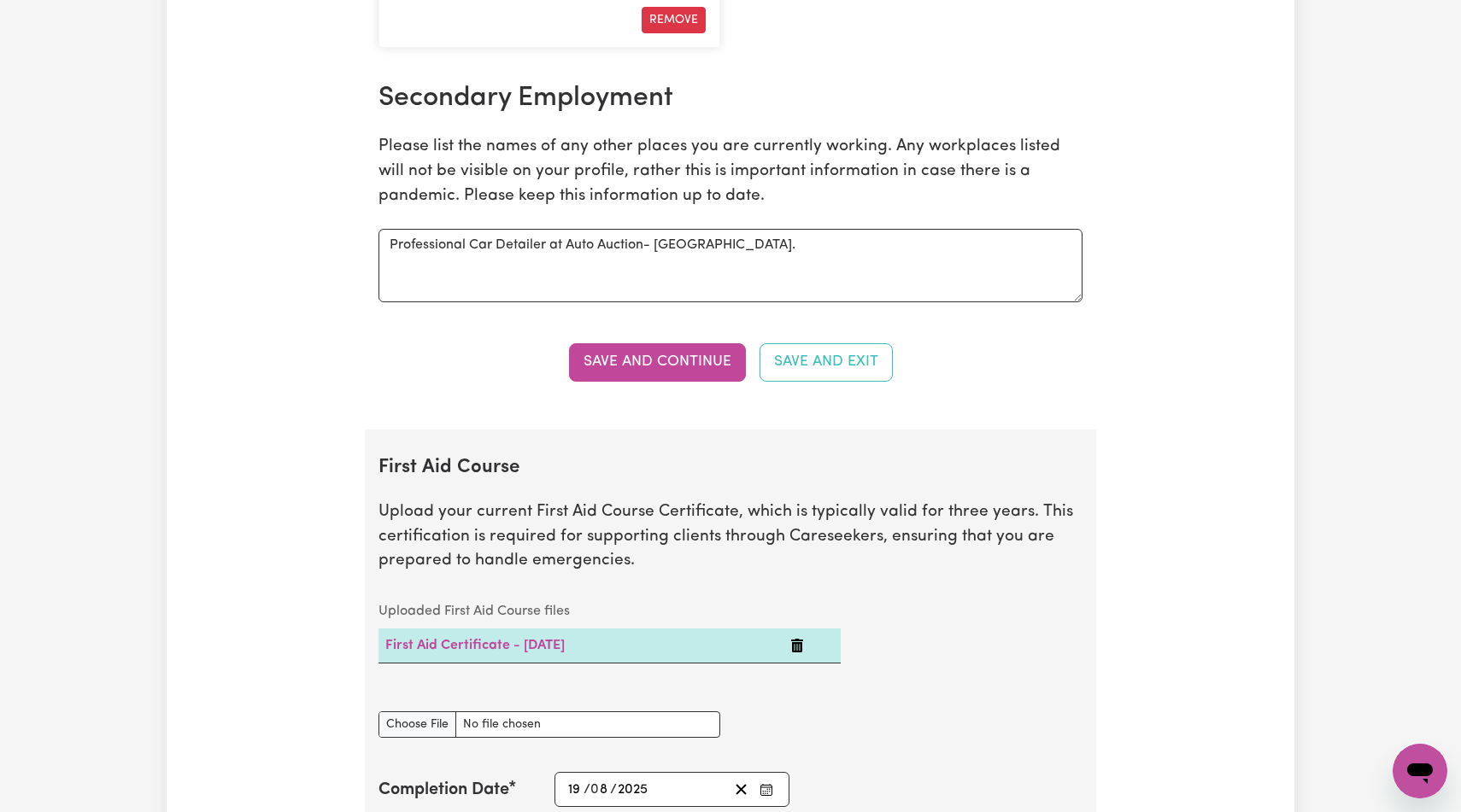
select select "2025"
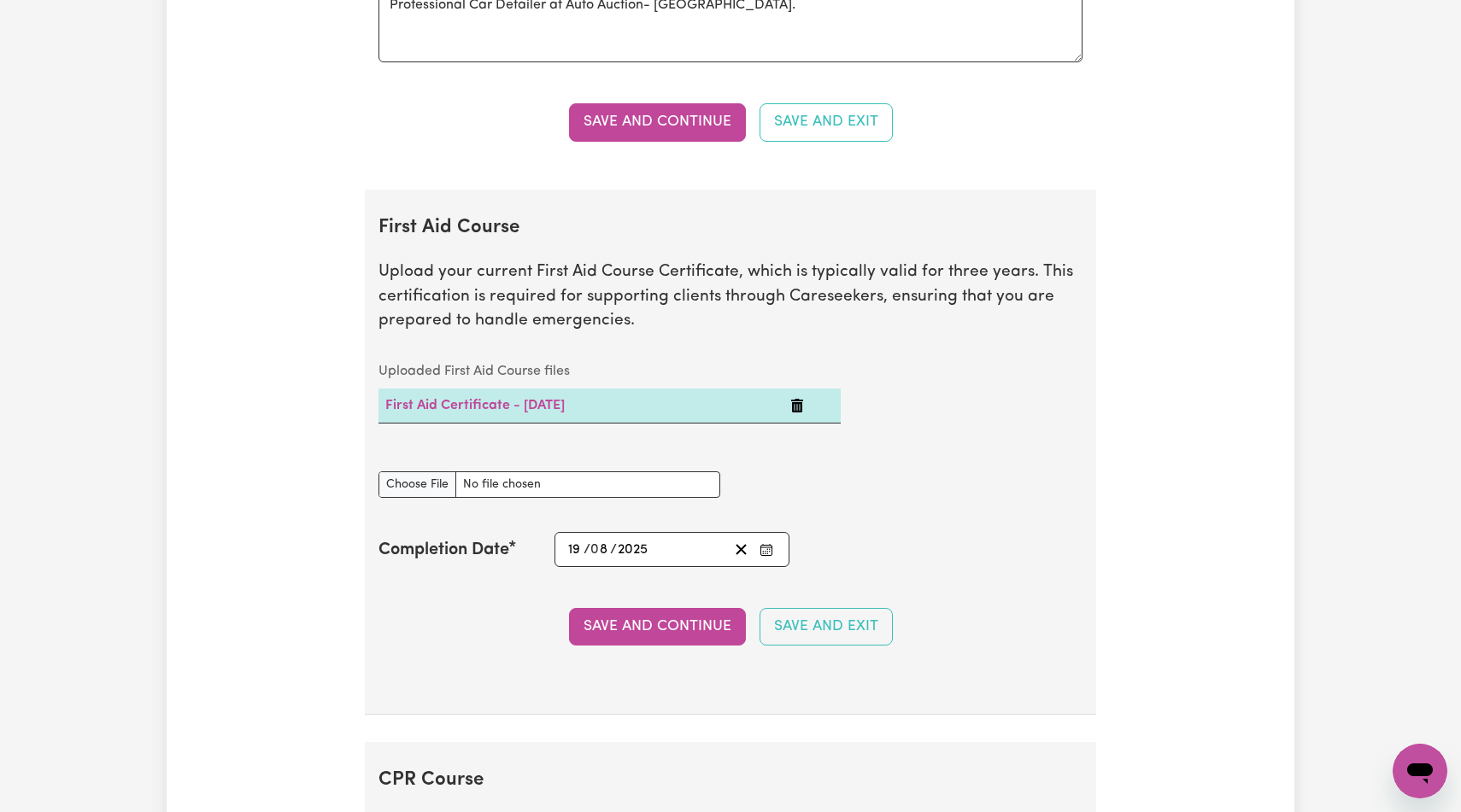
scroll to position [3179, 0]
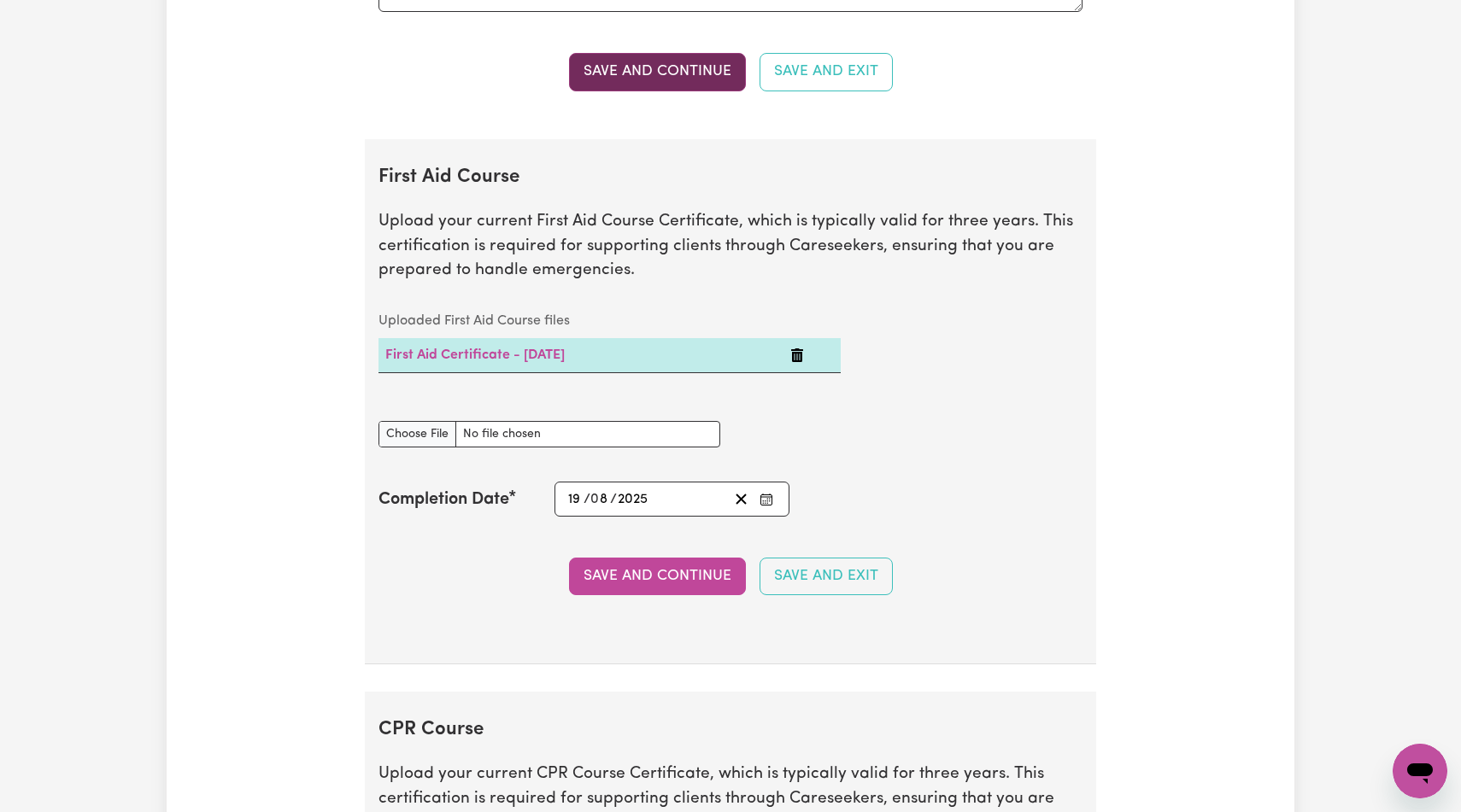
click at [691, 91] on button "Save and Continue" at bounding box center [657, 72] width 177 height 38
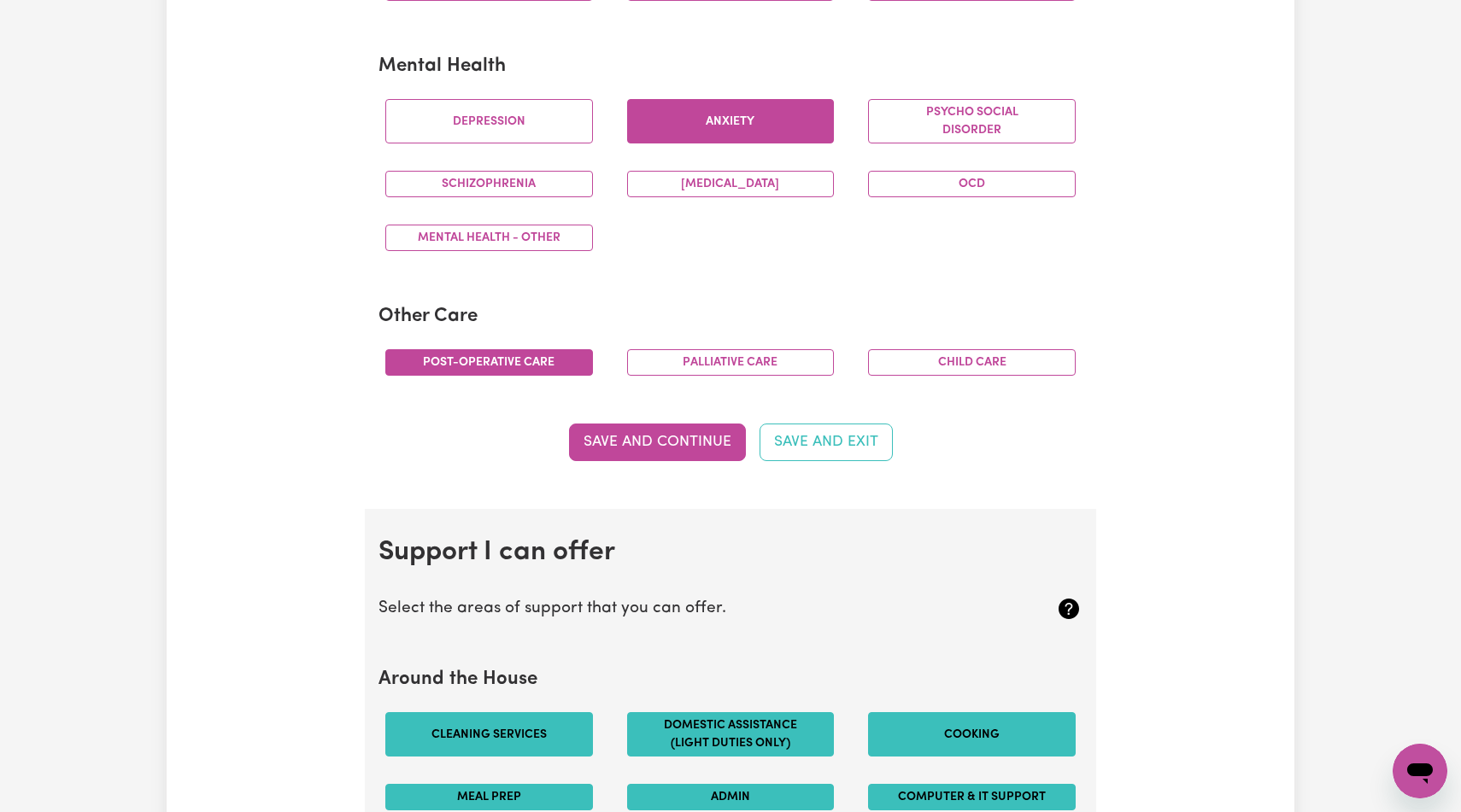
scroll to position [0, 0]
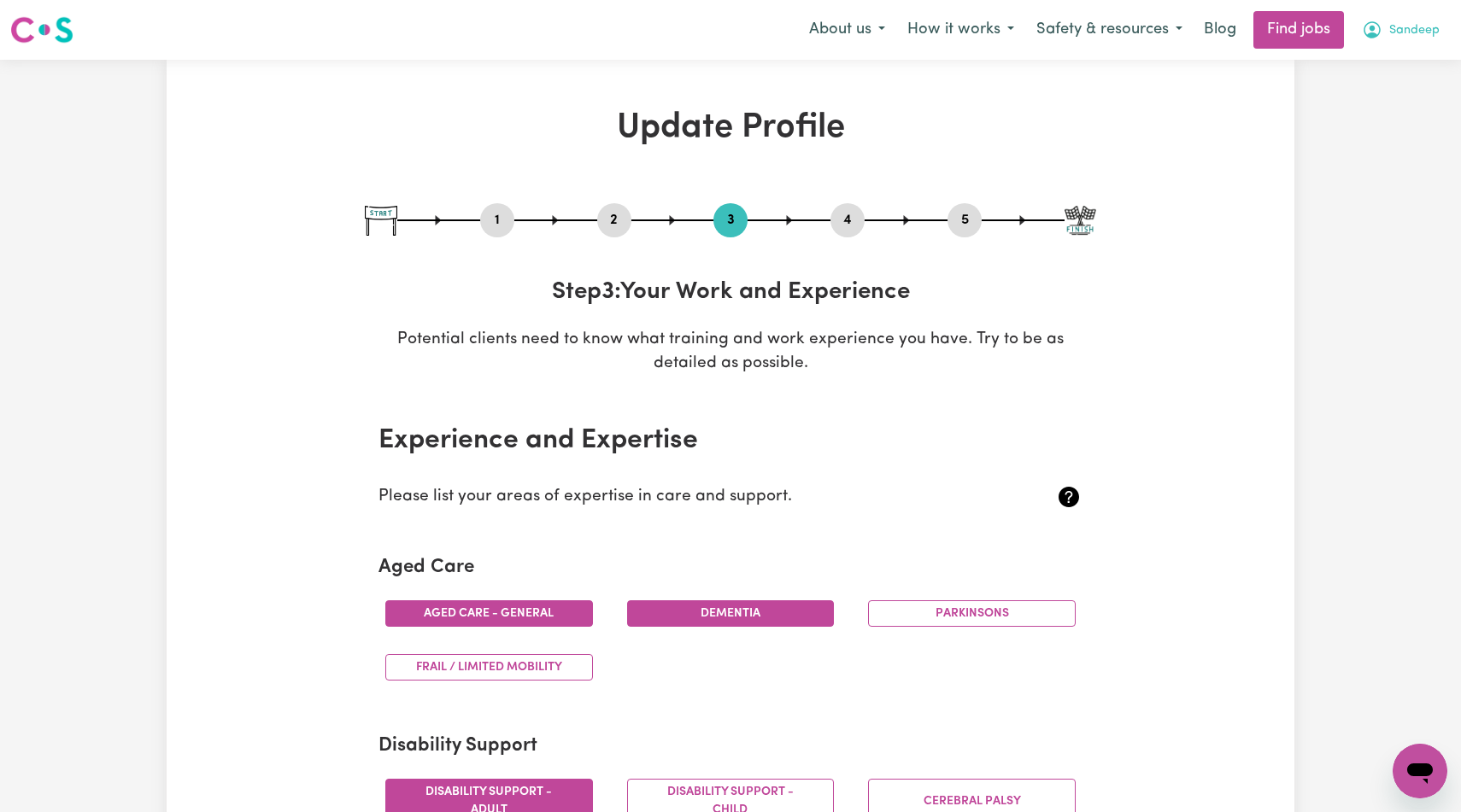
click at [1370, 38] on icon "My Account" at bounding box center [1372, 29] width 20 height 20
click at [1334, 100] on link "My Dashboard" at bounding box center [1383, 99] width 135 height 33
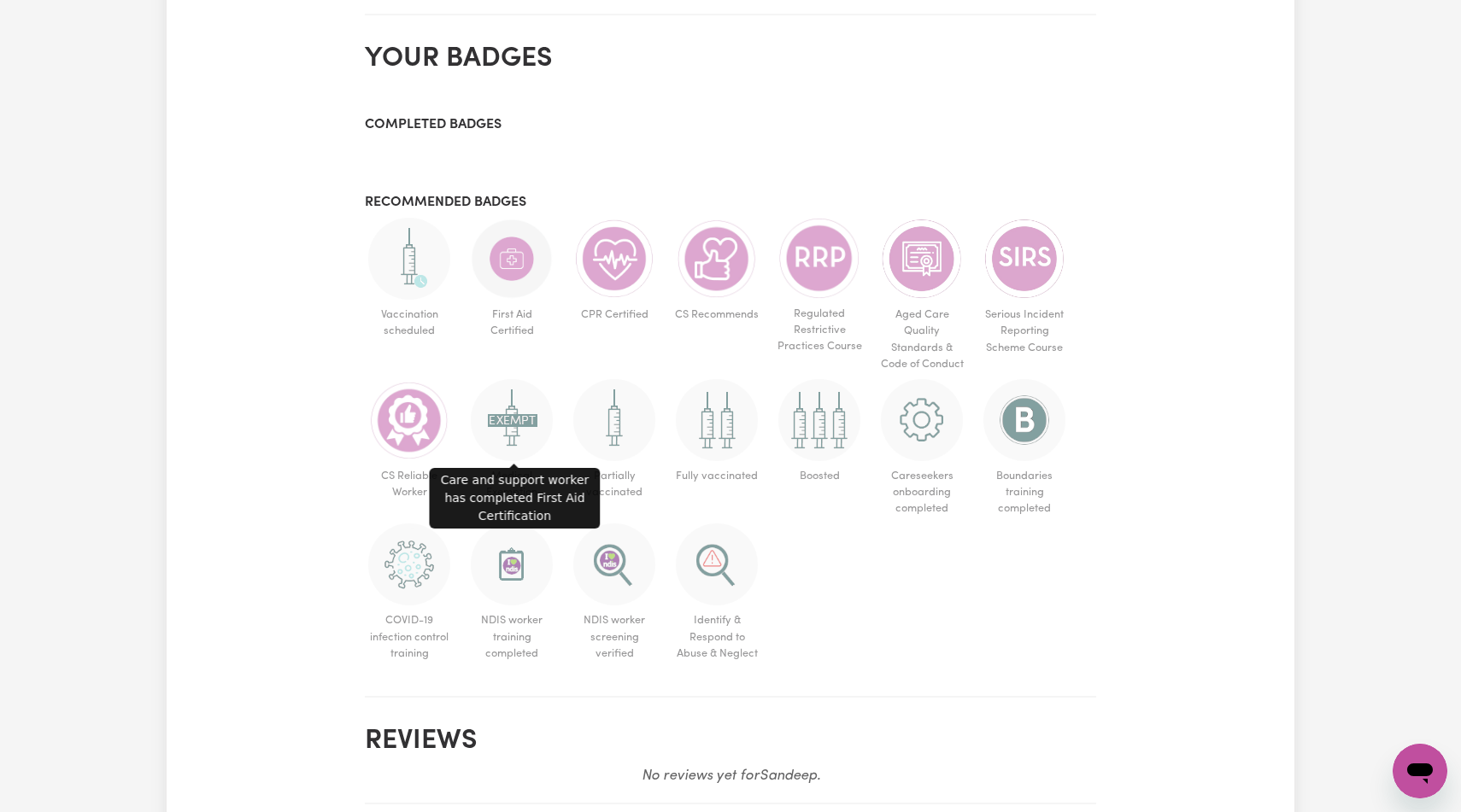
scroll to position [754, 0]
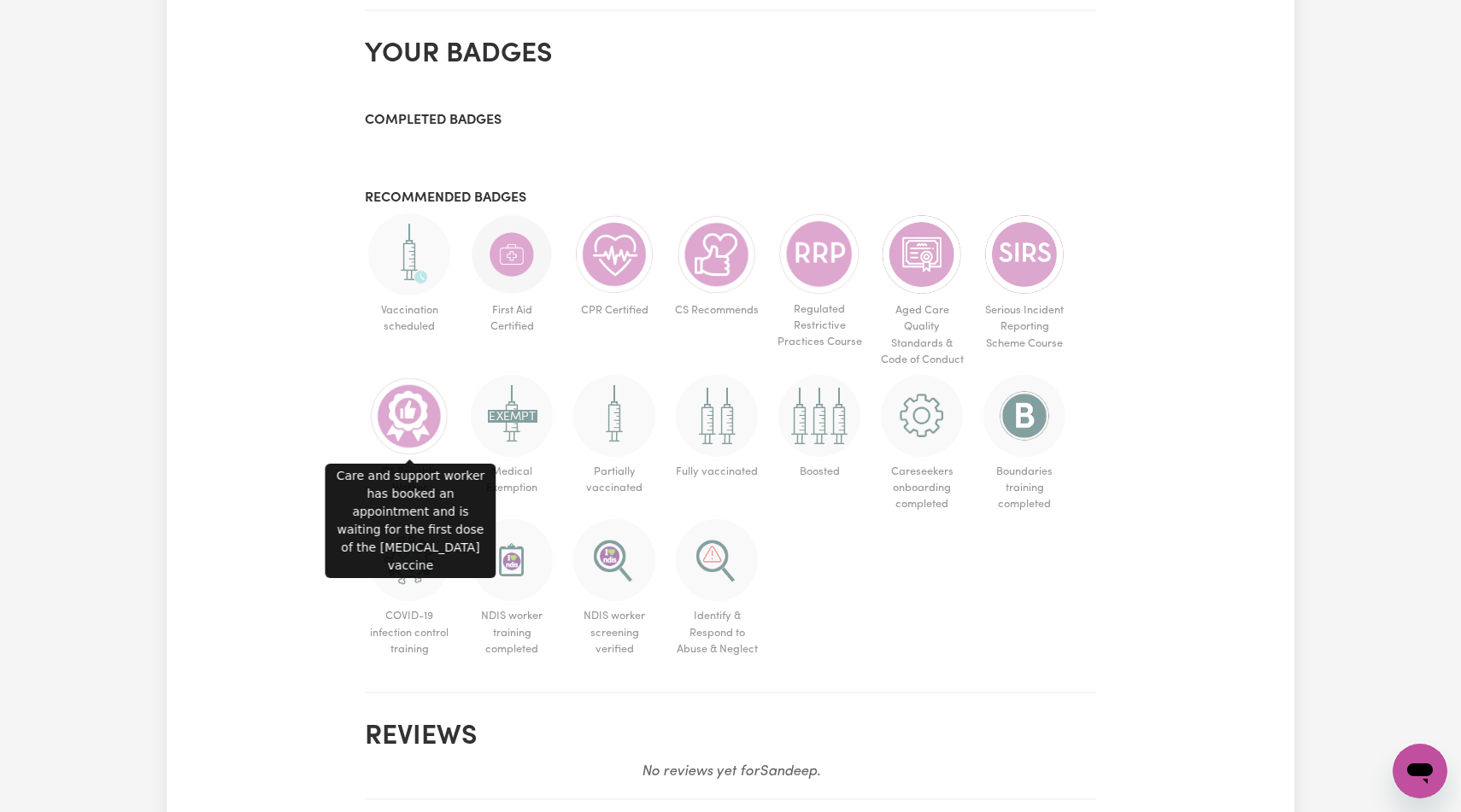
click at [428, 296] on img at bounding box center [409, 254] width 82 height 82
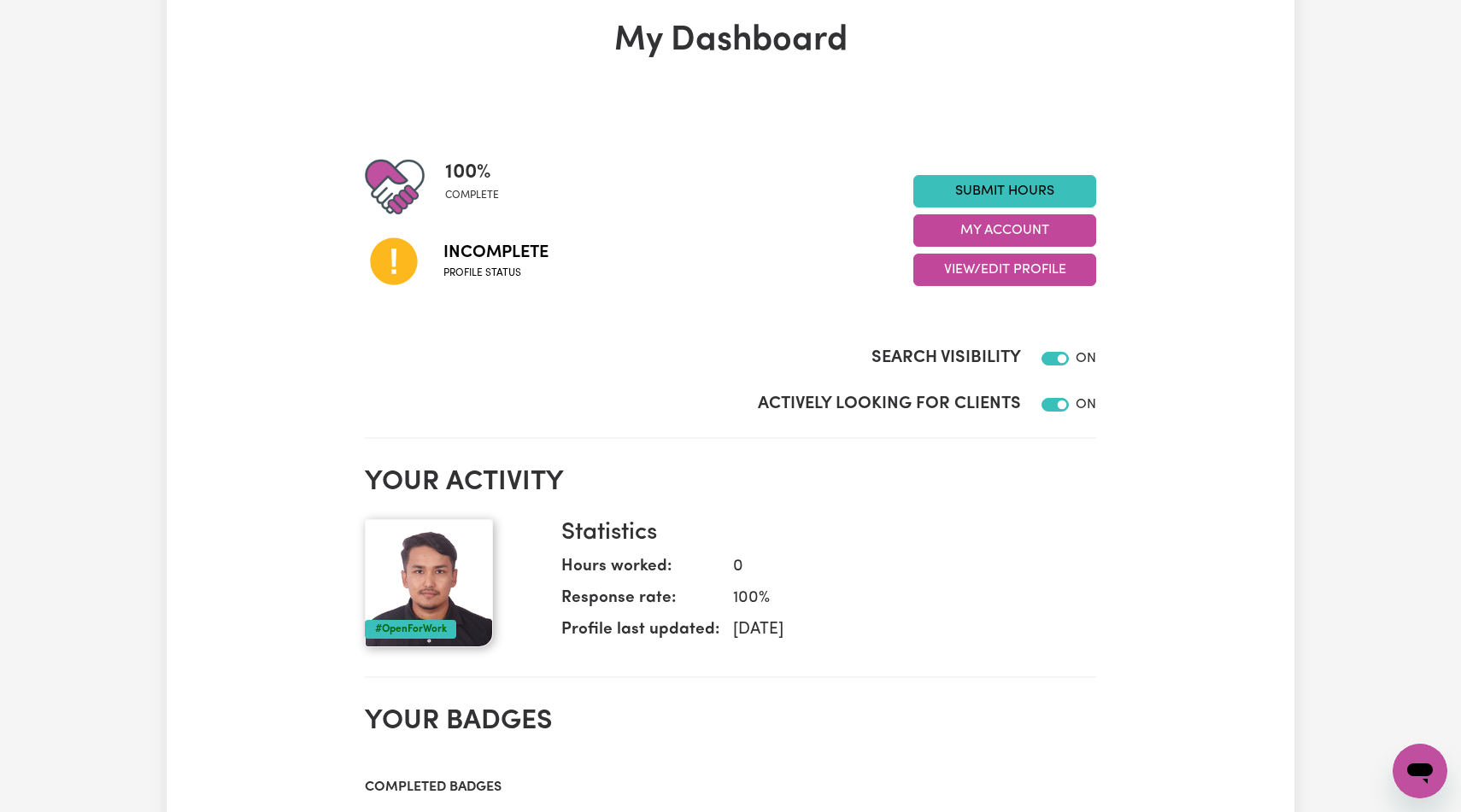
scroll to position [0, 0]
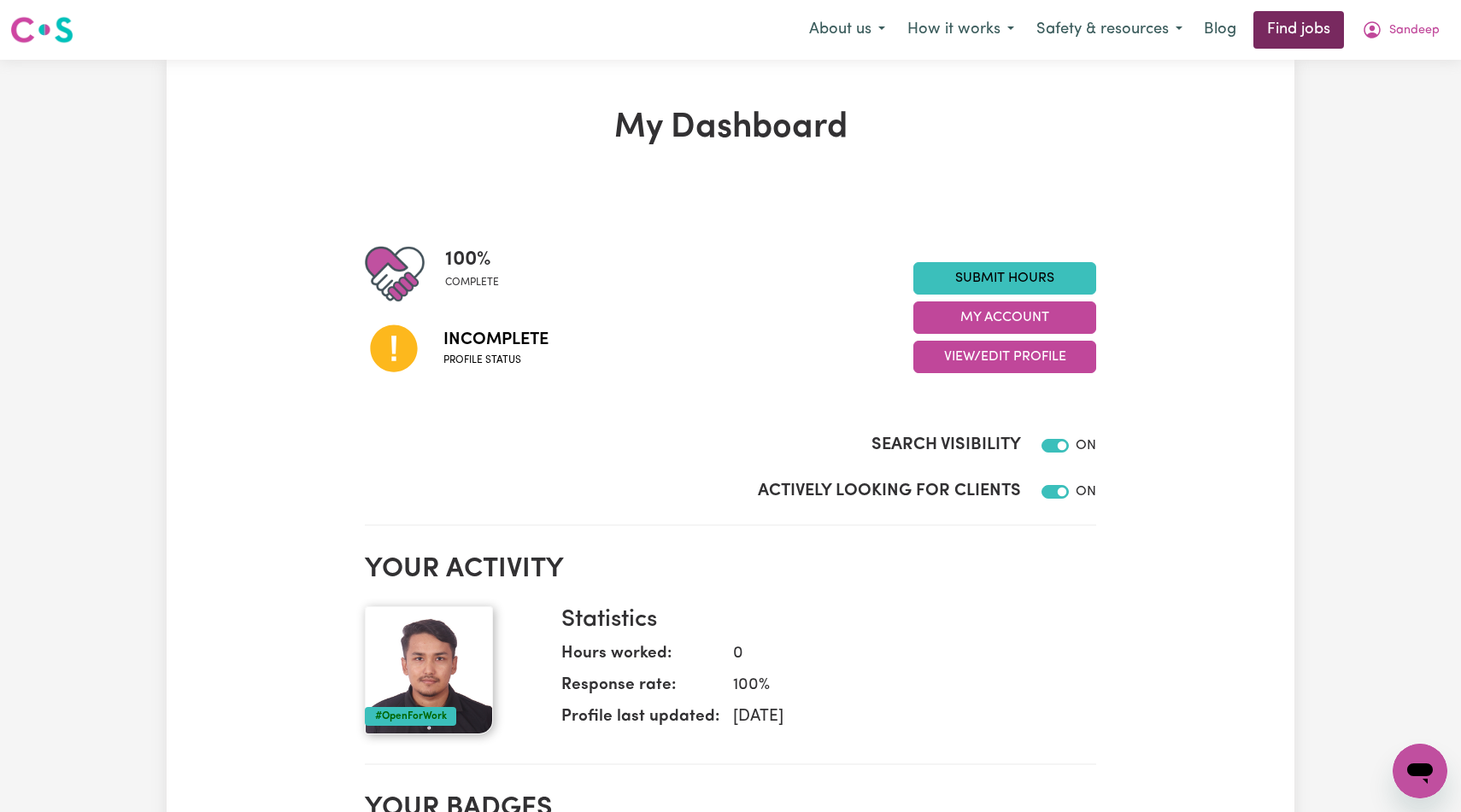
click at [1320, 15] on link "Find jobs" at bounding box center [1300, 29] width 91 height 38
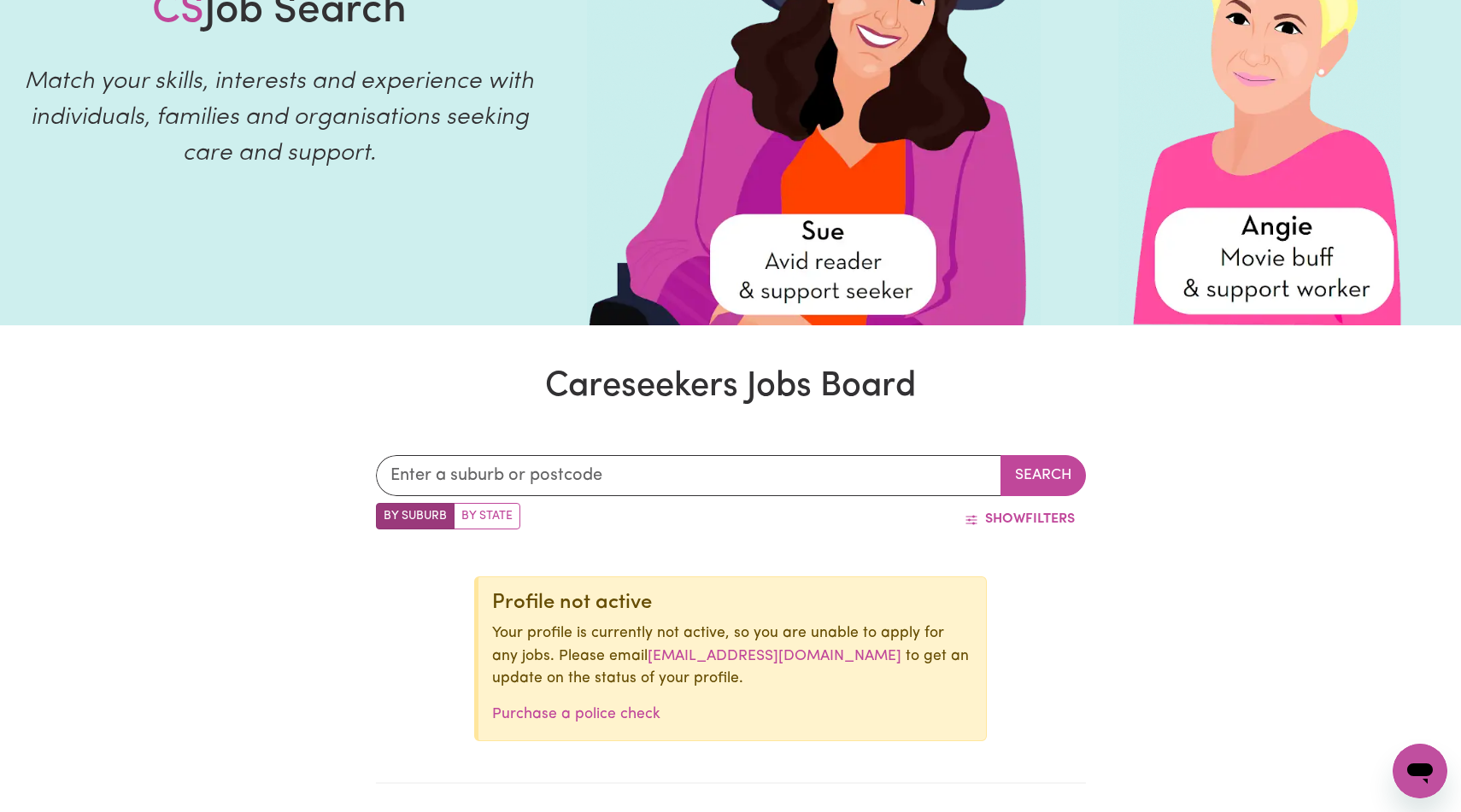
scroll to position [573, 0]
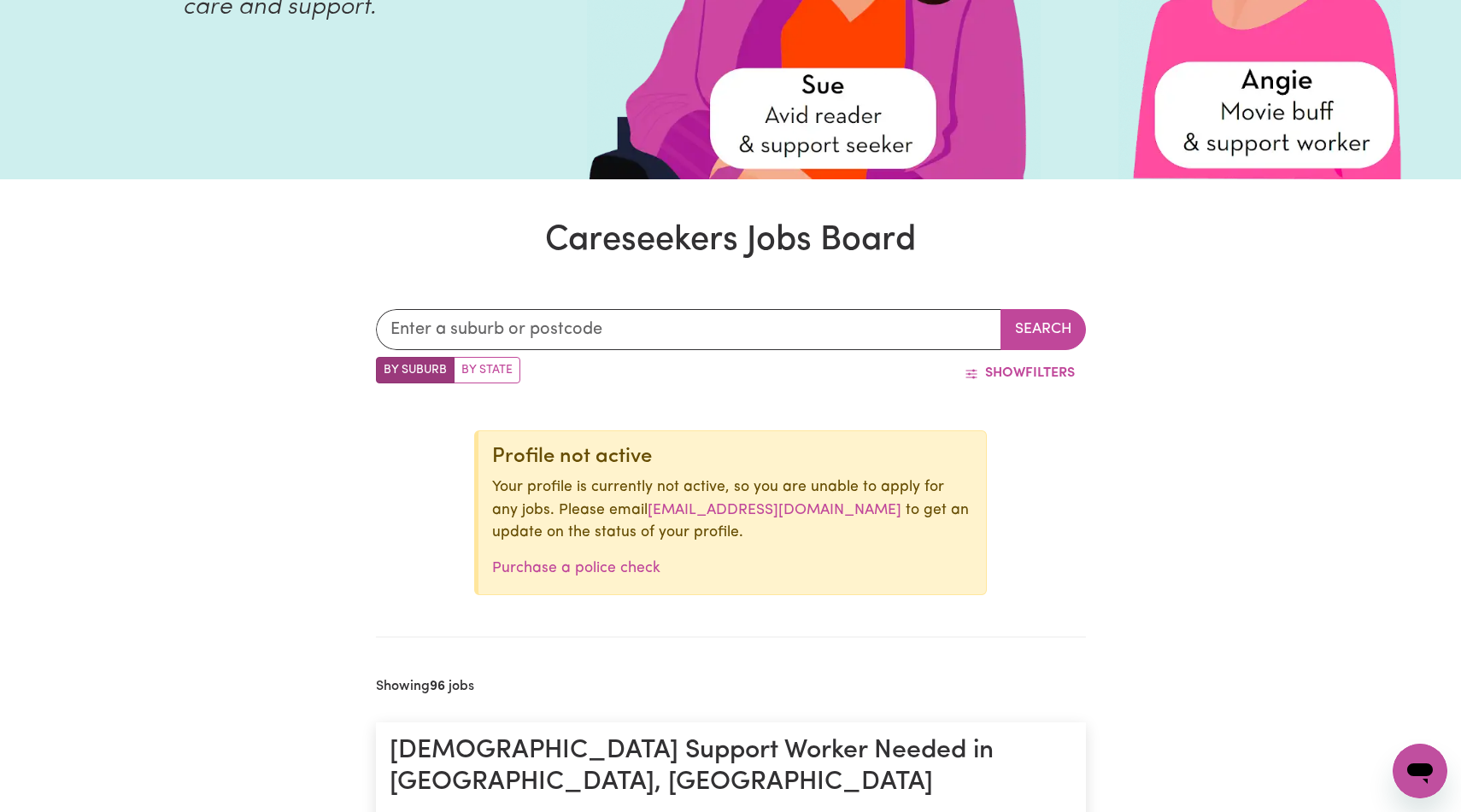
scroll to position [358, 0]
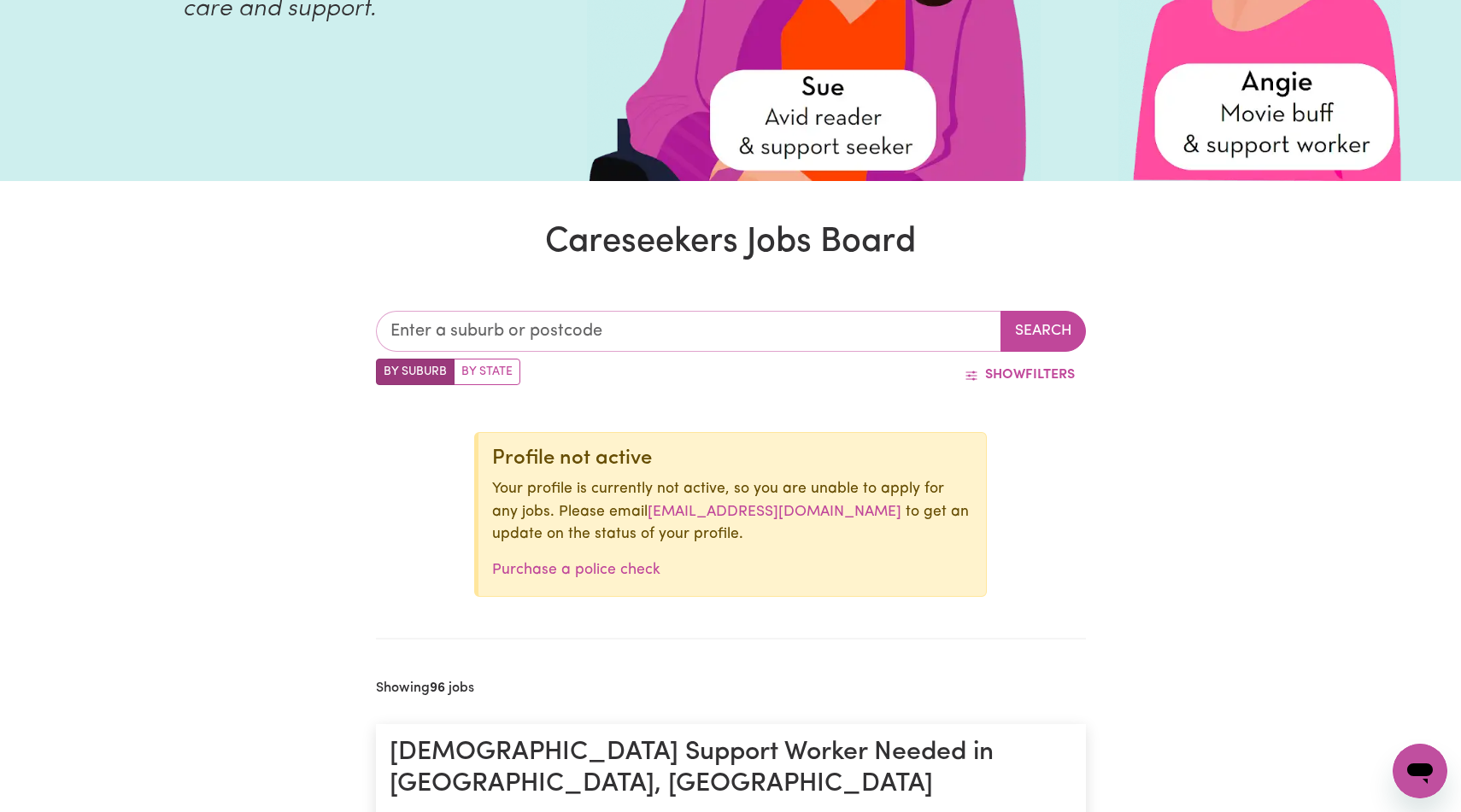
click at [683, 343] on input "text" at bounding box center [688, 332] width 626 height 41
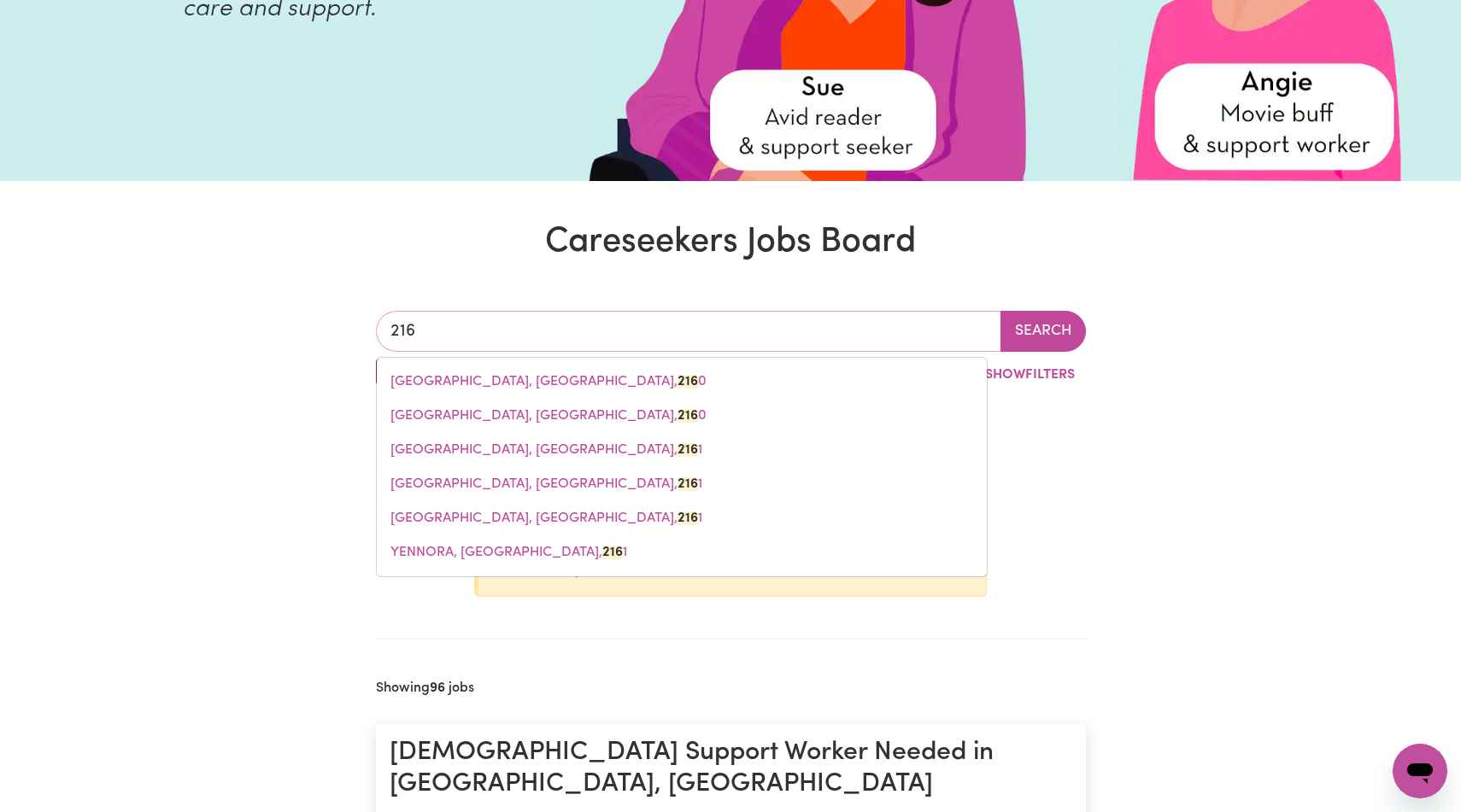
type input "2160"
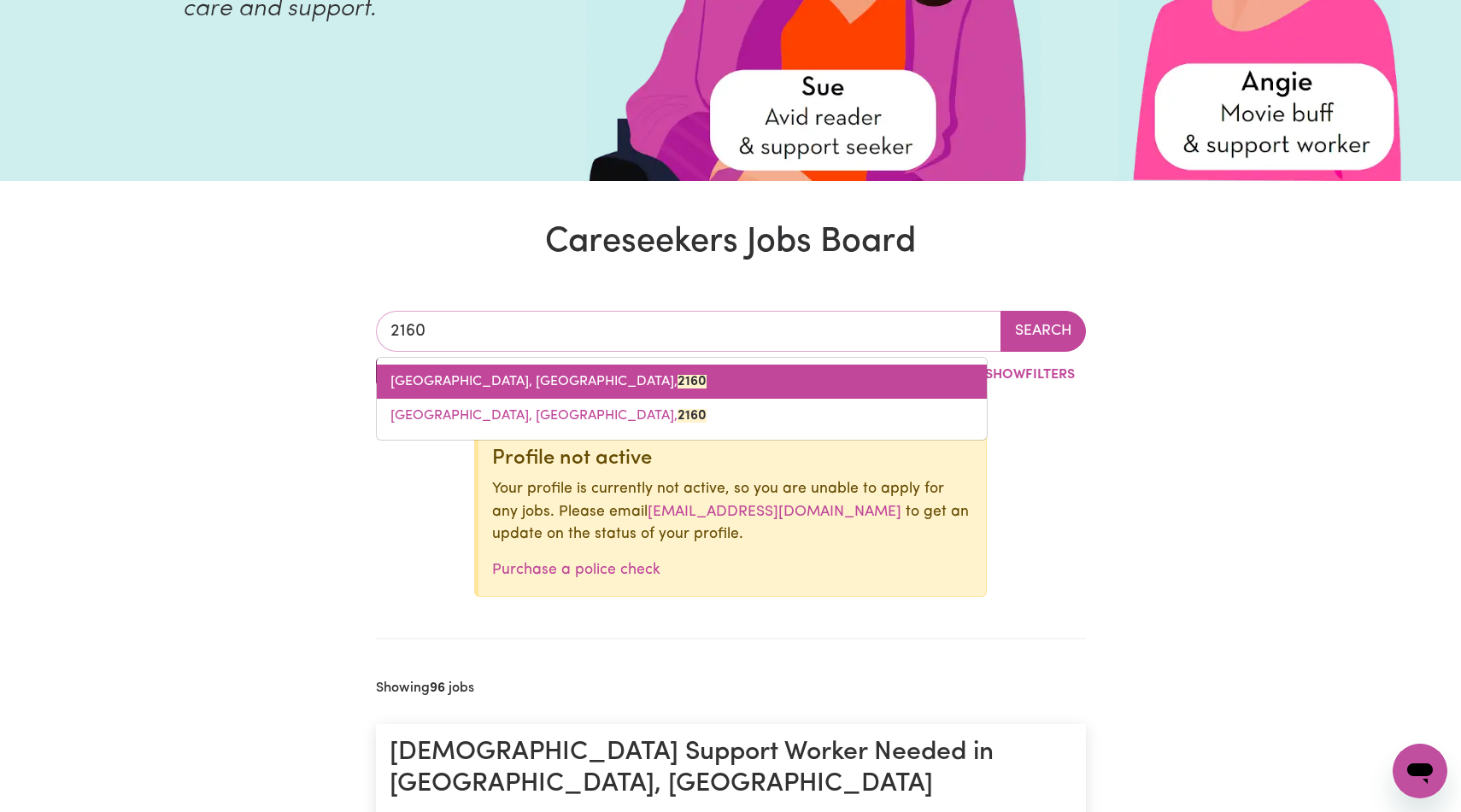
click at [622, 389] on span "MERRYLANDS, New South Wales, 2160" at bounding box center [548, 382] width 316 height 14
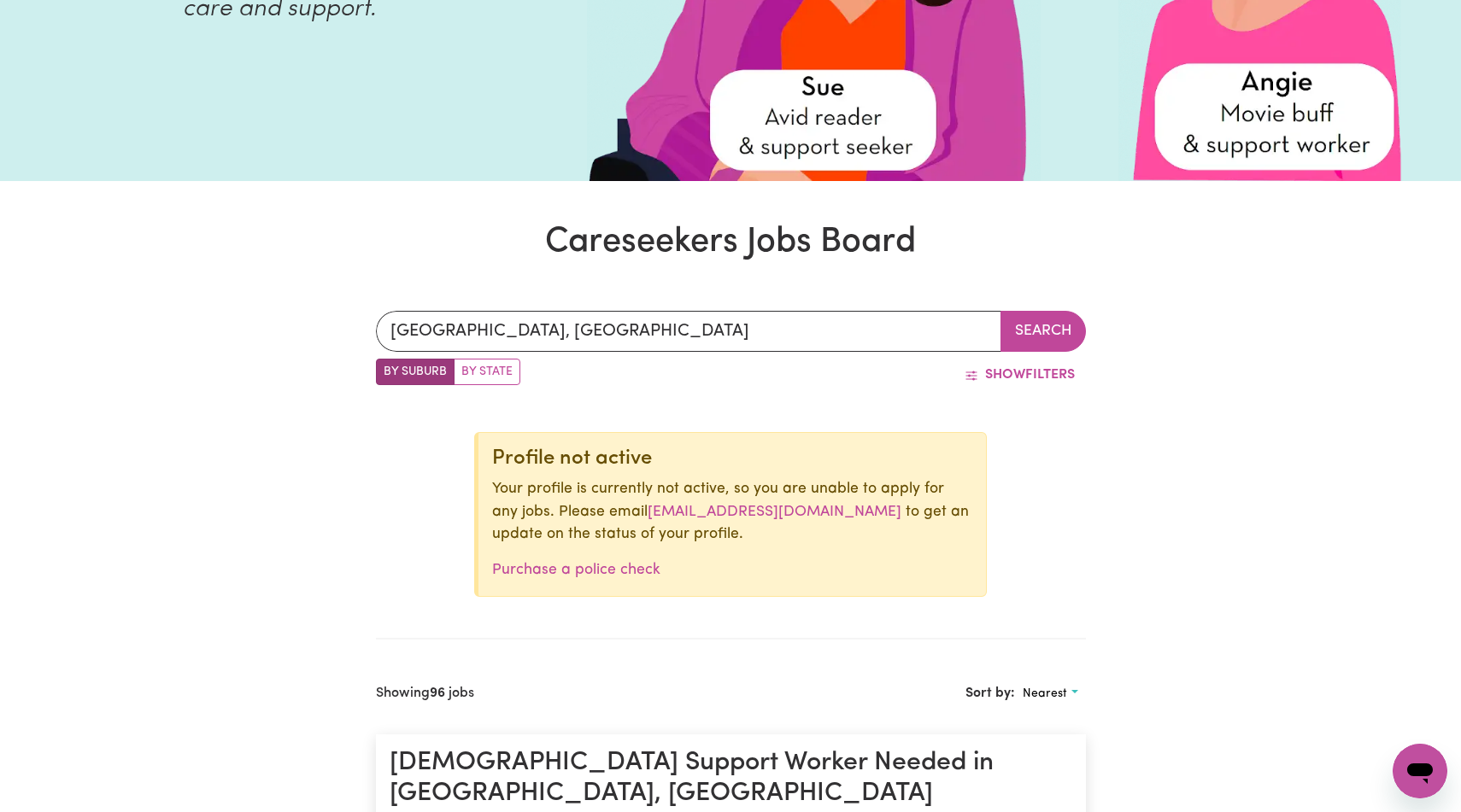
click at [1041, 330] on button "Search" at bounding box center [1043, 332] width 85 height 41
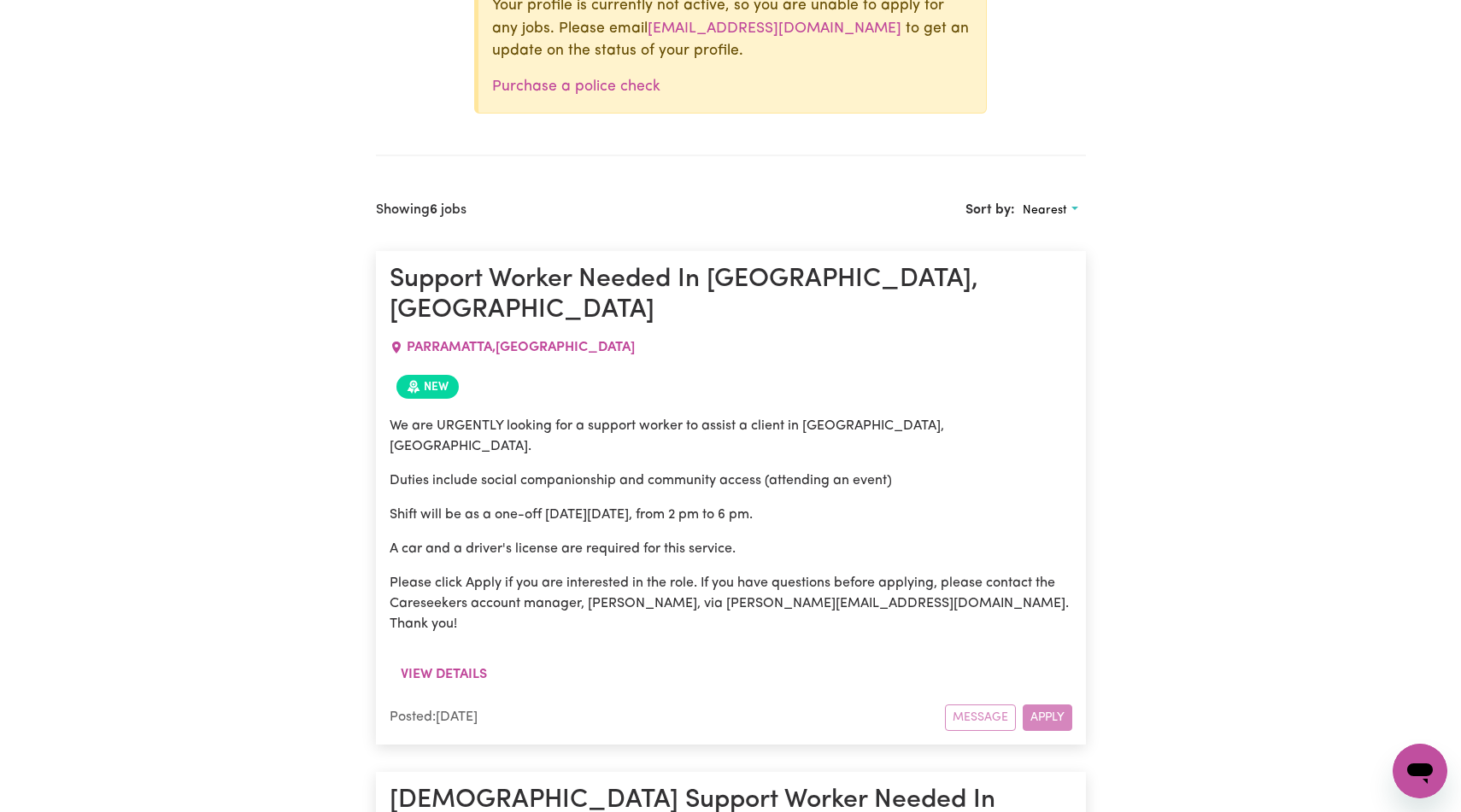
scroll to position [857, 0]
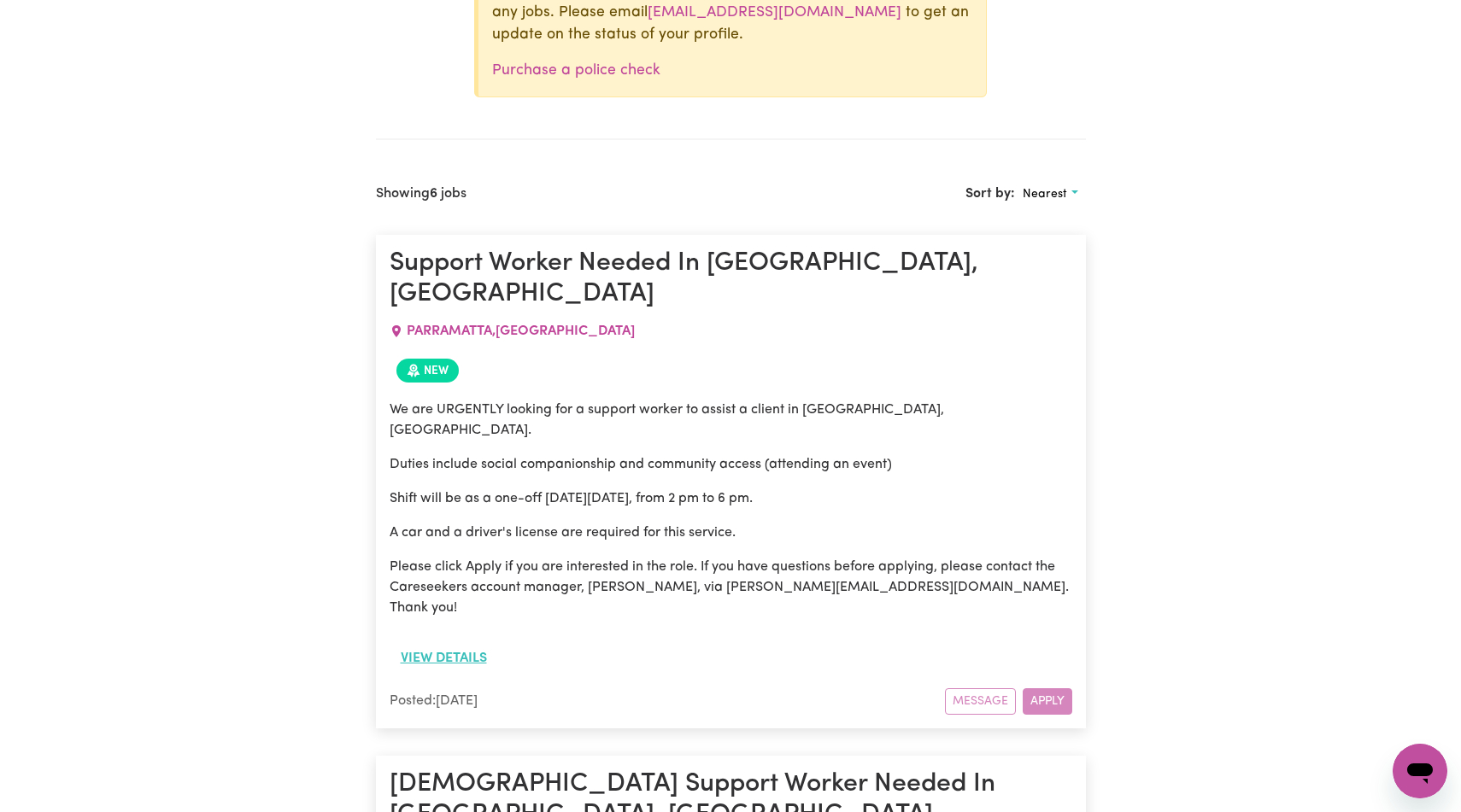
click at [468, 675] on button "View details" at bounding box center [444, 659] width 108 height 33
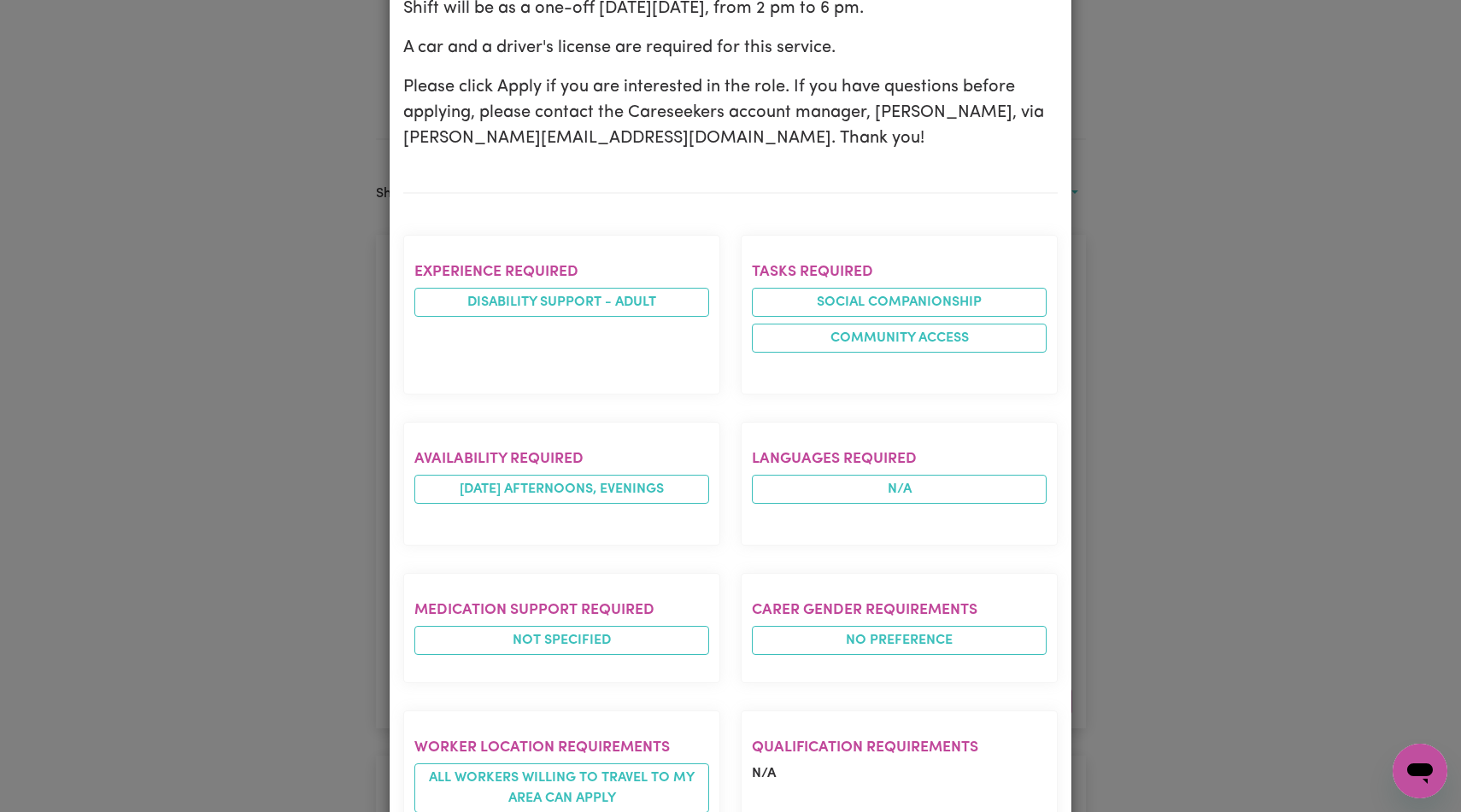
scroll to position [0, 0]
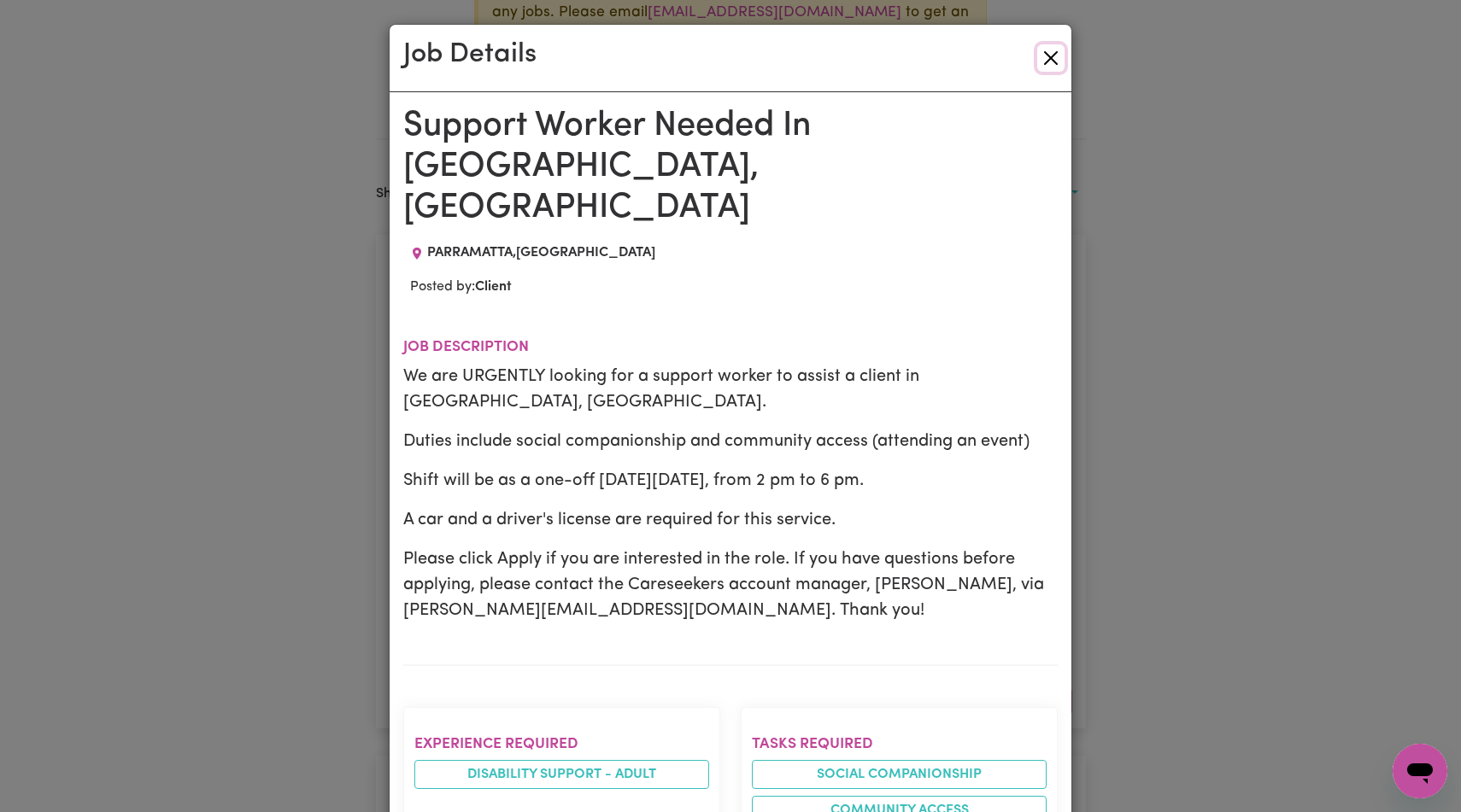
click at [1051, 51] on button "Close" at bounding box center [1051, 58] width 27 height 27
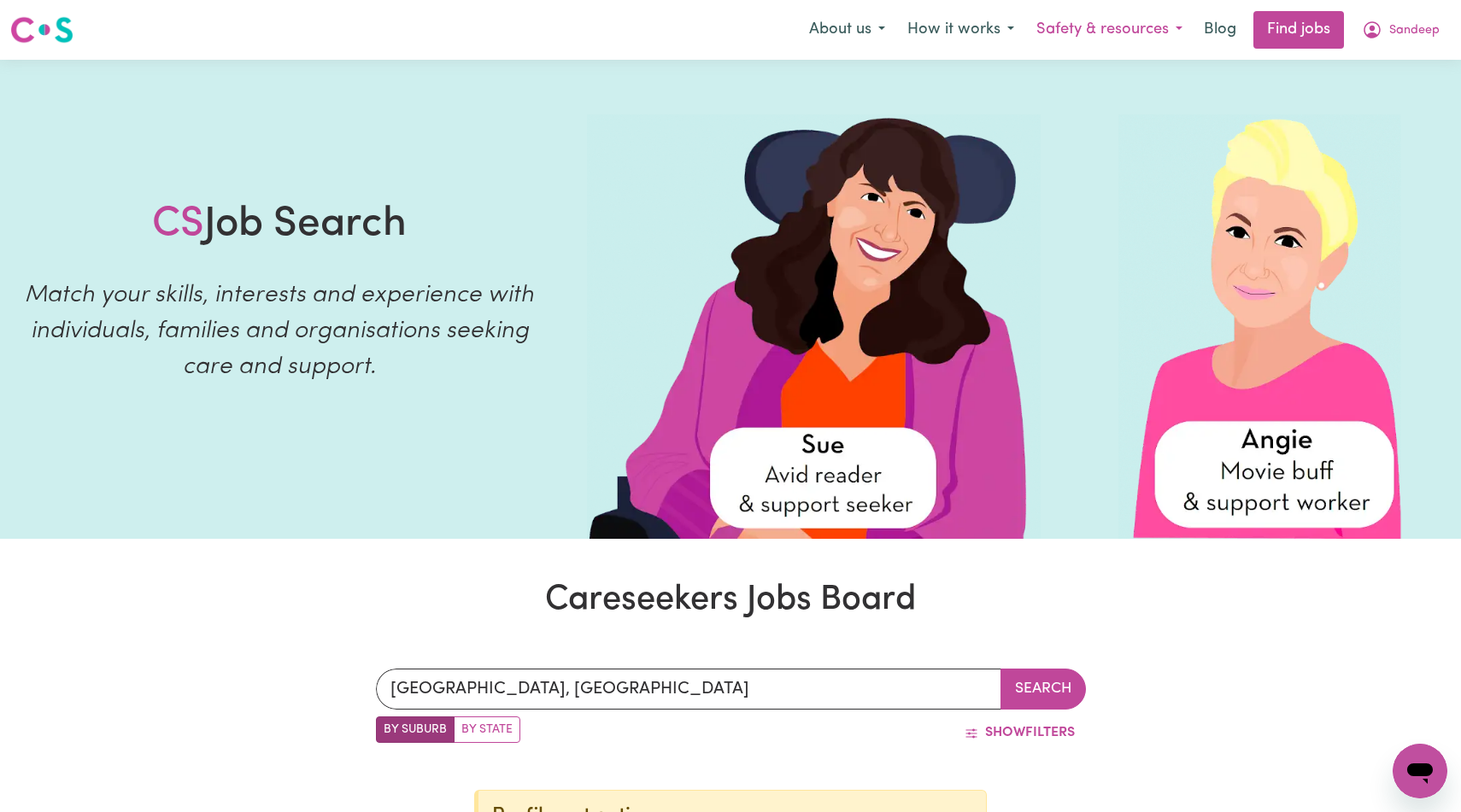
click at [1063, 27] on button "Safety & resources" at bounding box center [1110, 29] width 168 height 36
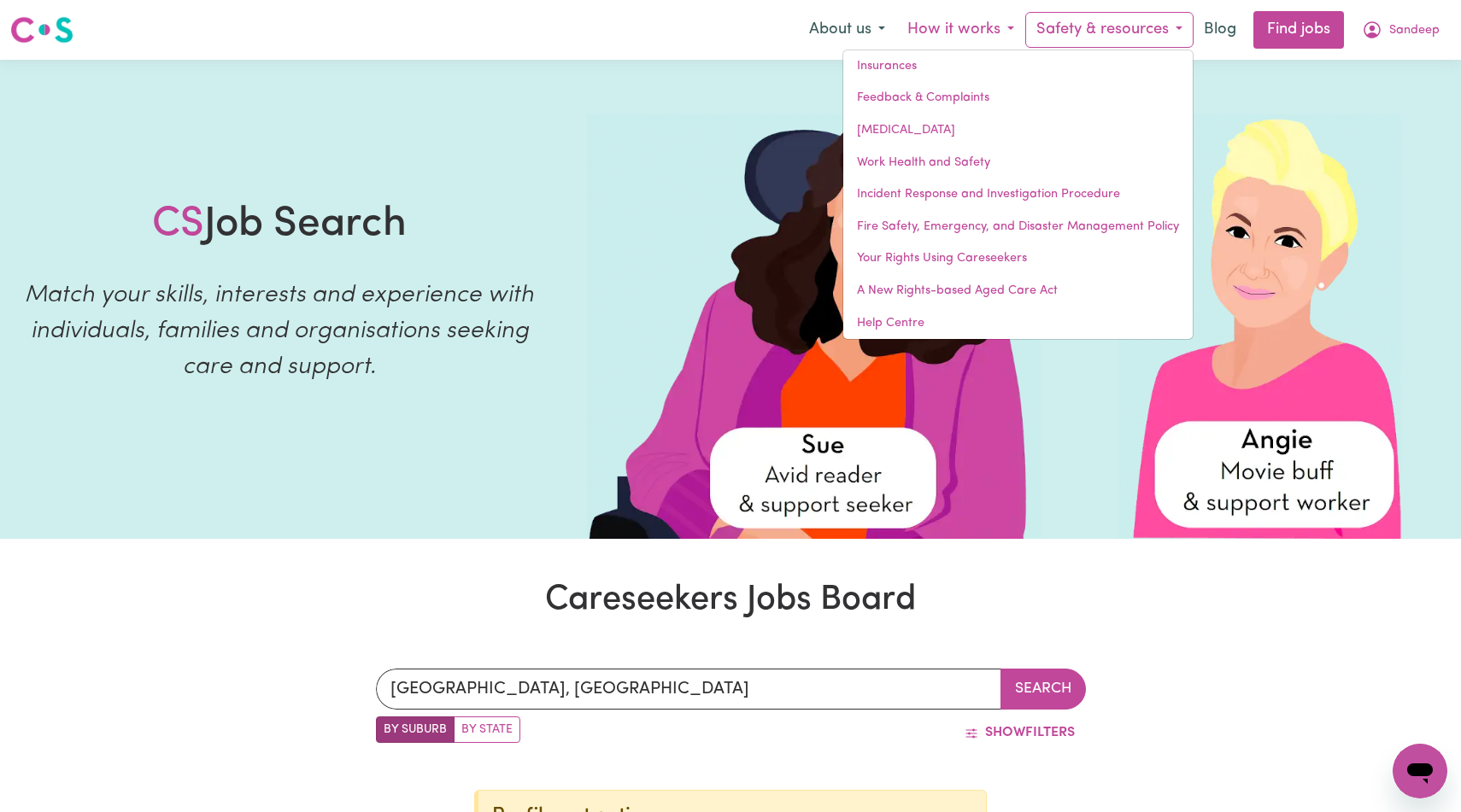
click at [896, 19] on button "How it works" at bounding box center [960, 29] width 129 height 36
